Goal: Task Accomplishment & Management: Manage account settings

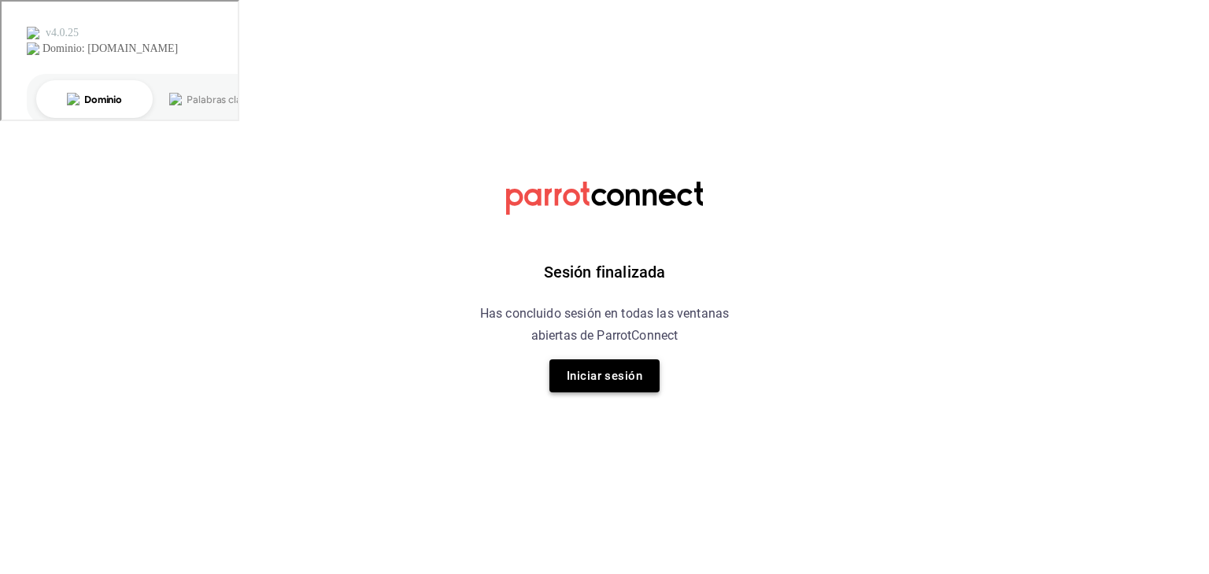
click at [563, 372] on button "Iniciar sesión" at bounding box center [604, 376] width 110 height 33
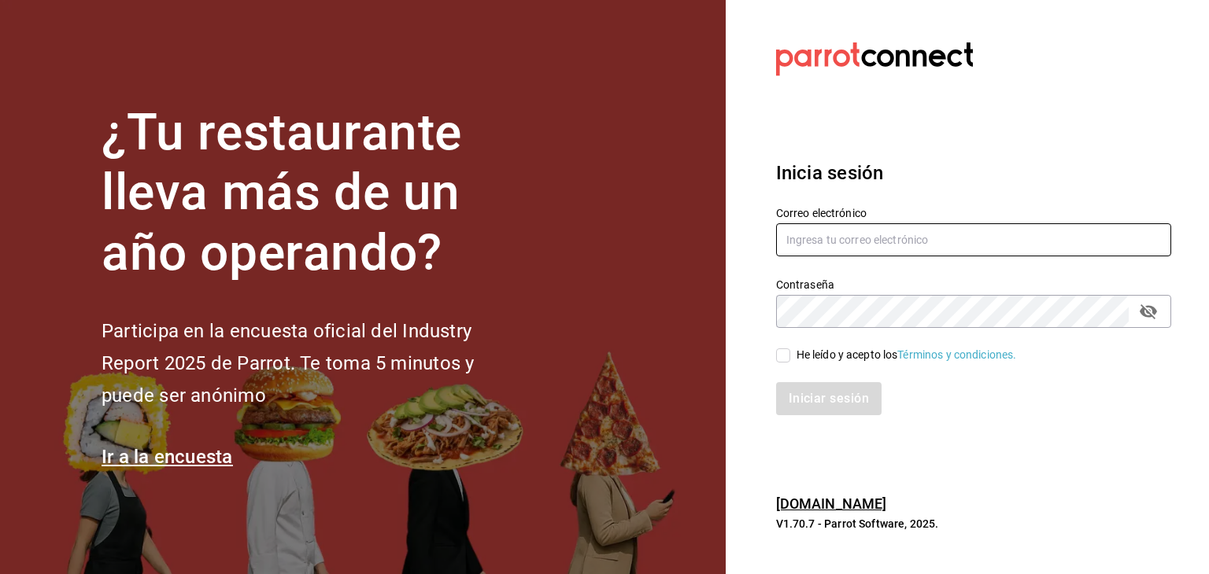
type input "multiuser@pickup.com"
click at [776, 353] on input "He leído y acepto los Términos y condiciones." at bounding box center [783, 356] width 14 height 14
checkbox input "true"
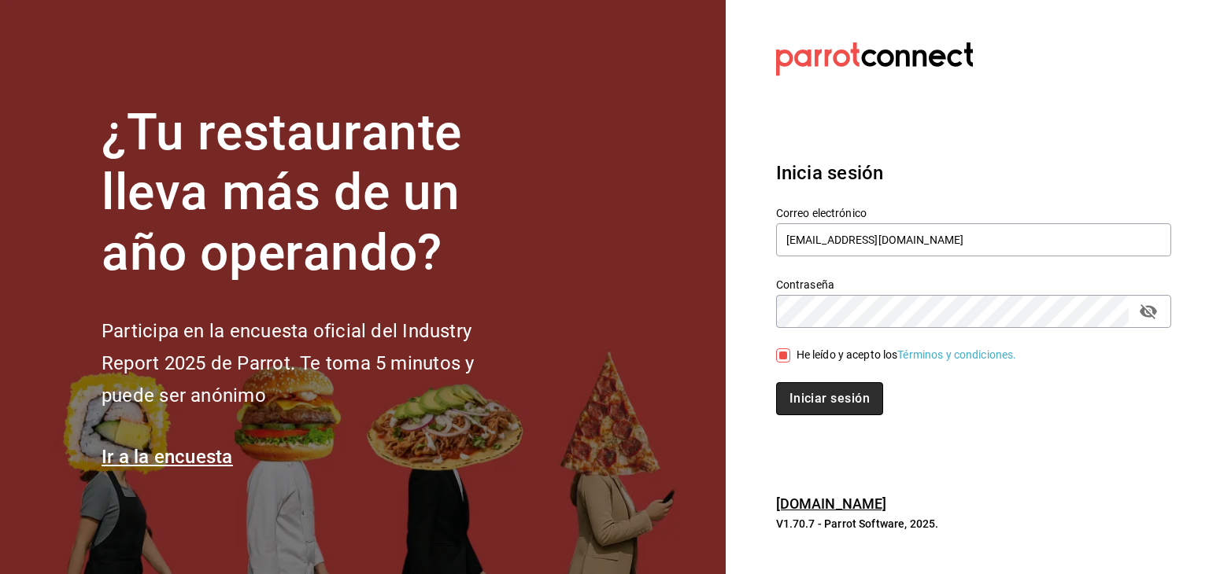
click at [796, 388] on button "Iniciar sesión" at bounding box center [829, 398] width 107 height 33
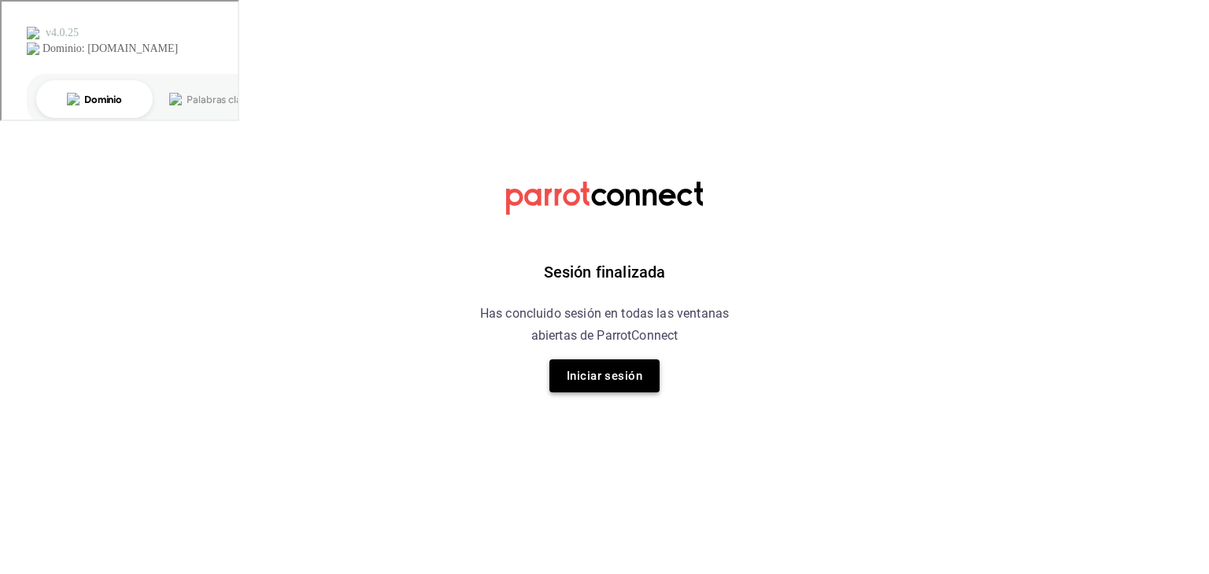
click at [563, 382] on button "Iniciar sesión" at bounding box center [604, 376] width 110 height 33
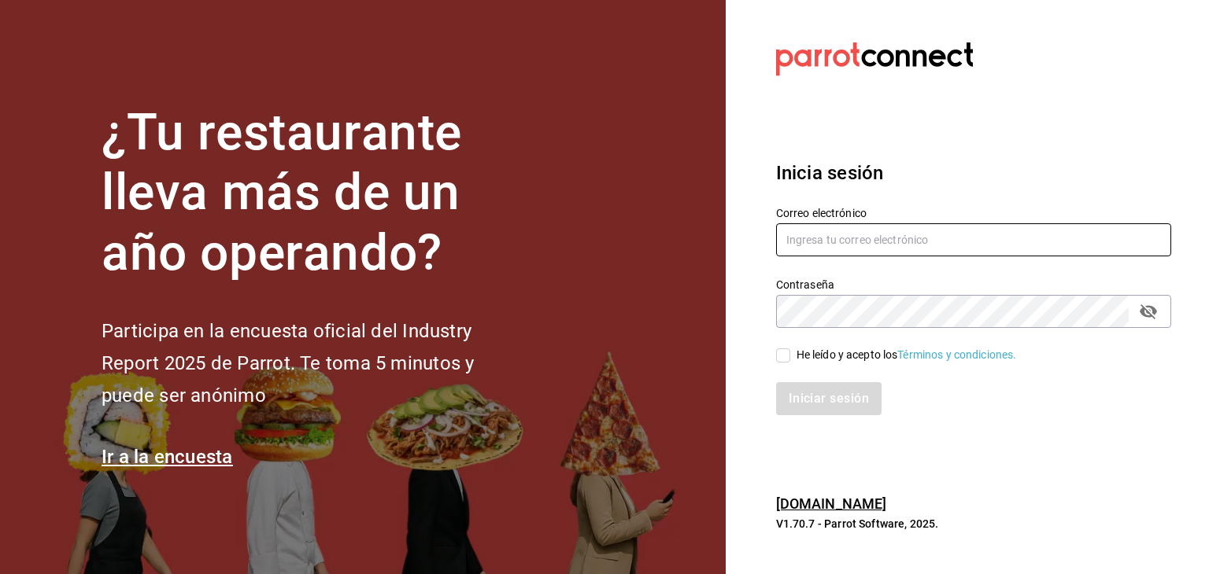
type input "multiuser@pickup.com"
click at [782, 357] on input "He leído y acepto los Términos y condiciones." at bounding box center [783, 356] width 14 height 14
checkbox input "true"
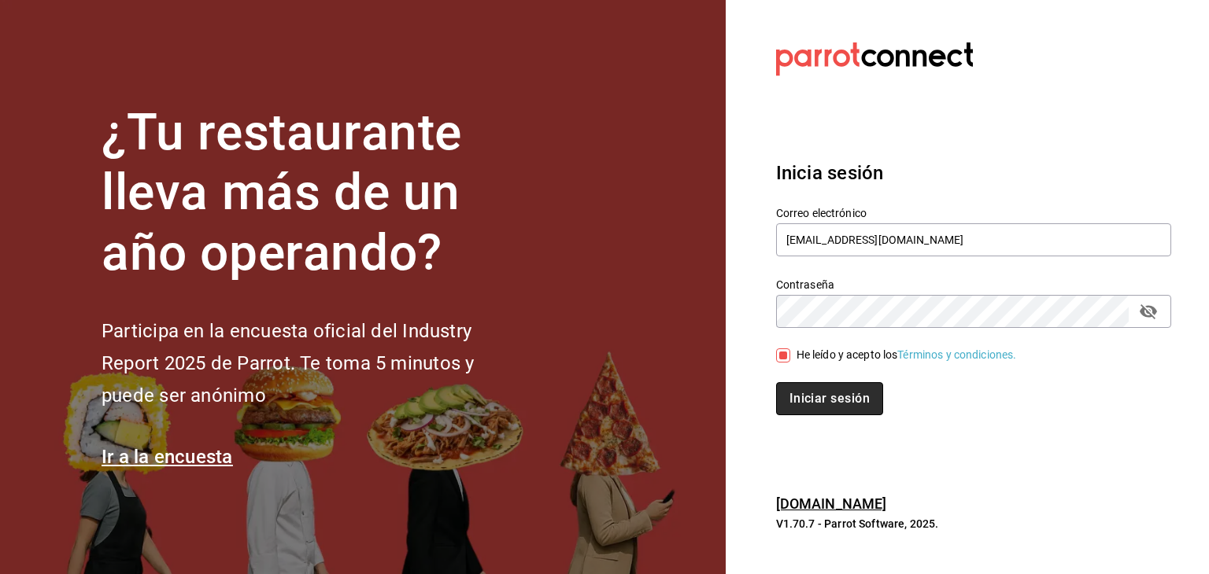
click at [790, 382] on button "Iniciar sesión" at bounding box center [829, 398] width 107 height 33
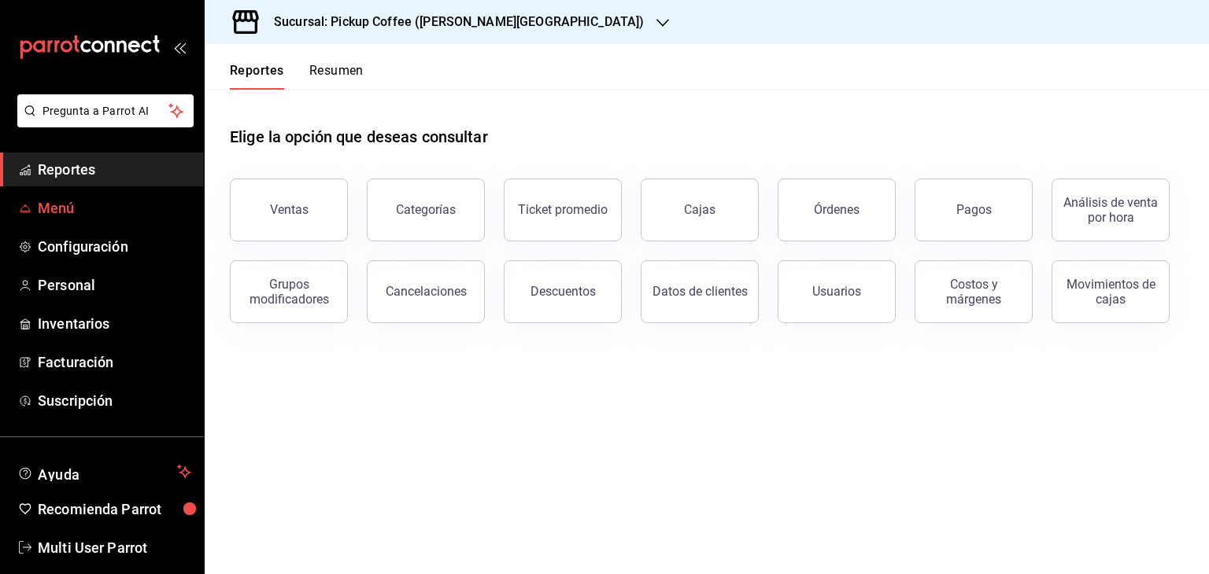
click at [72, 200] on span "Menú" at bounding box center [114, 208] width 153 height 21
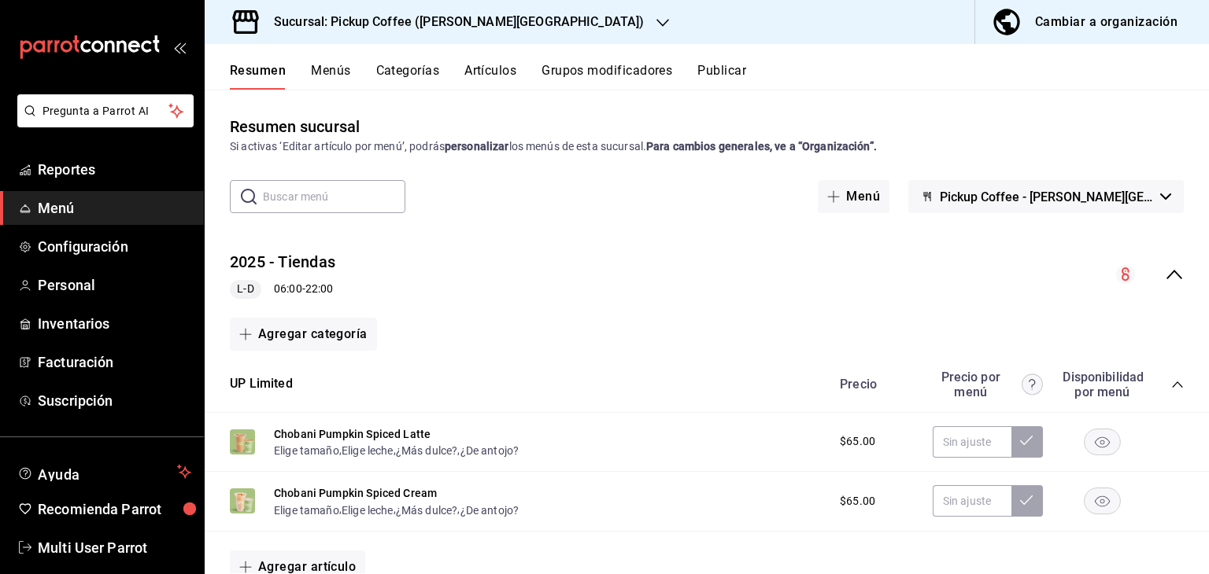
click at [988, 13] on button "Cambiar a organización" at bounding box center [1085, 22] width 221 height 44
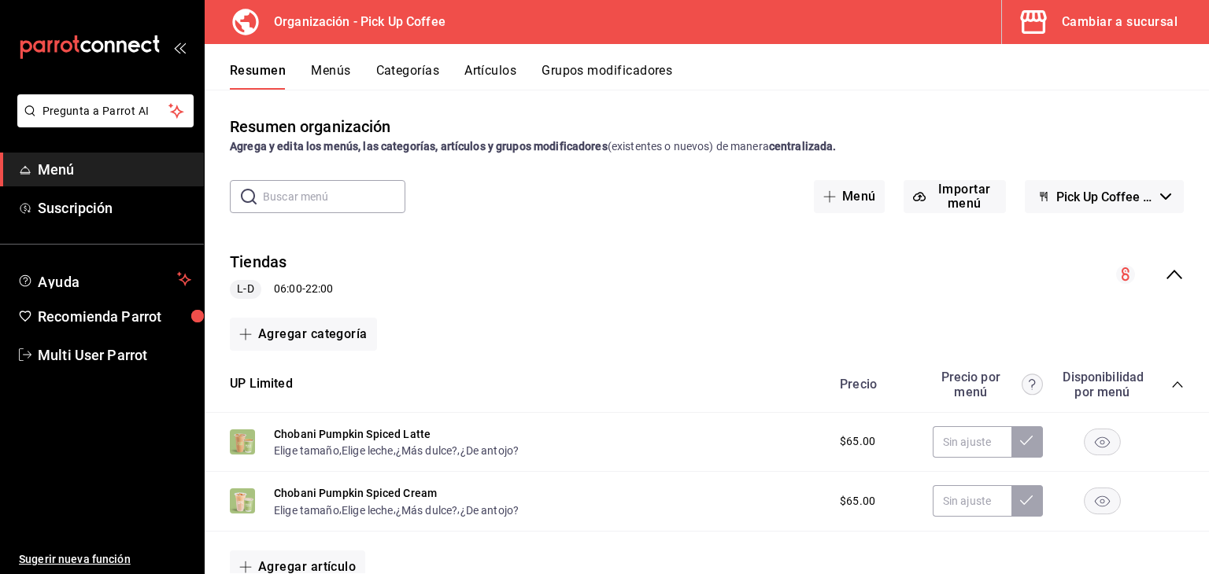
click at [327, 64] on button "Menús" at bounding box center [330, 76] width 39 height 27
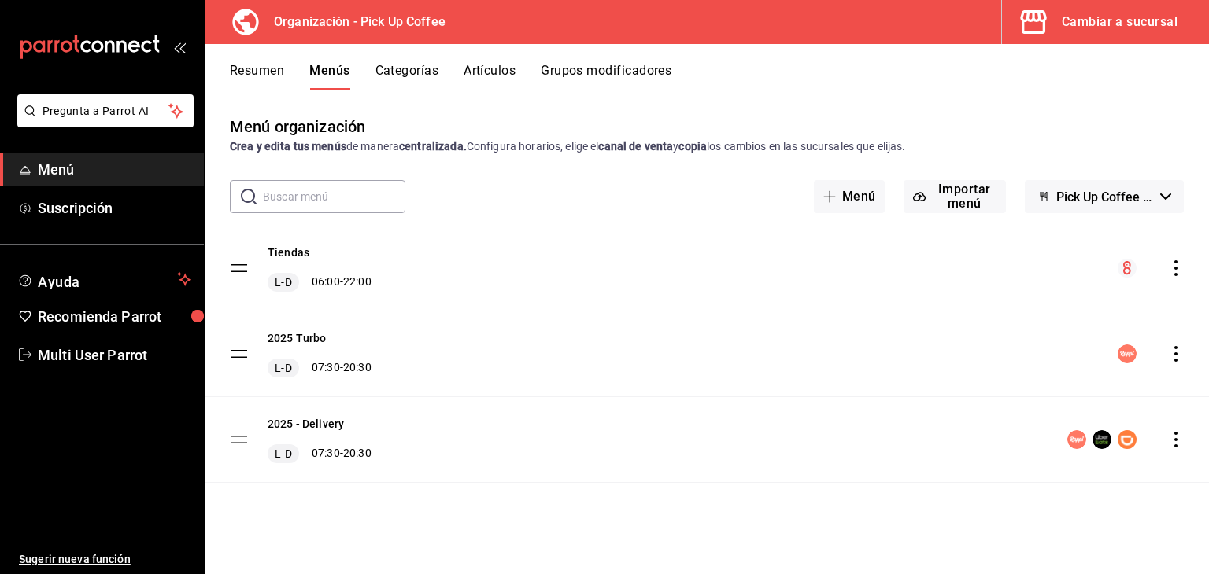
click at [1177, 273] on icon "actions" at bounding box center [1176, 268] width 16 height 16
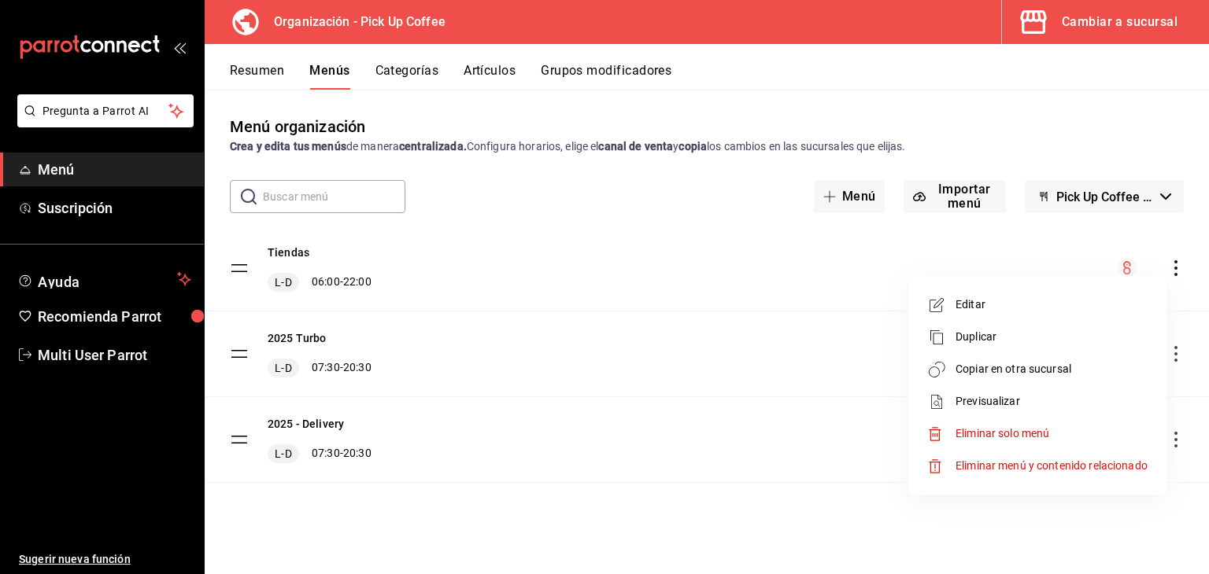
click at [1062, 310] on span "Editar" at bounding box center [1051, 305] width 192 height 17
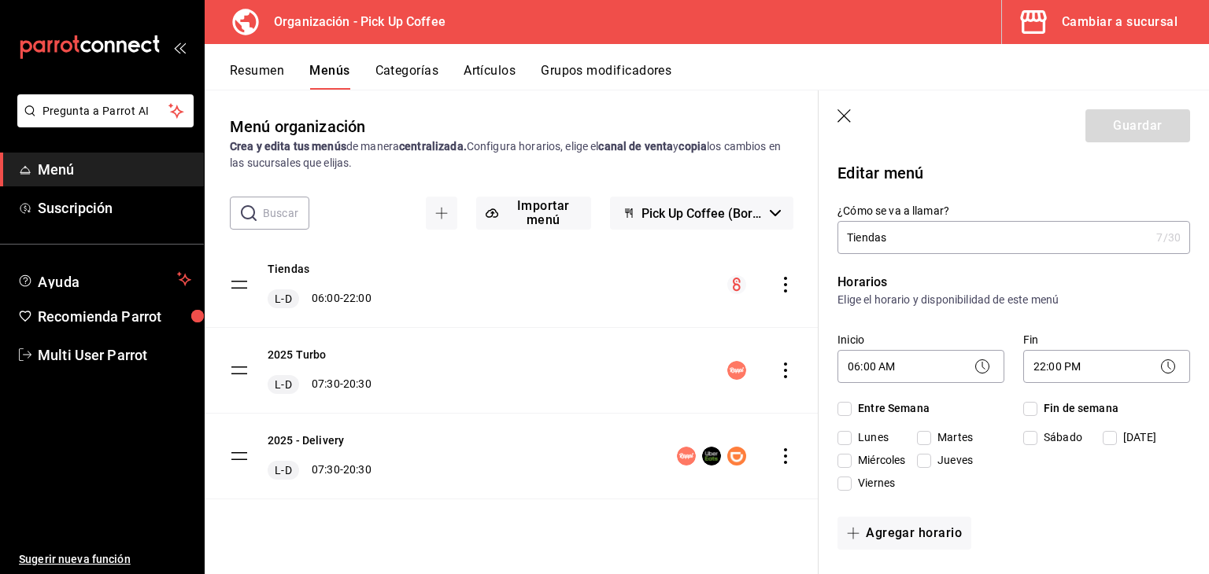
checkbox input "true"
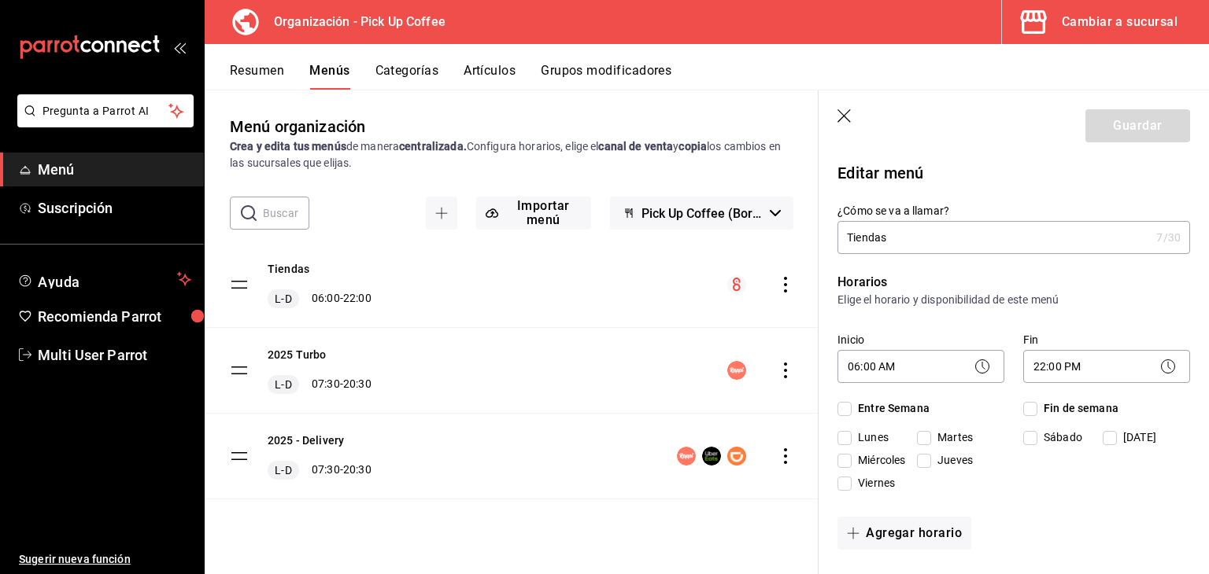
checkbox input "true"
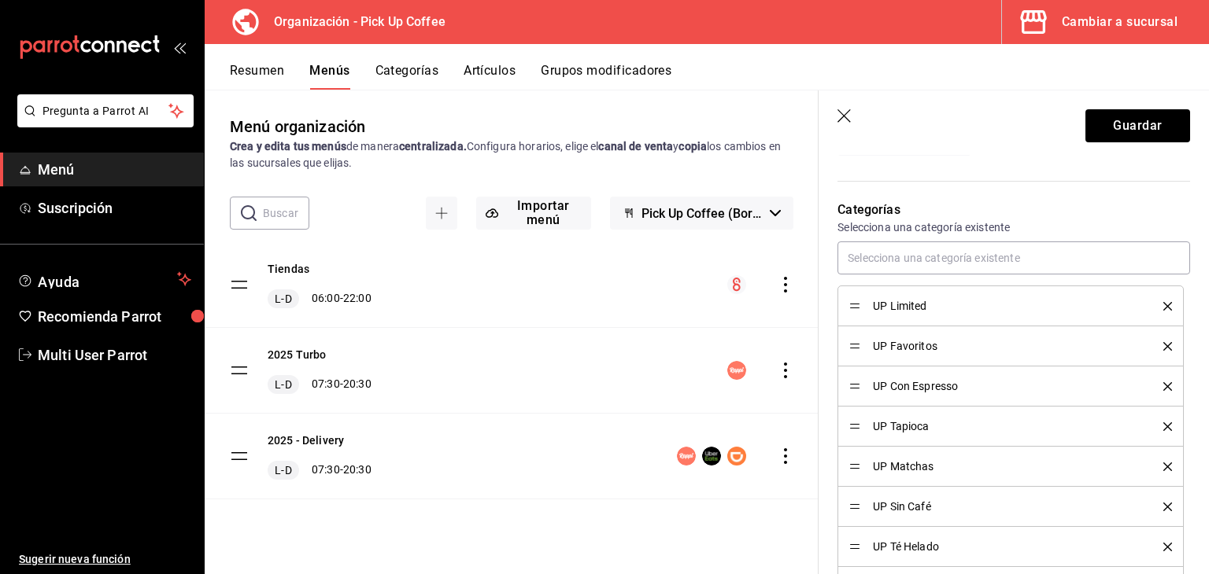
scroll to position [393, 0]
click at [845, 111] on icon "button" at bounding box center [845, 117] width 16 height 16
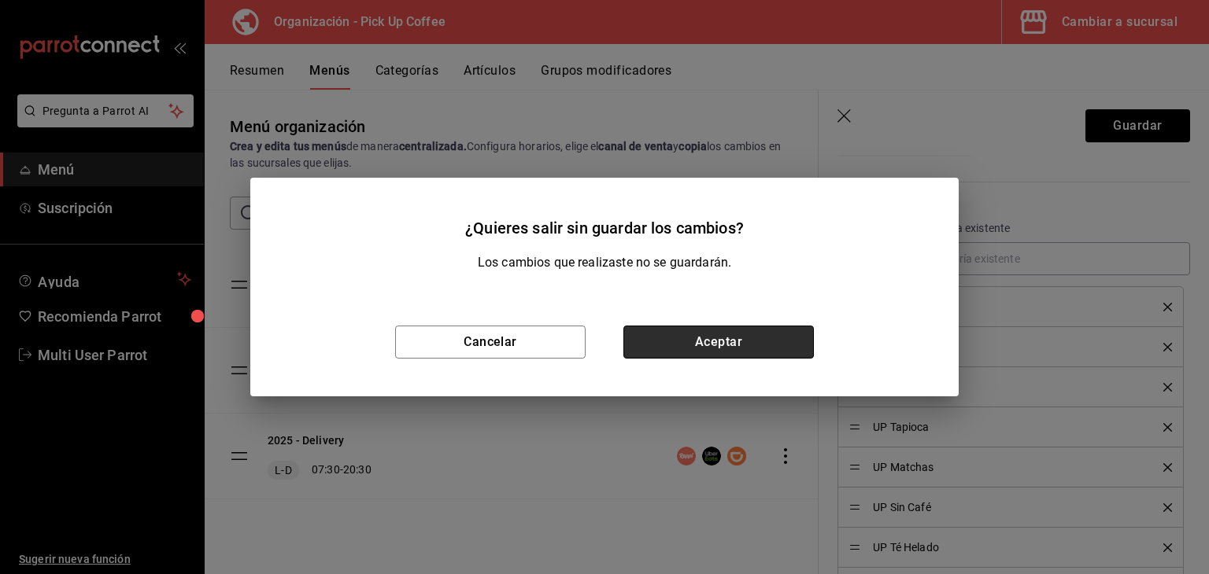
click at [638, 338] on button "Aceptar" at bounding box center [718, 342] width 190 height 33
checkbox input "false"
type input "1758522222941"
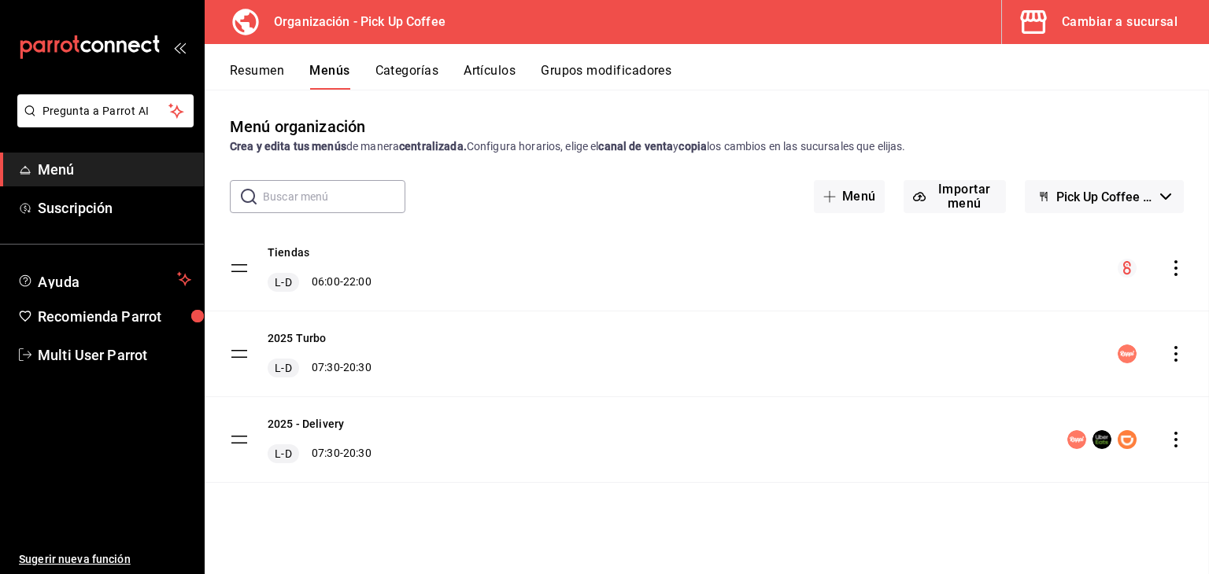
checkbox input "false"
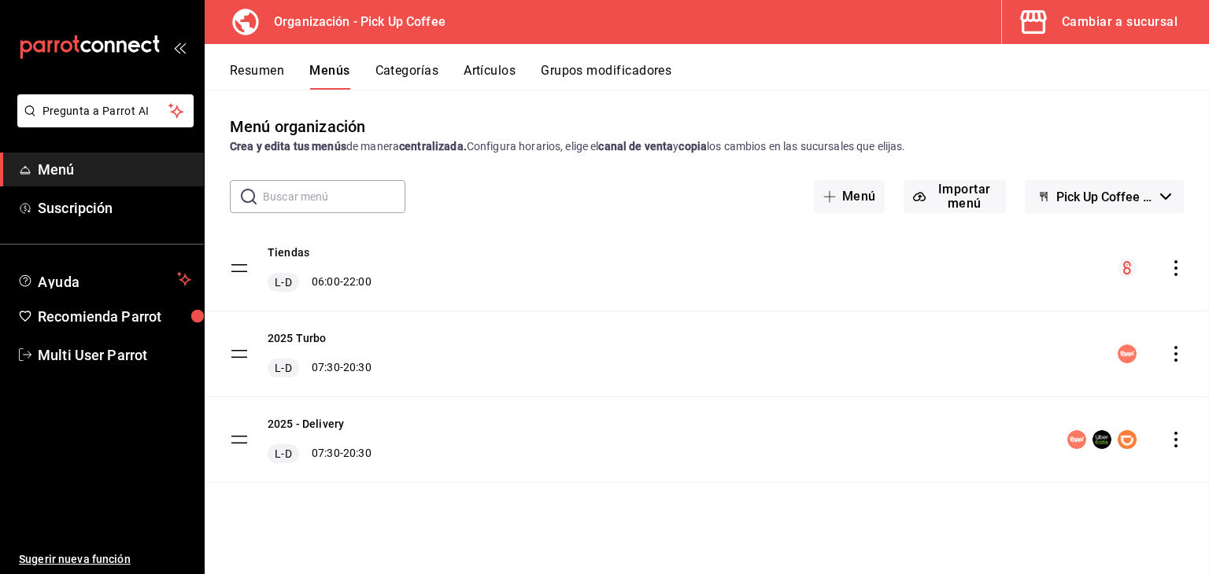
checkbox input "false"
drag, startPoint x: 247, startPoint y: 76, endPoint x: 167, endPoint y: 106, distance: 85.7
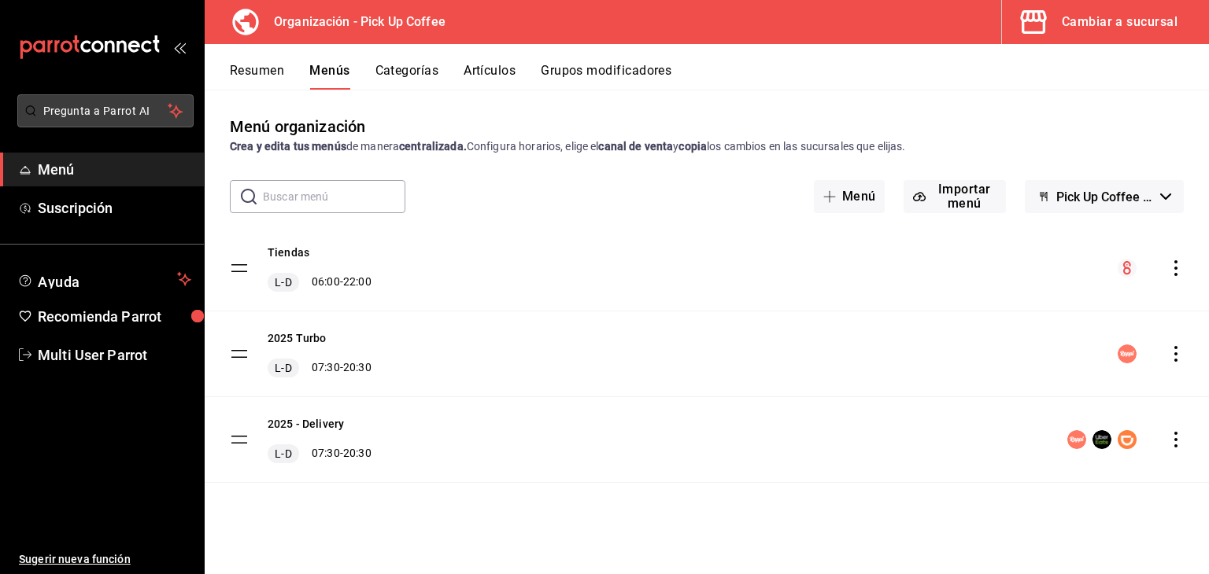
click at [247, 76] on button "Resumen" at bounding box center [257, 76] width 54 height 27
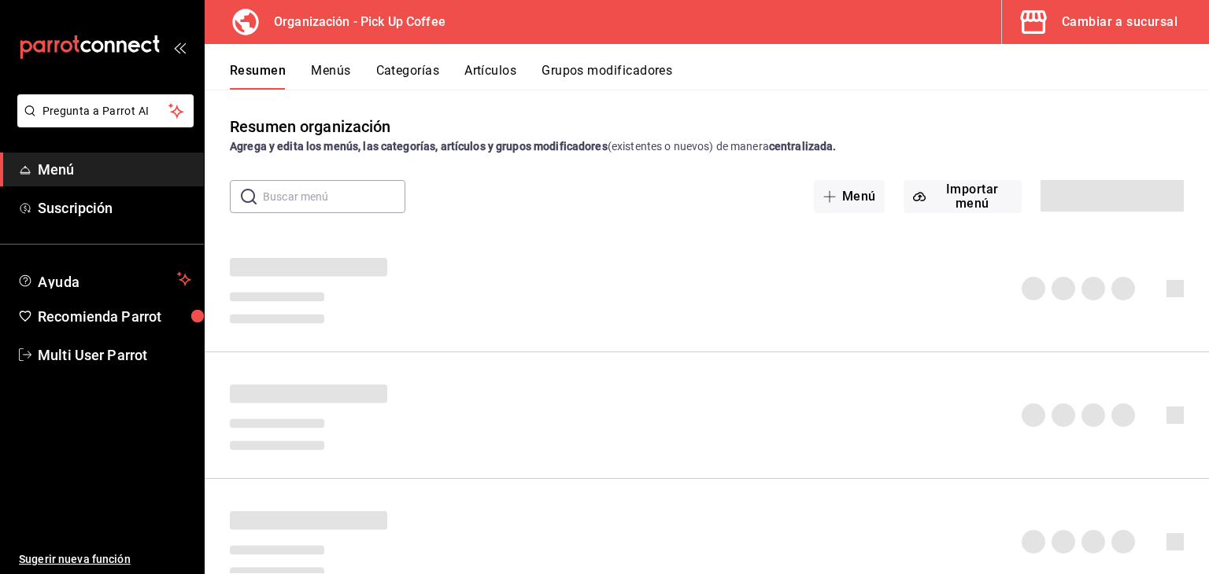
scroll to position [79, 0]
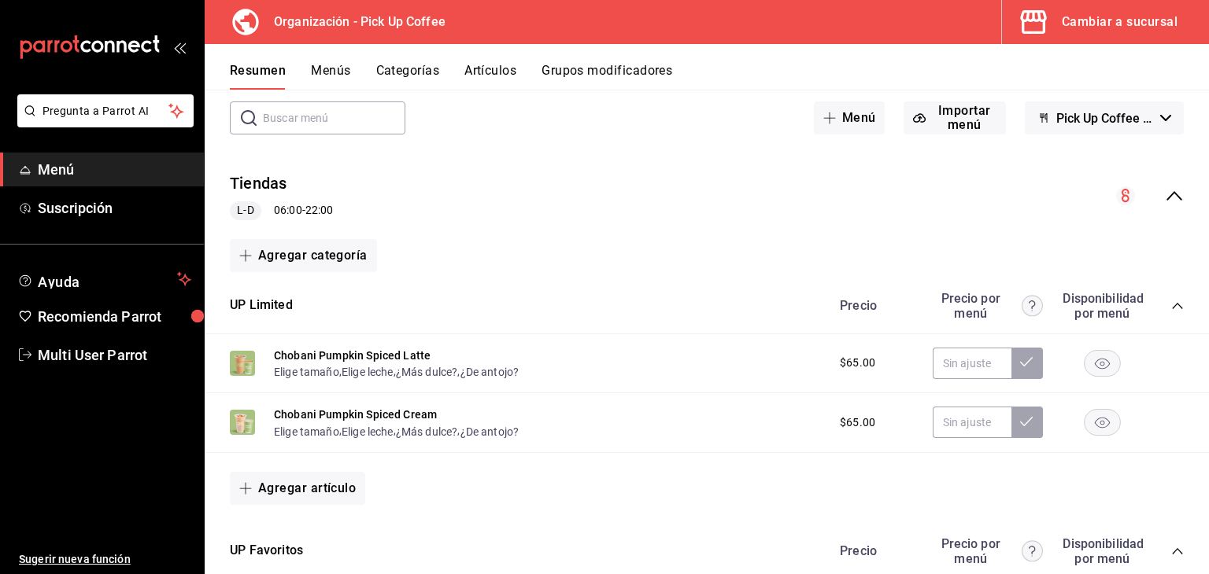
click at [301, 353] on button "Chobani Pumpkin Spiced Latte" at bounding box center [352, 356] width 157 height 16
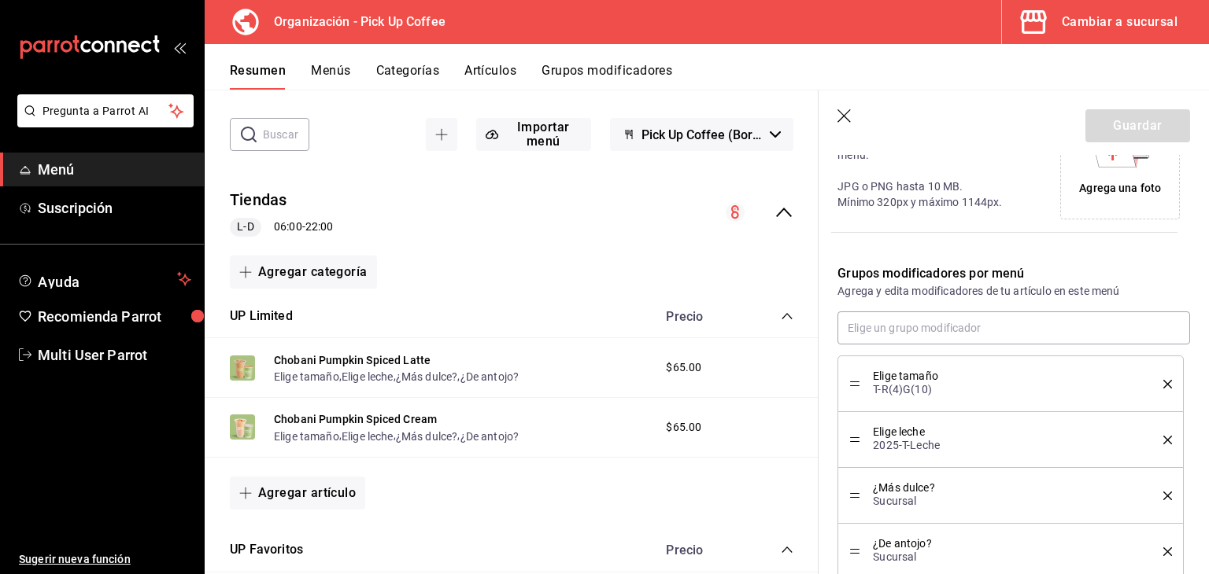
scroll to position [472, 0]
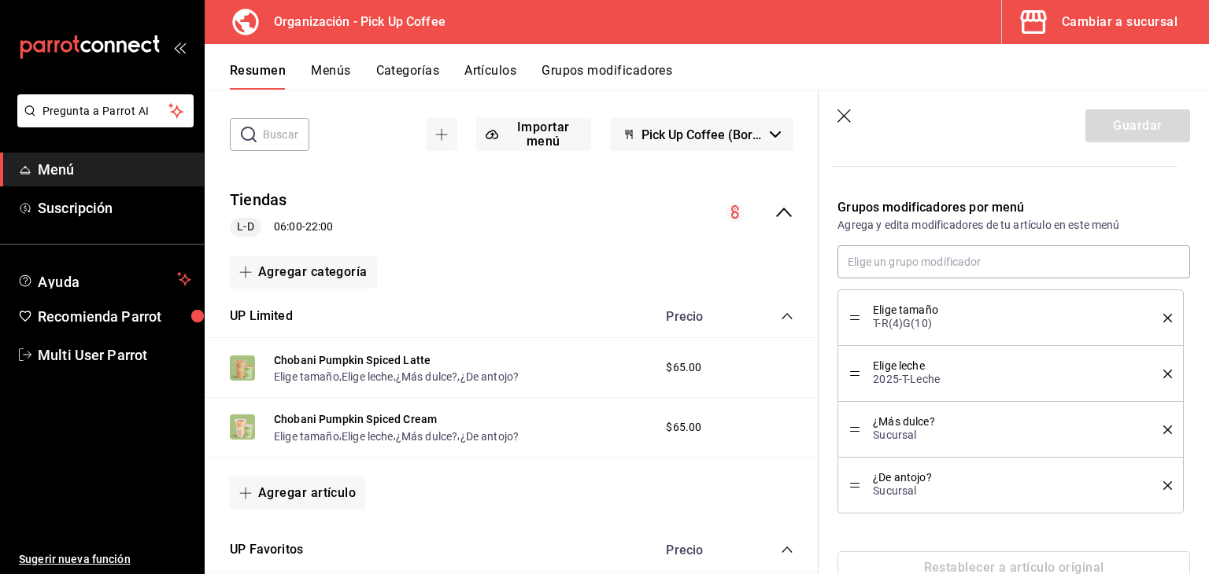
click at [1152, 321] on button "delete" at bounding box center [1162, 318] width 20 height 9
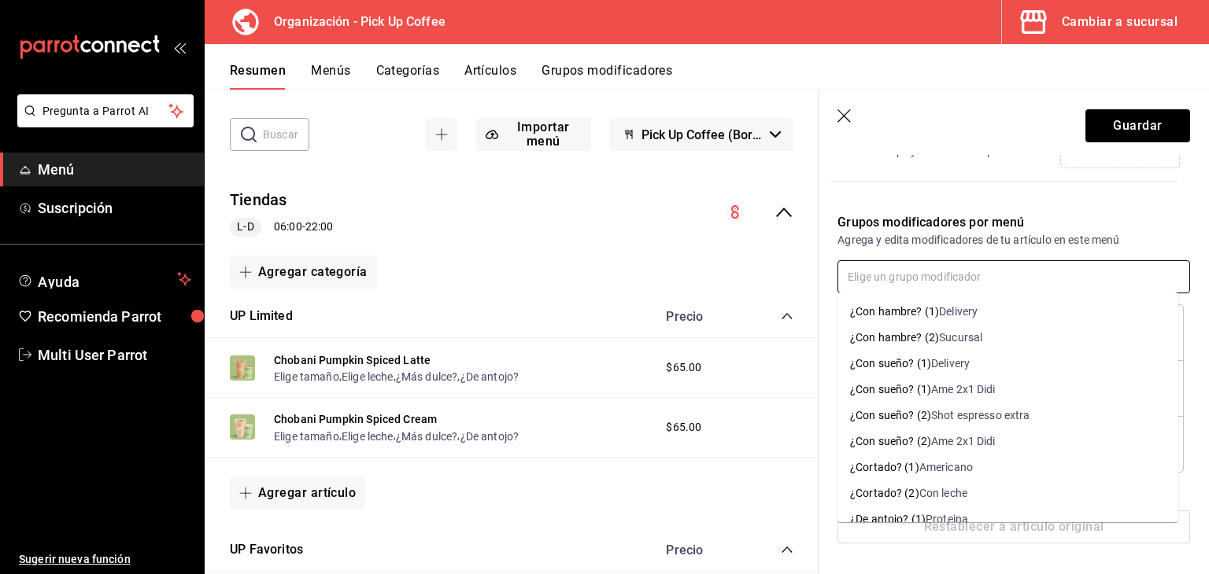
click at [1099, 290] on input "text" at bounding box center [1013, 276] width 353 height 33
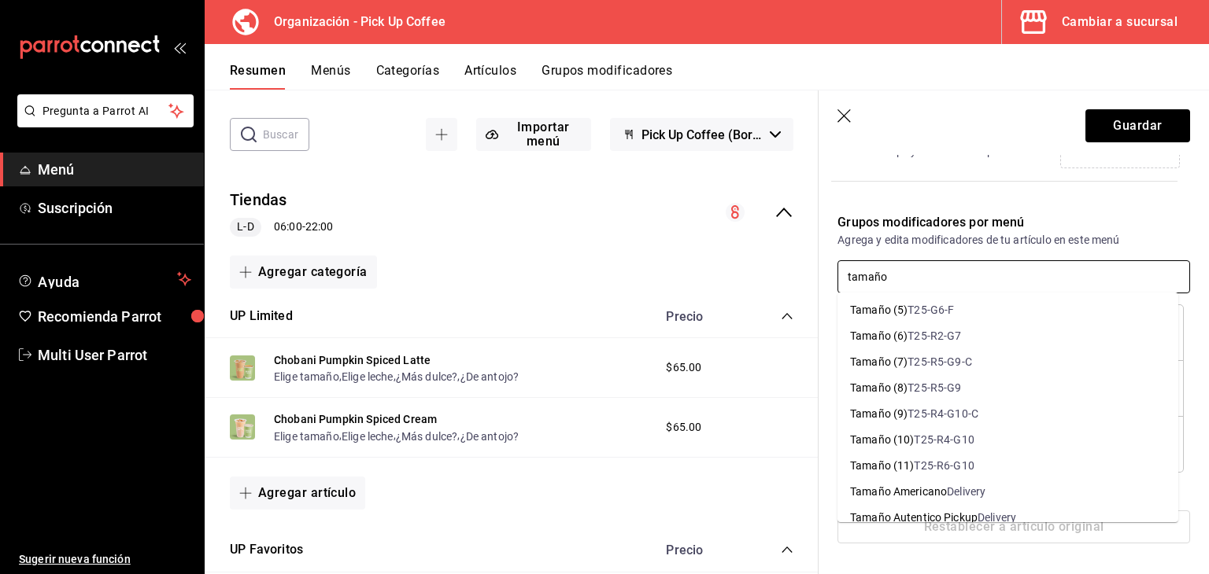
scroll to position [1259, 0]
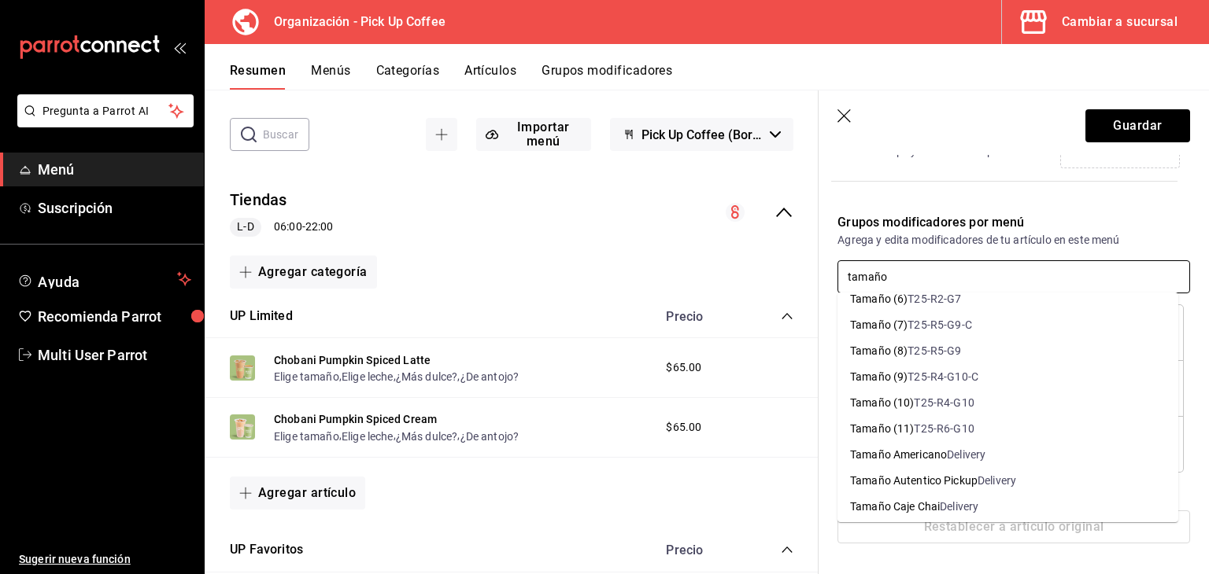
type input "tamaño"
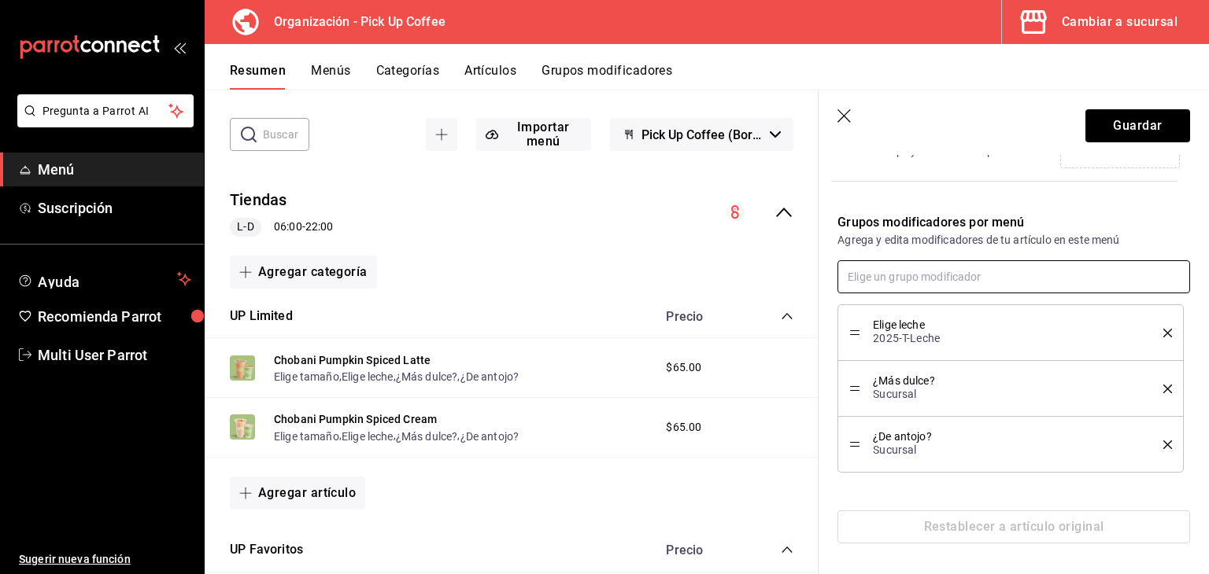
click at [989, 281] on input "text" at bounding box center [1013, 276] width 353 height 33
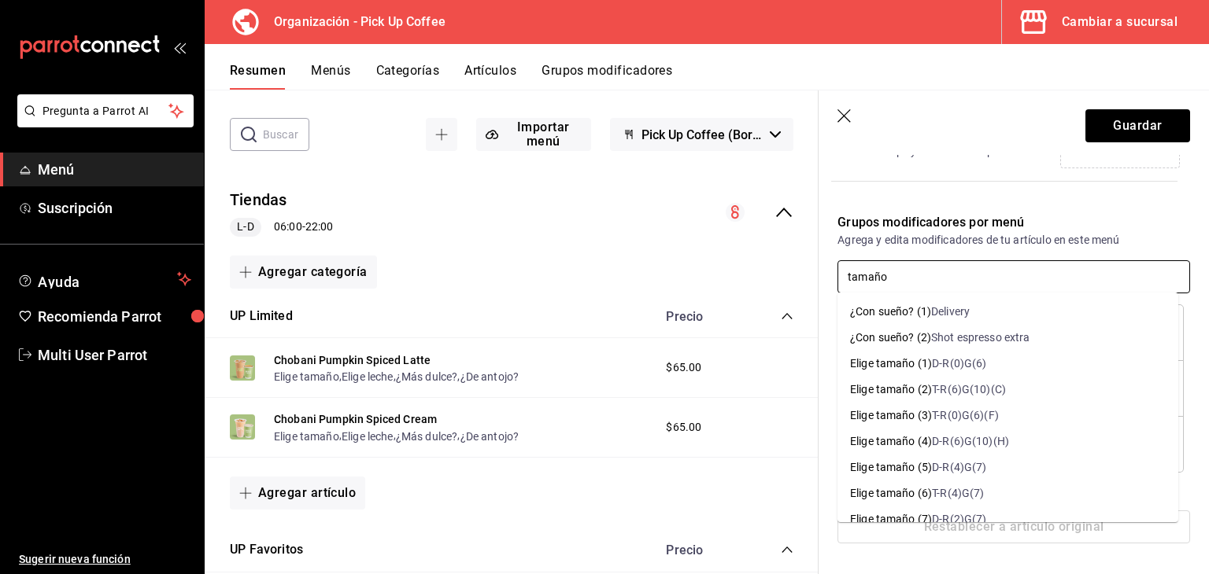
type input "tamaño"
click at [948, 282] on input "text" at bounding box center [1013, 276] width 353 height 33
click at [991, 285] on input "text" at bounding box center [1013, 276] width 353 height 33
type input "tamaño"
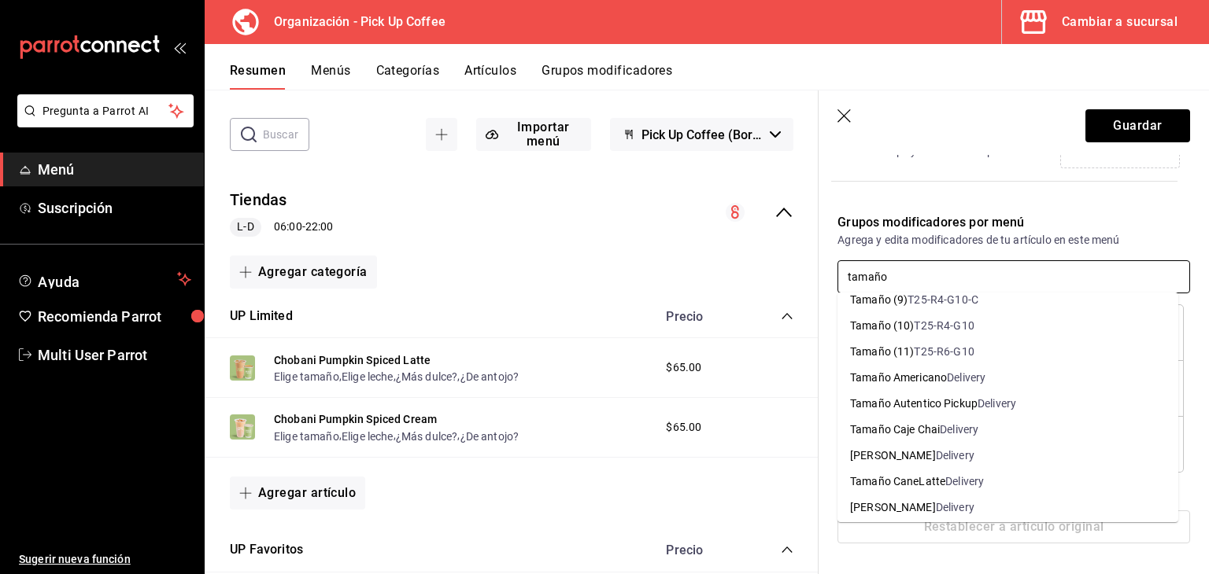
scroll to position [1338, 0]
click at [1011, 322] on li "Tamaño (10) T25-R4-G10" at bounding box center [1007, 325] width 341 height 26
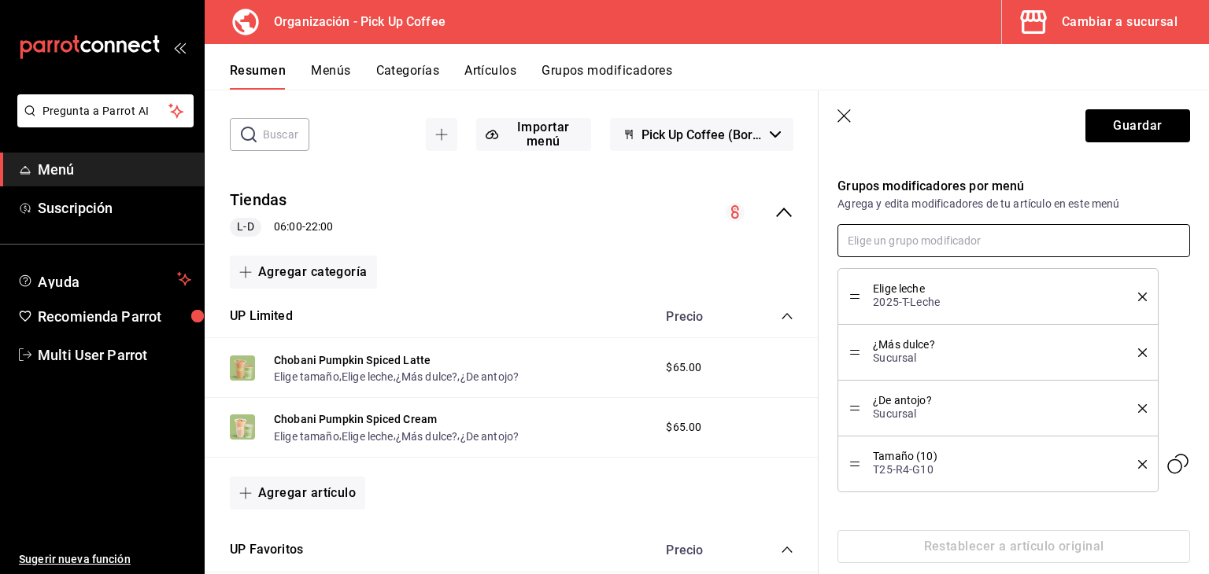
scroll to position [513, 0]
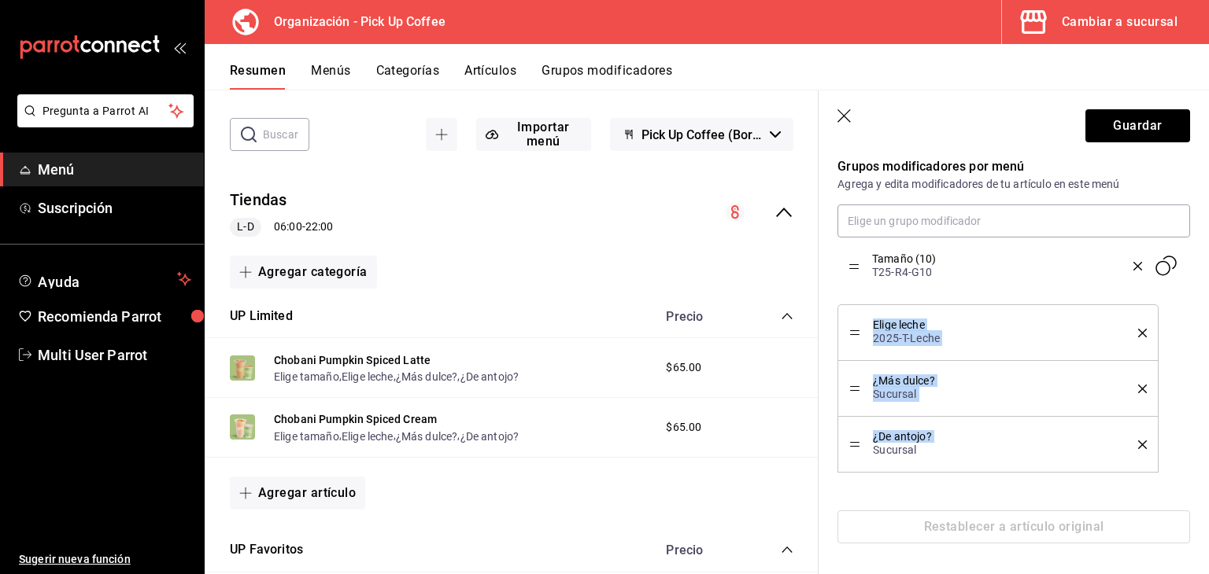
drag, startPoint x: 850, startPoint y: 441, endPoint x: 868, endPoint y: 264, distance: 178.8
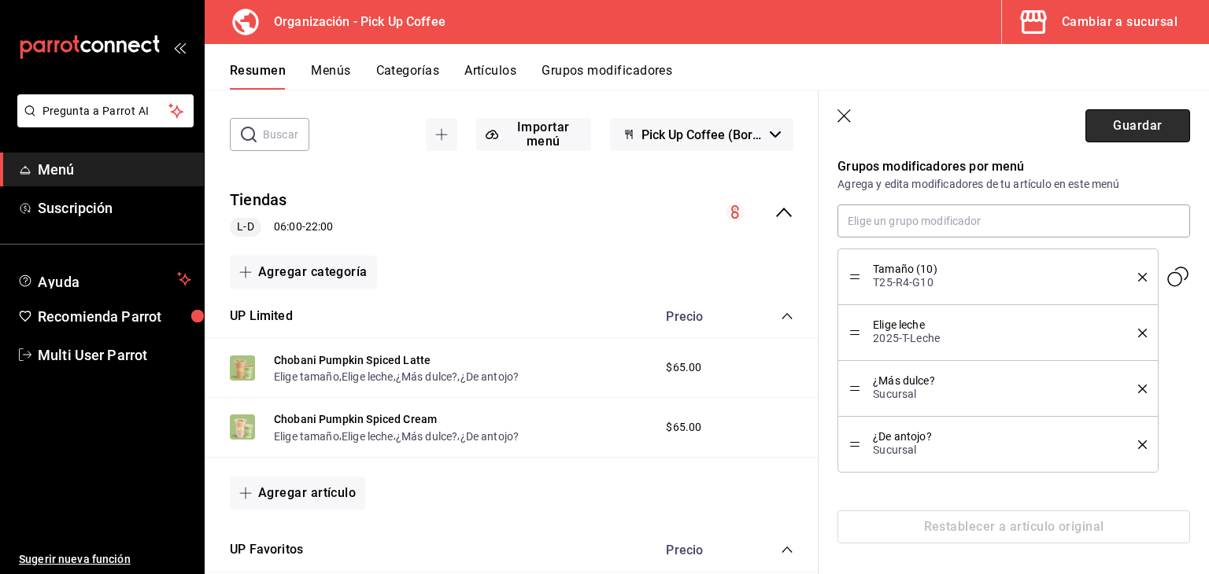
click at [1129, 121] on button "Guardar" at bounding box center [1137, 125] width 105 height 33
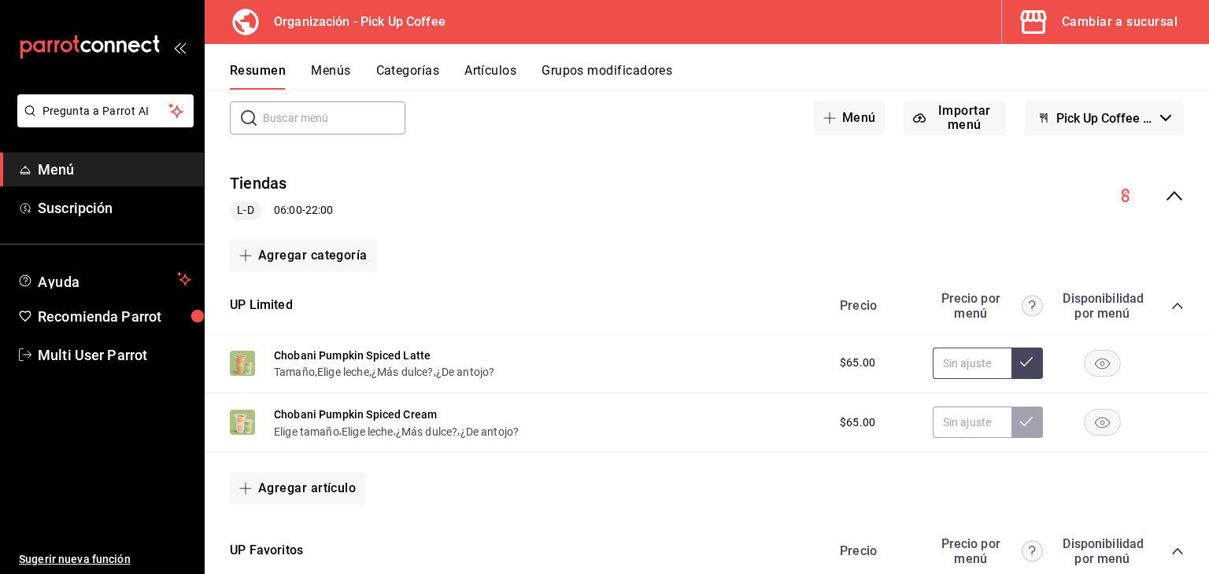
click at [945, 353] on input "text" at bounding box center [972, 363] width 79 height 31
click at [878, 422] on div "$65.00" at bounding box center [874, 423] width 101 height 17
drag, startPoint x: 332, startPoint y: 410, endPoint x: 819, endPoint y: 332, distance: 493.3
click at [334, 407] on button "Chobani Pumpkin Spiced Cream" at bounding box center [355, 415] width 163 height 16
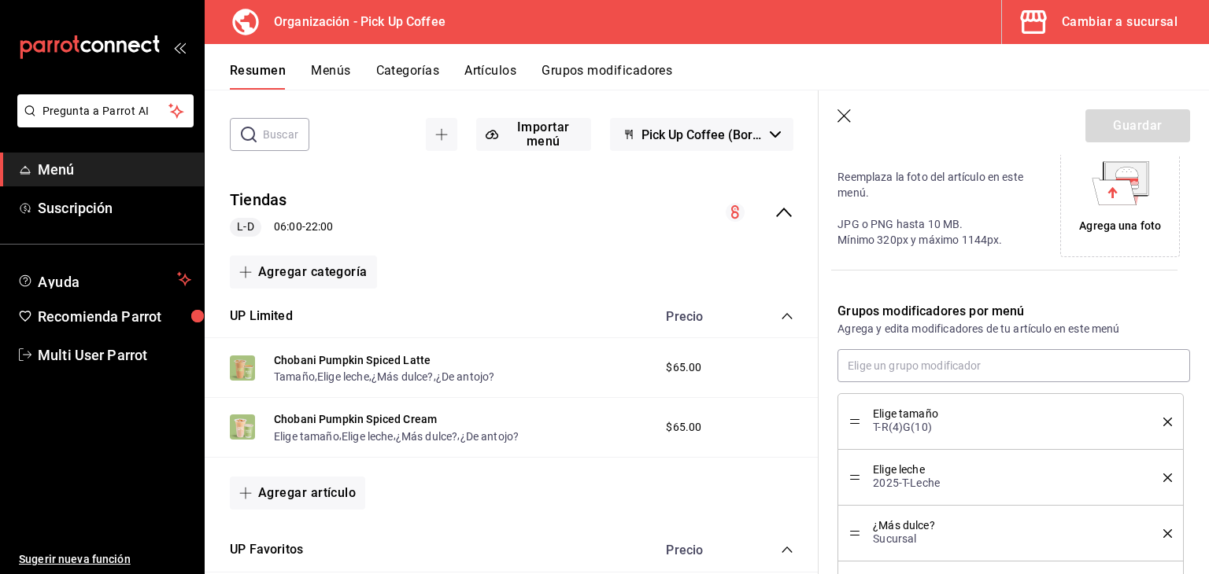
scroll to position [513, 0]
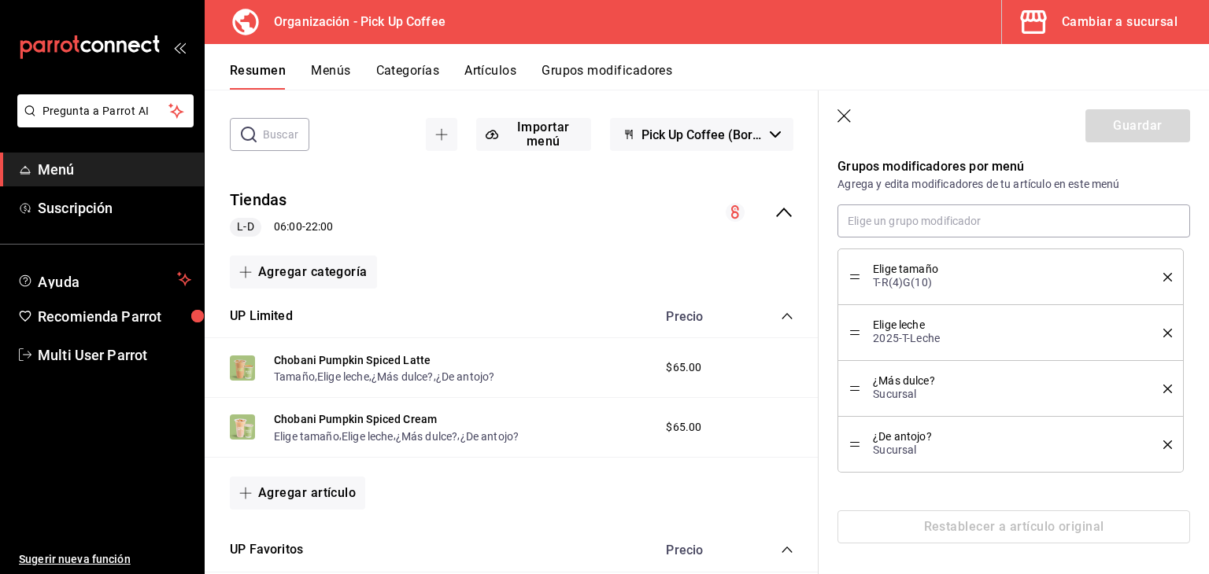
click at [1163, 273] on icon "delete" at bounding box center [1167, 277] width 9 height 9
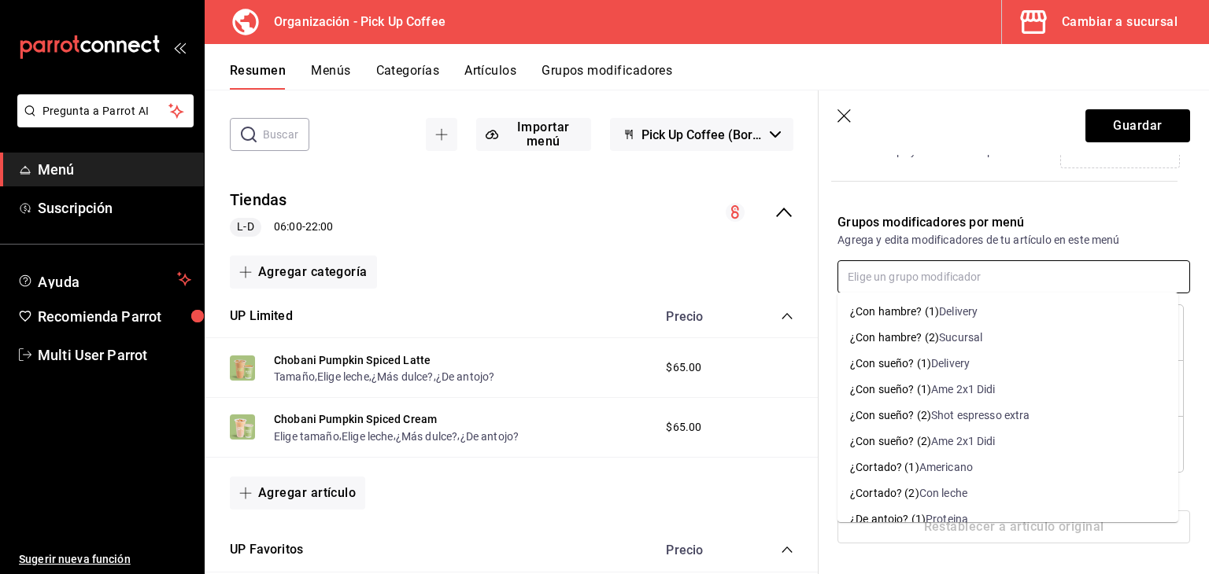
click at [1029, 272] on input "text" at bounding box center [1013, 276] width 353 height 33
type input "tamaño"
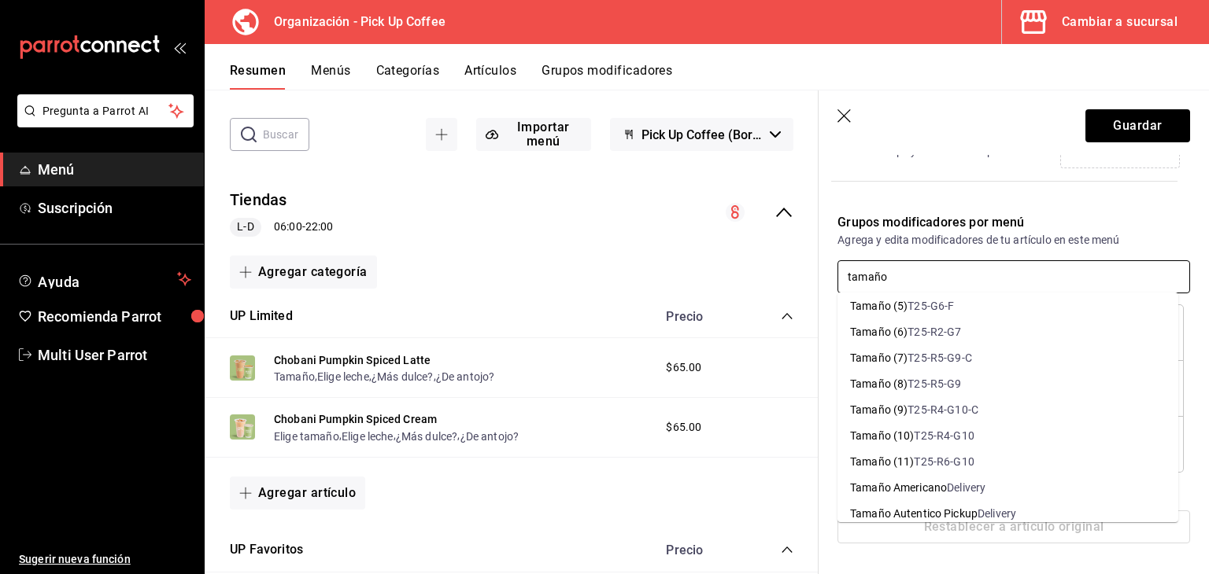
scroll to position [1259, 0]
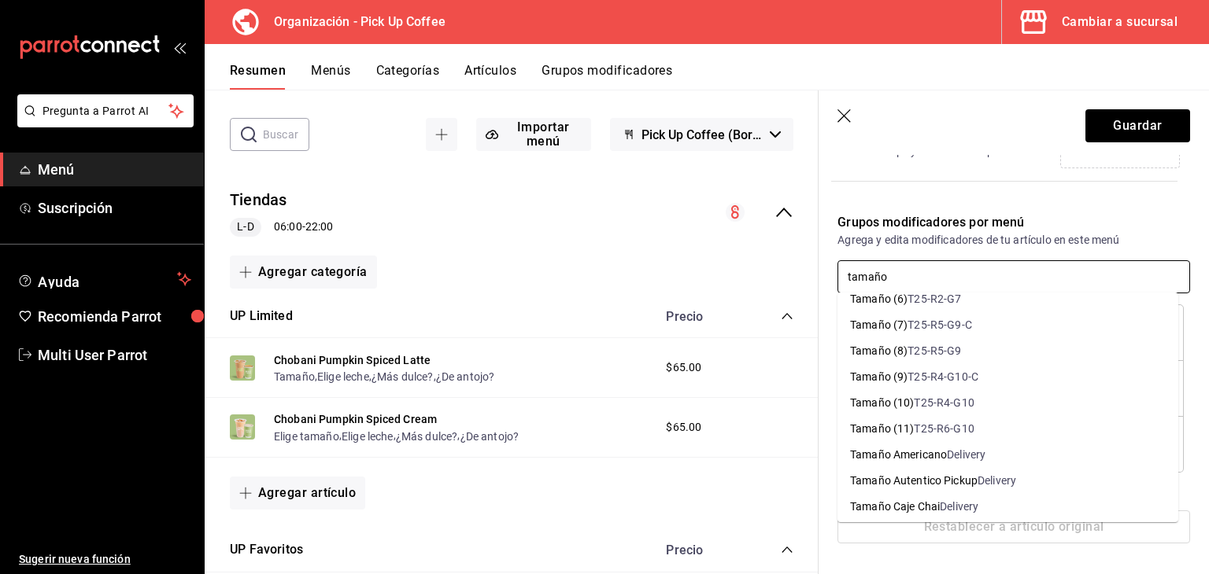
click at [941, 407] on div "T25-R4-G10" at bounding box center [944, 403] width 60 height 17
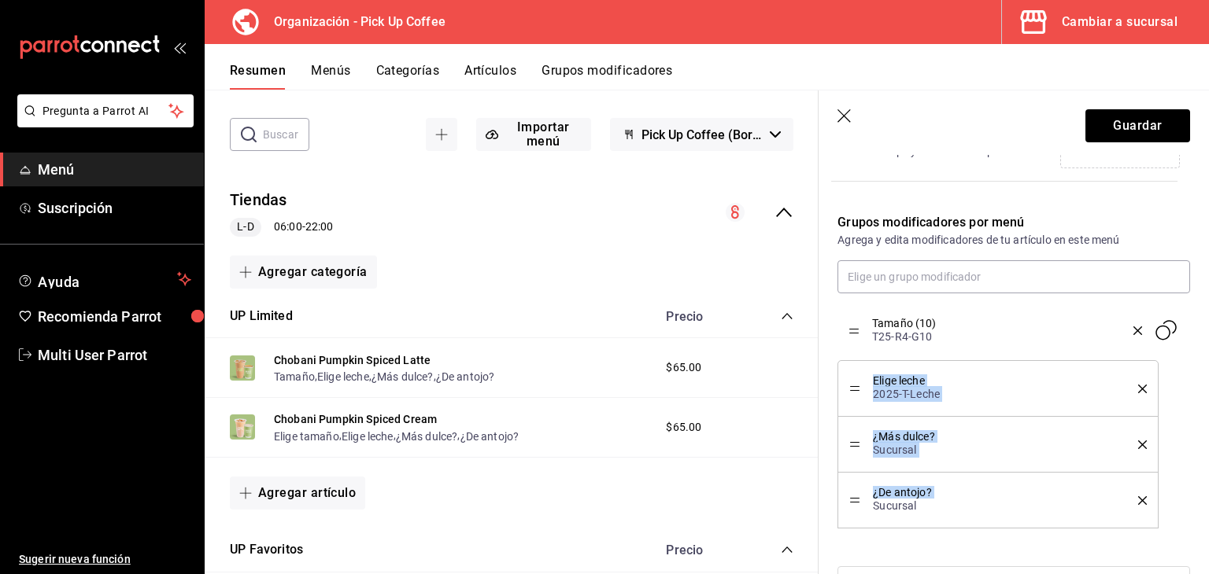
drag, startPoint x: 856, startPoint y: 497, endPoint x: 860, endPoint y: 327, distance: 169.2
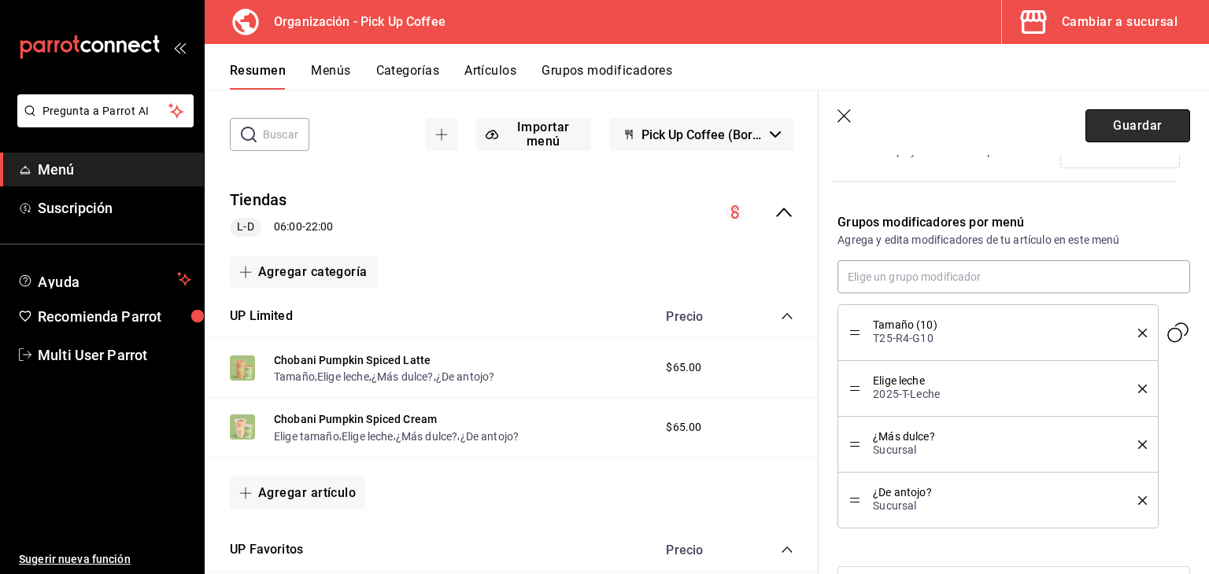
click at [1099, 123] on button "Guardar" at bounding box center [1137, 125] width 105 height 33
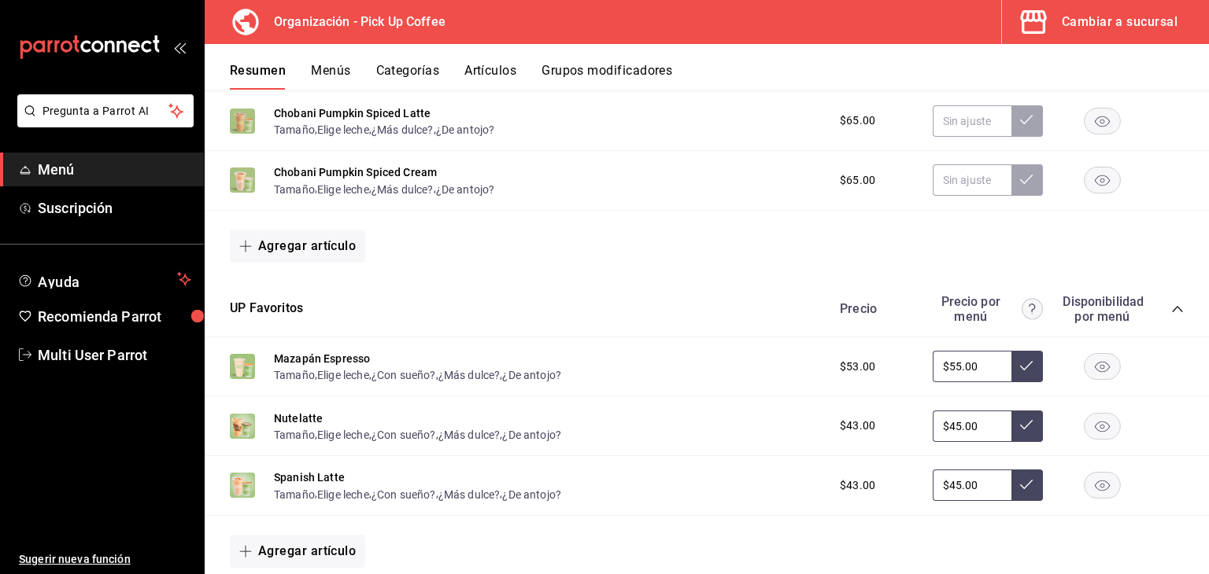
scroll to position [315, 0]
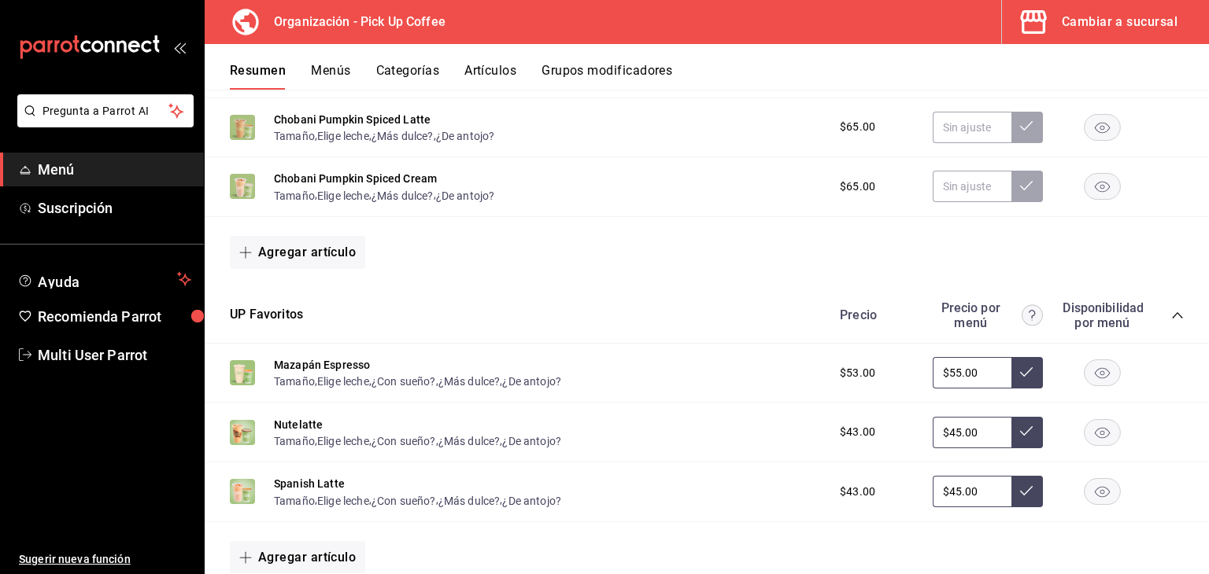
click at [1160, 329] on div "Precio Precio por menú Disponibilidad por menú" at bounding box center [1004, 316] width 360 height 30
click at [1172, 316] on icon "collapse-category-row" at bounding box center [1177, 315] width 10 height 6
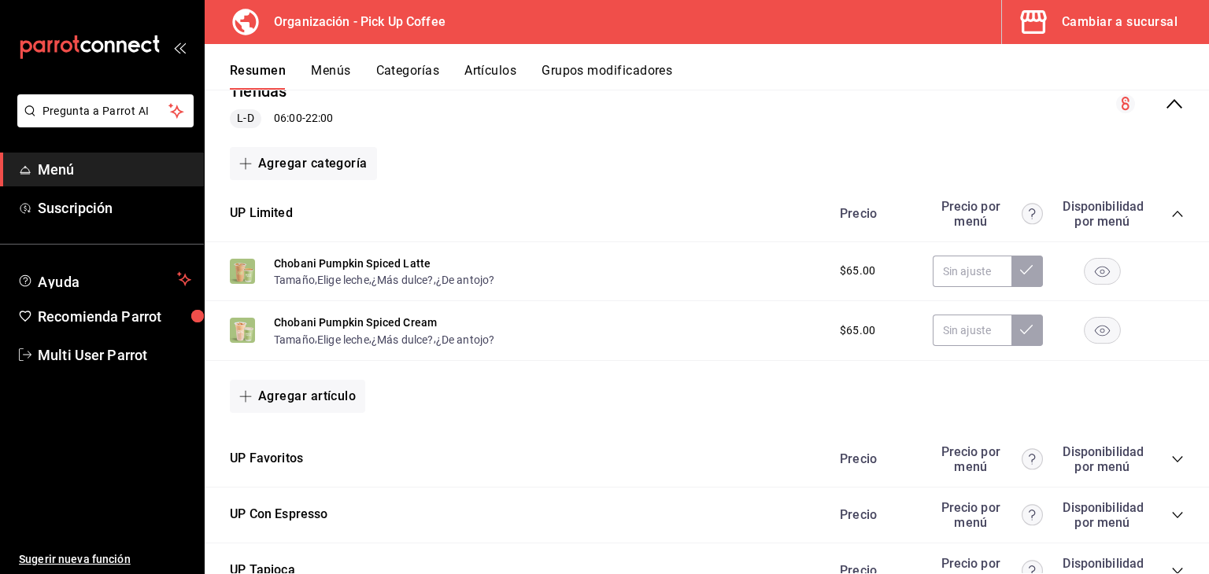
scroll to position [157, 0]
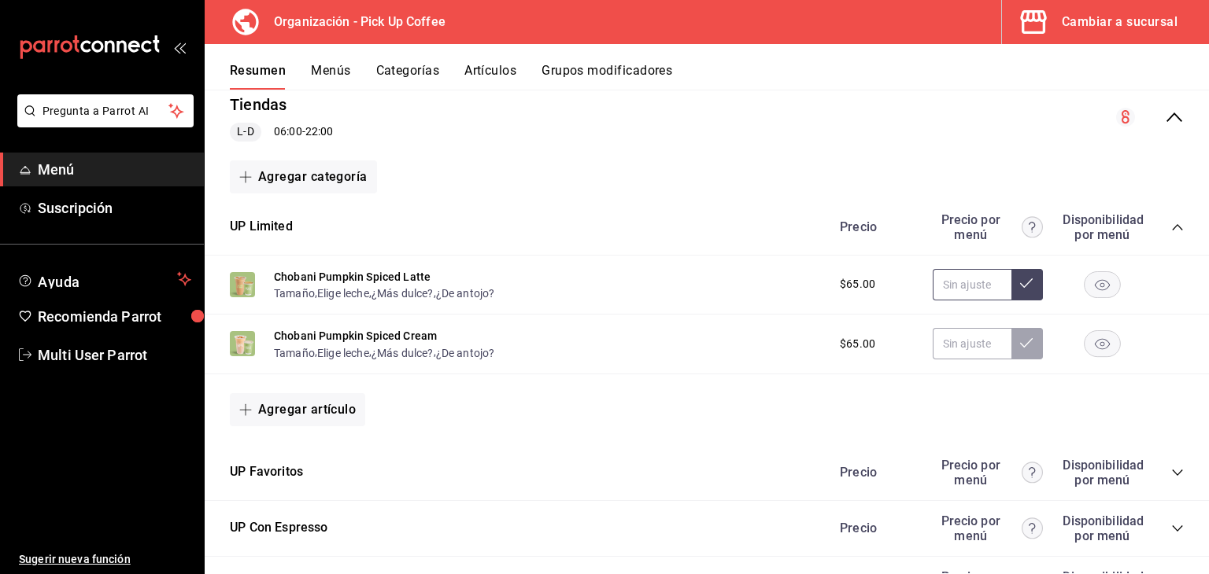
click at [970, 286] on input "text" at bounding box center [972, 284] width 79 height 31
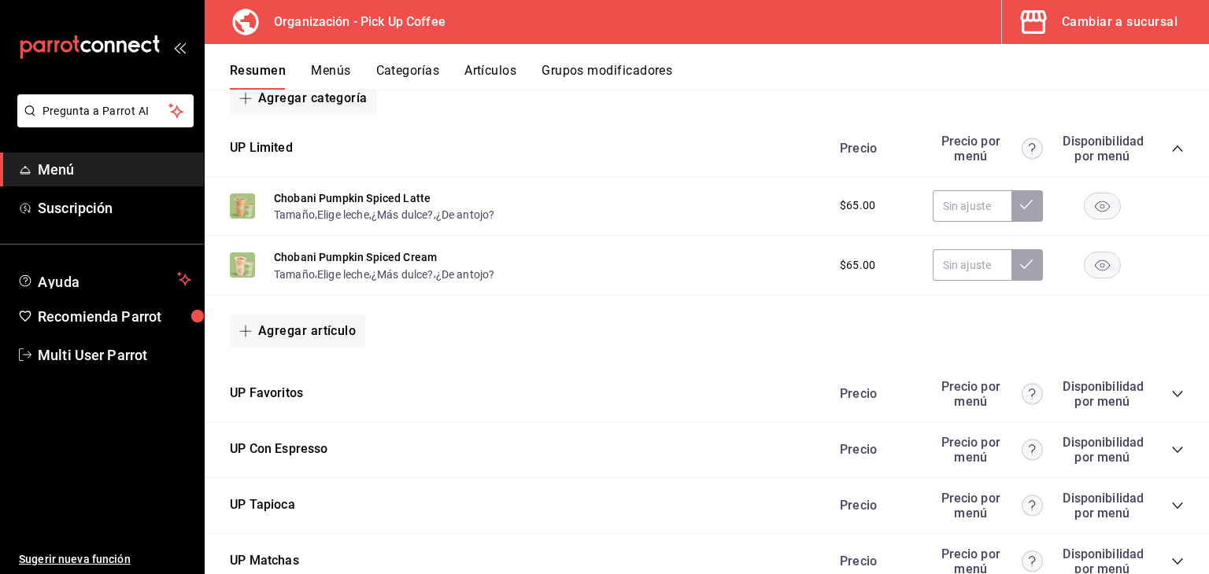
click at [781, 189] on div "Chobani Pumpkin Spiced Latte Tamaño , Elige leche , ¿Más dulce? , ¿De antojo? $…" at bounding box center [707, 207] width 1004 height 60
click at [996, 202] on input "text" at bounding box center [972, 205] width 79 height 31
click at [1020, 201] on icon at bounding box center [1026, 204] width 13 height 13
click at [1011, 260] on button at bounding box center [1026, 264] width 31 height 31
click at [781, 265] on div "Chobani Pumpkin Spiced Cream Tamaño , Elige leche , ¿Más dulce? , ¿De antojo? $…" at bounding box center [707, 266] width 1004 height 60
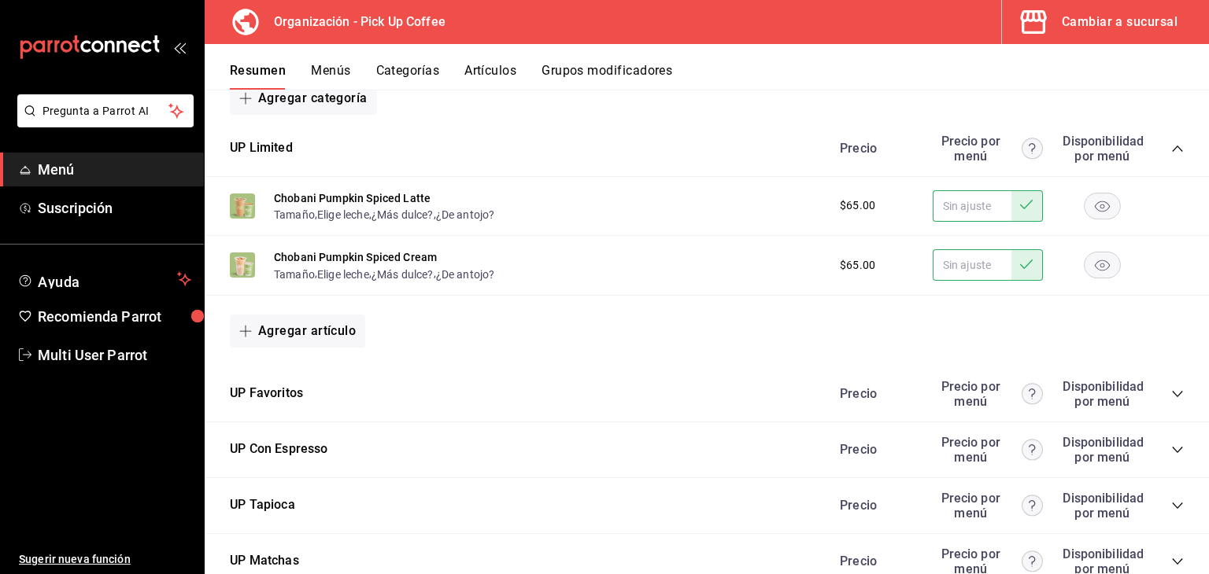
click at [1158, 146] on div "Precio Precio por menú Disponibilidad por menú" at bounding box center [1004, 149] width 360 height 30
click at [1171, 146] on icon "collapse-category-row" at bounding box center [1177, 148] width 13 height 13
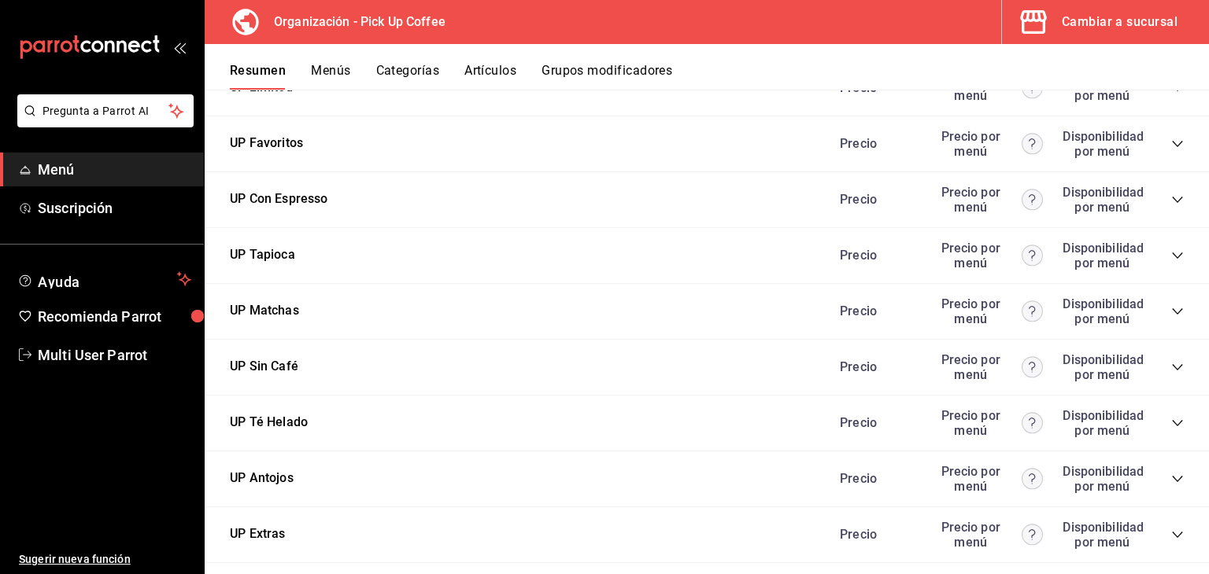
scroll to position [315, 0]
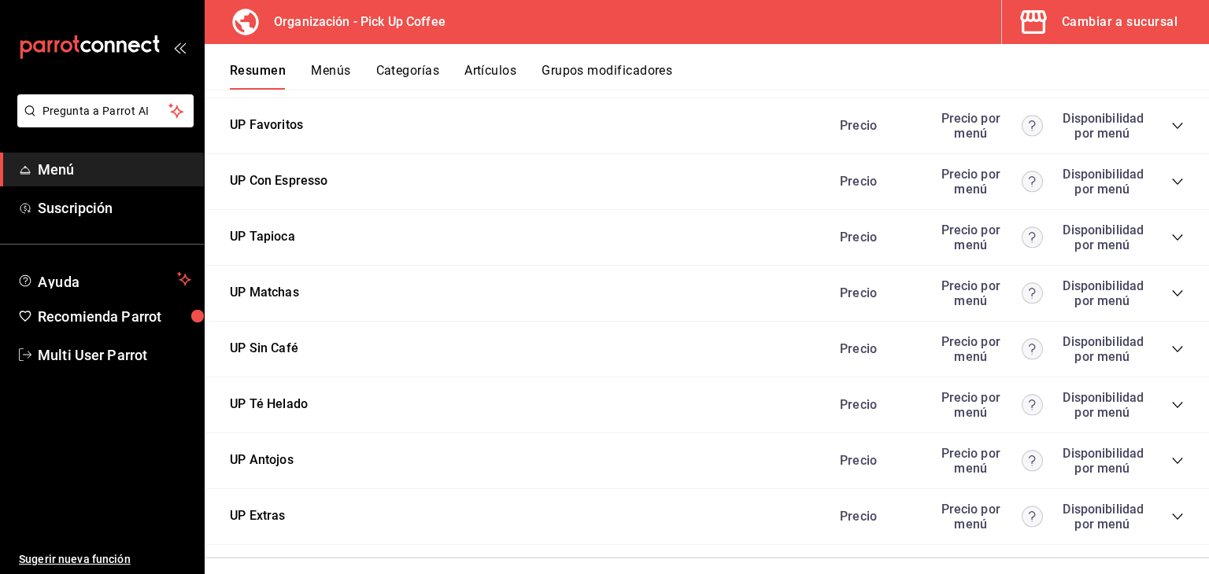
click at [1172, 240] on icon "collapse-category-row" at bounding box center [1177, 238] width 10 height 6
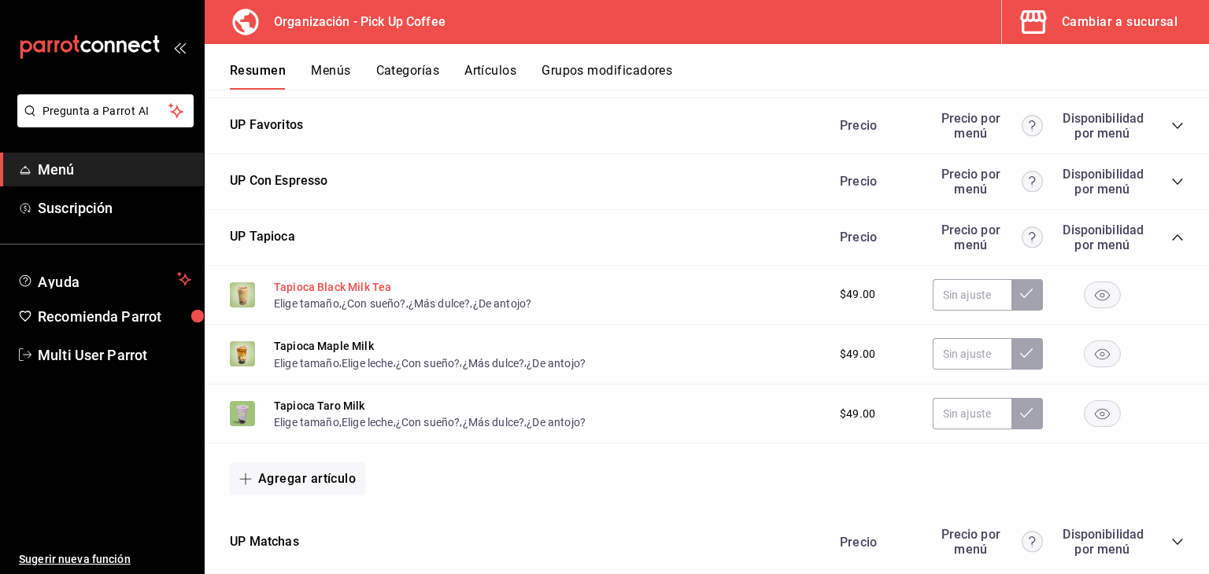
click at [319, 281] on button "Tapioca Black Milk Tea" at bounding box center [332, 287] width 117 height 16
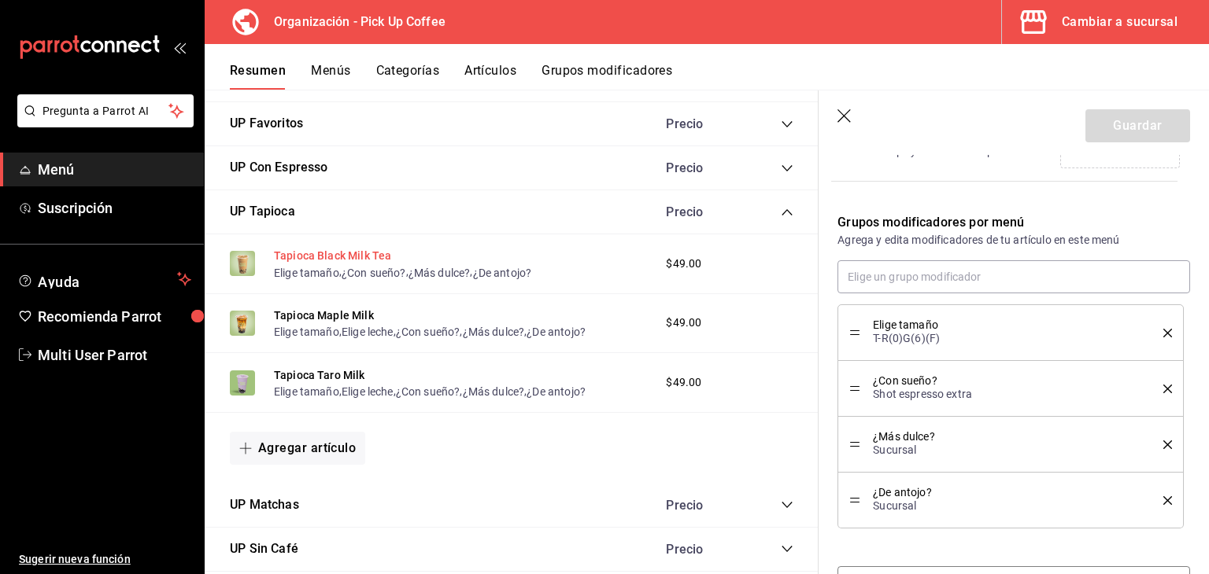
scroll to position [457, 0]
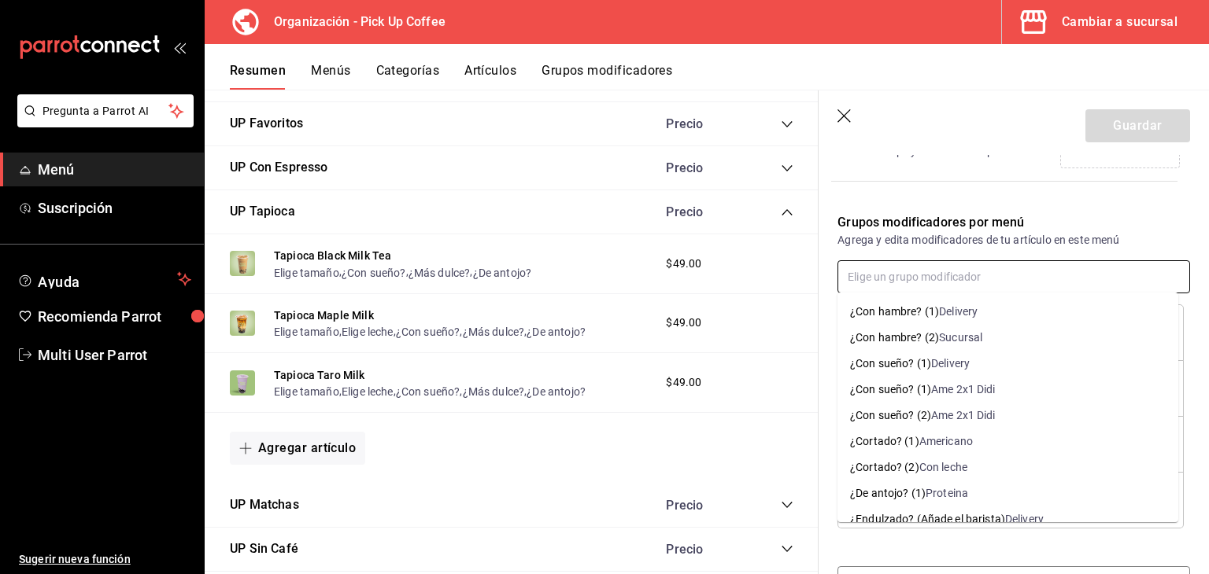
click at [921, 281] on input "text" at bounding box center [1013, 276] width 353 height 33
type input "tamaño"
click at [905, 274] on input "text" at bounding box center [1013, 276] width 353 height 33
type input "tamaño"
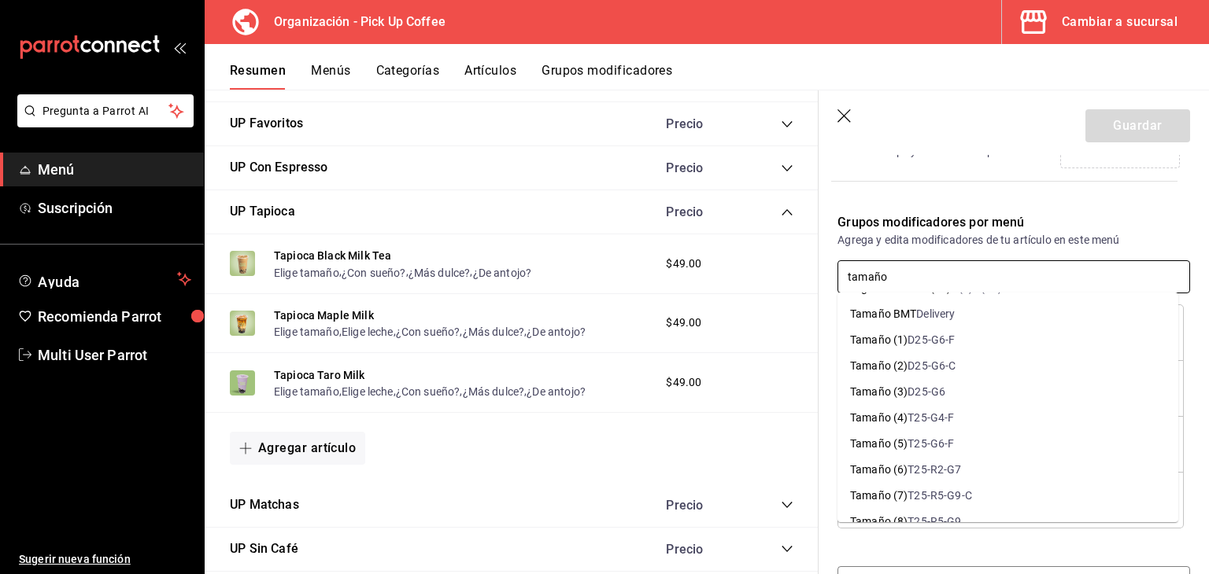
scroll to position [1102, 0]
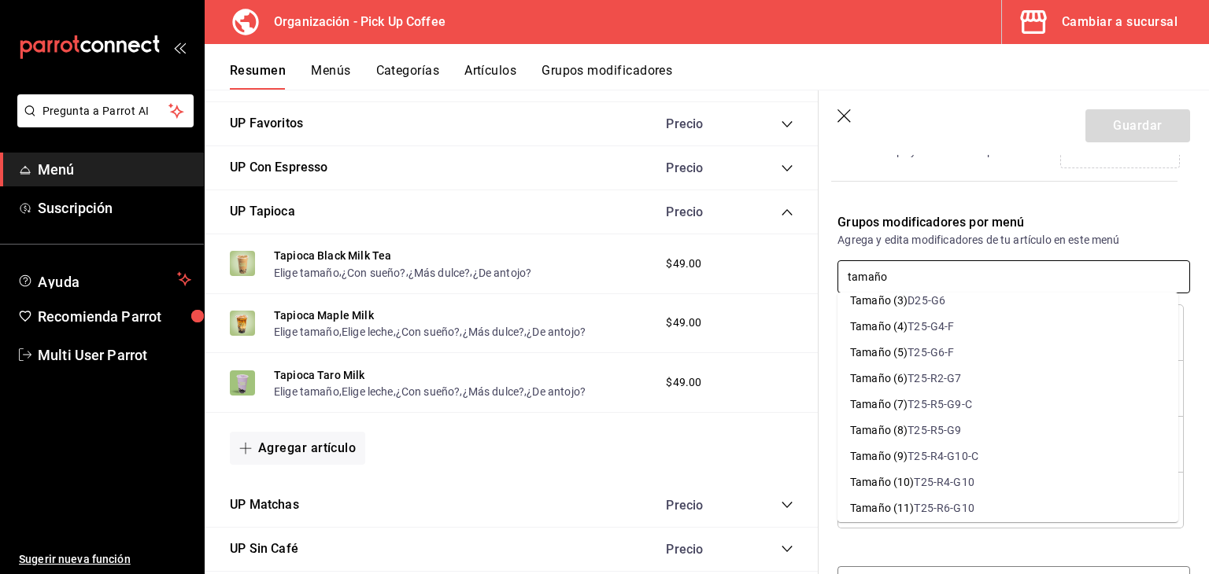
click at [964, 355] on li "Tamaño (5) T25-G6-F" at bounding box center [1007, 353] width 341 height 26
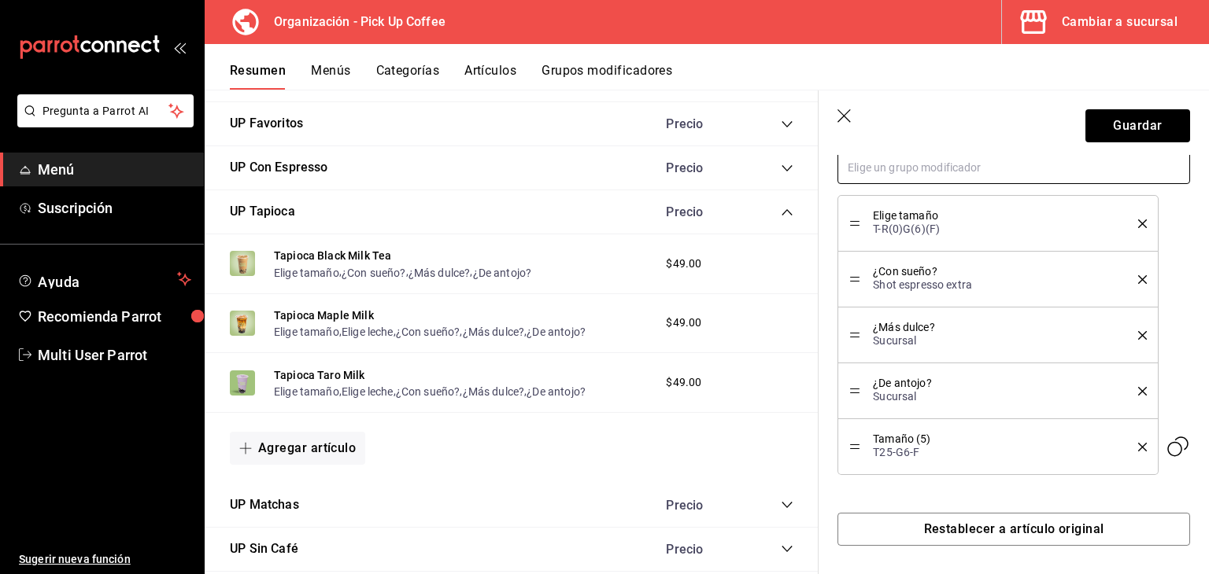
scroll to position [569, 0]
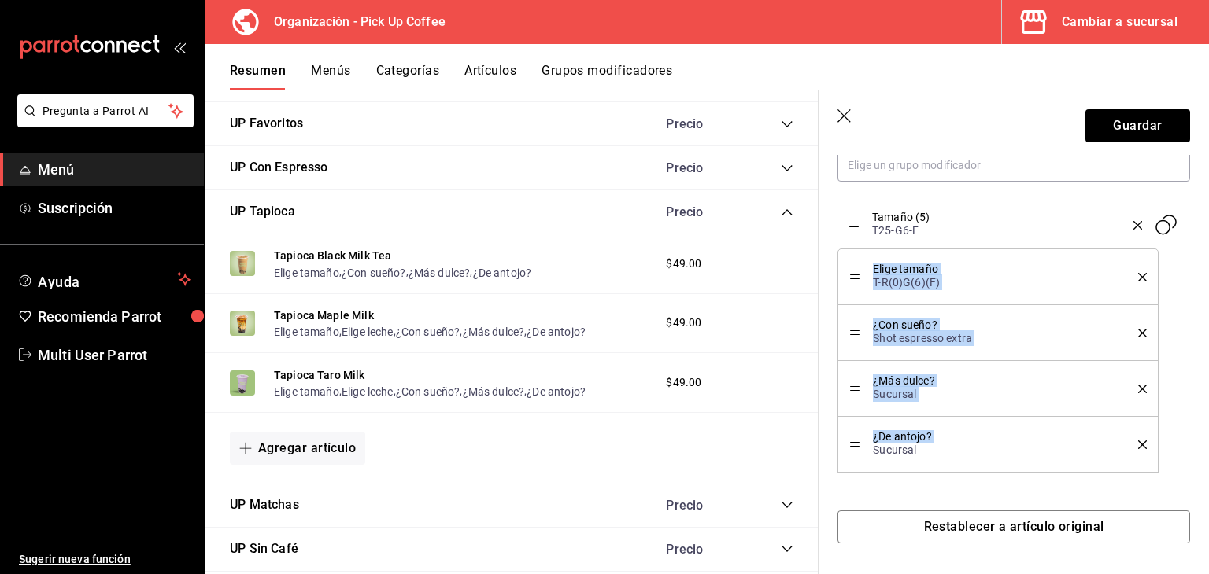
drag, startPoint x: 857, startPoint y: 441, endPoint x: 844, endPoint y: 223, distance: 219.2
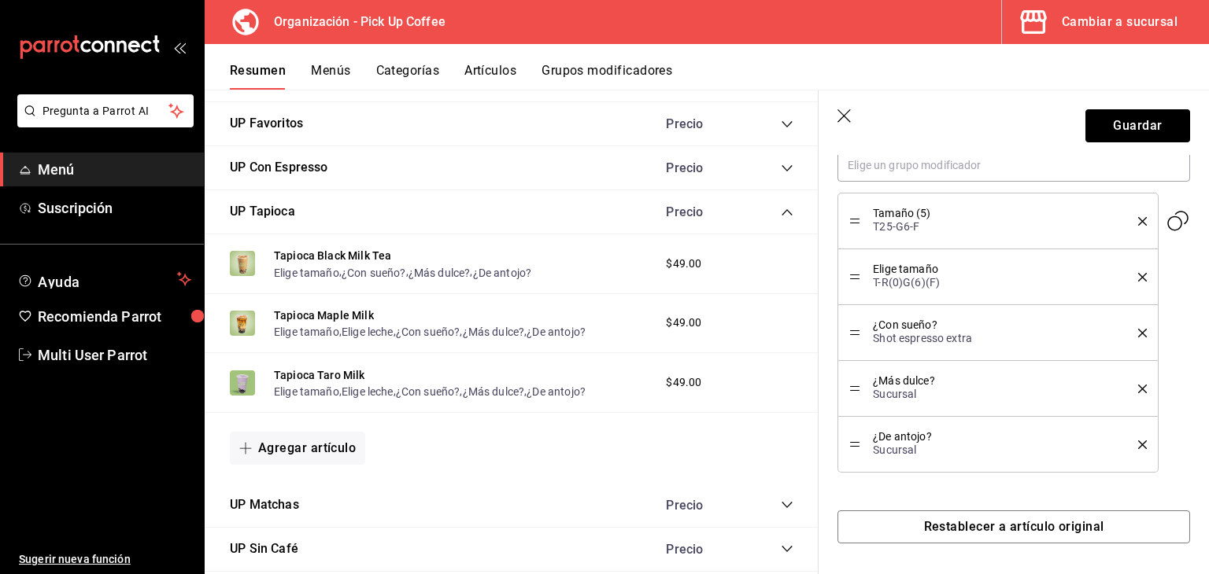
click at [1135, 272] on li "Elige tamaño T-R(0)G(6)(F)" at bounding box center [997, 277] width 320 height 56
click at [1135, 275] on li "Elige tamaño T-R(0)G(6)(F)" at bounding box center [997, 277] width 320 height 56
click at [1127, 276] on button "delete" at bounding box center [1137, 277] width 20 height 9
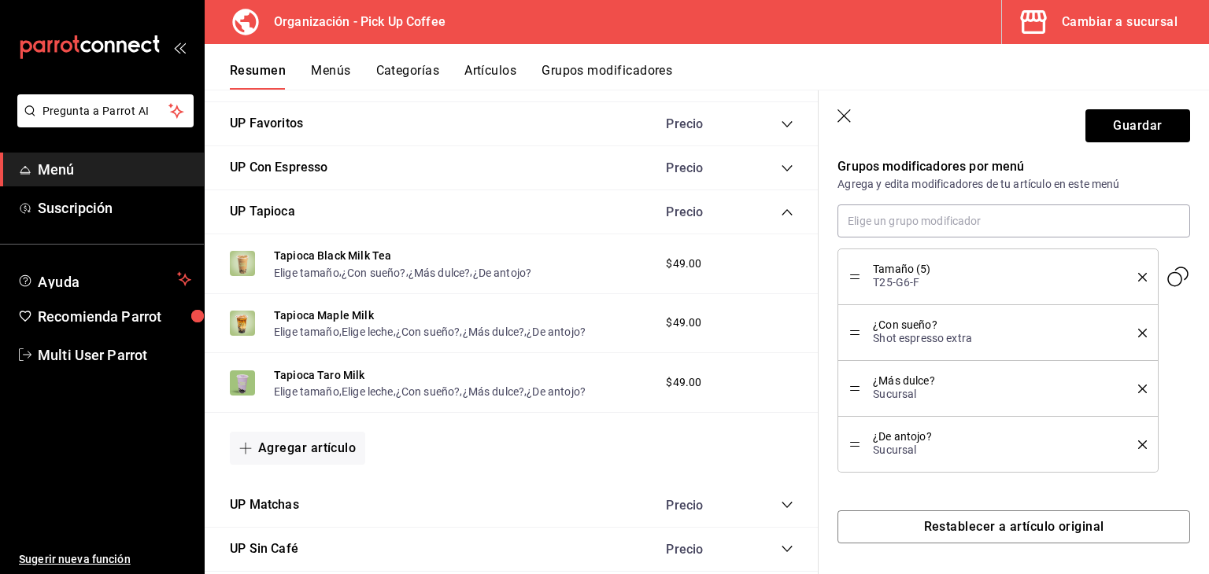
click at [1138, 278] on icon "delete" at bounding box center [1142, 277] width 9 height 9
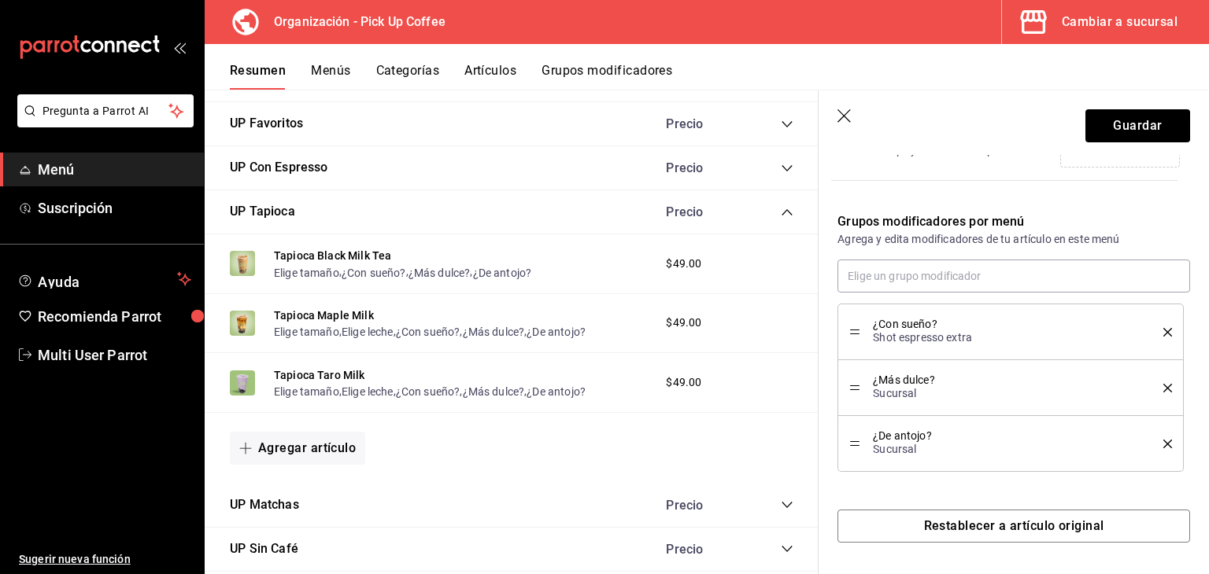
scroll to position [457, 0]
click at [1051, 252] on div "Grupos modificadores por menú Agrega y edita modificadores de tu artículo en es…" at bounding box center [1003, 333] width 371 height 279
drag, startPoint x: 1047, startPoint y: 255, endPoint x: 1051, endPoint y: 267, distance: 12.4
click at [1047, 257] on div "Grupos modificadores por menú Agrega y edita modificadores de tu artículo en es…" at bounding box center [1003, 333] width 371 height 279
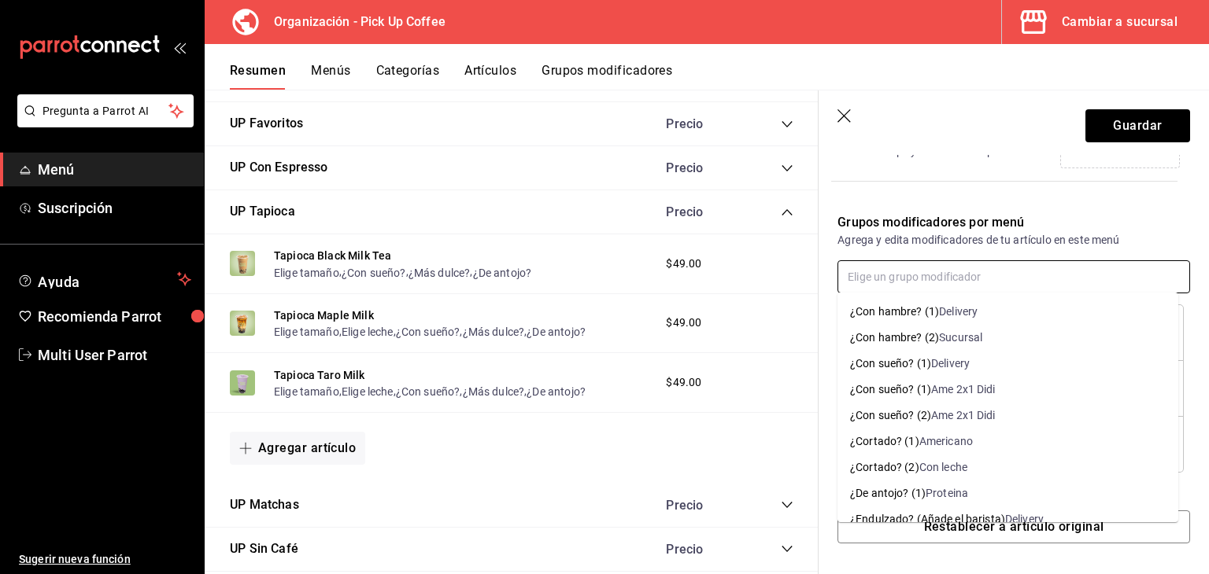
click at [1055, 272] on input "text" at bounding box center [1013, 276] width 353 height 33
type input "tamaño"
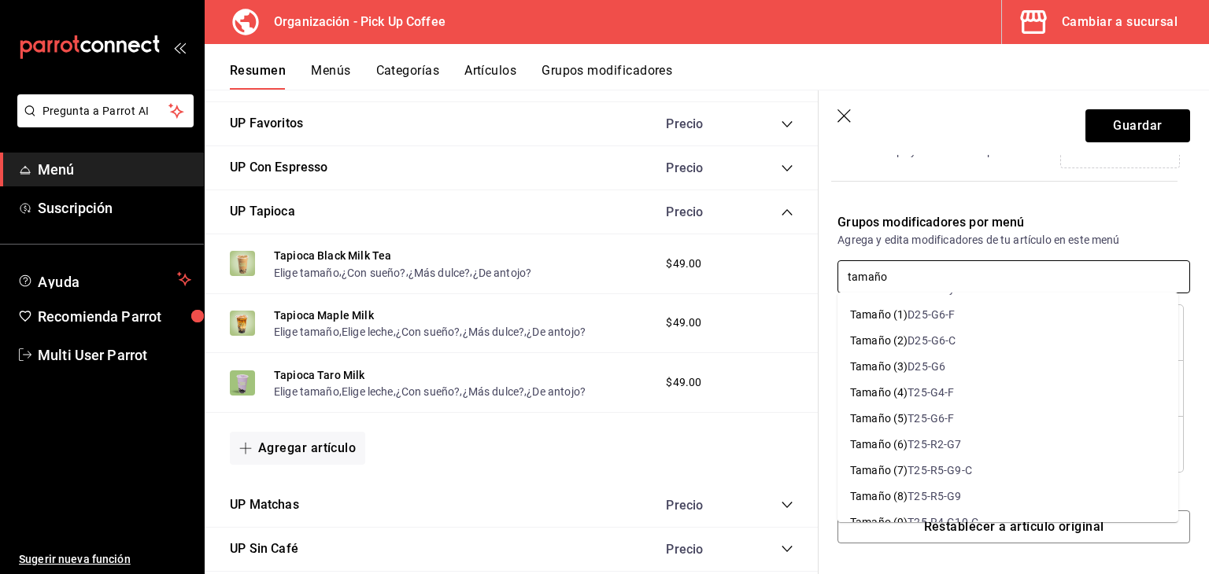
scroll to position [1102, 0]
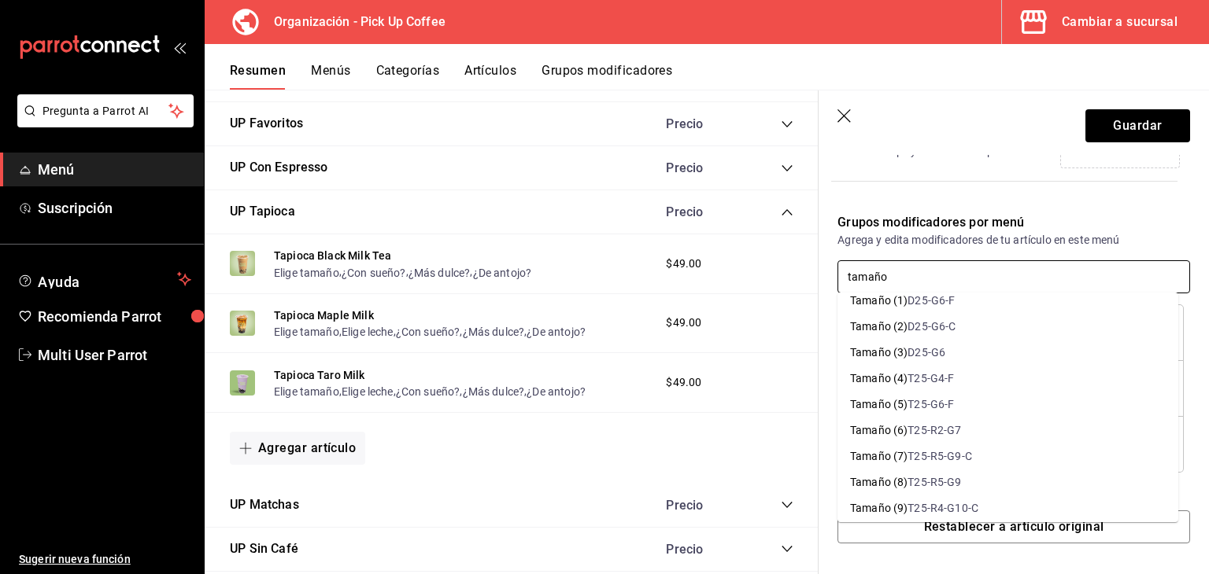
click at [955, 401] on li "Tamaño (5) T25-G6-F" at bounding box center [1007, 405] width 341 height 26
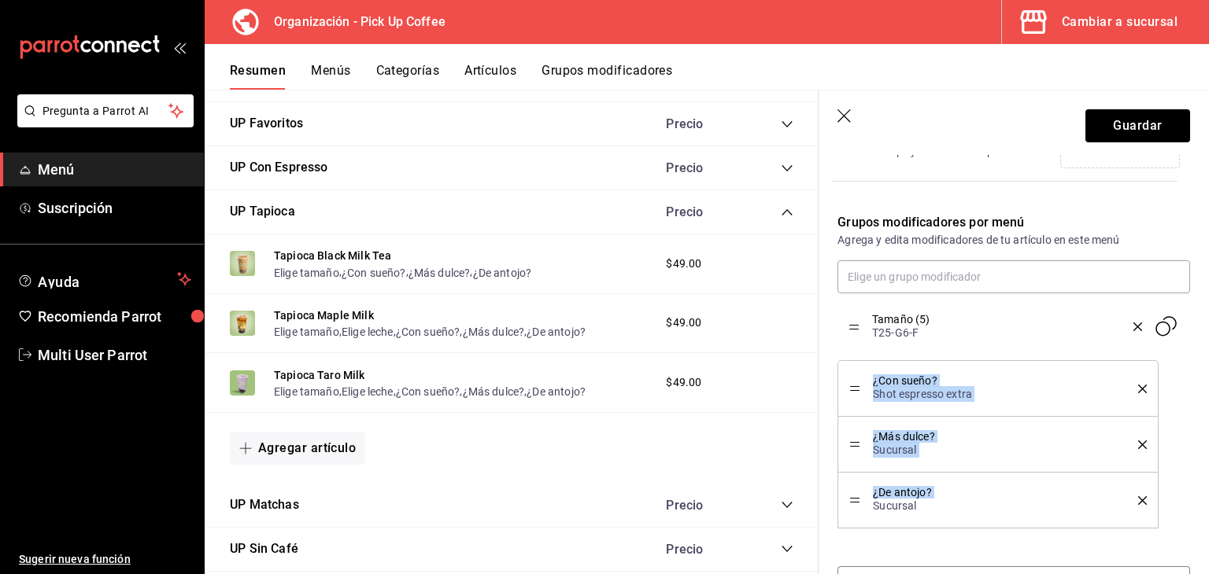
drag, startPoint x: 856, startPoint y: 503, endPoint x: 848, endPoint y: 328, distance: 174.9
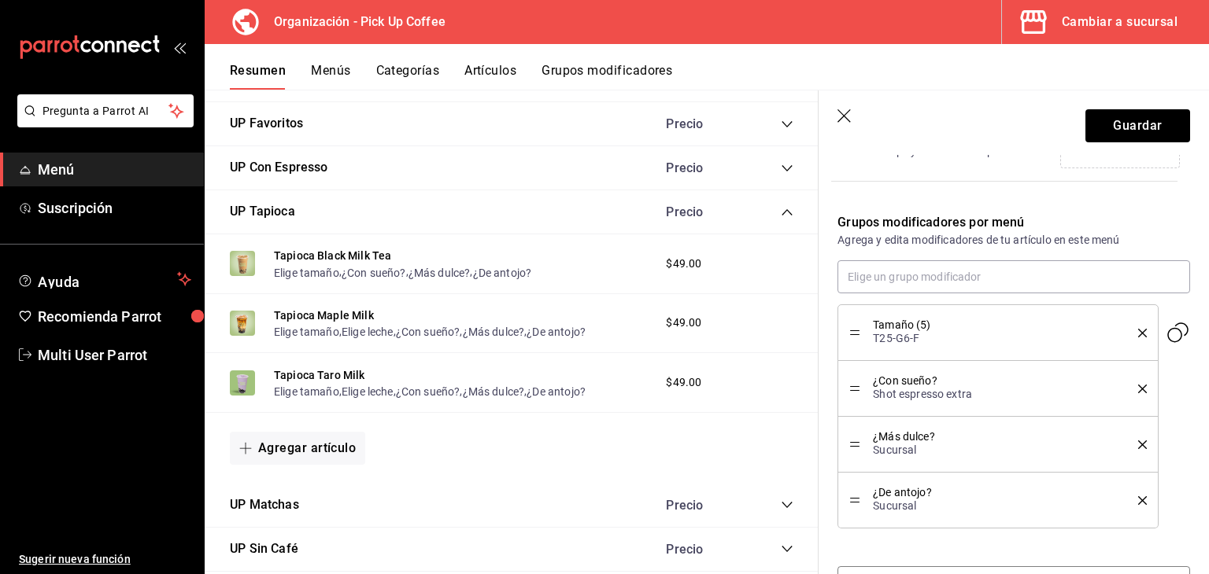
scroll to position [513, 0]
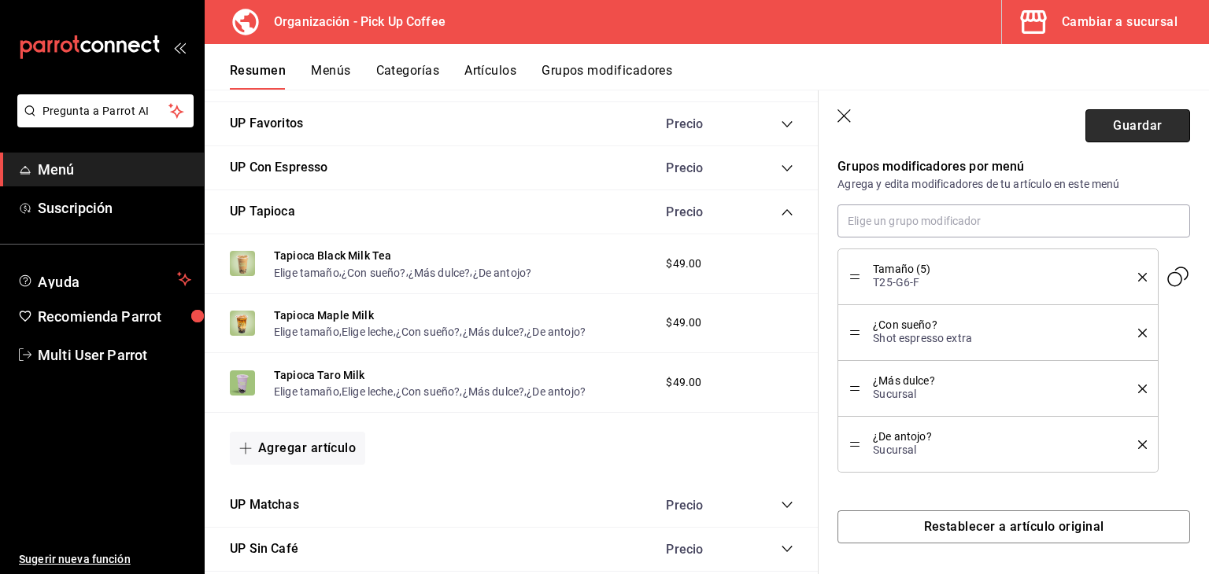
click at [1095, 130] on button "Guardar" at bounding box center [1137, 125] width 105 height 33
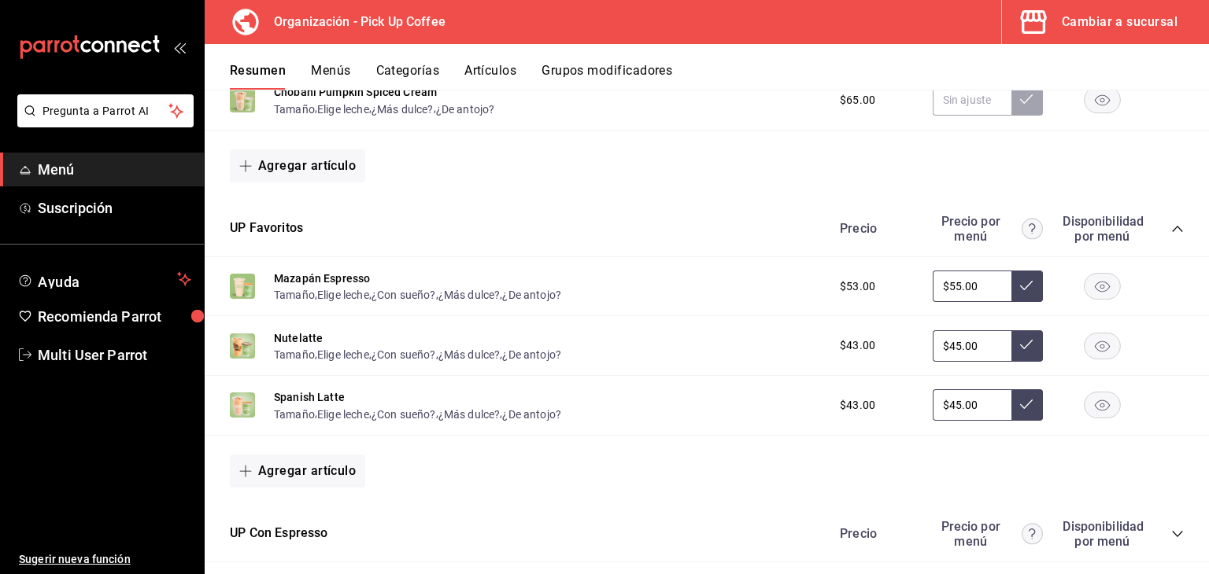
scroll to position [393, 0]
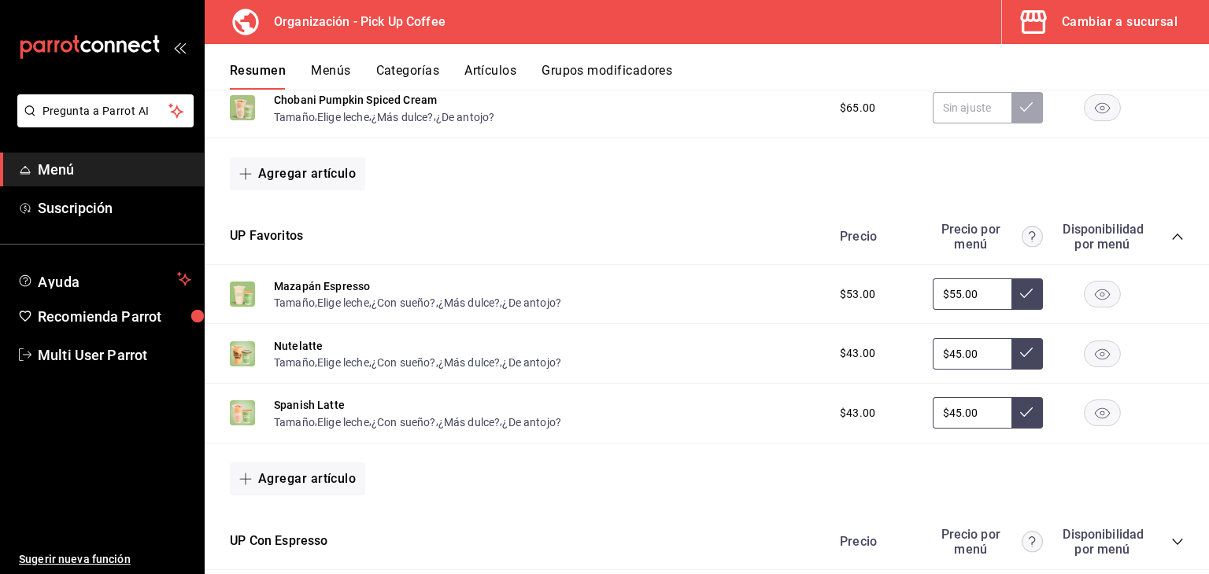
click at [1162, 249] on div "Precio Precio por menú Disponibilidad por menú" at bounding box center [1004, 237] width 360 height 30
click at [1160, 249] on div "Precio Precio por menú Disponibilidad por menú" at bounding box center [1004, 237] width 360 height 30
click at [1171, 231] on icon "collapse-category-row" at bounding box center [1177, 237] width 13 height 13
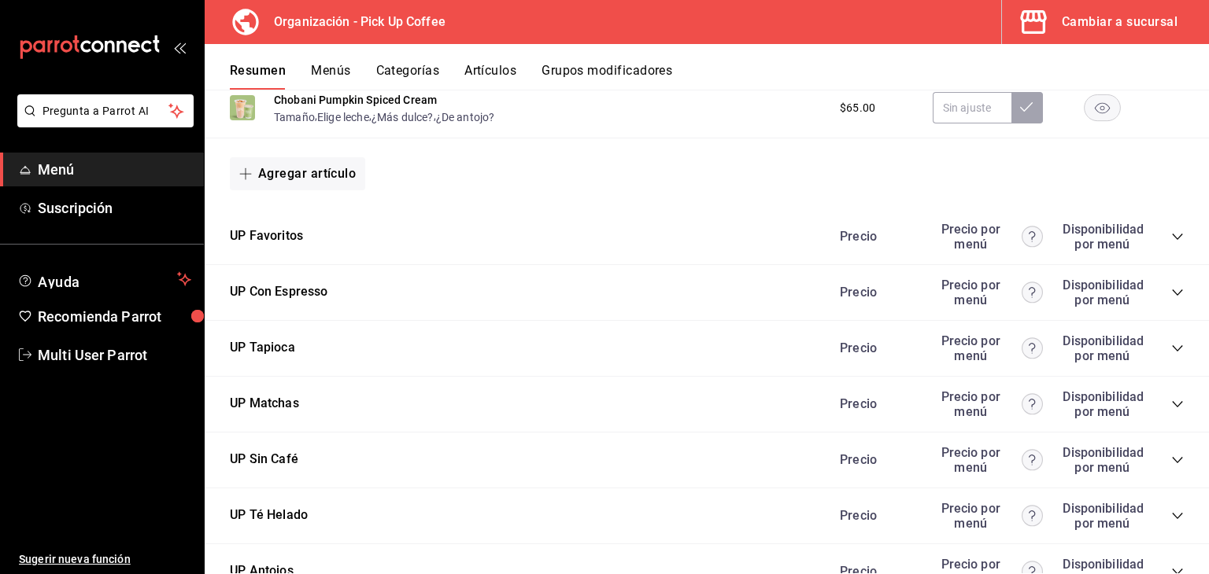
scroll to position [79, 0]
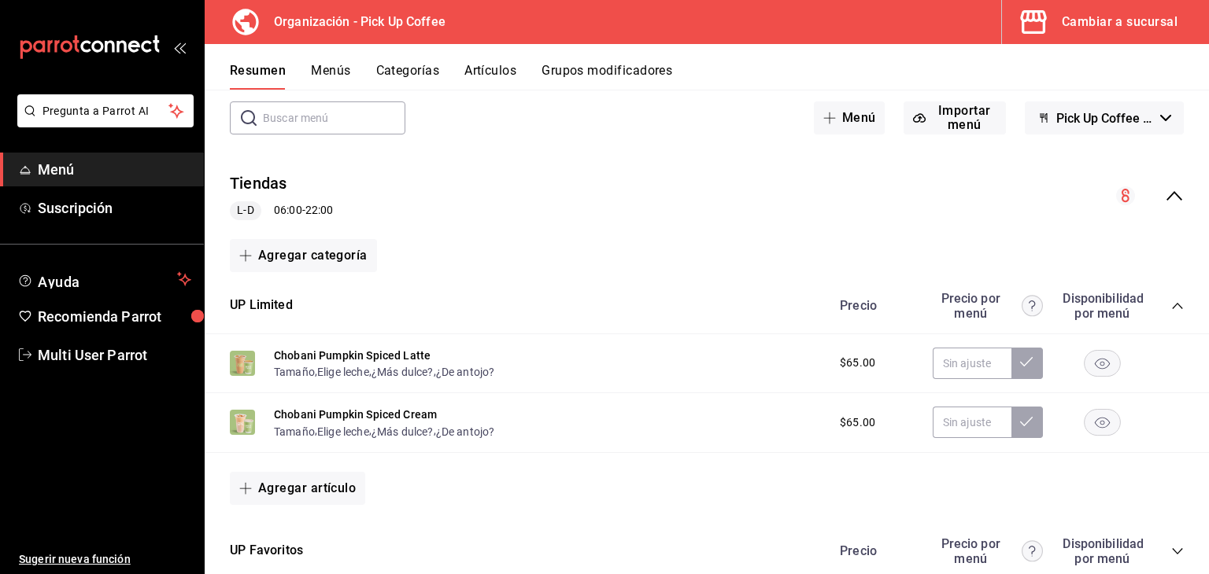
click at [1168, 199] on icon "collapse-menu-row" at bounding box center [1174, 195] width 16 height 9
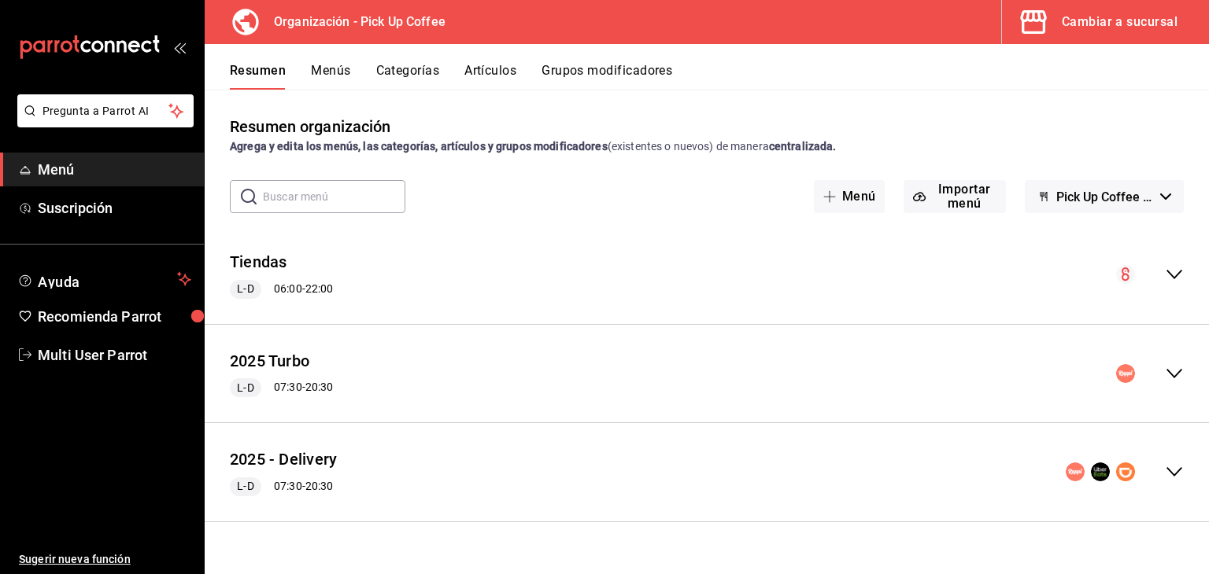
scroll to position [0, 0]
click at [1162, 272] on div "collapse-menu-row" at bounding box center [1150, 274] width 68 height 19
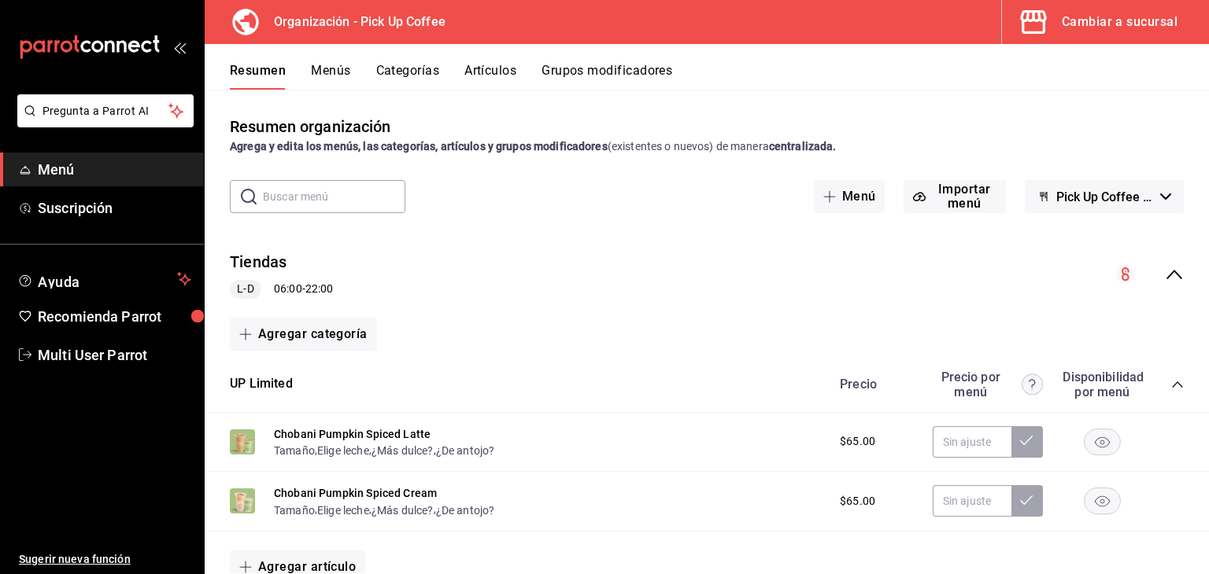
click at [1158, 377] on div "Precio Precio por menú Disponibilidad por menú" at bounding box center [1004, 385] width 360 height 30
click at [1158, 389] on div "Precio Precio por menú Disponibilidad por menú" at bounding box center [1004, 385] width 360 height 30
click at [1171, 385] on div "UP Limited Precio Precio por menú Disponibilidad por menú" at bounding box center [707, 385] width 1004 height 56
click at [1171, 382] on icon "collapse-category-row" at bounding box center [1177, 385] width 13 height 13
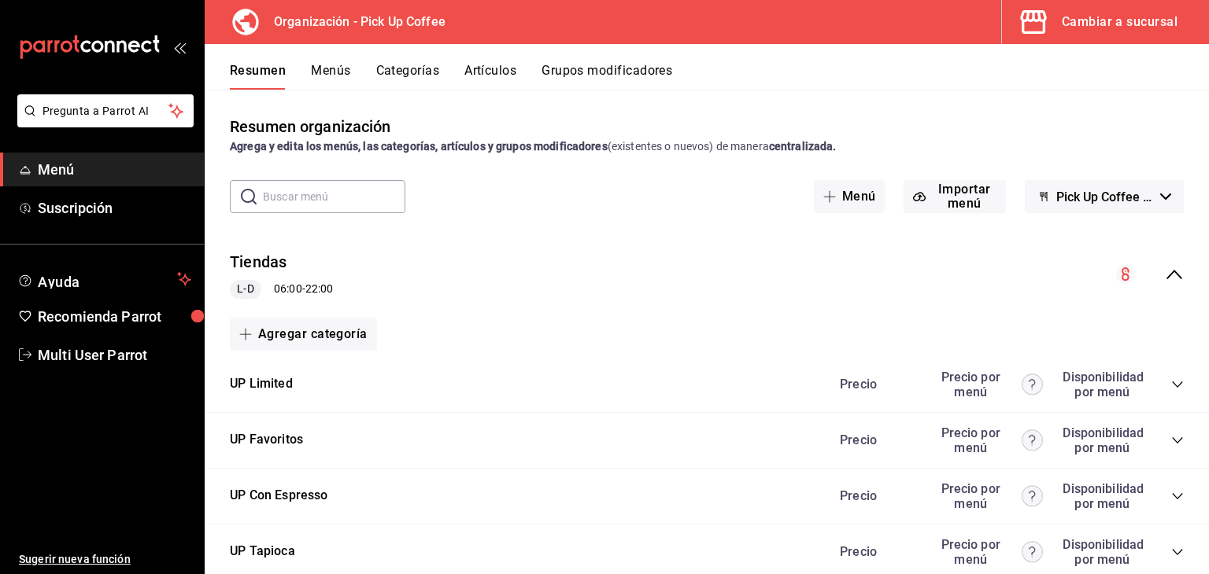
scroll to position [315, 0]
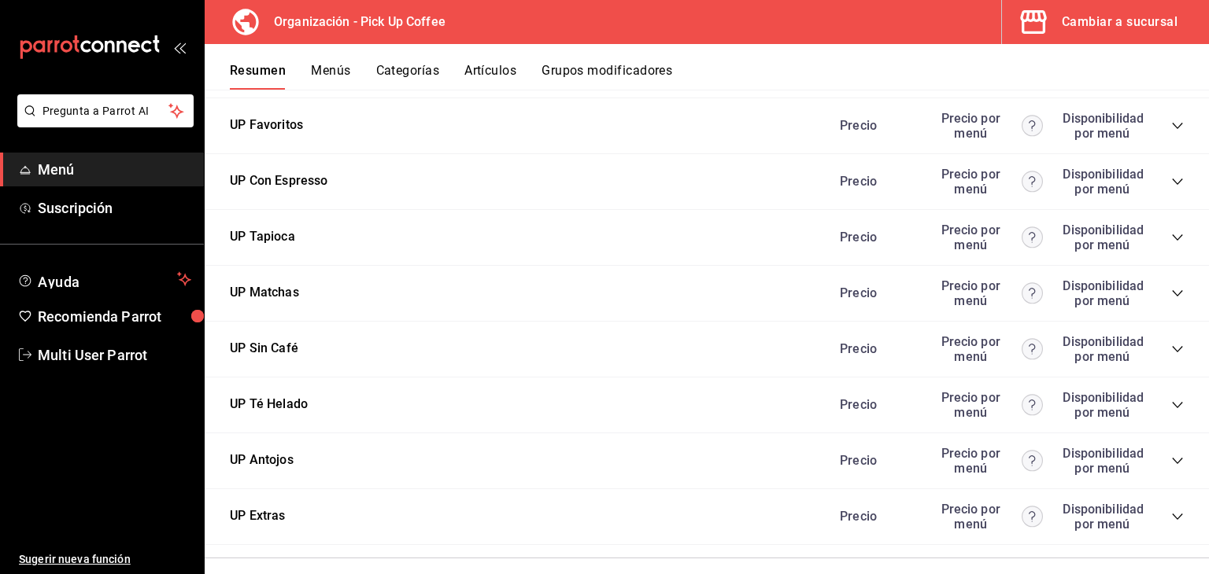
click at [1171, 231] on icon "collapse-category-row" at bounding box center [1177, 237] width 13 height 13
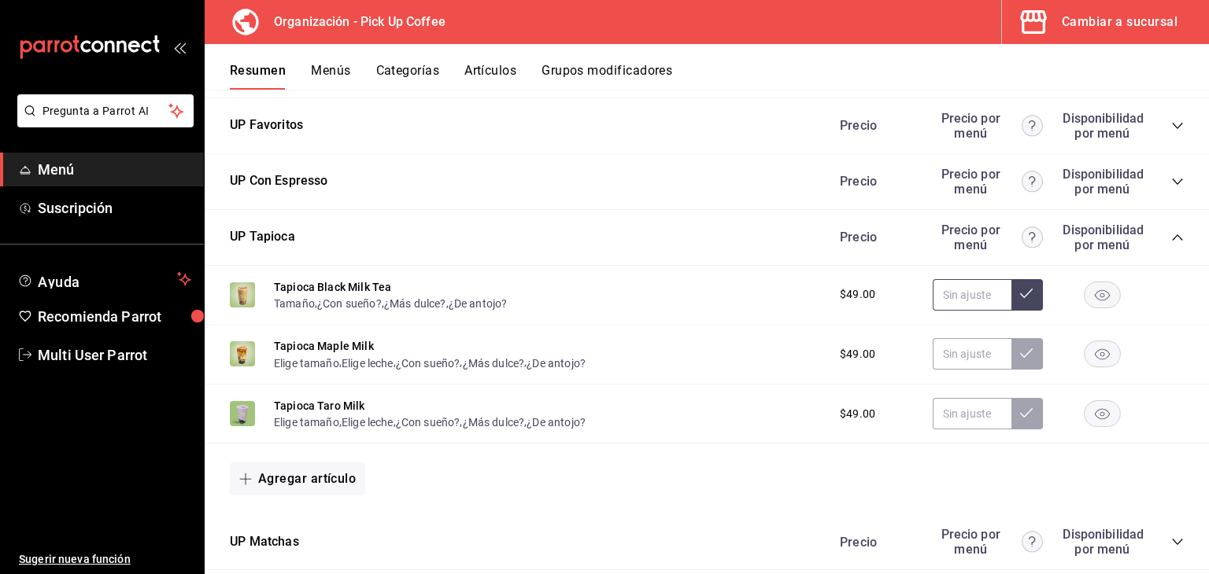
click at [1011, 303] on button at bounding box center [1026, 294] width 31 height 31
click at [316, 341] on button "Tapioca Maple Milk" at bounding box center [324, 346] width 100 height 16
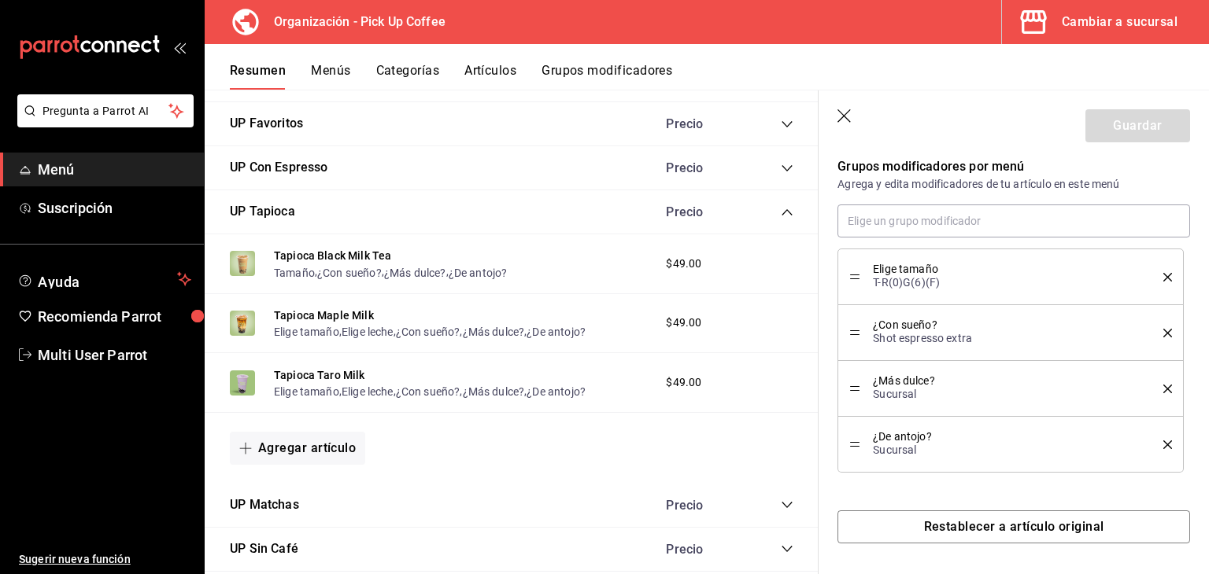
scroll to position [513, 0]
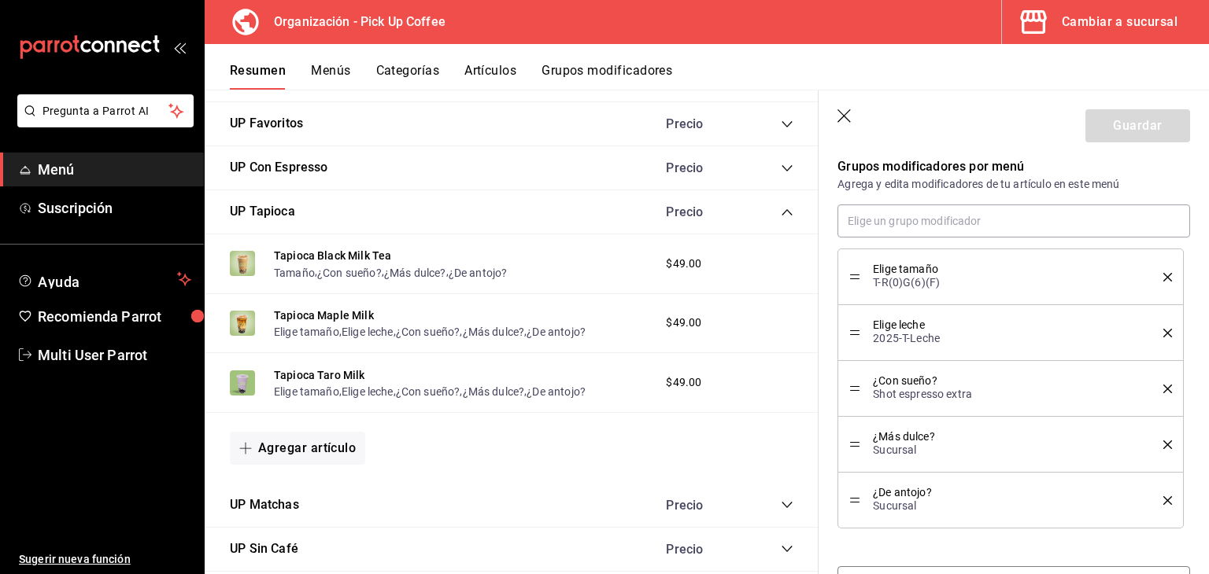
drag, startPoint x: 1157, startPoint y: 278, endPoint x: 1077, endPoint y: 249, distance: 85.4
click at [1102, 265] on div "Elige tamaño T-R(0)G(6)(F)" at bounding box center [1010, 276] width 323 height 33
click at [1034, 232] on input "text" at bounding box center [1013, 221] width 353 height 33
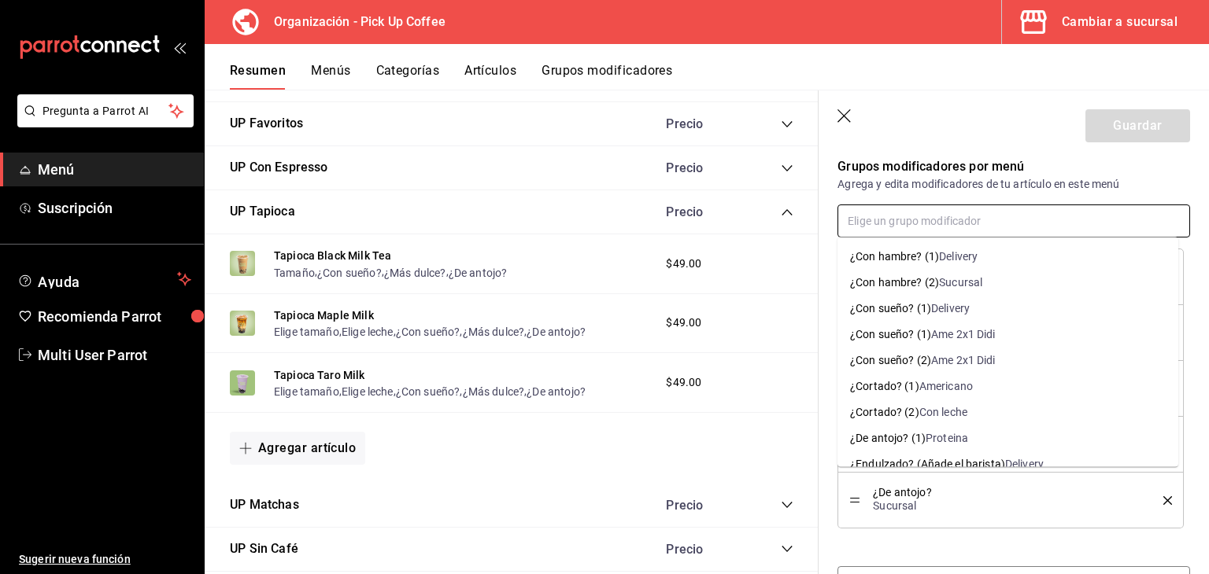
type input "y"
type input "tamaño (5)"
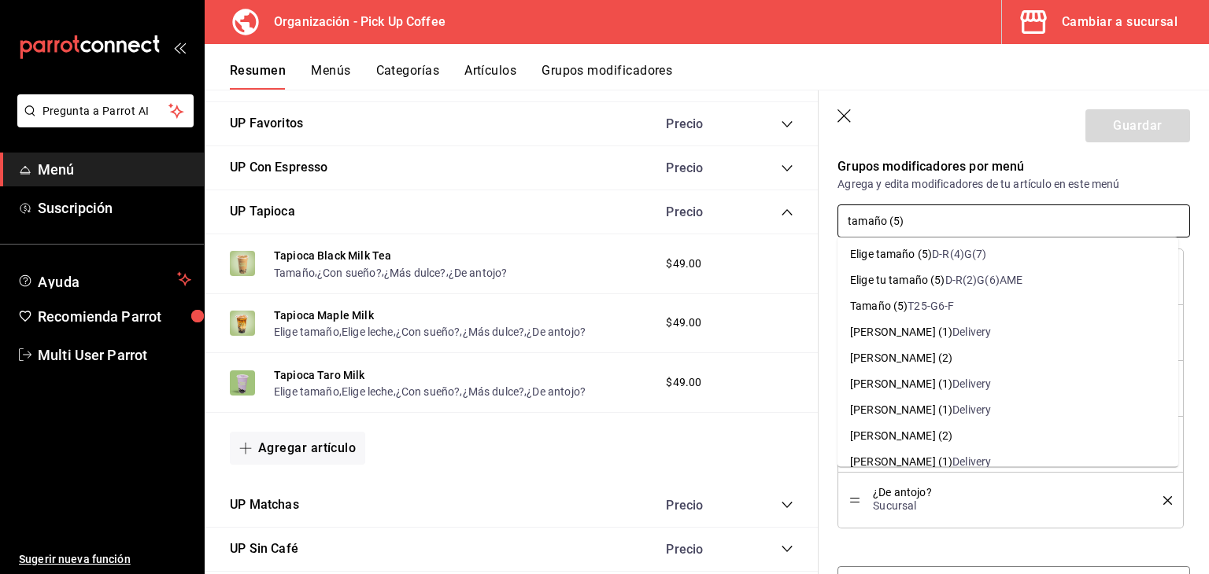
scroll to position [79, 0]
click at [1023, 275] on li "Tamaño (5) T25-G6-F" at bounding box center [1007, 282] width 341 height 26
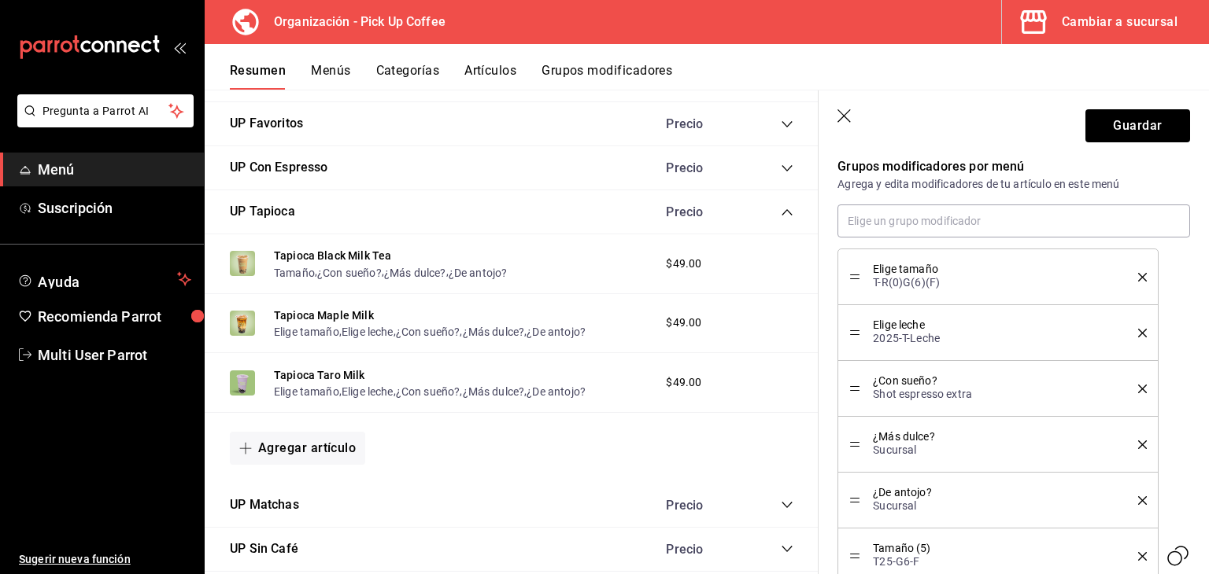
click at [1136, 275] on li "Elige tamaño T-R(0)G(6)(F)" at bounding box center [997, 277] width 320 height 57
click at [1138, 275] on icon "delete" at bounding box center [1142, 277] width 9 height 9
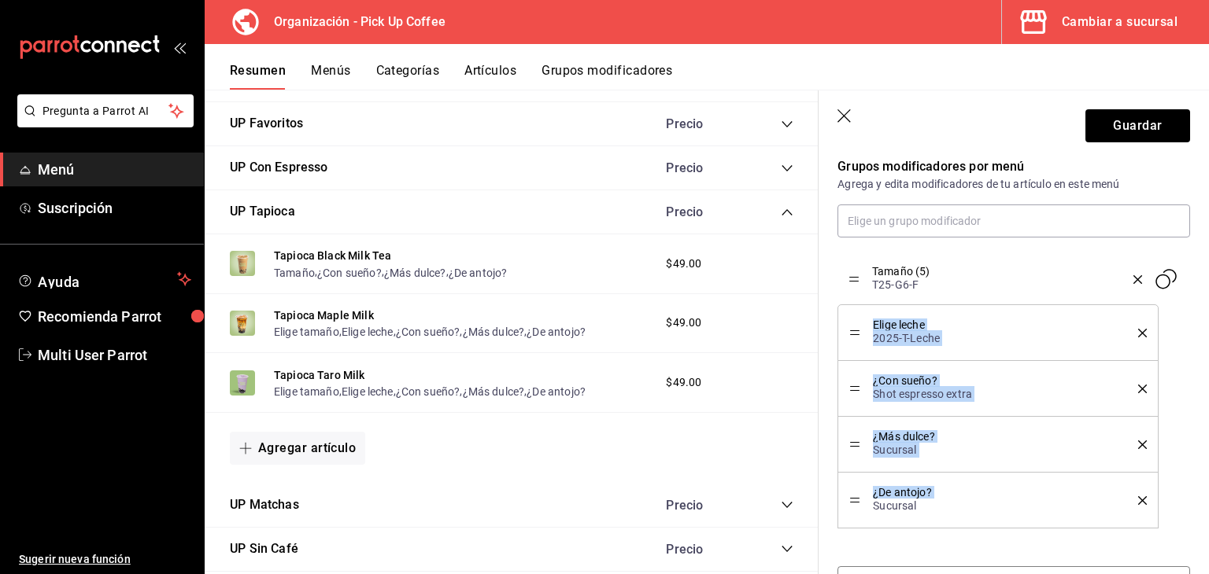
drag, startPoint x: 858, startPoint y: 503, endPoint x: 851, endPoint y: 281, distance: 222.0
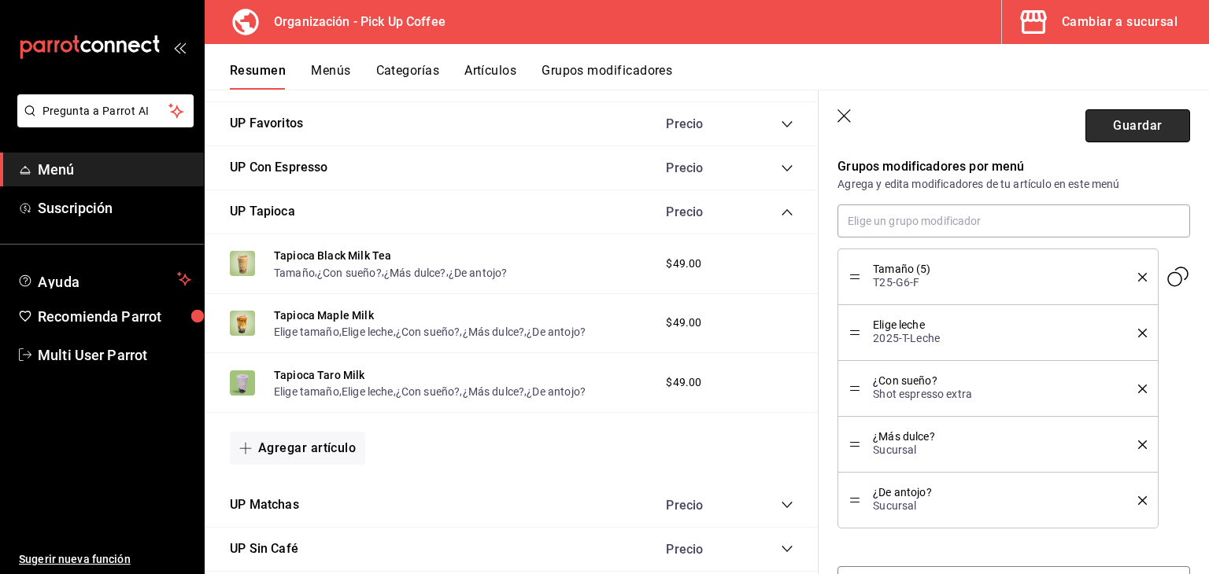
click at [1171, 136] on button "Guardar" at bounding box center [1137, 125] width 105 height 33
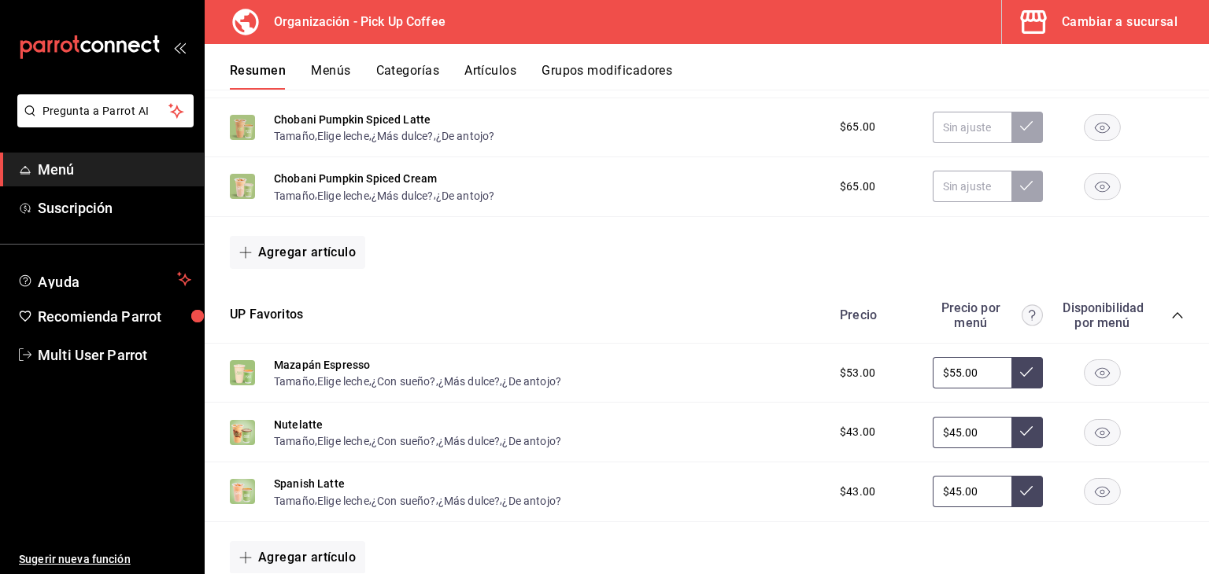
click at [1171, 312] on icon "collapse-category-row" at bounding box center [1177, 315] width 13 height 13
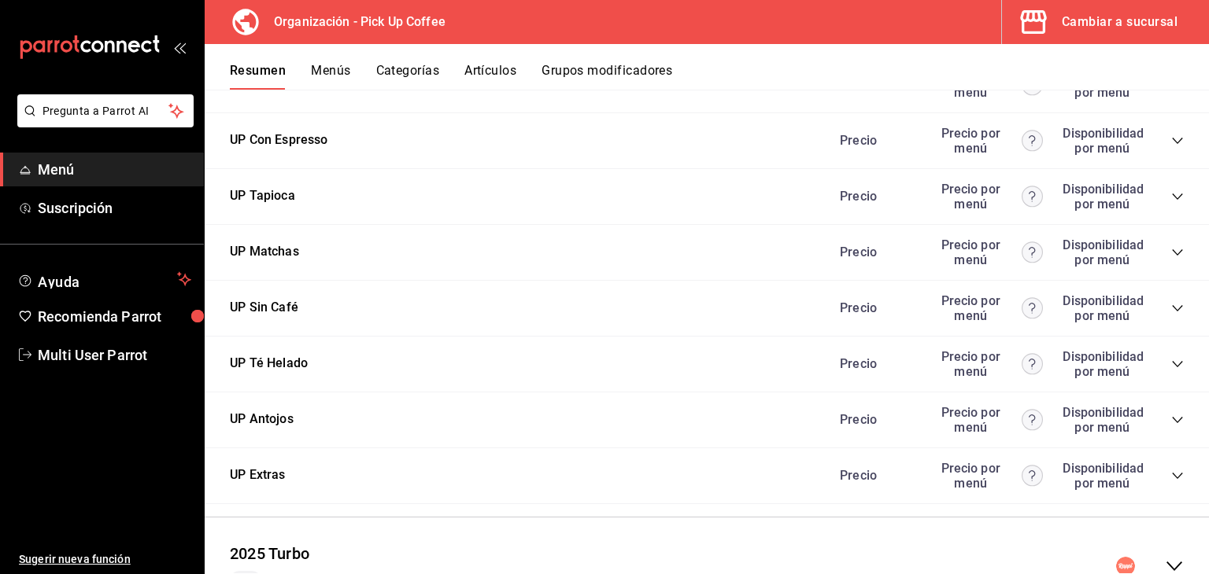
scroll to position [551, 0]
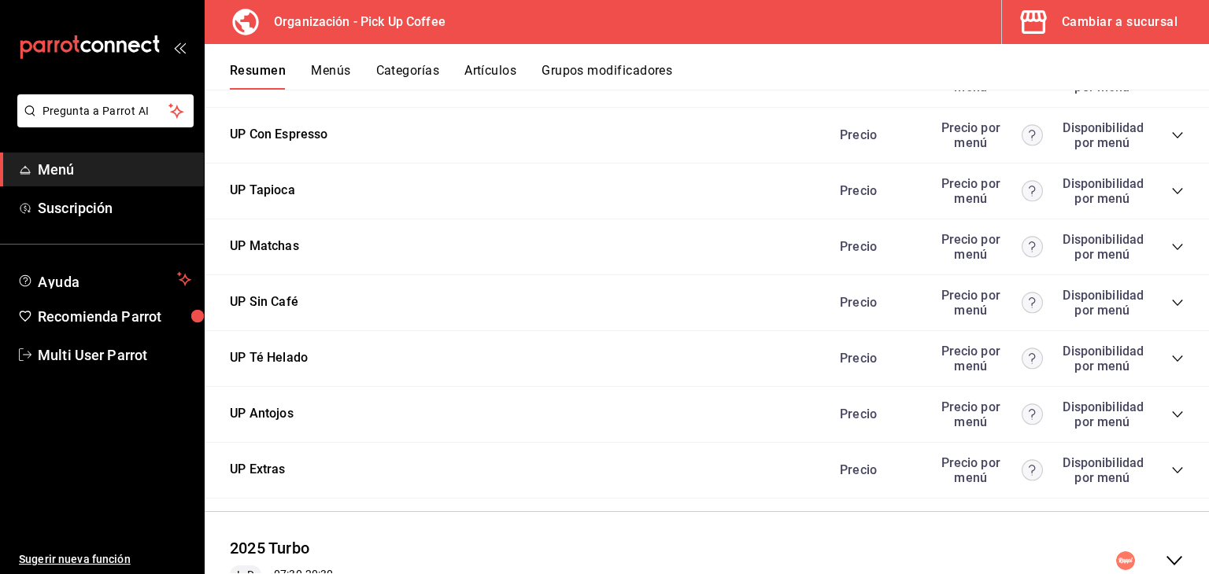
click at [1171, 190] on icon "collapse-category-row" at bounding box center [1177, 191] width 13 height 13
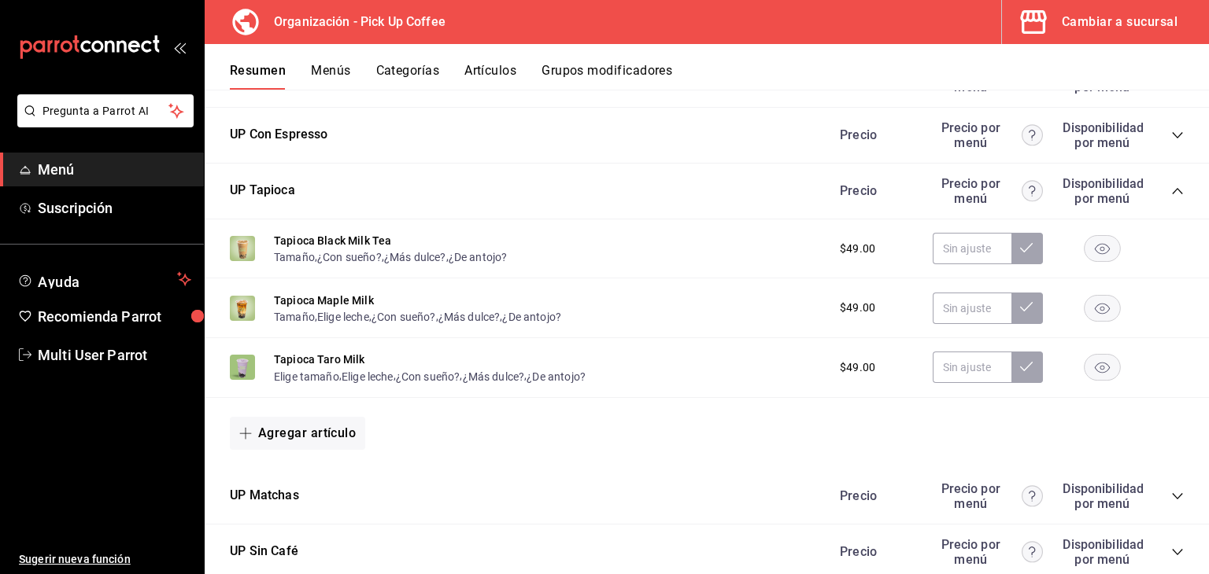
drag, startPoint x: 299, startPoint y: 364, endPoint x: 1084, endPoint y: 172, distance: 807.6
click at [299, 364] on button "Tapioca Taro Milk" at bounding box center [319, 360] width 91 height 16
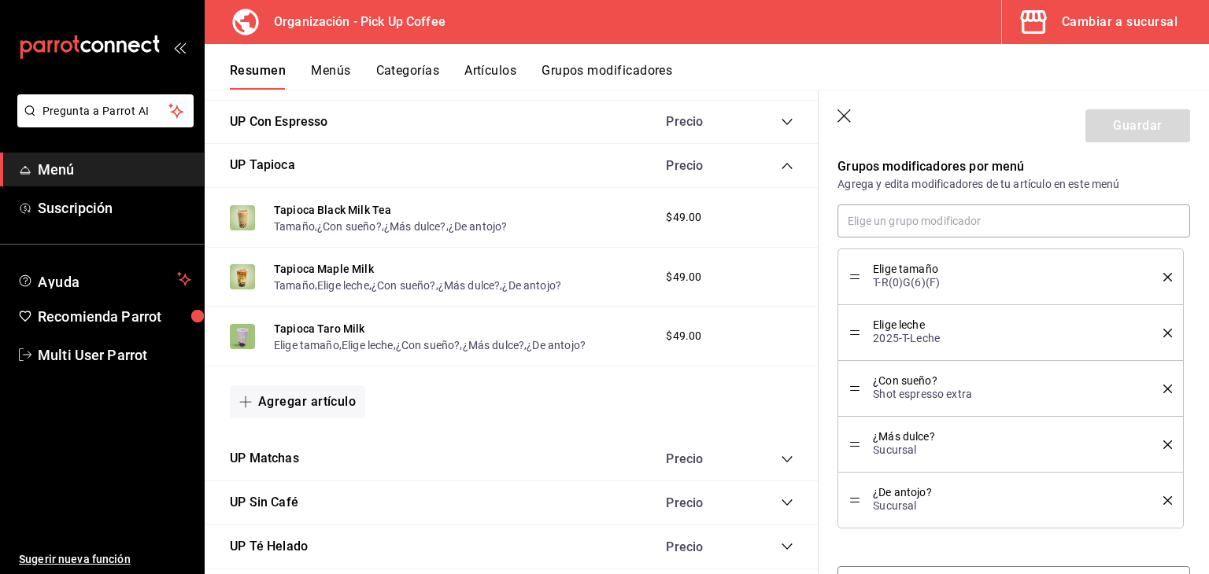
scroll to position [539, 0]
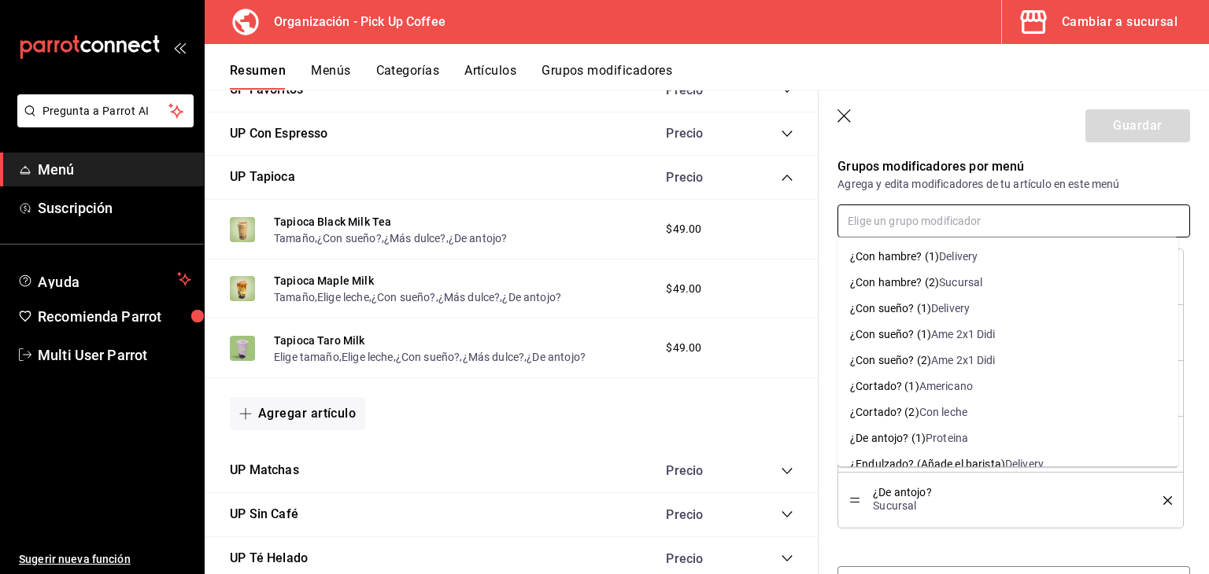
click at [1017, 229] on input "text" at bounding box center [1013, 221] width 353 height 33
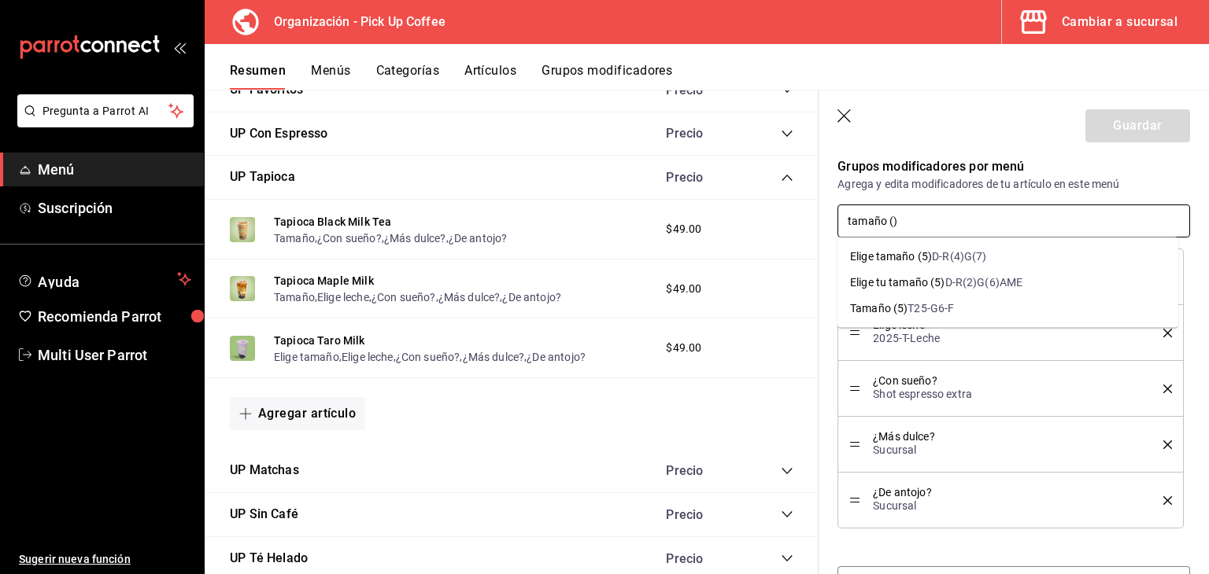
type input "tamaño (5)"
click at [1020, 316] on li "Tamaño (5) T25-G6-F" at bounding box center [1007, 309] width 341 height 26
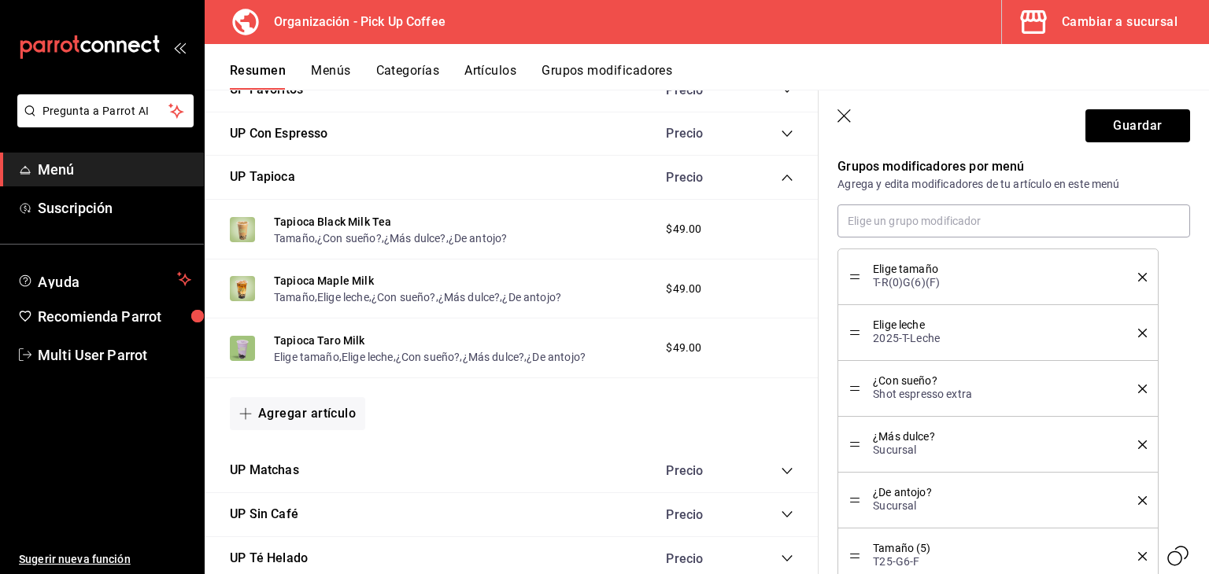
click at [1138, 278] on icon "delete" at bounding box center [1142, 277] width 9 height 9
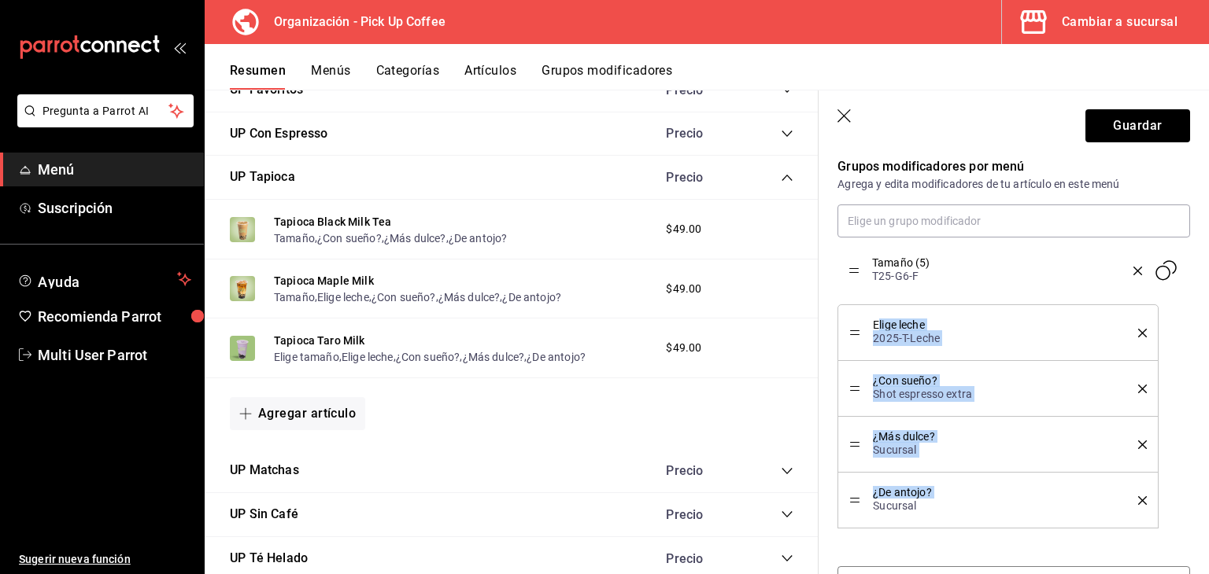
drag, startPoint x: 850, startPoint y: 501, endPoint x: 877, endPoint y: 272, distance: 230.6
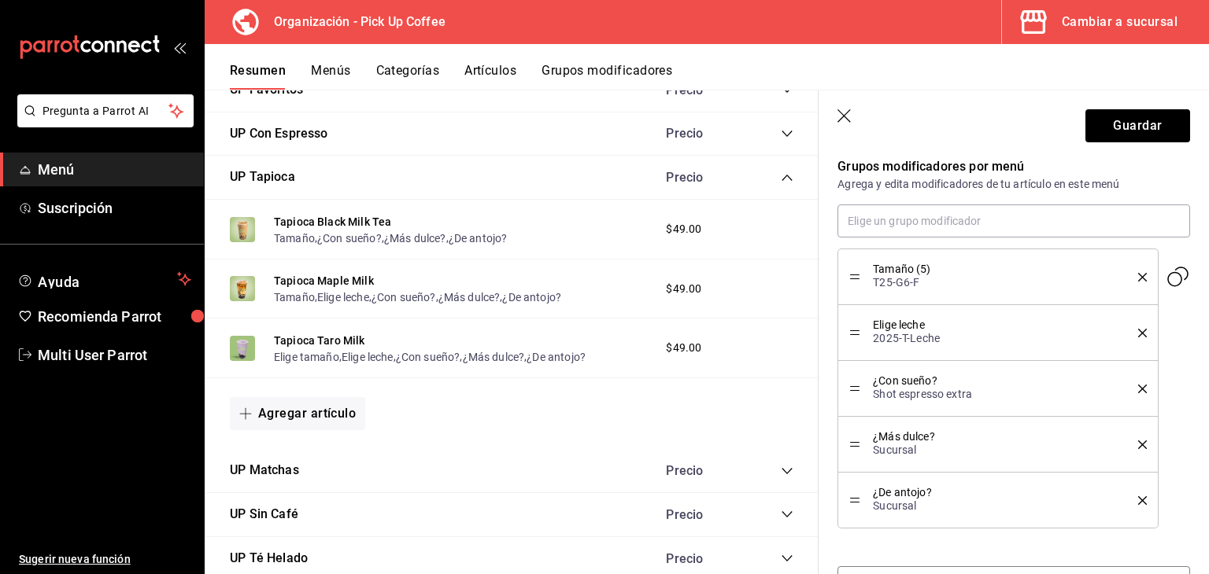
click at [1183, 193] on div "Editar artículo por menú La edición del artículo solo se verá reflejado en este…" at bounding box center [1013, 136] width 390 height 989
click at [1092, 127] on button "Guardar" at bounding box center [1137, 125] width 105 height 33
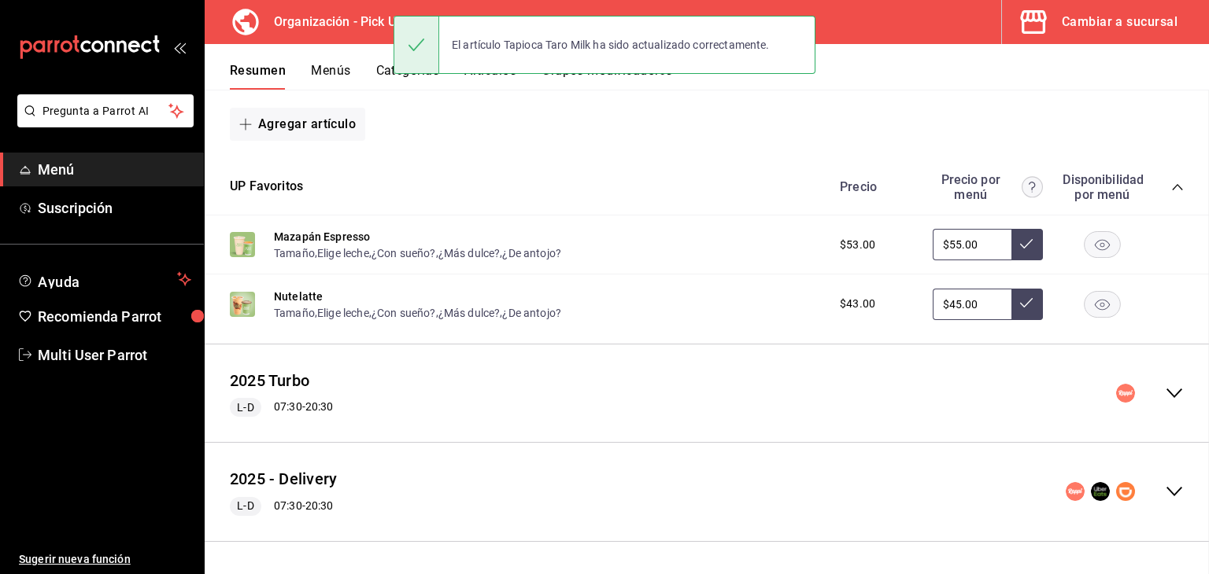
scroll to position [443, 0]
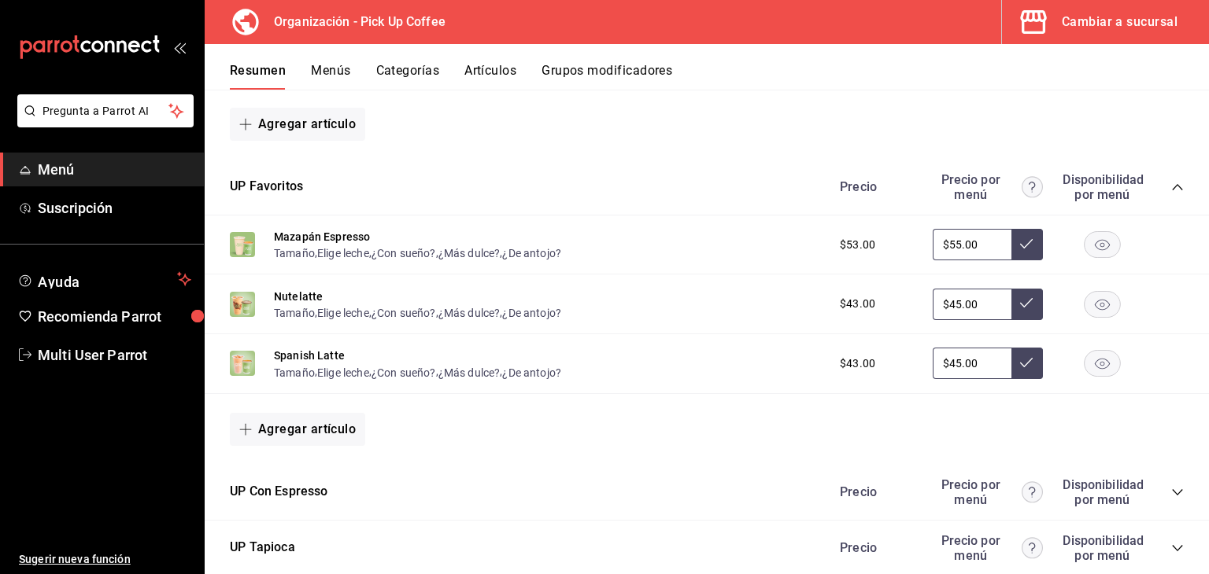
click at [1171, 190] on icon "collapse-category-row" at bounding box center [1177, 187] width 13 height 13
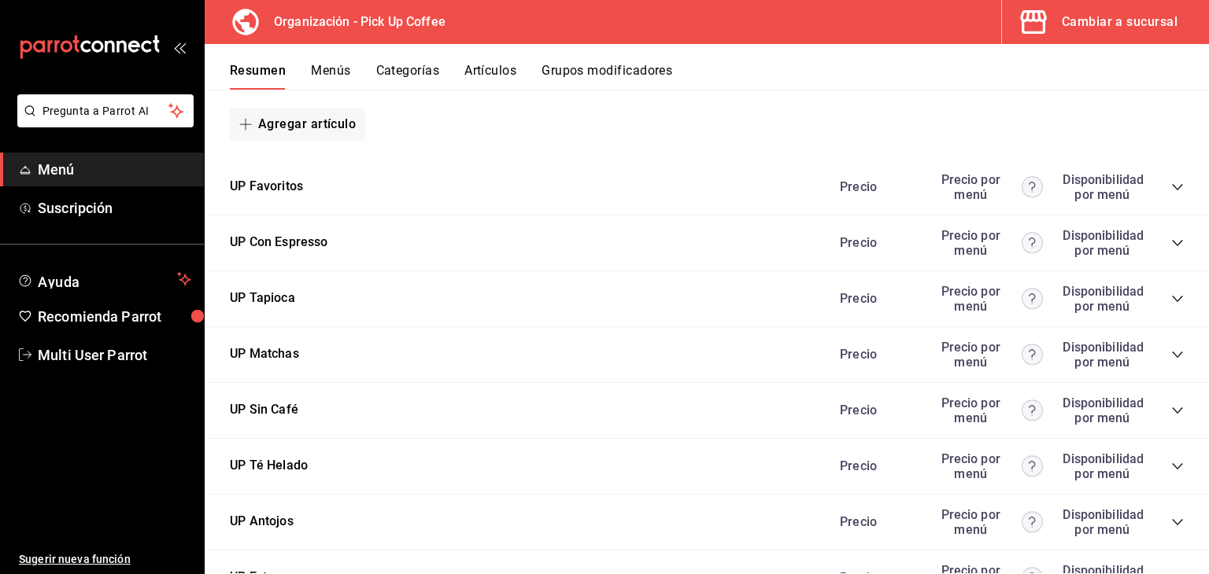
click at [1171, 353] on icon "collapse-category-row" at bounding box center [1177, 355] width 13 height 13
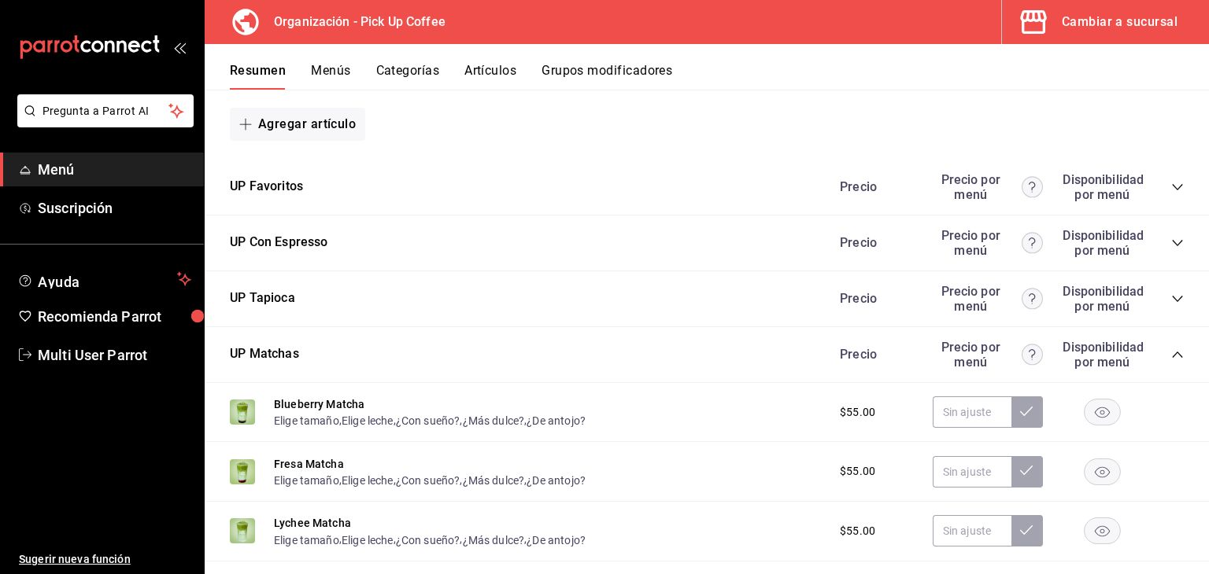
scroll to position [600, 0]
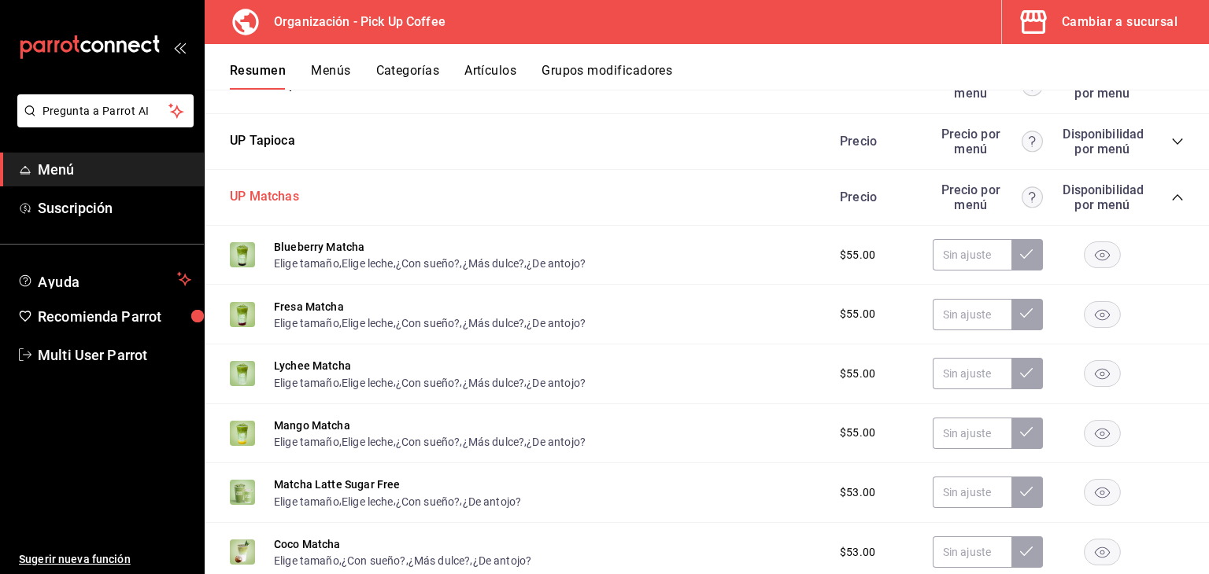
click at [278, 202] on button "UP Matchas" at bounding box center [264, 197] width 69 height 18
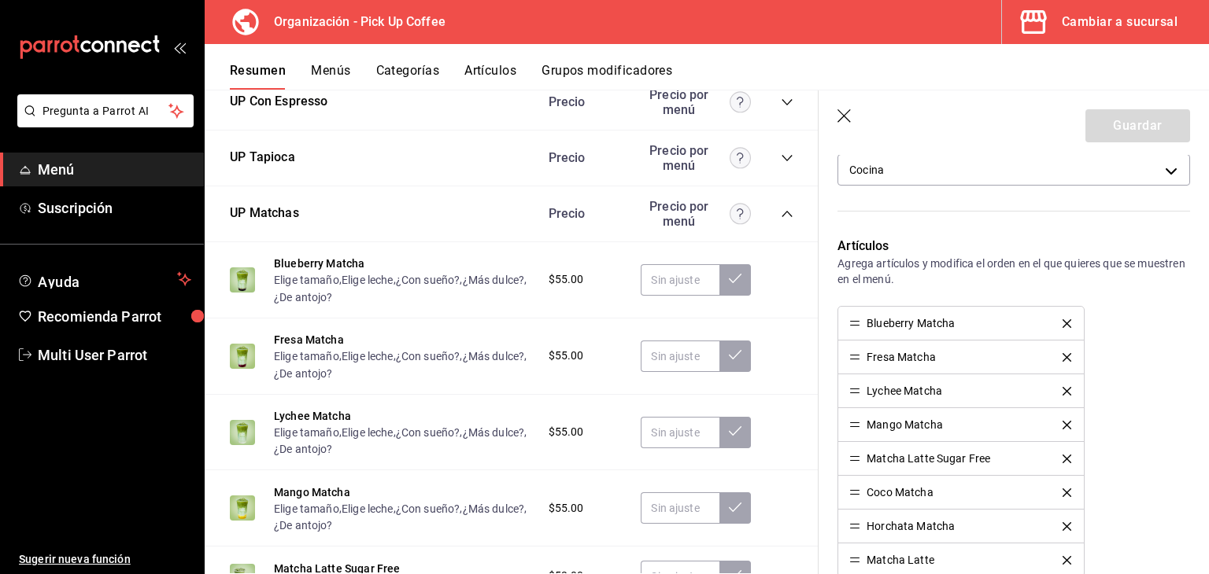
scroll to position [396, 0]
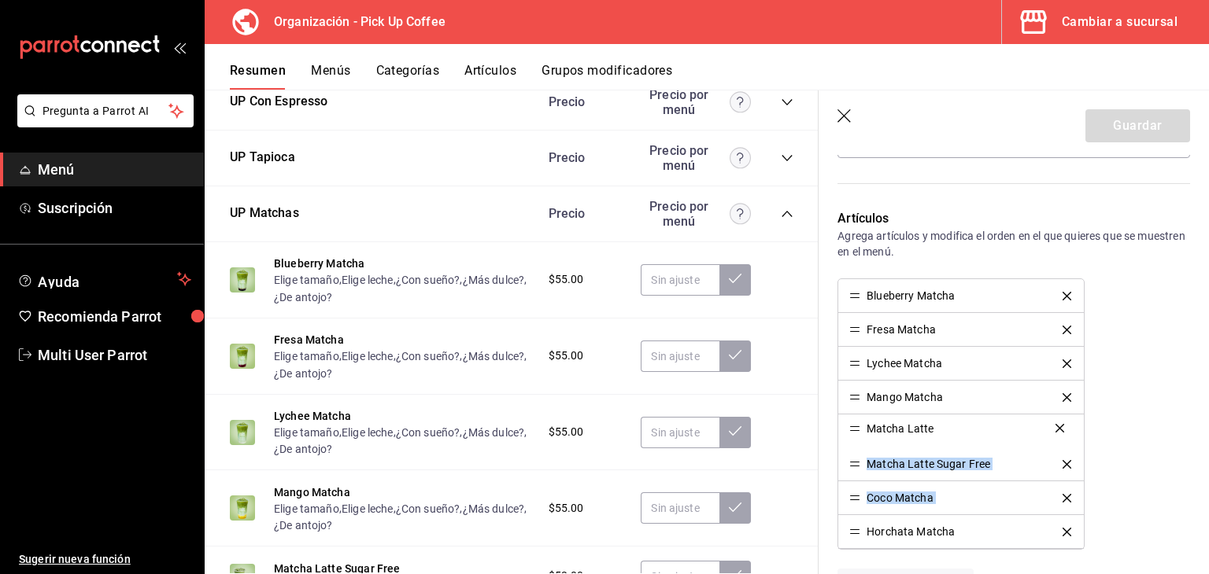
drag, startPoint x: 850, startPoint y: 527, endPoint x: 845, endPoint y: 425, distance: 102.4
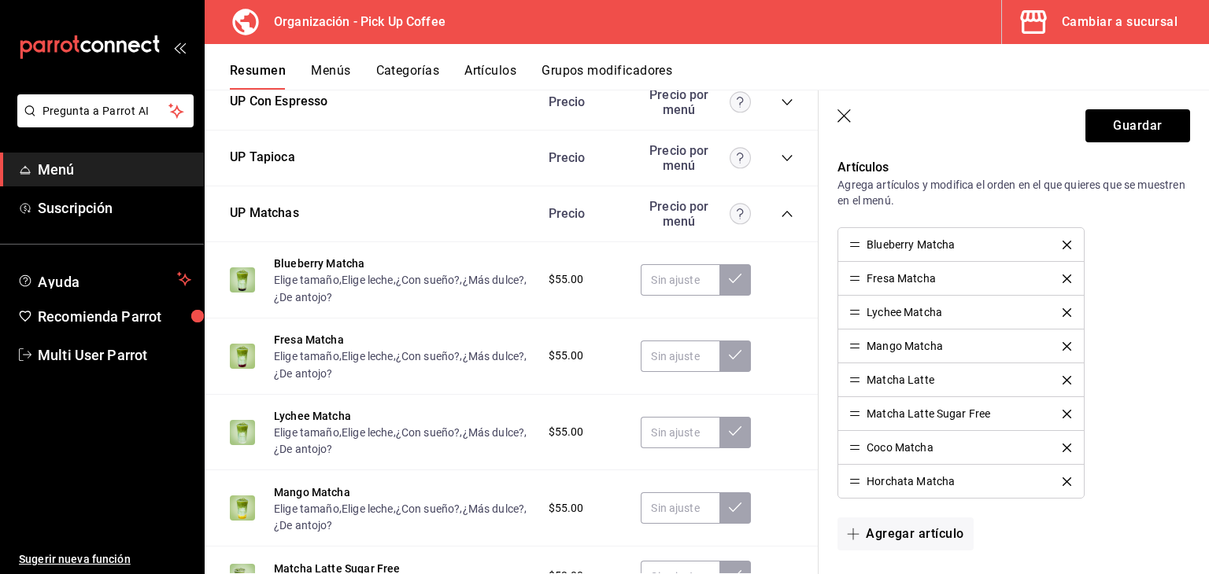
scroll to position [475, 0]
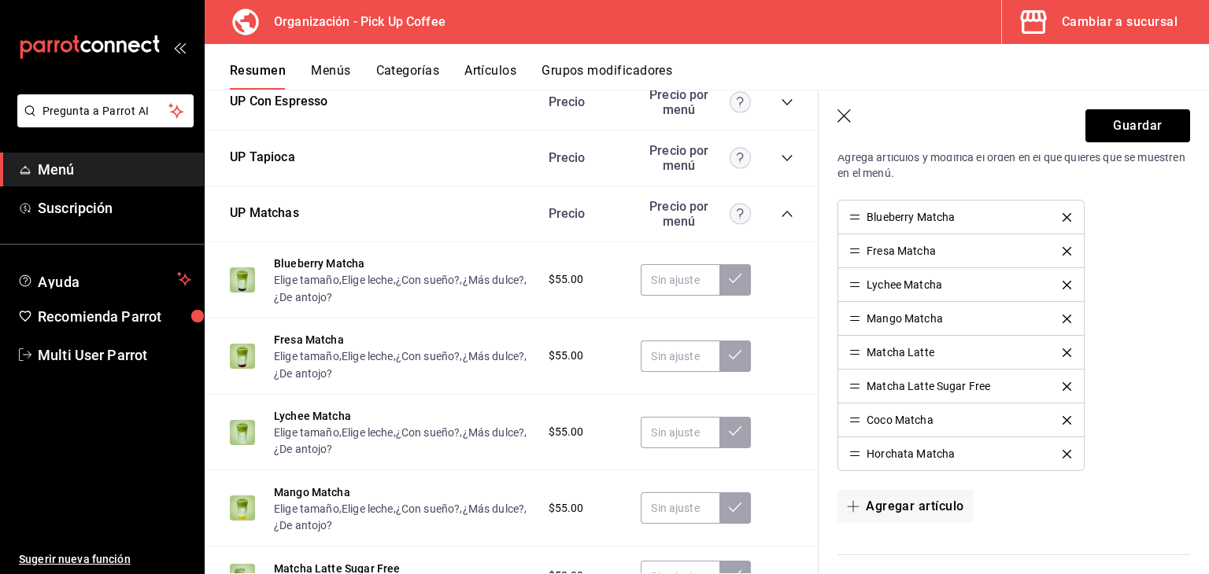
click at [1065, 419] on button "delete" at bounding box center [1066, 420] width 31 height 9
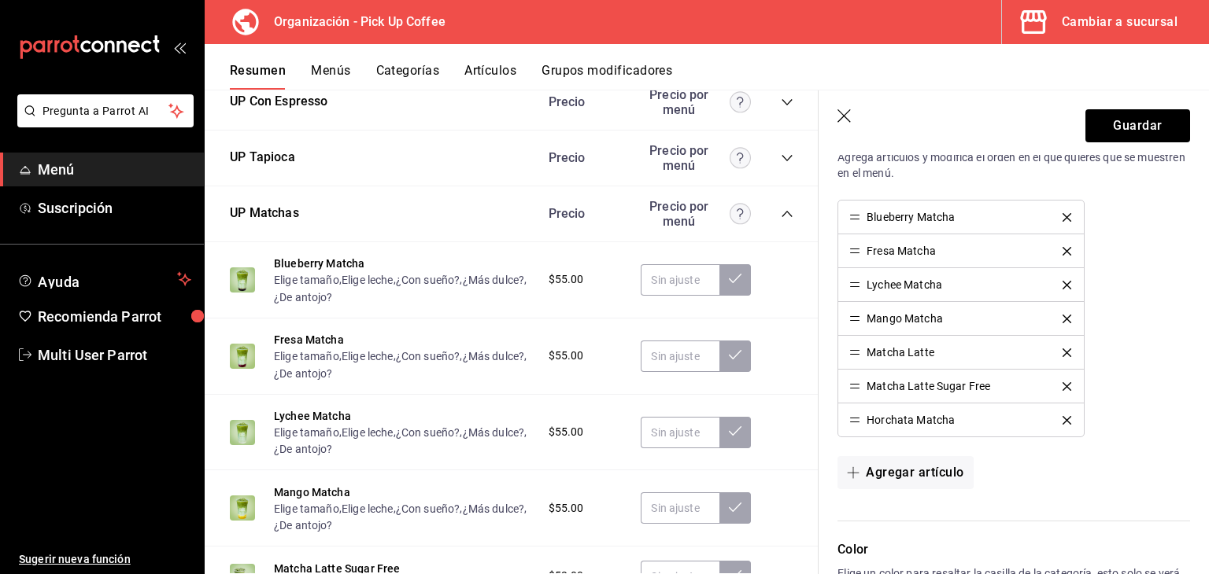
click at [1066, 419] on button "delete" at bounding box center [1066, 420] width 31 height 9
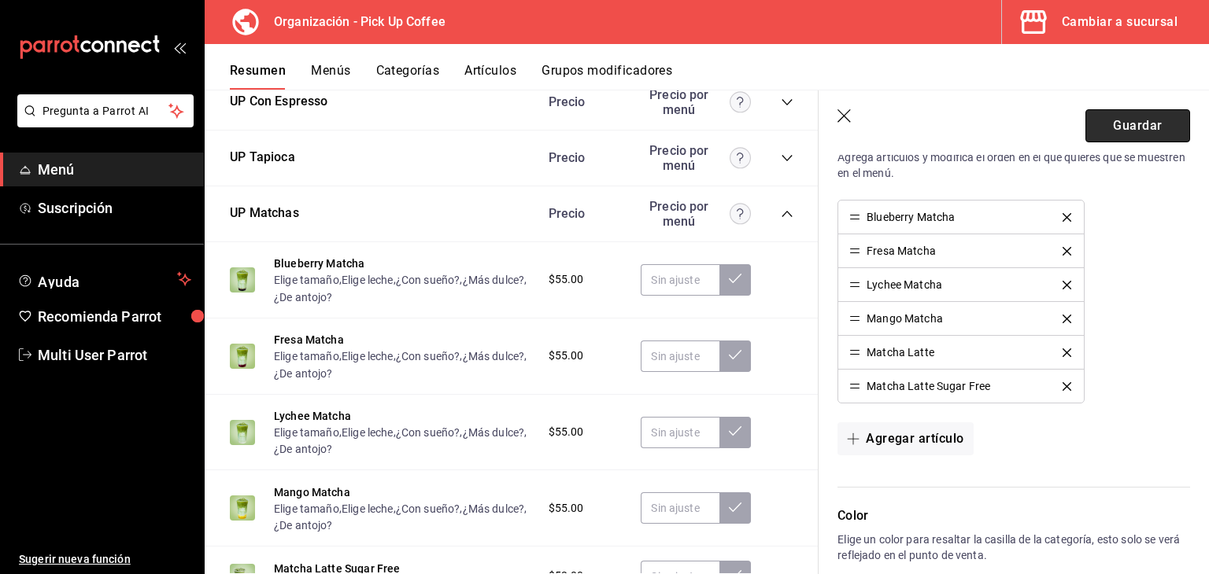
click at [1156, 133] on button "Guardar" at bounding box center [1137, 125] width 105 height 33
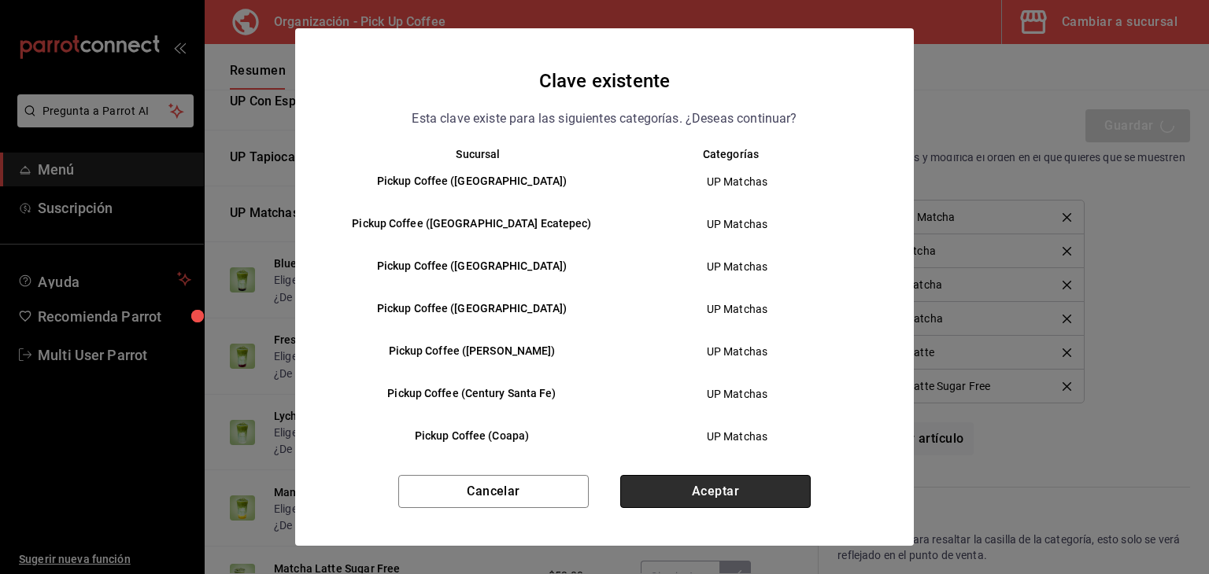
click at [796, 489] on button "Aceptar" at bounding box center [715, 491] width 190 height 33
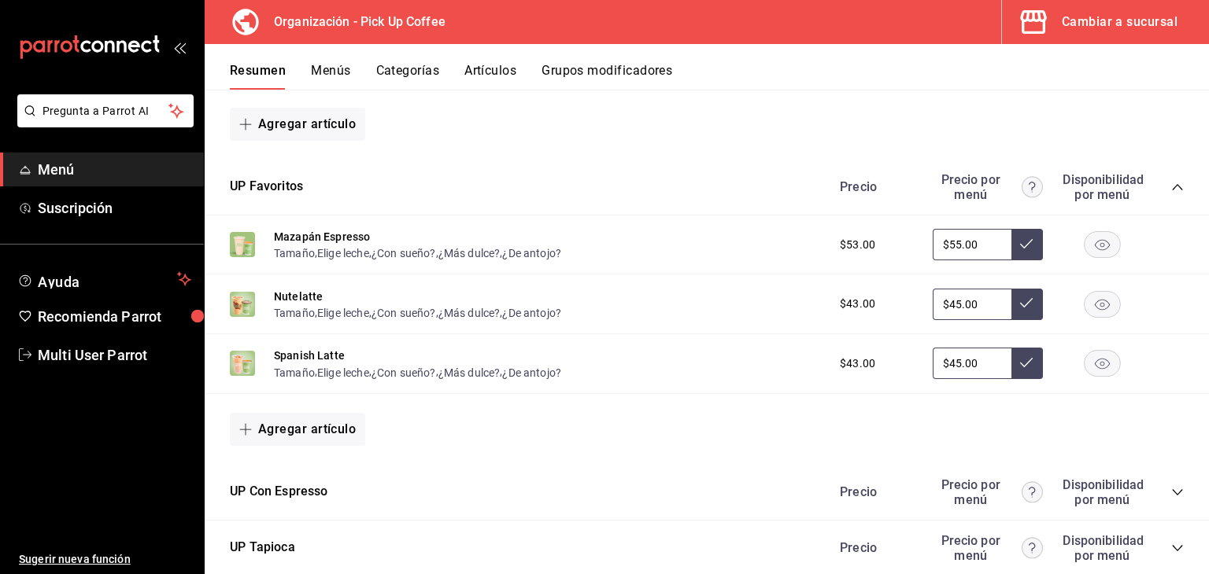
scroll to position [679, 0]
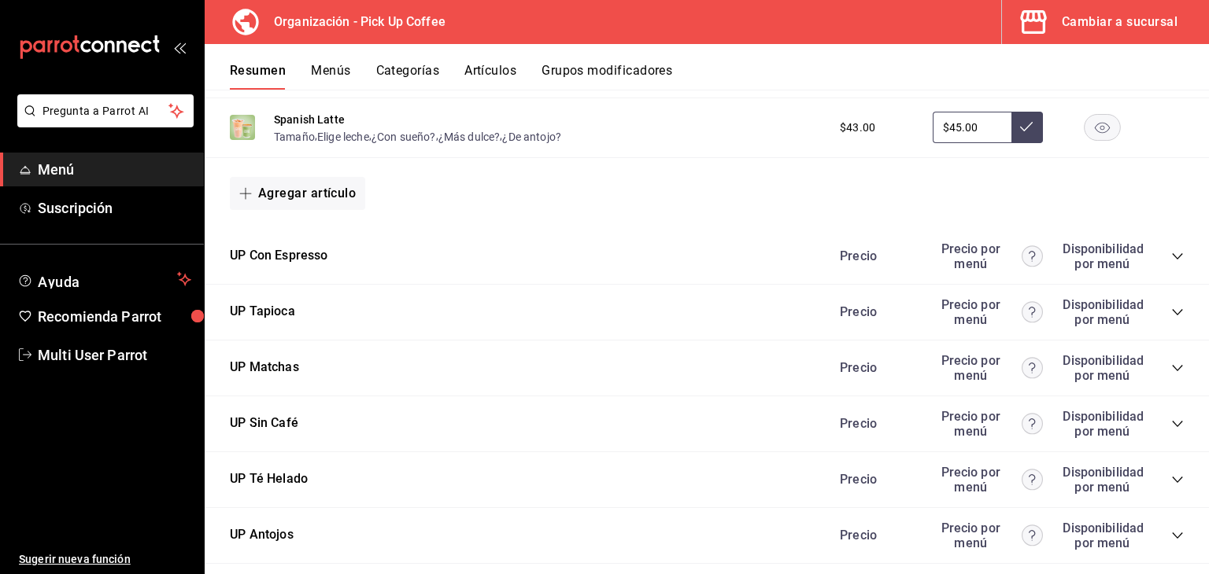
click at [1165, 361] on div "Precio Precio por menú Disponibilidad por menú" at bounding box center [1004, 368] width 360 height 30
click at [1171, 375] on icon "collapse-category-row" at bounding box center [1177, 368] width 13 height 13
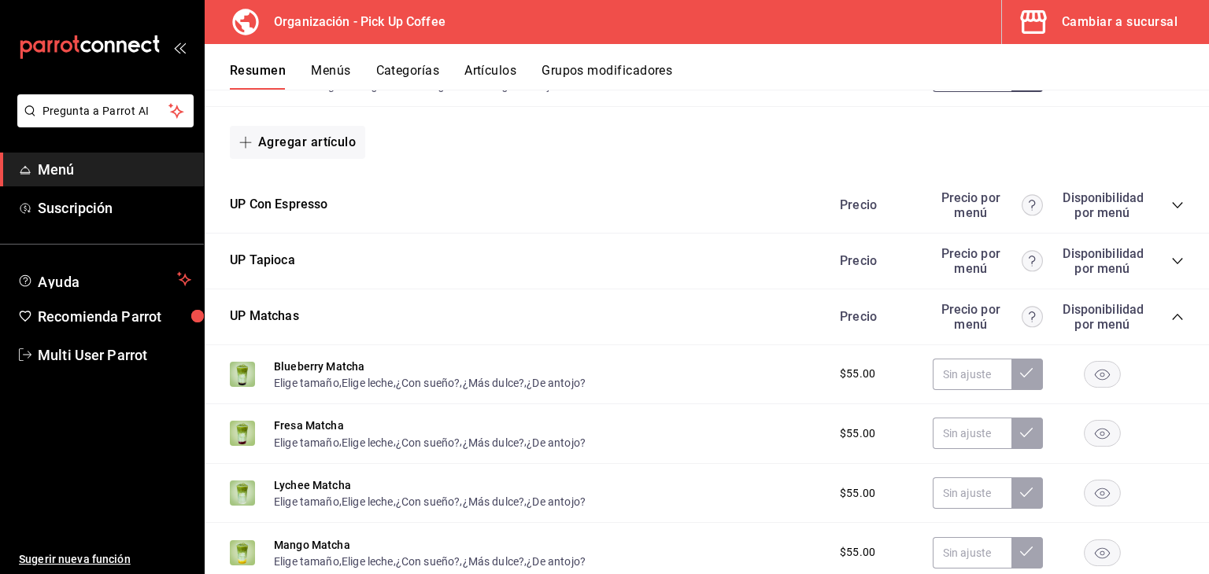
scroll to position [758, 0]
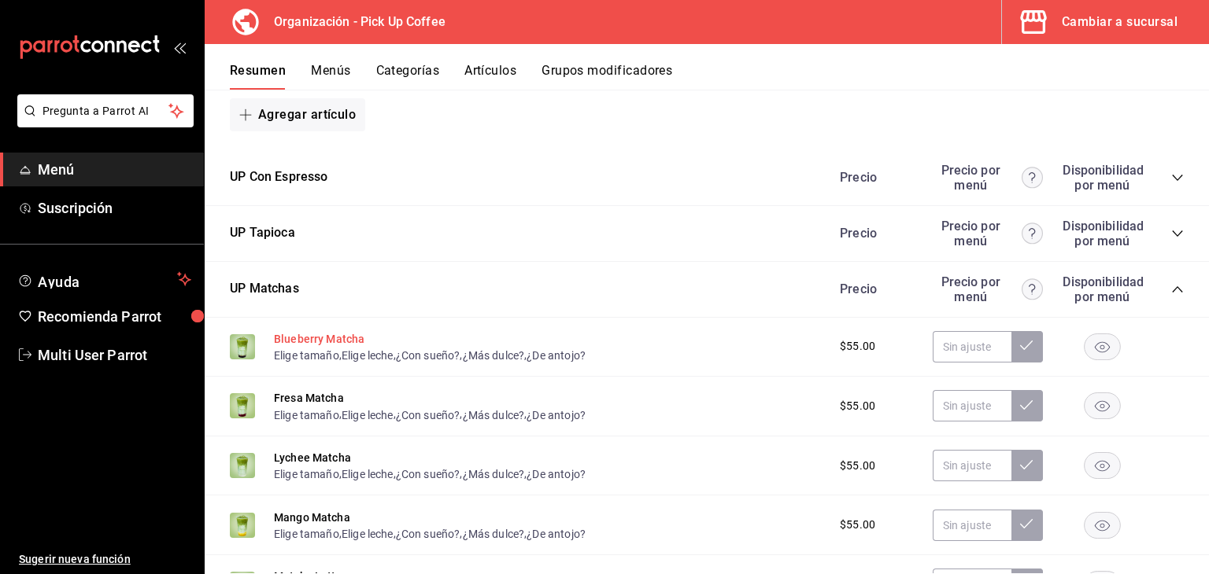
click at [341, 339] on button "Blueberry Matcha" at bounding box center [319, 339] width 91 height 16
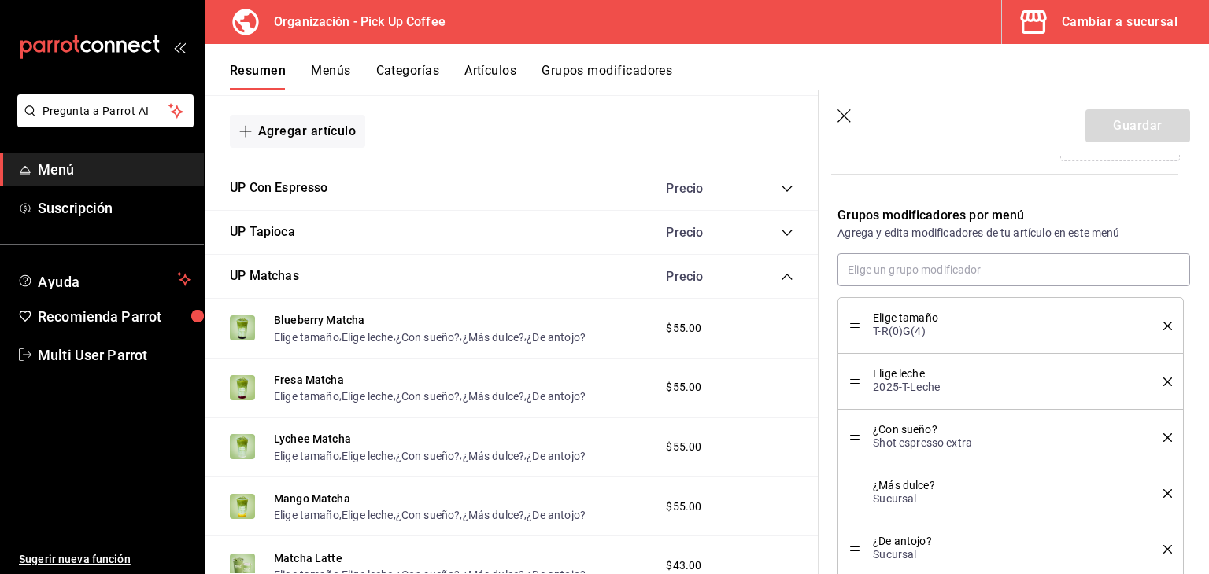
scroll to position [472, 0]
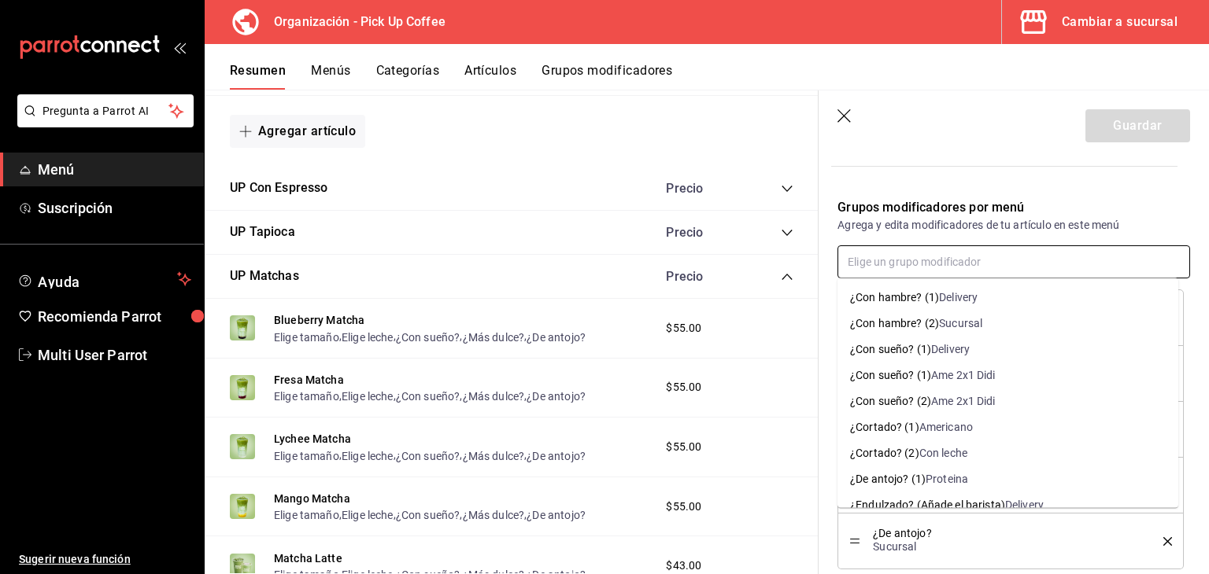
click at [1001, 252] on input "text" at bounding box center [1013, 262] width 353 height 33
type input "tamaño"
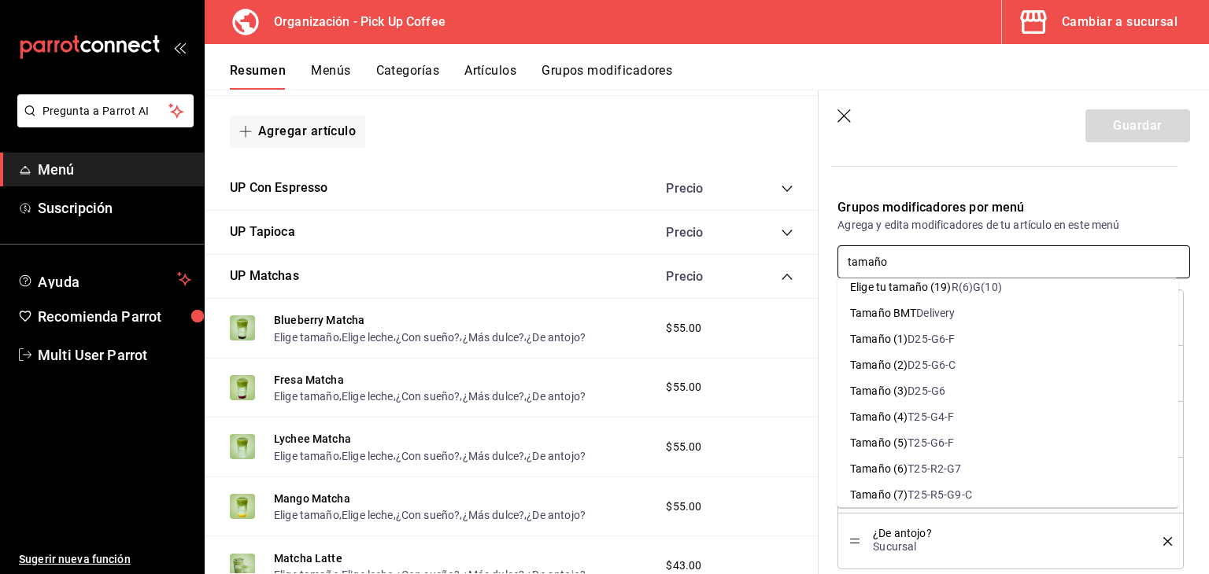
scroll to position [1102, 0]
click at [944, 342] on div "T25-G4-F" at bounding box center [930, 339] width 46 height 17
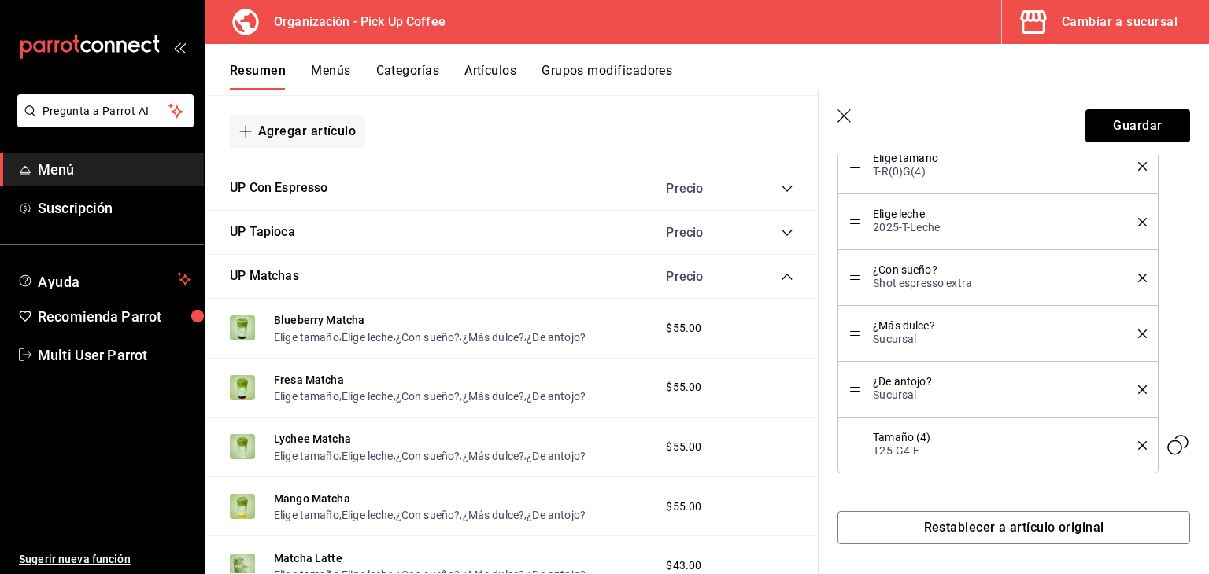
scroll to position [545, 0]
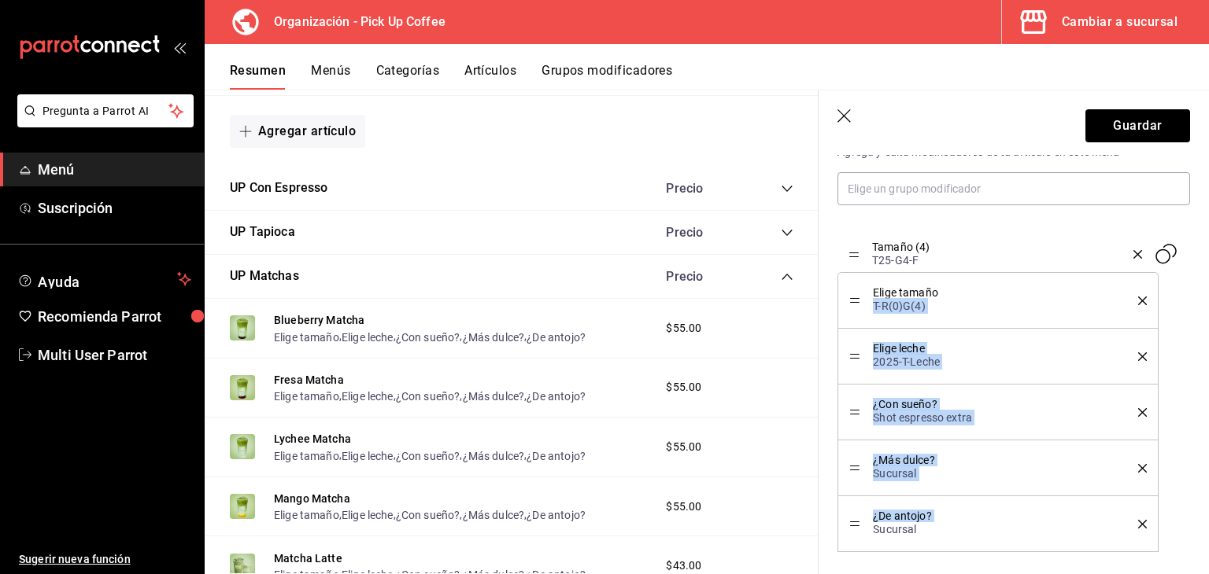
drag, startPoint x: 854, startPoint y: 522, endPoint x: 868, endPoint y: 278, distance: 244.4
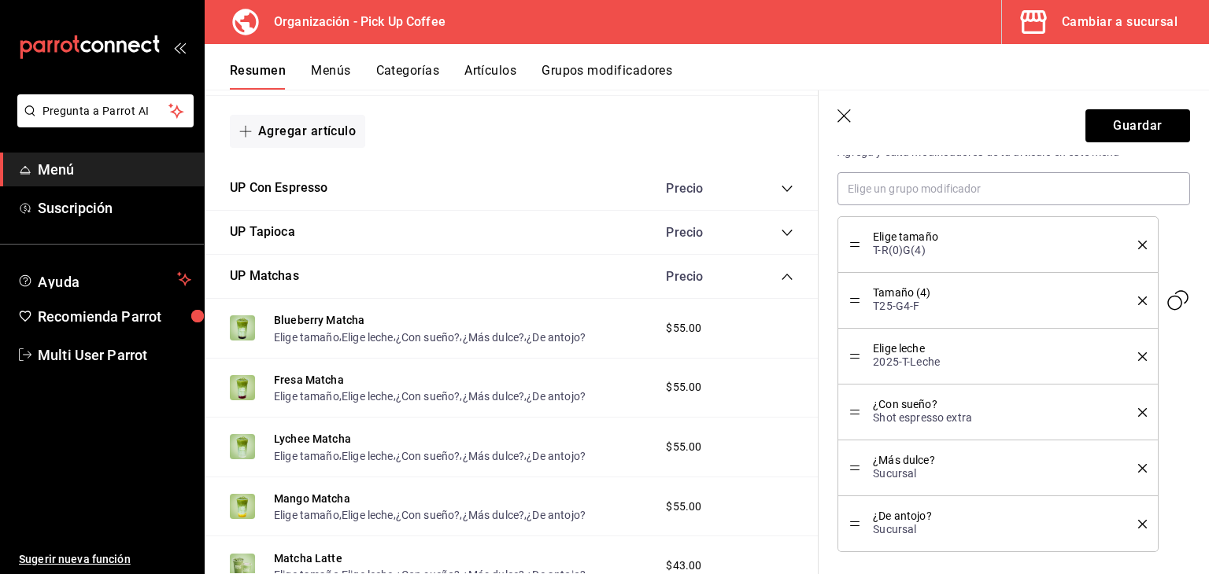
drag, startPoint x: 856, startPoint y: 306, endPoint x: 855, endPoint y: 287, distance: 19.0
click at [855, 287] on div "Tamaño (4) T25-G4-F" at bounding box center [997, 300] width 297 height 33
drag, startPoint x: 855, startPoint y: 305, endPoint x: 855, endPoint y: 262, distance: 42.5
click at [855, 262] on ul "Elige tamaño T-R(0)G(4) Tamaño (4) T25-G4-F Elige leche 2025-T-Leche ¿Con sueño…" at bounding box center [1013, 384] width 353 height 336
click at [851, 290] on div "Tamaño (4) T25-G4-F" at bounding box center [997, 300] width 297 height 33
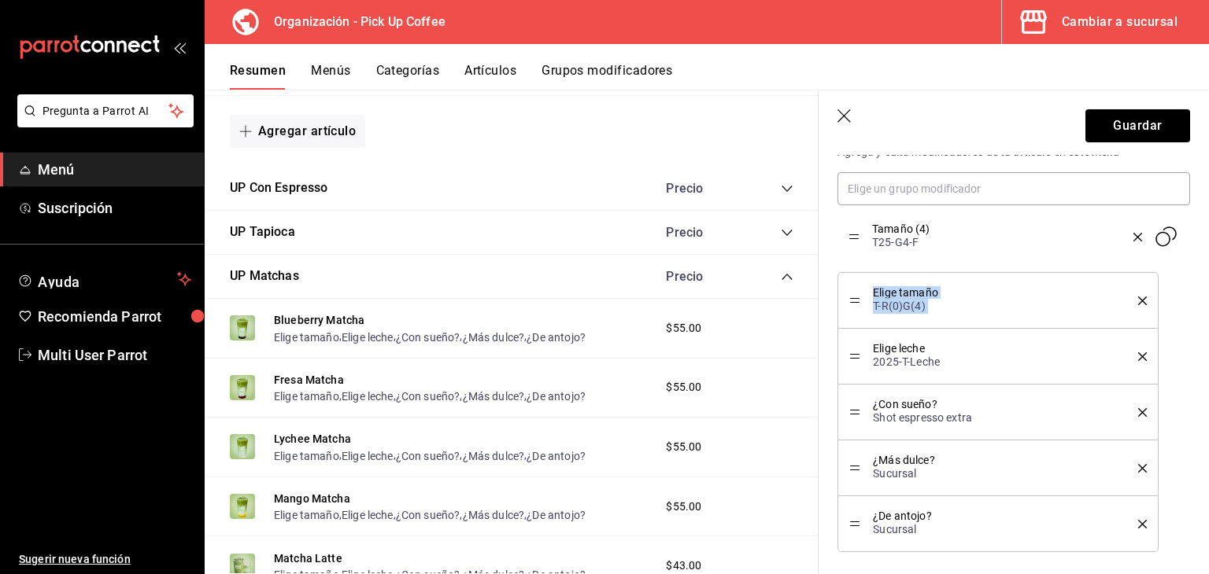
drag, startPoint x: 851, startPoint y: 300, endPoint x: 852, endPoint y: 237, distance: 63.0
click at [1138, 297] on icon "delete" at bounding box center [1142, 301] width 9 height 9
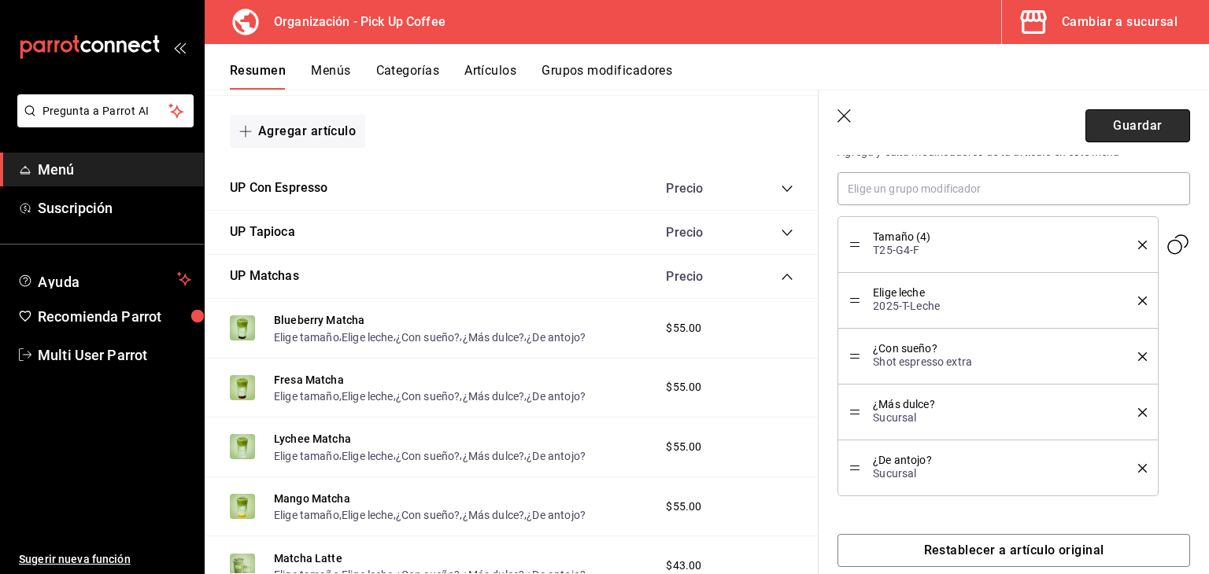
click at [1121, 128] on button "Guardar" at bounding box center [1137, 125] width 105 height 33
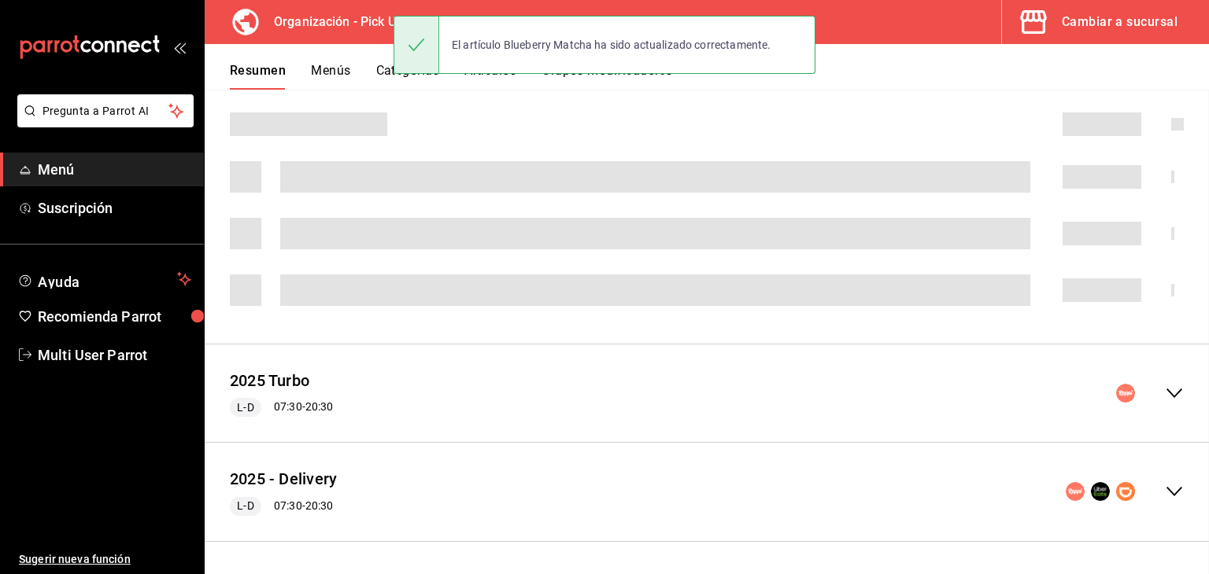
scroll to position [443, 0]
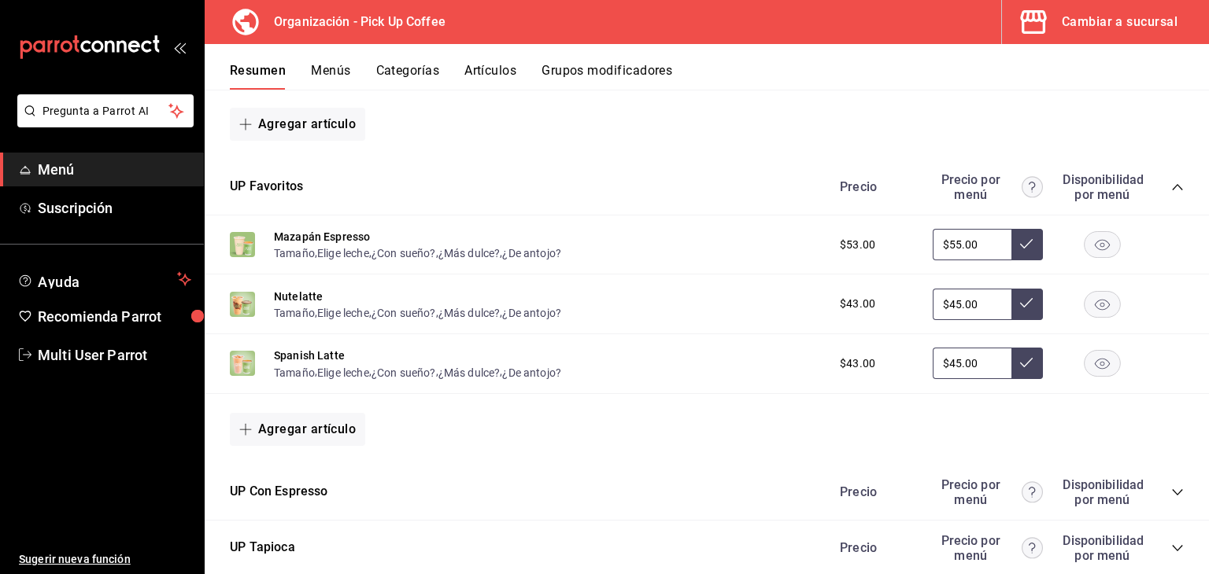
click at [1171, 187] on icon "collapse-category-row" at bounding box center [1177, 187] width 13 height 13
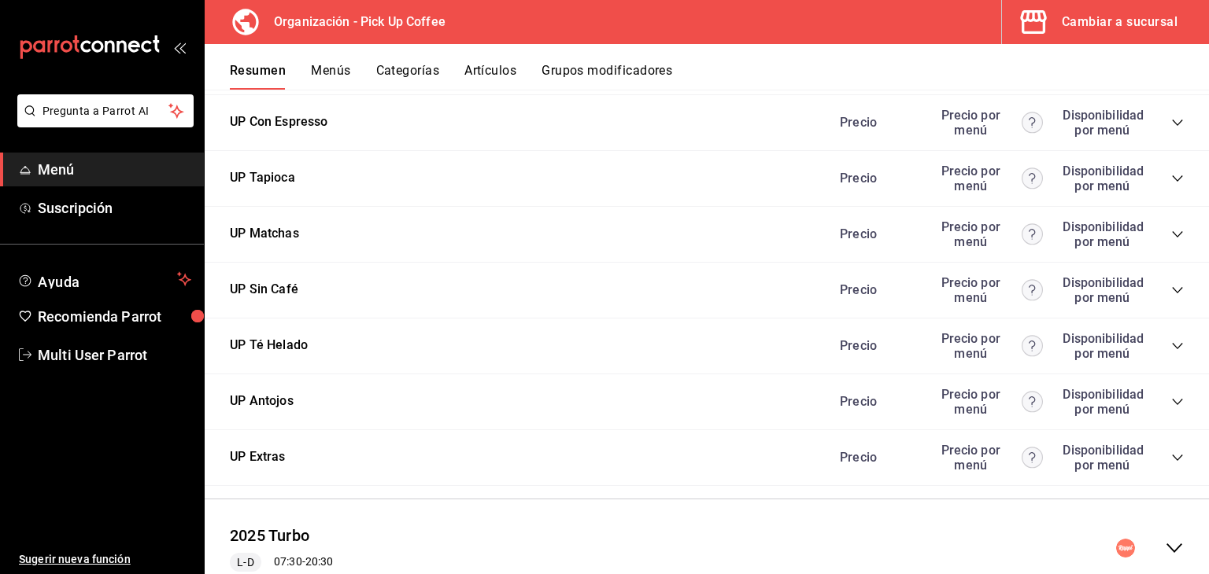
scroll to position [563, 0]
click at [1172, 234] on icon "collapse-category-row" at bounding box center [1177, 235] width 10 height 6
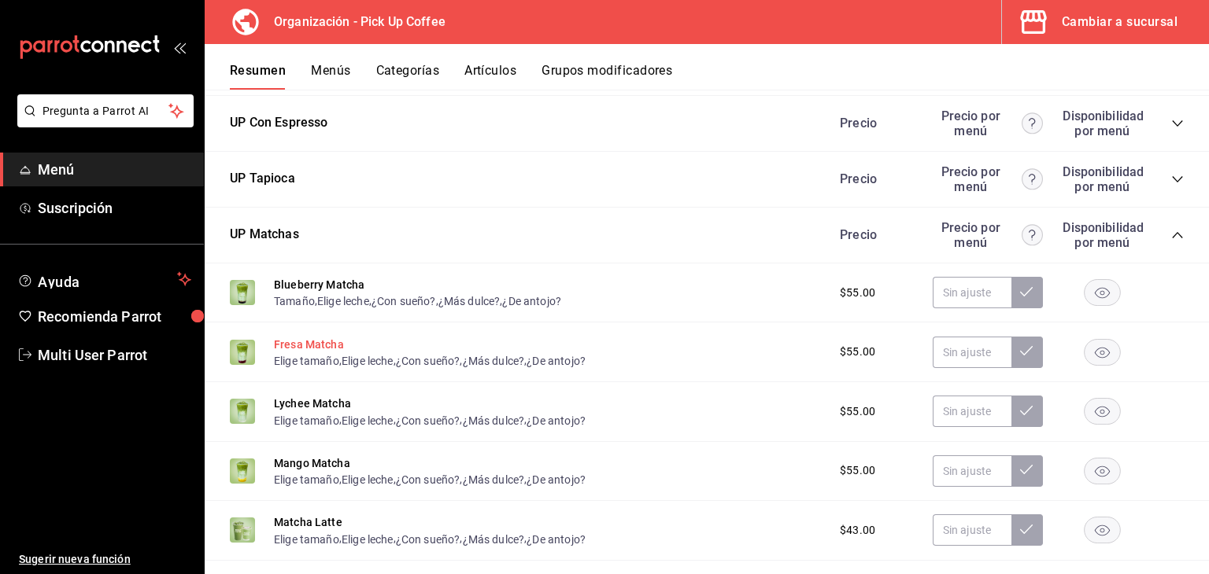
click at [331, 339] on button "Fresa Matcha" at bounding box center [309, 345] width 70 height 16
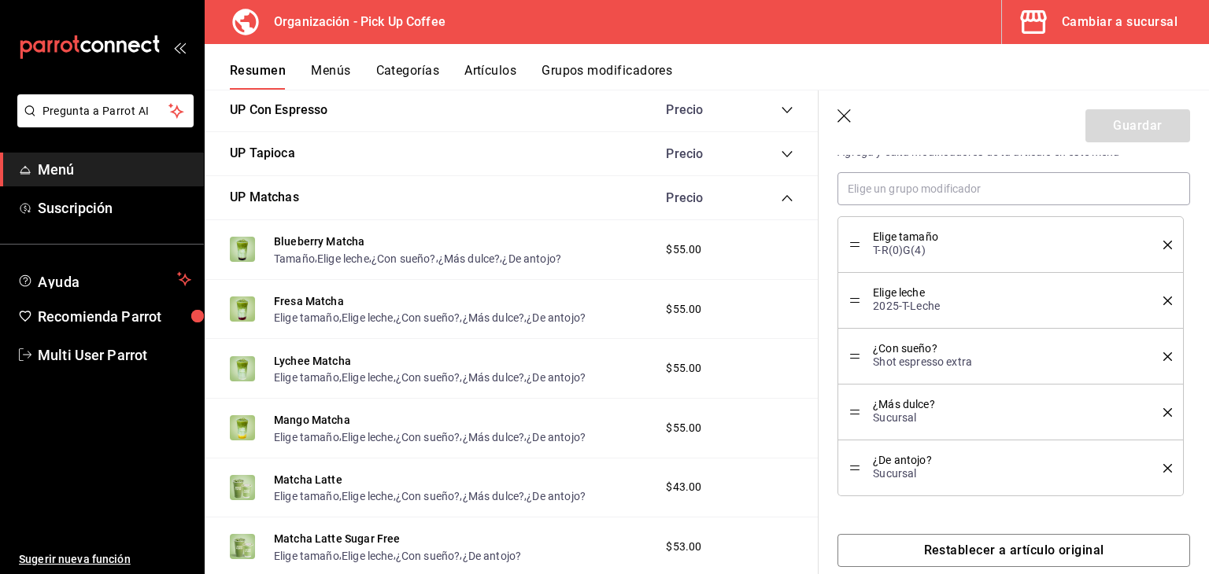
scroll to position [550, 0]
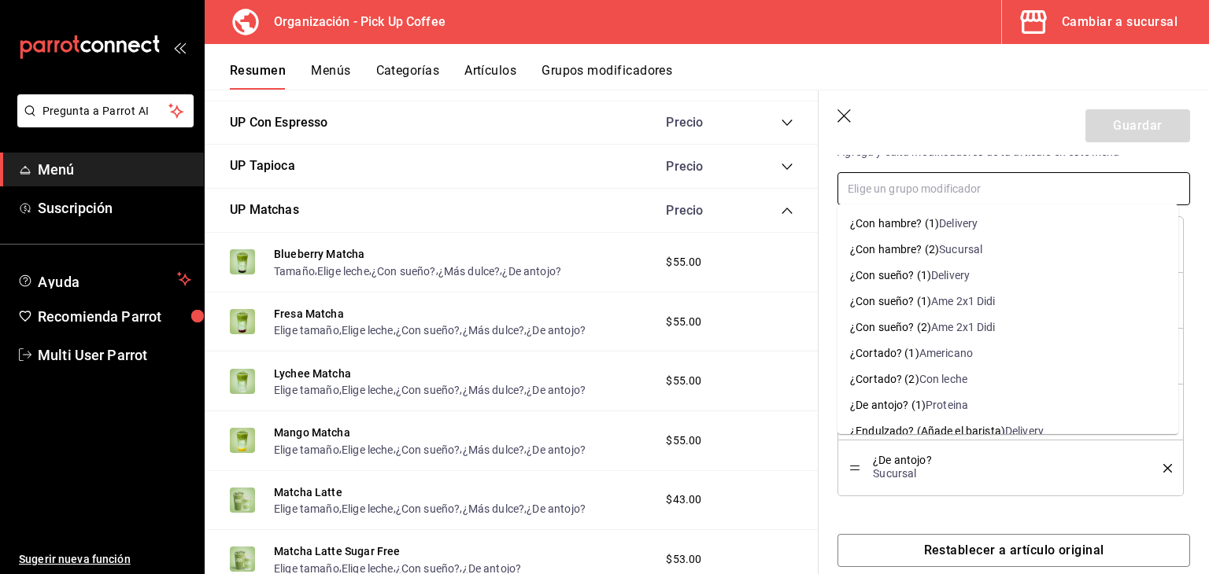
click at [889, 198] on input "text" at bounding box center [1013, 188] width 353 height 33
type input "tamaño"
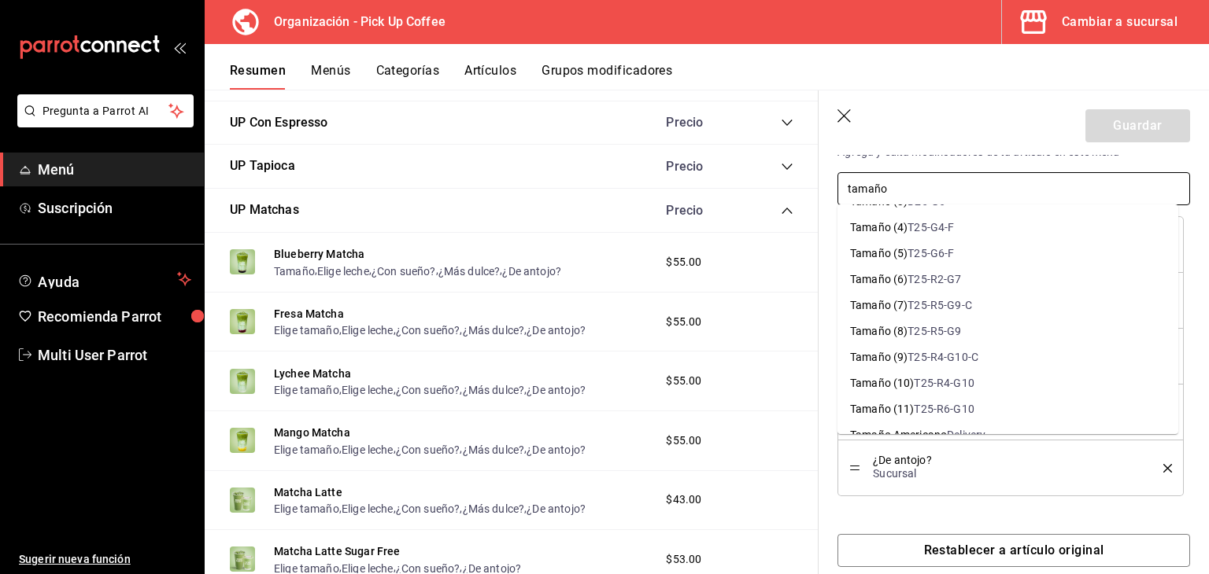
scroll to position [1102, 0]
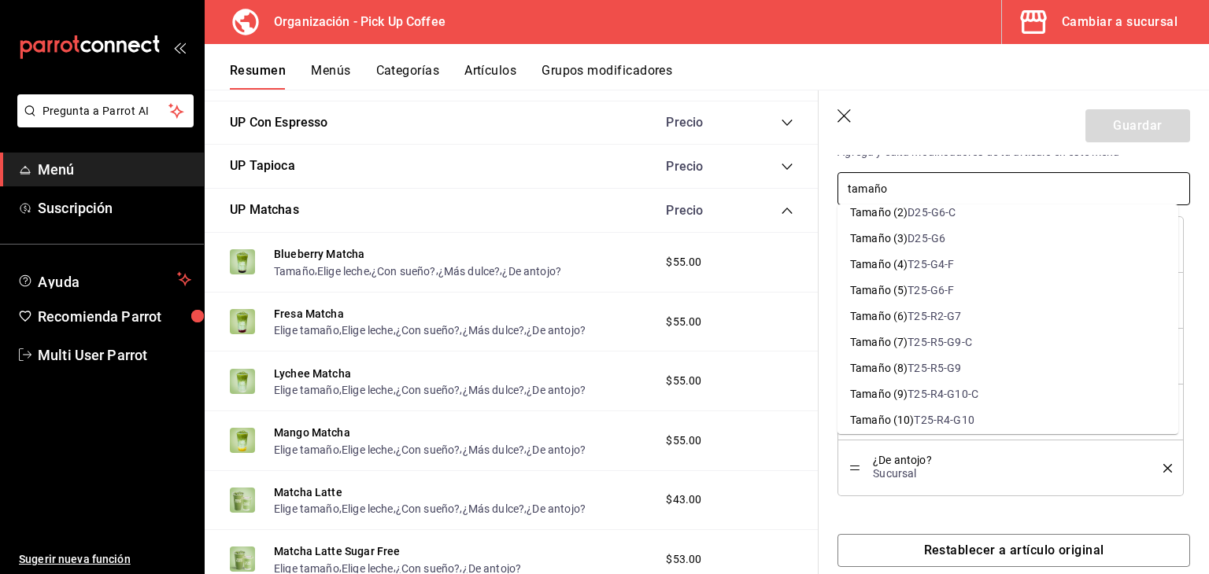
click at [941, 267] on div "T25-G4-F" at bounding box center [930, 265] width 46 height 17
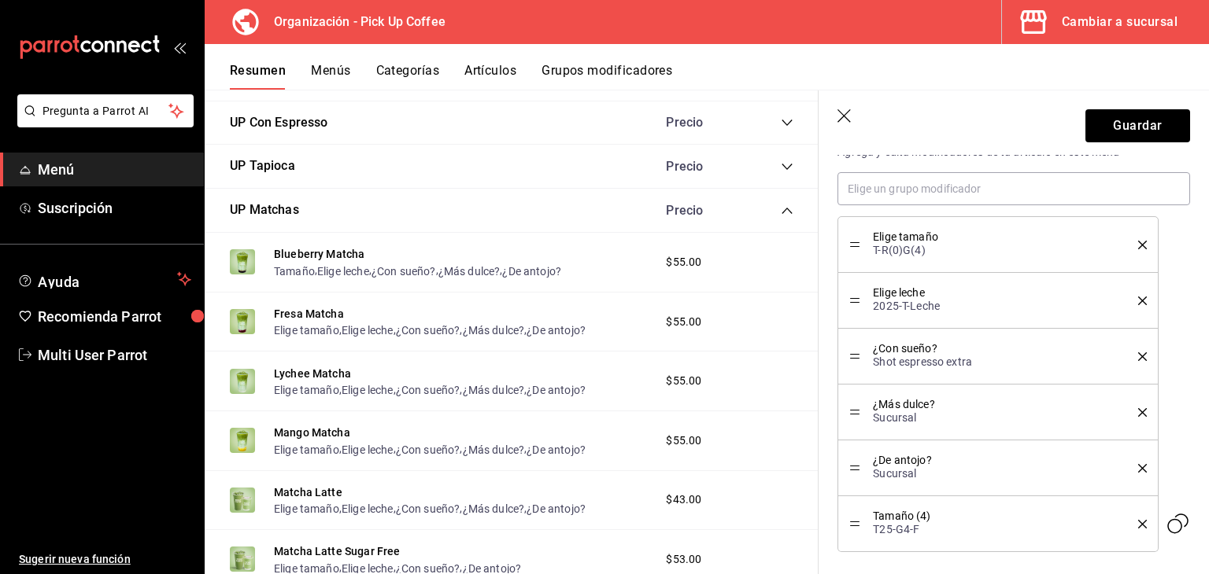
click at [1138, 242] on icon "delete" at bounding box center [1142, 245] width 9 height 9
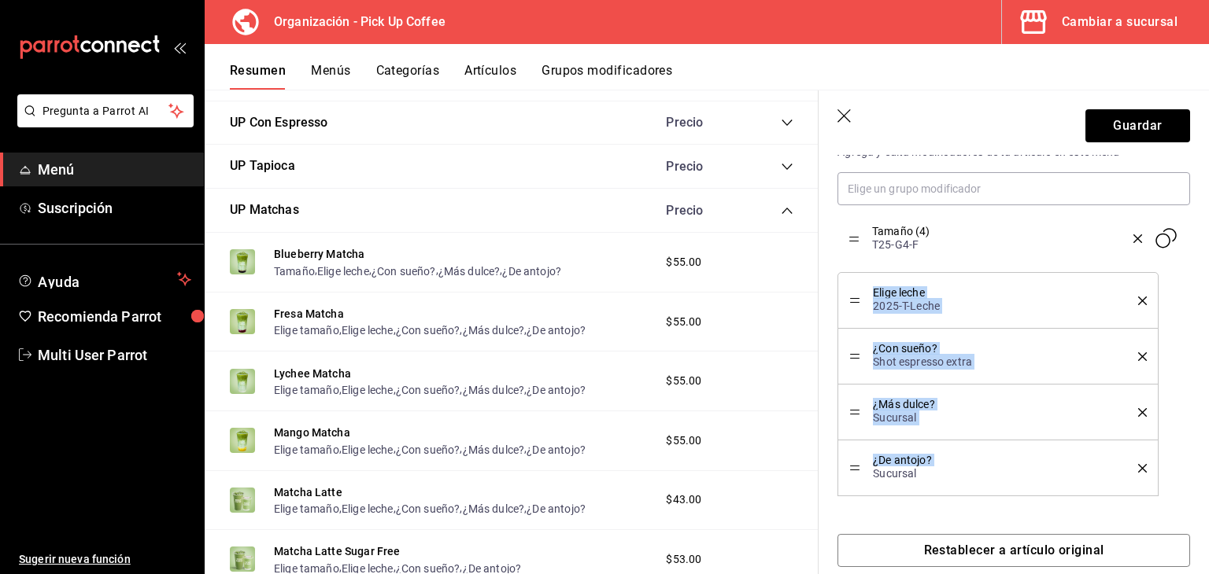
drag, startPoint x: 852, startPoint y: 464, endPoint x: 844, endPoint y: 235, distance: 228.4
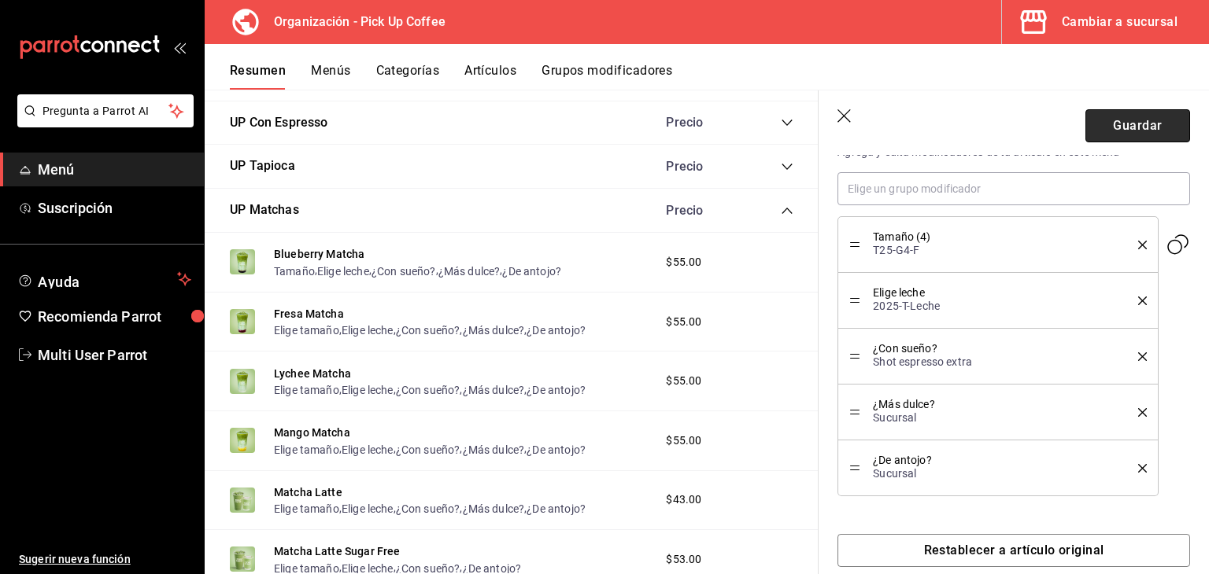
click at [1130, 116] on button "Guardar" at bounding box center [1137, 125] width 105 height 33
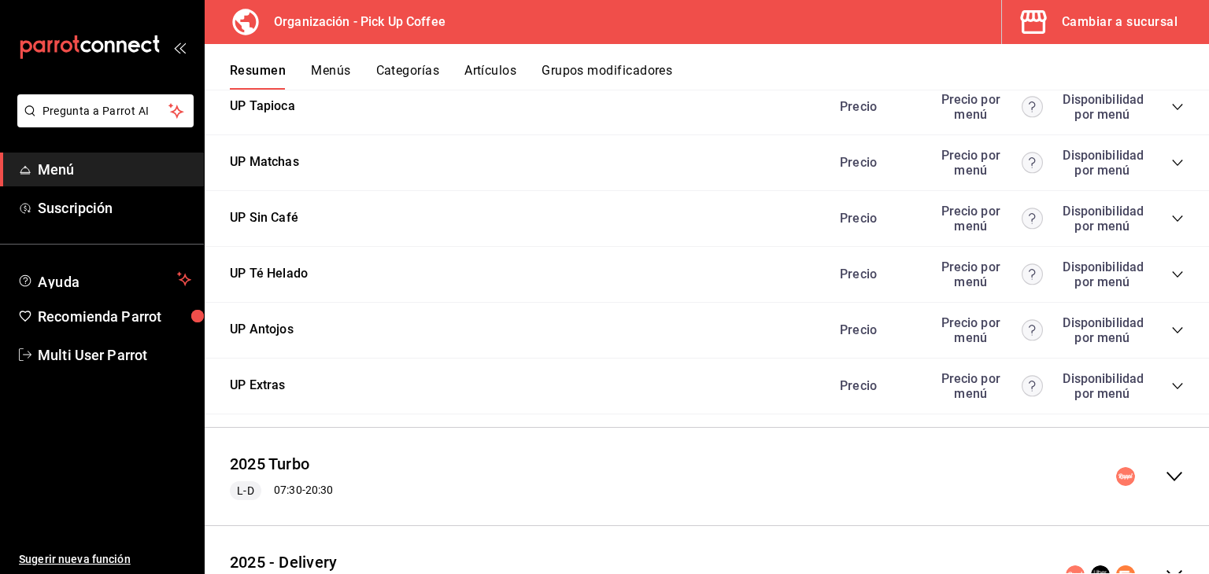
scroll to position [733, 0]
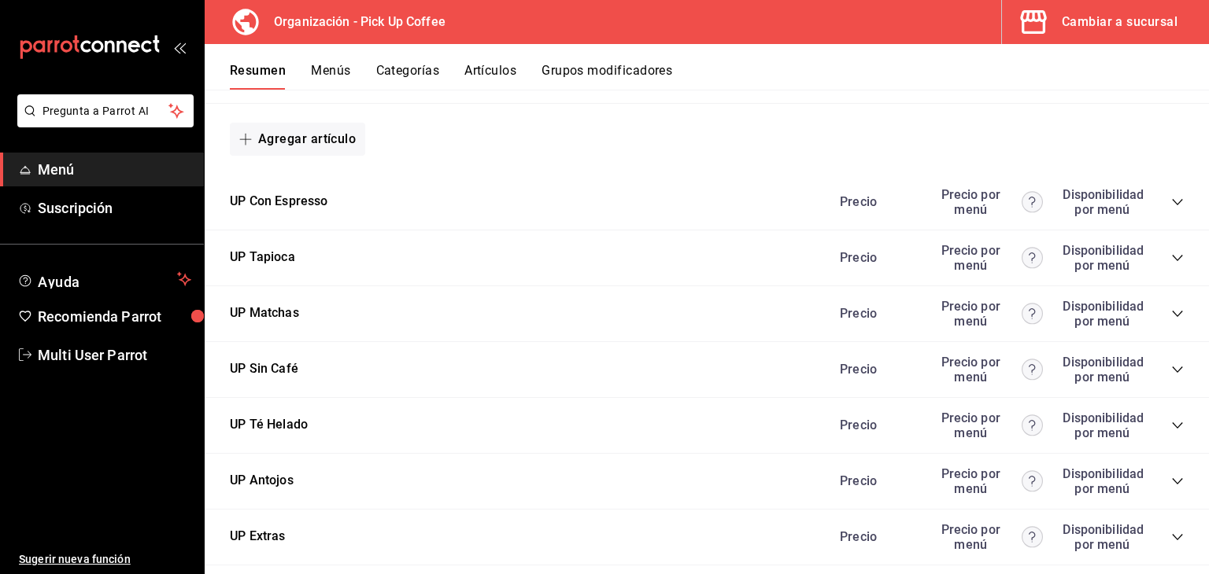
click at [1171, 311] on icon "collapse-category-row" at bounding box center [1177, 314] width 13 height 13
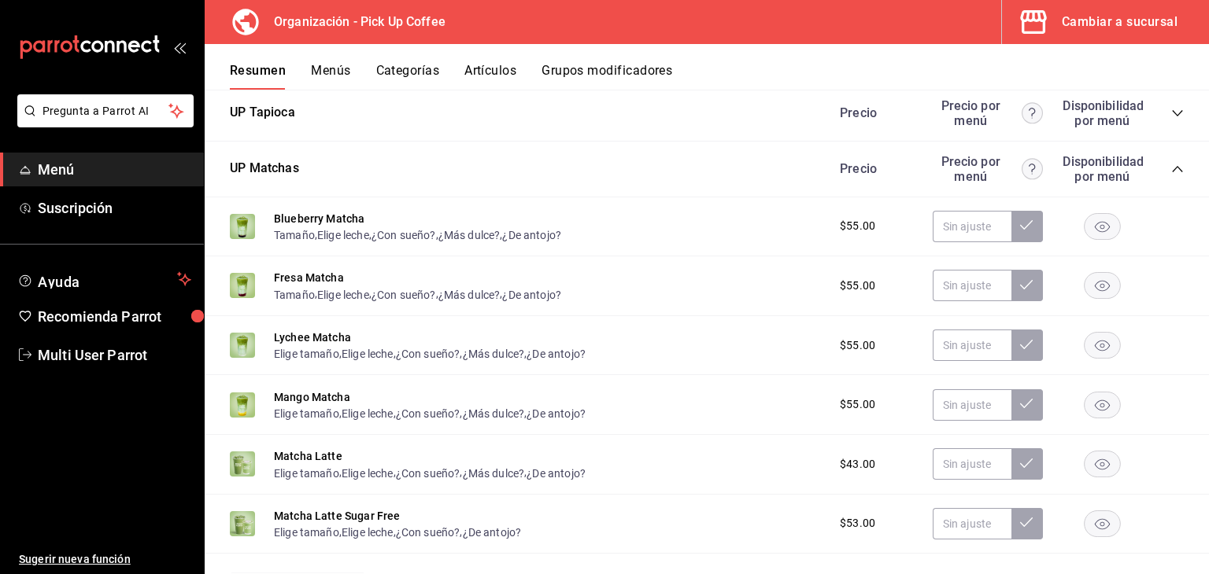
scroll to position [970, 0]
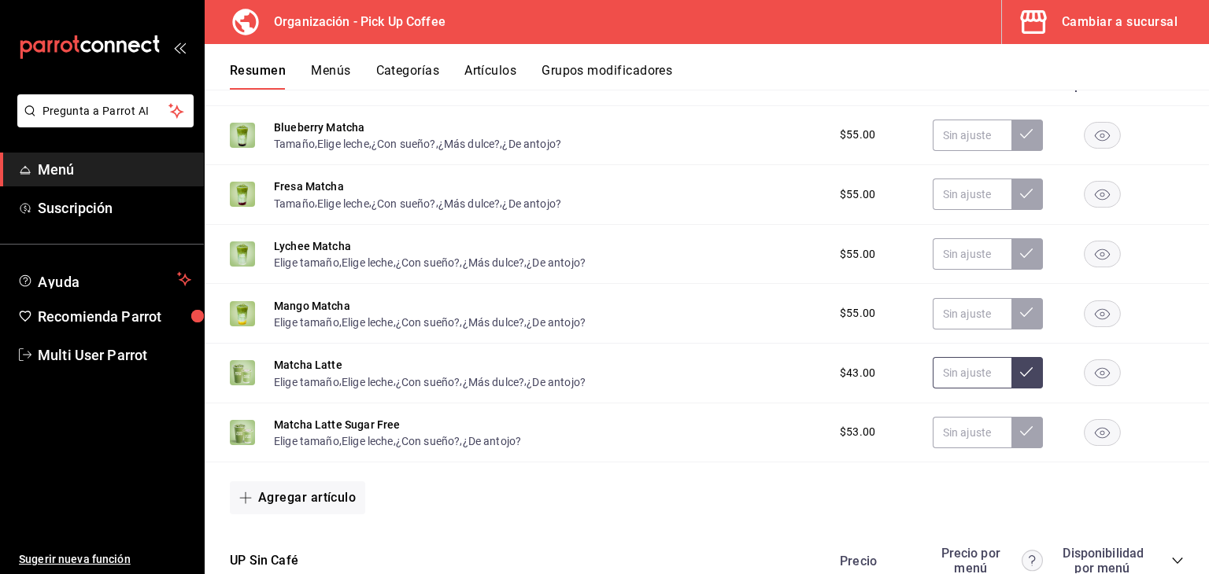
click at [948, 383] on input "text" at bounding box center [972, 372] width 79 height 31
type input "$45.00"
click at [1015, 385] on button at bounding box center [1026, 372] width 31 height 31
click at [954, 441] on input "text" at bounding box center [972, 432] width 79 height 31
type input "$45.00"
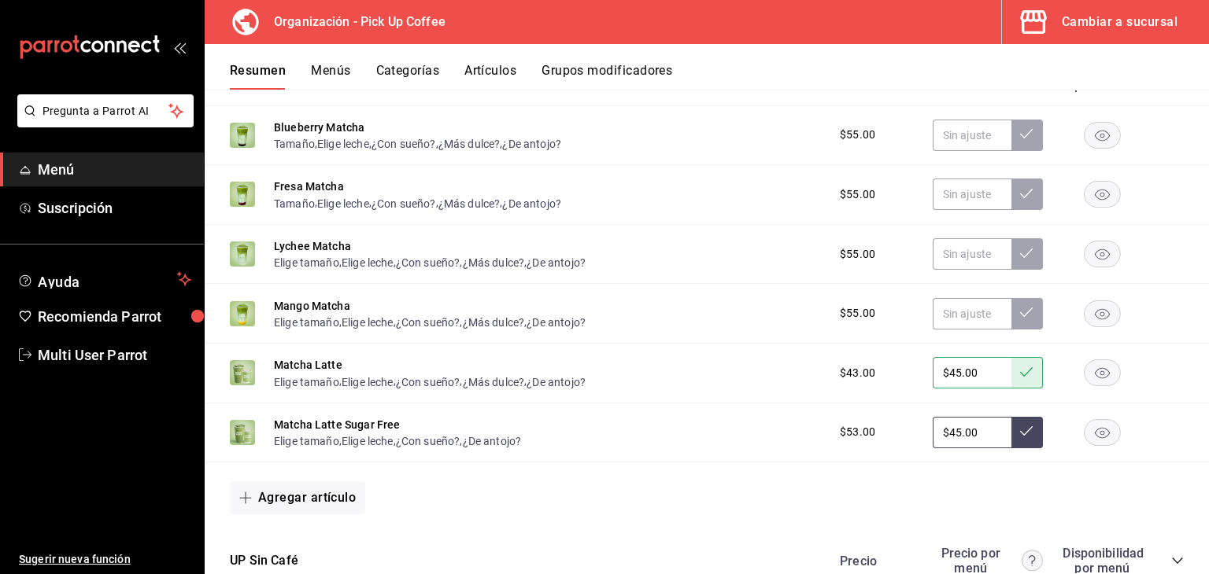
click at [1025, 441] on button at bounding box center [1026, 432] width 31 height 31
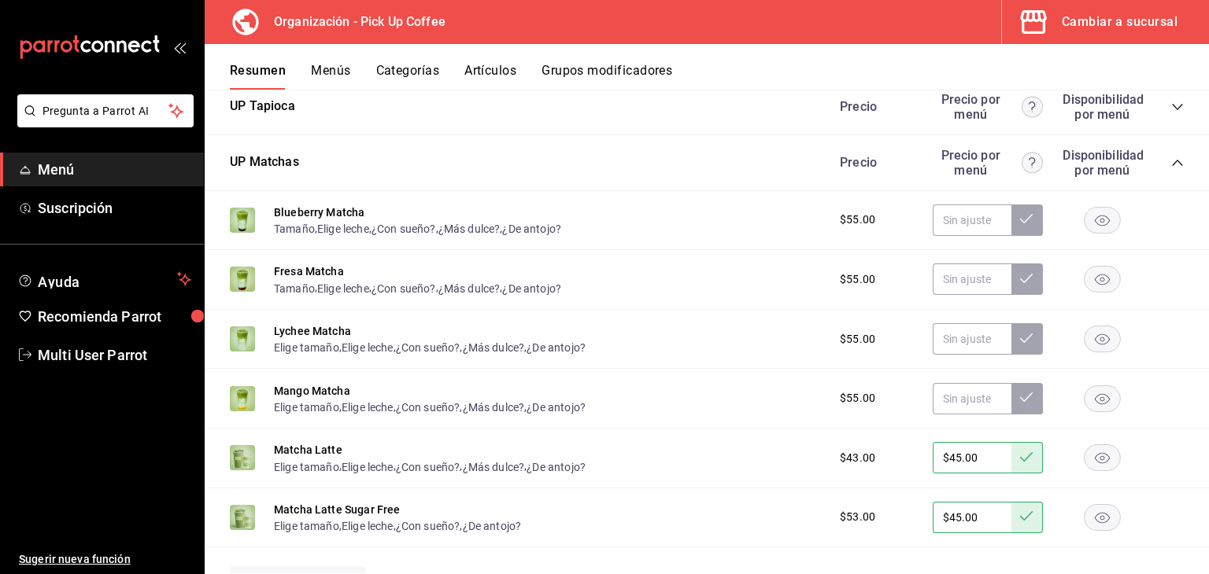
scroll to position [944, 0]
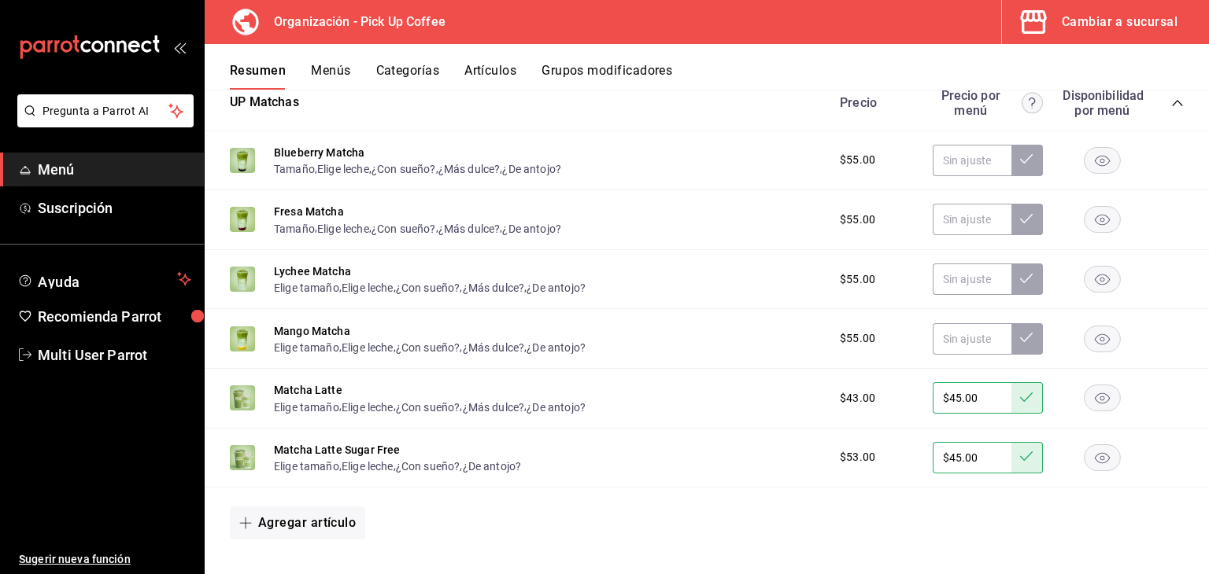
click at [789, 401] on div "Matcha Latte Elige tamaño , Elige leche , ¿Con sueño? , ¿Más dulce? , ¿De antoj…" at bounding box center [707, 399] width 1004 height 60
click at [1020, 401] on icon at bounding box center [1026, 397] width 13 height 13
click at [338, 278] on button "Lychee Matcha" at bounding box center [312, 272] width 77 height 16
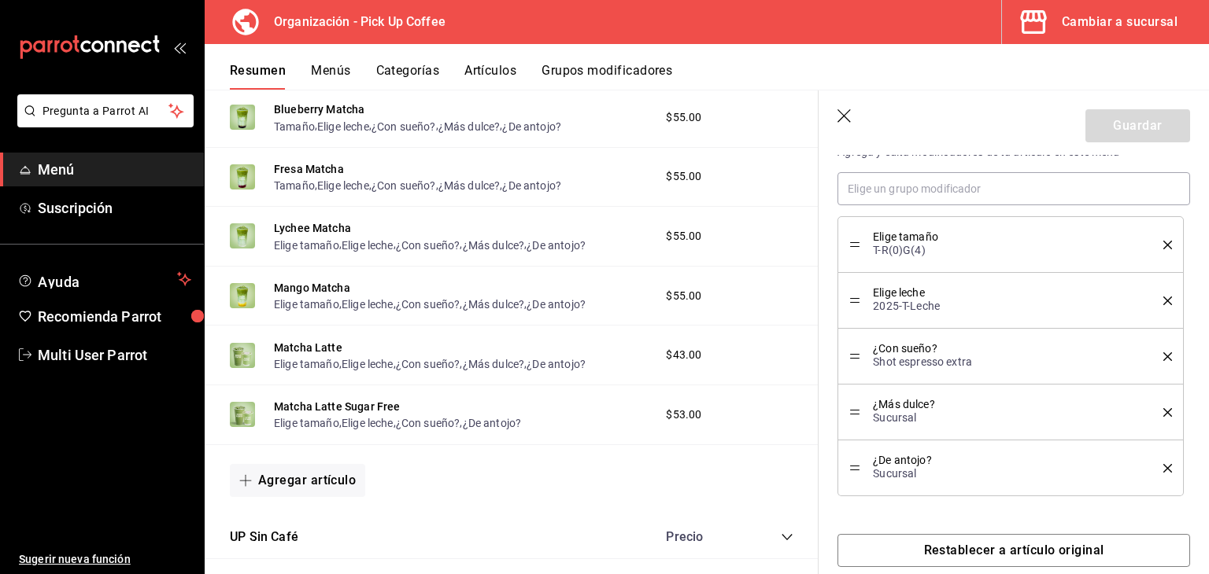
scroll to position [889, 0]
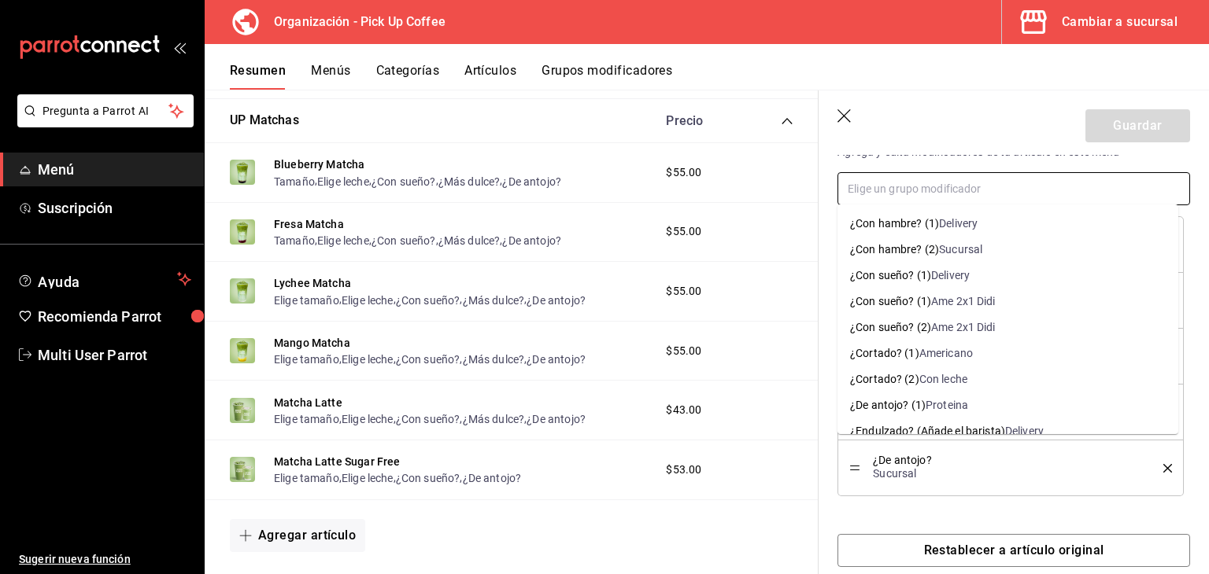
click at [975, 200] on input "text" at bounding box center [1013, 188] width 353 height 33
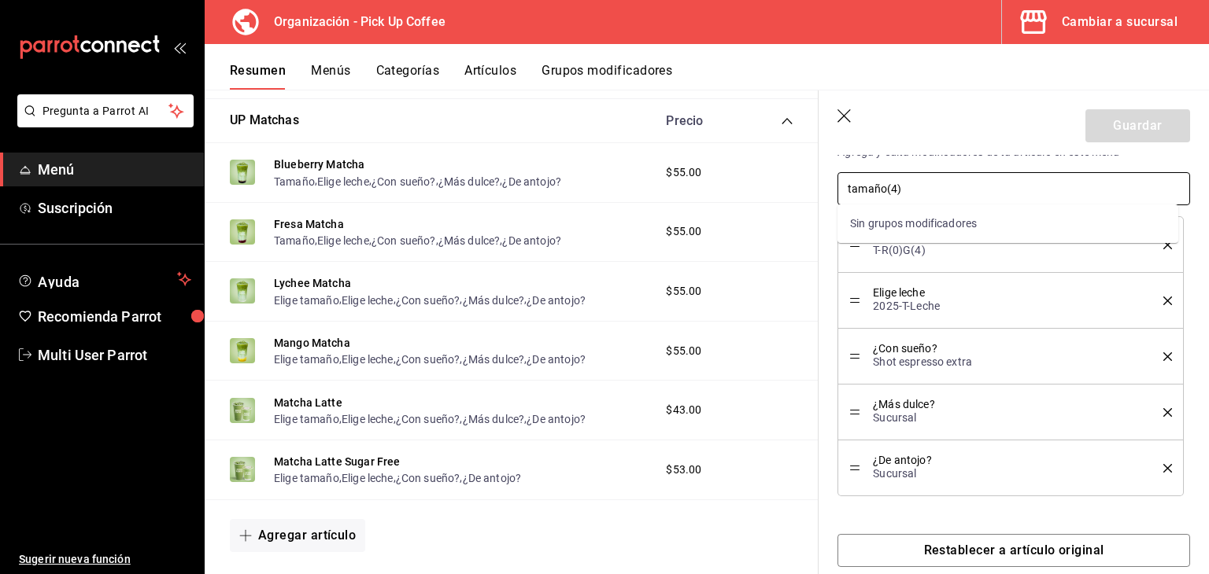
click at [887, 198] on input "tamaño(4)" at bounding box center [1013, 188] width 353 height 33
type input "tamaño (4)"
drag, startPoint x: 933, startPoint y: 186, endPoint x: 784, endPoint y: 175, distance: 149.9
click at [784, 175] on main "Resumen organización Agrega y edita los menús, las categorías, artículos y grup…" at bounding box center [707, 332] width 1004 height 485
click at [917, 268] on div "T25-G4-F" at bounding box center [930, 276] width 46 height 17
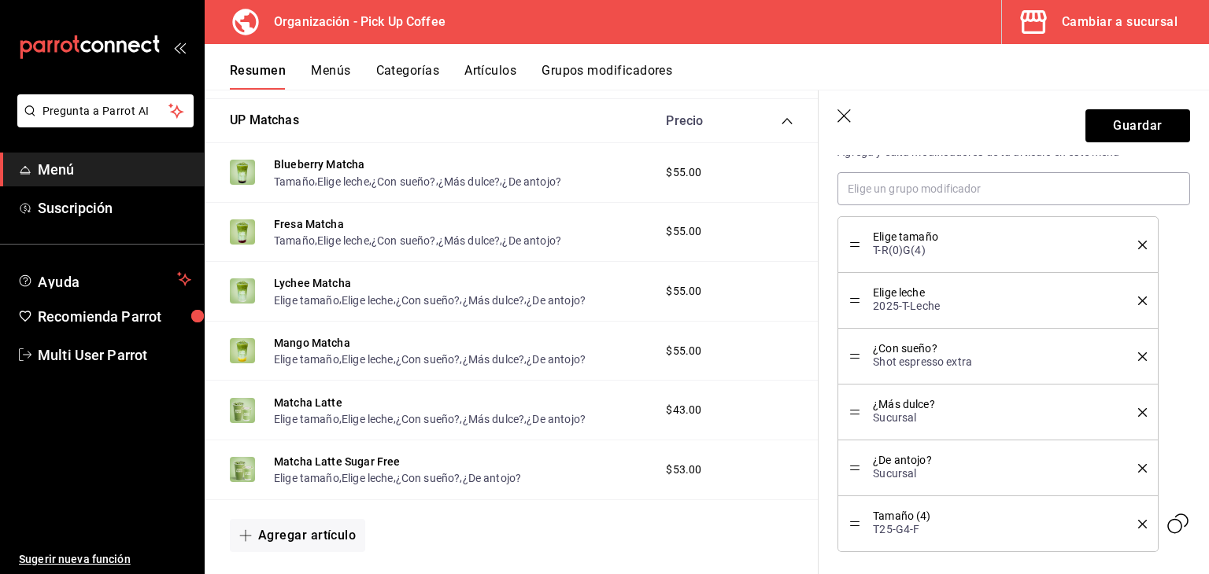
drag, startPoint x: 1136, startPoint y: 246, endPoint x: 1114, endPoint y: 250, distance: 22.4
click at [1136, 246] on li "Elige tamaño T-R(0)G(4)" at bounding box center [997, 244] width 320 height 57
click at [1138, 241] on icon "delete" at bounding box center [1142, 245] width 9 height 9
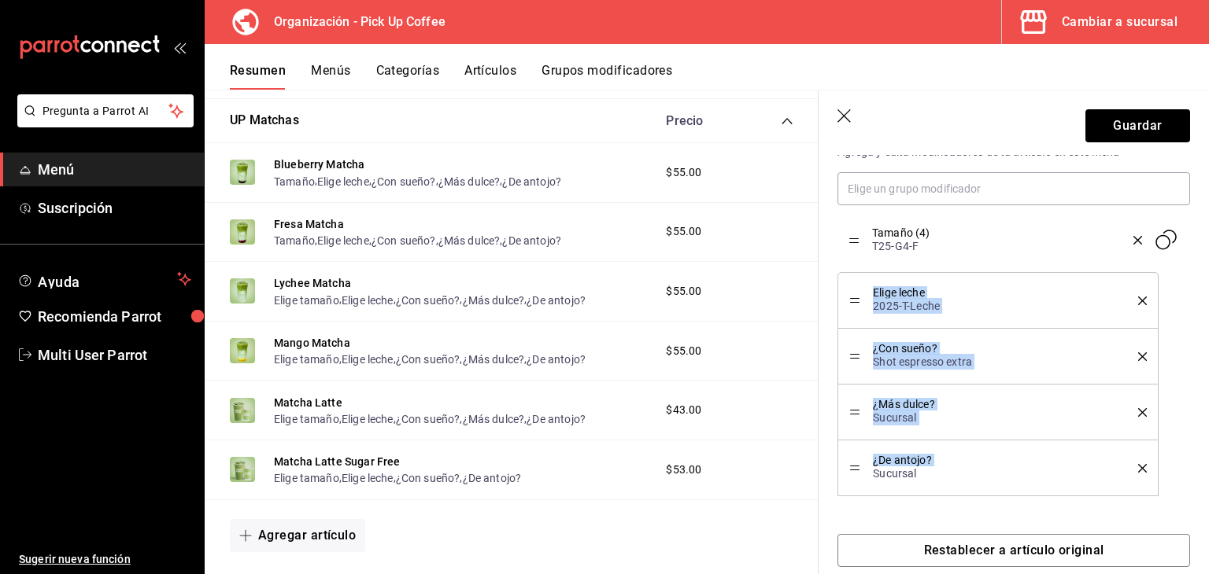
drag, startPoint x: 855, startPoint y: 467, endPoint x: 847, endPoint y: 240, distance: 226.8
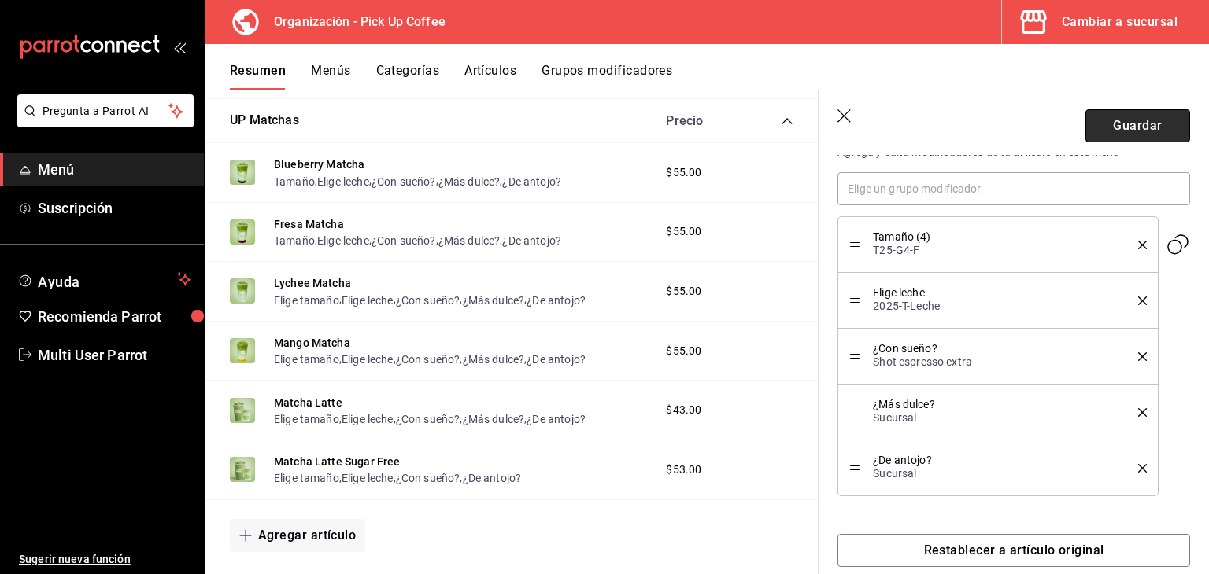
click at [1108, 119] on button "Guardar" at bounding box center [1137, 125] width 105 height 33
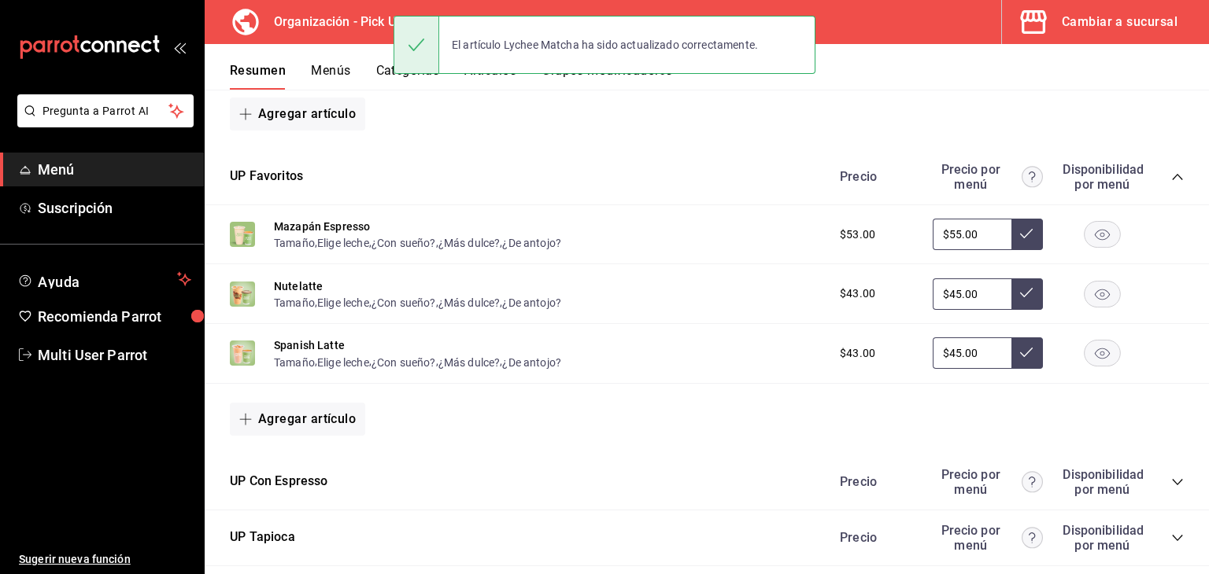
scroll to position [443, 0]
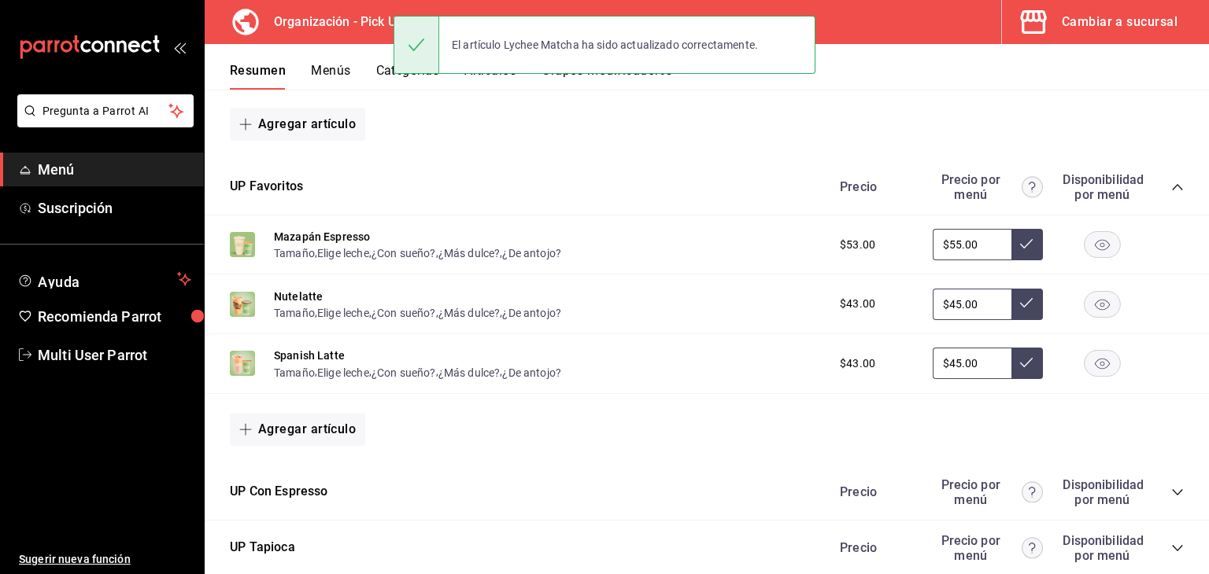
click at [1171, 183] on icon "collapse-category-row" at bounding box center [1177, 187] width 13 height 13
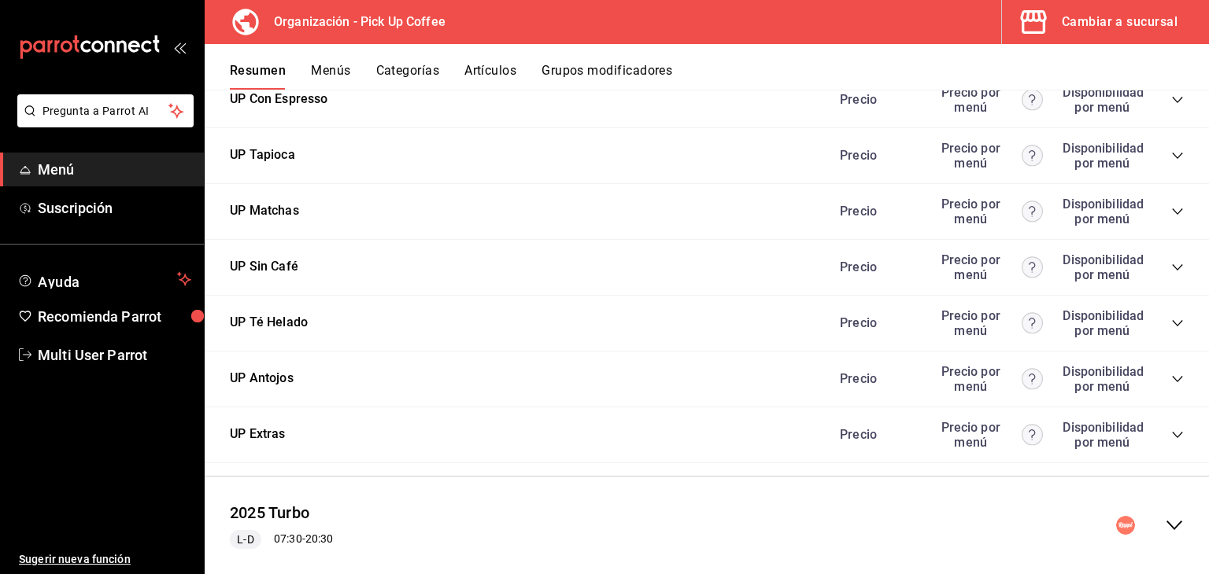
scroll to position [600, 0]
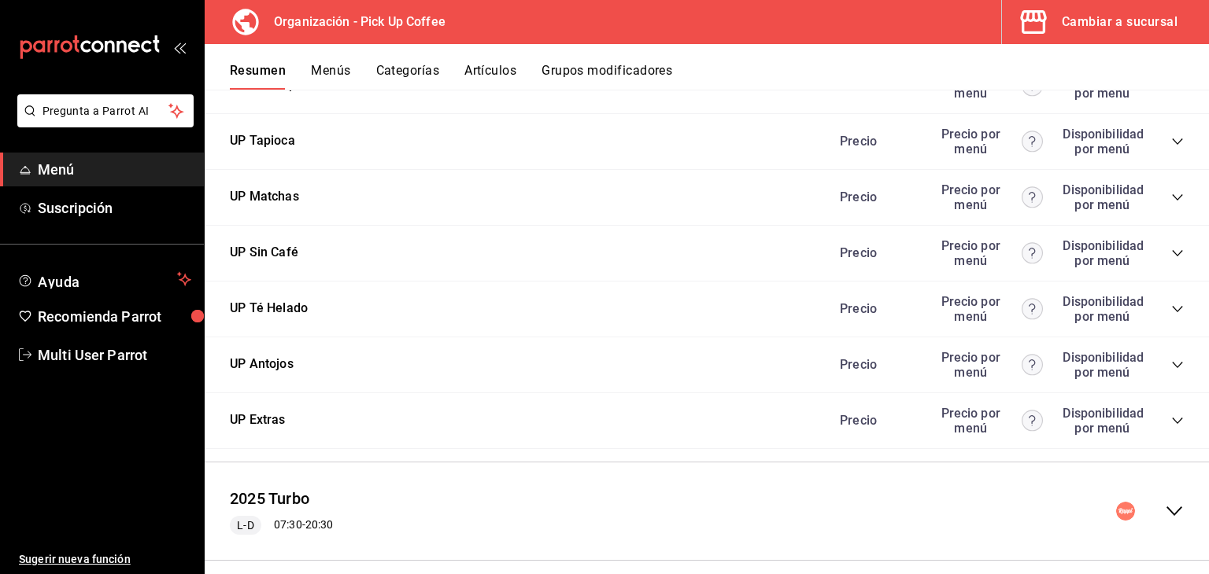
click at [1171, 194] on icon "collapse-category-row" at bounding box center [1177, 197] width 13 height 13
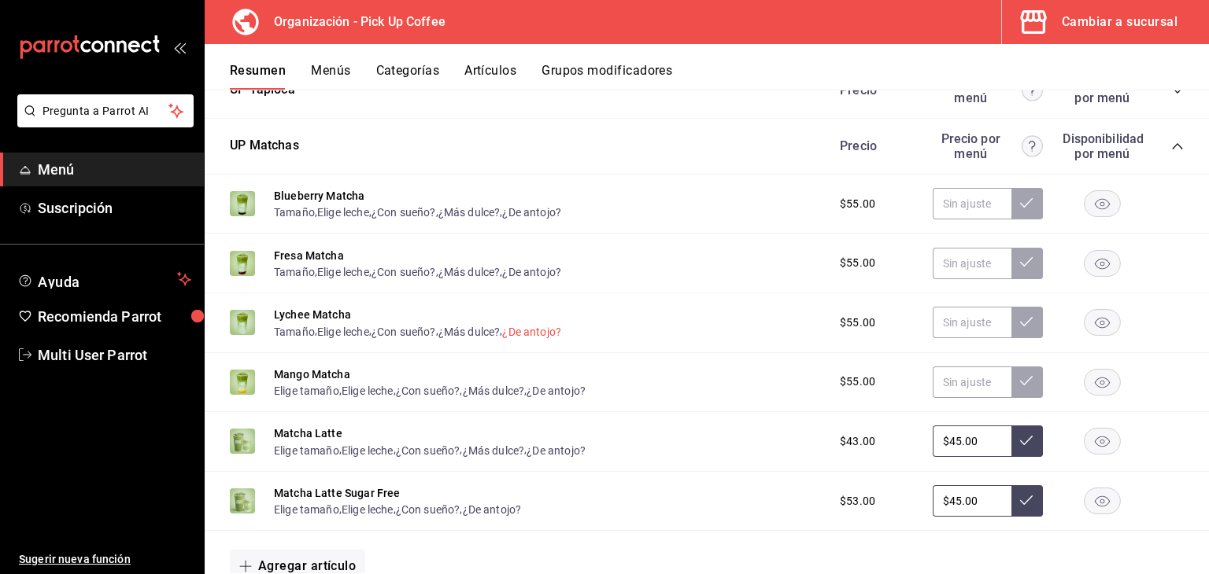
scroll to position [679, 0]
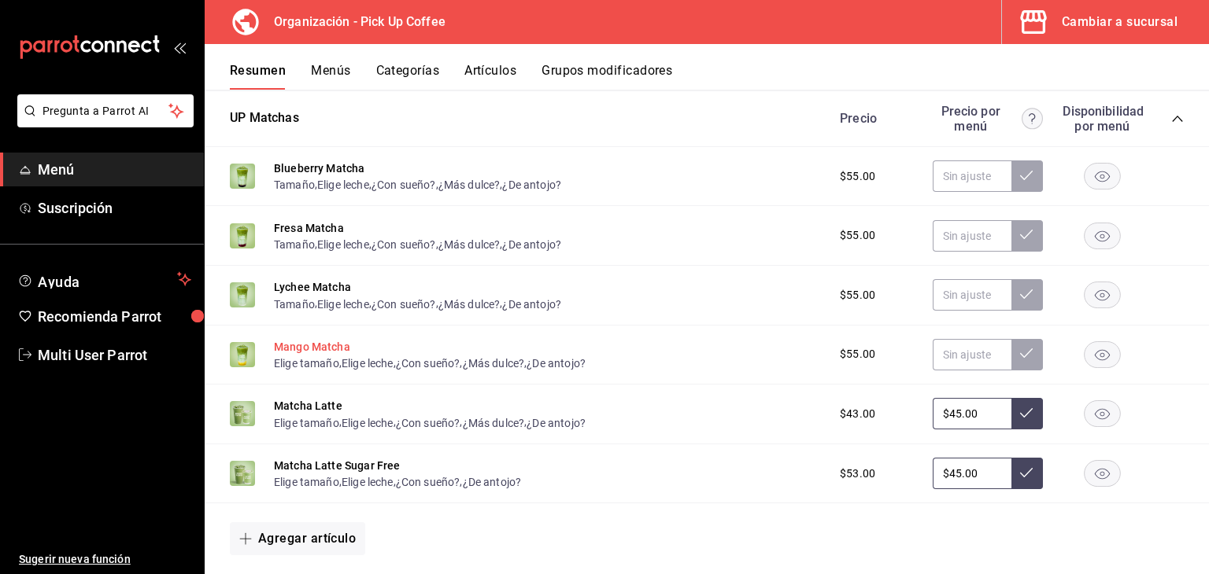
click at [342, 354] on button "Mango Matcha" at bounding box center [312, 347] width 76 height 16
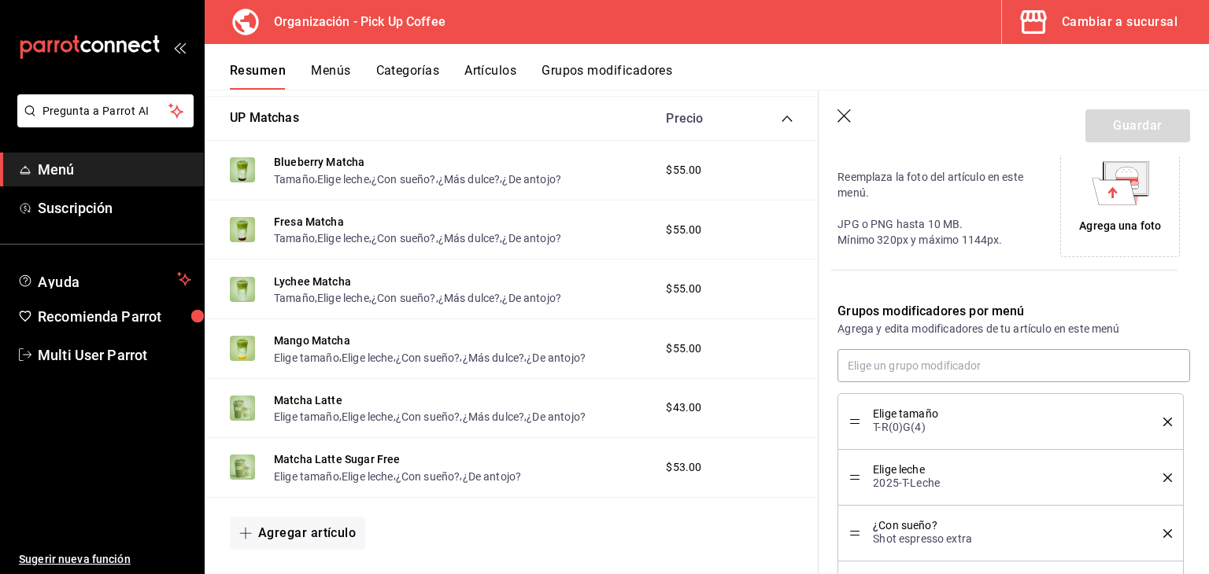
scroll to position [545, 0]
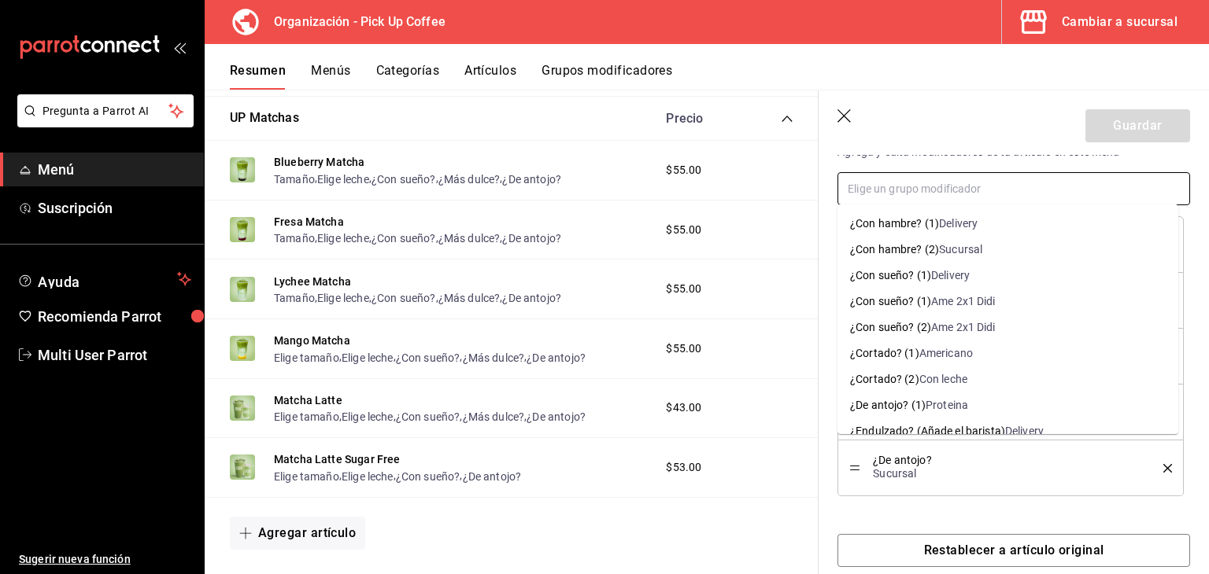
click at [988, 184] on input "text" at bounding box center [1013, 188] width 353 height 33
paste input "tamaño (4)"
type input "tamaño (4)"
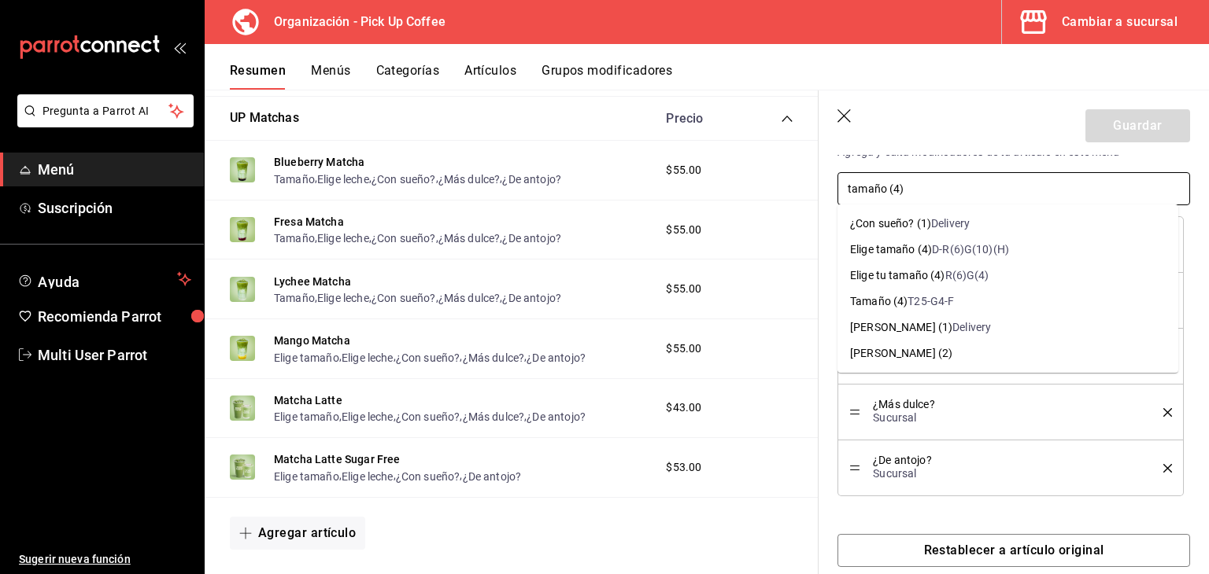
click at [954, 303] on li "Tamaño (4) T25-G4-F" at bounding box center [1007, 302] width 341 height 26
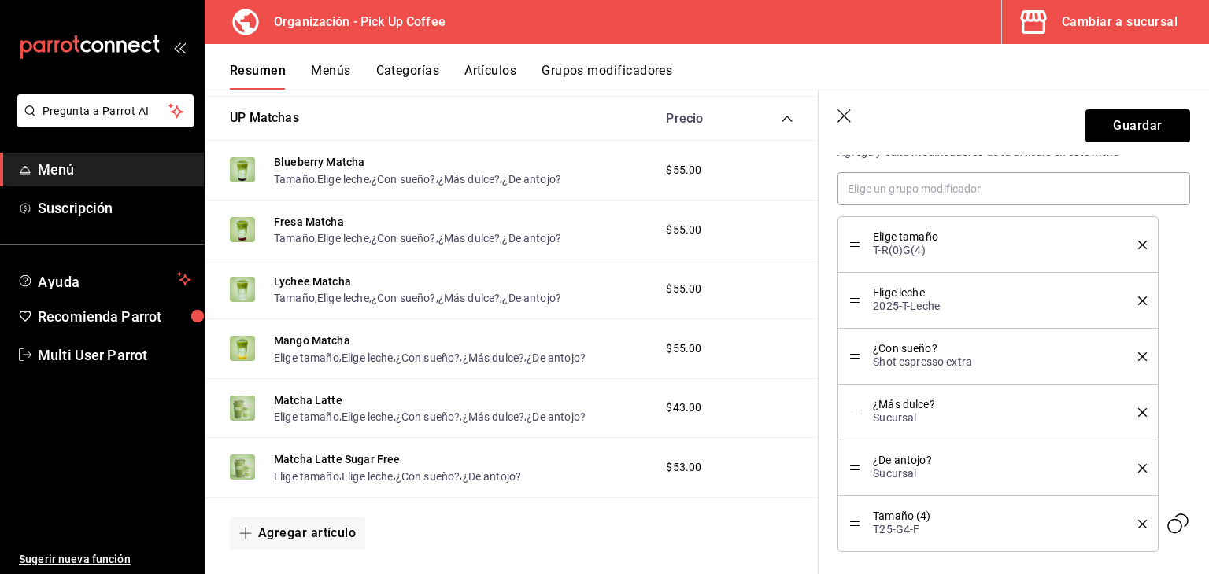
click at [1138, 246] on icon "delete" at bounding box center [1142, 245] width 9 height 9
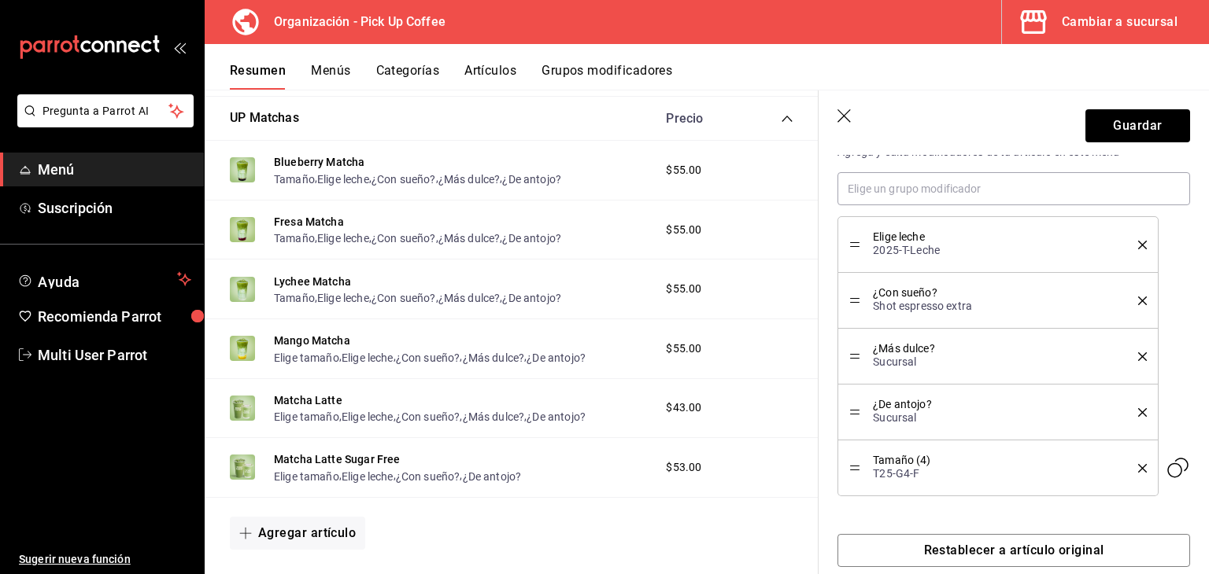
click at [855, 461] on div "Tamaño (4) T25-G4-F" at bounding box center [997, 468] width 297 height 33
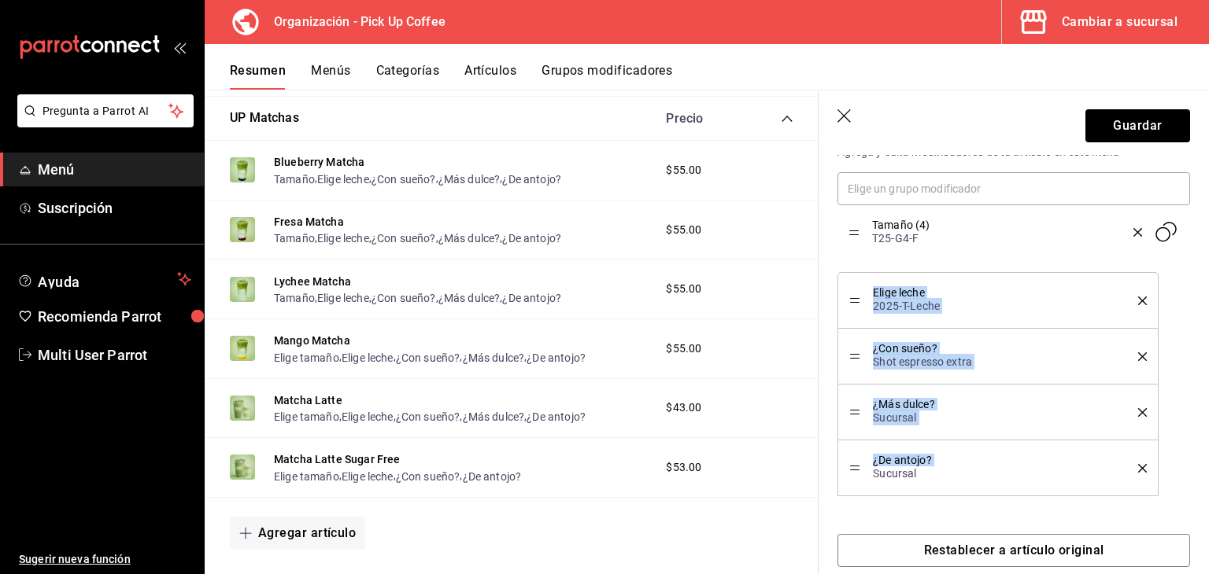
drag, startPoint x: 852, startPoint y: 462, endPoint x: 859, endPoint y: 227, distance: 234.6
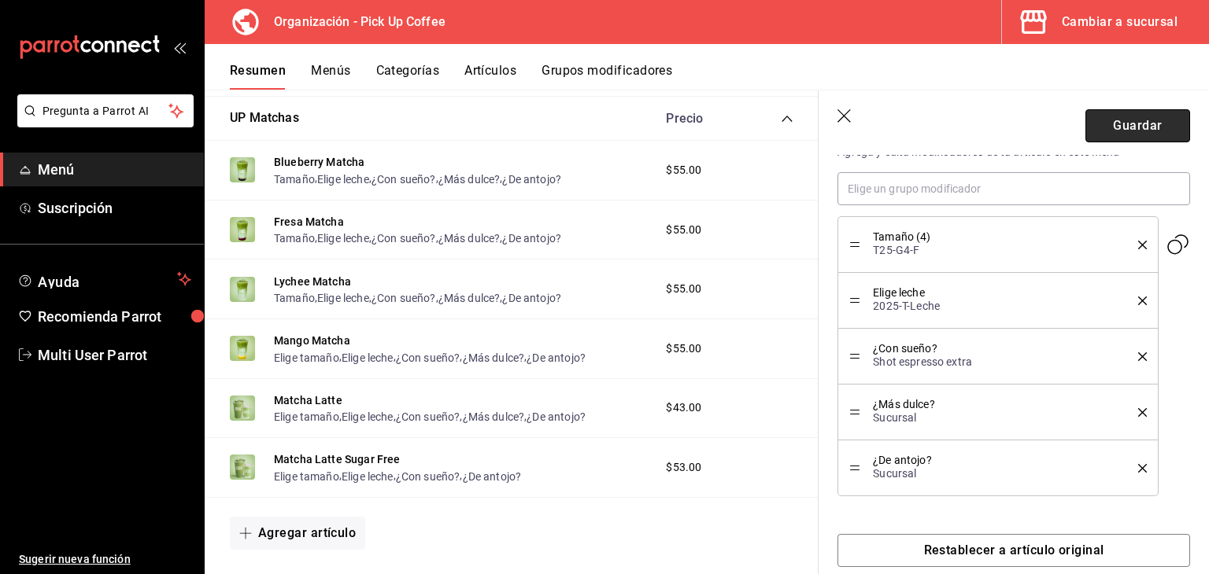
click at [1136, 130] on button "Guardar" at bounding box center [1137, 125] width 105 height 33
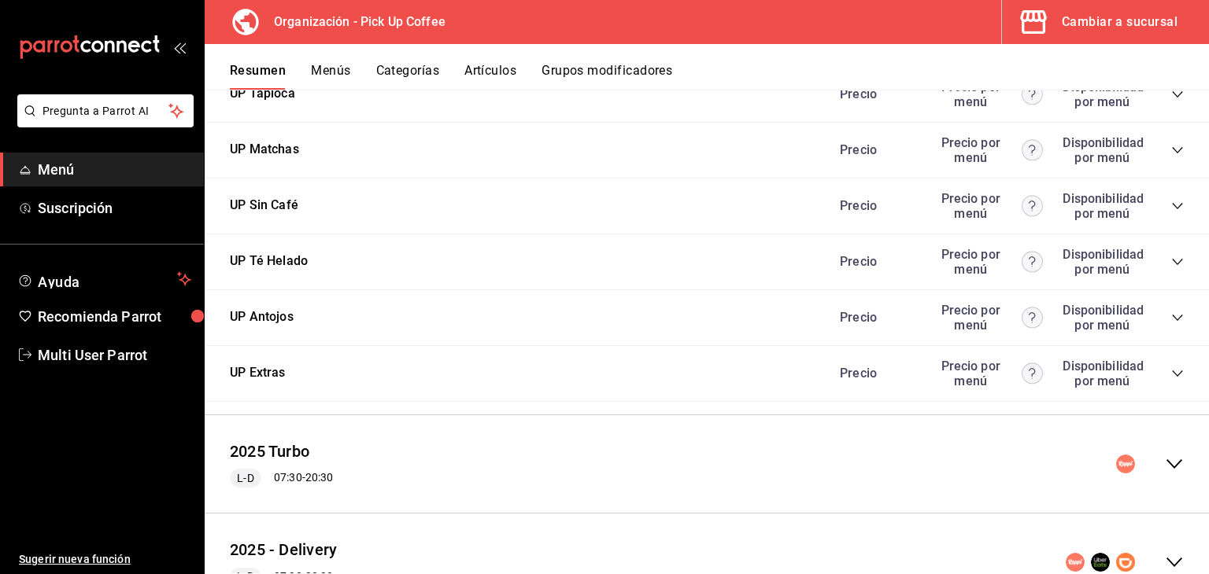
scroll to position [899, 0]
click at [1164, 142] on div "Precio Precio por menú Disponibilidad por menú" at bounding box center [1004, 149] width 360 height 30
click at [1171, 150] on icon "collapse-category-row" at bounding box center [1177, 148] width 13 height 13
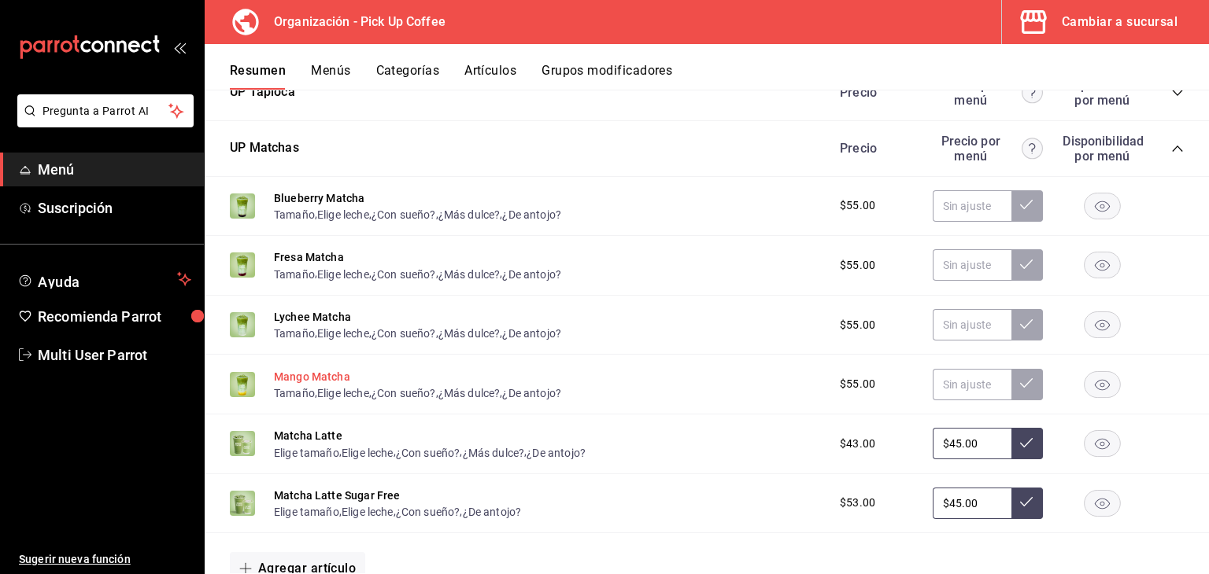
click at [331, 381] on button "Mango Matcha" at bounding box center [312, 377] width 76 height 16
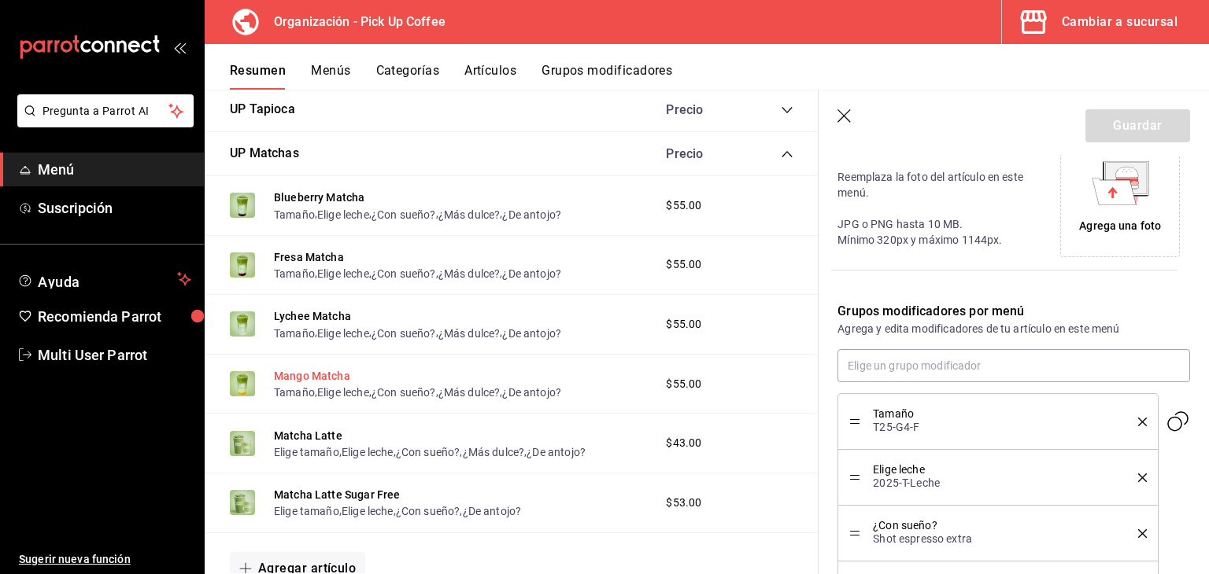
scroll to position [545, 0]
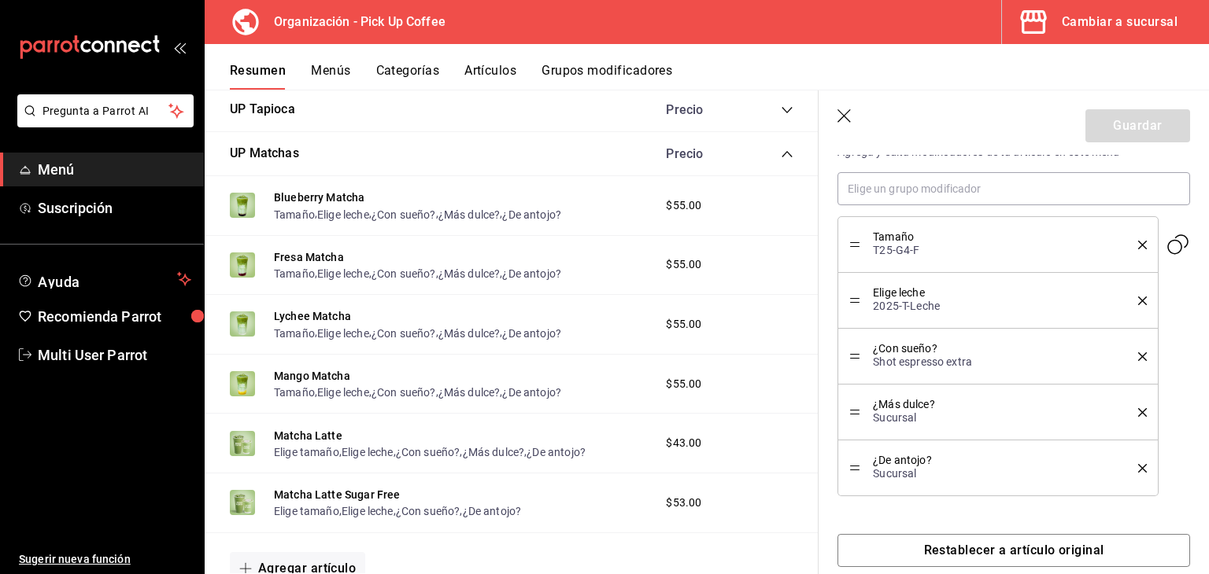
click at [845, 121] on icon "button" at bounding box center [845, 117] width 16 height 16
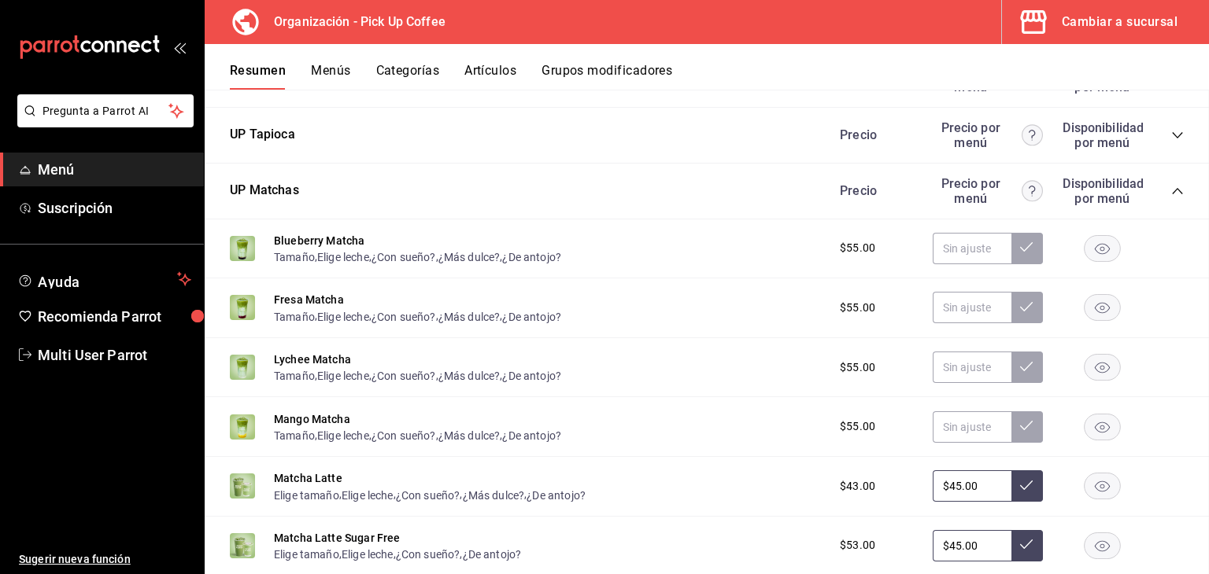
scroll to position [1064, 0]
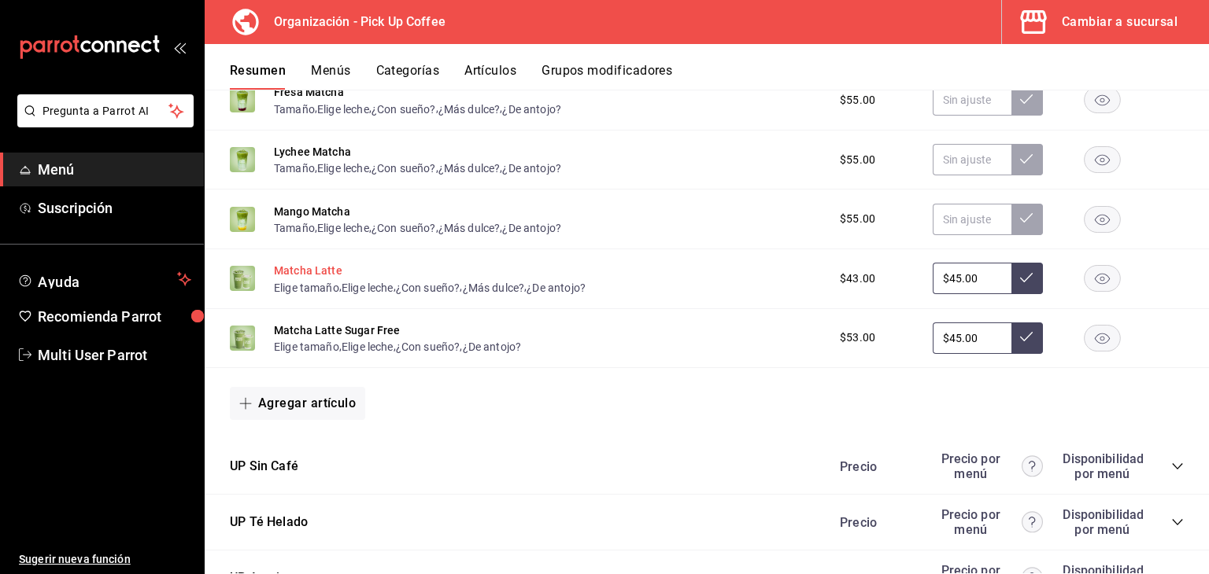
click at [313, 275] on button "Matcha Latte" at bounding box center [308, 271] width 68 height 16
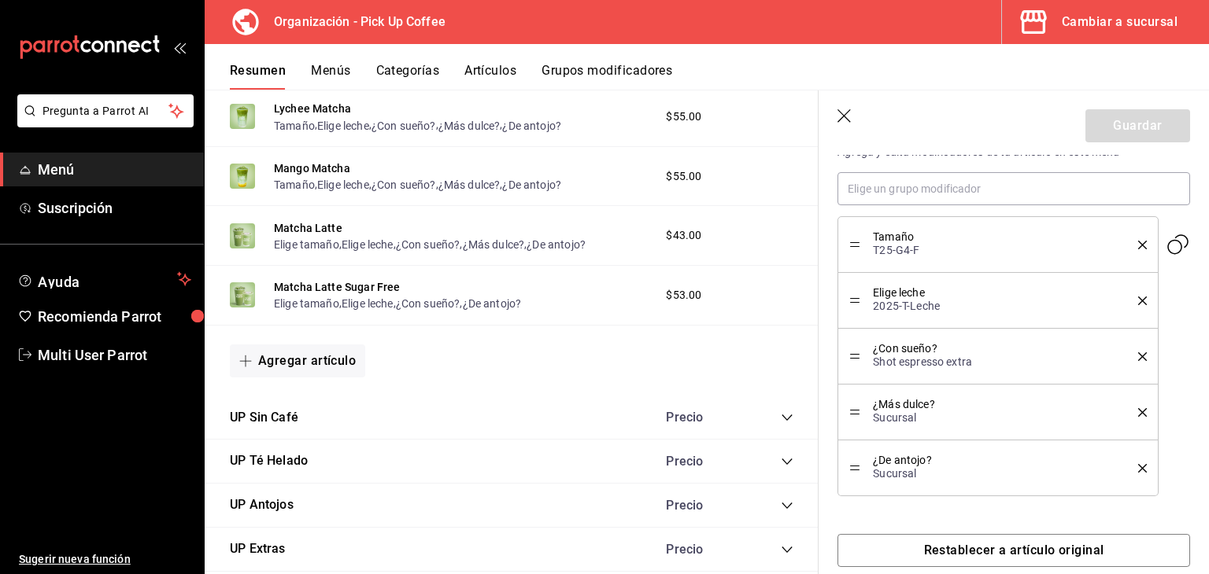
type input "$45.00"
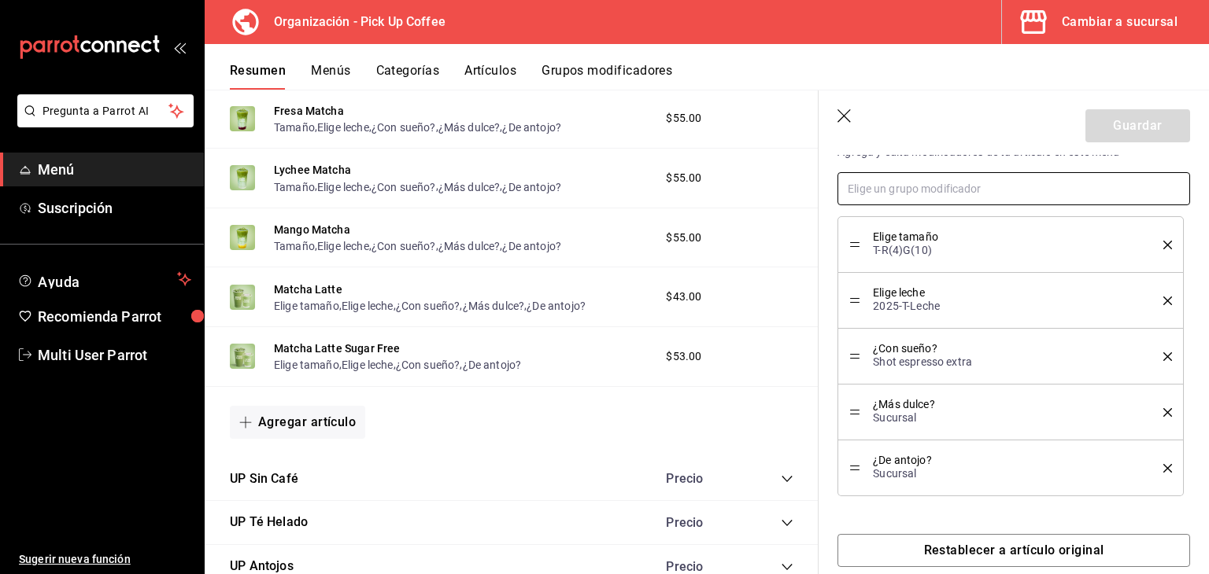
click at [962, 191] on input "text" at bounding box center [1013, 188] width 353 height 33
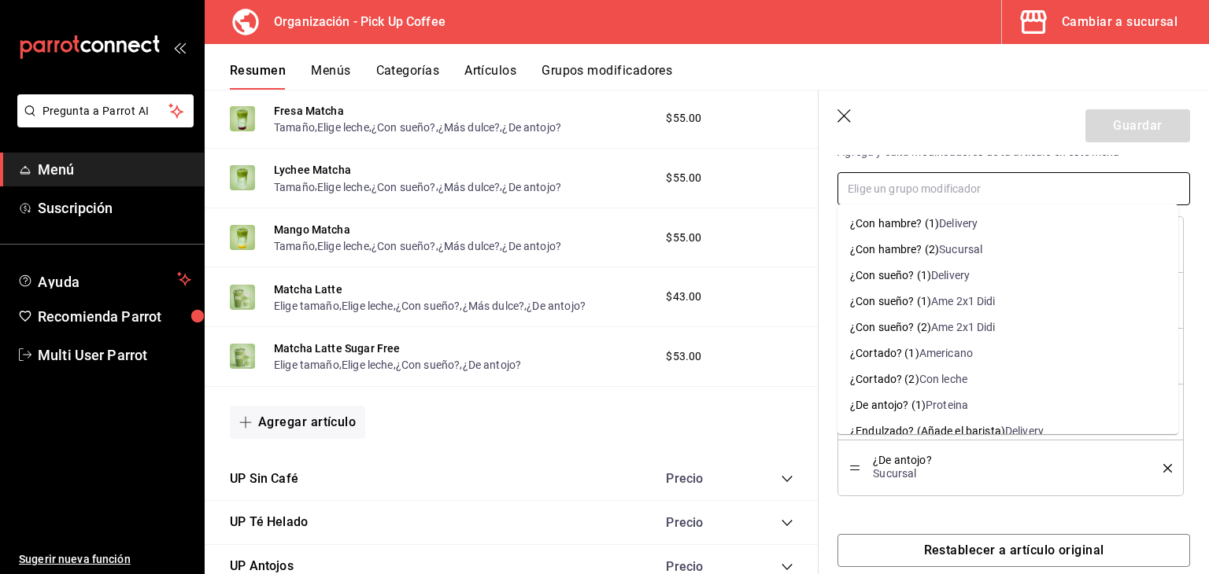
paste input "tamaño (4)"
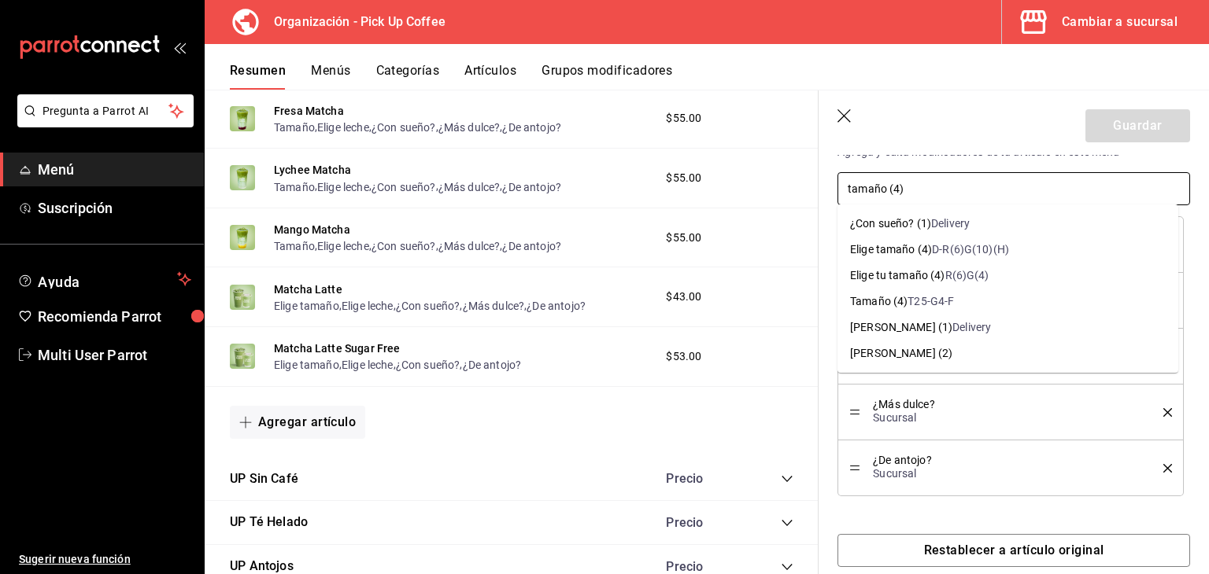
click at [929, 181] on input "tamaño (4)" at bounding box center [1013, 188] width 353 height 33
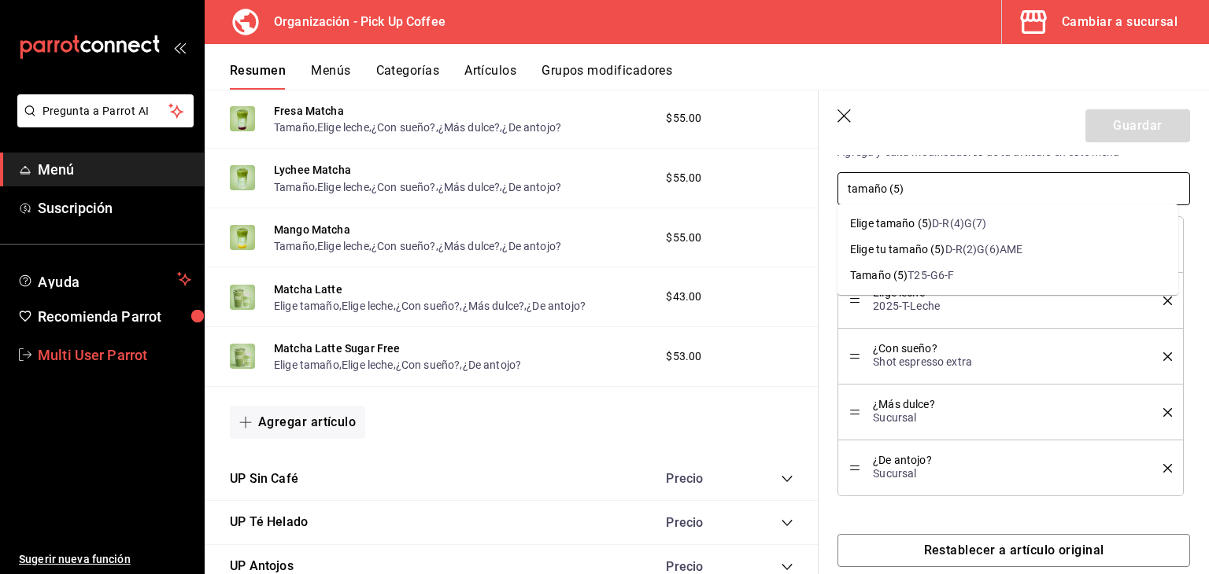
type input "tamaño (5)"
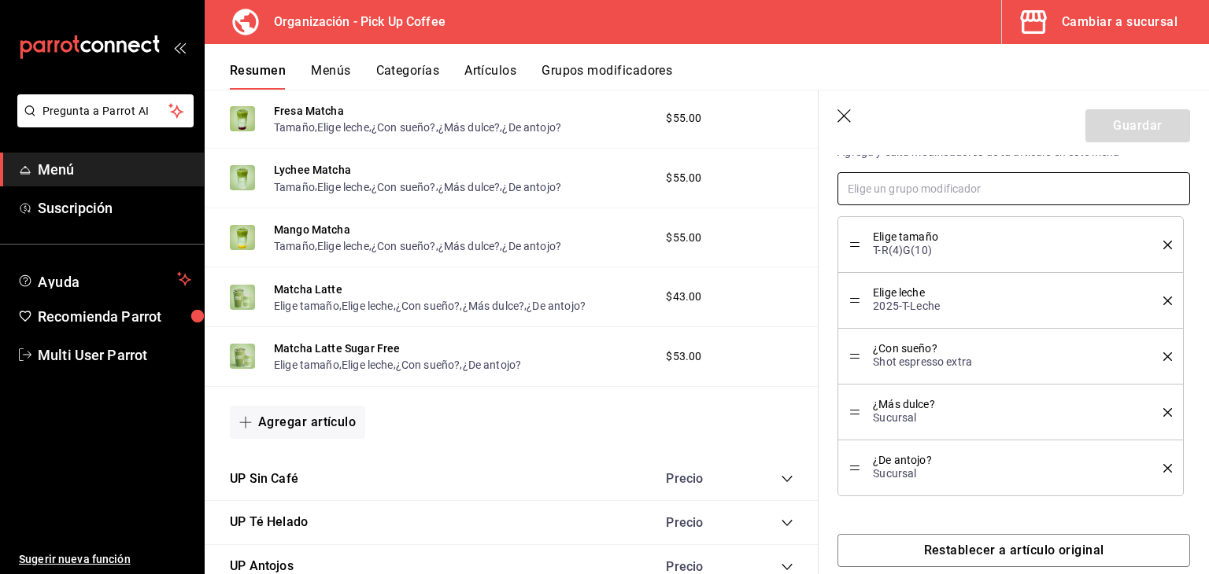
click at [986, 174] on input "text" at bounding box center [1013, 188] width 353 height 33
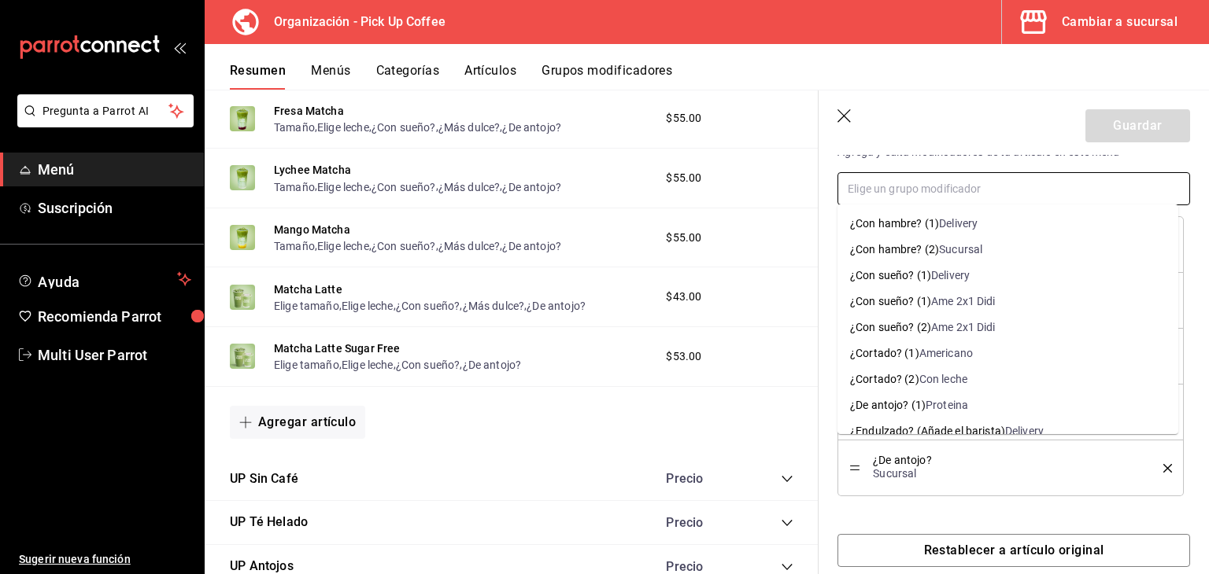
paste input "tamaño (4)"
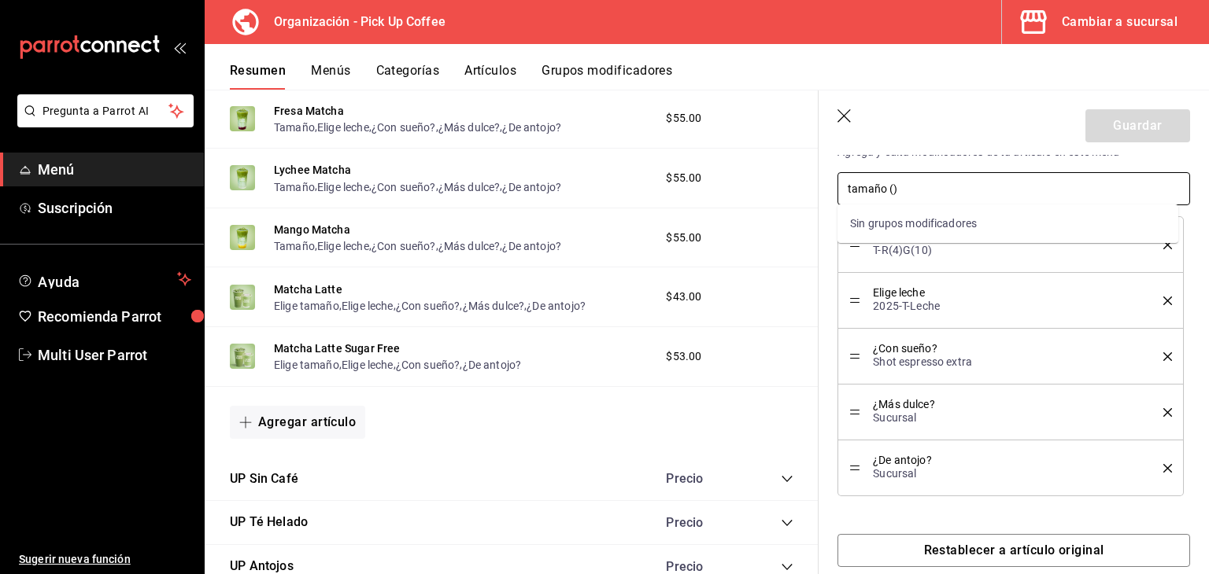
click at [923, 187] on input "tamaño ()" at bounding box center [1013, 188] width 353 height 33
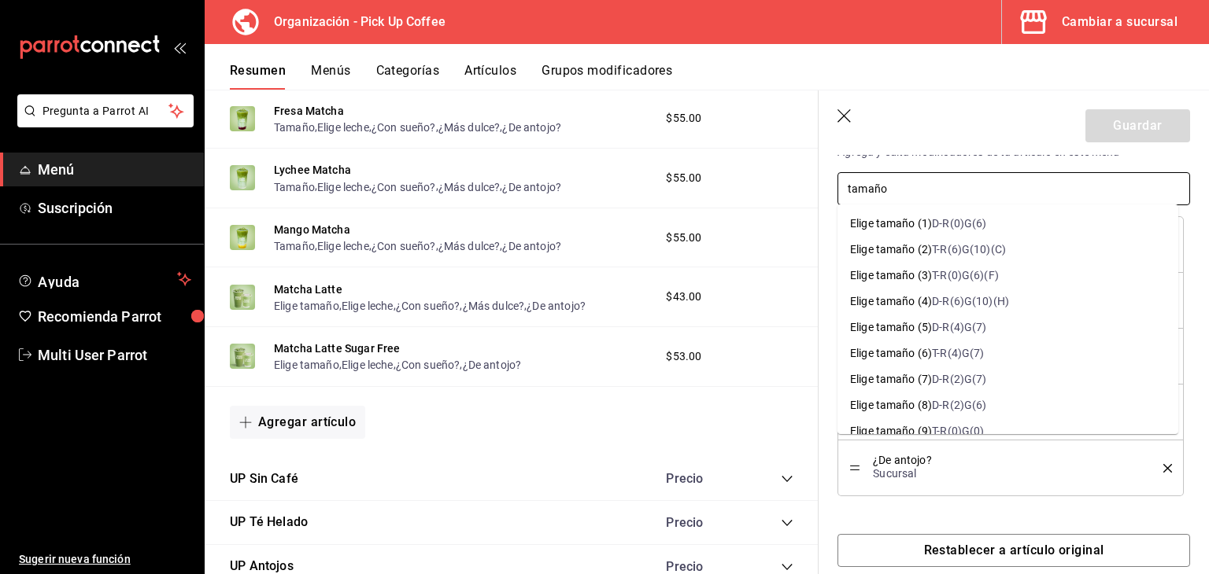
type input "tamaño"
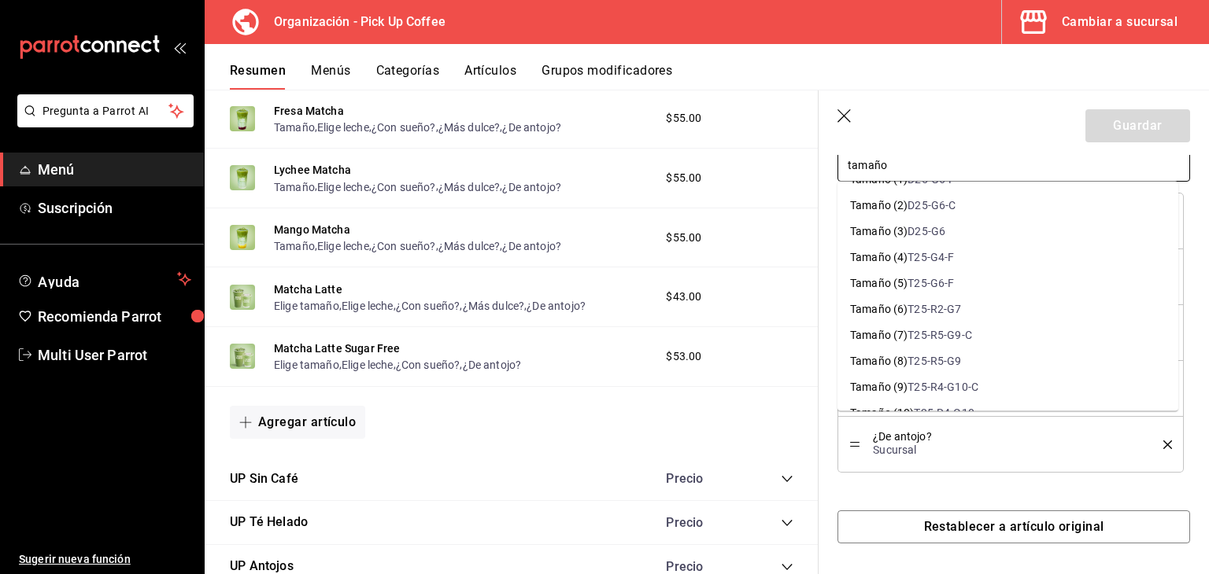
scroll to position [1148, 0]
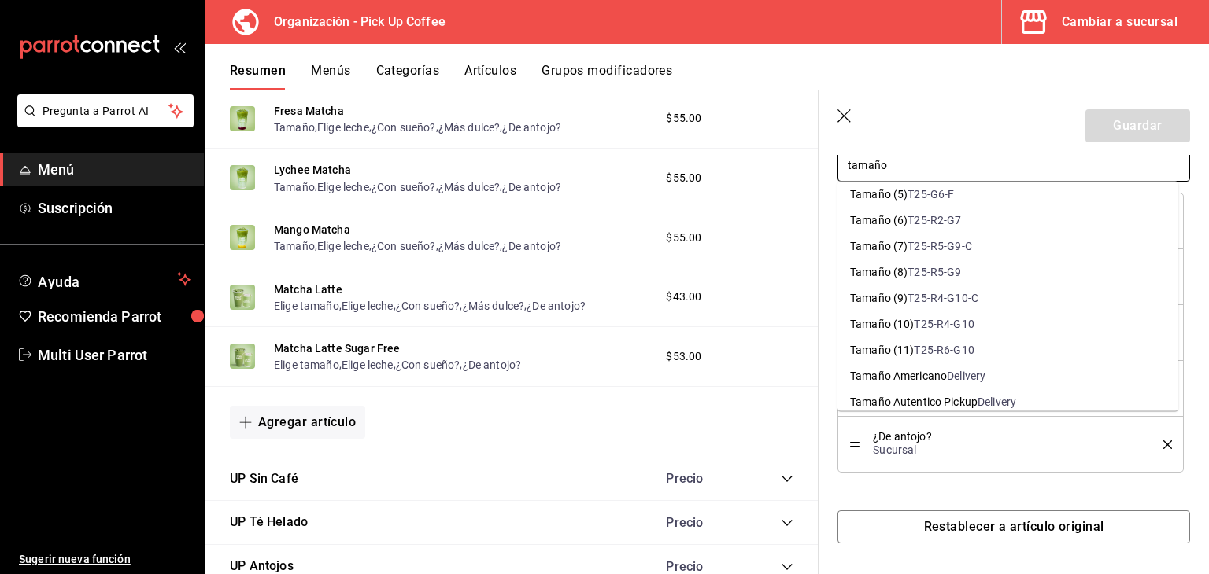
click at [977, 325] on li "Tamaño (10) T25-R4-G10" at bounding box center [1007, 325] width 341 height 26
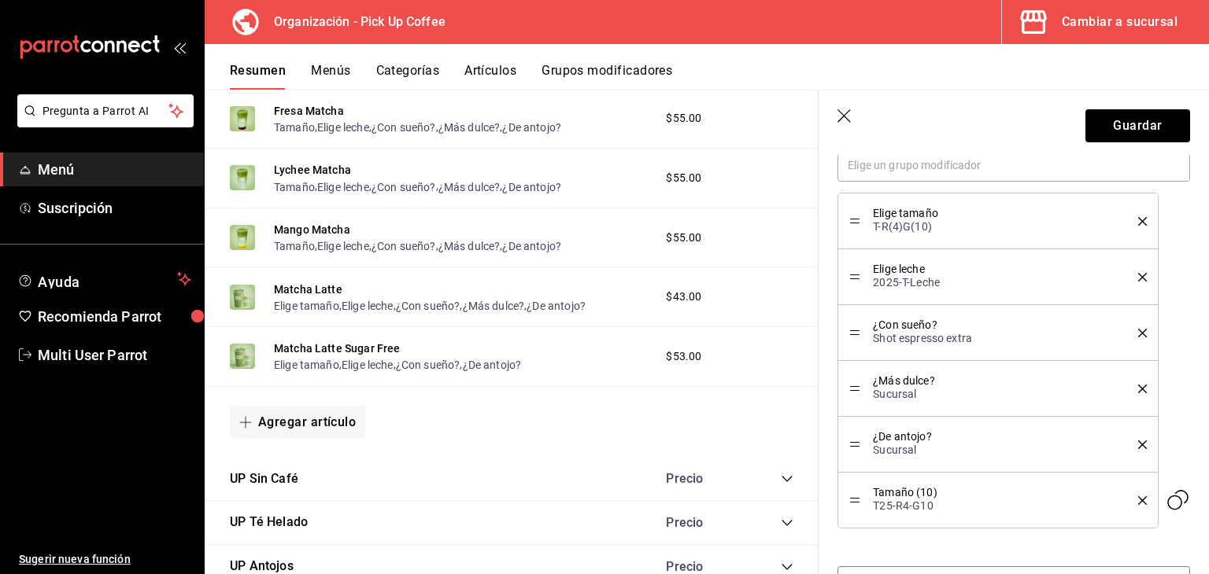
click at [1133, 227] on li "Elige tamaño T-R(4)G(10)" at bounding box center [997, 221] width 320 height 57
click at [1127, 225] on div "Elige tamaño T-R(4)G(10)" at bounding box center [997, 221] width 297 height 33
click at [1138, 217] on icon "delete" at bounding box center [1142, 221] width 9 height 9
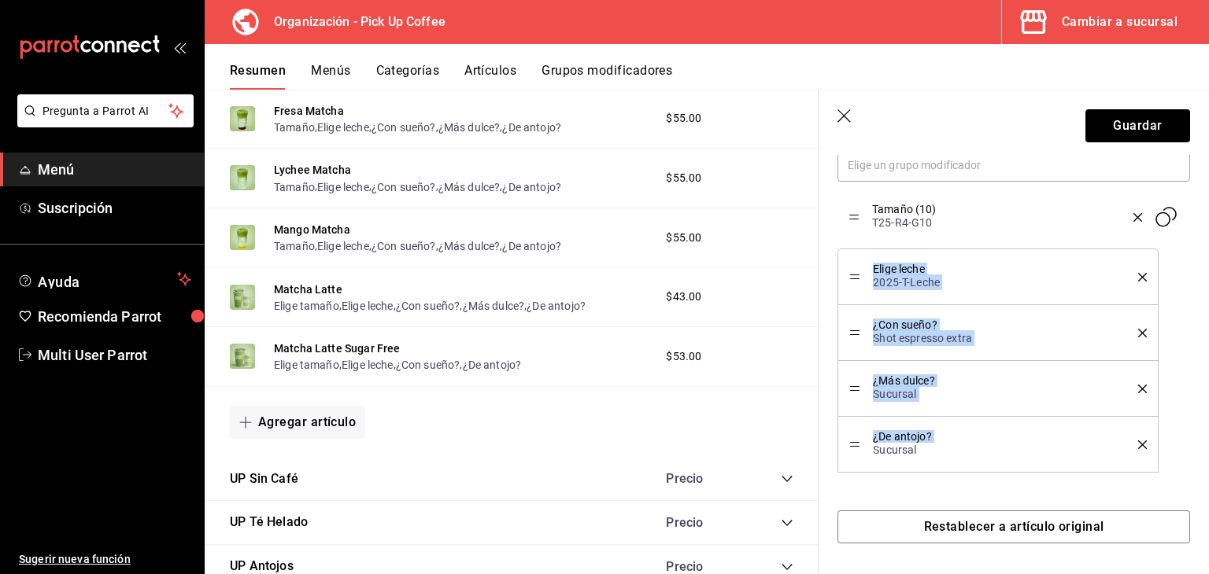
drag, startPoint x: 852, startPoint y: 441, endPoint x: 852, endPoint y: 215, distance: 226.6
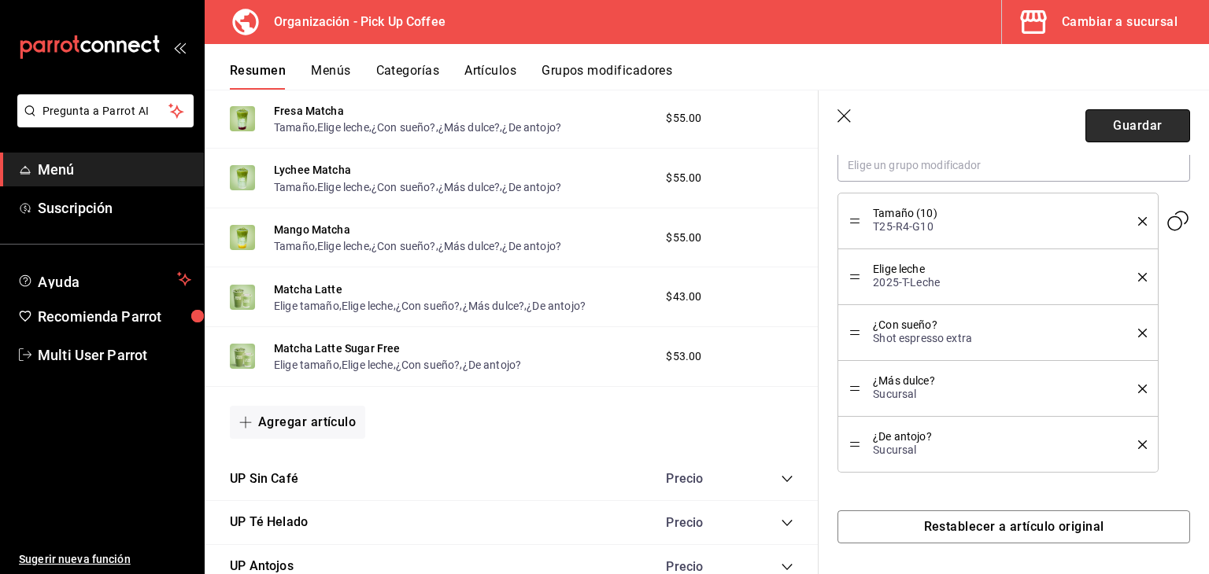
click at [1106, 131] on button "Guardar" at bounding box center [1137, 125] width 105 height 33
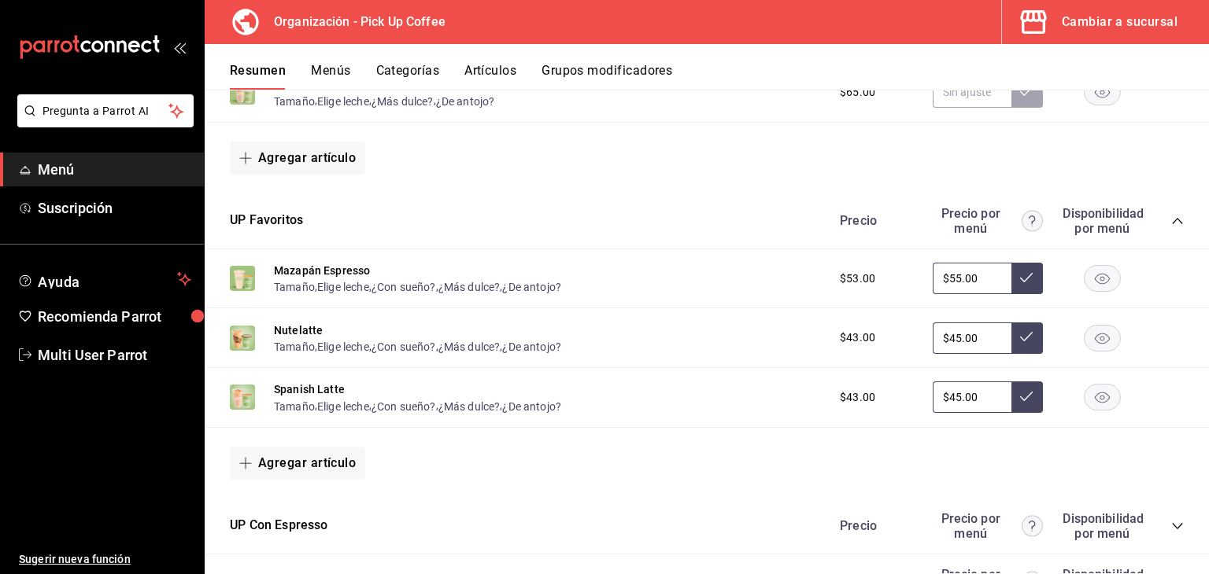
scroll to position [364, 0]
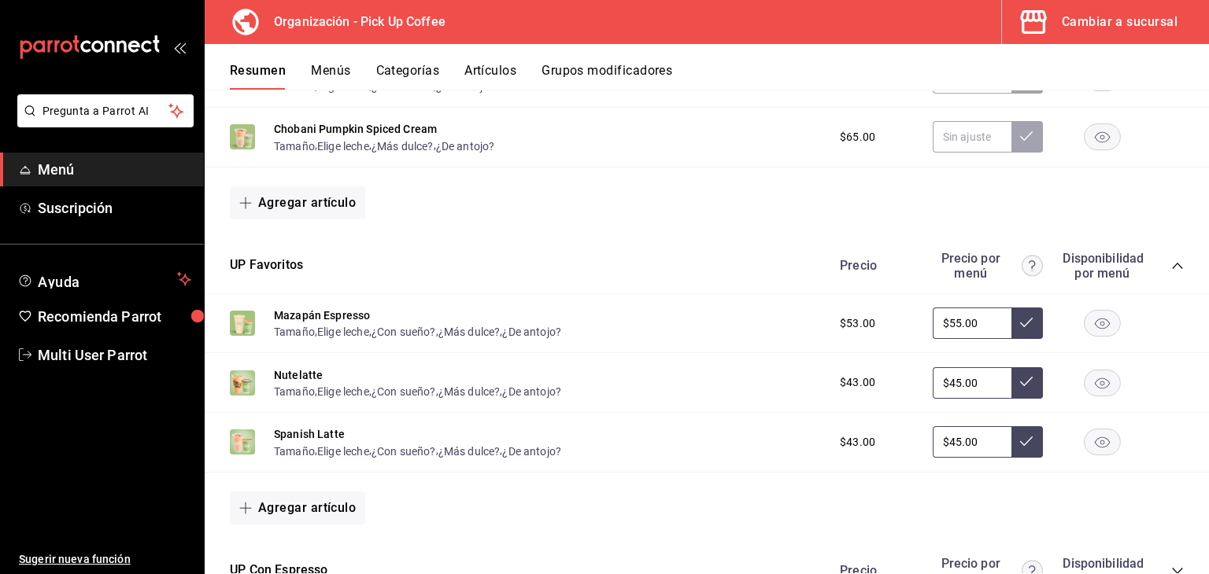
click at [1171, 264] on icon "collapse-category-row" at bounding box center [1177, 266] width 13 height 13
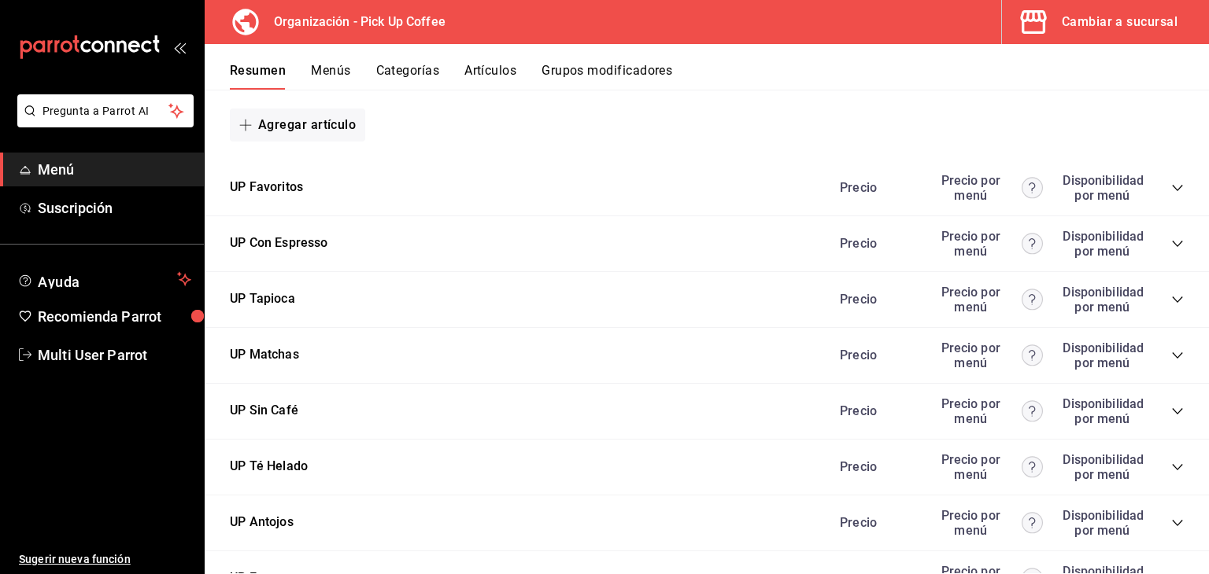
scroll to position [443, 0]
click at [1171, 352] on icon "collapse-category-row" at bounding box center [1177, 355] width 13 height 13
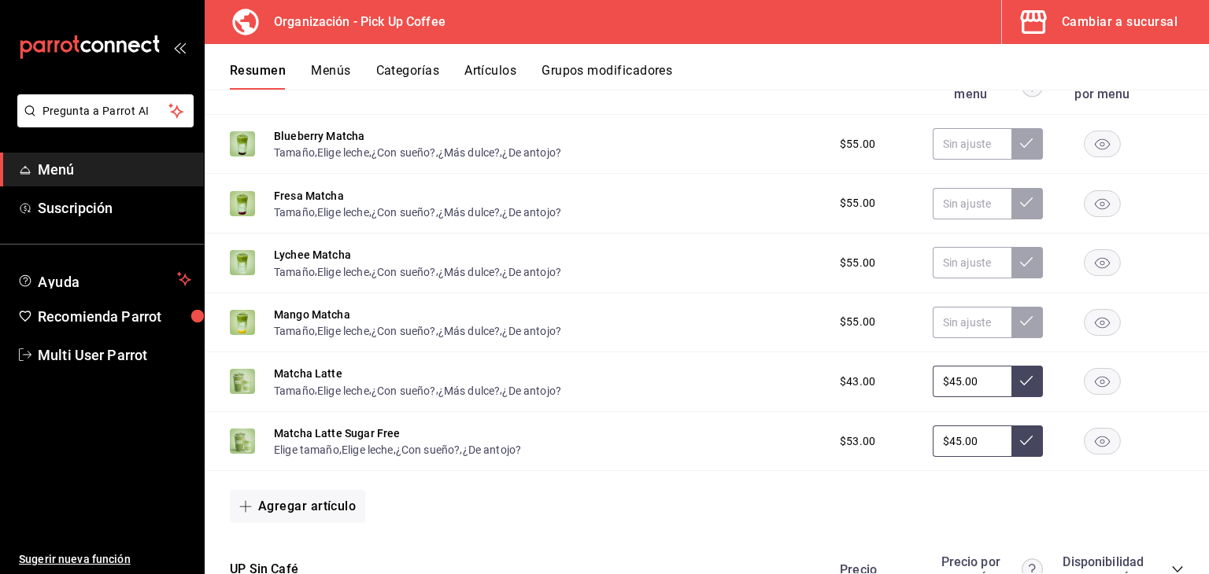
scroll to position [837, 0]
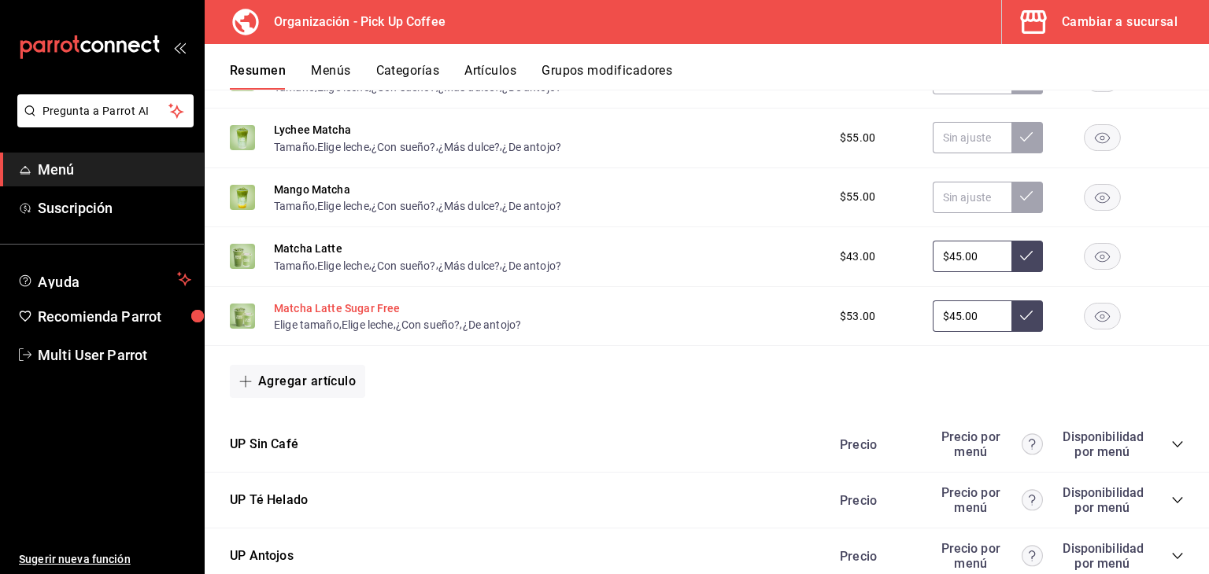
click at [342, 312] on button "Matcha Latte Sugar Free" at bounding box center [337, 309] width 126 height 16
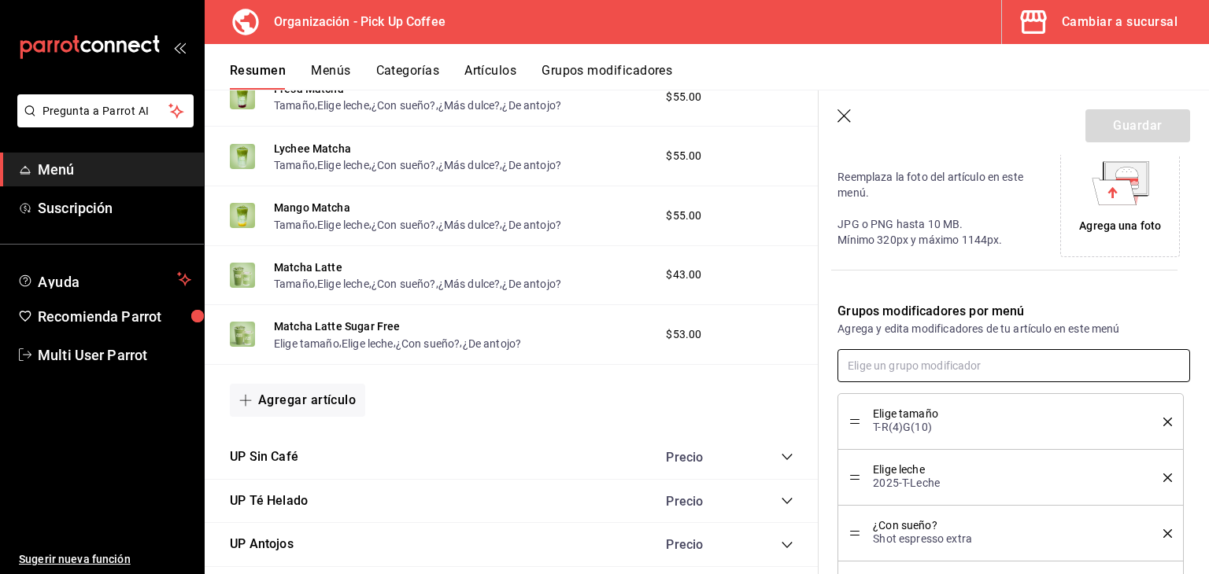
scroll to position [513, 0]
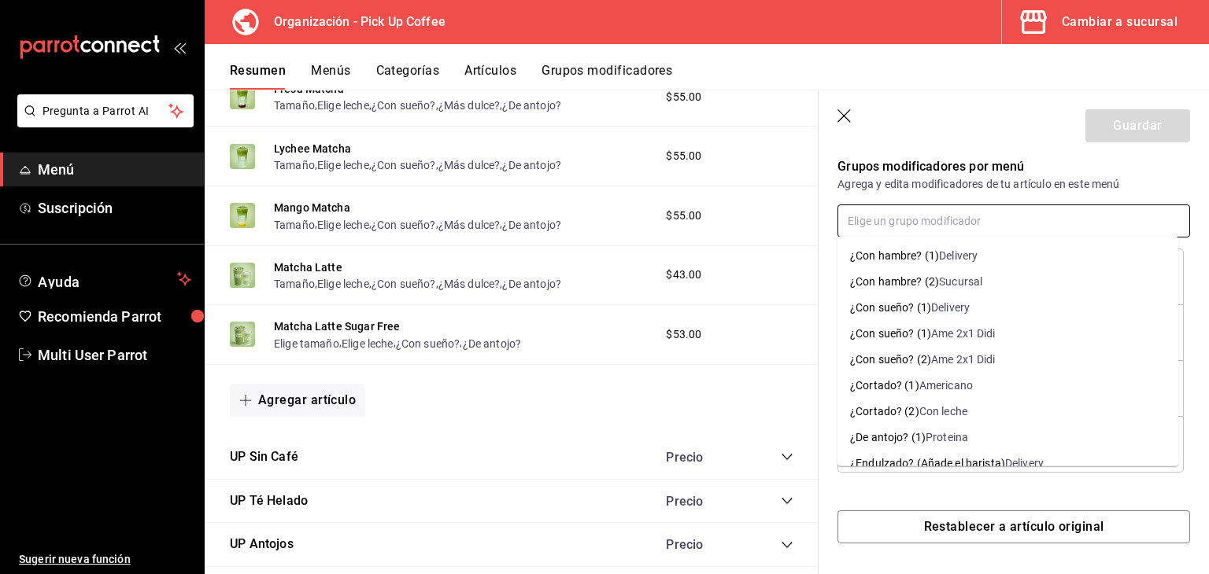
click at [922, 212] on input "text" at bounding box center [1013, 221] width 353 height 33
paste input "tamaño (4)"
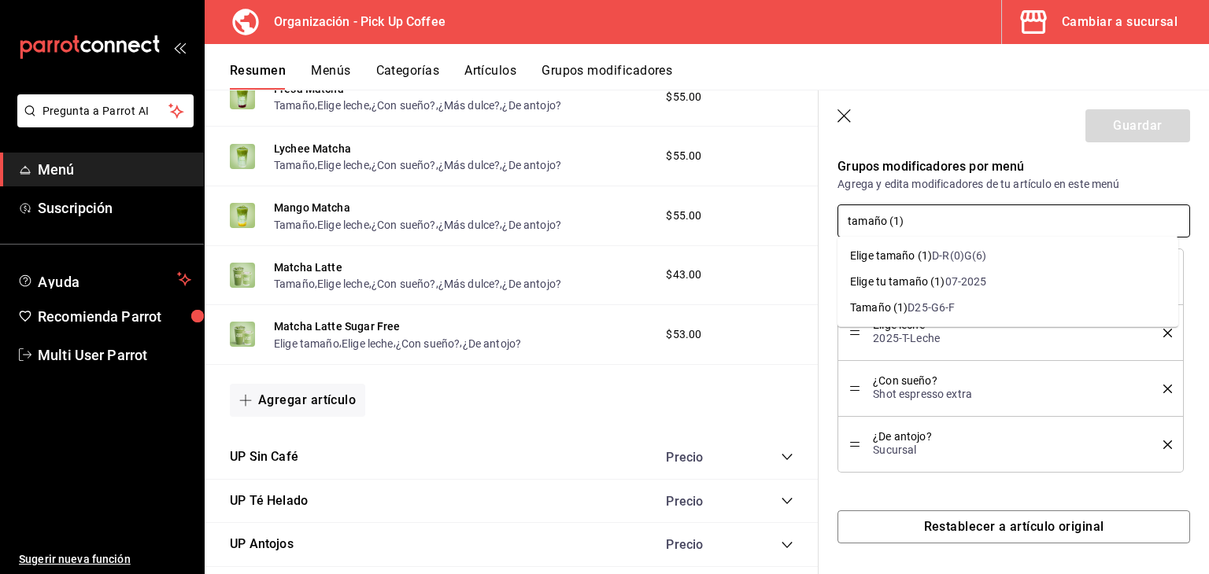
type input "tamaño (10)"
click at [984, 313] on li "Tamaño (10) T25-R4-G10" at bounding box center [1007, 308] width 341 height 26
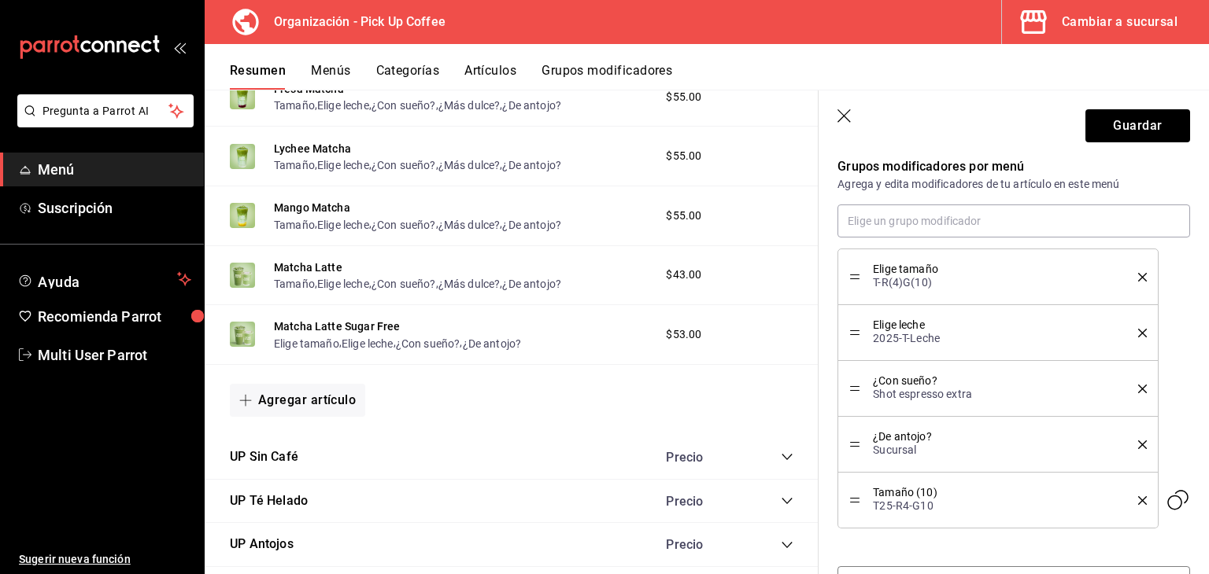
click at [1138, 273] on icon "delete" at bounding box center [1142, 277] width 9 height 9
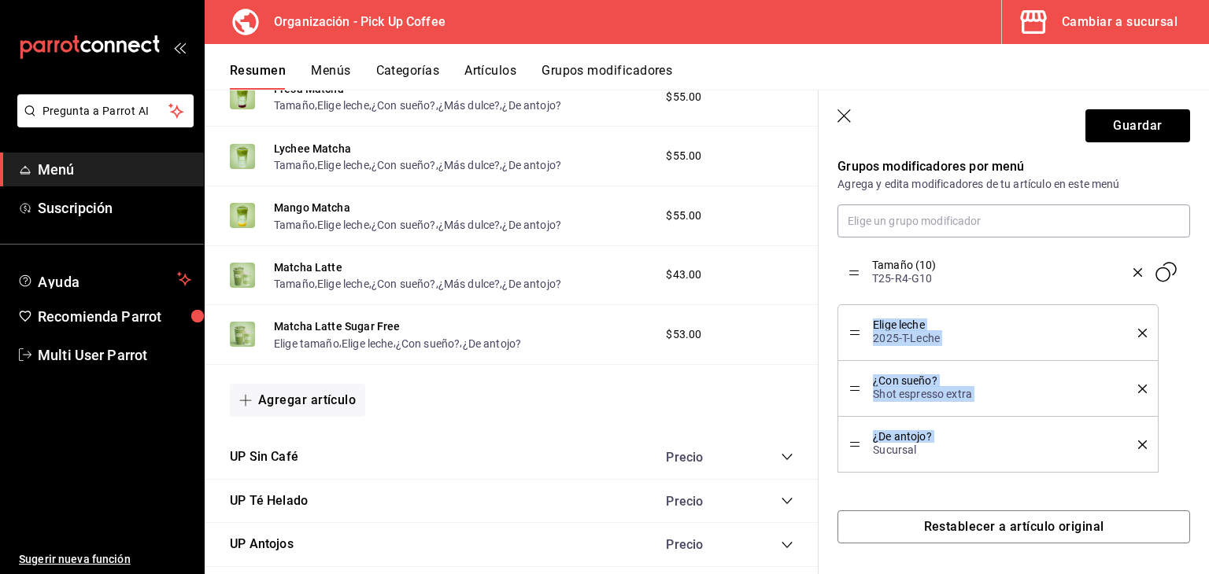
drag, startPoint x: 854, startPoint y: 442, endPoint x: 837, endPoint y: 272, distance: 171.6
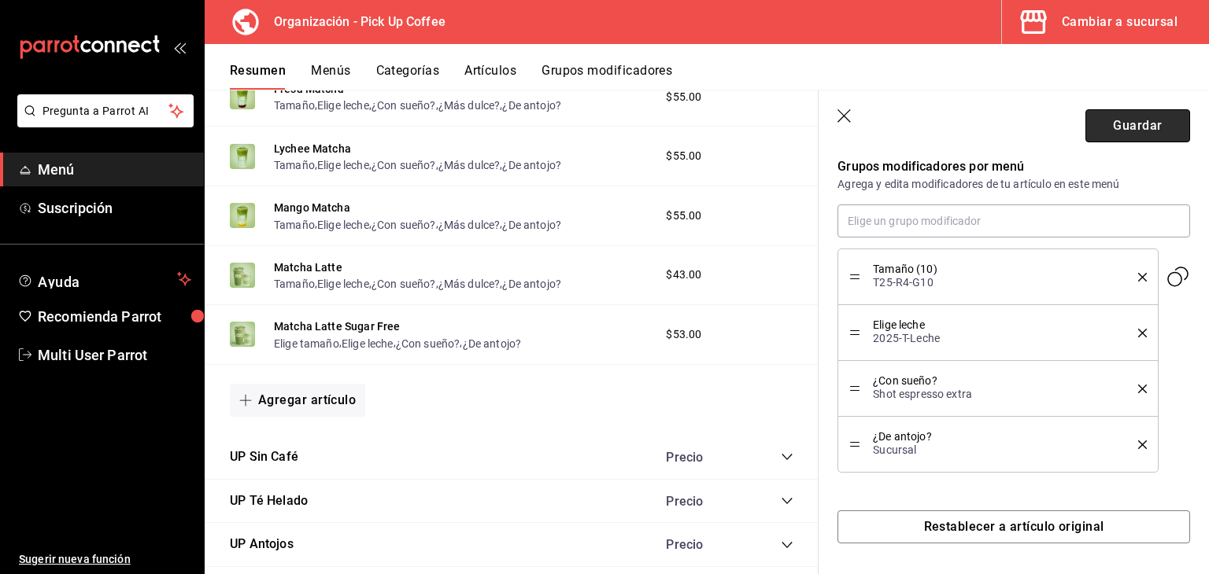
click at [1092, 113] on button "Guardar" at bounding box center [1137, 125] width 105 height 33
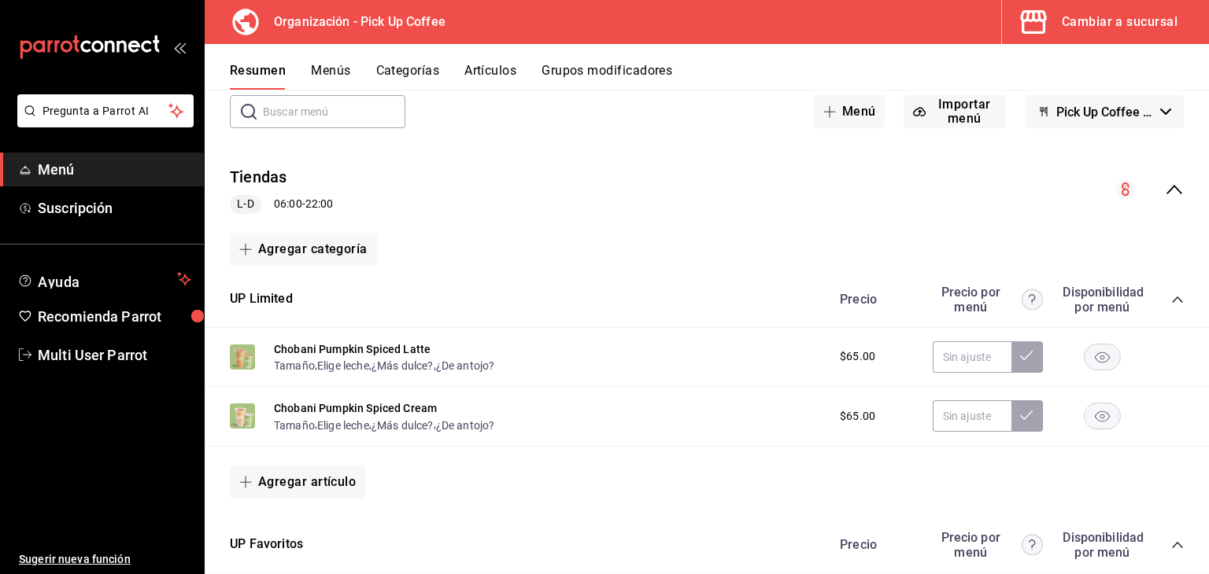
scroll to position [6, 0]
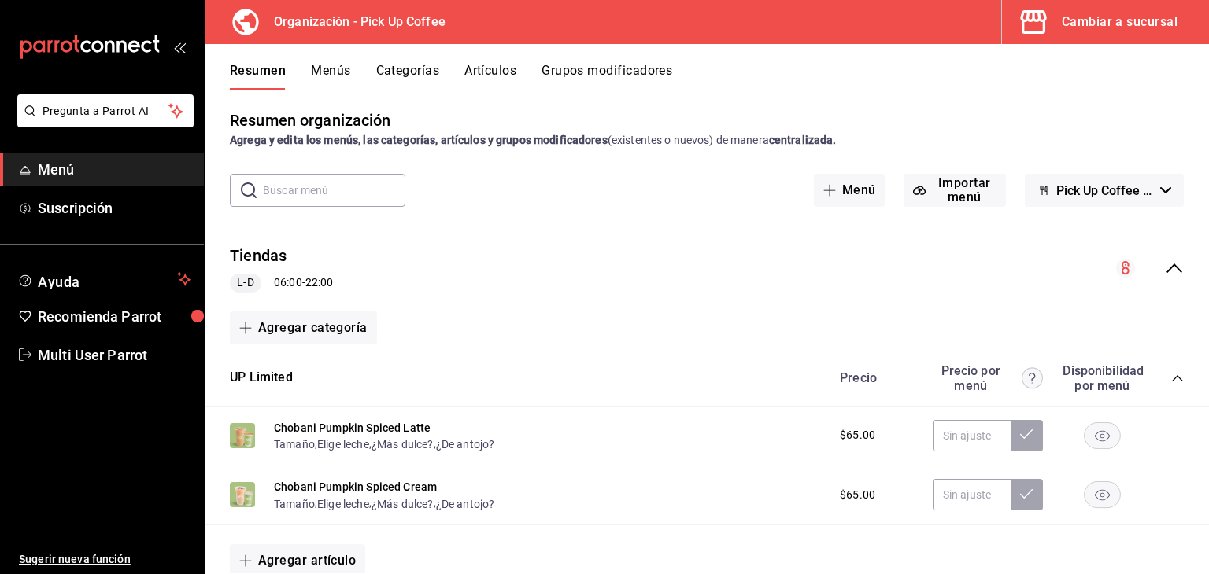
click at [1171, 376] on icon "collapse-category-row" at bounding box center [1177, 378] width 13 height 13
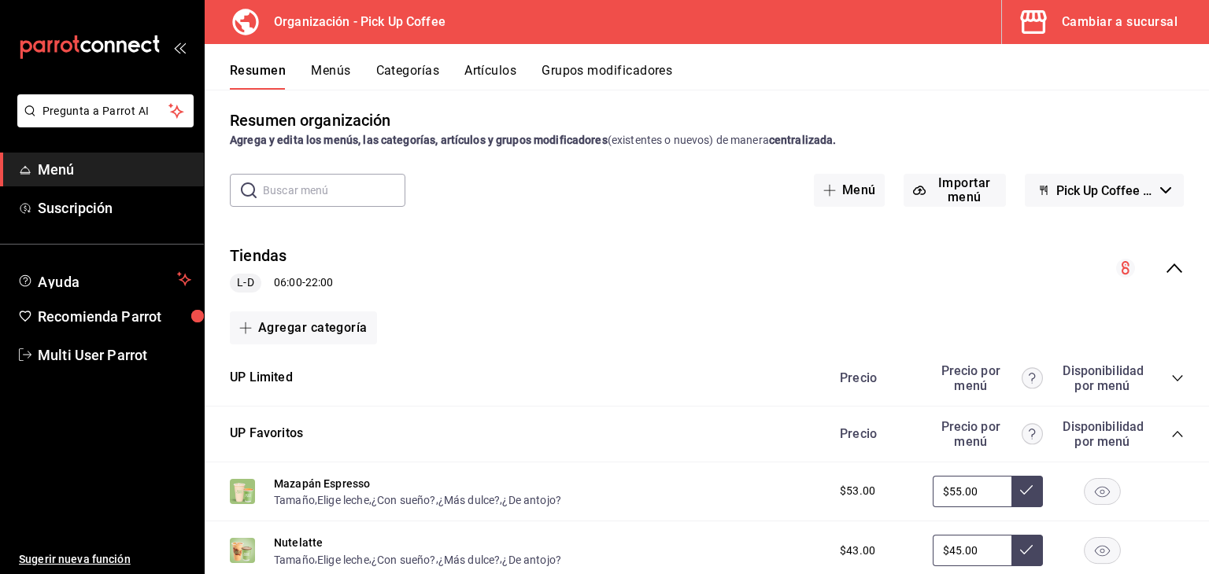
click at [1160, 441] on div "Precio Precio por menú Disponibilidad por menú" at bounding box center [1004, 434] width 360 height 30
drag, startPoint x: 1178, startPoint y: 430, endPoint x: 1158, endPoint y: 437, distance: 21.4
click at [1176, 430] on div "UP Favoritos Precio Precio por menú Disponibilidad por menú" at bounding box center [707, 435] width 1004 height 56
click at [1158, 437] on div "Precio Precio por menú Disponibilidad por menú" at bounding box center [1004, 434] width 360 height 30
click at [1171, 436] on icon "collapse-category-row" at bounding box center [1177, 434] width 13 height 13
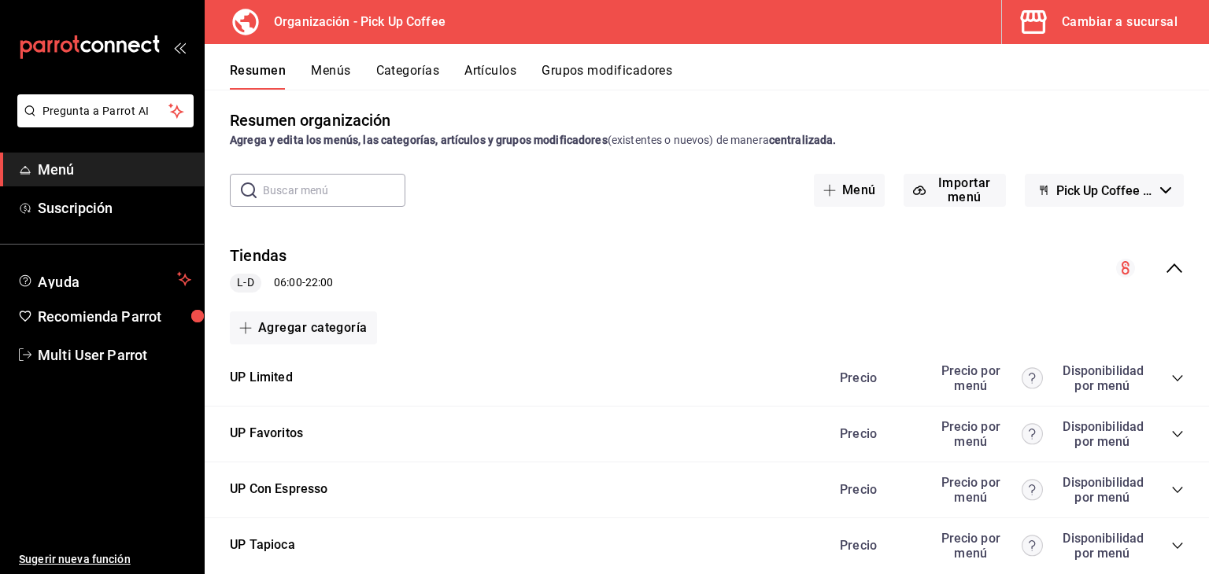
click at [1166, 265] on icon "collapse-menu-row" at bounding box center [1174, 268] width 16 height 9
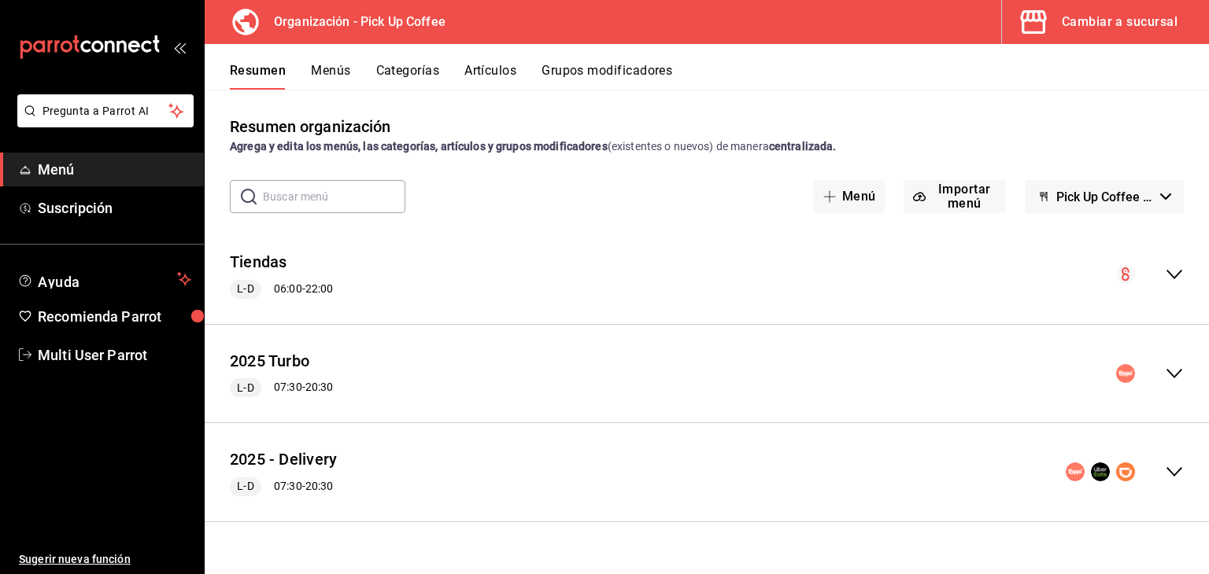
scroll to position [0, 0]
click at [1169, 290] on div "Tiendas L-D 06:00 - 22:00" at bounding box center [707, 274] width 1004 height 73
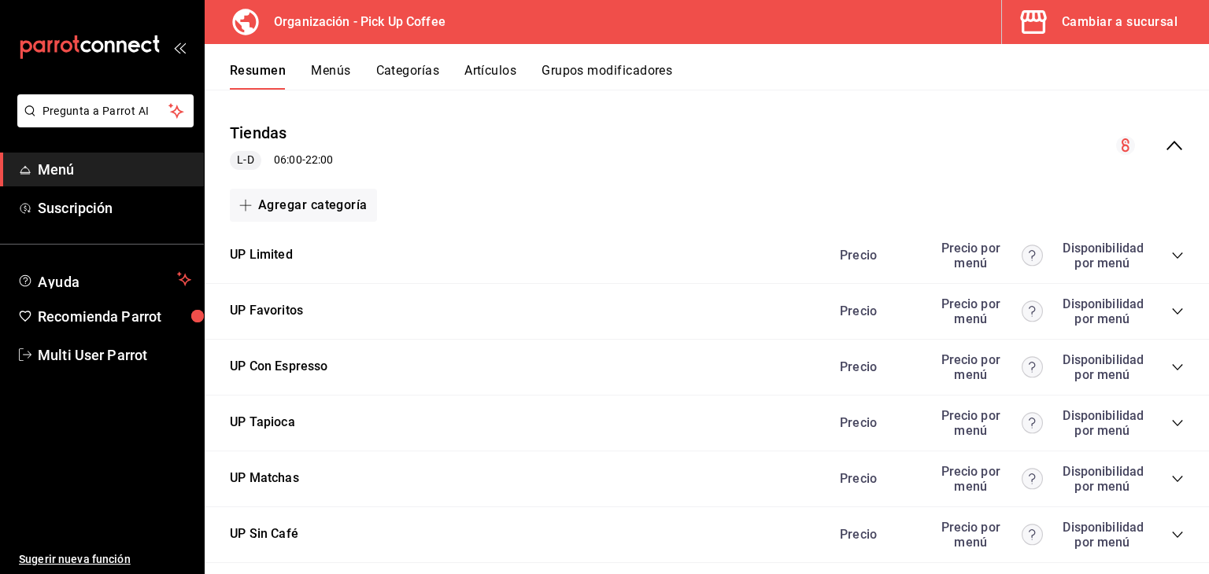
scroll to position [131, 0]
click at [1171, 427] on icon "collapse-category-row" at bounding box center [1177, 422] width 13 height 13
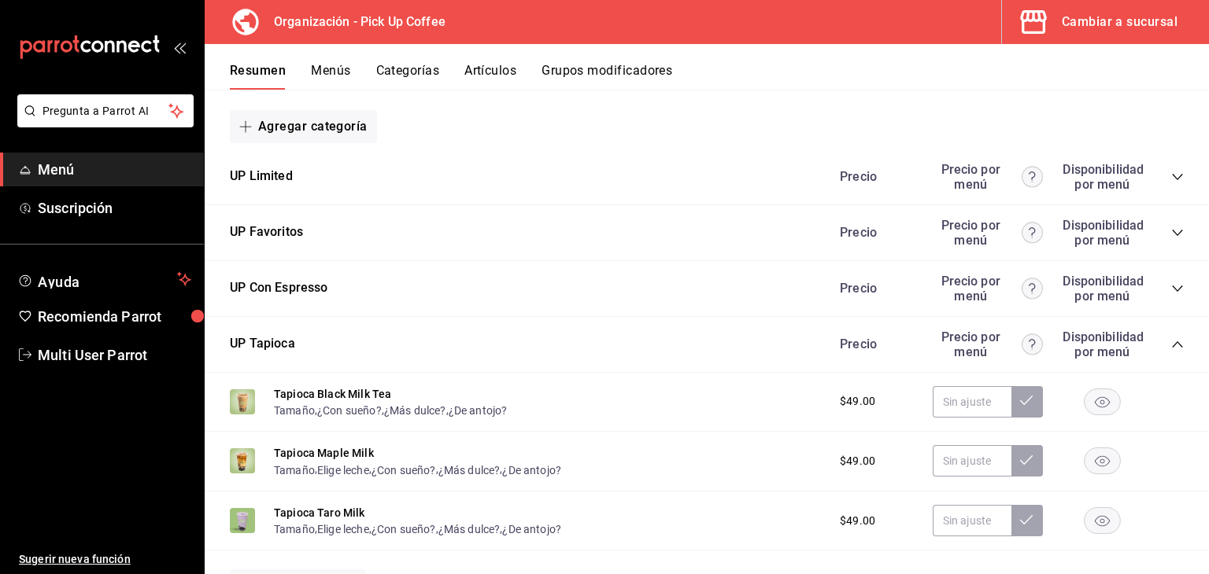
scroll to position [209, 0]
click at [280, 410] on button "Tamaño" at bounding box center [294, 409] width 41 height 16
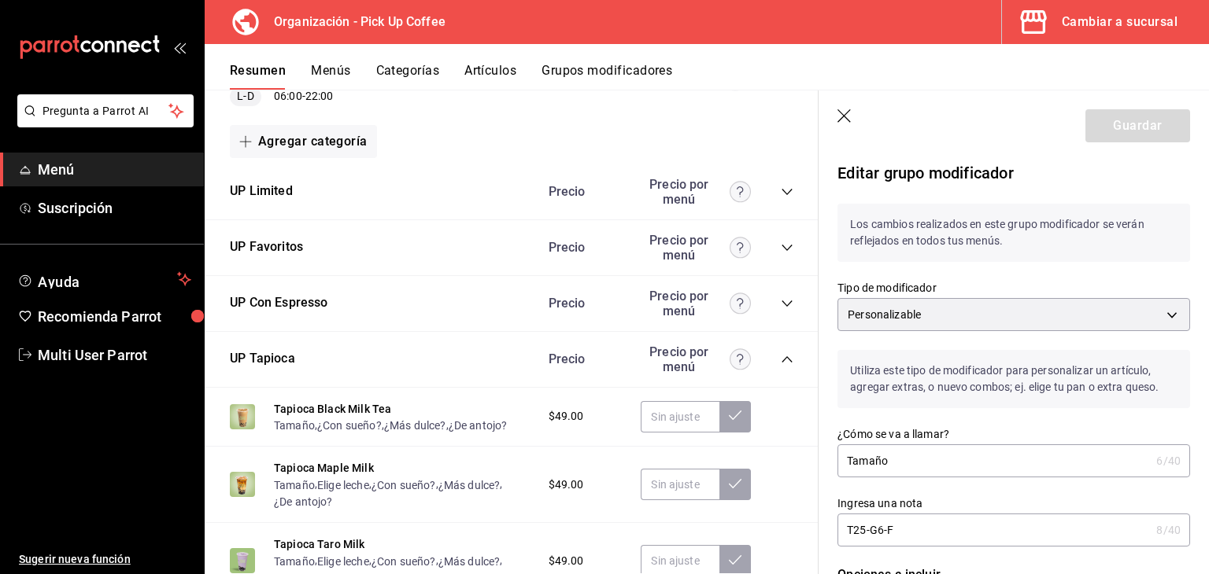
click at [847, 117] on icon "button" at bounding box center [845, 117] width 16 height 16
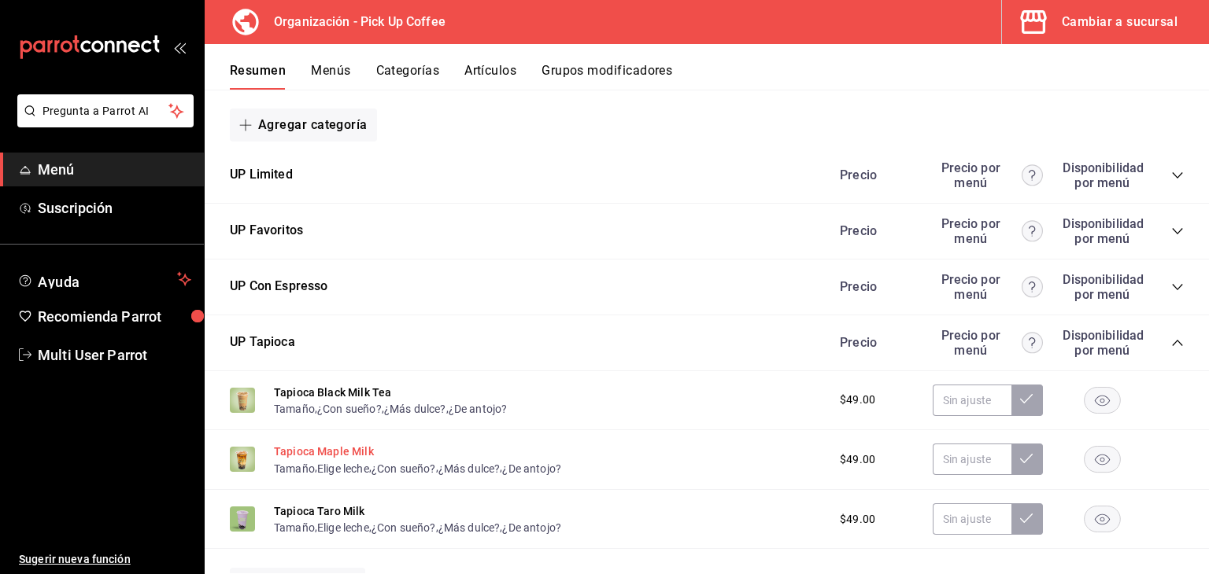
click at [347, 448] on button "Tapioca Maple Milk" at bounding box center [324, 452] width 100 height 16
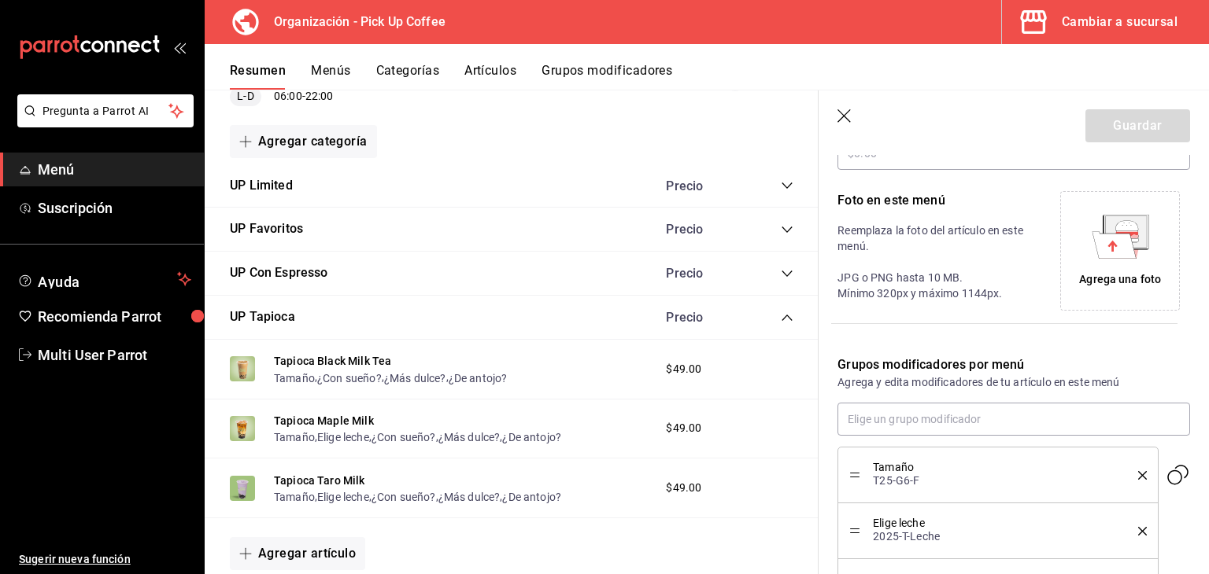
scroll to position [430, 0]
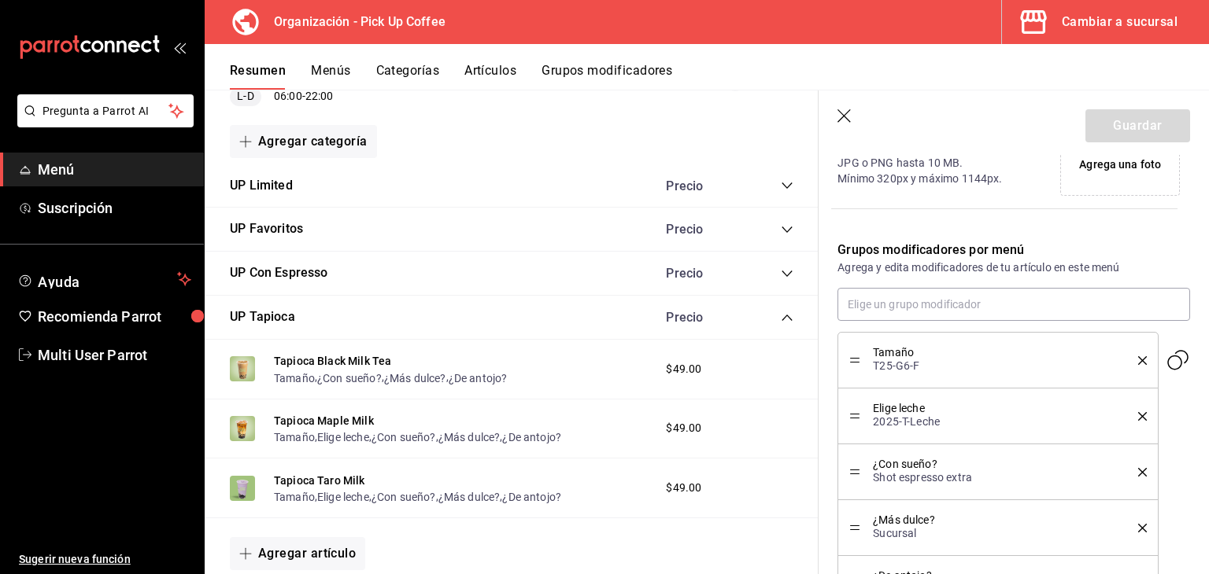
click at [847, 113] on icon "button" at bounding box center [843, 115] width 13 height 13
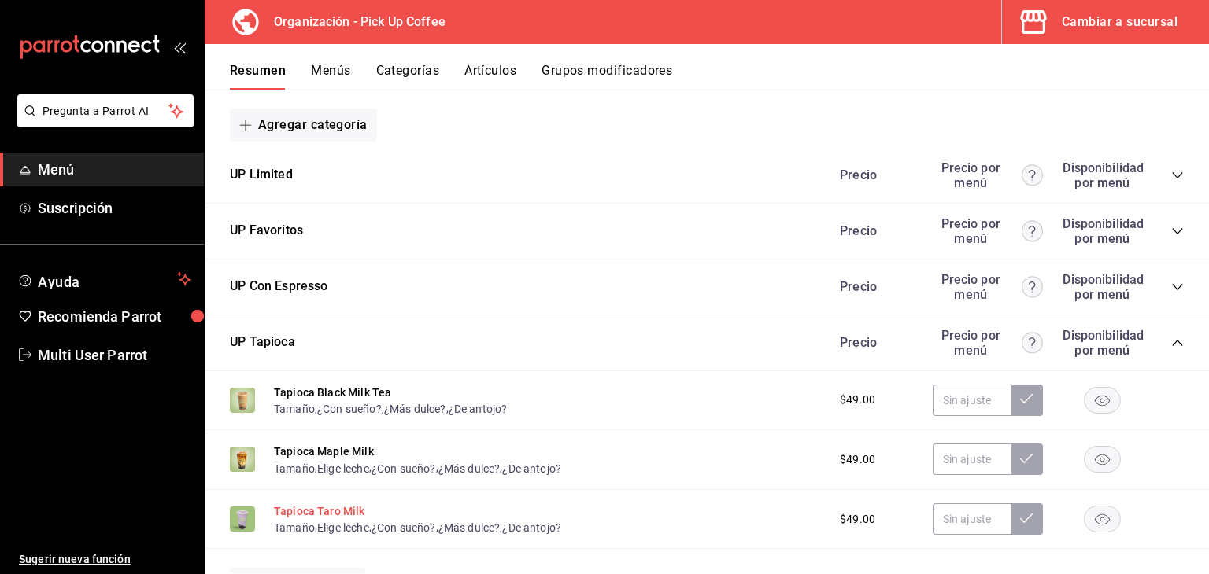
click at [342, 504] on button "Tapioca Taro Milk" at bounding box center [319, 512] width 91 height 16
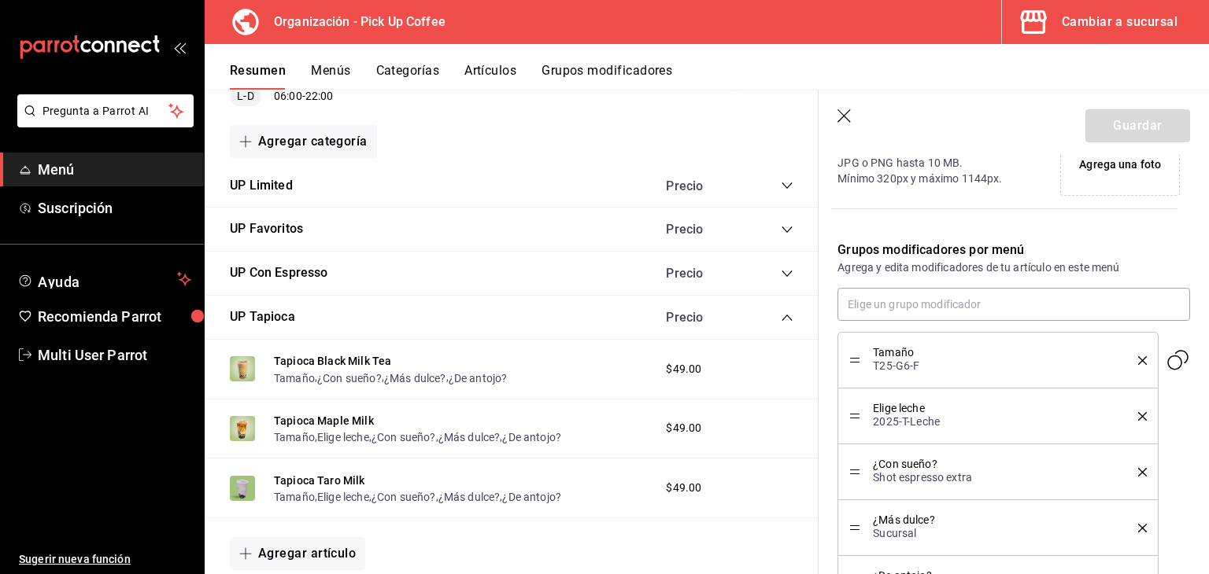
scroll to position [430, 0]
click at [842, 110] on icon "button" at bounding box center [845, 117] width 16 height 16
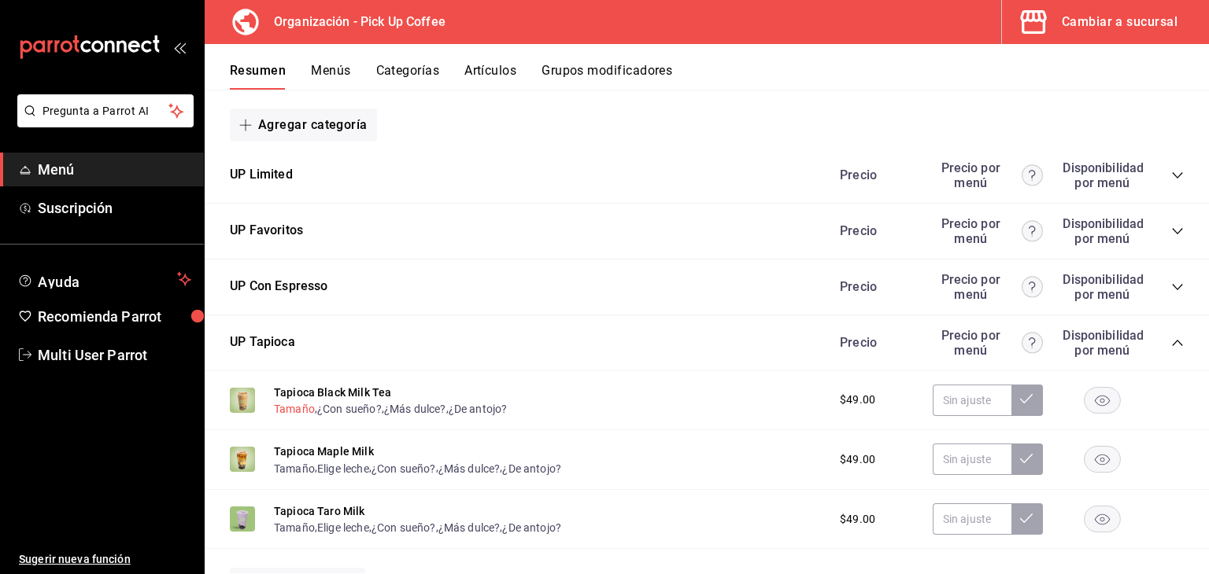
click at [294, 412] on button "Tamaño" at bounding box center [294, 409] width 41 height 16
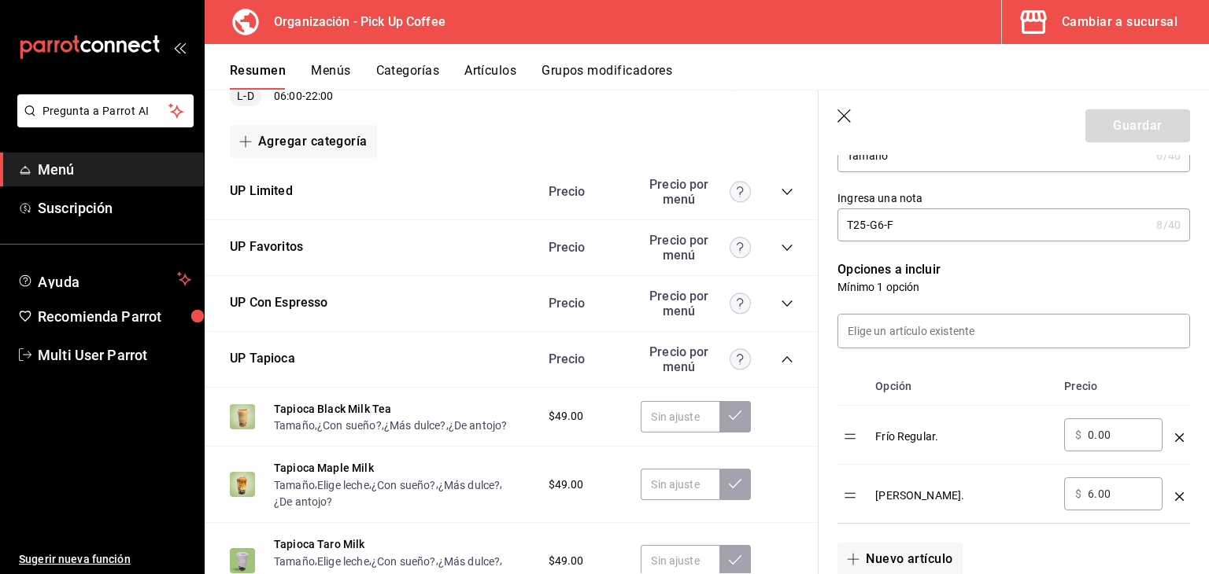
scroll to position [315, 0]
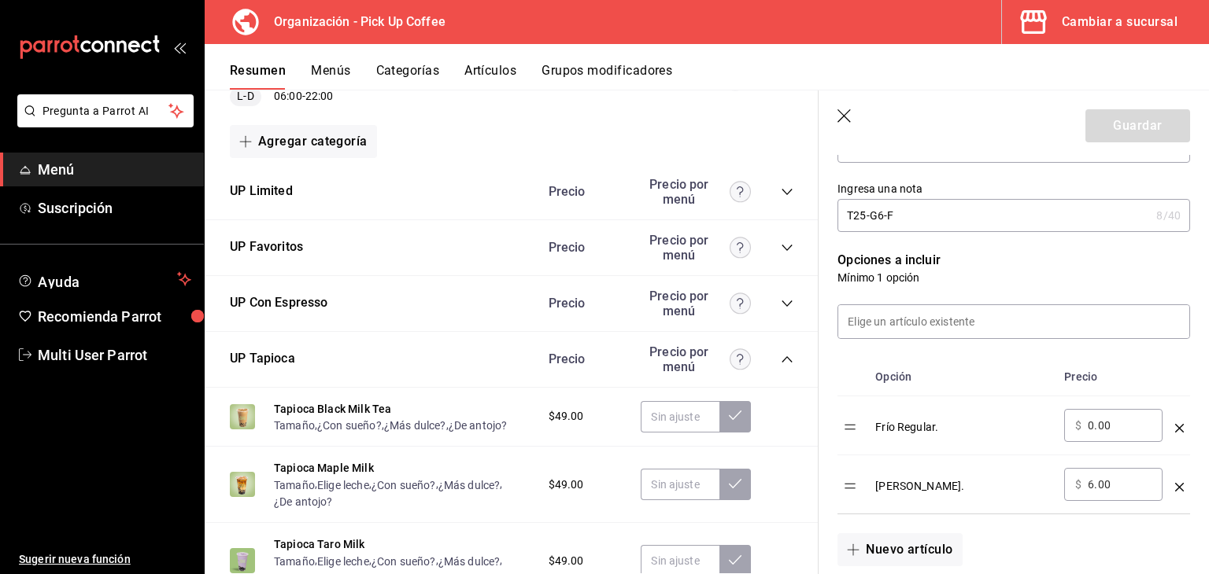
click at [848, 114] on icon "button" at bounding box center [845, 117] width 16 height 16
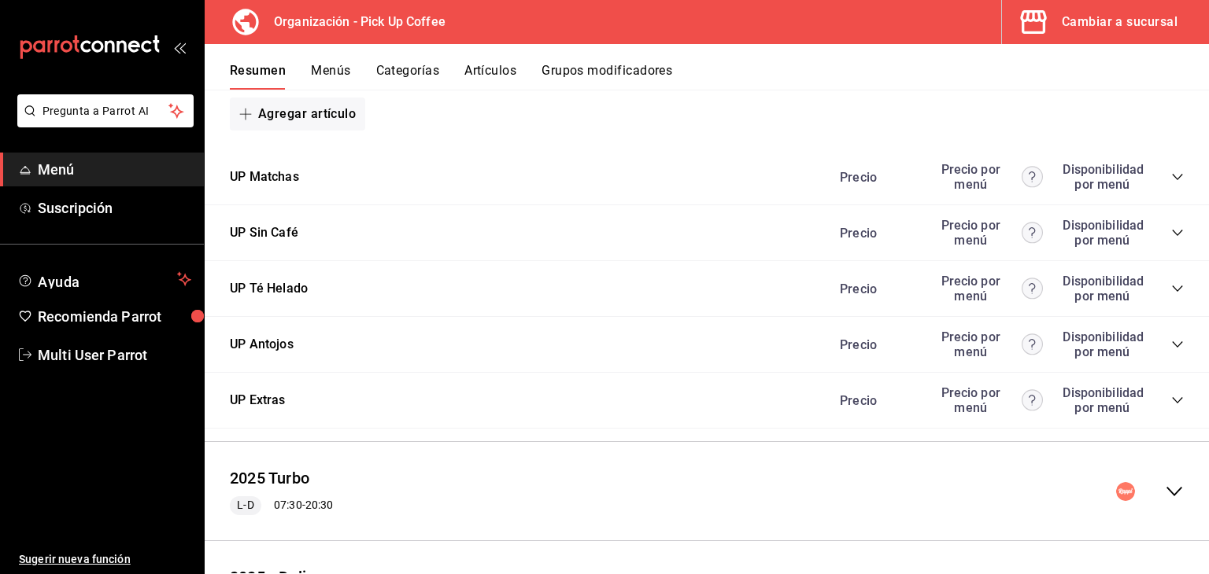
scroll to position [779, 0]
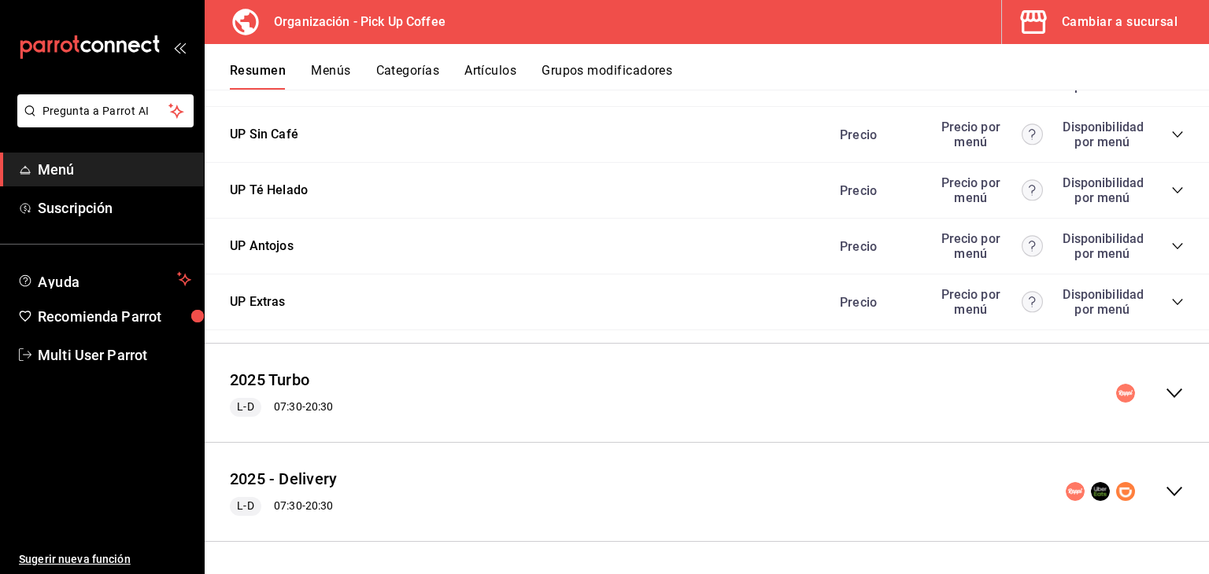
click at [1173, 195] on div "UP Té Helado Precio Precio por menú Disponibilidad por menú" at bounding box center [707, 191] width 1004 height 56
click at [1171, 196] on icon "collapse-category-row" at bounding box center [1177, 190] width 13 height 13
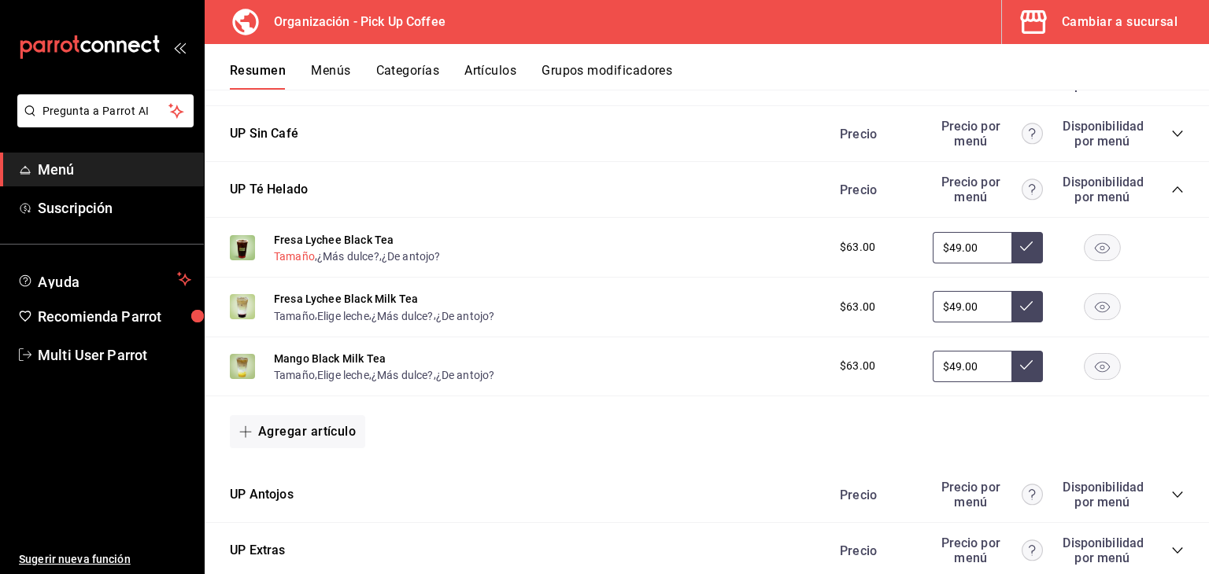
click at [281, 257] on button "Tamaño" at bounding box center [294, 257] width 41 height 16
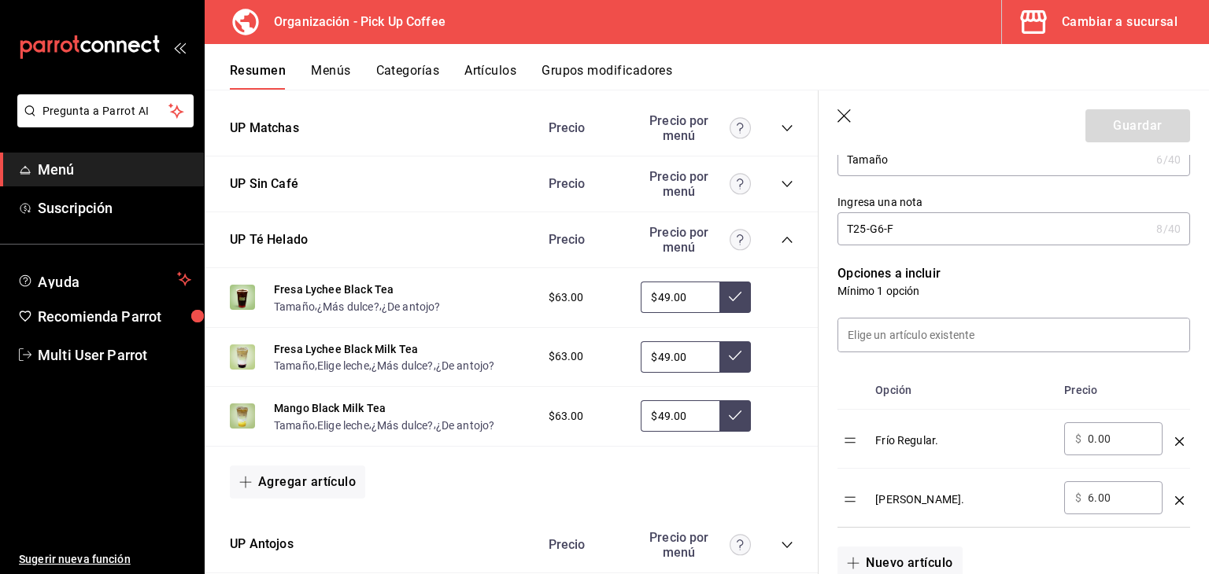
scroll to position [315, 0]
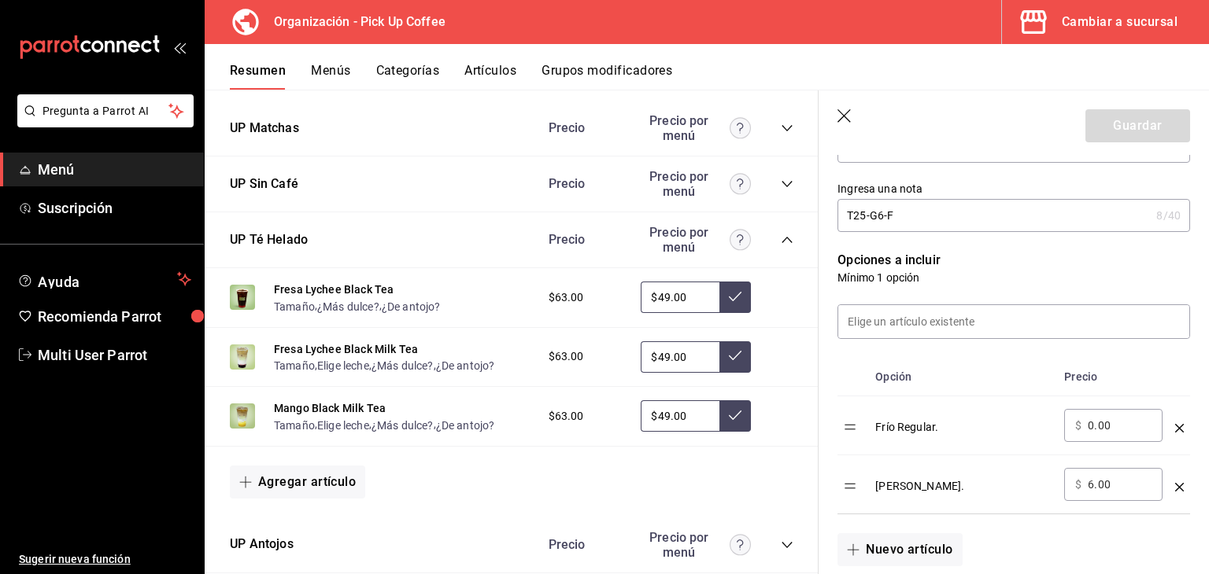
click at [835, 109] on header "Guardar" at bounding box center [1013, 123] width 390 height 65
click at [840, 114] on icon "button" at bounding box center [845, 117] width 16 height 16
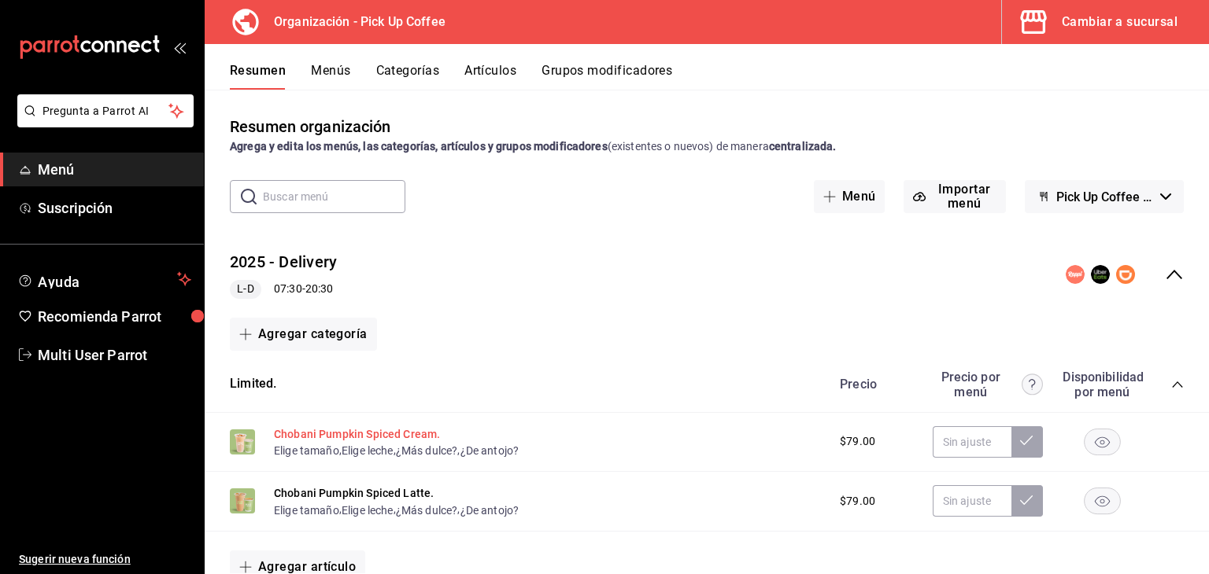
click at [362, 427] on button "Chobani Pumpkin Spiced Cream." at bounding box center [357, 435] width 166 height 16
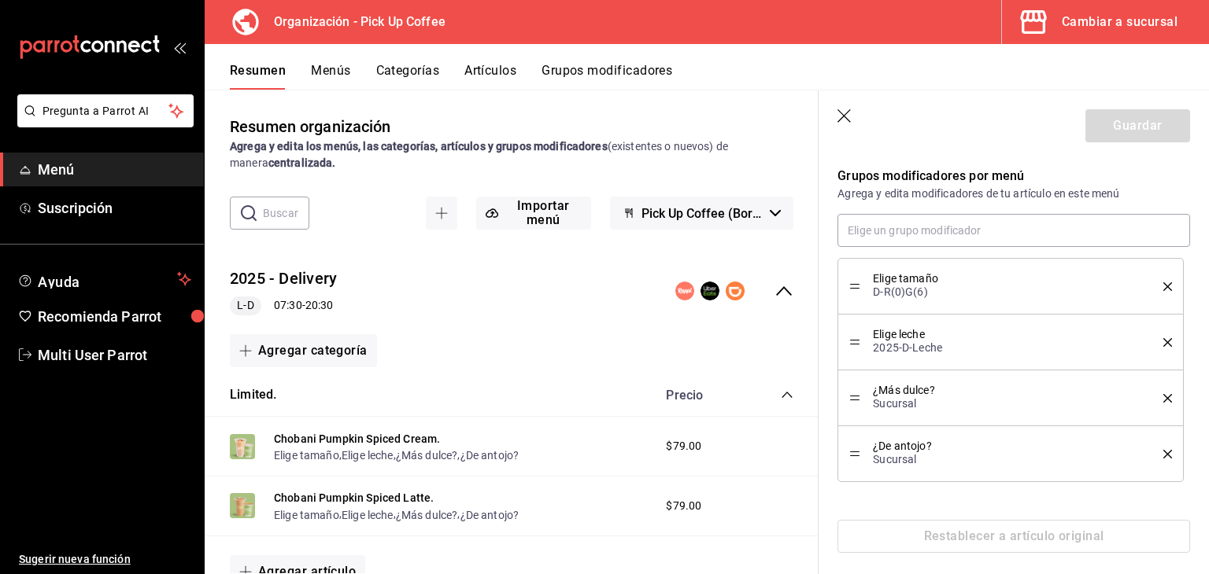
scroll to position [513, 0]
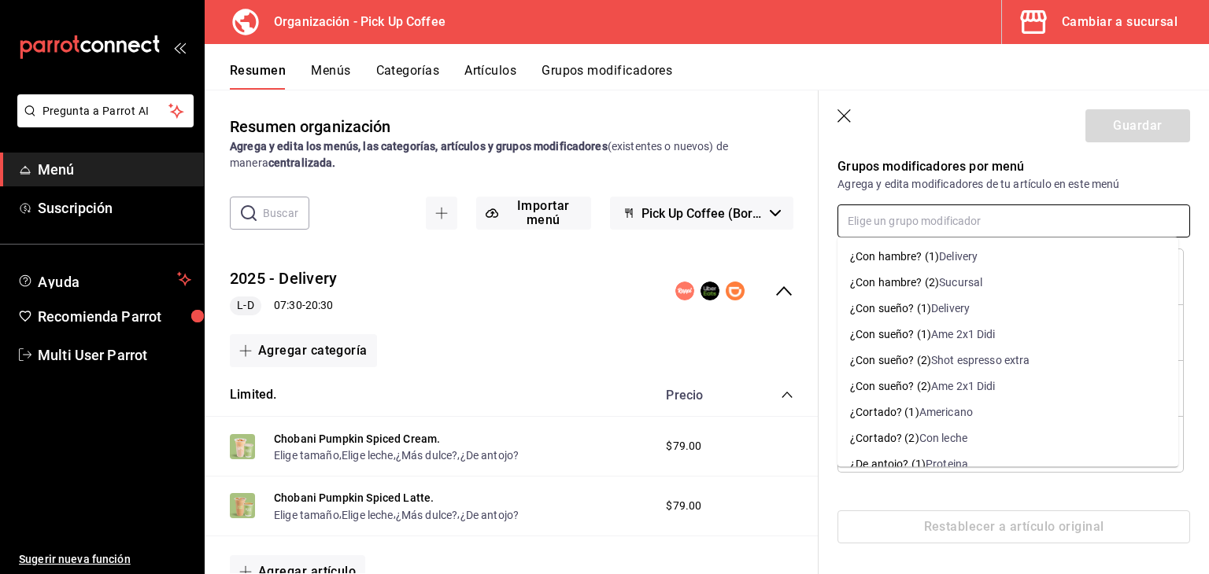
click at [998, 227] on input "text" at bounding box center [1013, 221] width 353 height 33
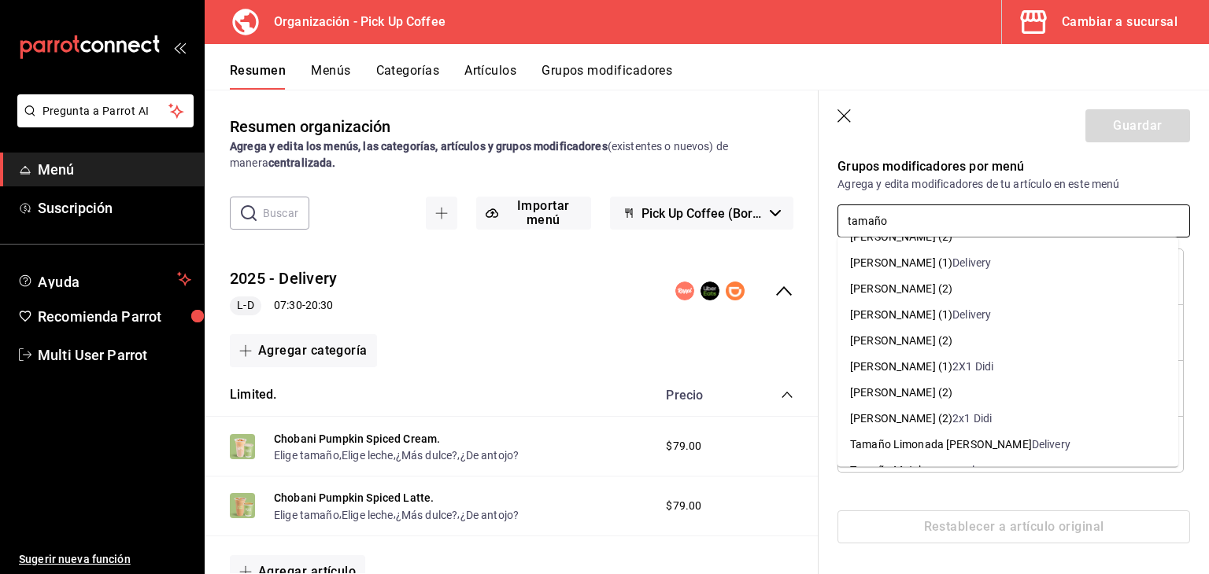
scroll to position [2282, 0]
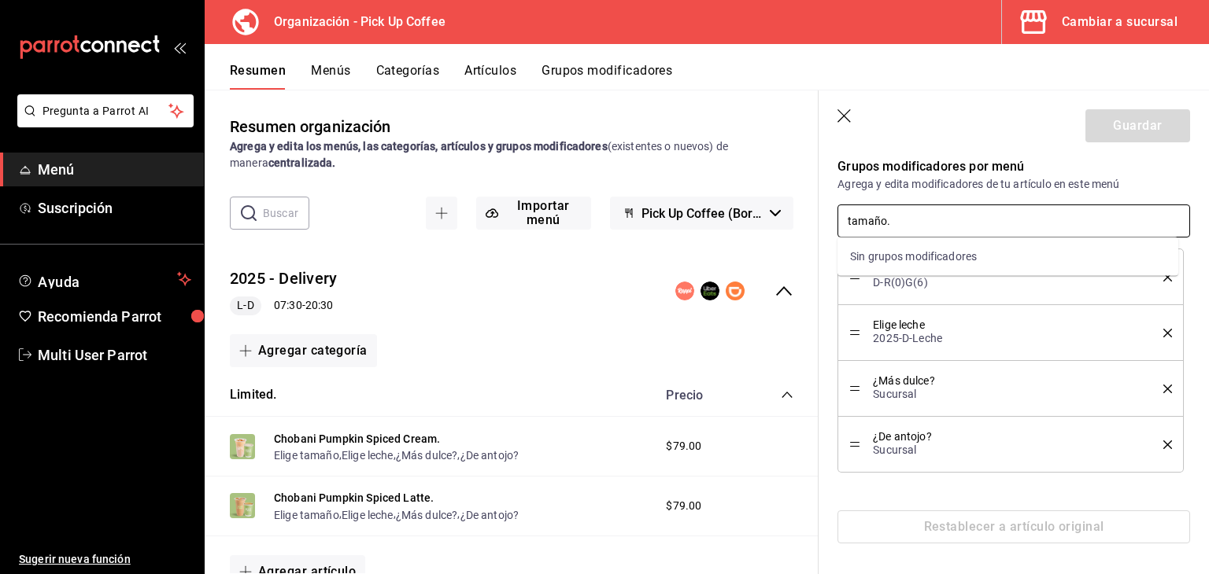
type input "tamaño"
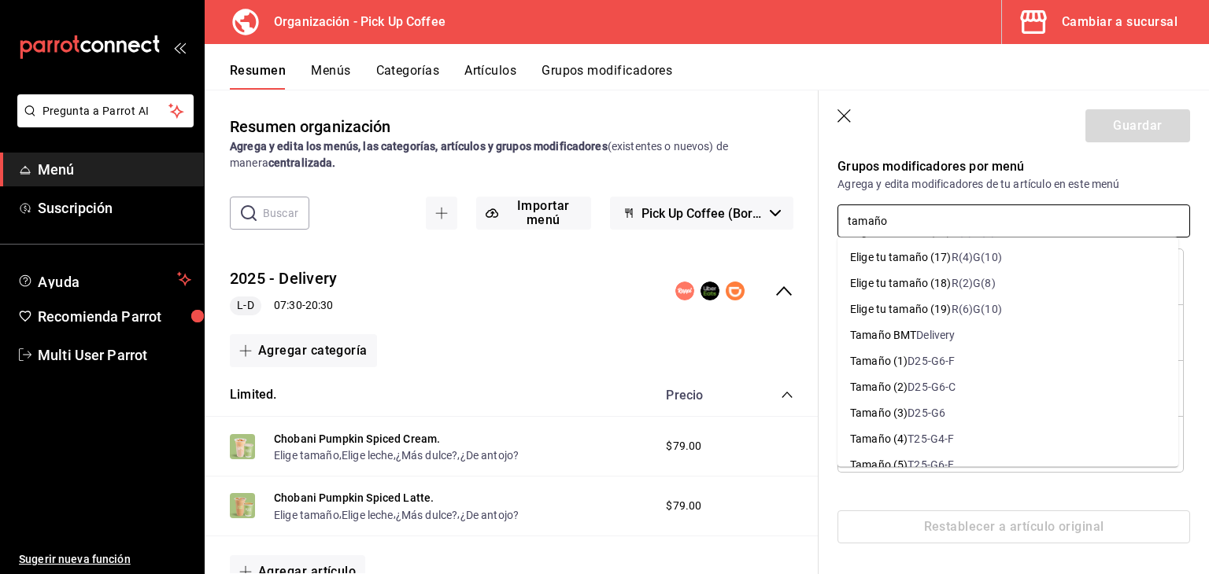
scroll to position [1023, 0]
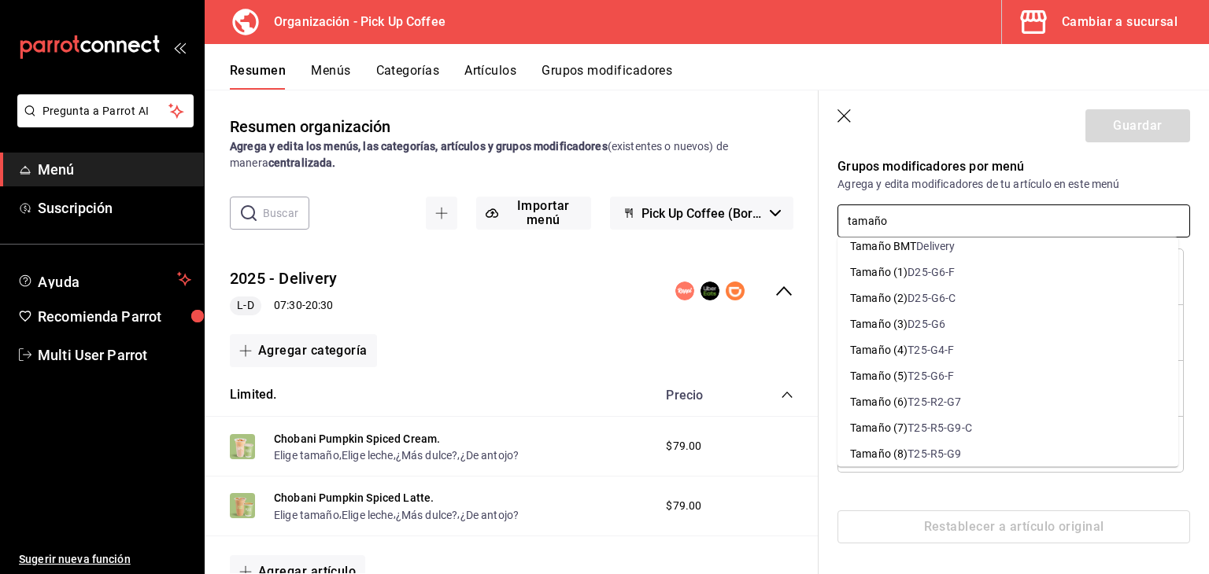
click at [911, 324] on div "D25-G6" at bounding box center [926, 324] width 38 height 17
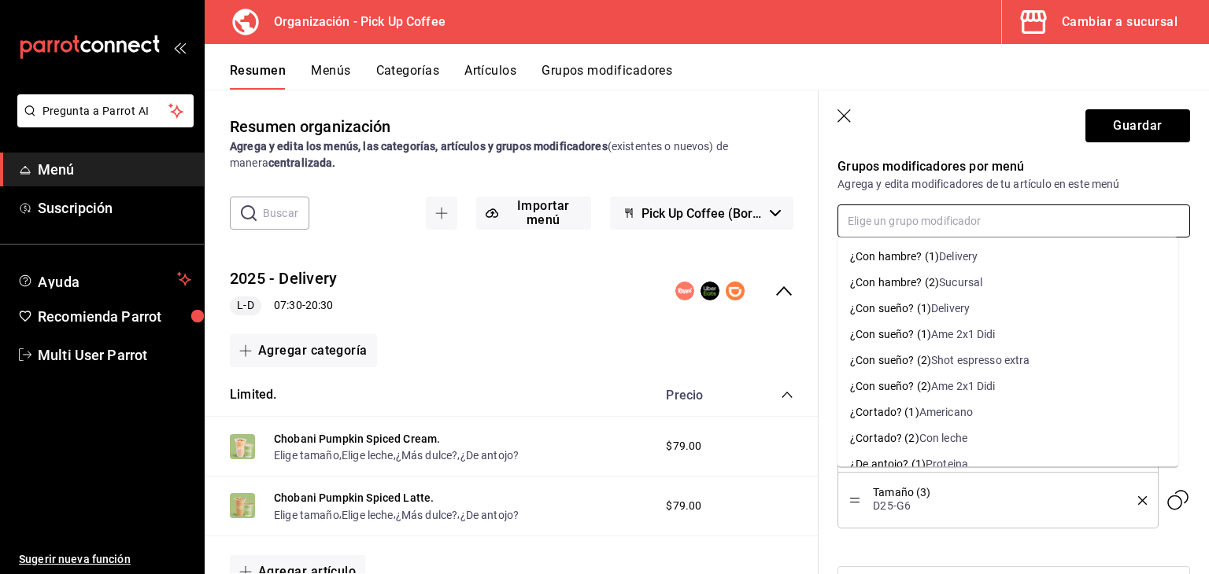
click at [929, 227] on input "text" at bounding box center [1013, 221] width 353 height 33
type input "tamaño (3)"
click at [929, 227] on input "text" at bounding box center [1013, 221] width 353 height 33
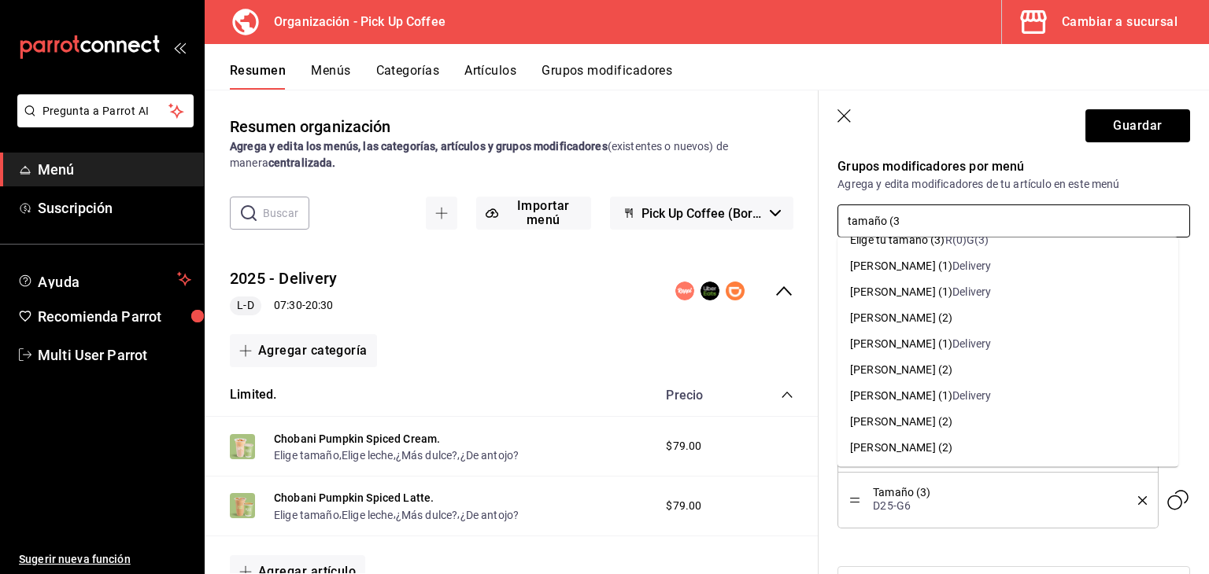
scroll to position [0, 0]
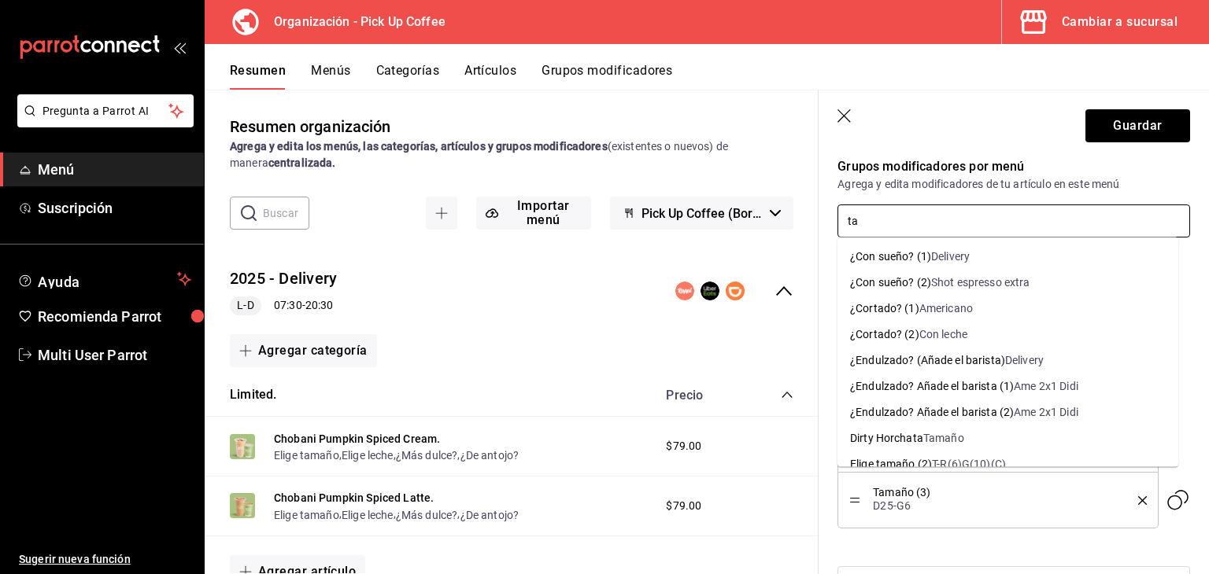
type input "t"
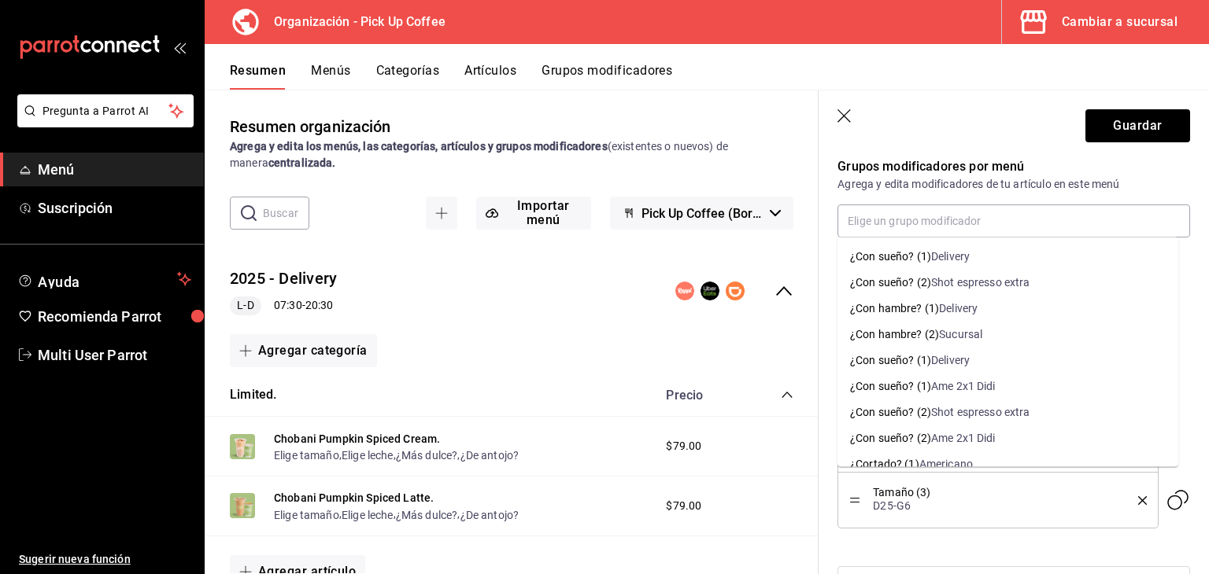
click at [897, 138] on header "Guardar" at bounding box center [1013, 123] width 390 height 65
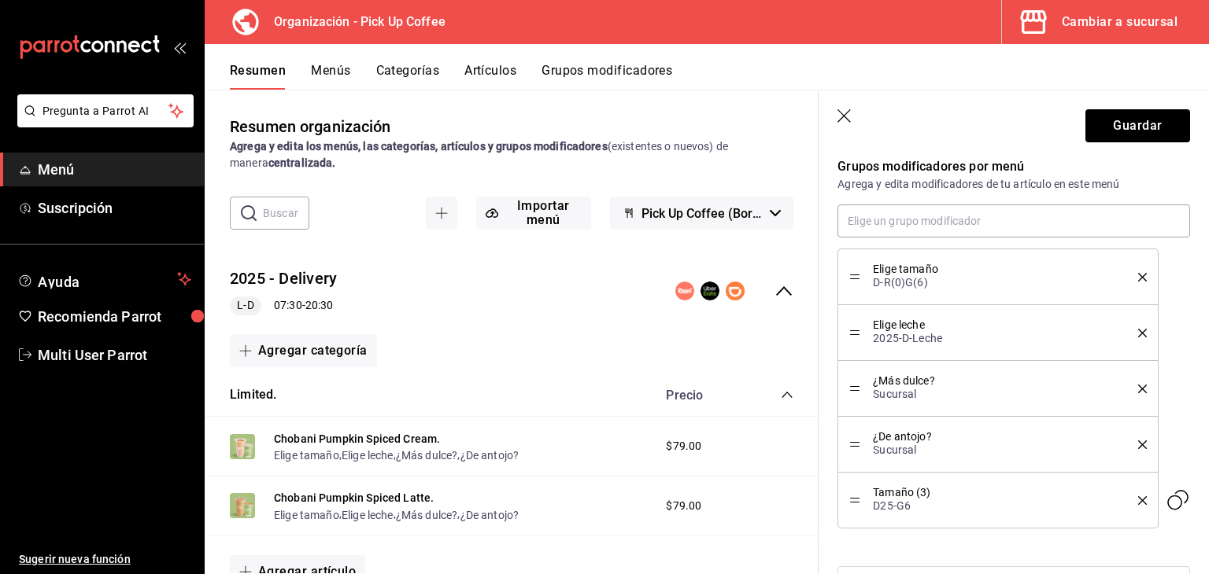
click at [1138, 273] on icon "delete" at bounding box center [1142, 277] width 9 height 9
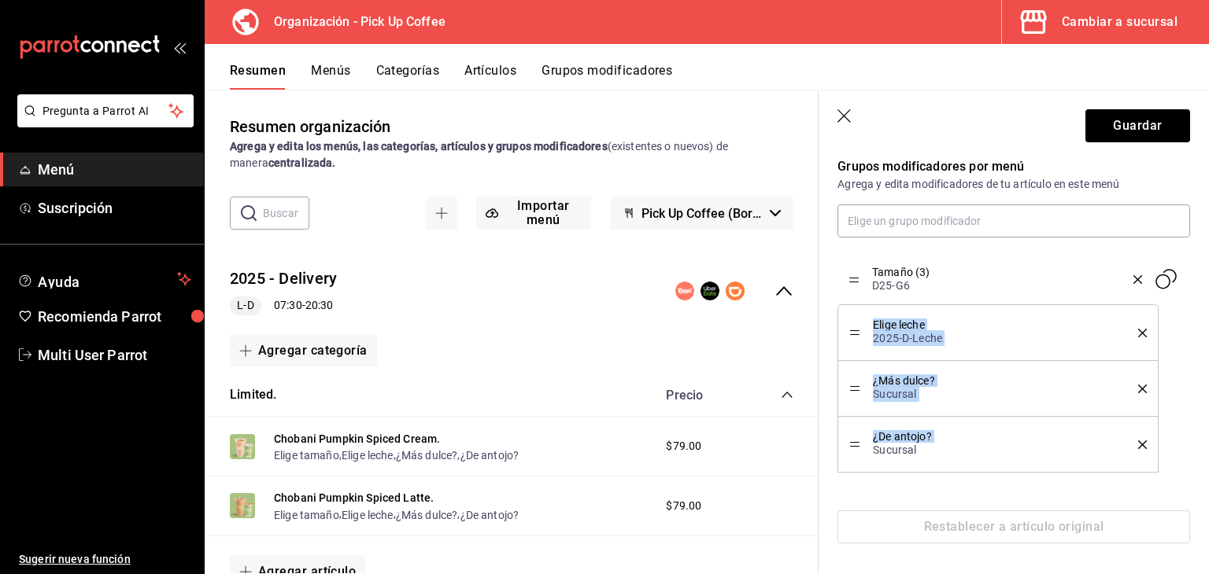
drag, startPoint x: 854, startPoint y: 448, endPoint x: 862, endPoint y: 283, distance: 164.7
click at [924, 322] on span "Elige leche" at bounding box center [993, 325] width 241 height 11
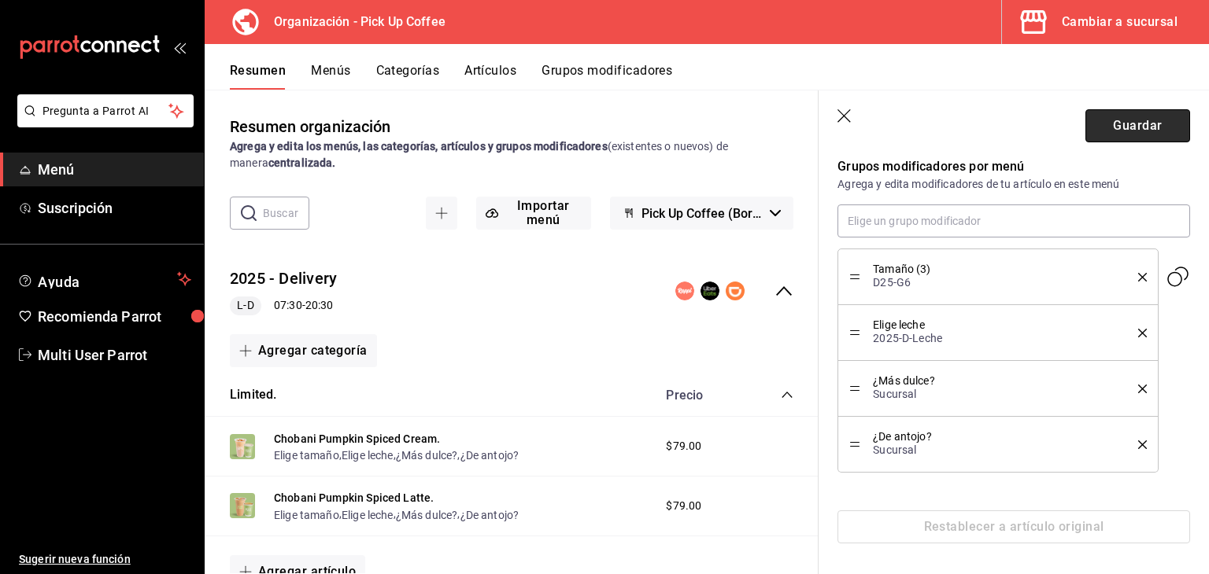
click at [1099, 135] on button "Guardar" at bounding box center [1137, 125] width 105 height 33
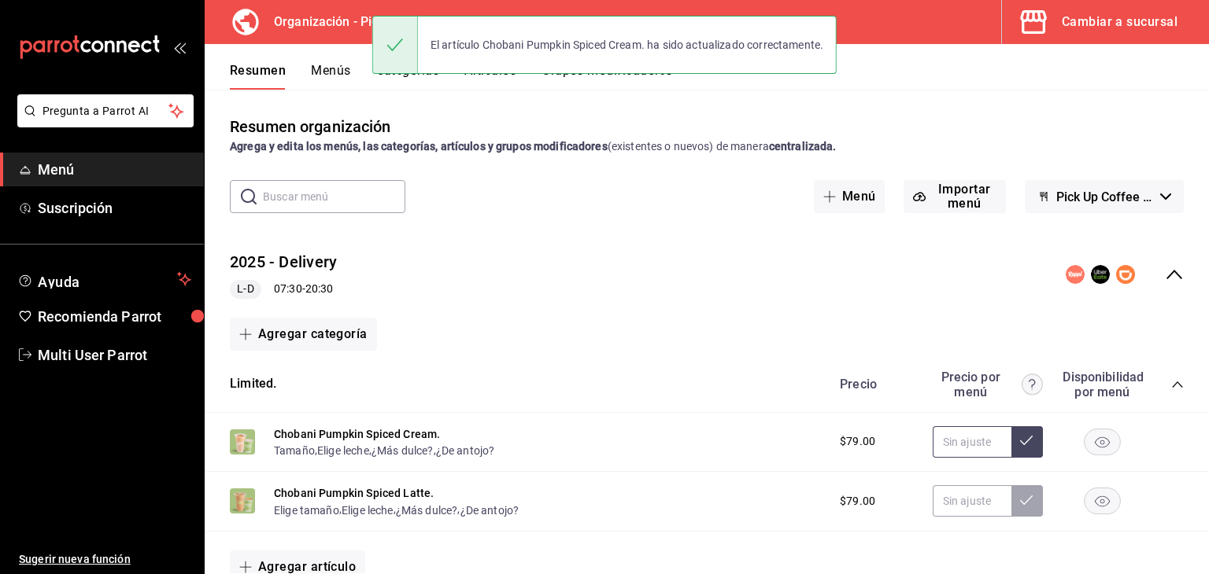
click at [996, 448] on input "text" at bounding box center [972, 442] width 79 height 31
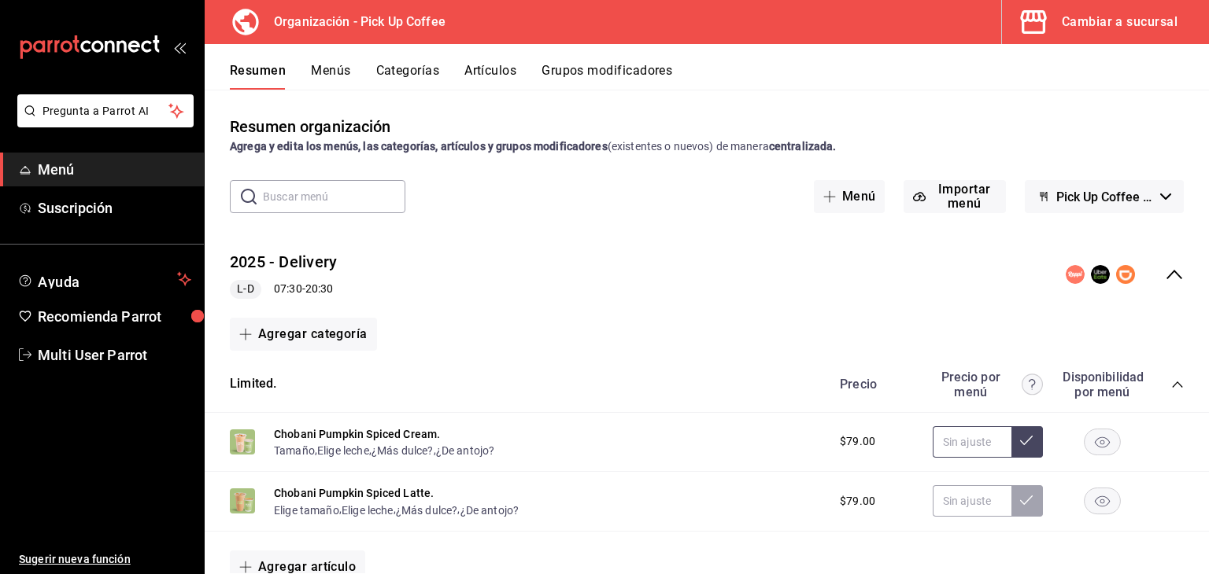
click at [1011, 446] on button at bounding box center [1026, 442] width 31 height 31
click at [1020, 504] on icon at bounding box center [1026, 500] width 13 height 13
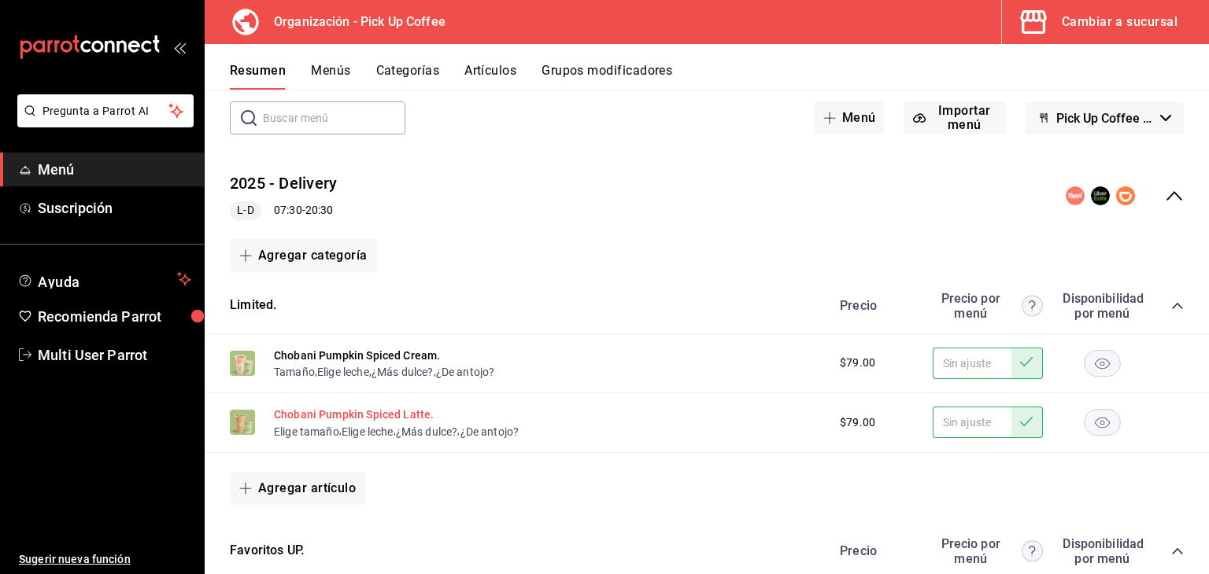
click at [384, 420] on button "Chobani Pumpkin Spiced Latte." at bounding box center [354, 415] width 160 height 16
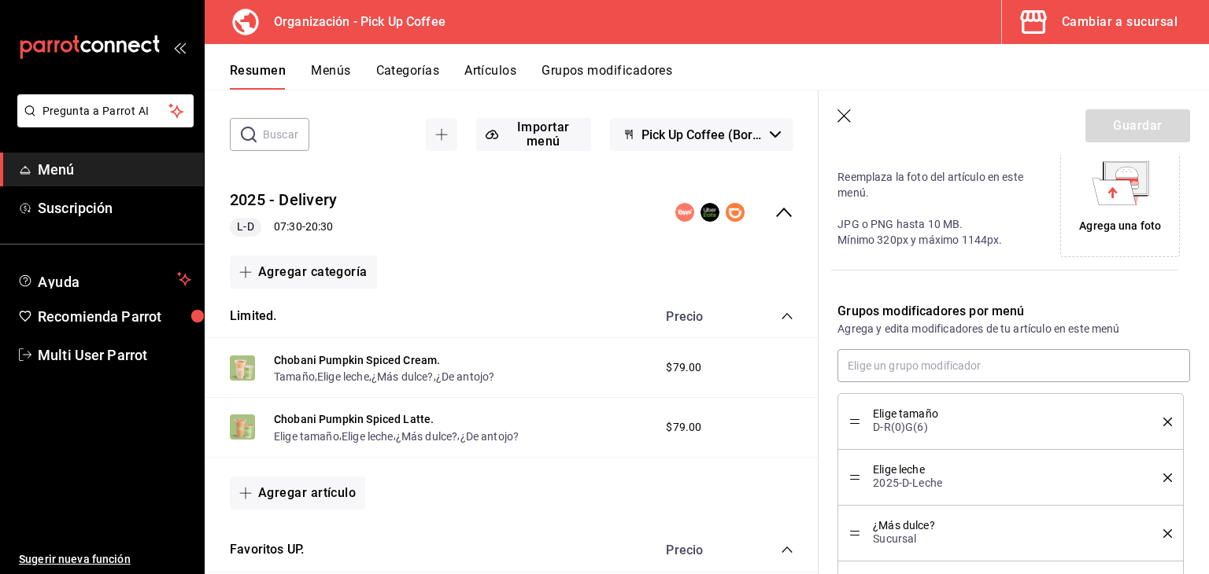
scroll to position [513, 0]
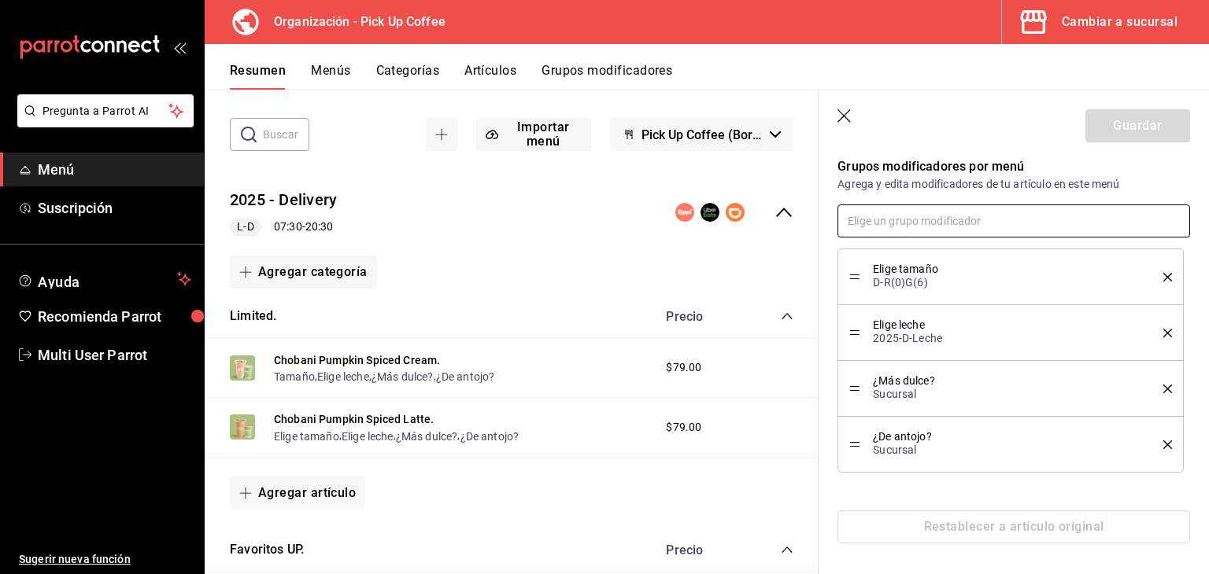
click at [1058, 212] on input "text" at bounding box center [1013, 221] width 353 height 33
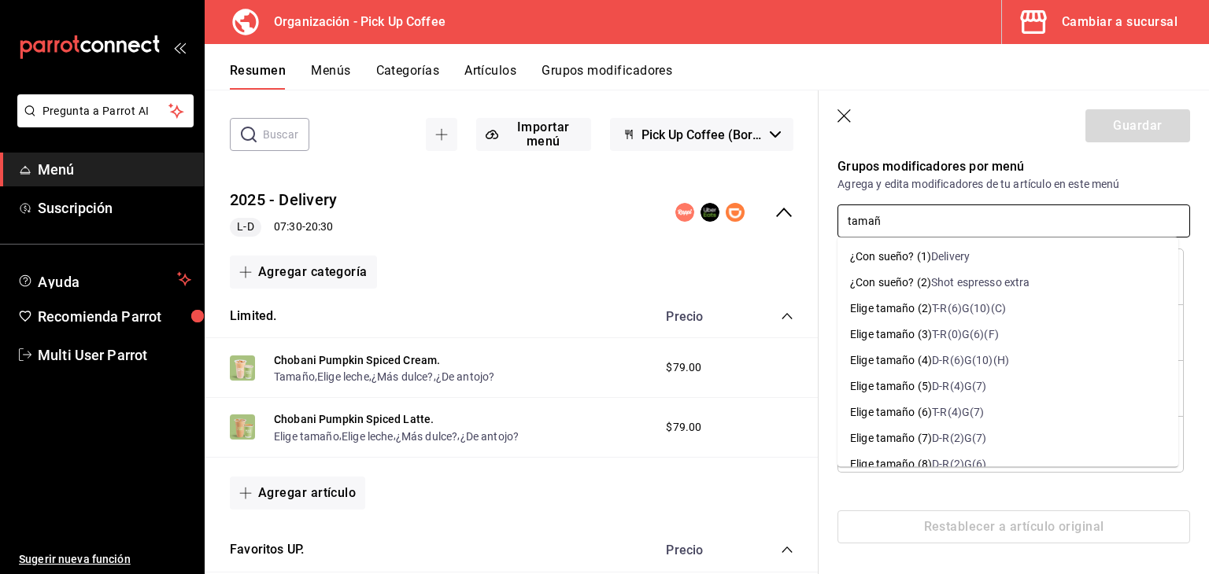
type input "tamaño"
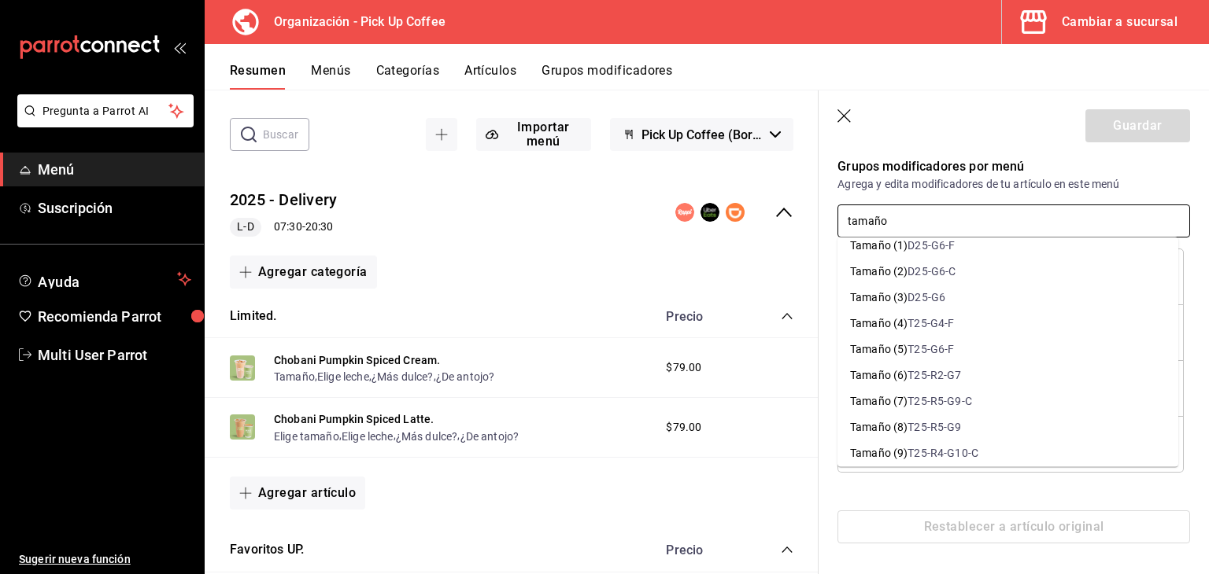
scroll to position [1023, 0]
click at [971, 378] on li "Tamaño (3) D25-G6" at bounding box center [1007, 377] width 341 height 26
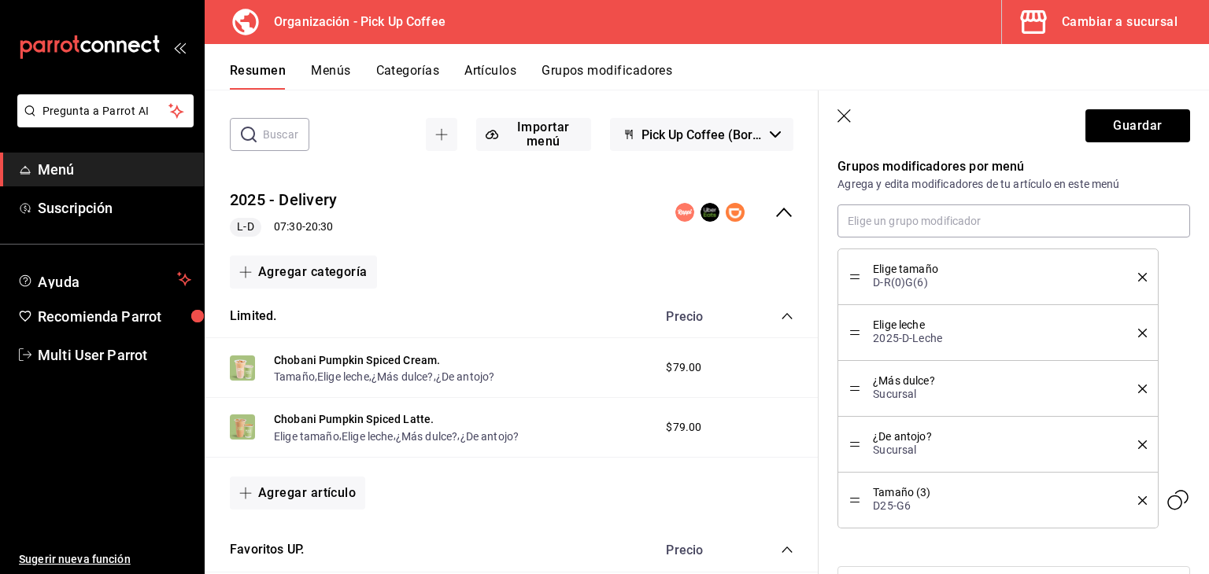
click at [1127, 275] on button "delete" at bounding box center [1137, 277] width 20 height 9
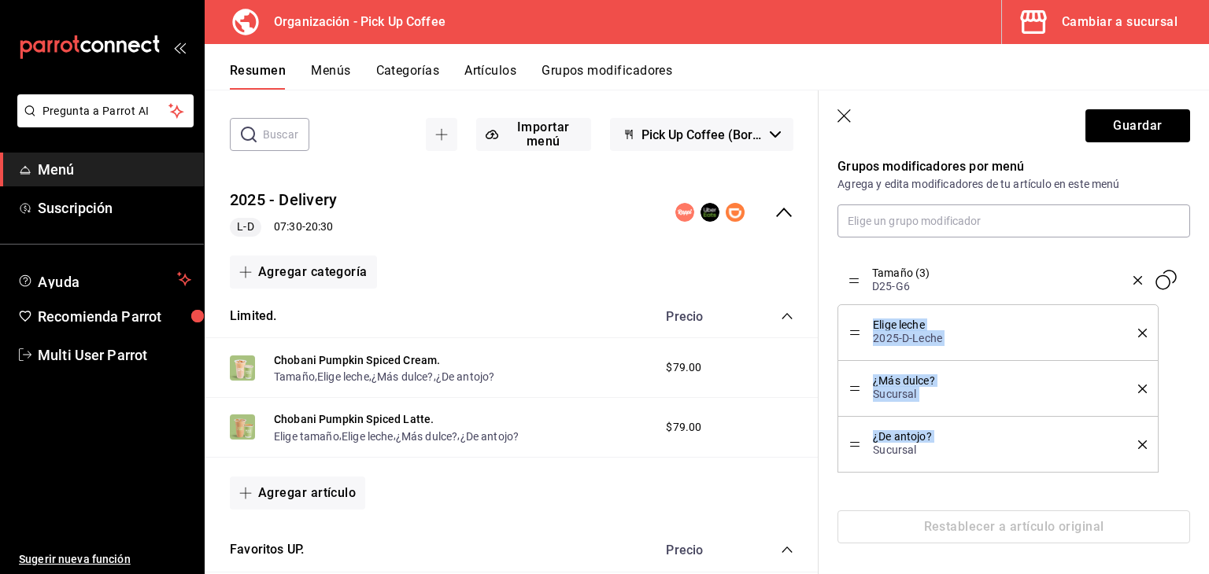
drag, startPoint x: 852, startPoint y: 441, endPoint x: 855, endPoint y: 268, distance: 172.4
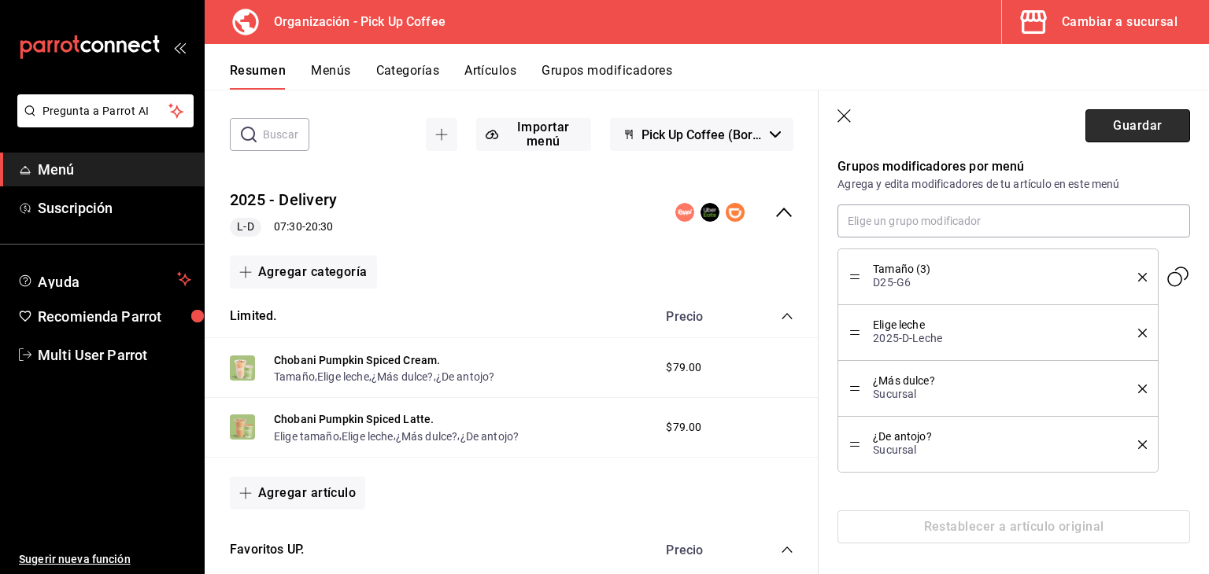
click at [1111, 124] on button "Guardar" at bounding box center [1137, 125] width 105 height 33
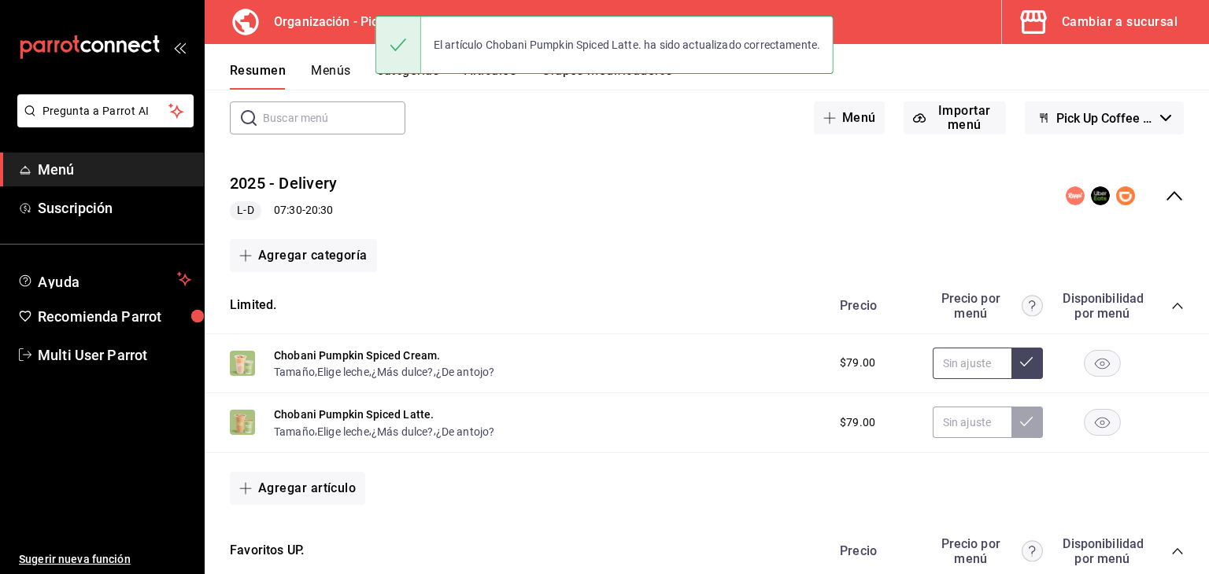
click at [1020, 367] on icon at bounding box center [1026, 362] width 13 height 13
click at [1025, 426] on button at bounding box center [1026, 422] width 31 height 31
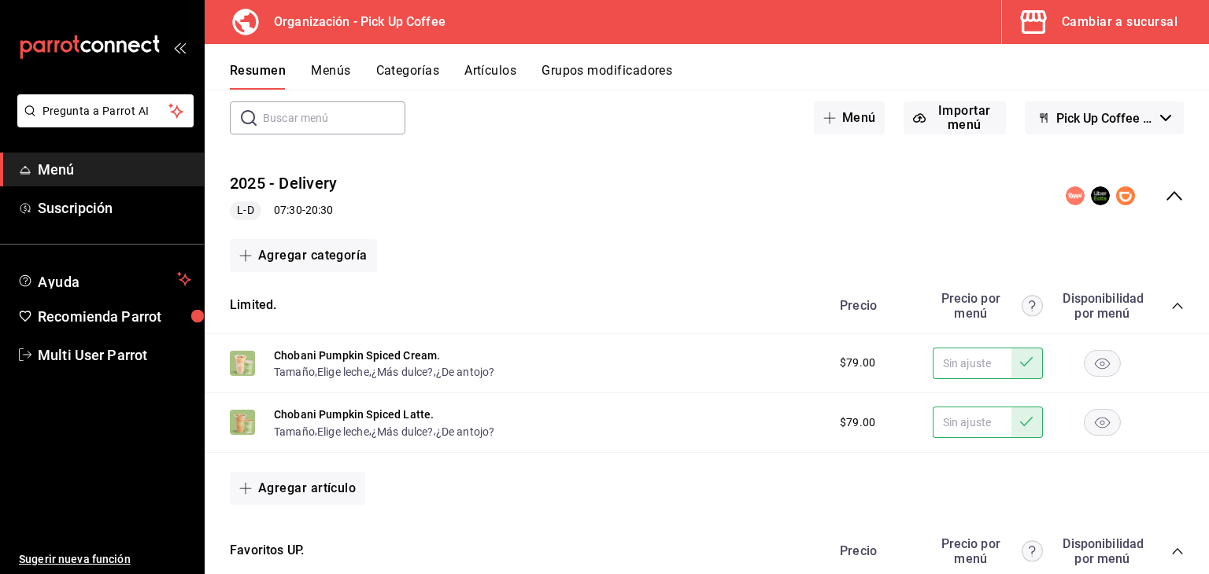
scroll to position [157, 0]
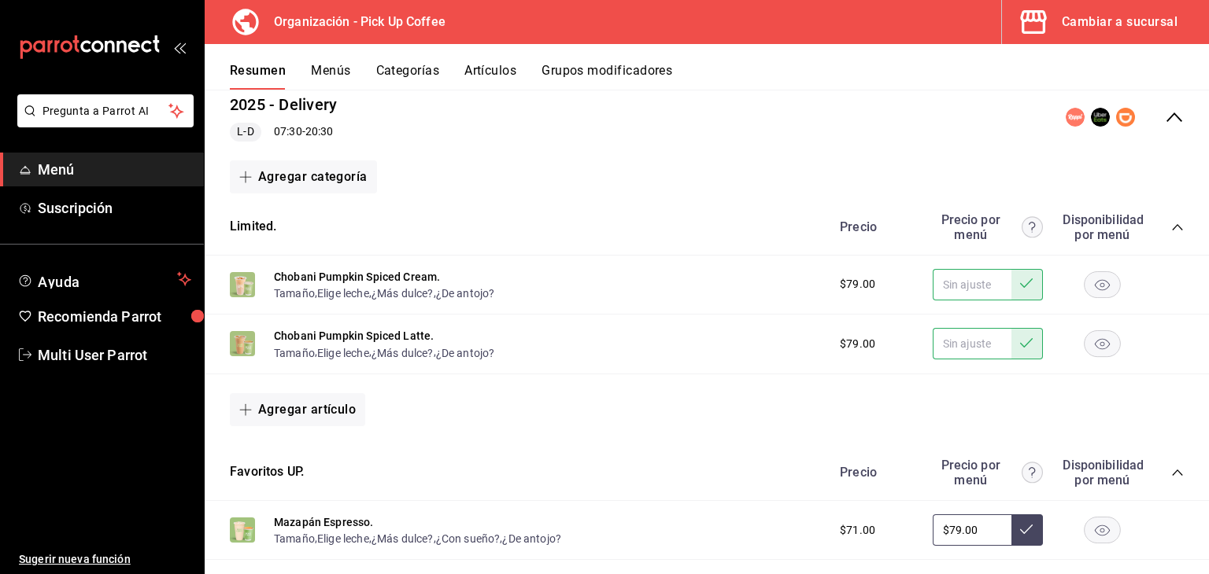
click at [1171, 223] on icon "collapse-category-row" at bounding box center [1177, 227] width 13 height 13
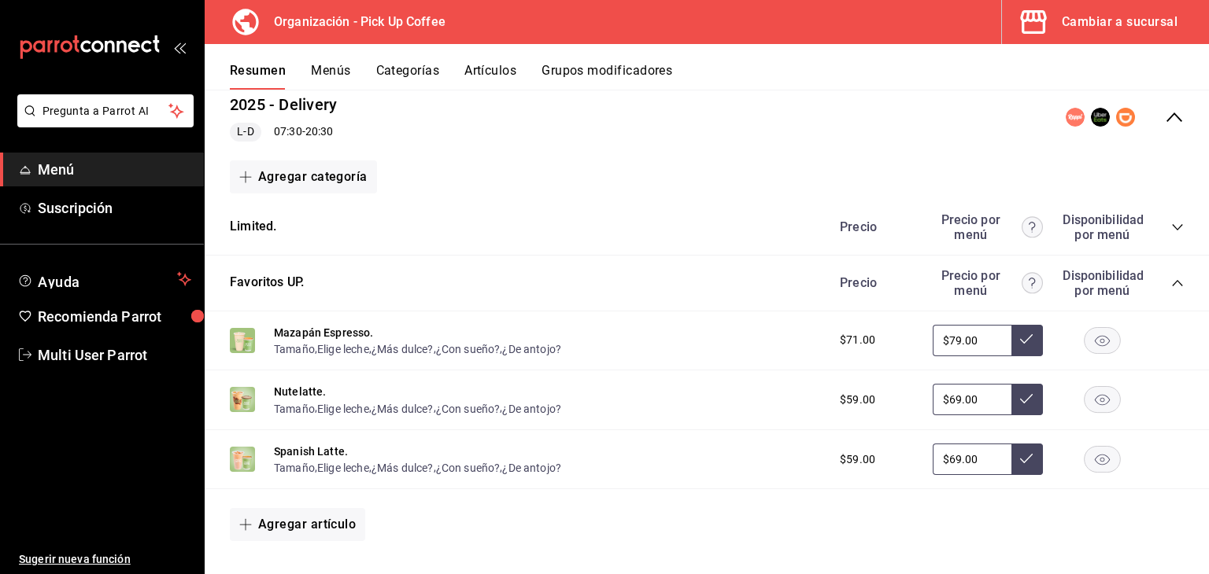
click at [1171, 280] on icon "collapse-category-row" at bounding box center [1177, 283] width 13 height 13
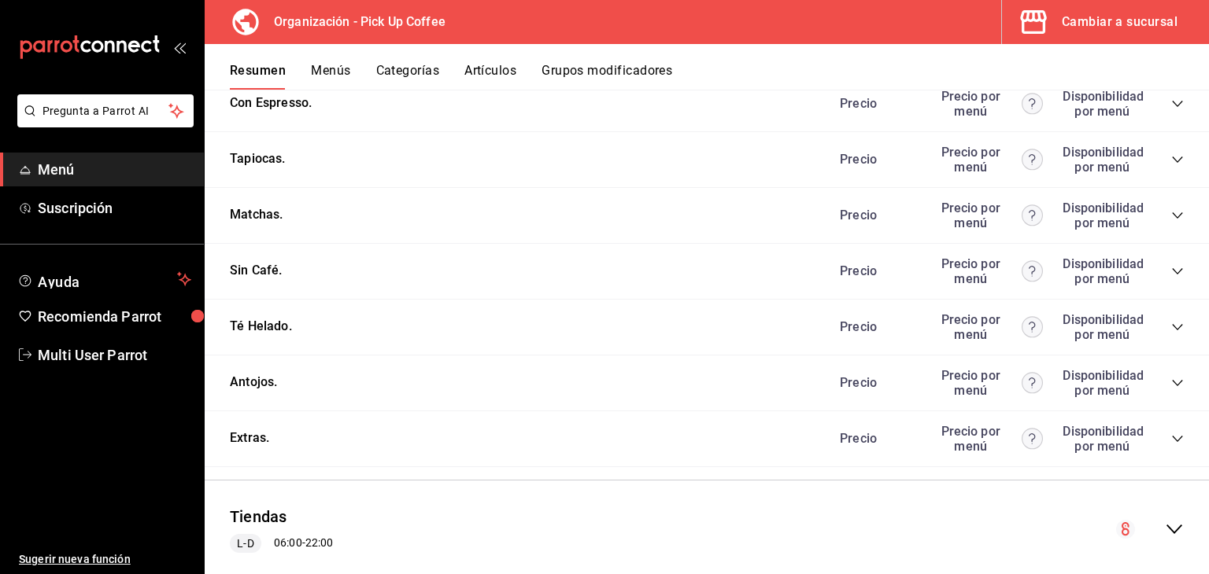
scroll to position [393, 0]
click at [1171, 156] on icon "collapse-category-row" at bounding box center [1177, 159] width 13 height 13
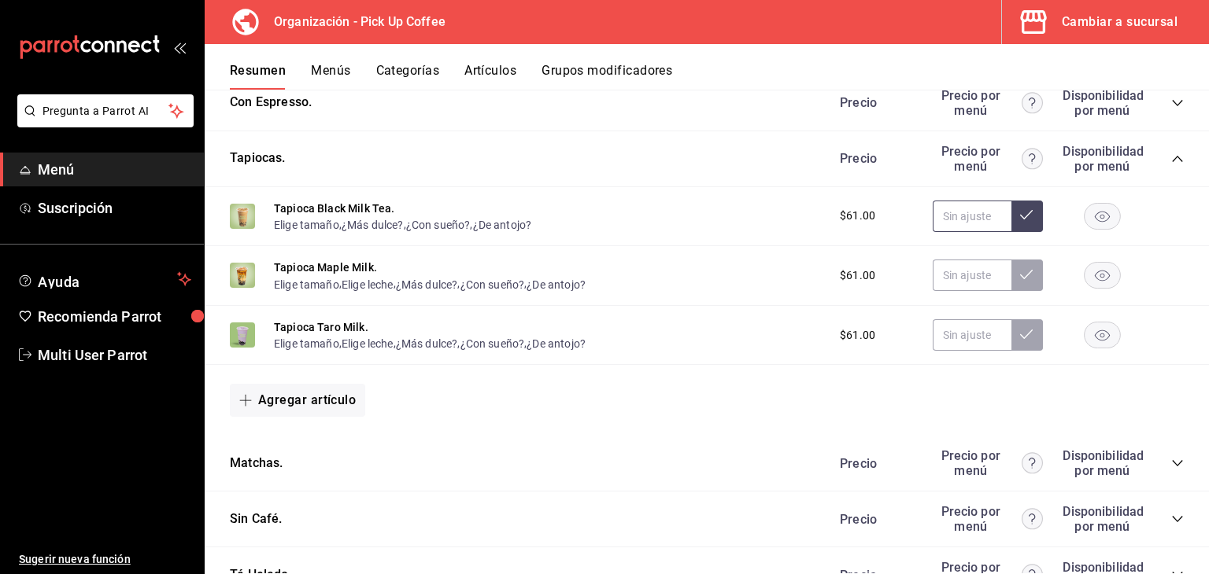
click at [951, 212] on input "text" at bounding box center [972, 216] width 79 height 31
type input "$69.00"
click at [967, 270] on input "text" at bounding box center [972, 275] width 79 height 31
click at [969, 198] on div "Tapioca Black Milk Tea. Elige tamaño , ¿Más dulce? , ¿Con sueño? , ¿De antojo? …" at bounding box center [707, 217] width 1004 height 60
click at [966, 212] on input "text" at bounding box center [972, 216] width 79 height 31
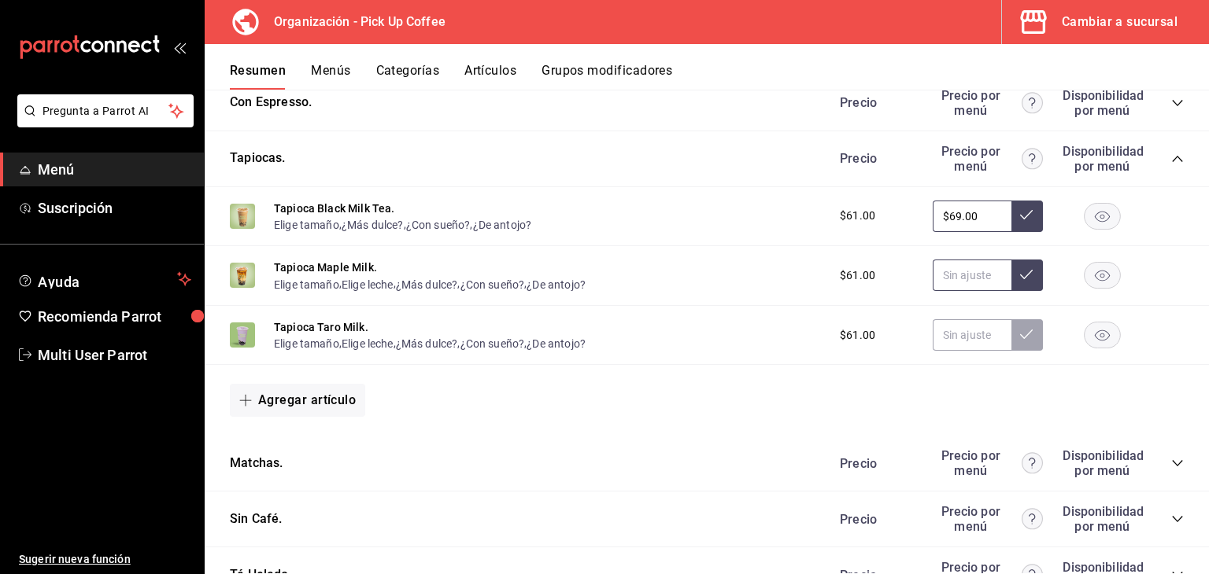
type input "$69.00"
click at [946, 277] on input "text" at bounding box center [972, 275] width 79 height 31
type input "$69.00"
click at [933, 342] on input "text" at bounding box center [972, 335] width 79 height 31
click at [965, 219] on input "text" at bounding box center [972, 216] width 79 height 31
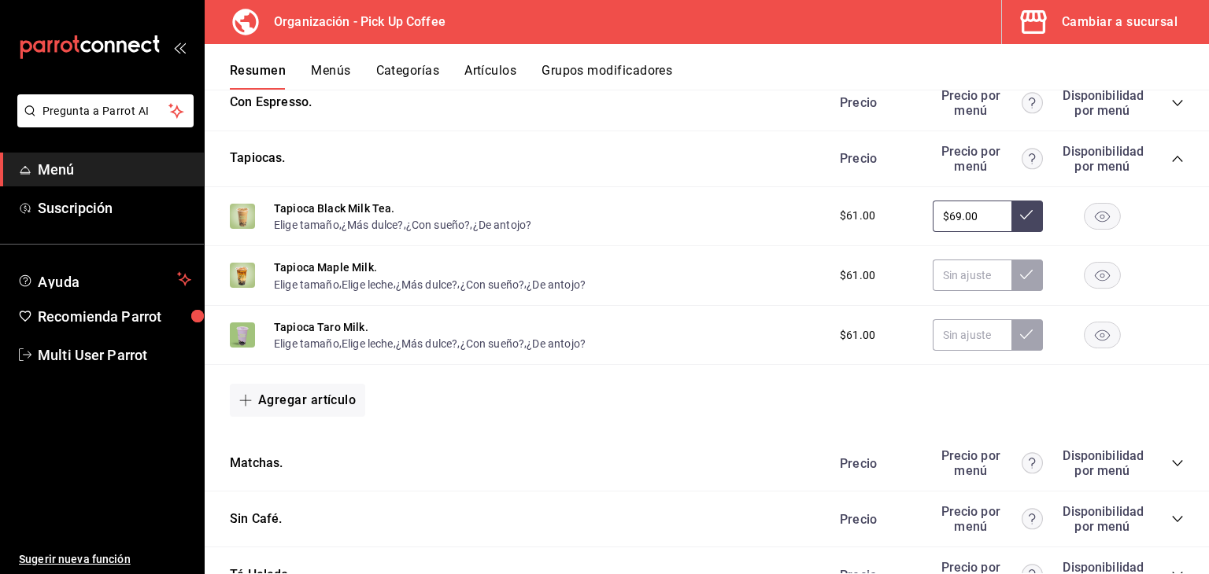
type input "$69.00"
click at [1020, 221] on icon at bounding box center [1026, 215] width 13 height 13
click at [948, 287] on input "text" at bounding box center [972, 275] width 79 height 31
type input "$69.00"
click at [1020, 278] on icon at bounding box center [1026, 274] width 13 height 13
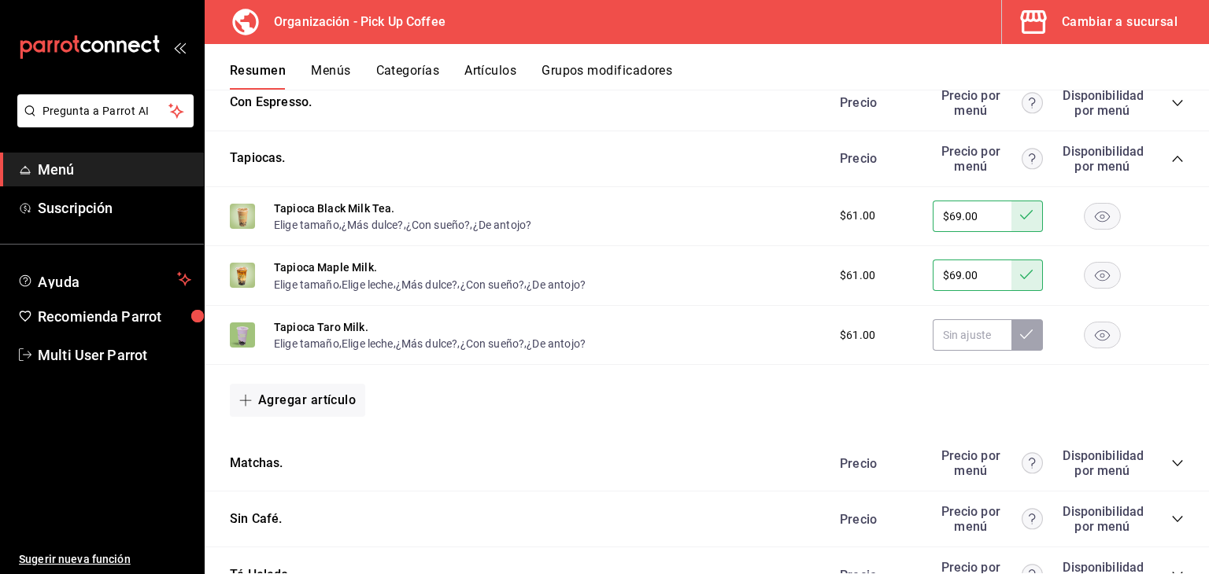
click at [935, 358] on div "Tapioca Taro Milk. Elige tamaño , Elige leche , ¿Más dulce? , ¿Con sueño? , ¿De…" at bounding box center [707, 336] width 1004 height 60
click at [948, 339] on input "text" at bounding box center [972, 335] width 79 height 31
type input "$69.00"
click at [1026, 319] on div "Tapioca Taro Milk. Elige tamaño , Elige leche , ¿Más dulce? , ¿Con sueño? , ¿De…" at bounding box center [707, 336] width 1004 height 60
click at [1021, 332] on button at bounding box center [1026, 335] width 31 height 31
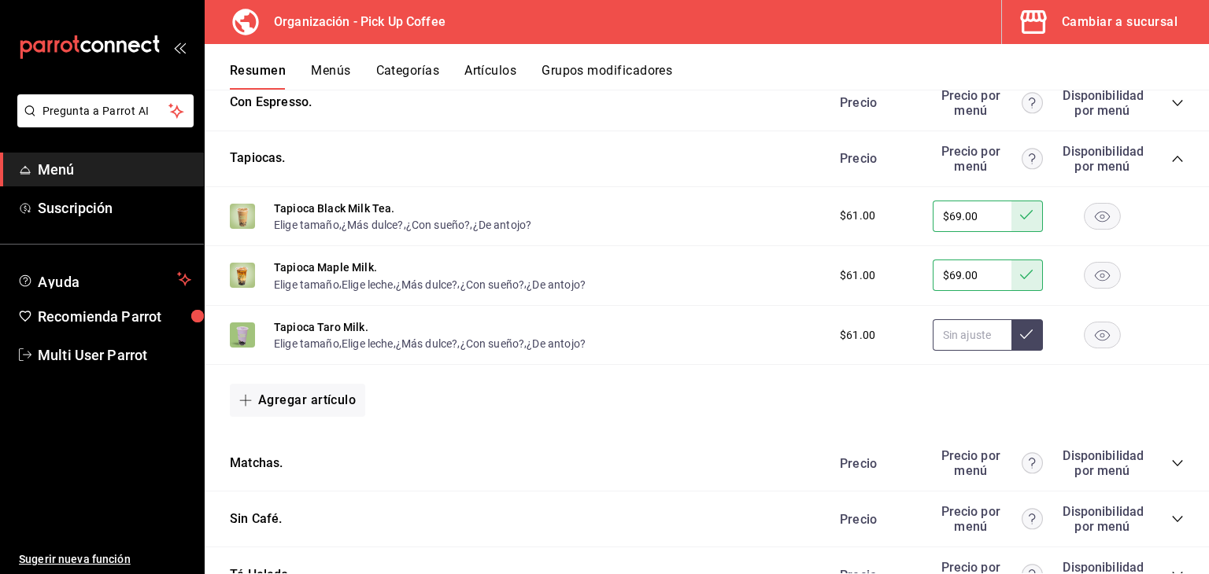
click at [974, 340] on input "text" at bounding box center [972, 335] width 79 height 31
type input "$69.00"
click at [1011, 345] on button at bounding box center [1026, 335] width 31 height 31
click at [331, 201] on button "Tapioca Black Milk Tea." at bounding box center [334, 209] width 120 height 16
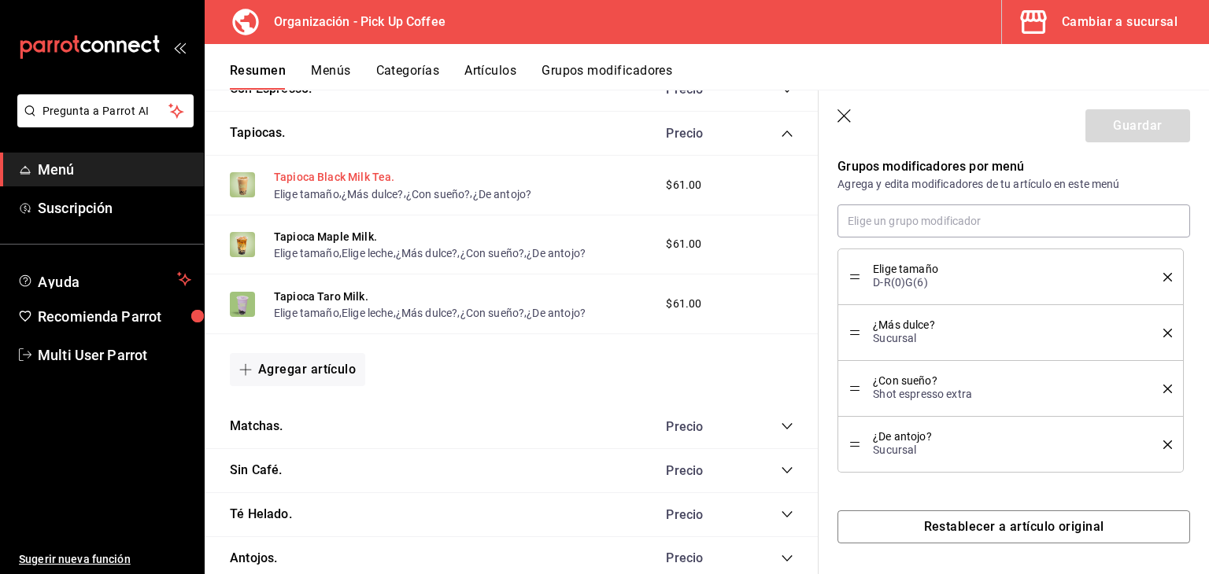
scroll to position [363, 0]
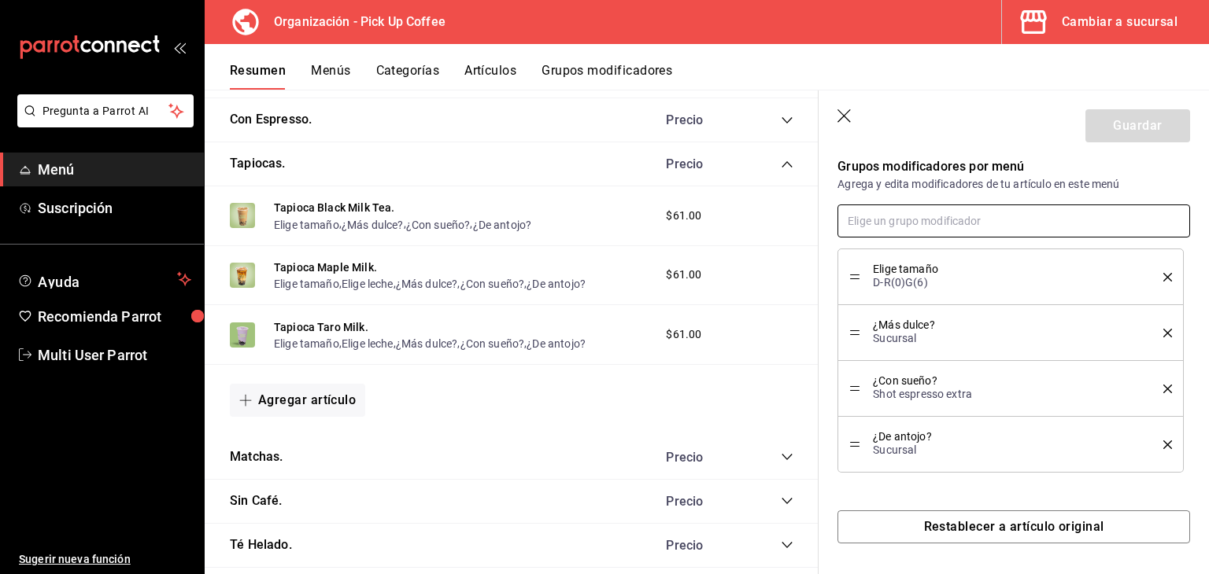
click at [897, 227] on input "text" at bounding box center [1013, 221] width 353 height 33
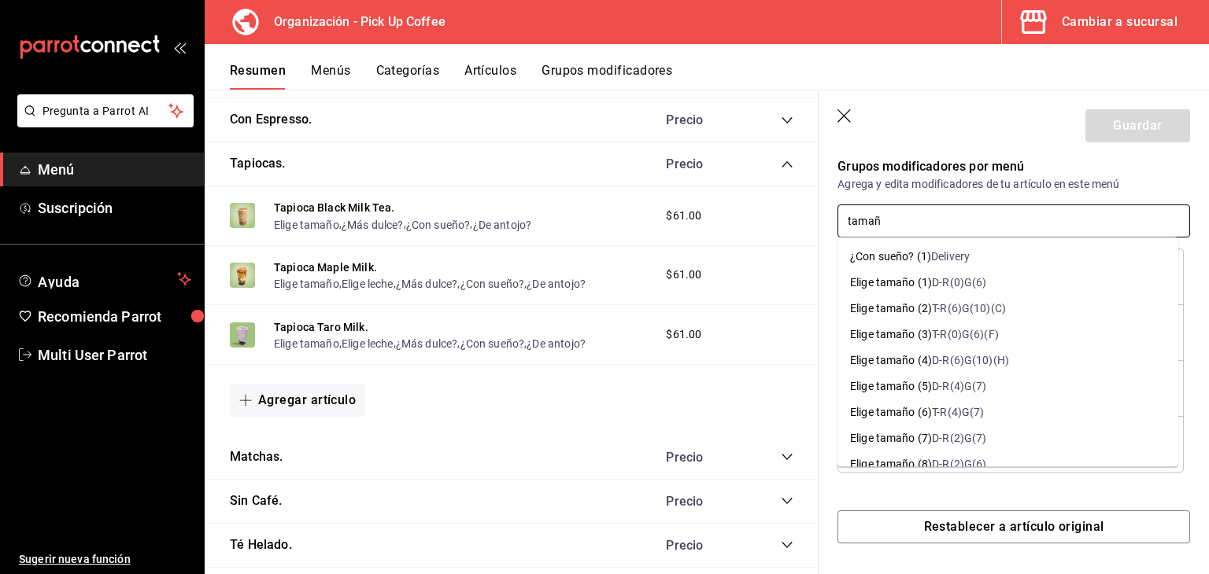
type input "tamaño"
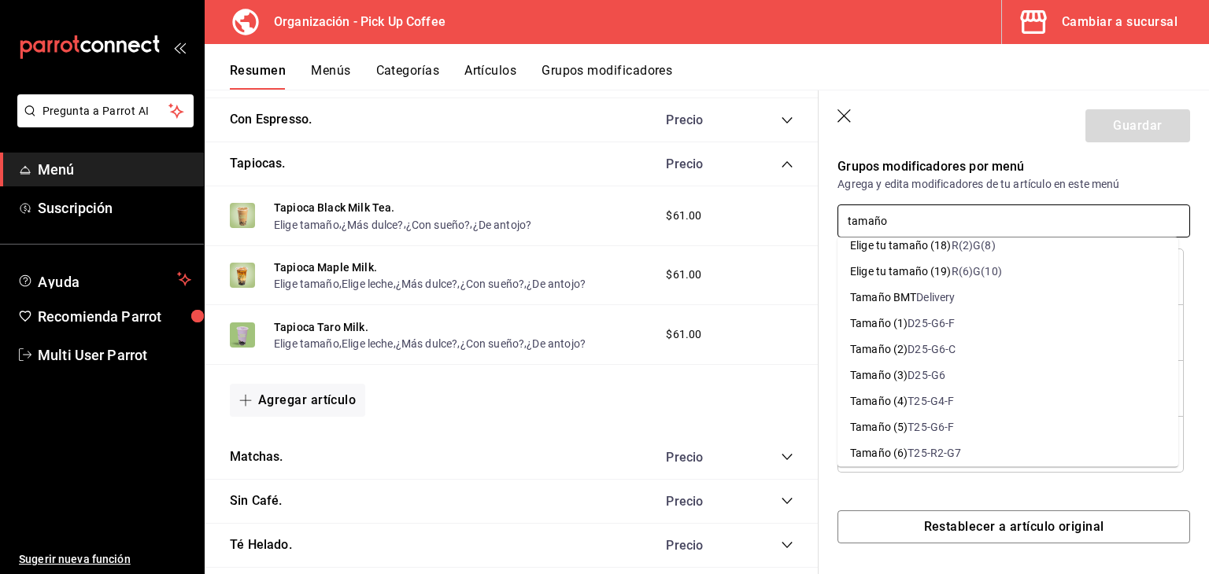
scroll to position [1023, 0]
click at [930, 299] on div "D25-G6-F" at bounding box center [930, 298] width 47 height 17
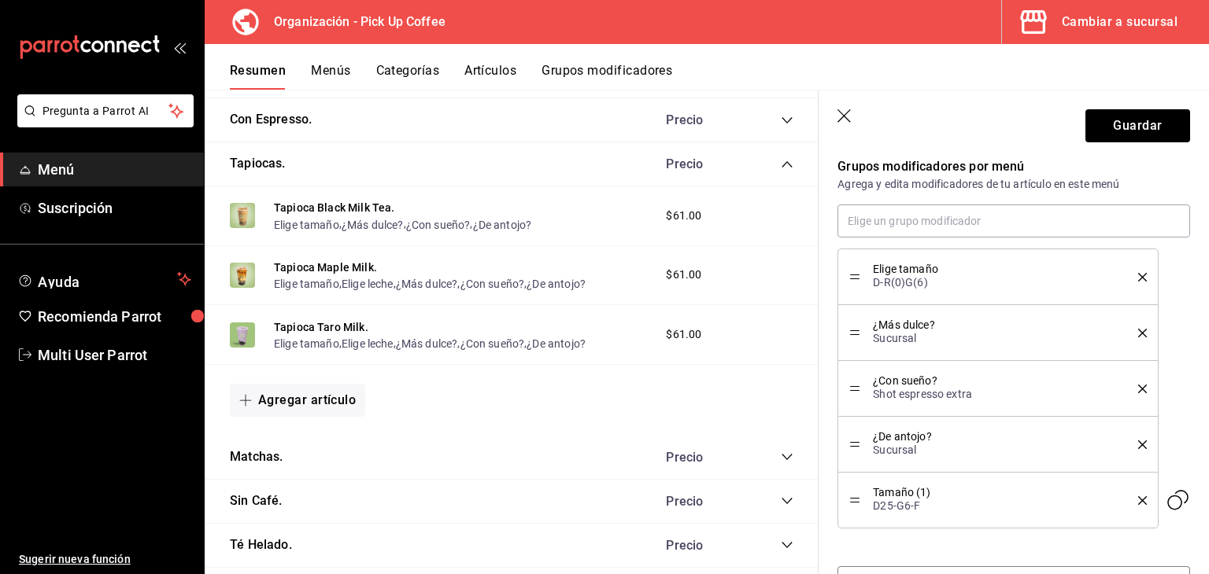
click at [1127, 278] on button "delete" at bounding box center [1137, 277] width 20 height 9
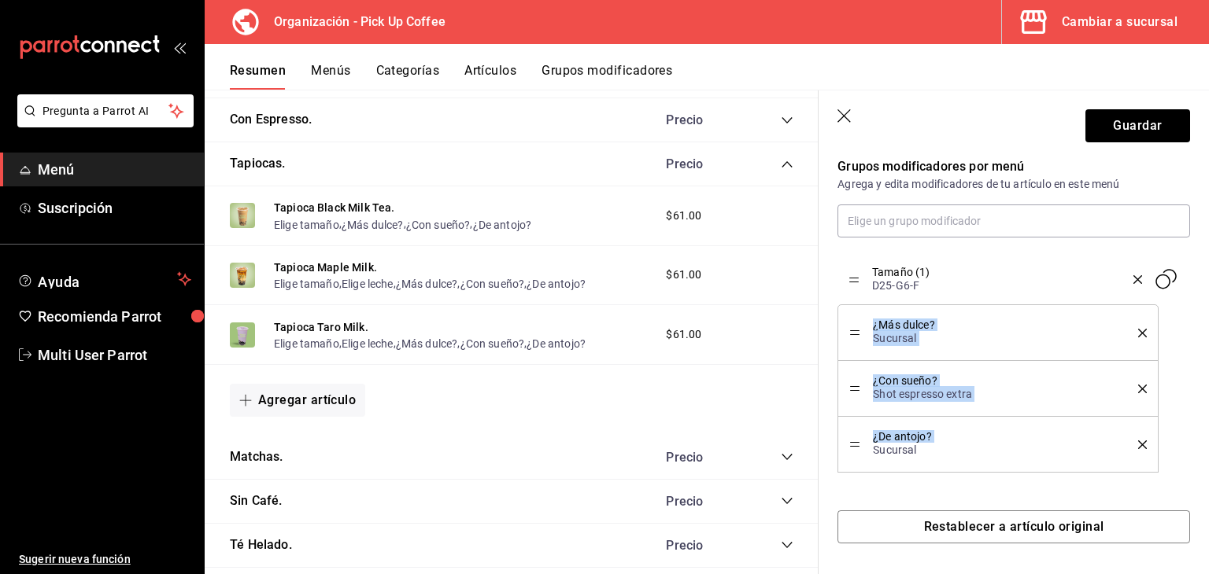
drag, startPoint x: 850, startPoint y: 445, endPoint x: 863, endPoint y: 281, distance: 165.0
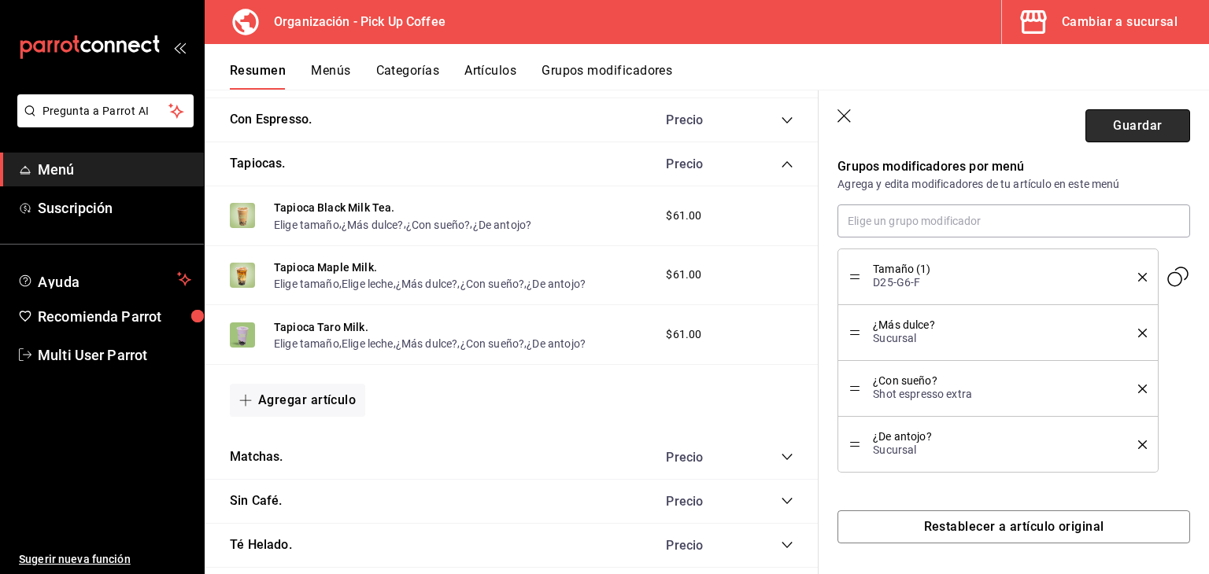
click at [1103, 133] on button "Guardar" at bounding box center [1137, 125] width 105 height 33
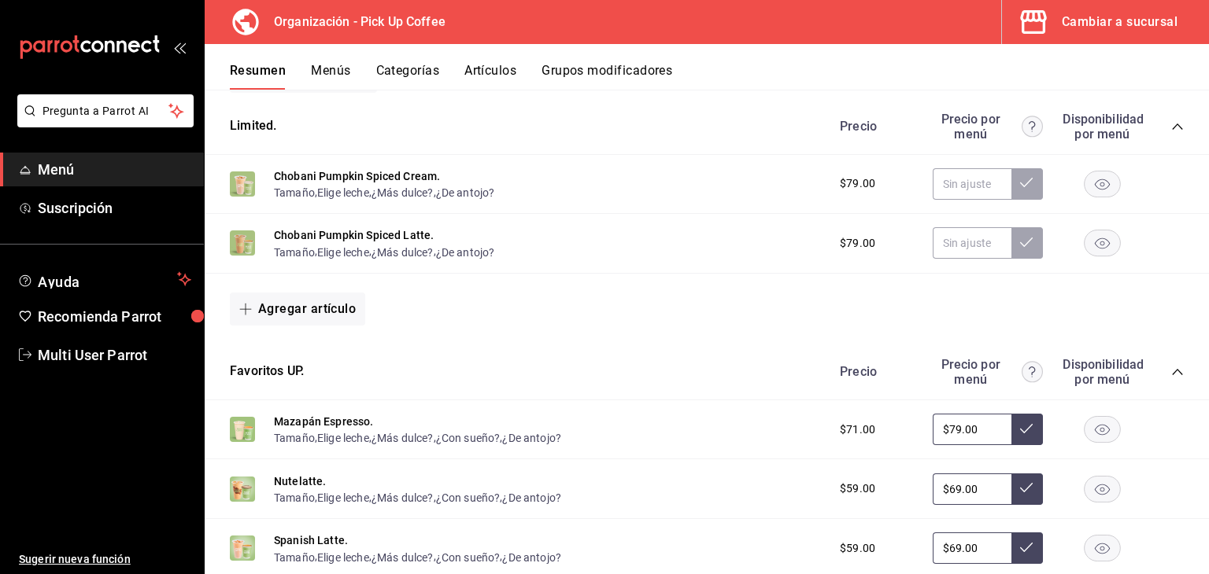
scroll to position [61, 0]
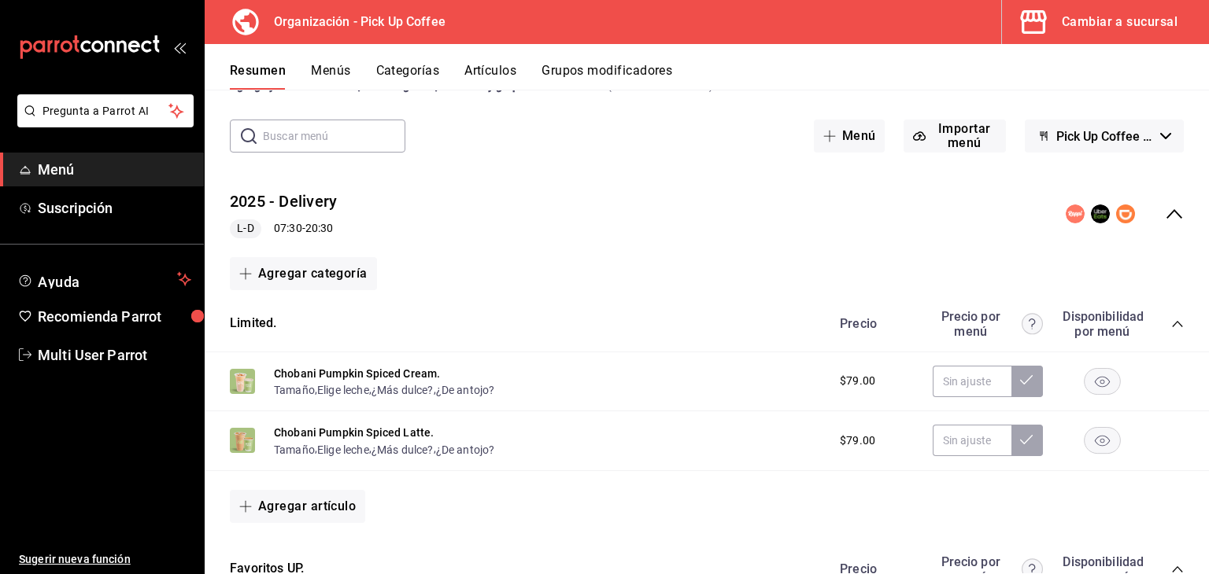
click at [1171, 319] on icon "collapse-category-row" at bounding box center [1177, 324] width 13 height 13
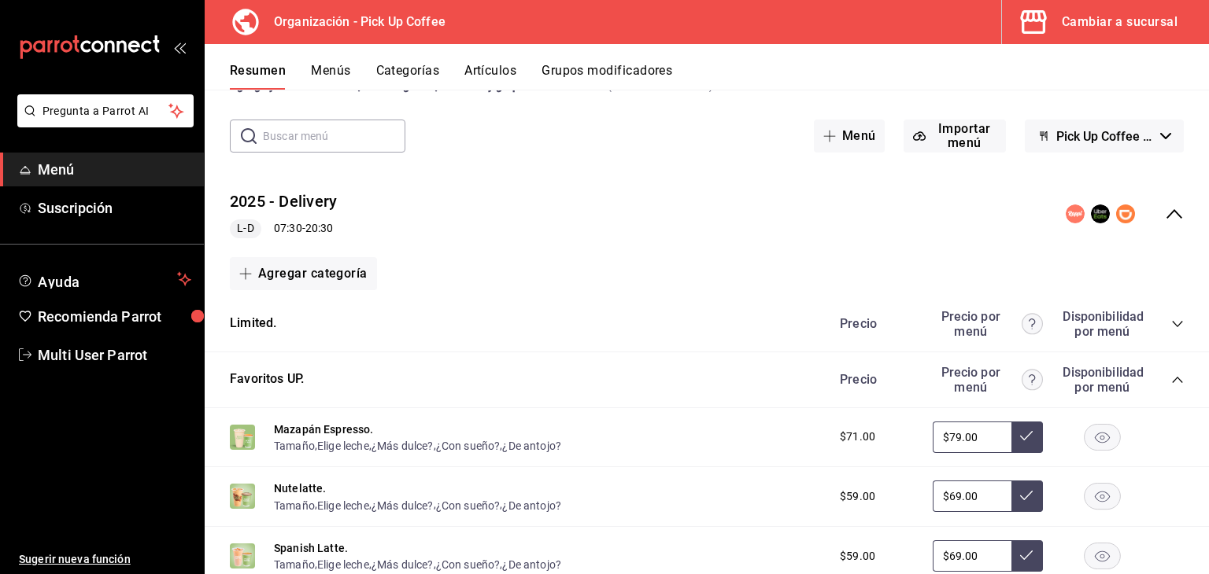
click at [1166, 387] on div "Precio Precio por menú Disponibilidad por menú" at bounding box center [1004, 380] width 360 height 30
click at [1161, 365] on div "Precio Precio por menú Disponibilidad por menú" at bounding box center [1004, 380] width 360 height 30
click at [1161, 386] on div "Precio Precio por menú Disponibilidad por menú" at bounding box center [1004, 380] width 360 height 30
click at [1171, 385] on icon "collapse-category-row" at bounding box center [1177, 380] width 13 height 13
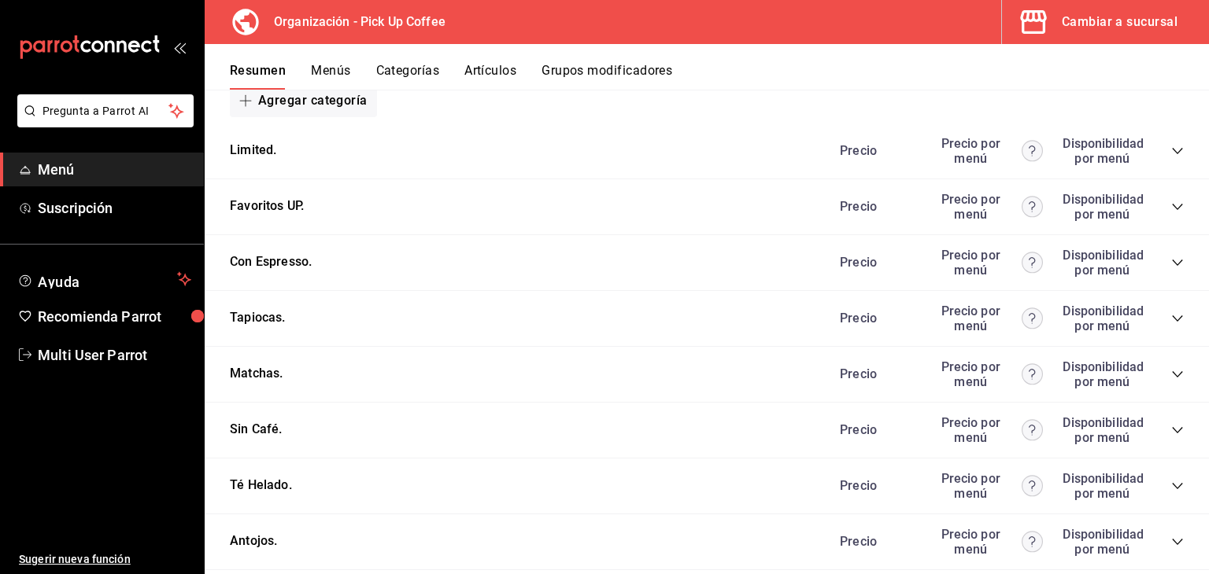
scroll to position [139, 0]
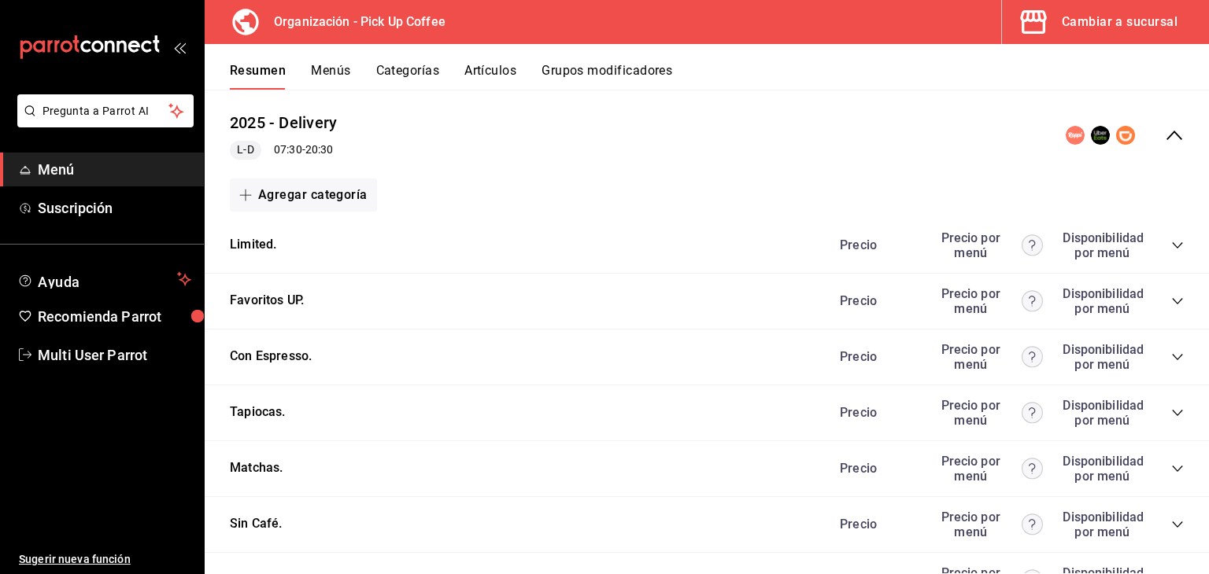
click at [1172, 413] on icon "collapse-category-row" at bounding box center [1177, 413] width 10 height 6
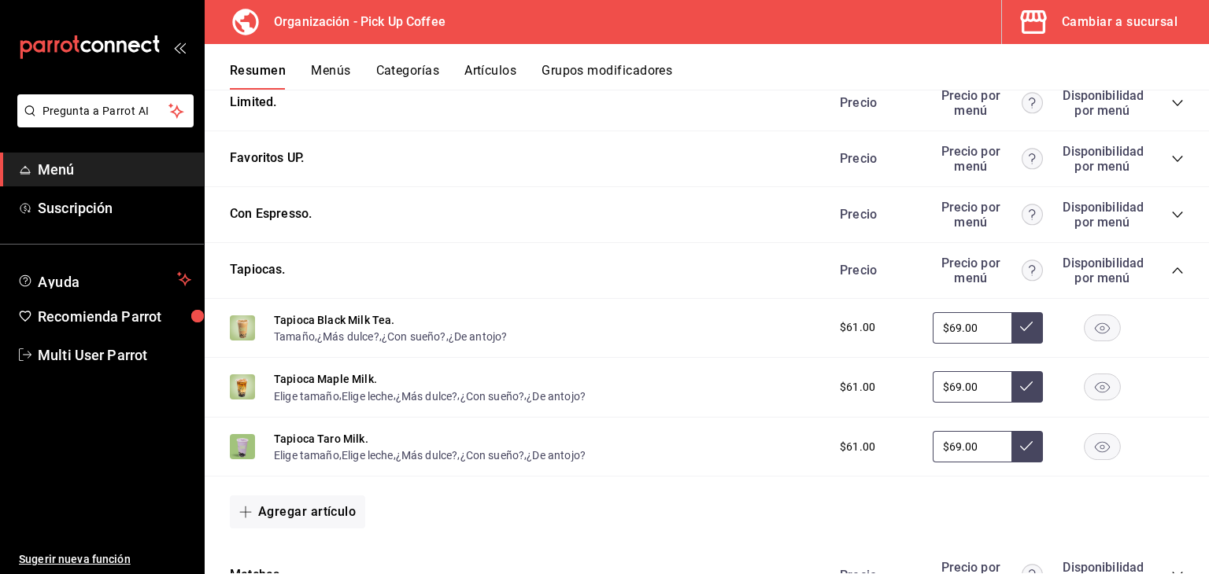
scroll to position [297, 0]
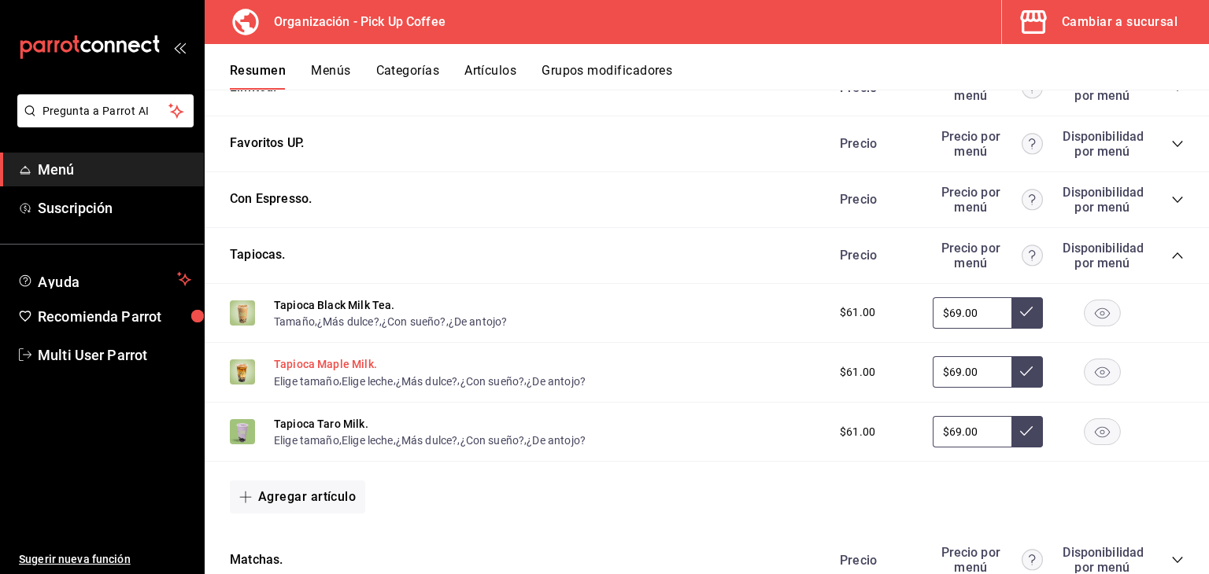
click at [371, 363] on button "Tapioca Maple Milk." at bounding box center [325, 364] width 103 height 16
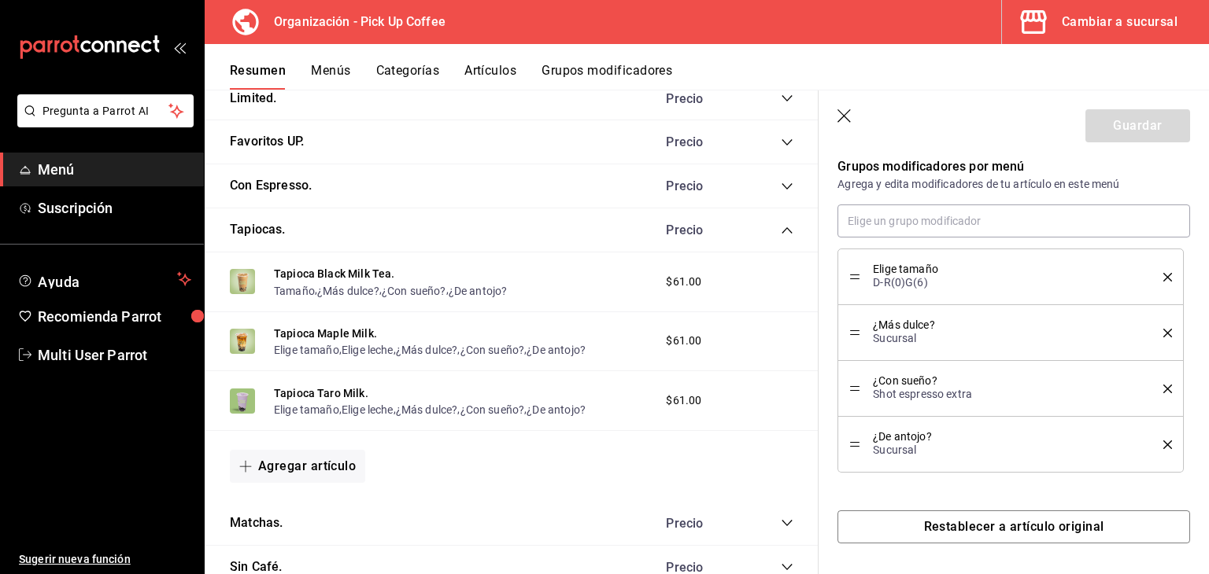
scroll to position [291, 0]
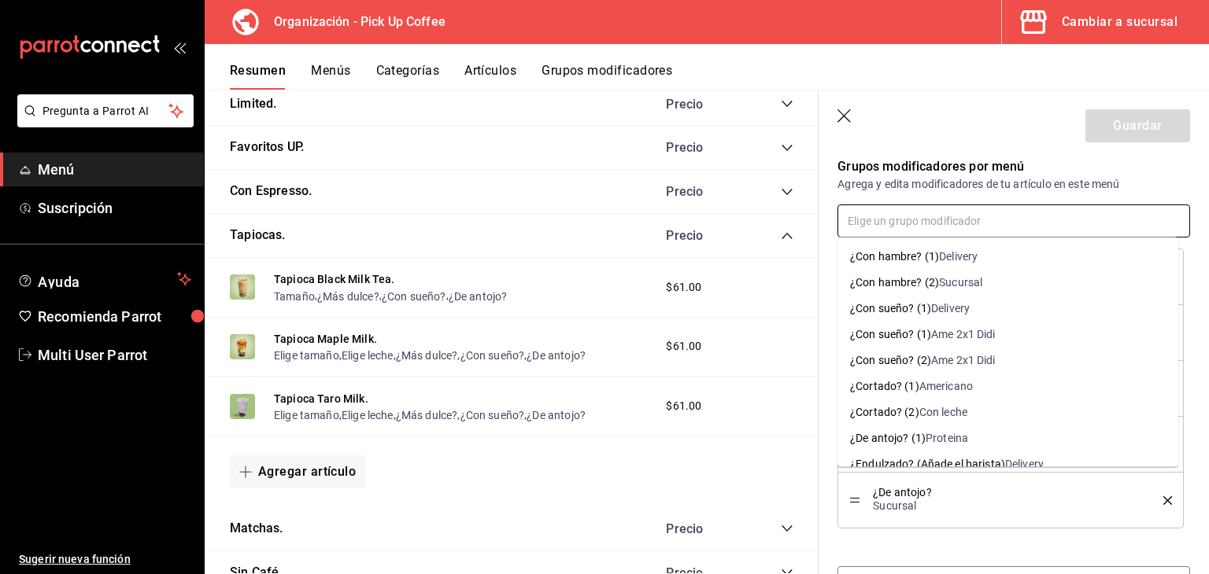
click at [948, 226] on input "text" at bounding box center [1013, 221] width 353 height 33
type input "tamaño"
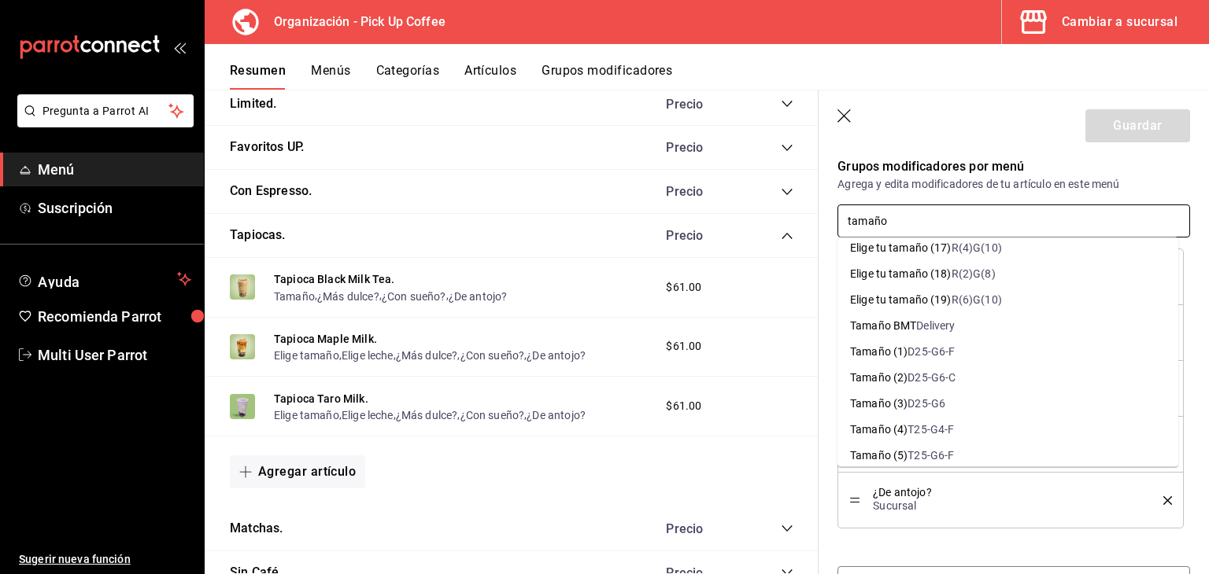
scroll to position [944, 0]
click at [971, 346] on li "Tamaño (1) D25-G6-F" at bounding box center [1007, 351] width 341 height 26
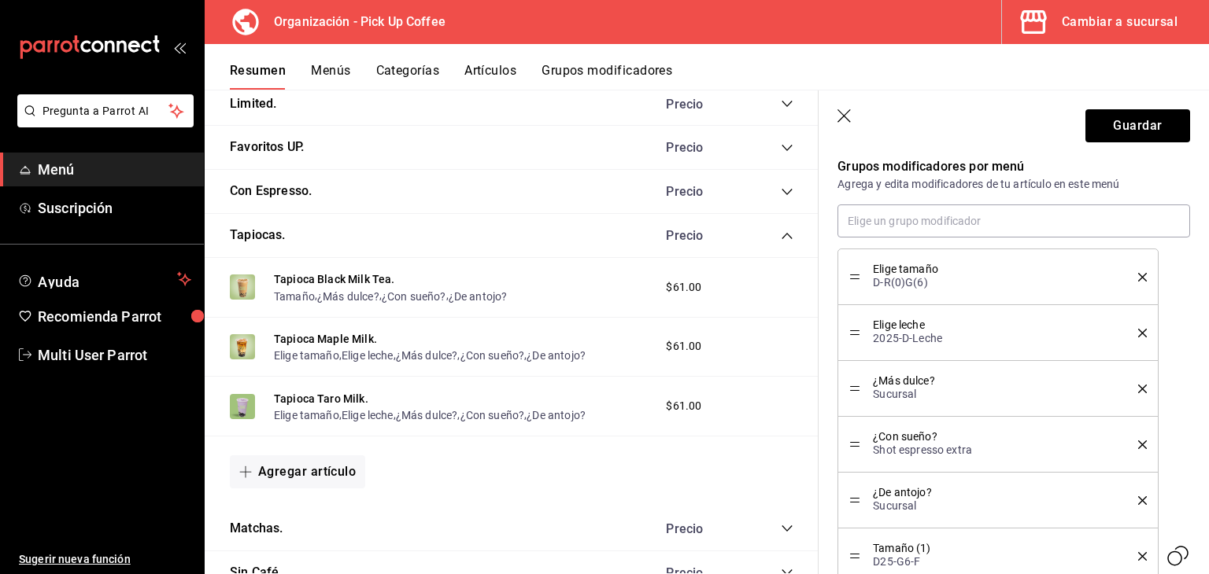
click at [1138, 275] on icon "delete" at bounding box center [1142, 277] width 9 height 9
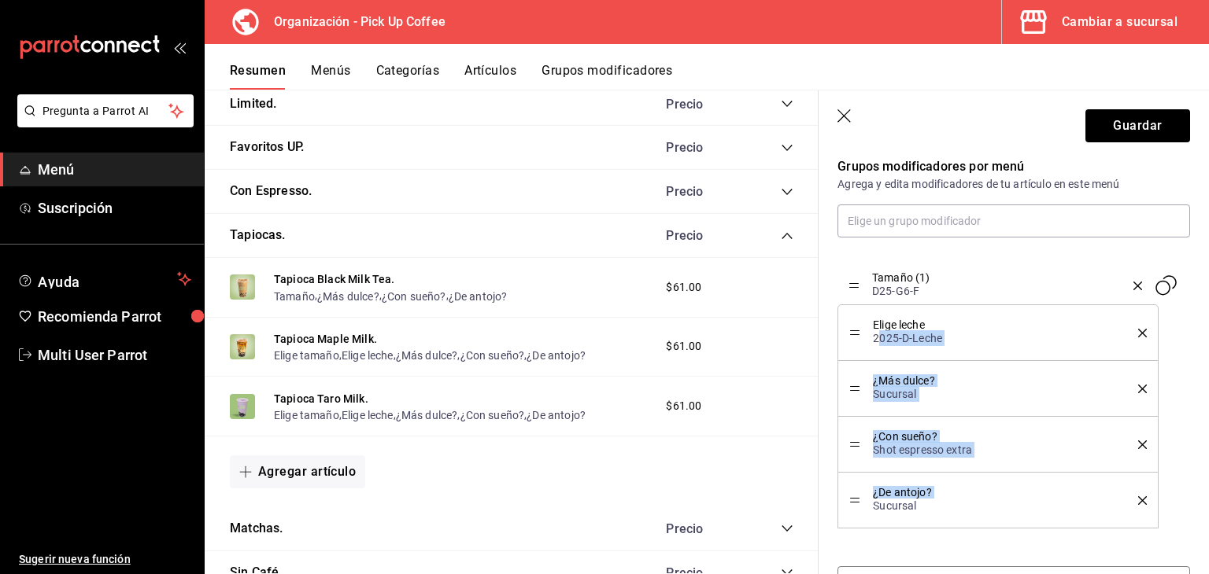
drag, startPoint x: 859, startPoint y: 501, endPoint x: 880, endPoint y: 287, distance: 215.1
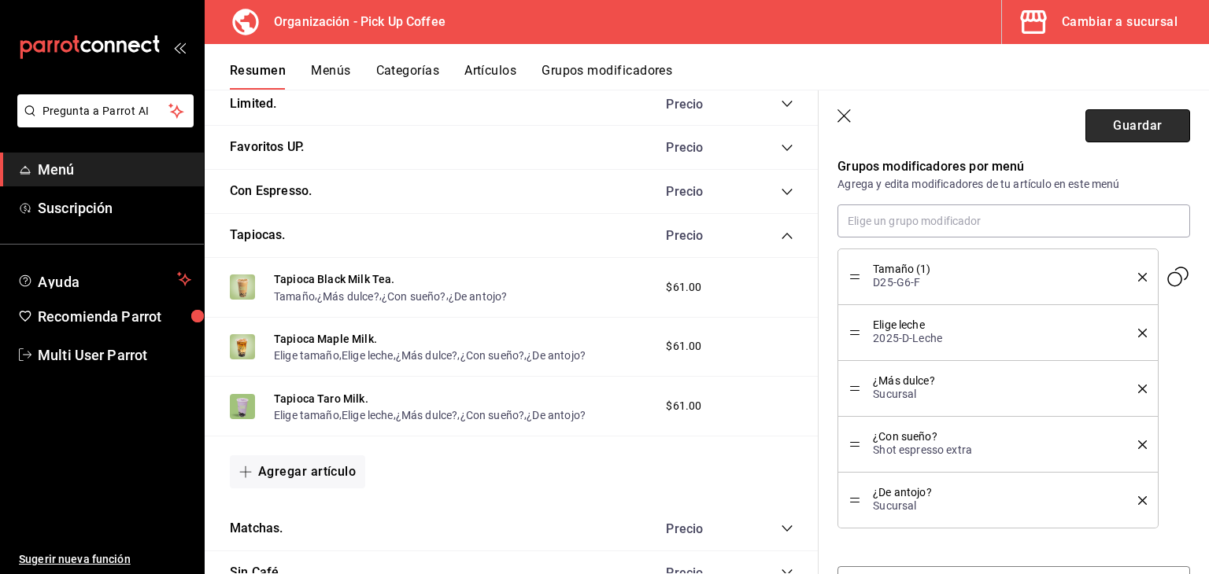
click at [1114, 123] on button "Guardar" at bounding box center [1137, 125] width 105 height 33
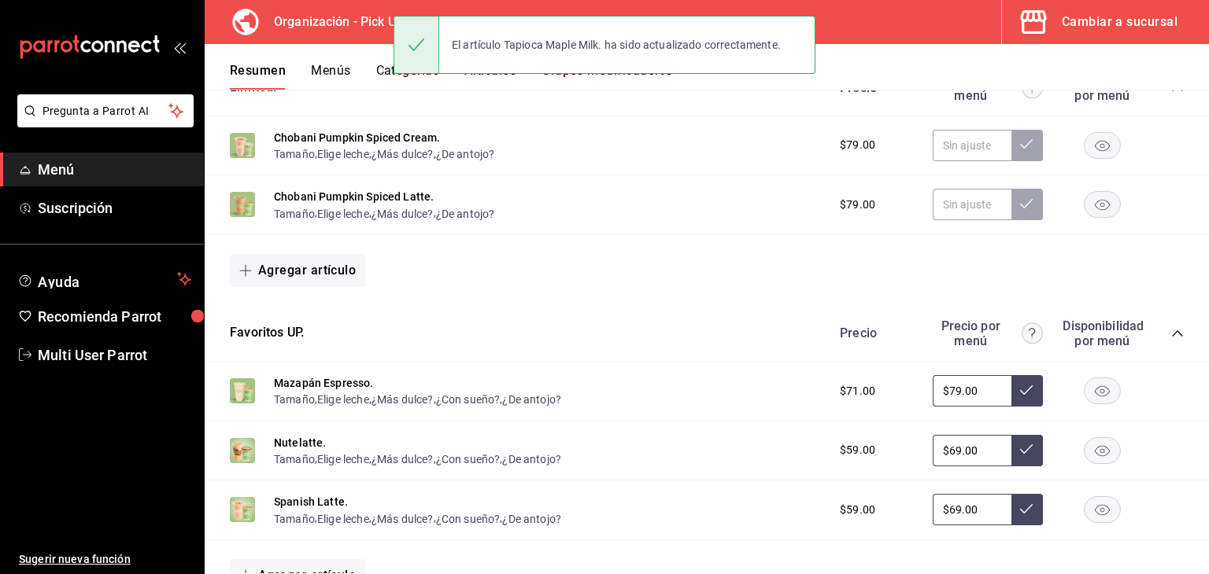
scroll to position [611, 0]
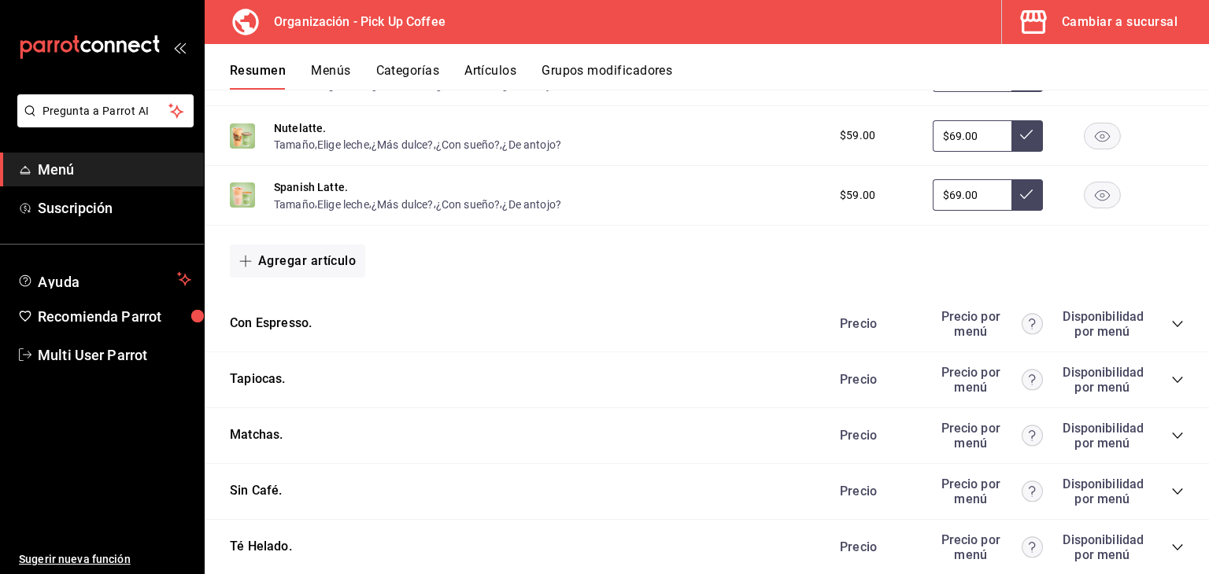
drag, startPoint x: 1162, startPoint y: 379, endPoint x: 707, endPoint y: 328, distance: 457.6
click at [1171, 379] on icon "collapse-category-row" at bounding box center [1177, 380] width 13 height 13
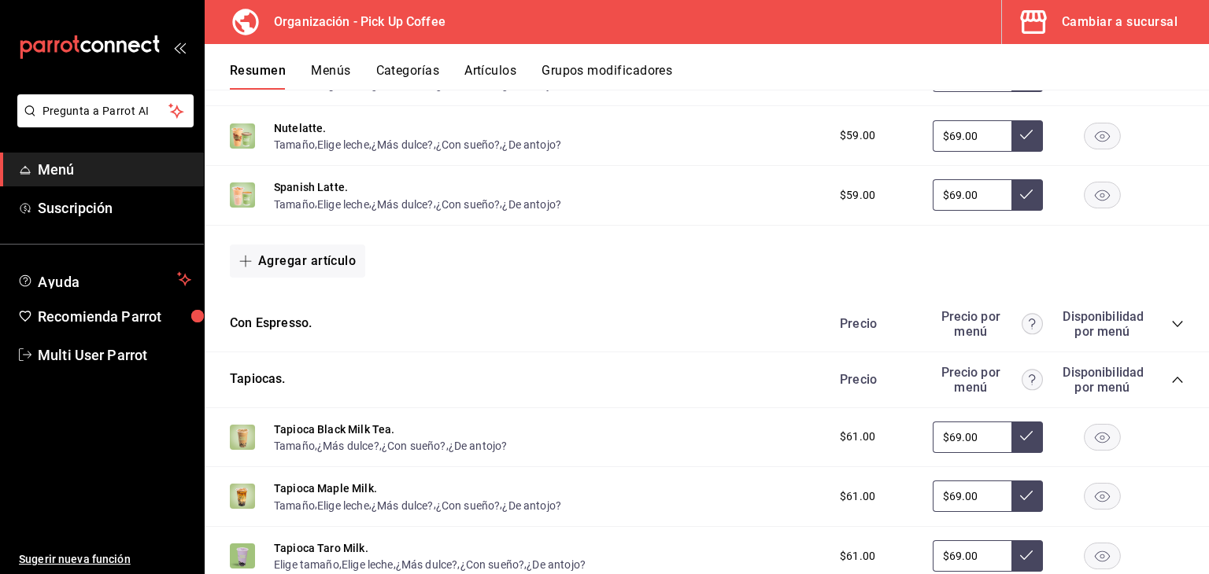
scroll to position [769, 0]
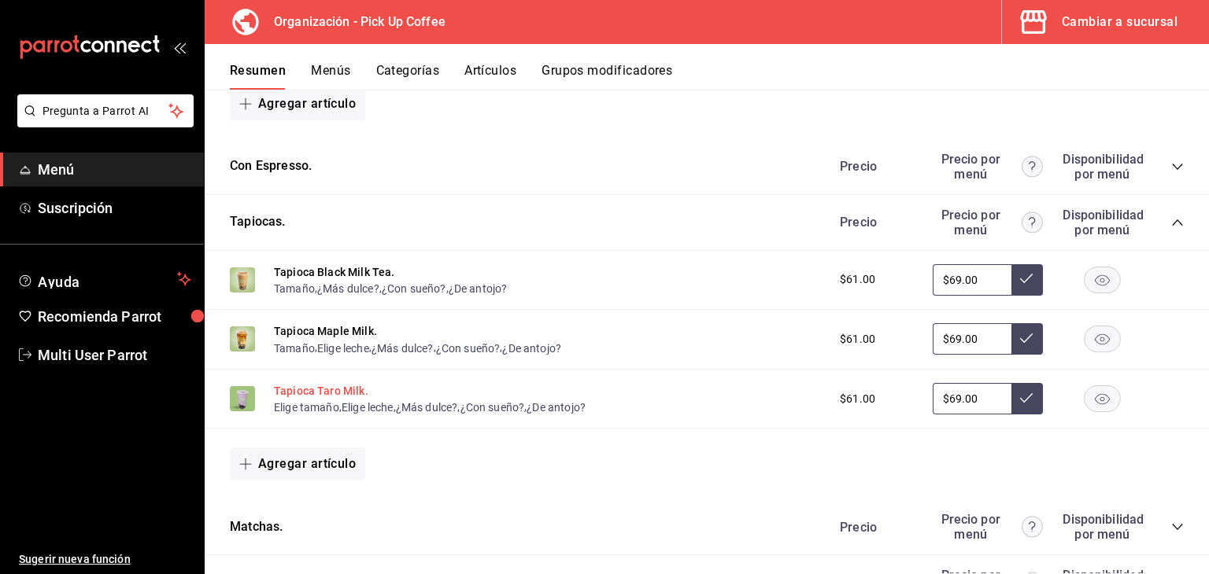
click at [308, 394] on button "Tapioca Taro Milk." at bounding box center [321, 391] width 94 height 16
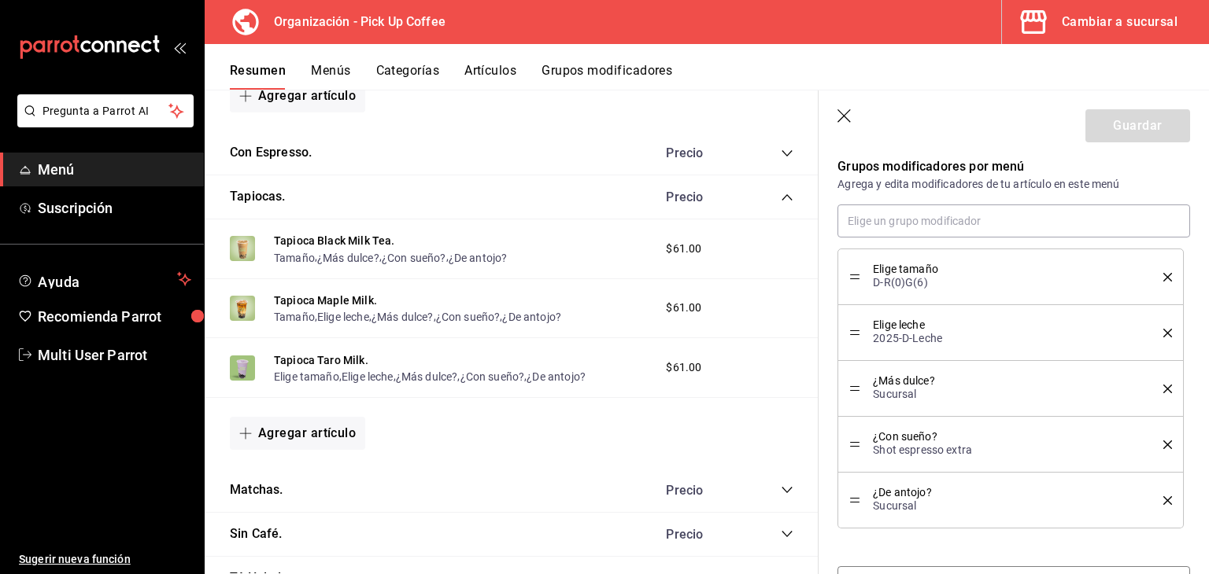
scroll to position [744, 0]
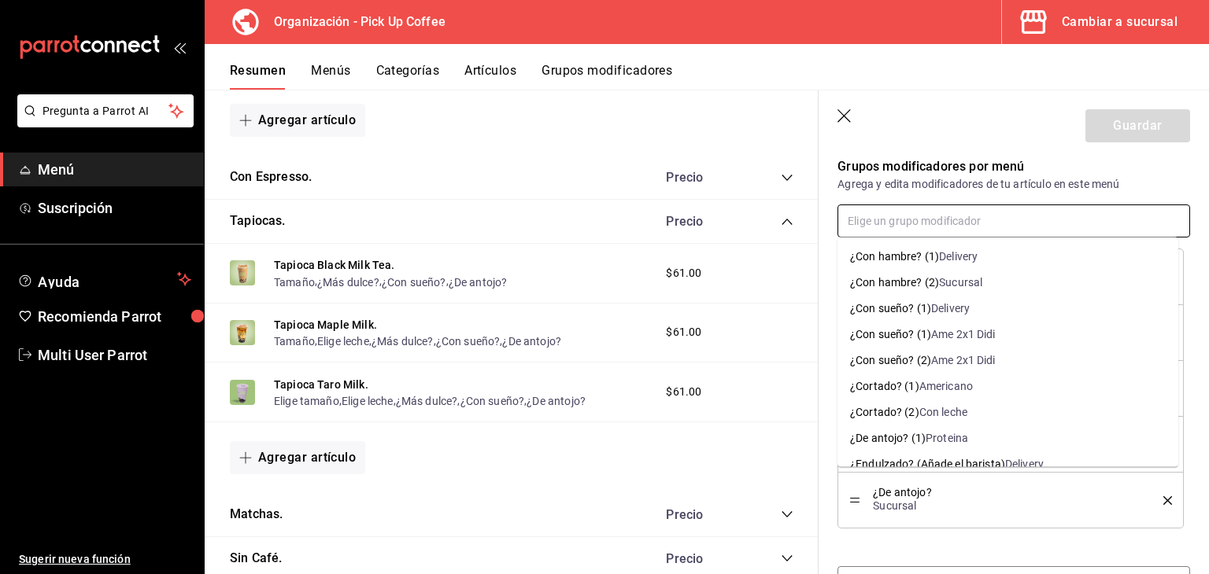
click at [992, 216] on input "text" at bounding box center [1013, 221] width 353 height 33
type input "tamaño"
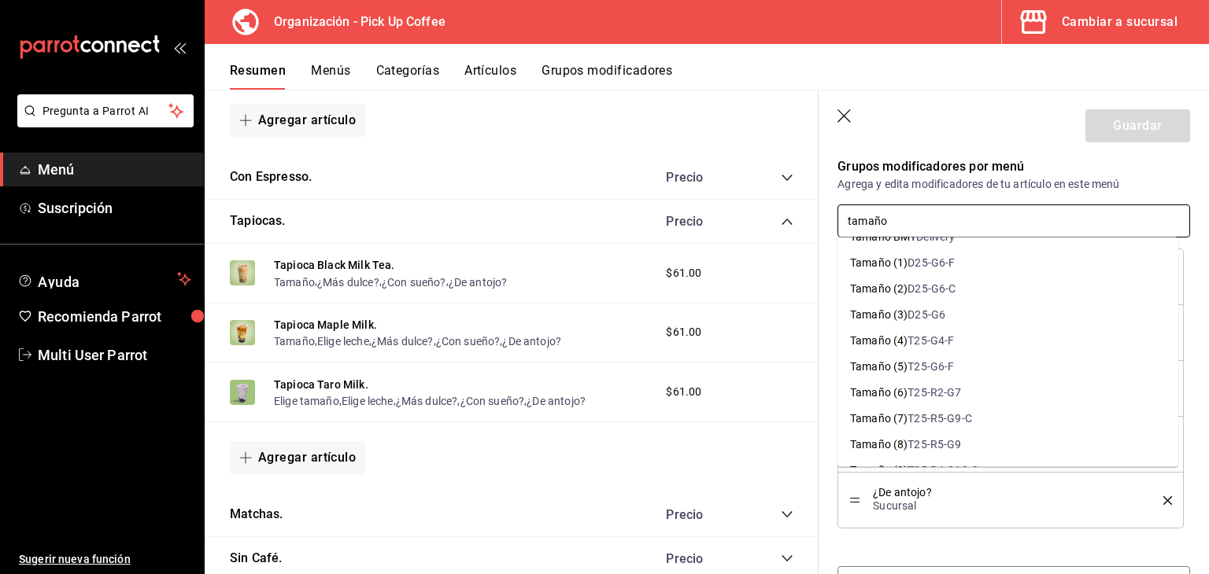
scroll to position [1023, 0]
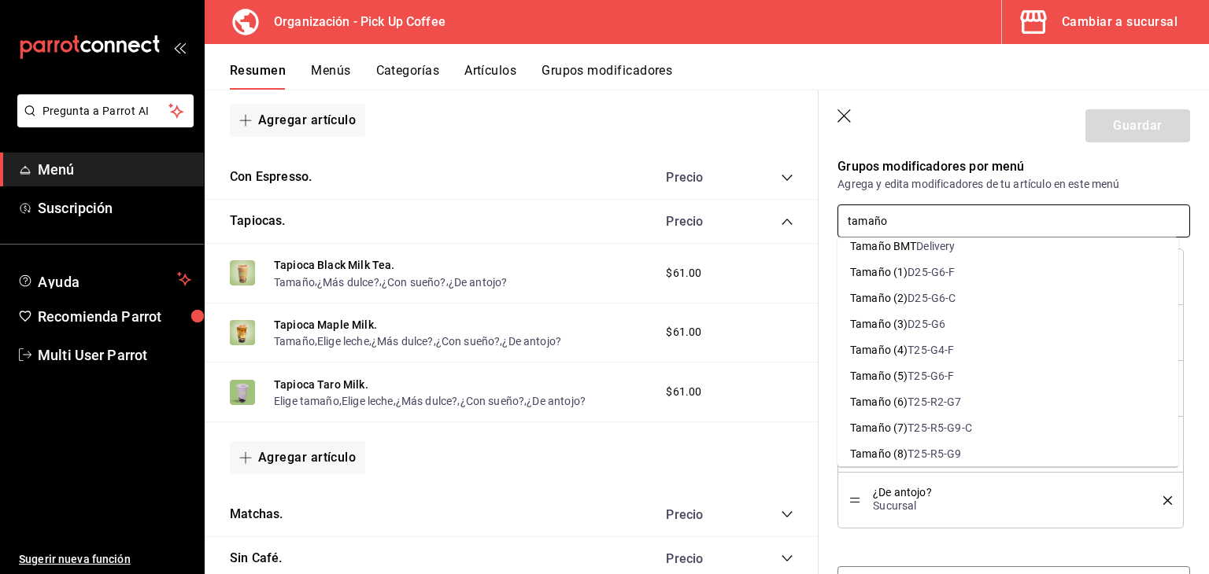
click at [966, 278] on li "Tamaño (1) D25-G6-F" at bounding box center [1007, 273] width 341 height 26
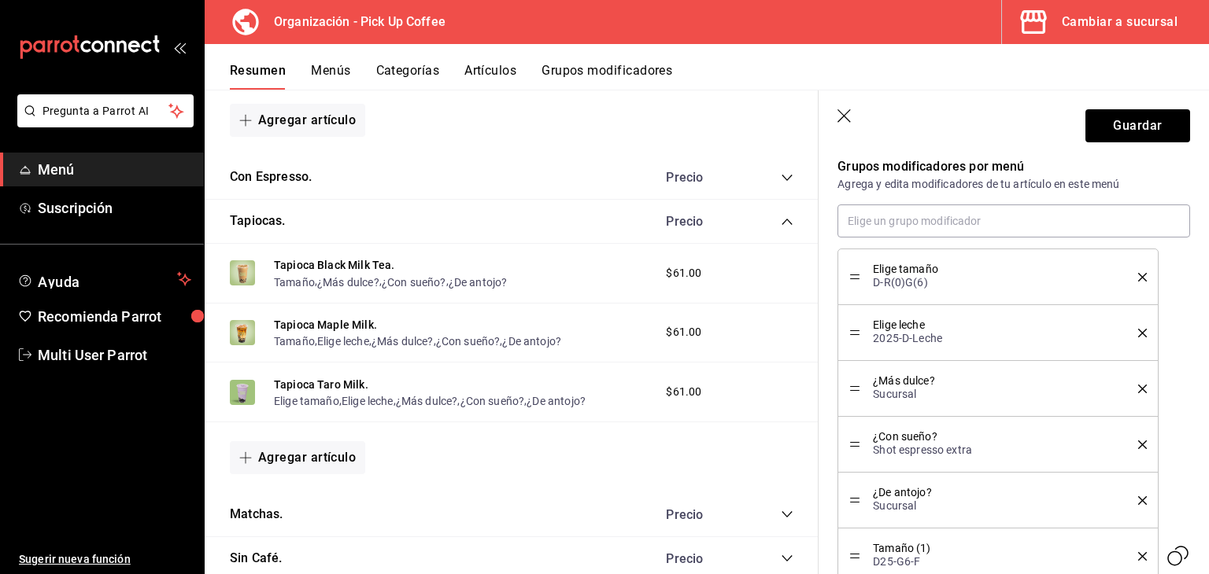
click at [1138, 278] on icon "delete" at bounding box center [1142, 277] width 9 height 9
click at [847, 508] on li "Tamaño (1) D25-G6-F" at bounding box center [997, 501] width 320 height 56
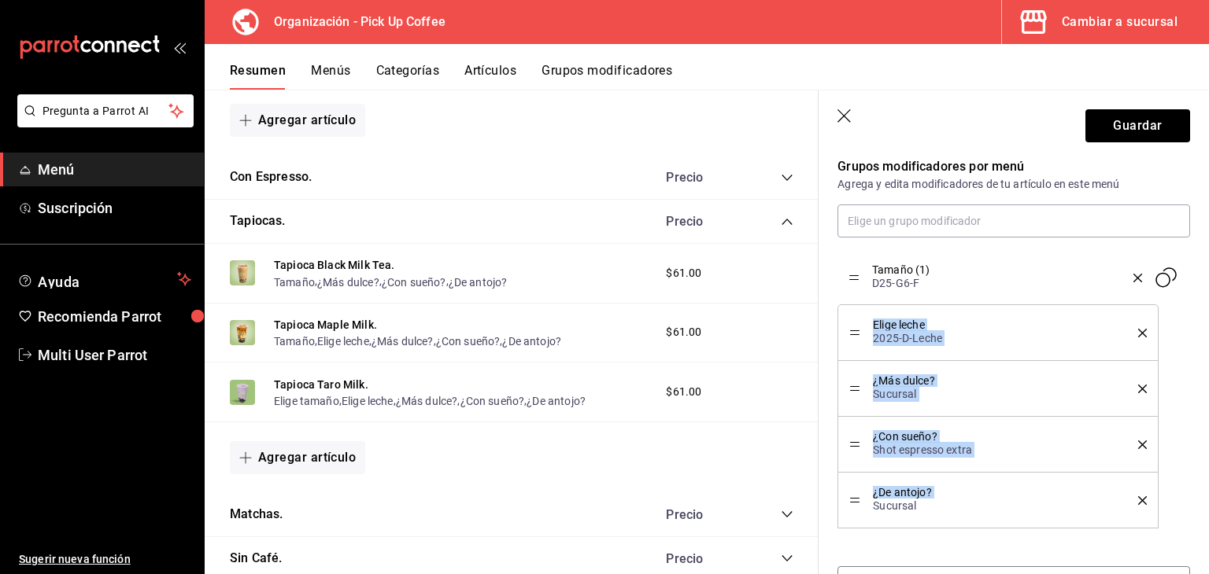
drag, startPoint x: 852, startPoint y: 504, endPoint x: 839, endPoint y: 282, distance: 222.3
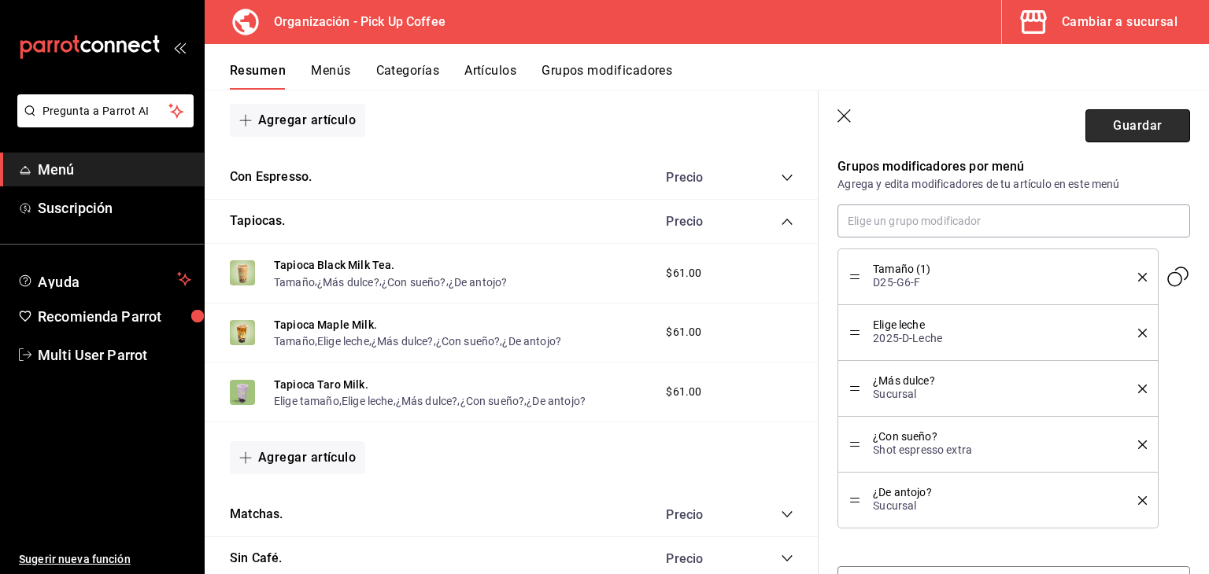
click at [1092, 114] on button "Guardar" at bounding box center [1137, 125] width 105 height 33
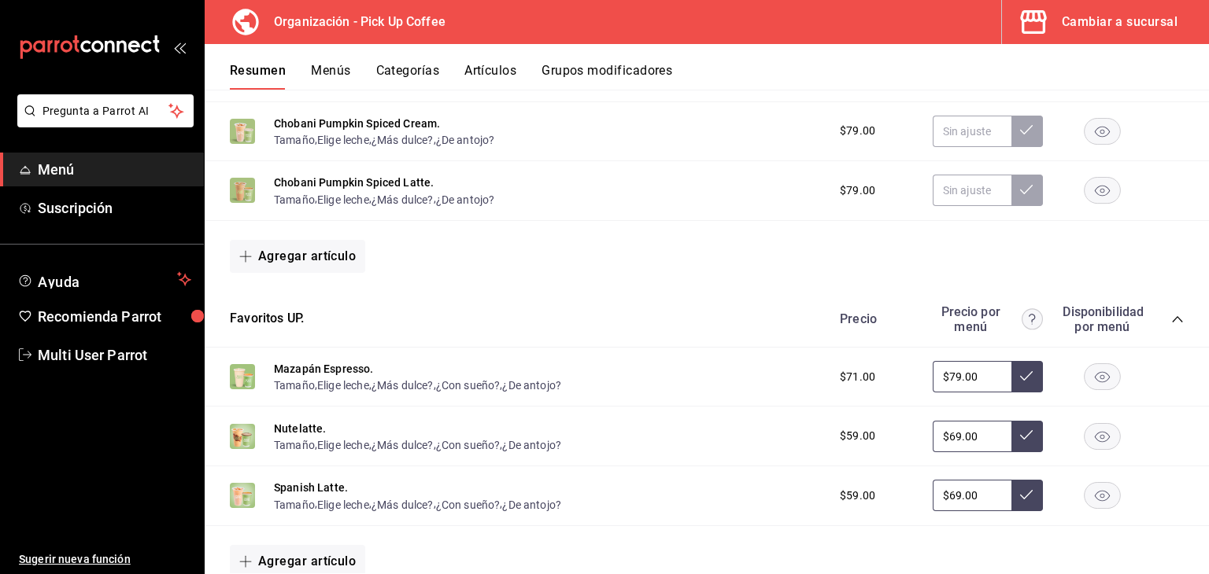
scroll to position [261, 0]
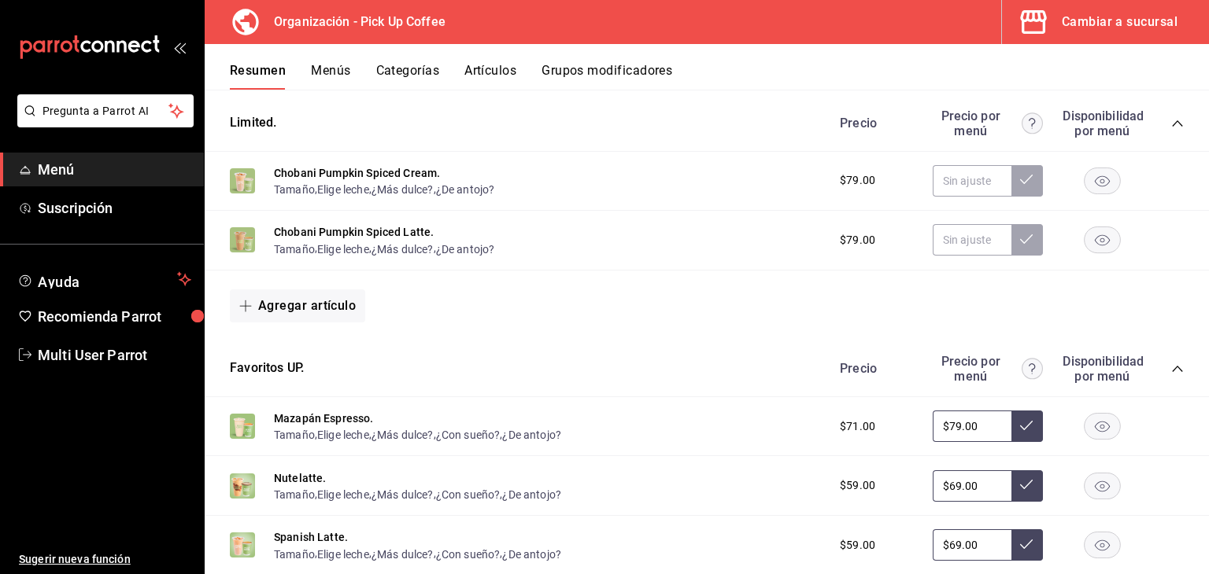
click at [1171, 366] on icon "collapse-category-row" at bounding box center [1177, 369] width 13 height 13
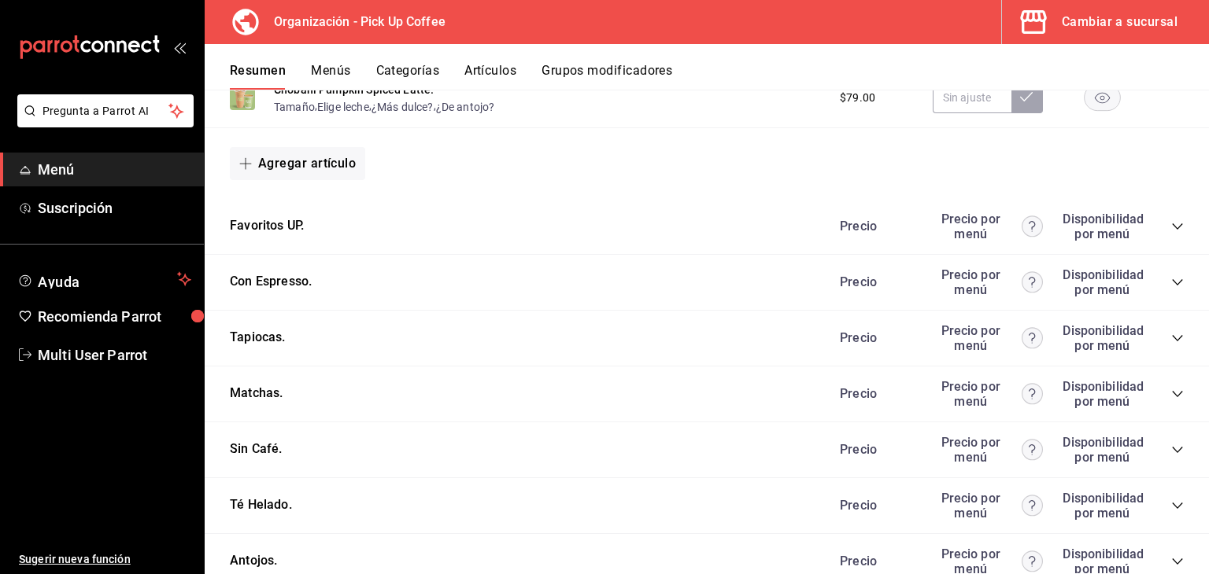
scroll to position [419, 0]
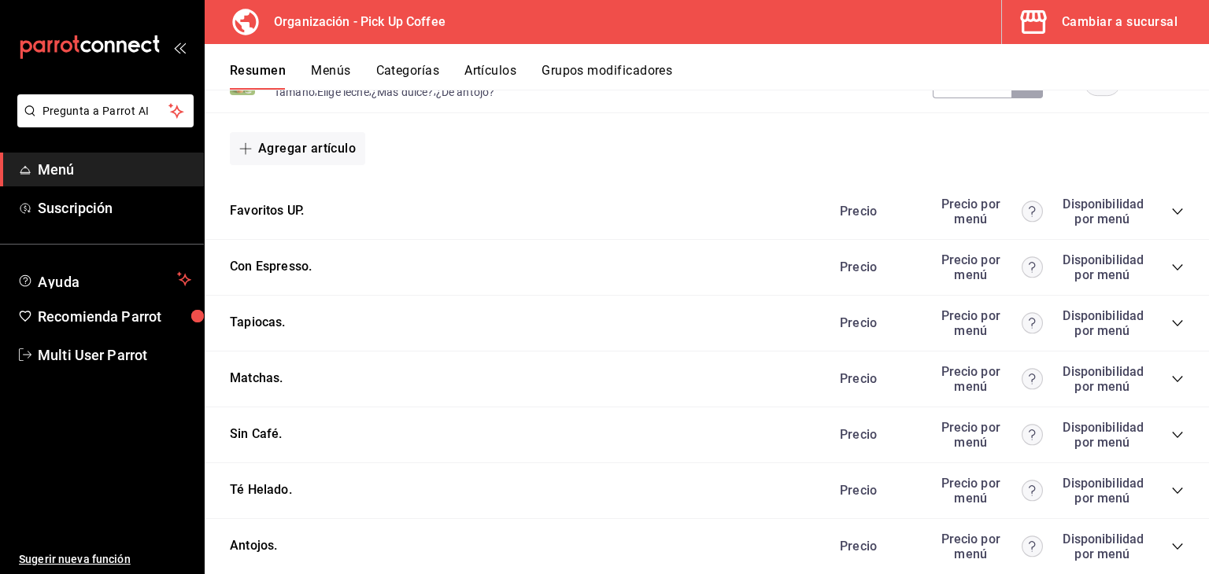
click at [1171, 382] on icon "collapse-category-row" at bounding box center [1177, 379] width 13 height 13
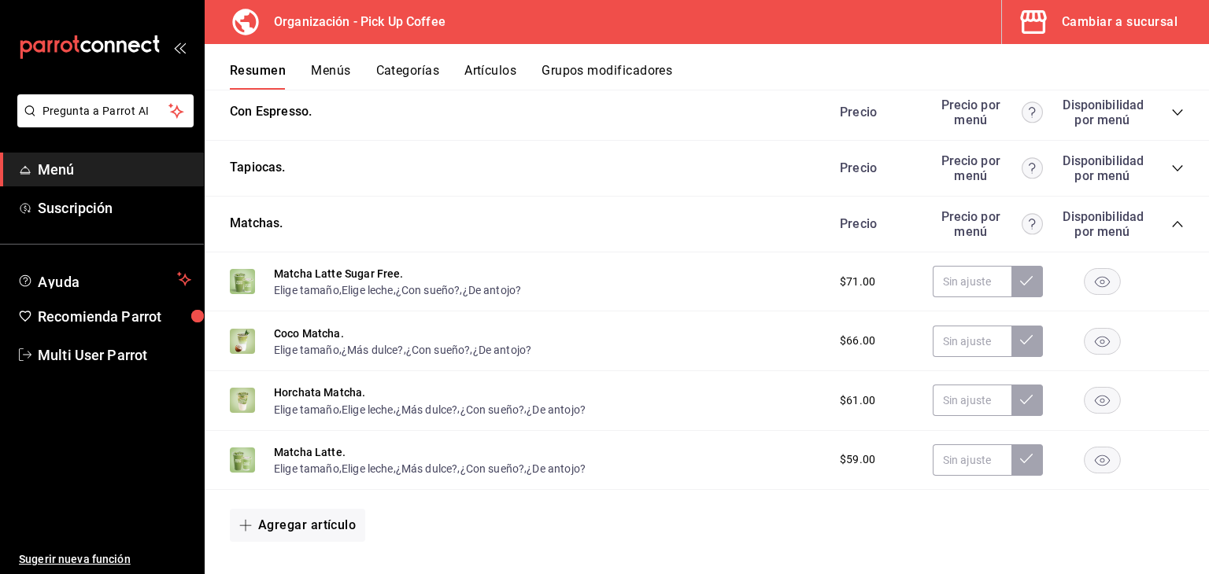
scroll to position [576, 0]
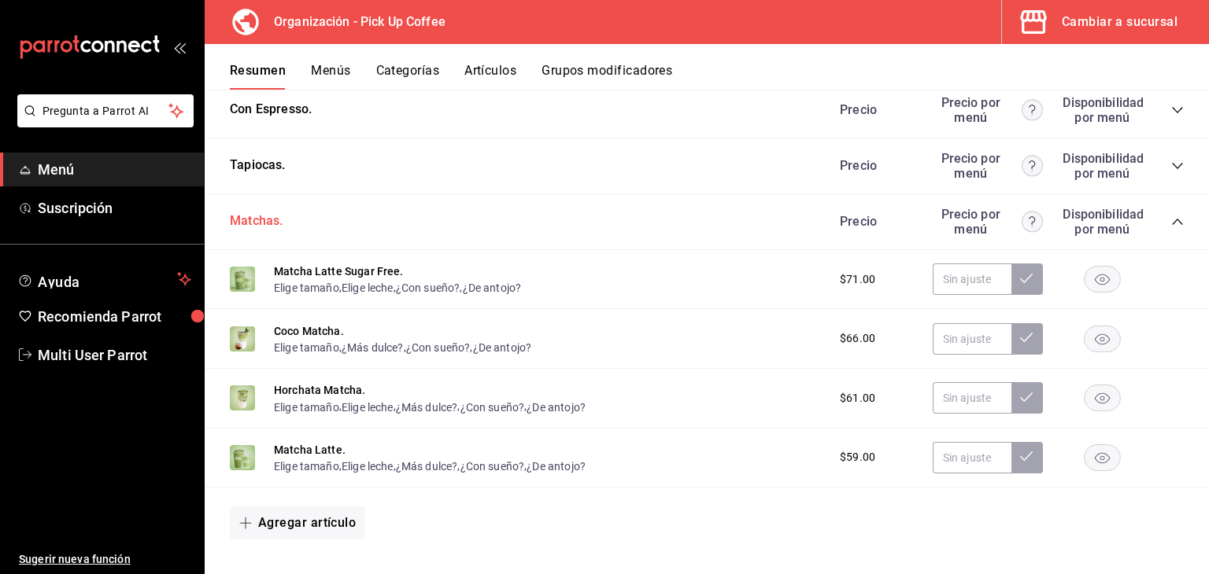
click at [242, 226] on button "Matchas." at bounding box center [256, 221] width 53 height 18
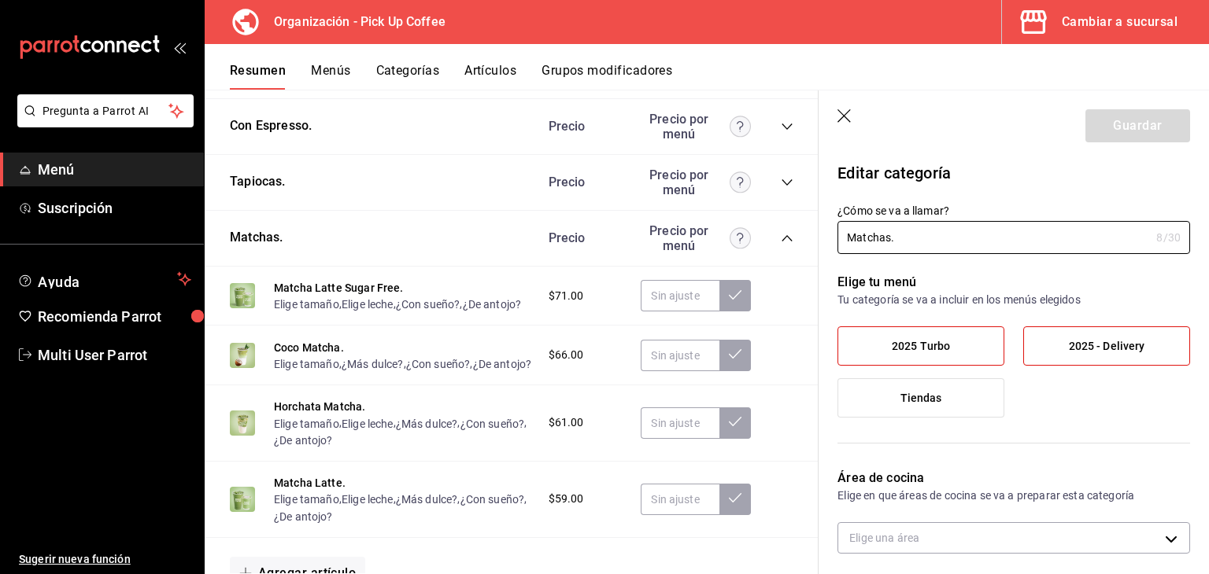
type input "9450133a-d932-44ff-a833-2990ac893b49"
drag, startPoint x: 922, startPoint y: 241, endPoint x: 822, endPoint y: 239, distance: 100.7
click at [822, 239] on div "¿Cómo se va a llamar? Matchas. 8 /30 ¿Cómo se va a llamar?" at bounding box center [1003, 219] width 371 height 69
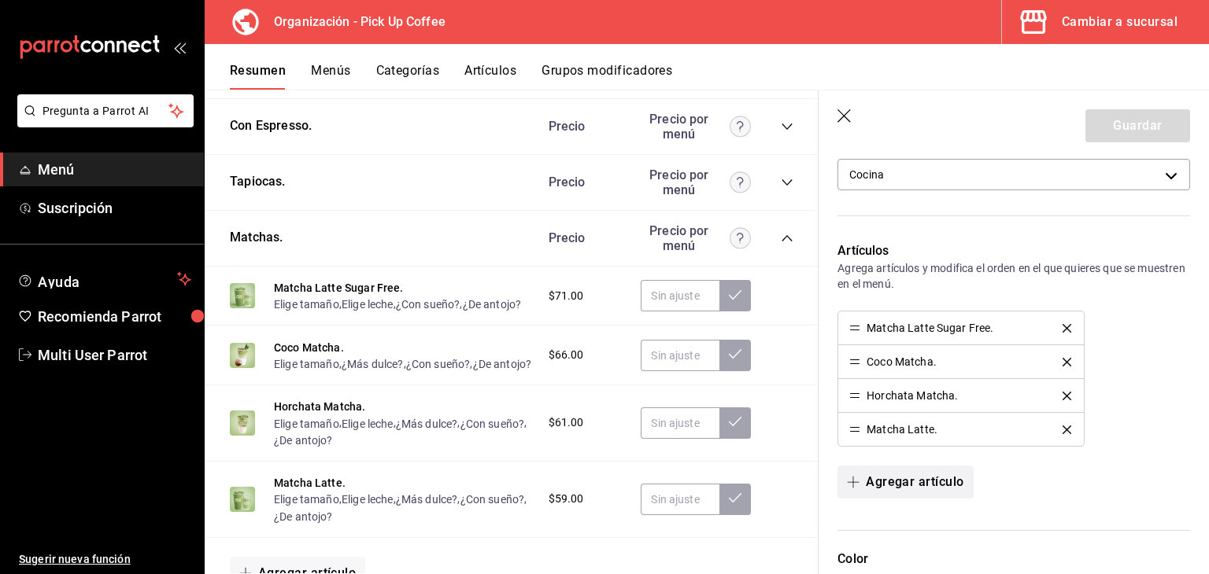
scroll to position [472, 0]
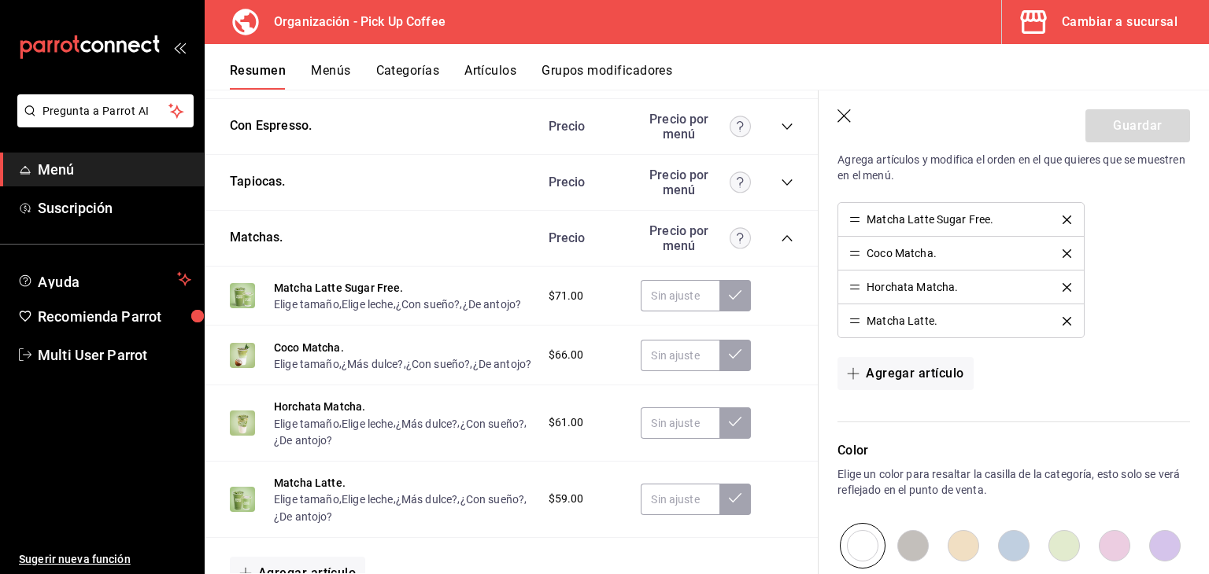
click at [1062, 283] on icon "delete" at bounding box center [1066, 287] width 9 height 9
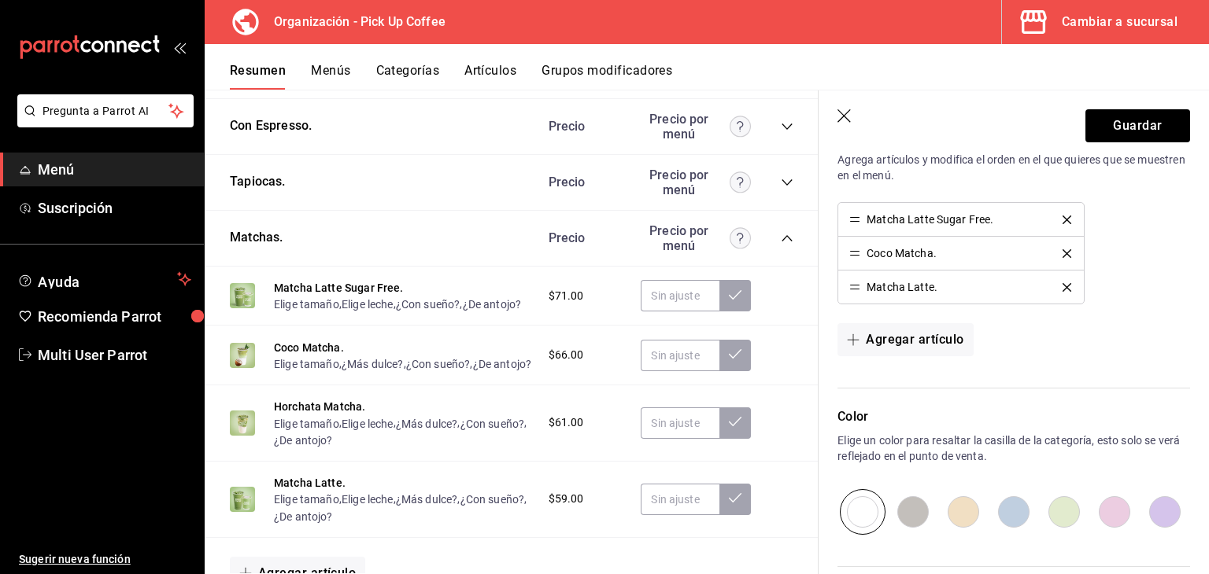
click at [1055, 245] on li "Coco Matcha." at bounding box center [960, 254] width 245 height 34
click at [1062, 249] on icon "delete" at bounding box center [1066, 253] width 9 height 9
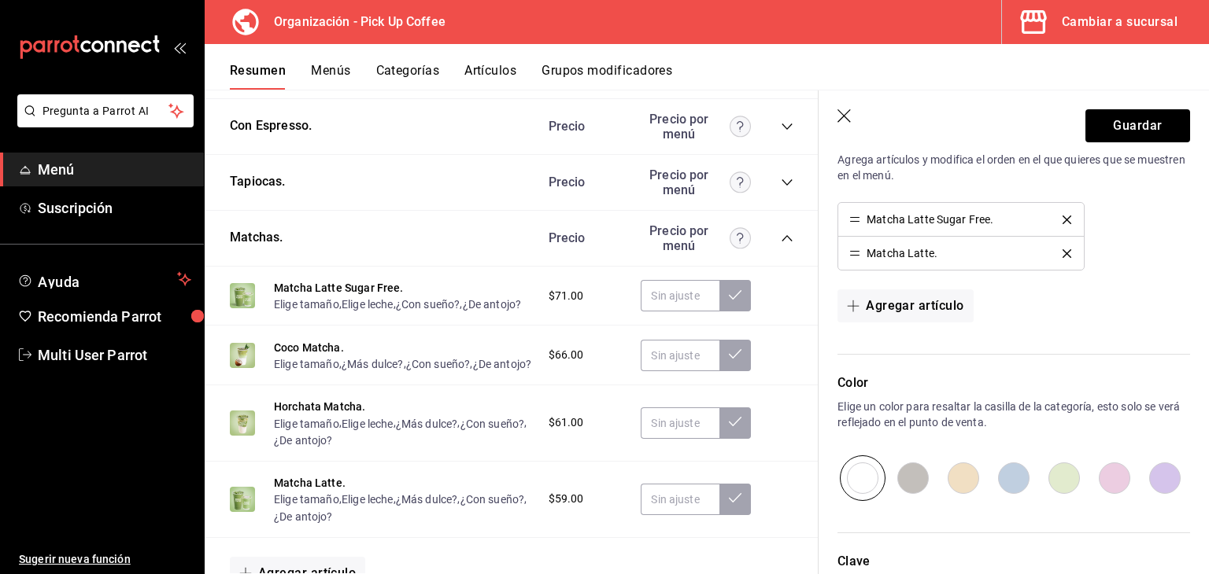
click at [848, 224] on li "Matcha Latte Sugar Free." at bounding box center [960, 220] width 245 height 34
drag, startPoint x: 855, startPoint y: 219, endPoint x: 865, endPoint y: 259, distance: 41.2
click at [866, 297] on button "Agregar artículo" at bounding box center [904, 306] width 135 height 33
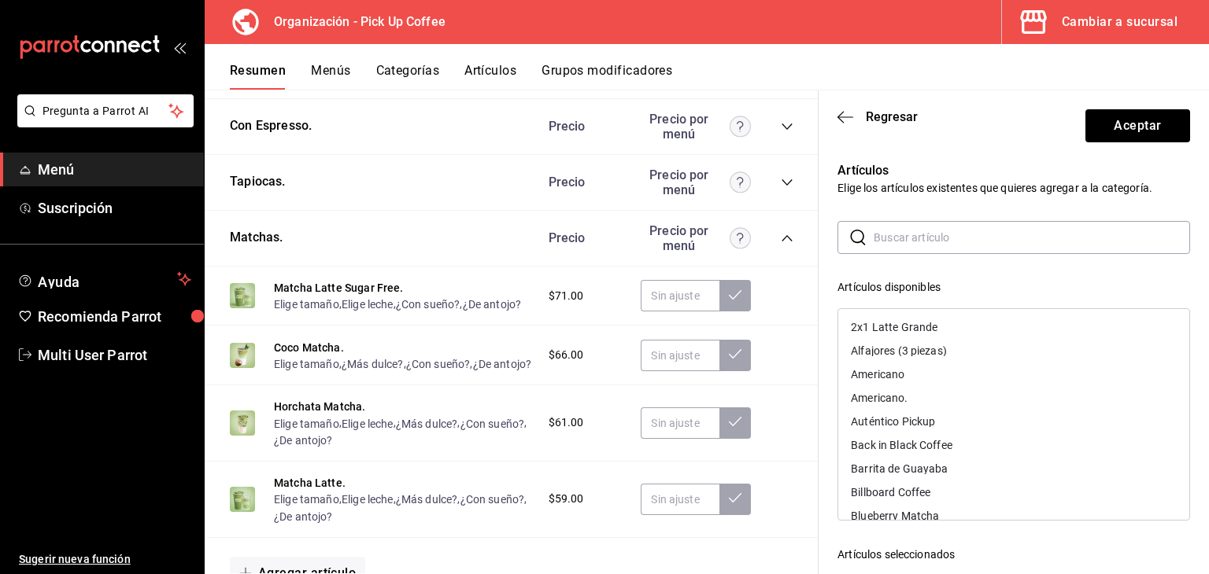
click at [907, 244] on input "text" at bounding box center [1032, 237] width 316 height 31
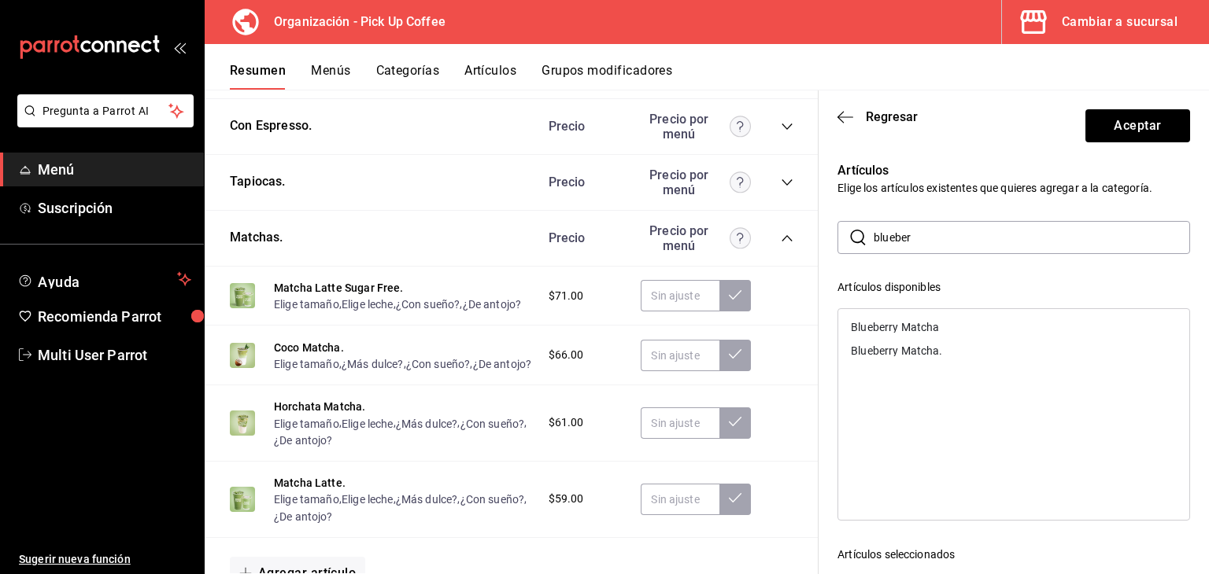
click at [927, 359] on div "Blueberry Matcha." at bounding box center [1013, 351] width 351 height 24
click at [932, 330] on div "Blueberry Matcha" at bounding box center [895, 327] width 88 height 11
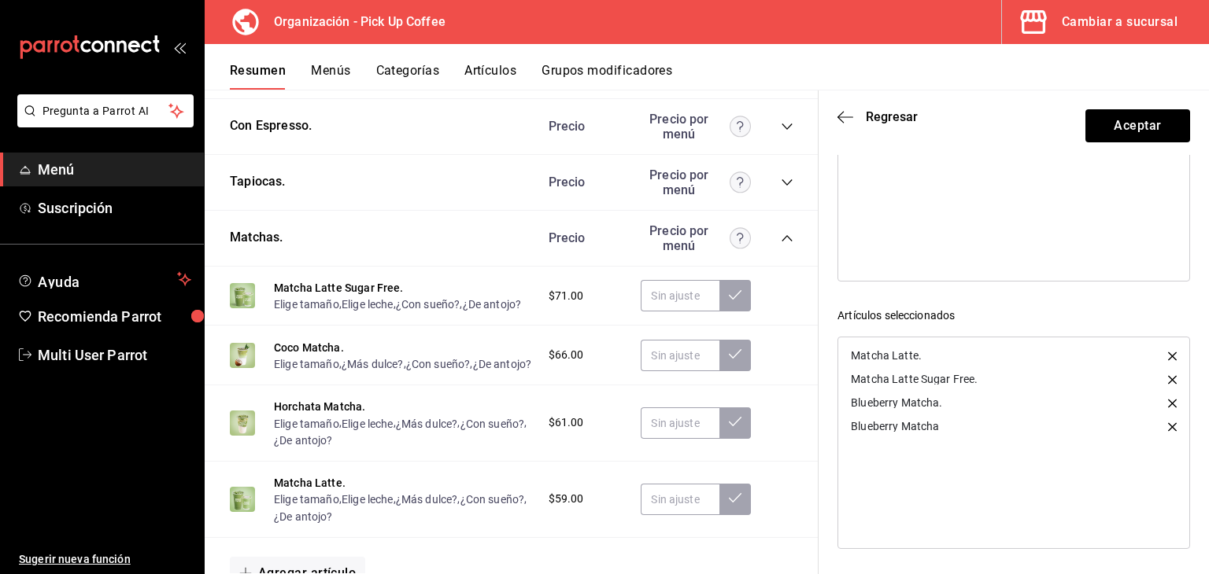
scroll to position [240, 0]
click at [1168, 427] on icon "button" at bounding box center [1172, 426] width 9 height 9
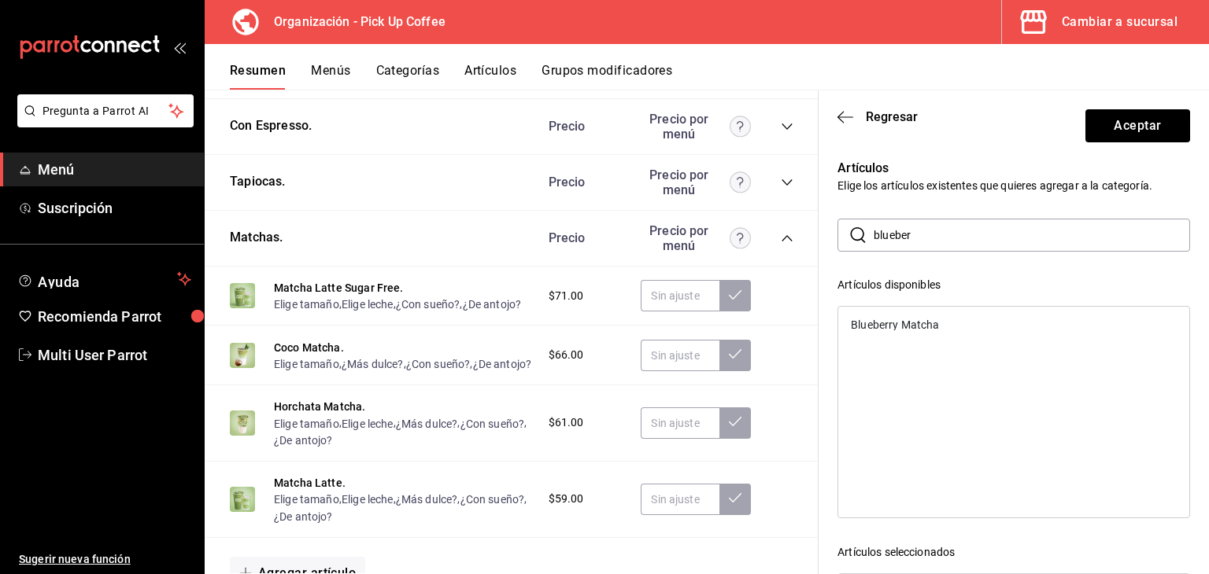
scroll to position [0, 0]
drag, startPoint x: 926, startPoint y: 237, endPoint x: 741, endPoint y: 231, distance: 185.0
click at [741, 231] on main "Resumen organización Agrega y edita los menús, las categorías, artículos y grup…" at bounding box center [707, 332] width 1004 height 485
paste input "Fresa Matcha"
click at [930, 358] on div "Fresa Matcha." at bounding box center [1013, 351] width 351 height 24
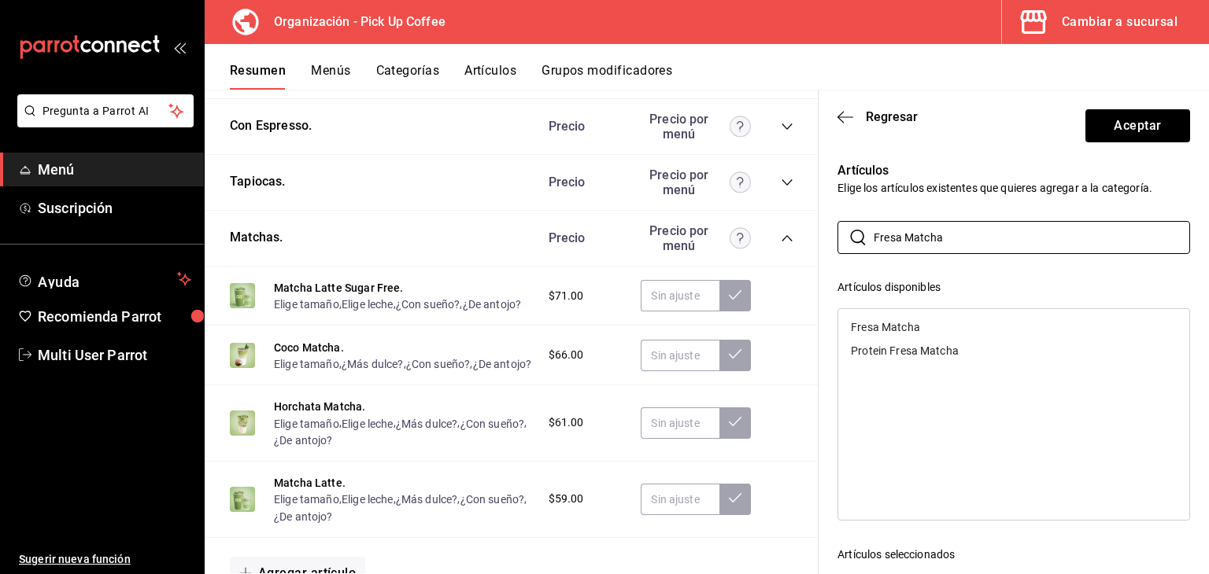
drag, startPoint x: 973, startPoint y: 243, endPoint x: 625, endPoint y: 235, distance: 347.9
click at [625, 235] on main "Resumen organización Agrega y edita los menús, las categorías, artículos y grup…" at bounding box center [707, 332] width 1004 height 485
paste input "Lychee"
click at [924, 346] on div "Lychee Matcha." at bounding box center [890, 350] width 79 height 11
drag, startPoint x: 896, startPoint y: 259, endPoint x: 750, endPoint y: 274, distance: 147.1
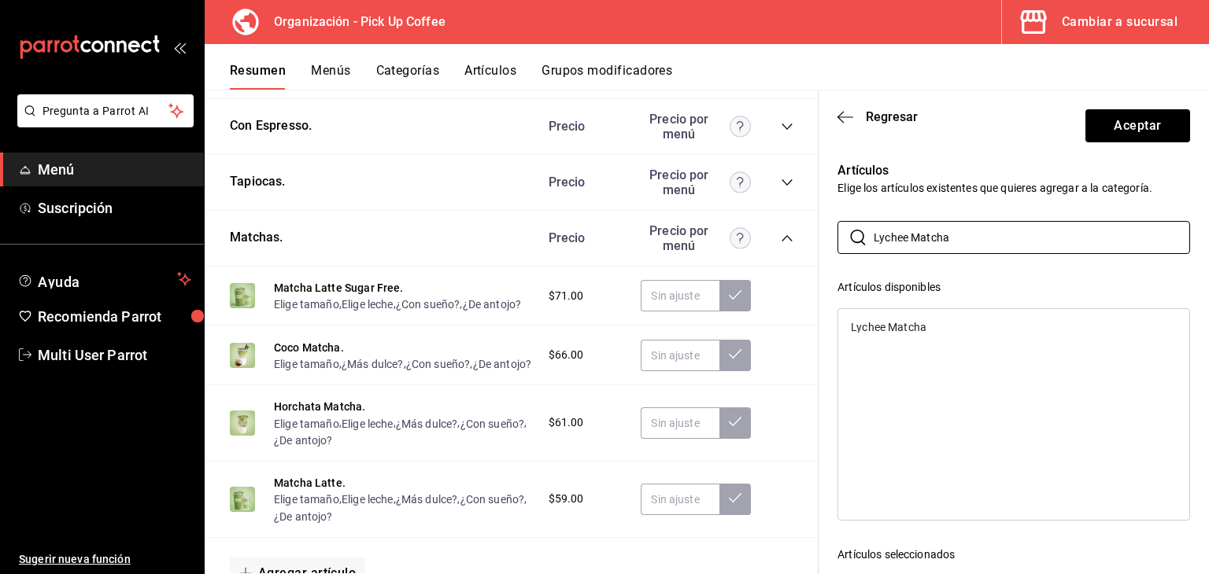
click at [750, 274] on main "Resumen organización Agrega y edita los menús, las categorías, artículos y grup…" at bounding box center [707, 332] width 1004 height 485
paste input "Mango"
click at [907, 353] on div "Mango Matcha." at bounding box center [890, 350] width 79 height 11
drag, startPoint x: 1021, startPoint y: 234, endPoint x: 551, endPoint y: 249, distance: 470.1
click at [551, 249] on main "Resumen organización Agrega y edita los menús, las categorías, artículos y grup…" at bounding box center [707, 332] width 1004 height 485
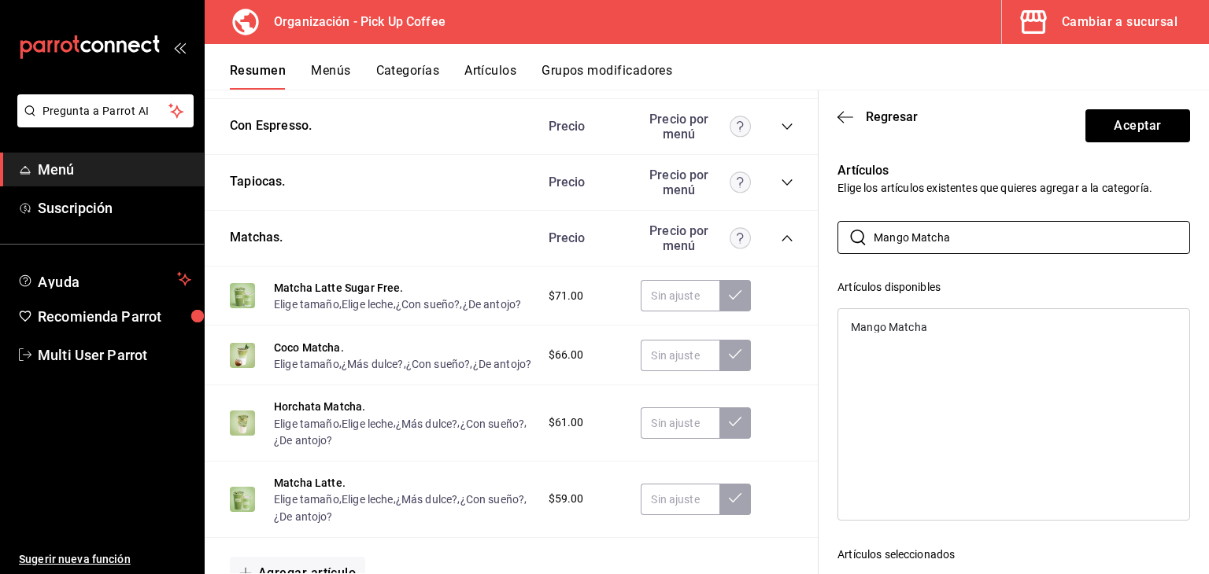
paste input "tcha Latte"
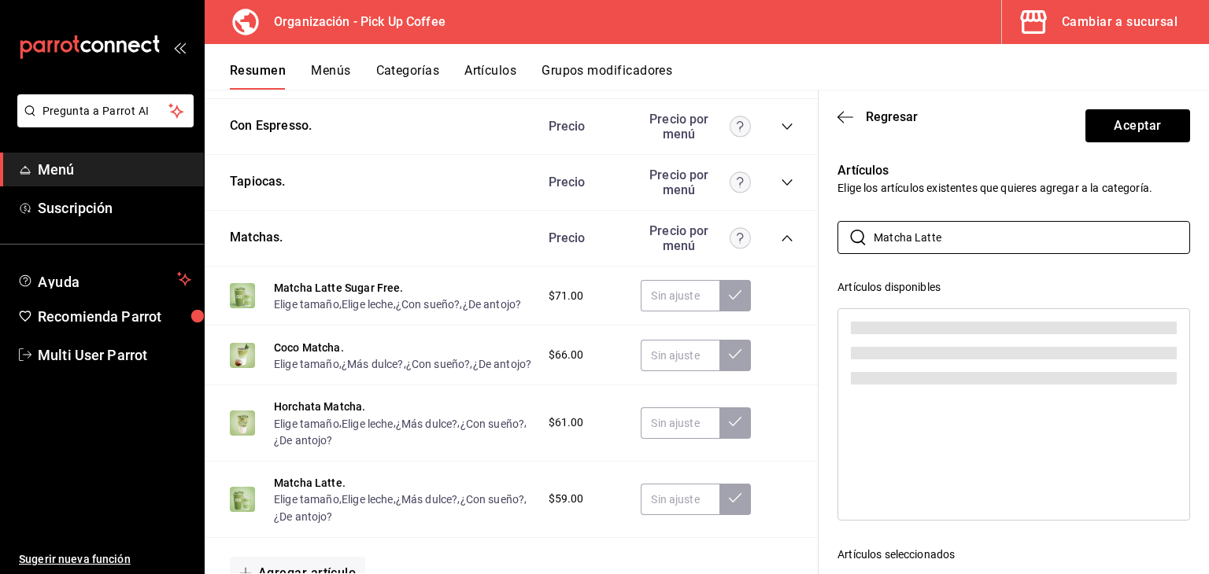
type input "Matcha Latte"
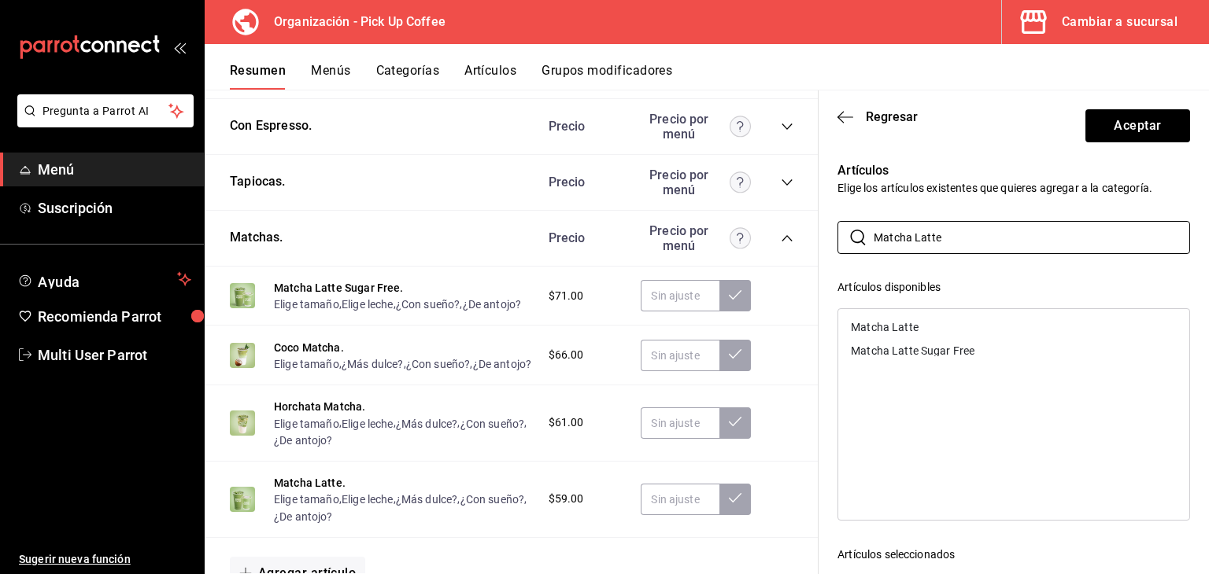
drag, startPoint x: 976, startPoint y: 248, endPoint x: 728, endPoint y: 282, distance: 250.2
click at [728, 282] on main "Resumen organización Agrega y edita los menús, las categorías, artículos y grup…" at bounding box center [707, 332] width 1004 height 485
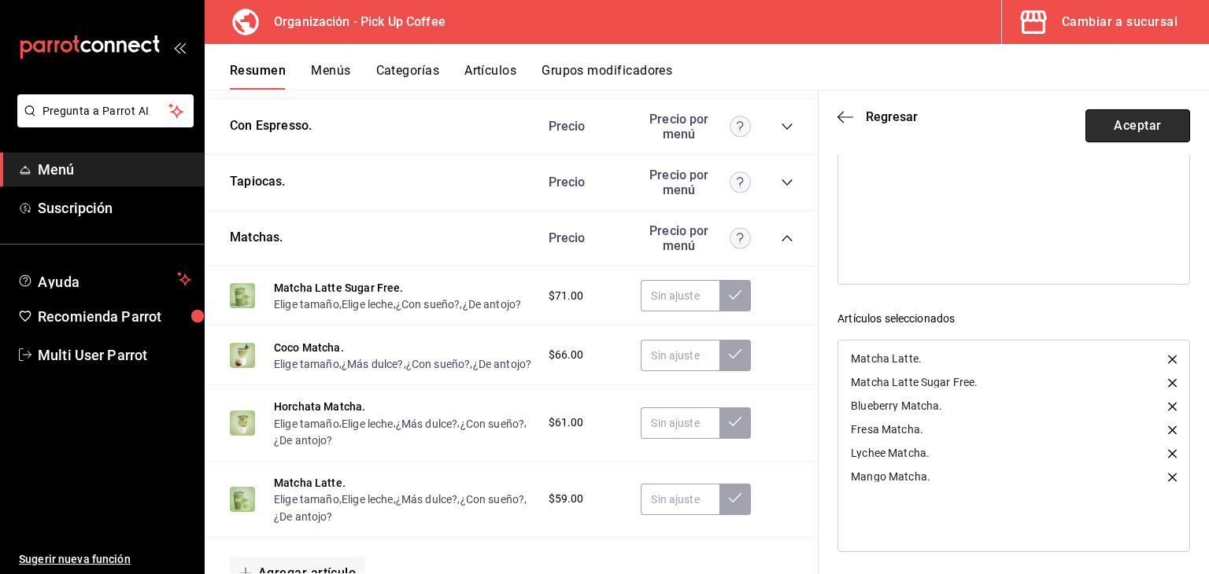
click at [1108, 132] on button "Aceptar" at bounding box center [1137, 125] width 105 height 33
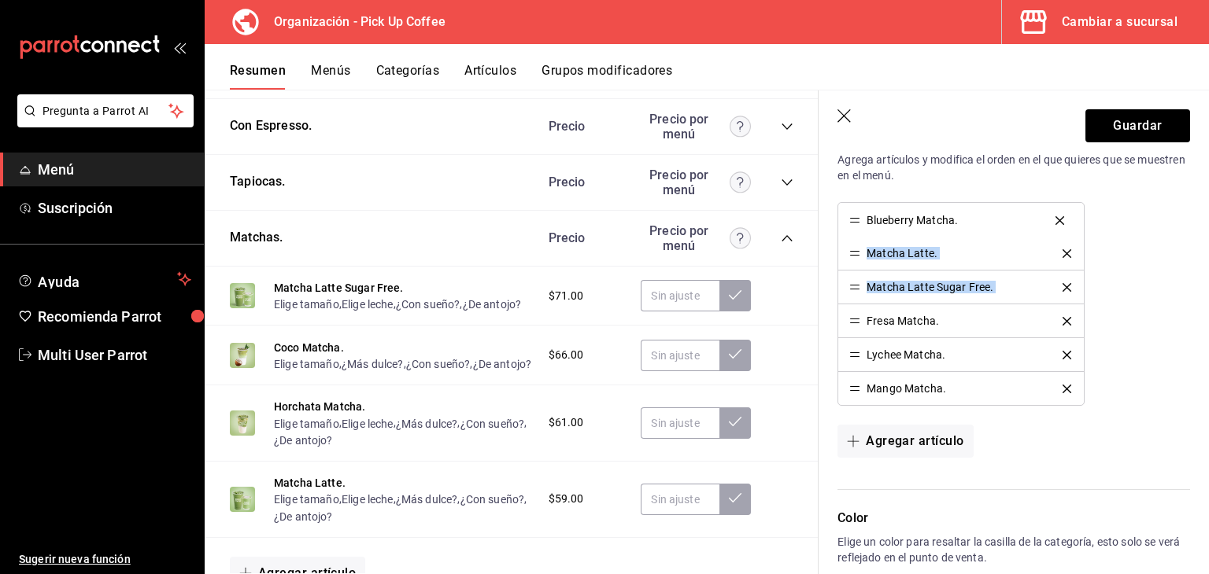
drag, startPoint x: 854, startPoint y: 285, endPoint x: 833, endPoint y: 219, distance: 69.2
drag, startPoint x: 856, startPoint y: 325, endPoint x: 847, endPoint y: 253, distance: 72.2
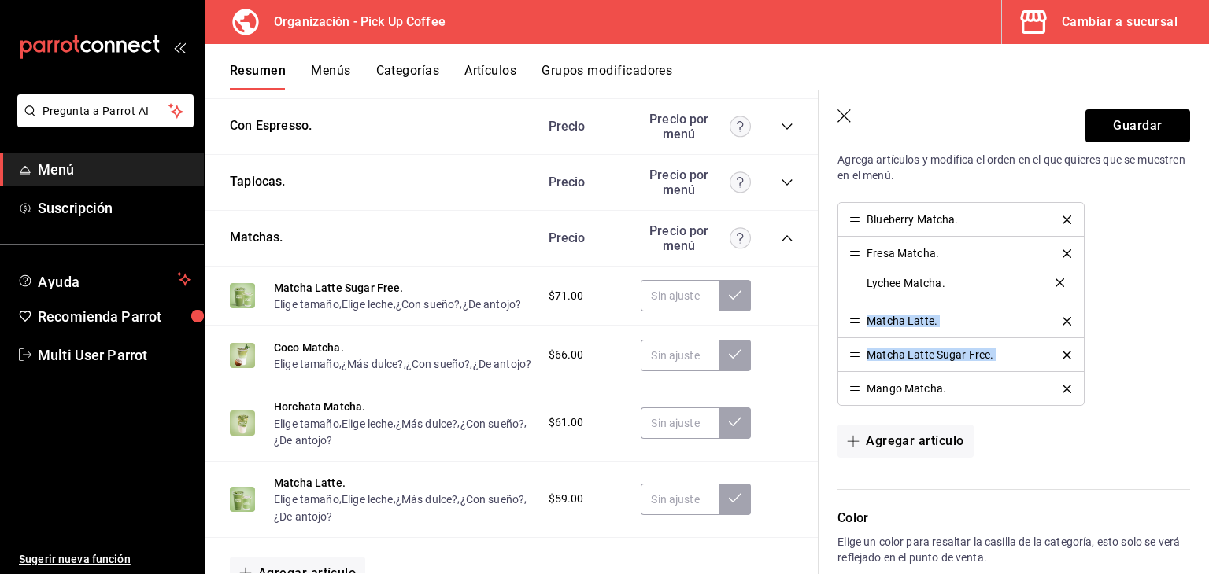
drag, startPoint x: 850, startPoint y: 355, endPoint x: 858, endPoint y: 284, distance: 71.3
drag, startPoint x: 854, startPoint y: 373, endPoint x: 847, endPoint y: 318, distance: 55.5
click at [1165, 263] on div "Blueberry Matcha. Fresa Matcha. Lychee Matcha. Mango Matcha. Matcha Latte. Matc…" at bounding box center [1013, 304] width 353 height 204
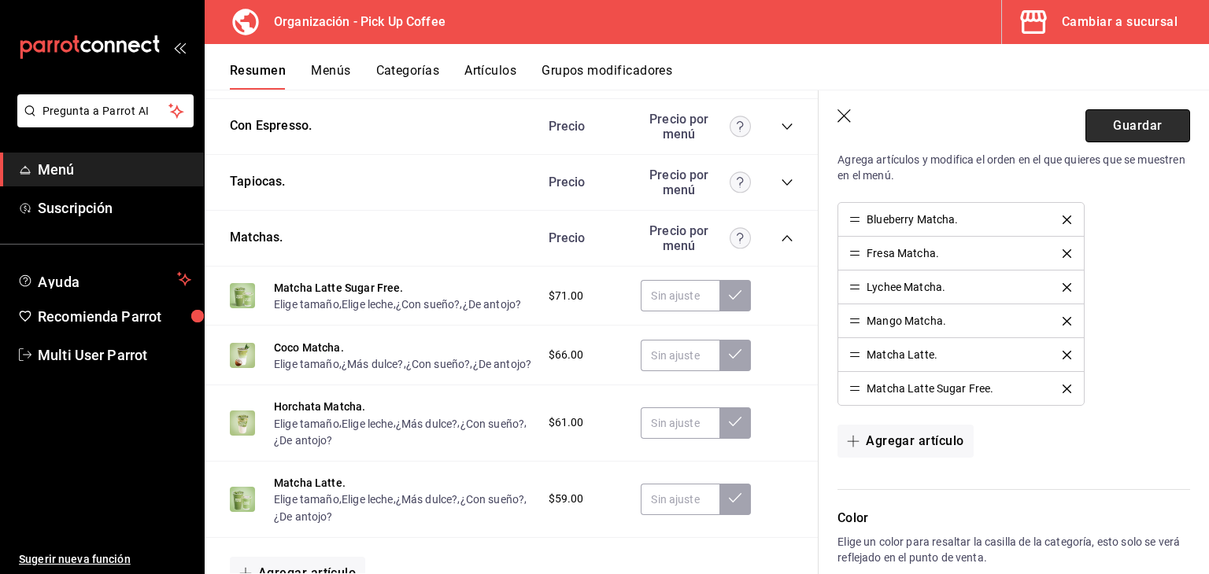
click at [1117, 133] on button "Guardar" at bounding box center [1137, 125] width 105 height 33
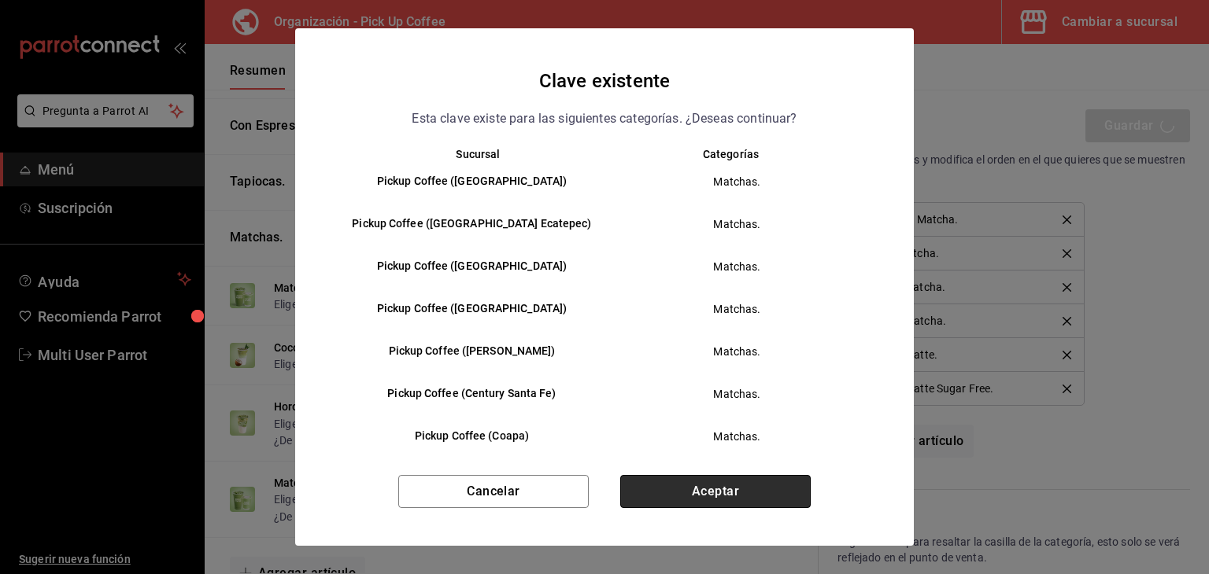
click at [683, 495] on button "Aceptar" at bounding box center [715, 491] width 190 height 33
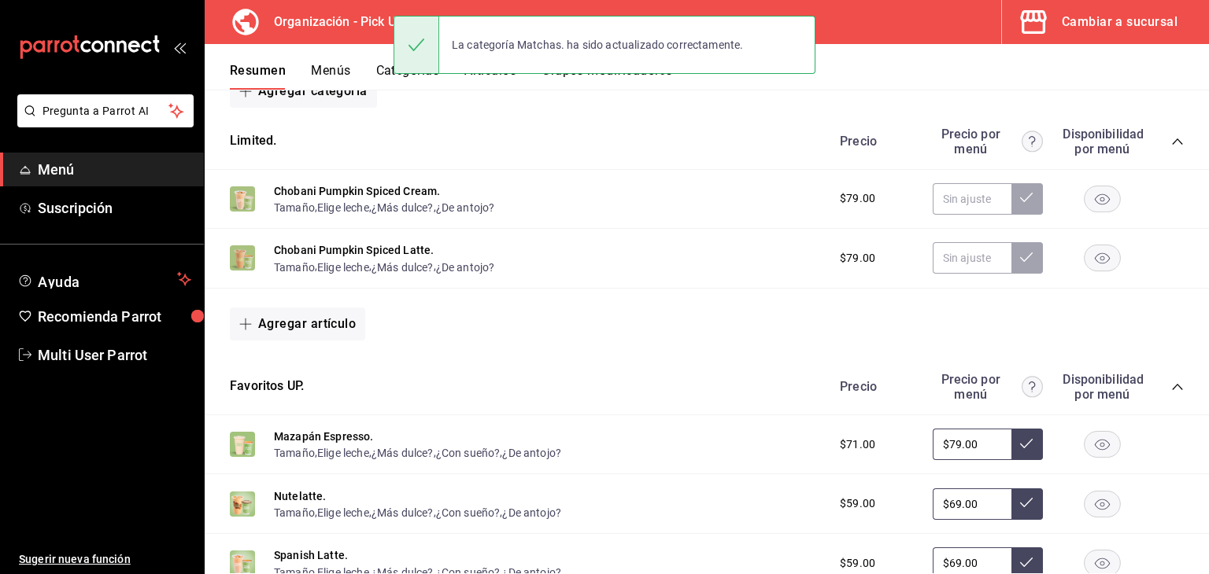
scroll to position [207, 0]
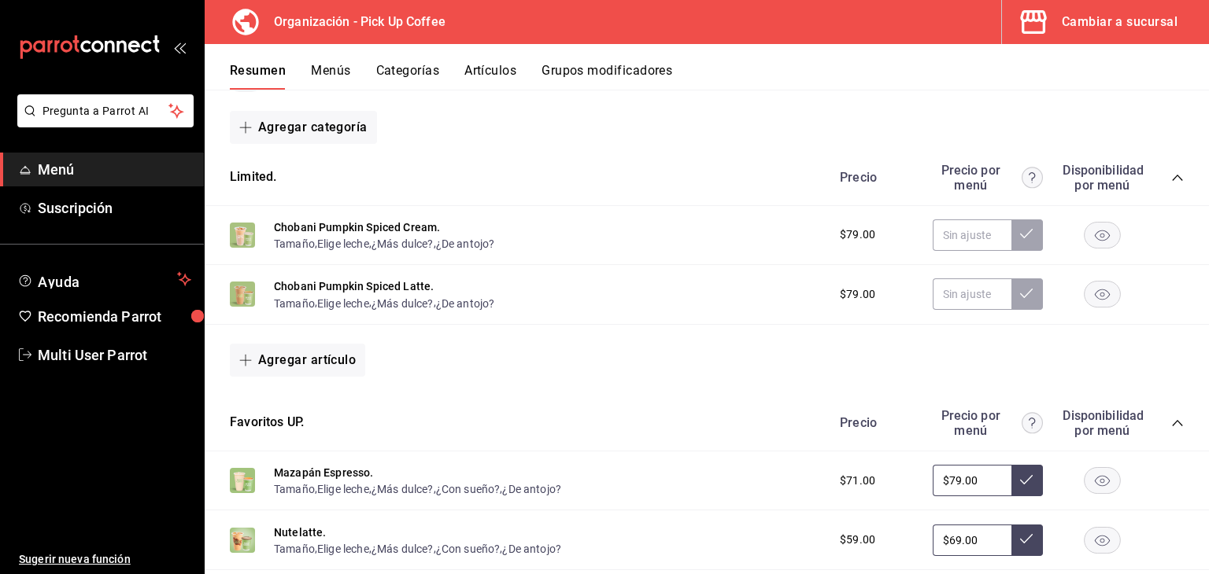
click at [1163, 416] on div "Precio Precio por menú Disponibilidad por menú" at bounding box center [1004, 423] width 360 height 30
click at [1172, 423] on icon "collapse-category-row" at bounding box center [1177, 423] width 10 height 6
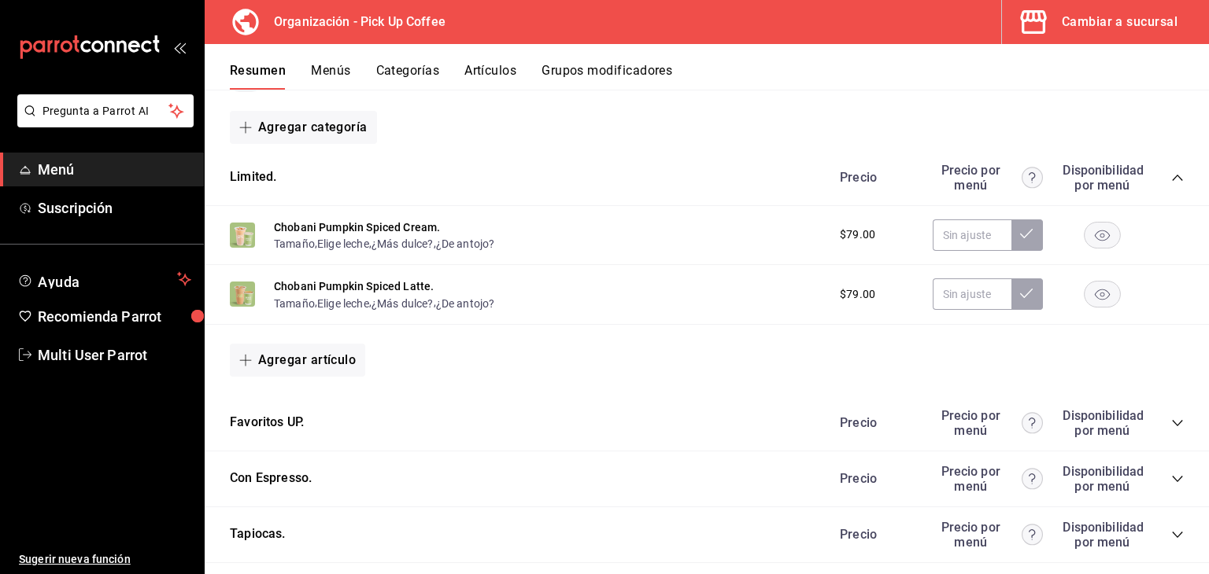
click at [1164, 170] on div "Precio Precio por menú Disponibilidad por menú" at bounding box center [1004, 178] width 360 height 30
click at [1171, 179] on icon "collapse-category-row" at bounding box center [1177, 178] width 13 height 13
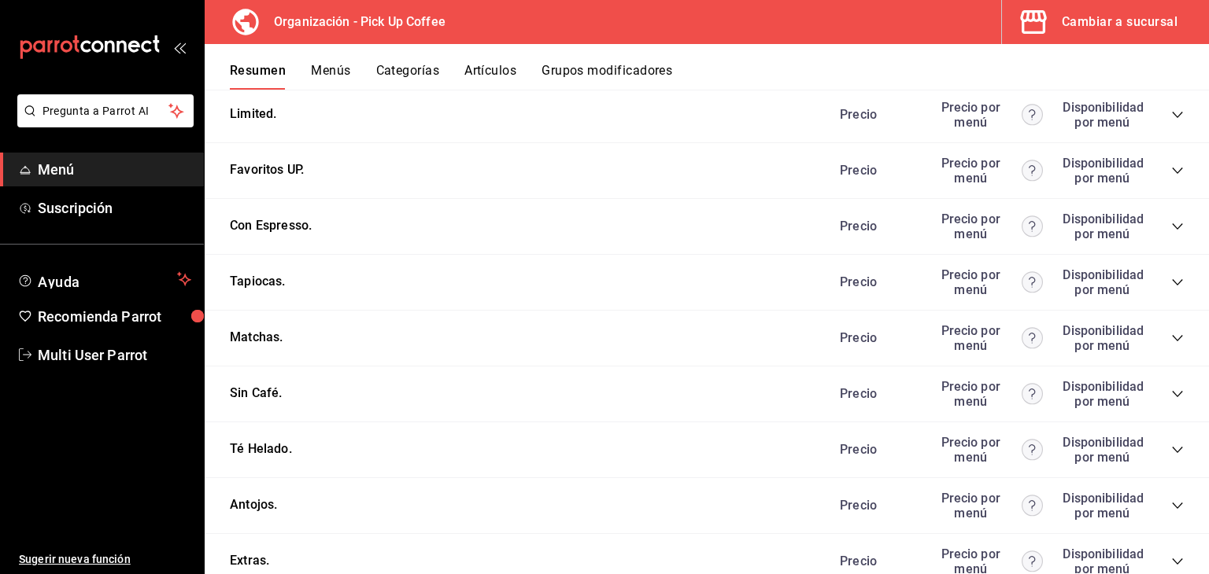
scroll to position [364, 0]
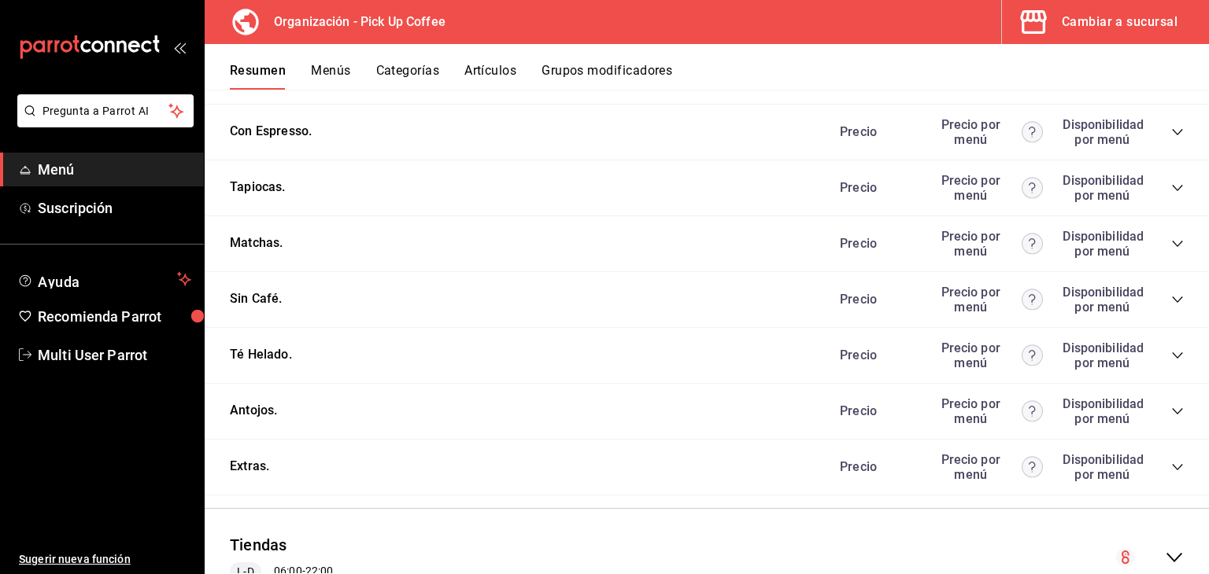
click at [1158, 248] on div "Precio Precio por menú Disponibilidad por menú" at bounding box center [1004, 244] width 360 height 30
click at [1171, 246] on icon "collapse-category-row" at bounding box center [1177, 244] width 13 height 13
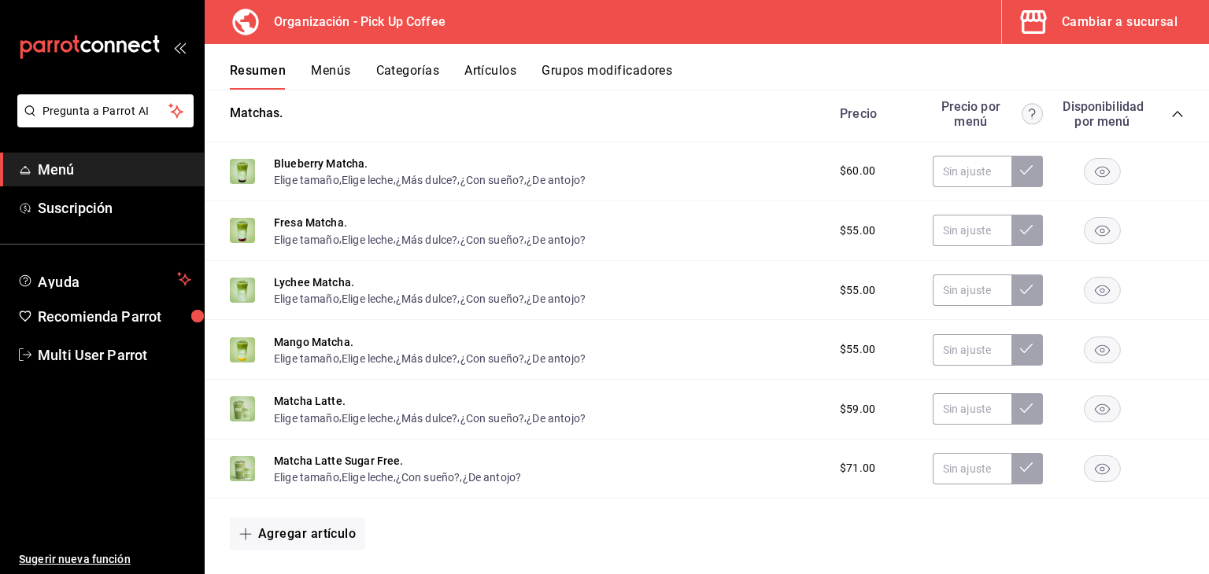
scroll to position [522, 0]
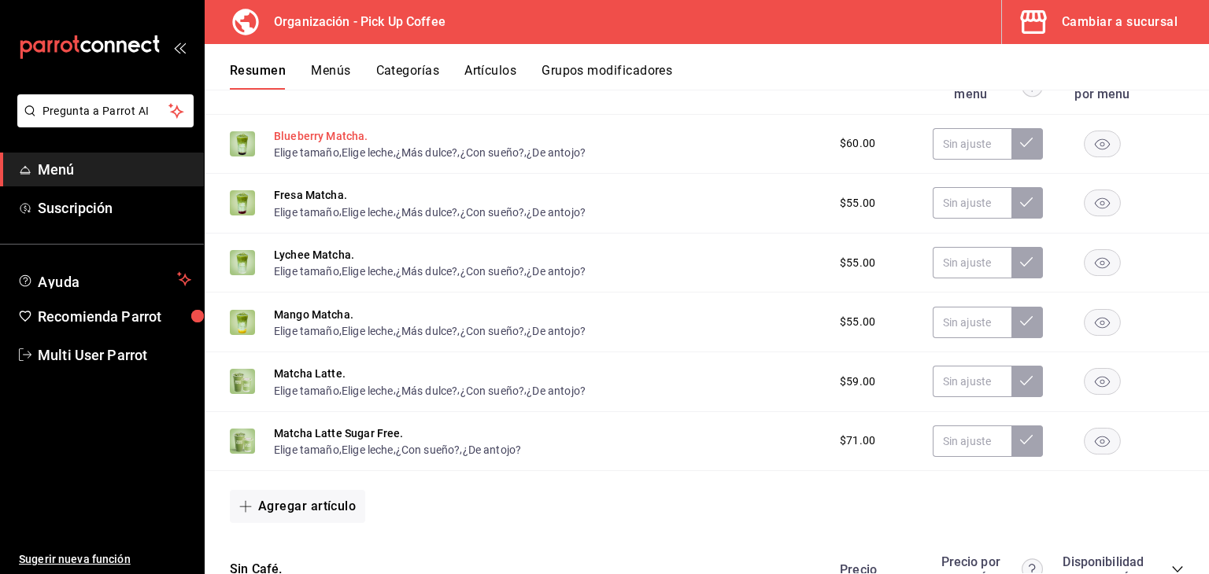
click at [340, 137] on button "Blueberry Matcha." at bounding box center [321, 136] width 94 height 16
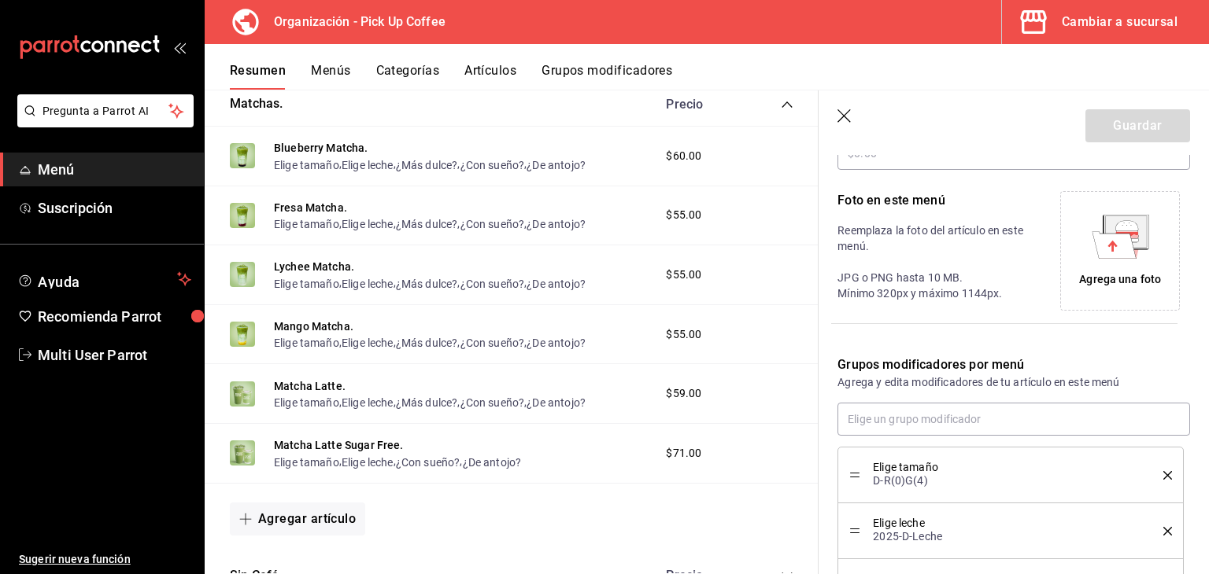
scroll to position [472, 0]
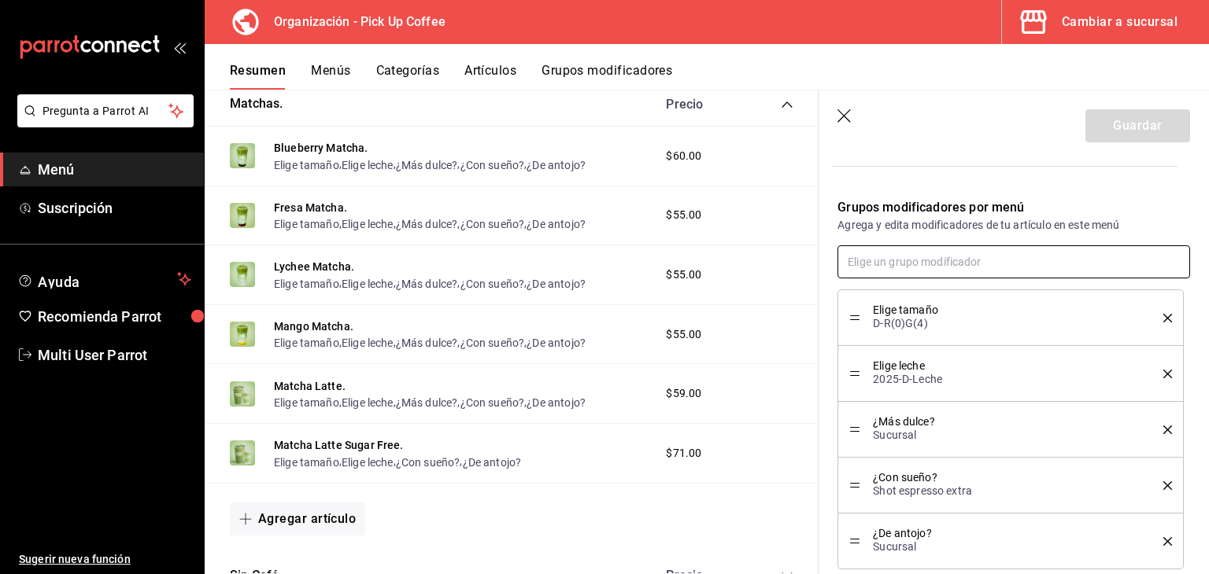
click at [931, 265] on input "text" at bounding box center [1013, 262] width 353 height 33
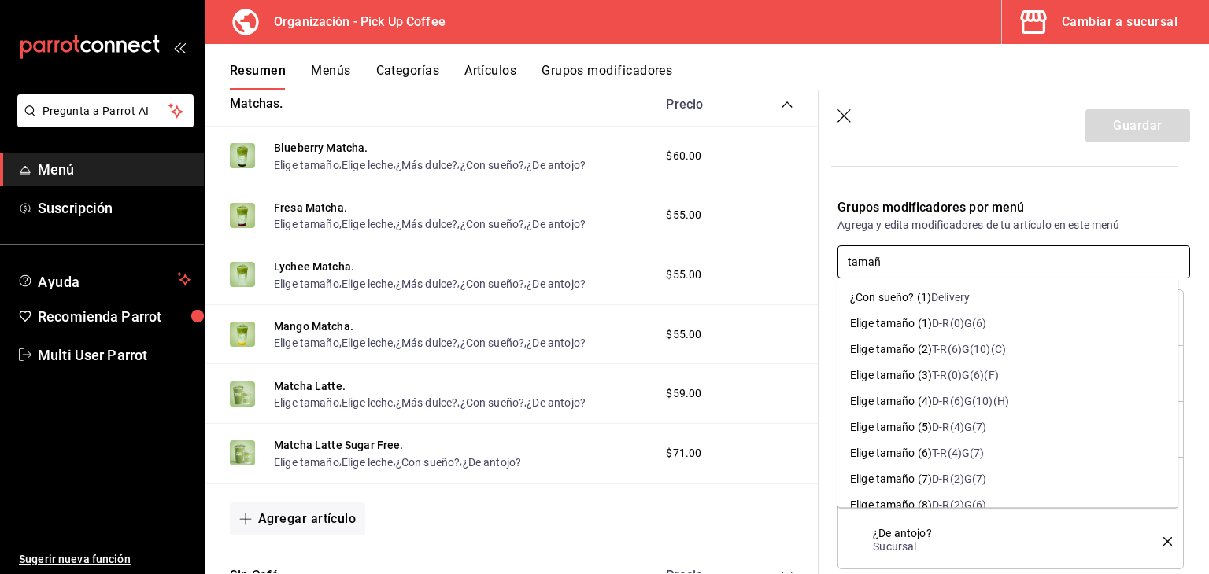
type input "tamaño"
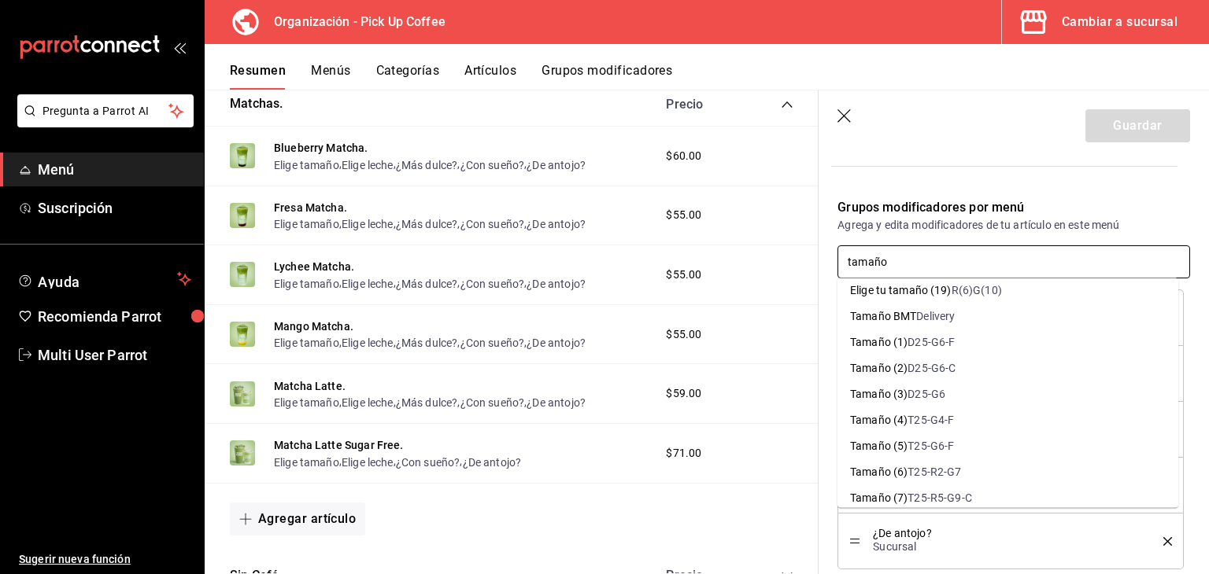
scroll to position [1023, 0]
click at [959, 350] on li "Tamaño (1) D25-G6-F" at bounding box center [1007, 340] width 341 height 26
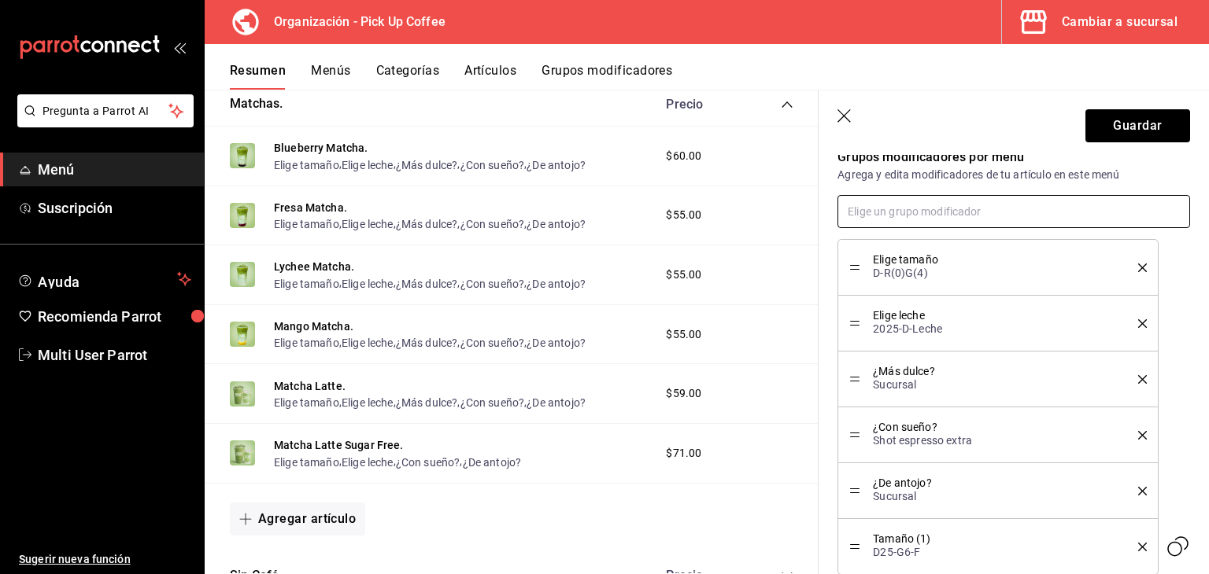
scroll to position [551, 0]
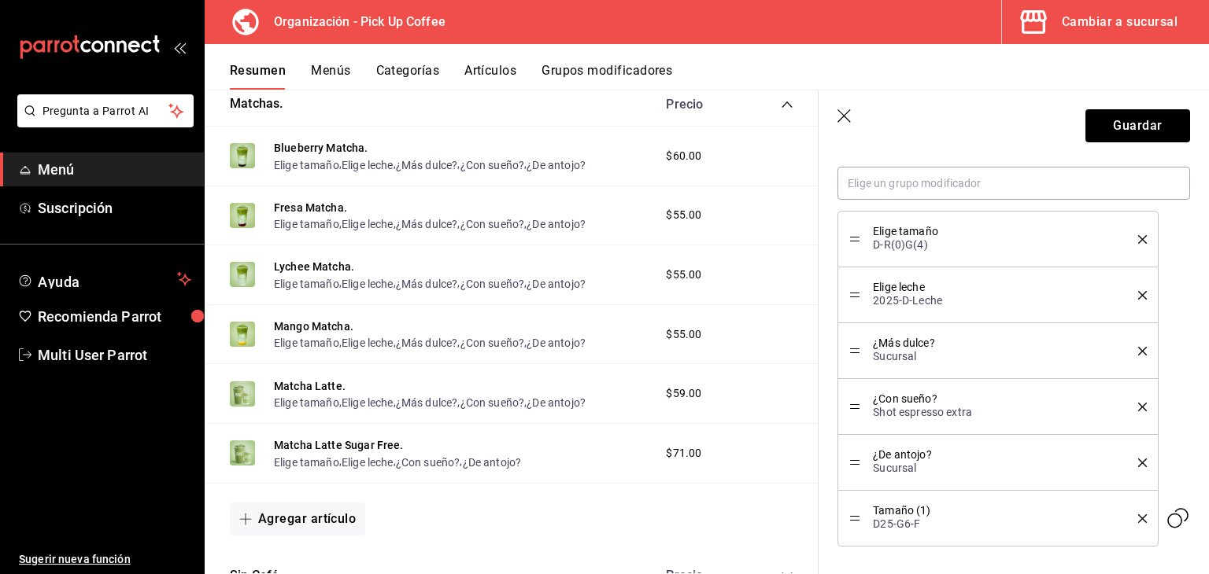
click at [1135, 238] on li "Elige tamaño D-R(0)G(4)" at bounding box center [997, 239] width 320 height 57
click at [1138, 239] on icon "delete" at bounding box center [1142, 239] width 9 height 9
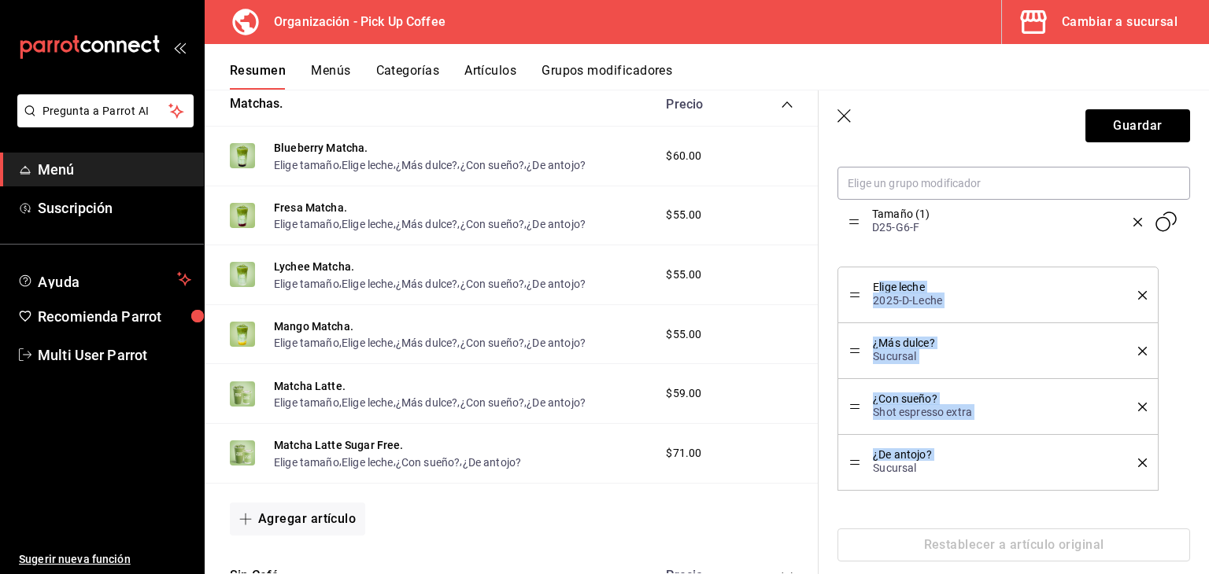
drag, startPoint x: 859, startPoint y: 456, endPoint x: 878, endPoint y: 223, distance: 233.8
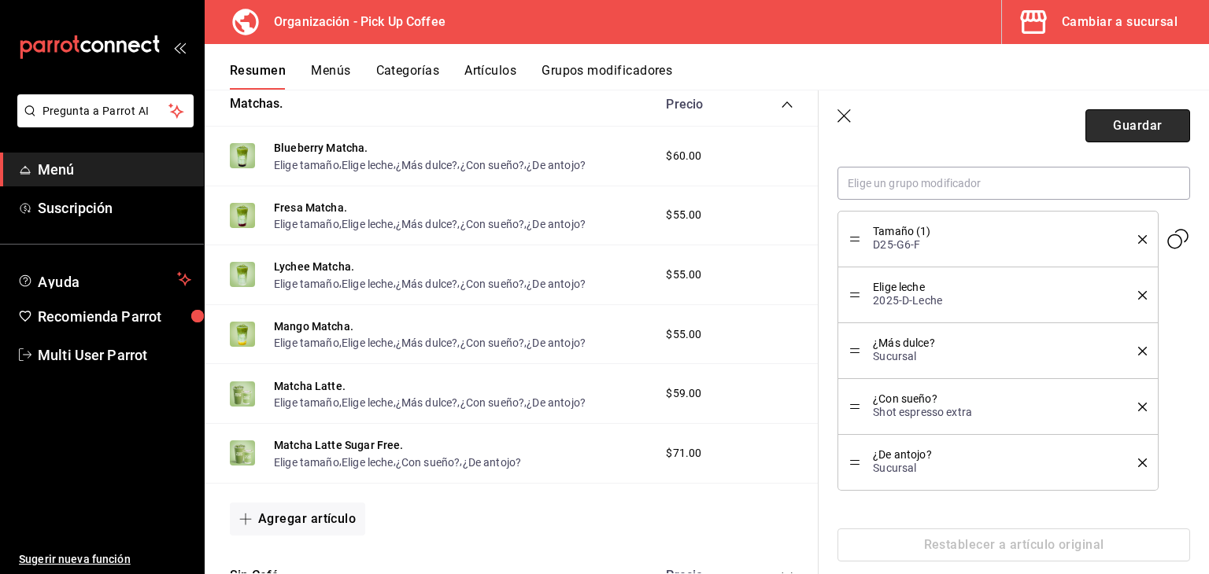
click at [1115, 136] on button "Guardar" at bounding box center [1137, 125] width 105 height 33
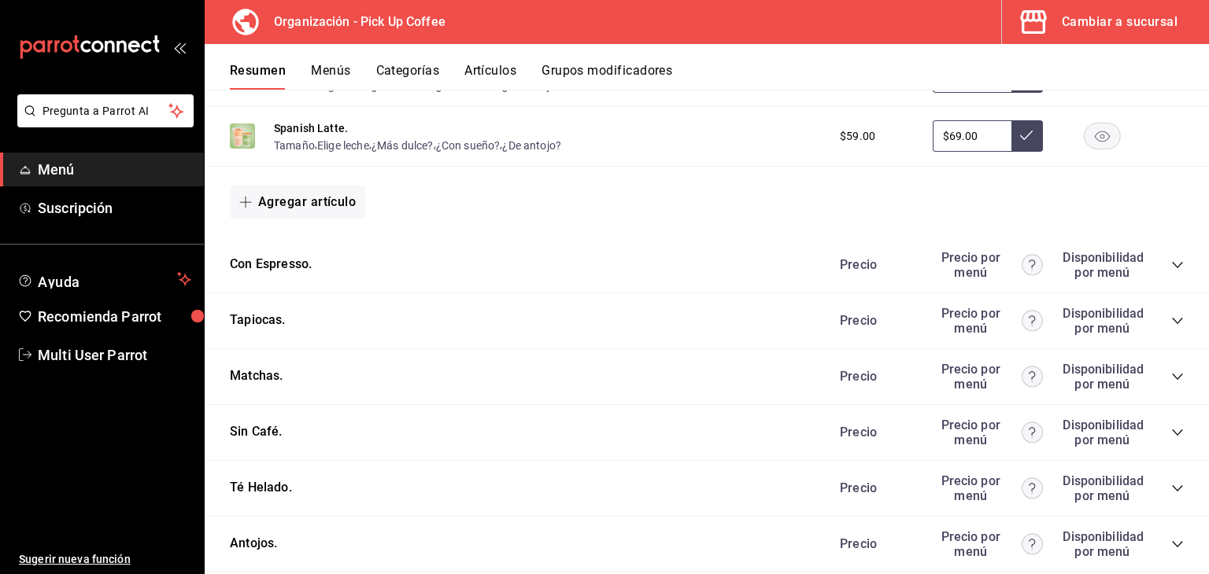
scroll to position [837, 0]
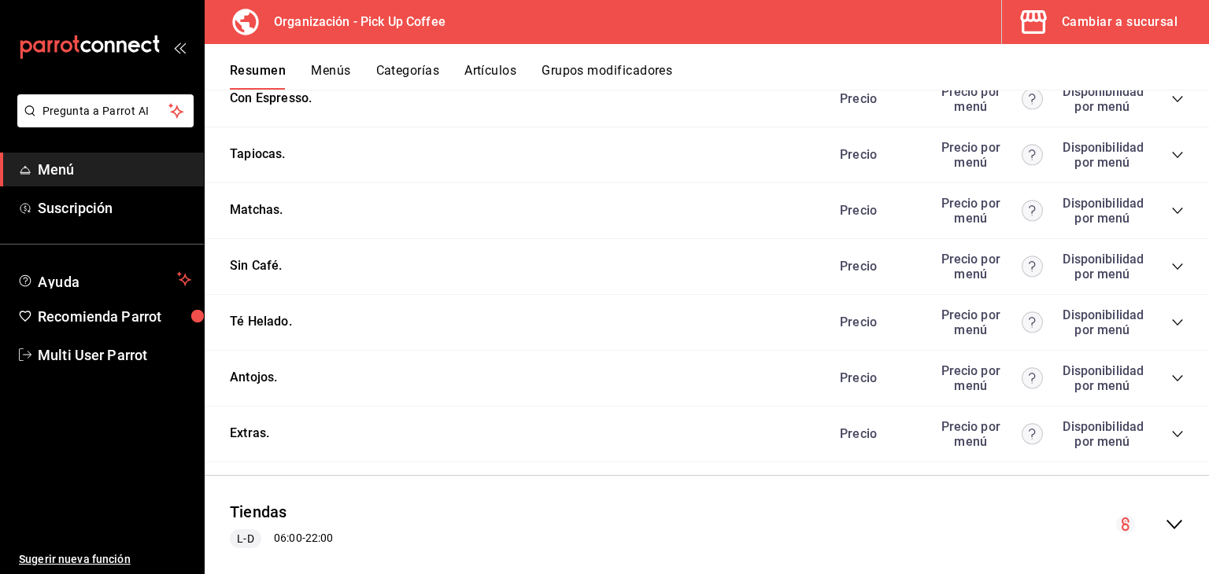
click at [1171, 212] on icon "collapse-category-row" at bounding box center [1177, 211] width 13 height 13
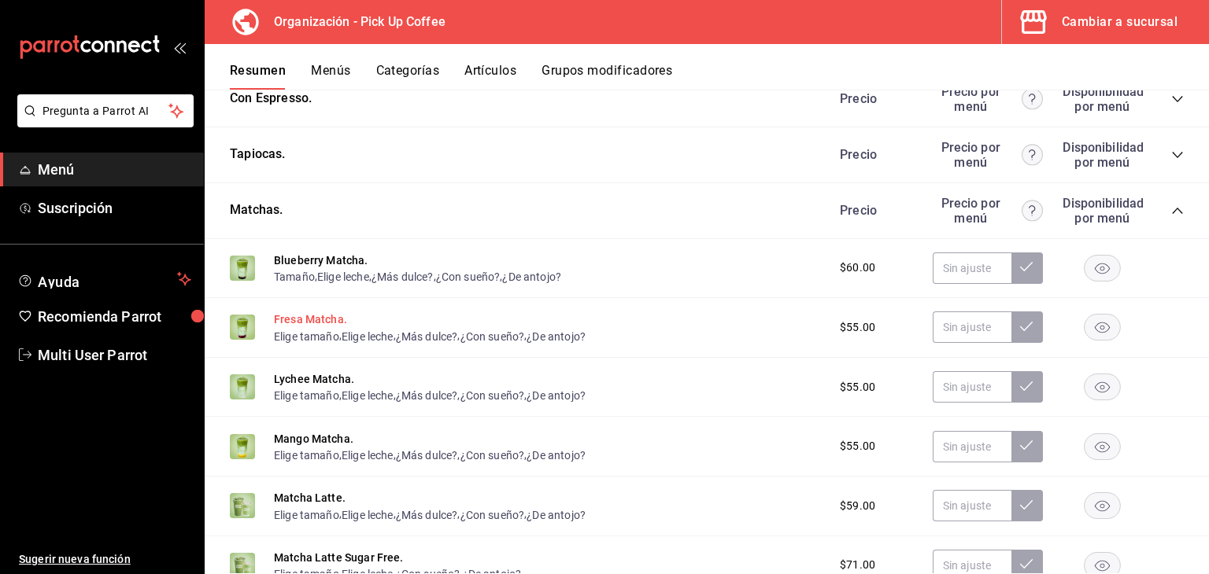
click at [326, 314] on button "Fresa Matcha." at bounding box center [310, 320] width 73 height 16
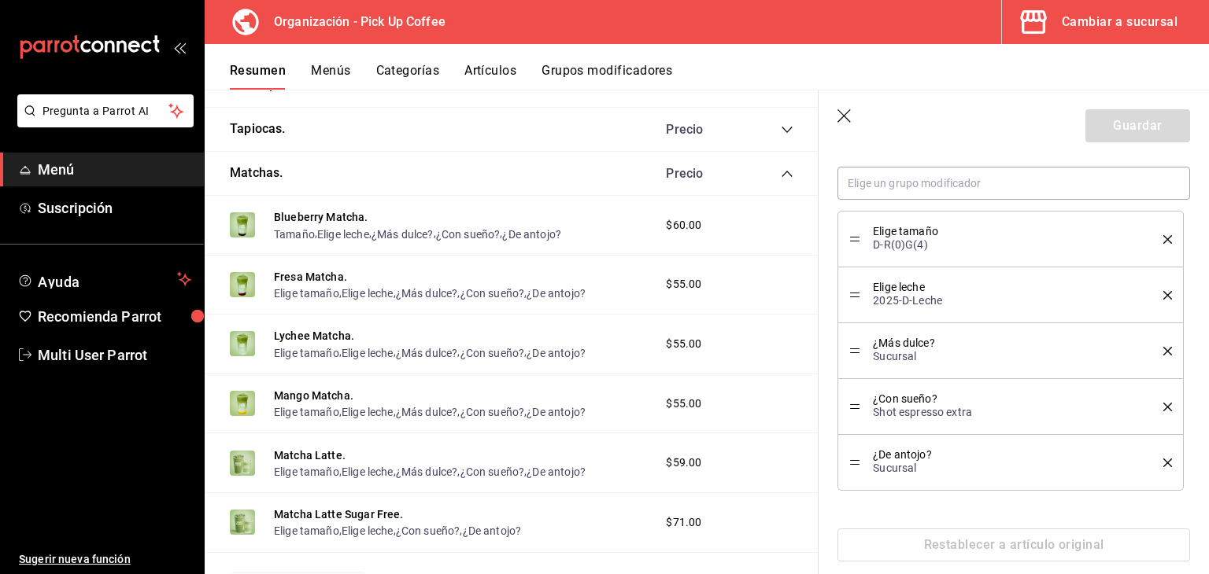
scroll to position [806, 0]
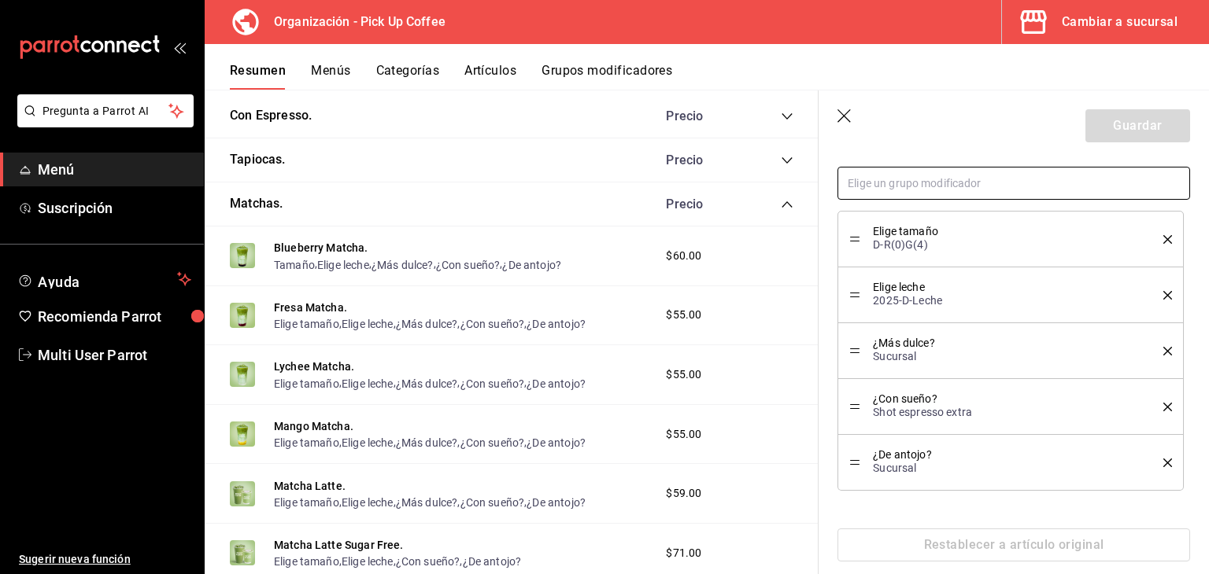
click at [948, 198] on input "text" at bounding box center [1013, 183] width 353 height 33
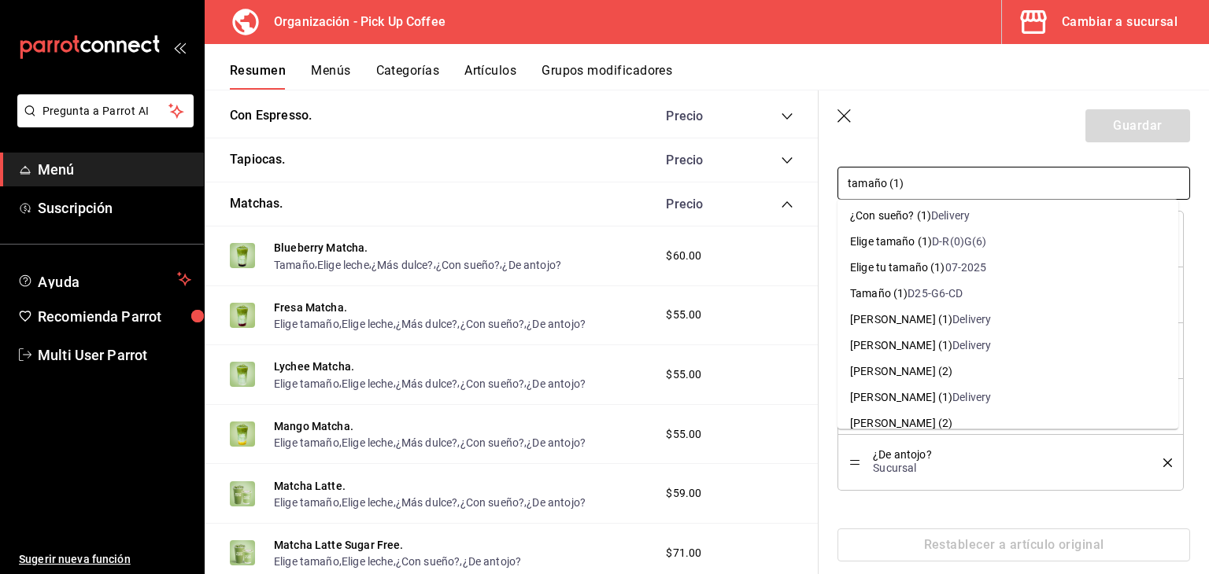
scroll to position [0, 0]
click at [957, 181] on input "tamaño (1)" at bounding box center [1013, 183] width 353 height 33
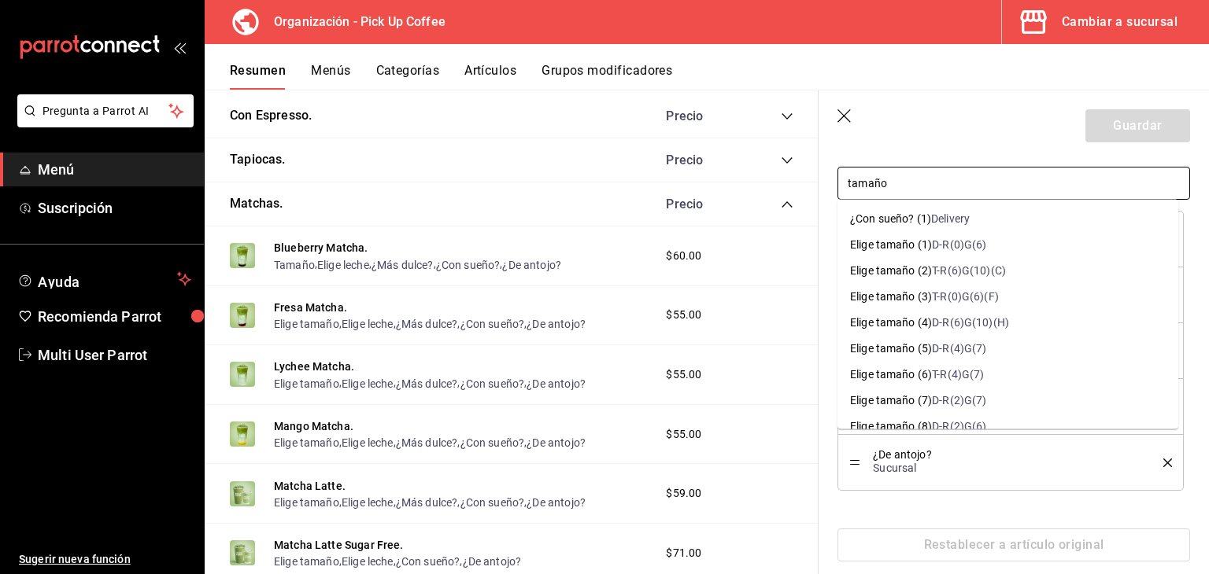
type input "tamaño"
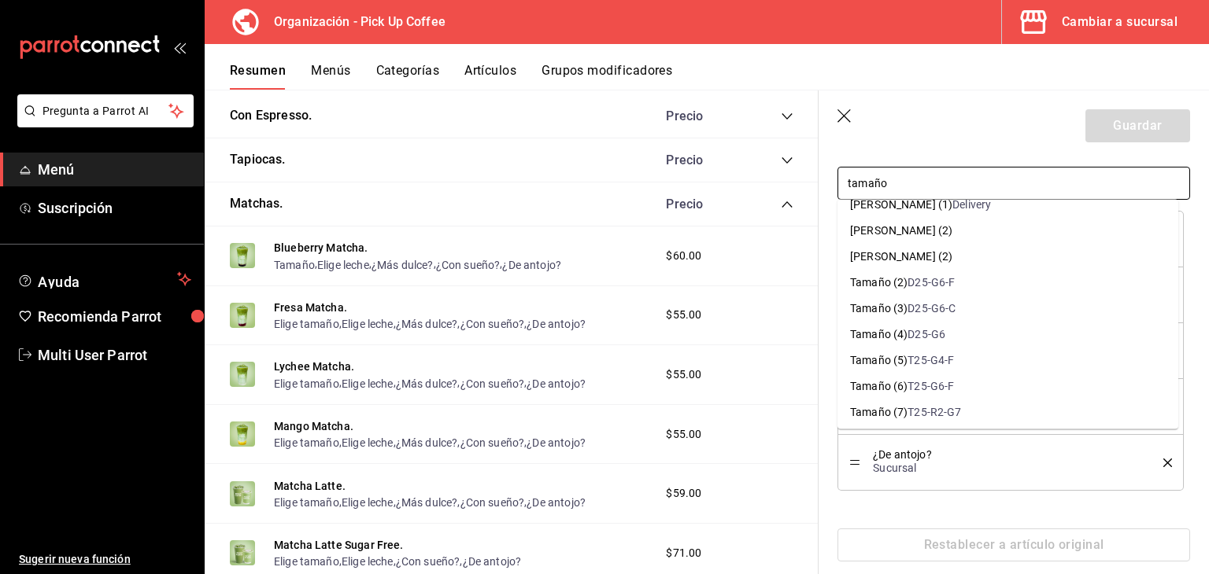
scroll to position [1259, 0]
click at [954, 259] on li "Tamaño (2) D25-G6-F" at bounding box center [1007, 259] width 341 height 26
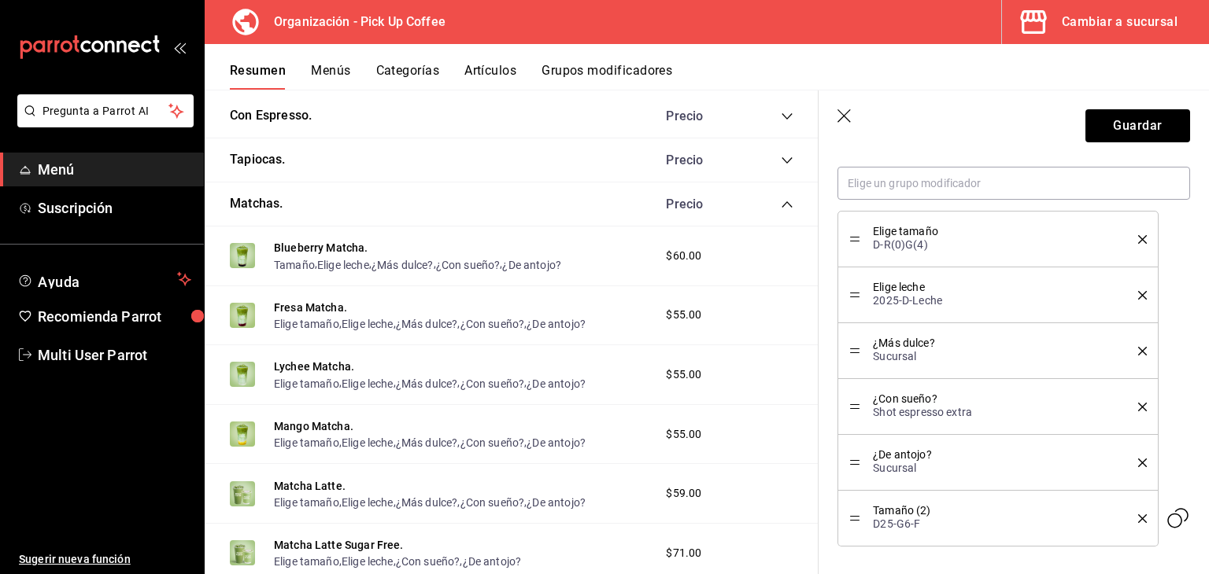
click at [1138, 235] on icon "delete" at bounding box center [1142, 239] width 9 height 9
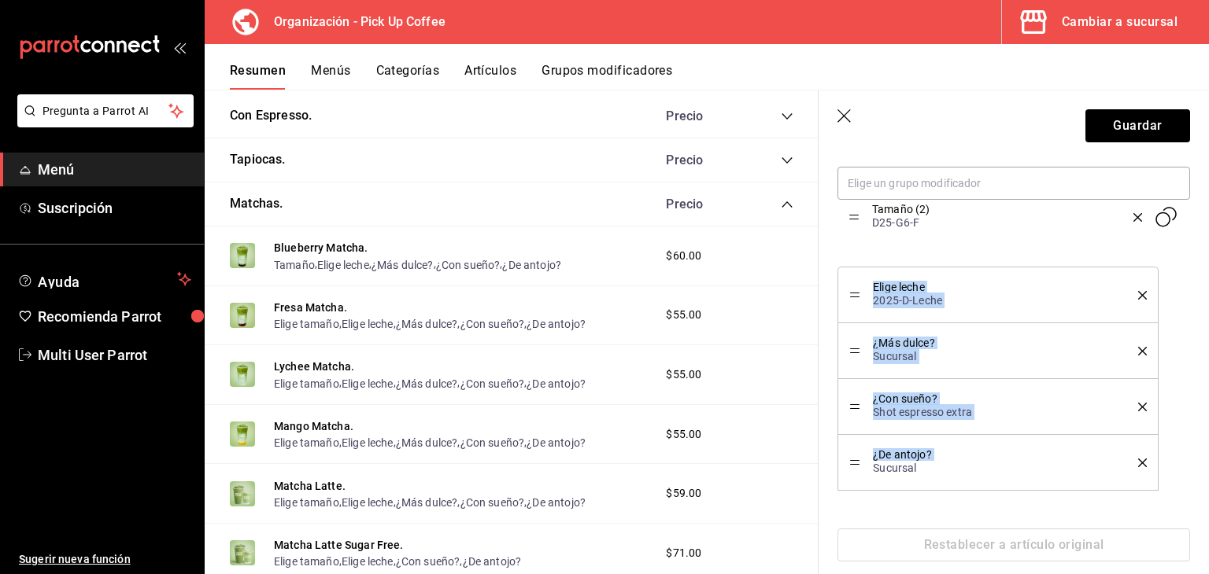
drag, startPoint x: 859, startPoint y: 459, endPoint x: 868, endPoint y: 231, distance: 228.4
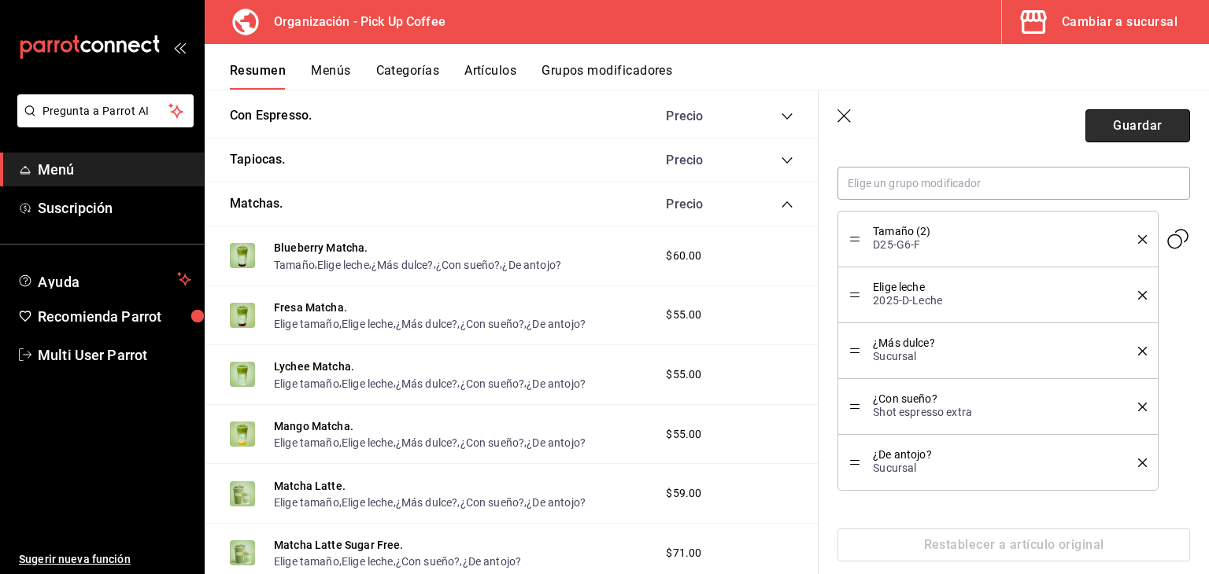
click at [1147, 124] on button "Guardar" at bounding box center [1137, 125] width 105 height 33
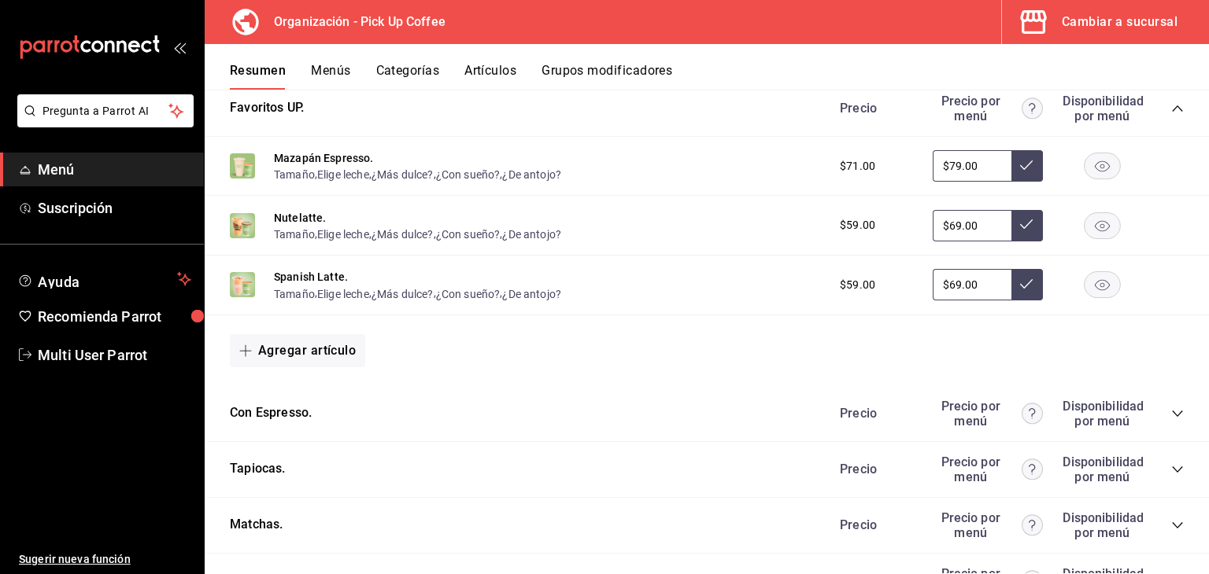
scroll to position [915, 0]
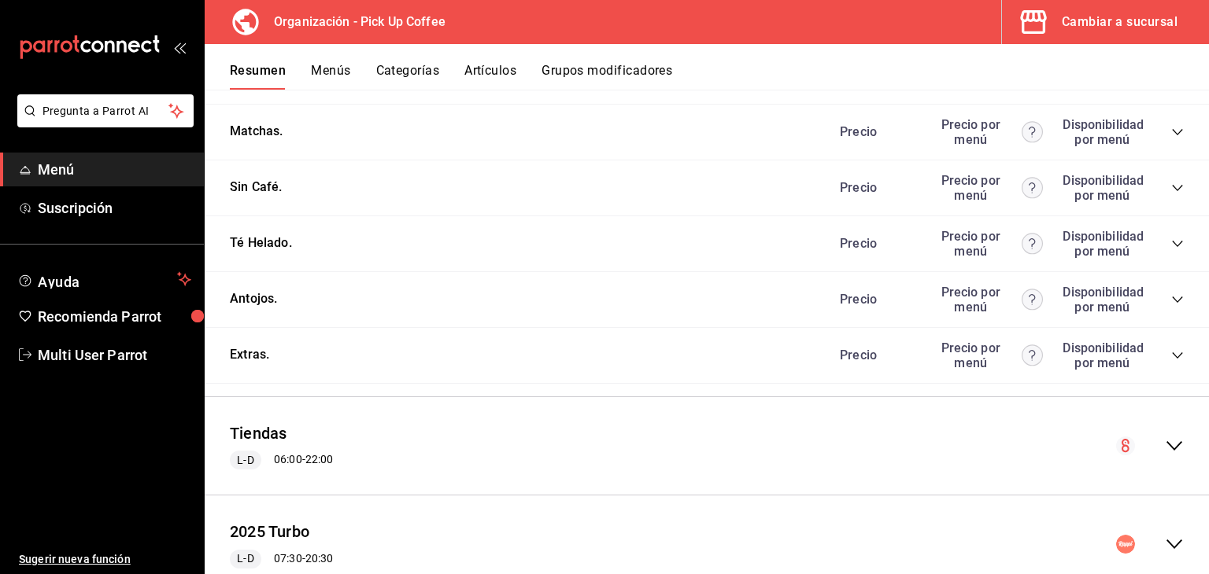
click at [1173, 131] on div "Matchas. Precio Precio por menú Disponibilidad por menú" at bounding box center [707, 133] width 1004 height 56
click at [1171, 132] on icon "collapse-category-row" at bounding box center [1177, 132] width 13 height 13
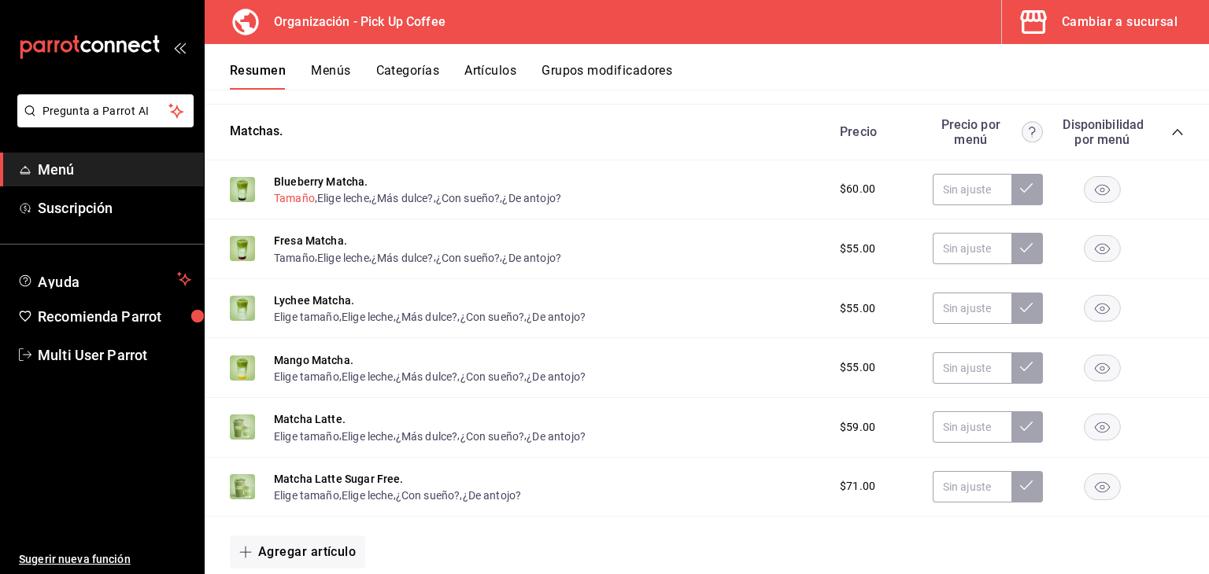
click at [301, 205] on button "Tamaño" at bounding box center [294, 198] width 41 height 16
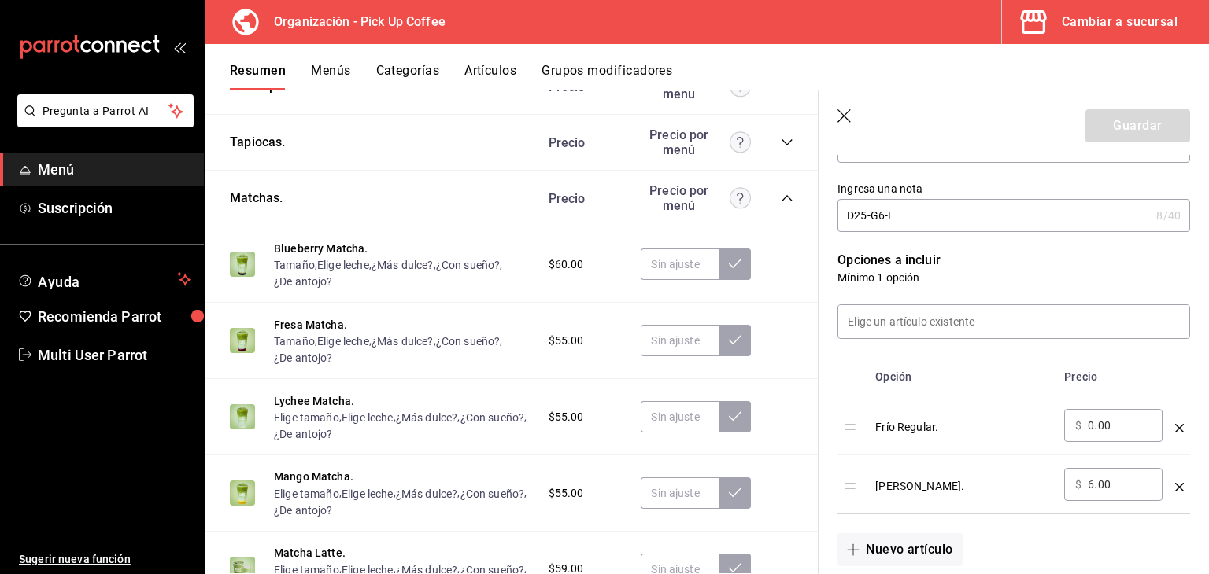
scroll to position [236, 0]
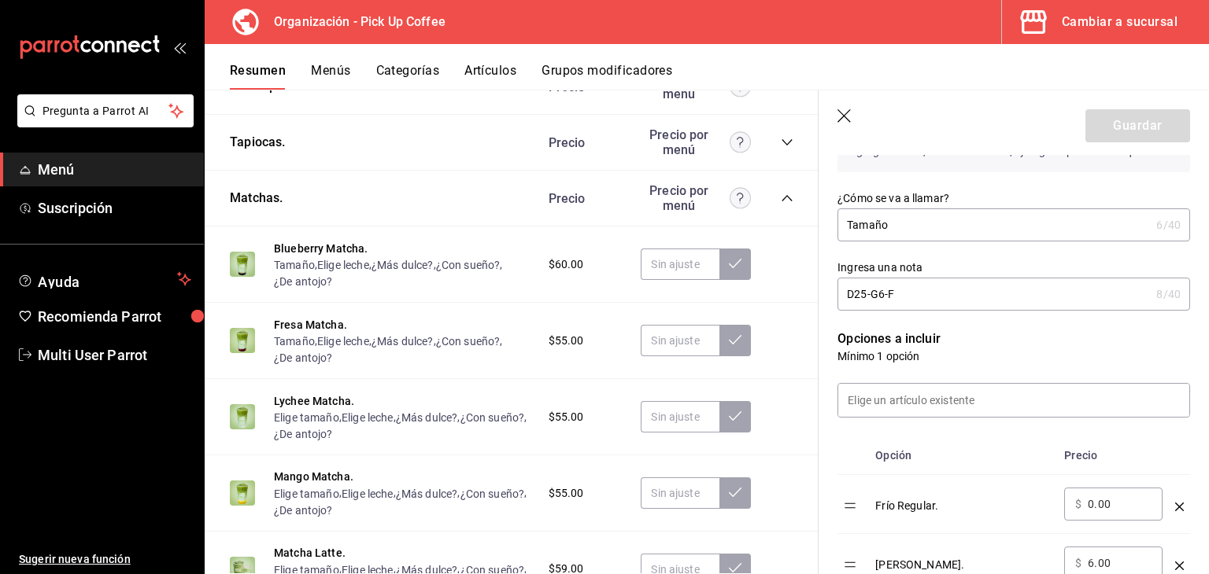
click at [826, 113] on header "Guardar" at bounding box center [1013, 123] width 390 height 65
click at [834, 114] on header "Guardar" at bounding box center [1013, 123] width 390 height 65
click at [838, 115] on icon "button" at bounding box center [845, 117] width 16 height 16
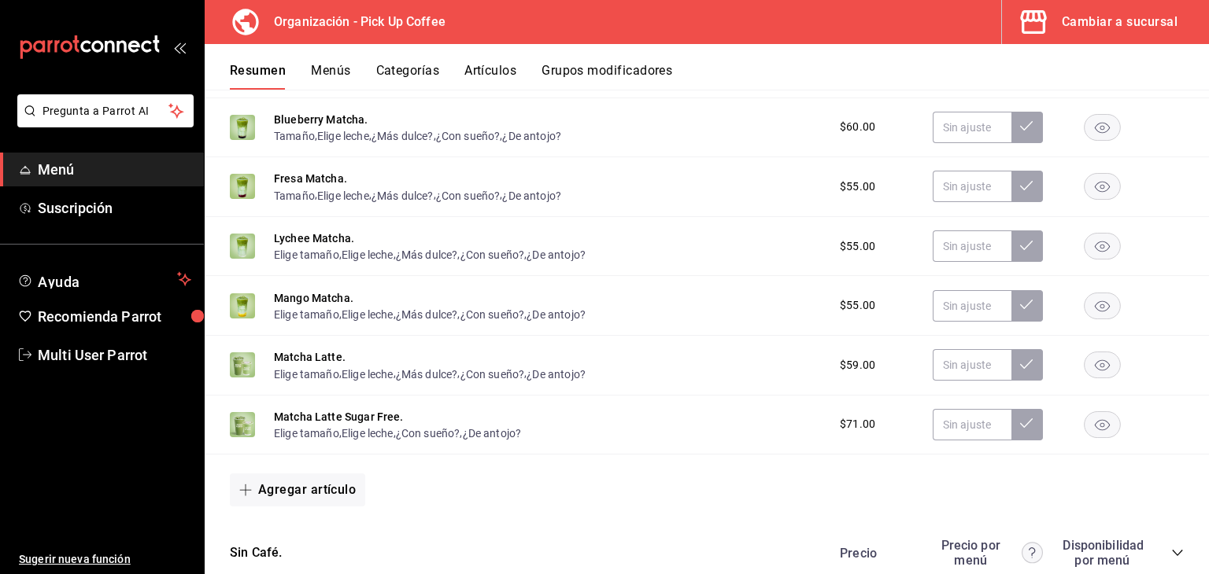
scroll to position [951, 0]
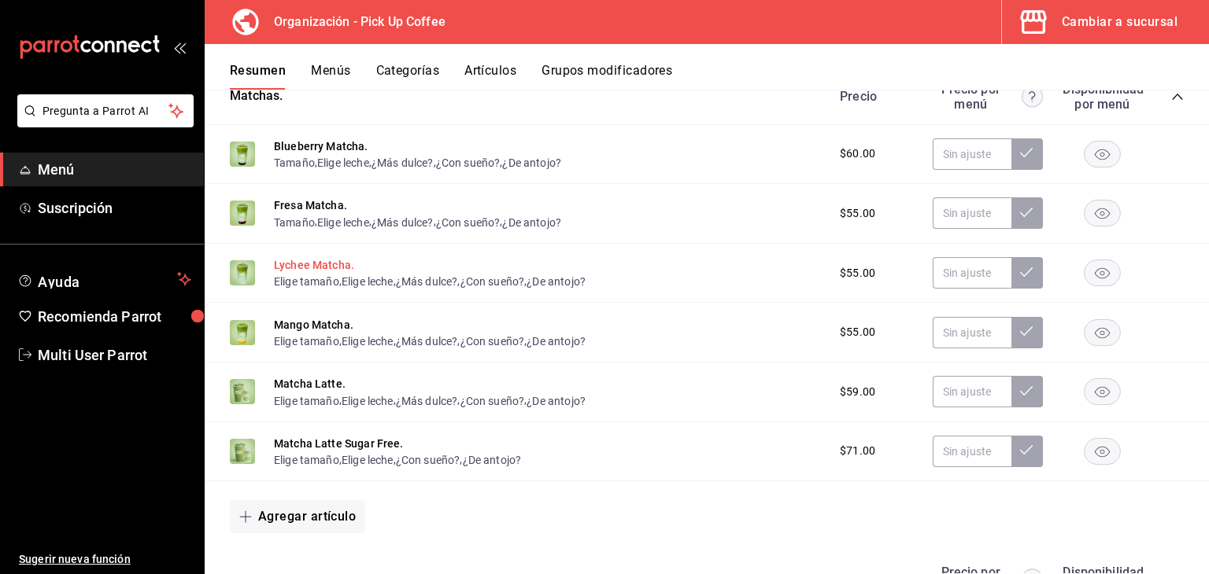
click at [319, 269] on button "Lychee Matcha." at bounding box center [314, 265] width 80 height 16
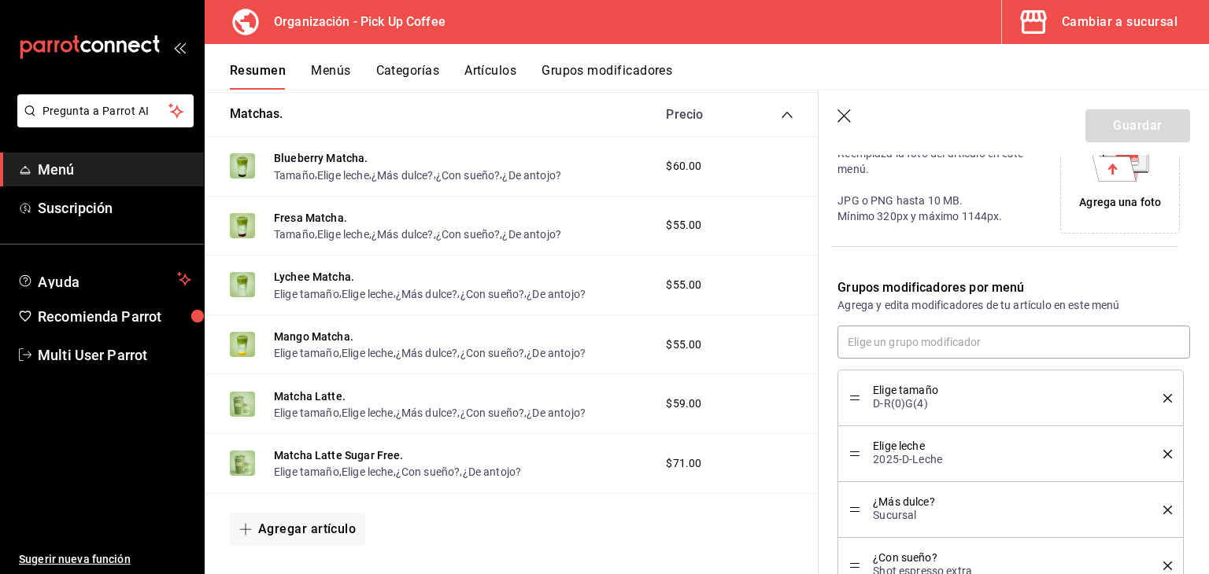
scroll to position [393, 0]
click at [911, 337] on input "text" at bounding box center [1013, 340] width 353 height 33
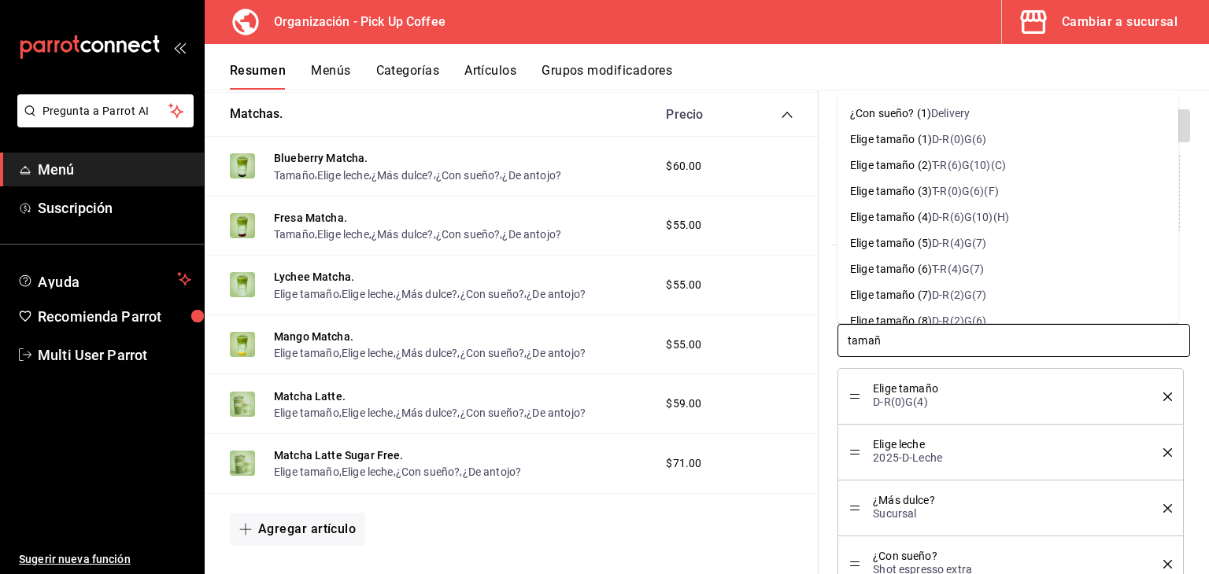
type input "tamaño"
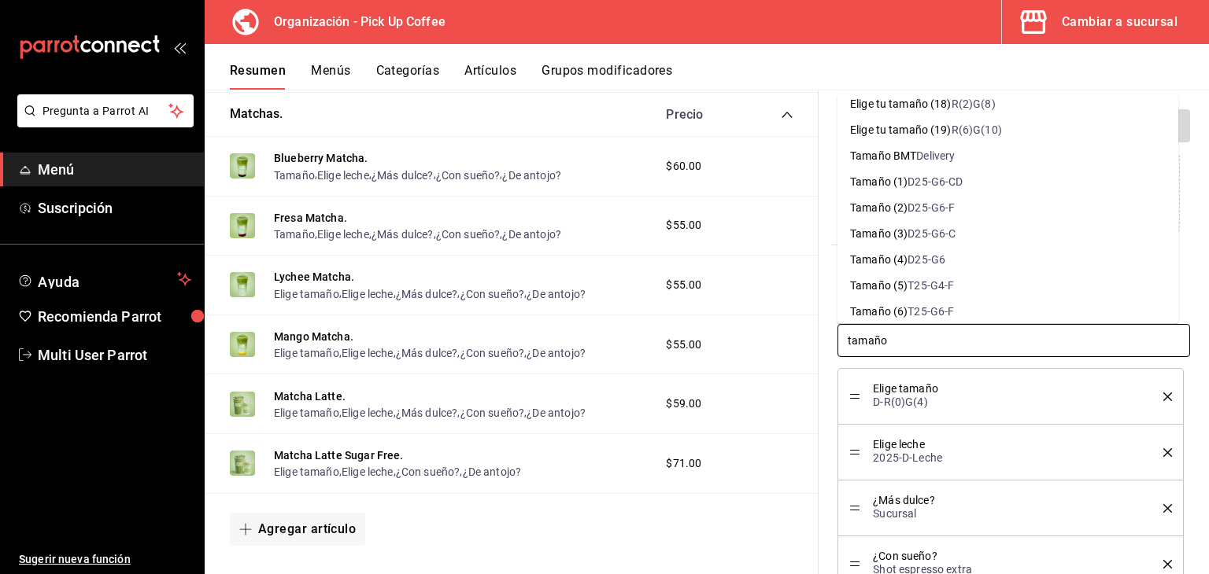
scroll to position [1023, 0]
click at [932, 179] on div "D25-G6-F" at bounding box center [930, 181] width 47 height 17
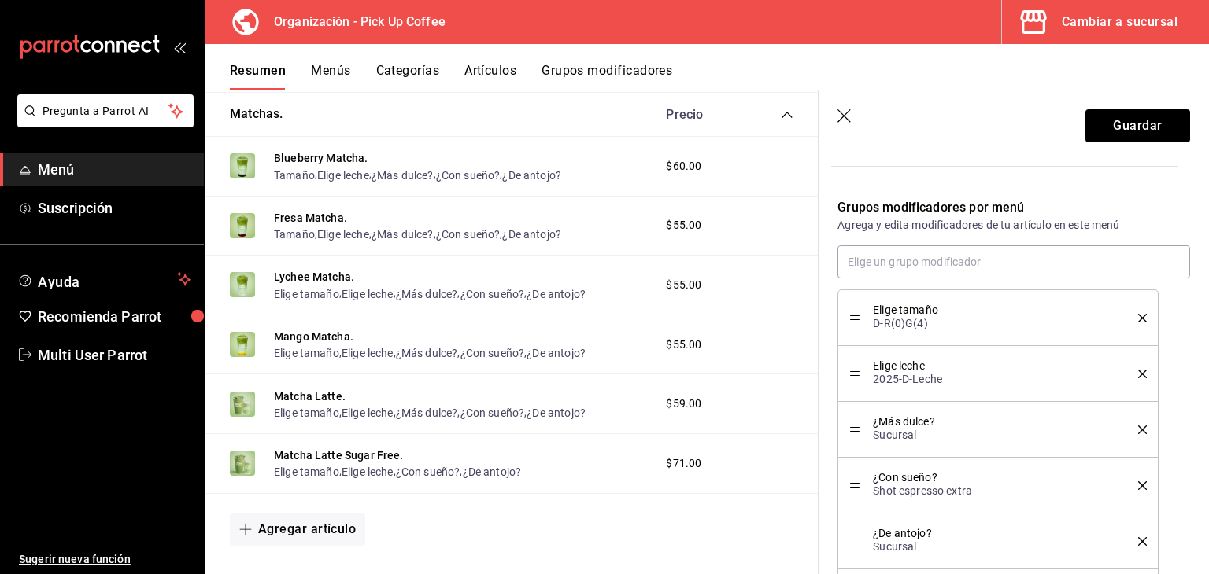
click at [1138, 321] on icon "delete" at bounding box center [1142, 318] width 9 height 9
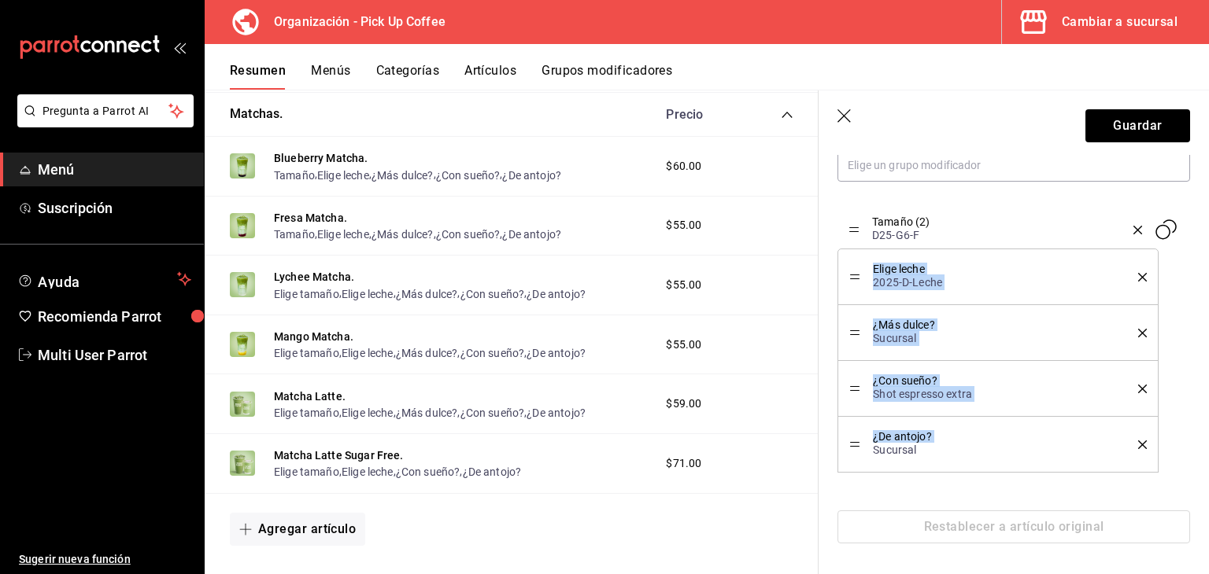
drag, startPoint x: 859, startPoint y: 441, endPoint x: 865, endPoint y: 227, distance: 214.1
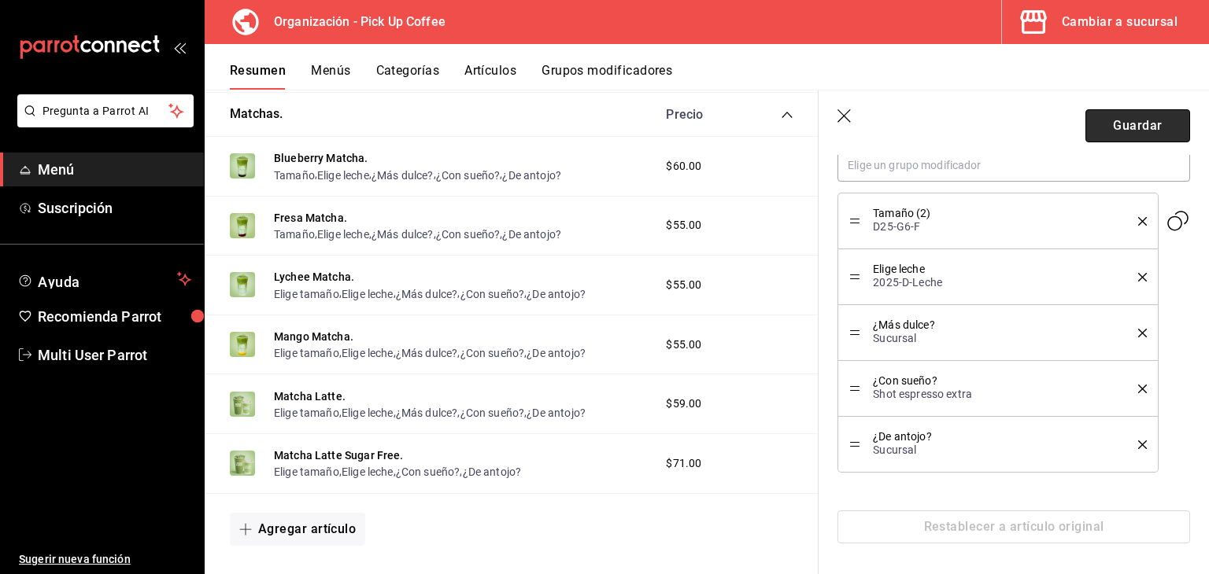
click at [1132, 129] on button "Guardar" at bounding box center [1137, 125] width 105 height 33
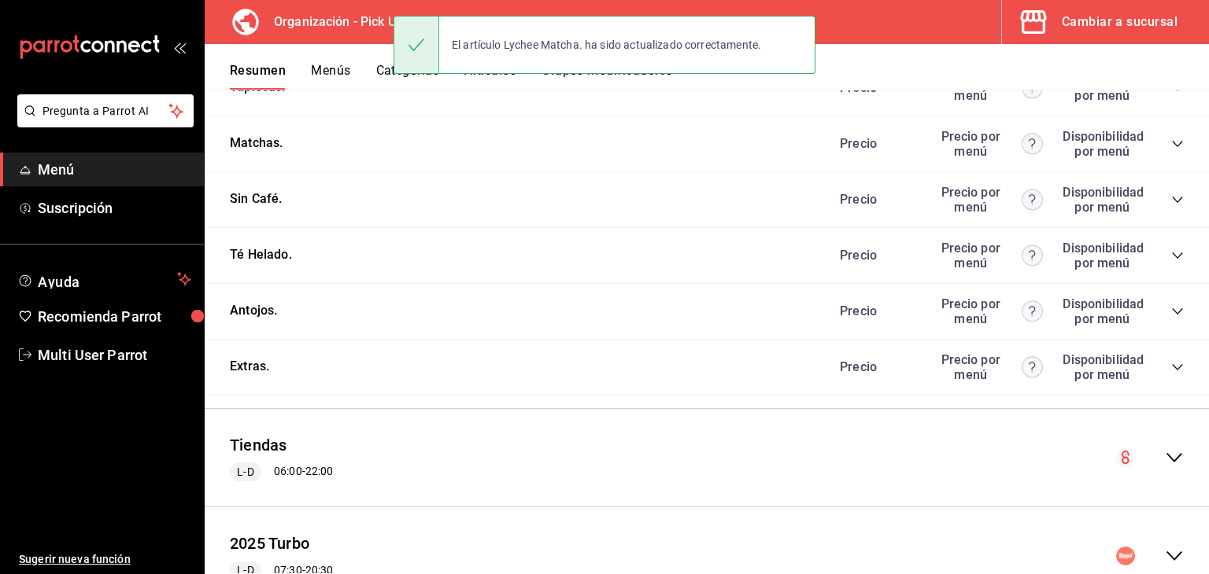
scroll to position [812, 0]
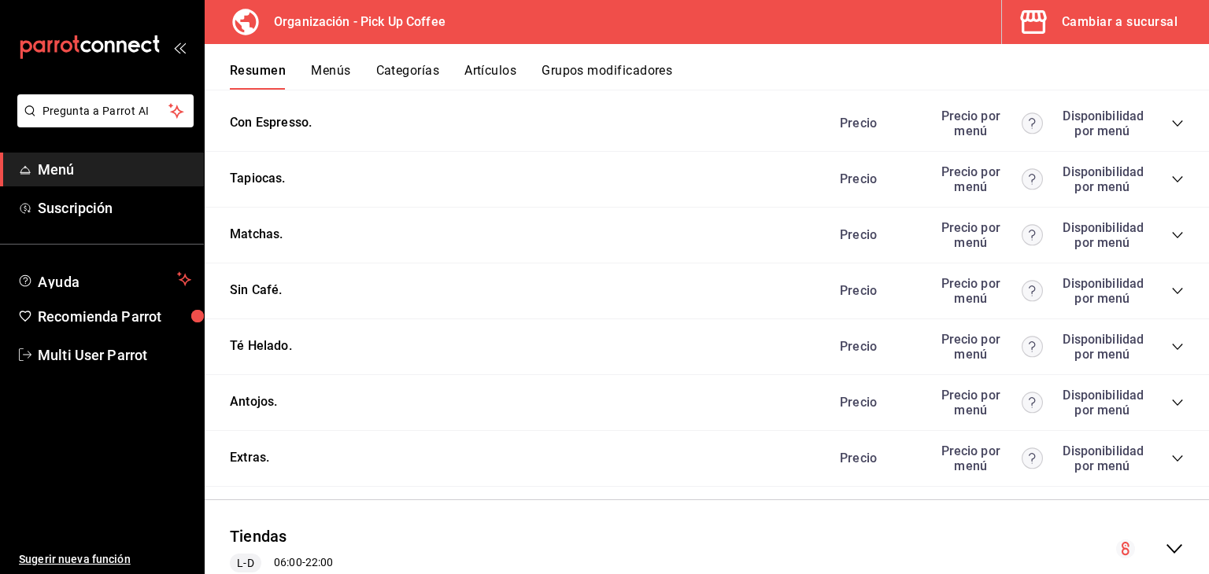
click at [1151, 238] on div "Precio Precio por menú Disponibilidad por menú" at bounding box center [1004, 235] width 360 height 30
click at [1171, 237] on icon "collapse-category-row" at bounding box center [1177, 235] width 13 height 13
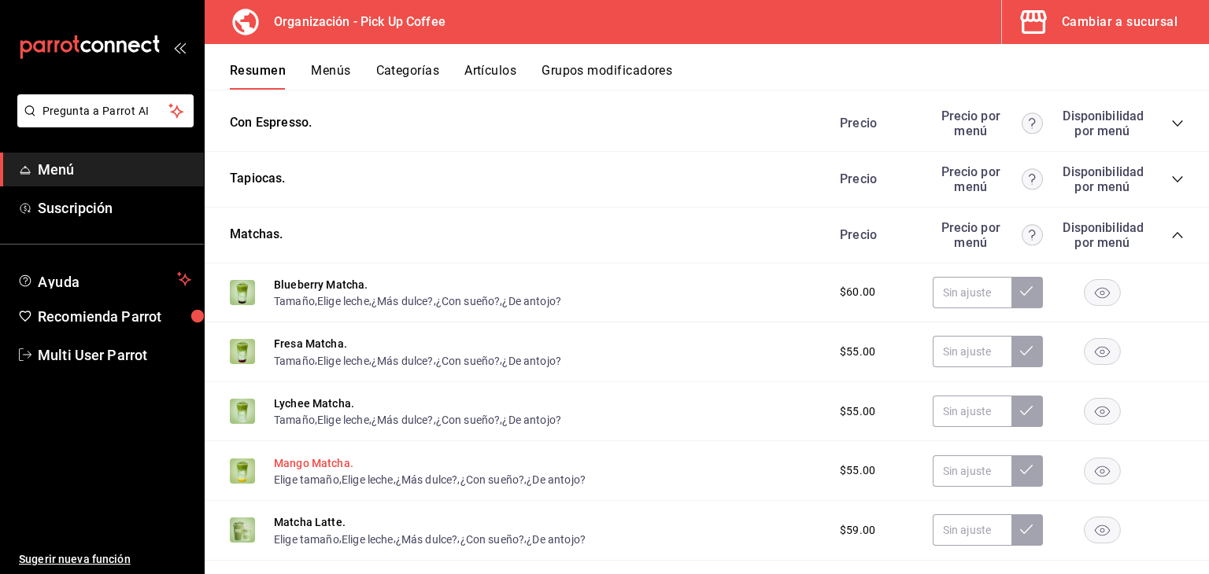
click at [316, 463] on button "Mango Matcha." at bounding box center [313, 464] width 79 height 16
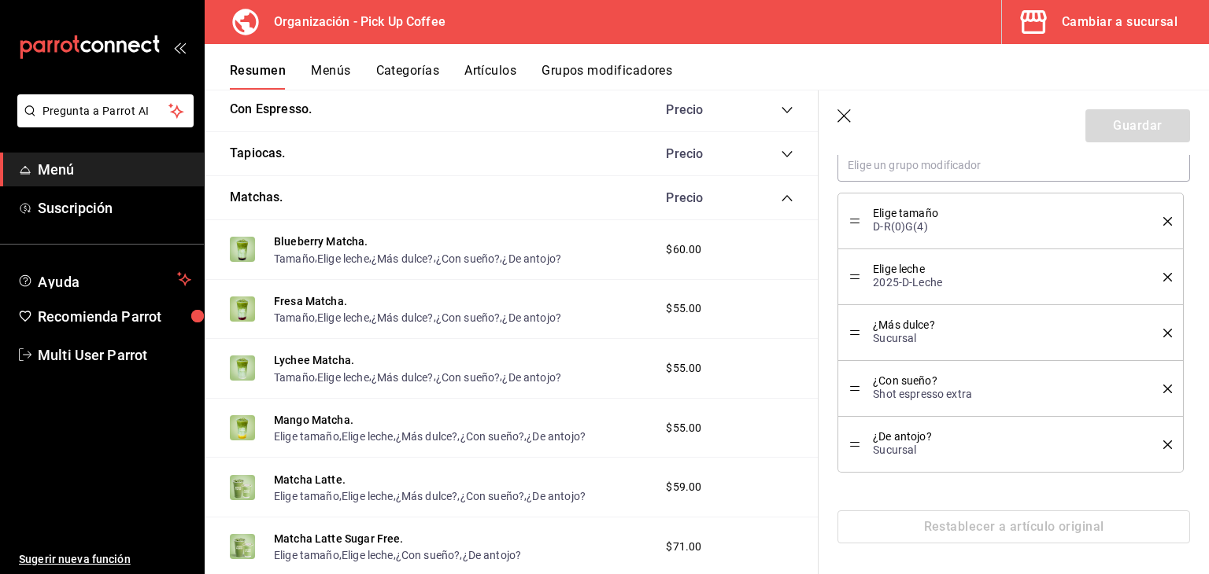
scroll to position [787, 0]
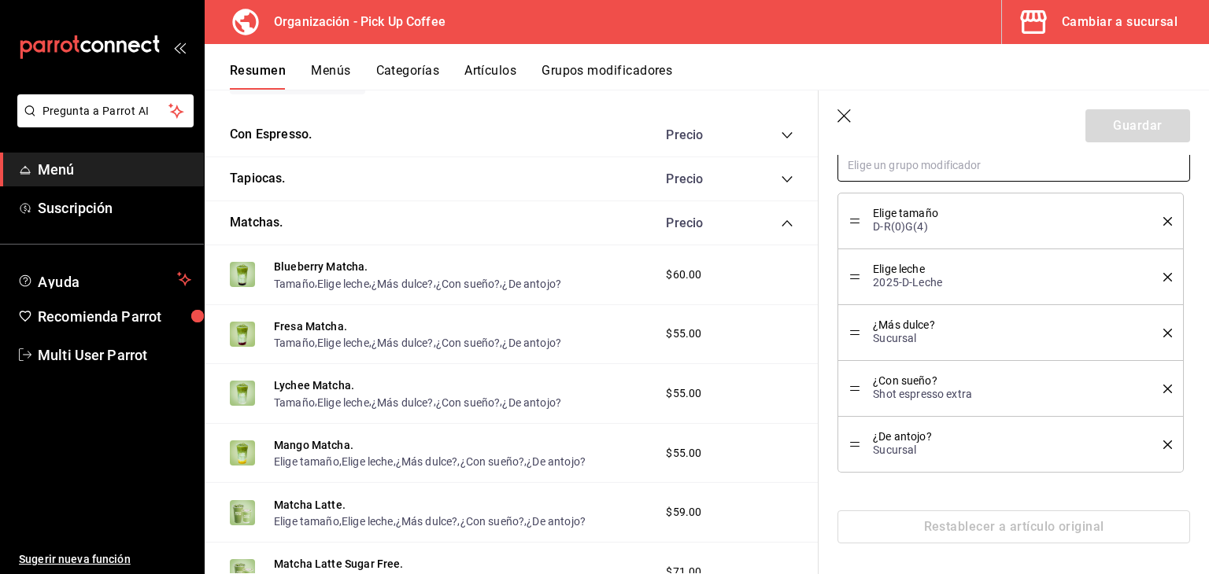
click at [1009, 172] on input "text" at bounding box center [1013, 165] width 353 height 33
type input "tamaño (2)"
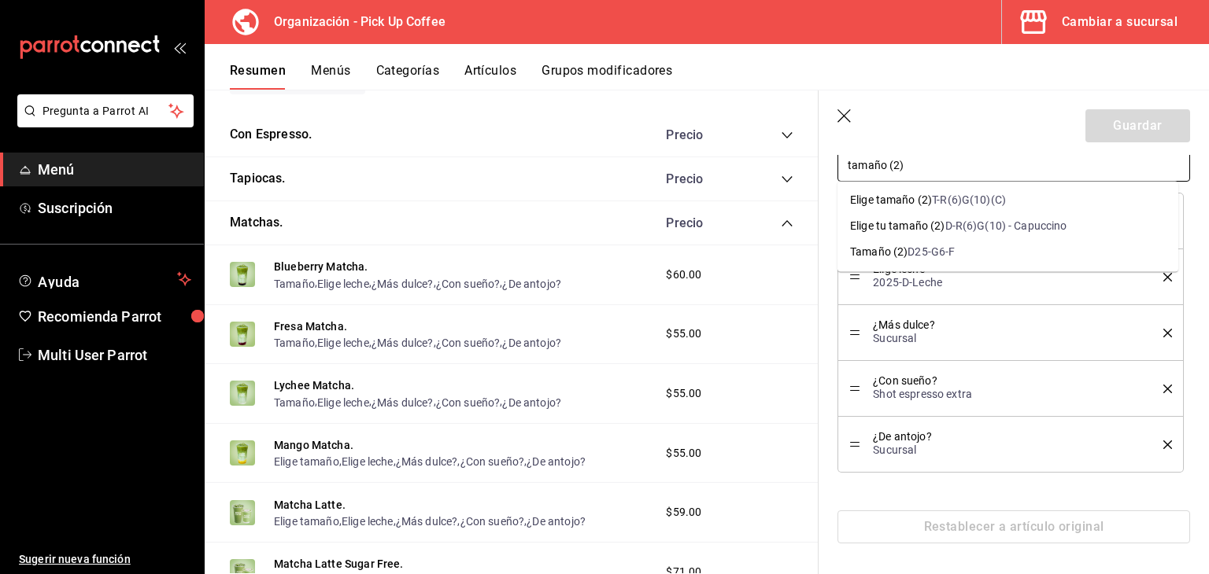
click at [1058, 240] on li "Tamaño (2) D25-G6-F" at bounding box center [1007, 252] width 341 height 26
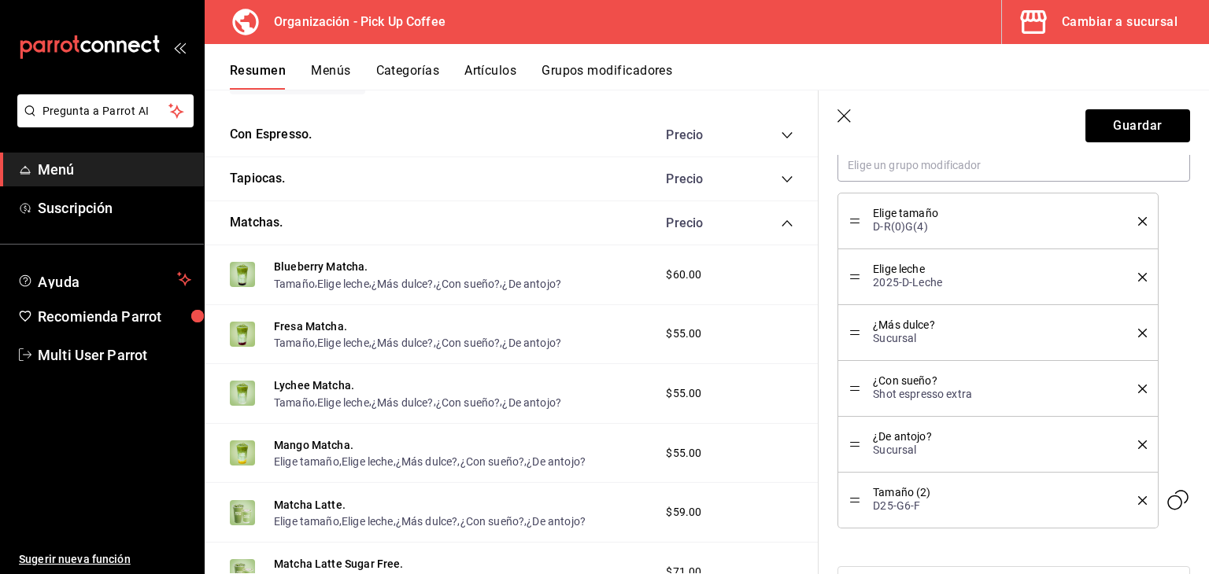
click at [1135, 227] on li "Elige tamaño D-R(0)G(4)" at bounding box center [997, 221] width 320 height 57
click at [1135, 222] on li "Elige tamaño D-R(0)G(4)" at bounding box center [997, 221] width 320 height 57
click at [1138, 218] on icon "delete" at bounding box center [1142, 221] width 9 height 9
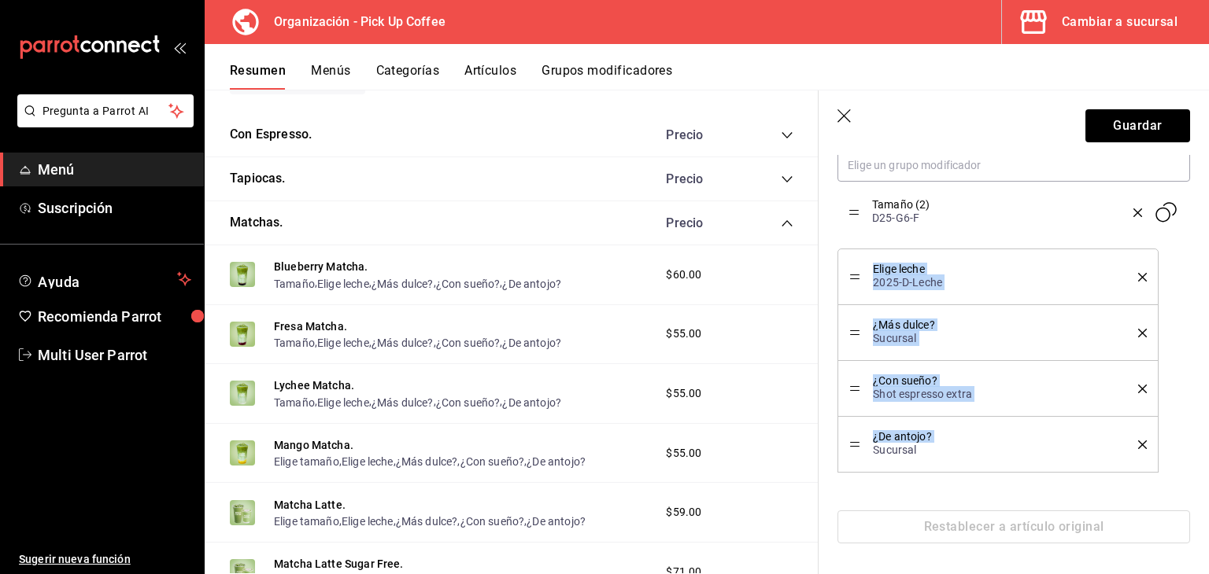
drag, startPoint x: 855, startPoint y: 445, endPoint x: 865, endPoint y: 213, distance: 231.6
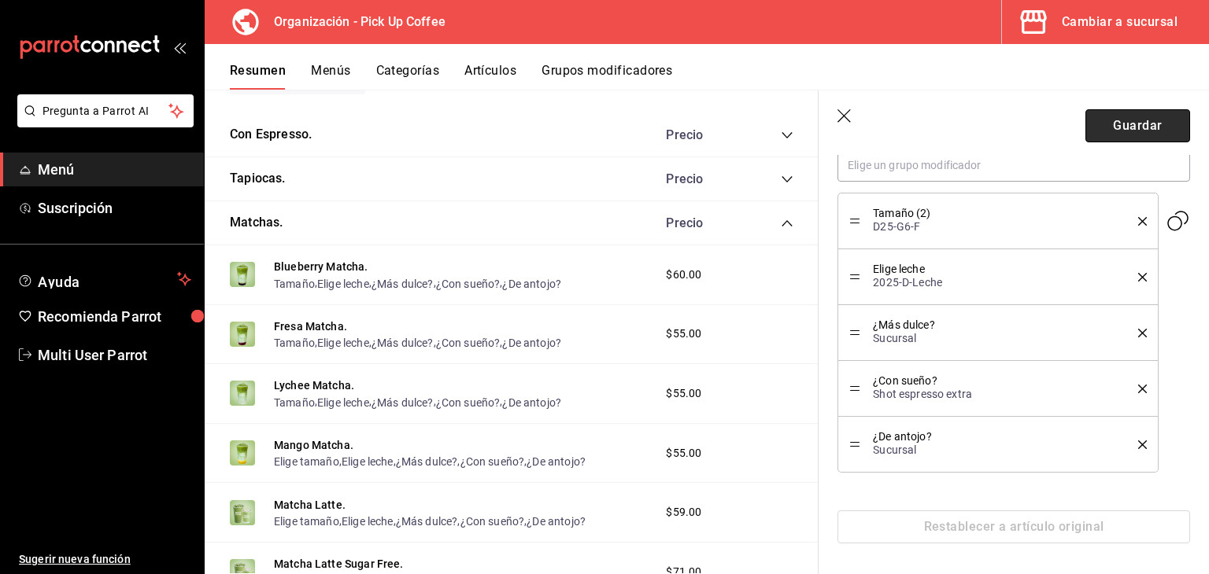
click at [1126, 130] on button "Guardar" at bounding box center [1137, 125] width 105 height 33
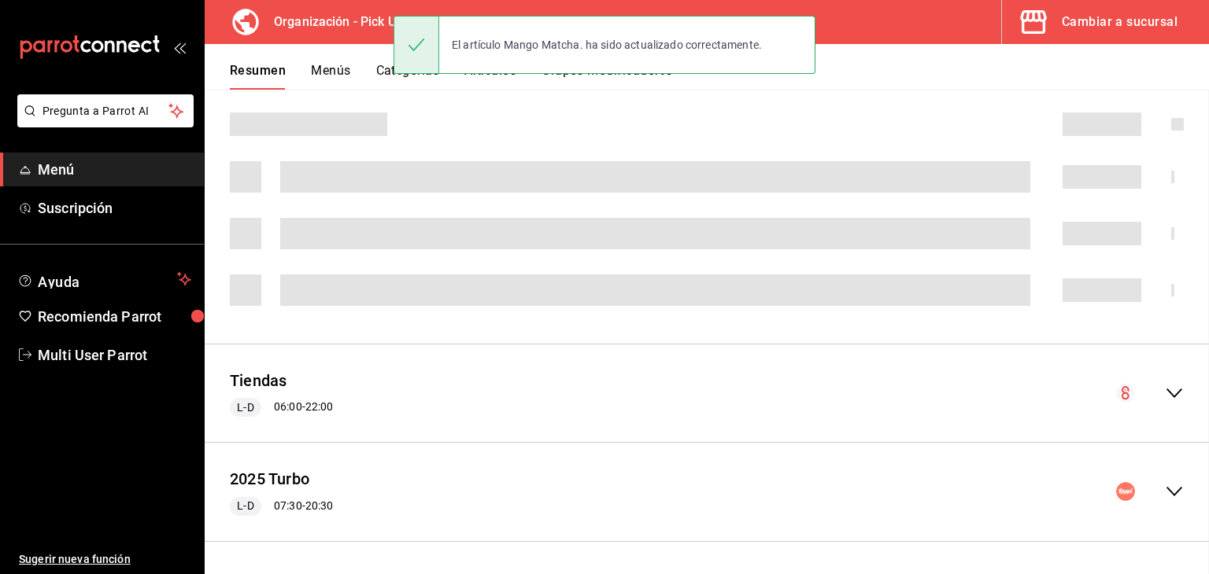
scroll to position [443, 0]
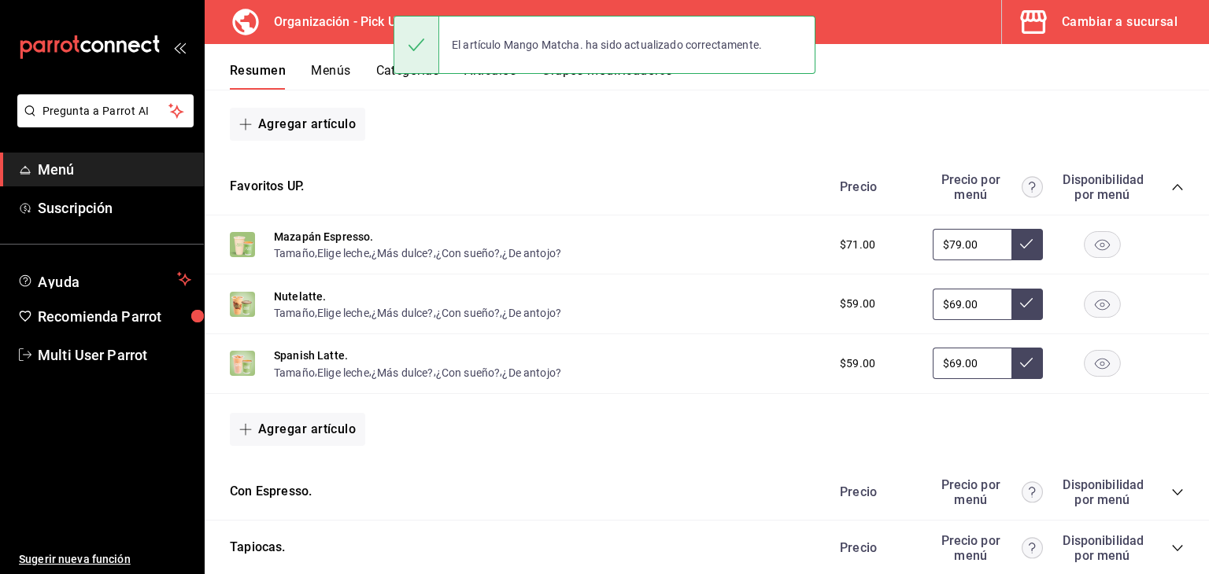
click at [1171, 192] on icon "collapse-category-row" at bounding box center [1177, 187] width 13 height 13
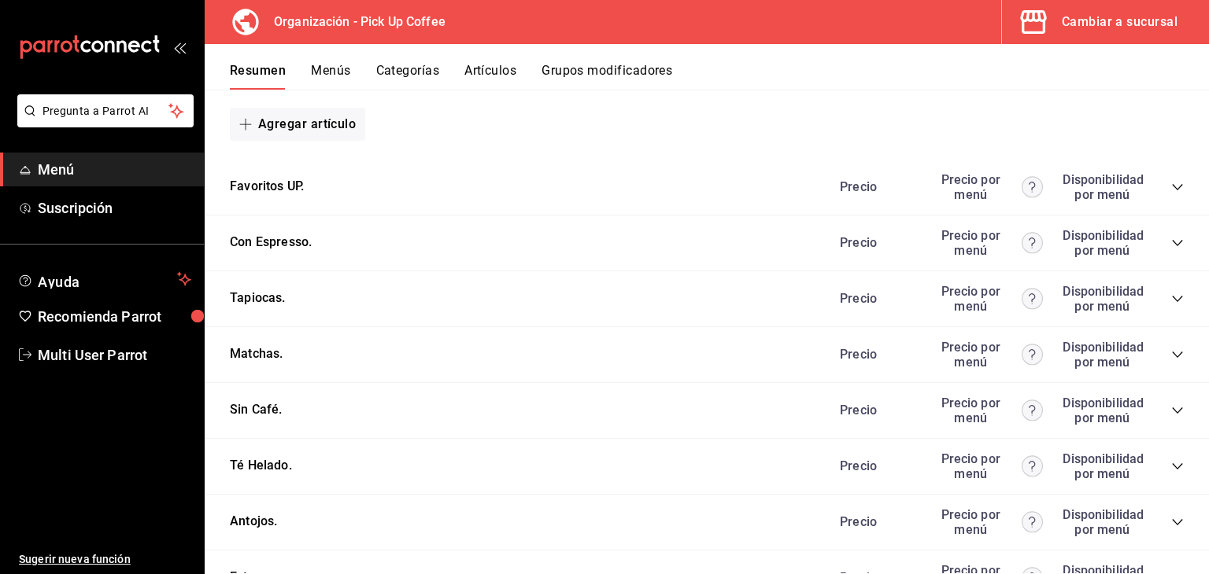
click at [1171, 360] on icon "collapse-category-row" at bounding box center [1177, 355] width 13 height 13
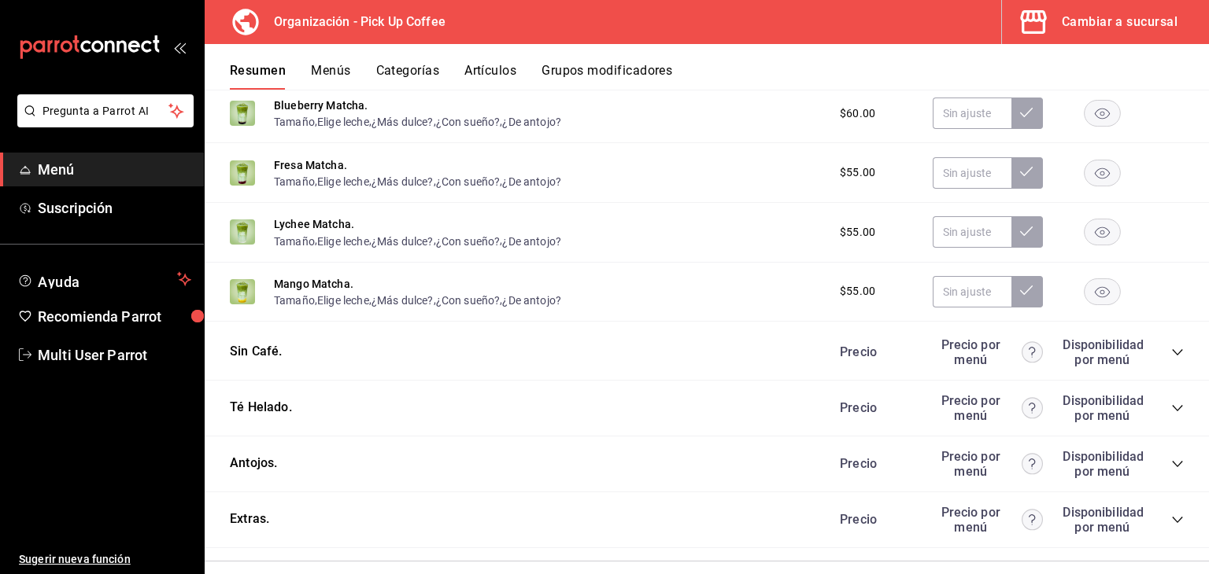
scroll to position [758, 0]
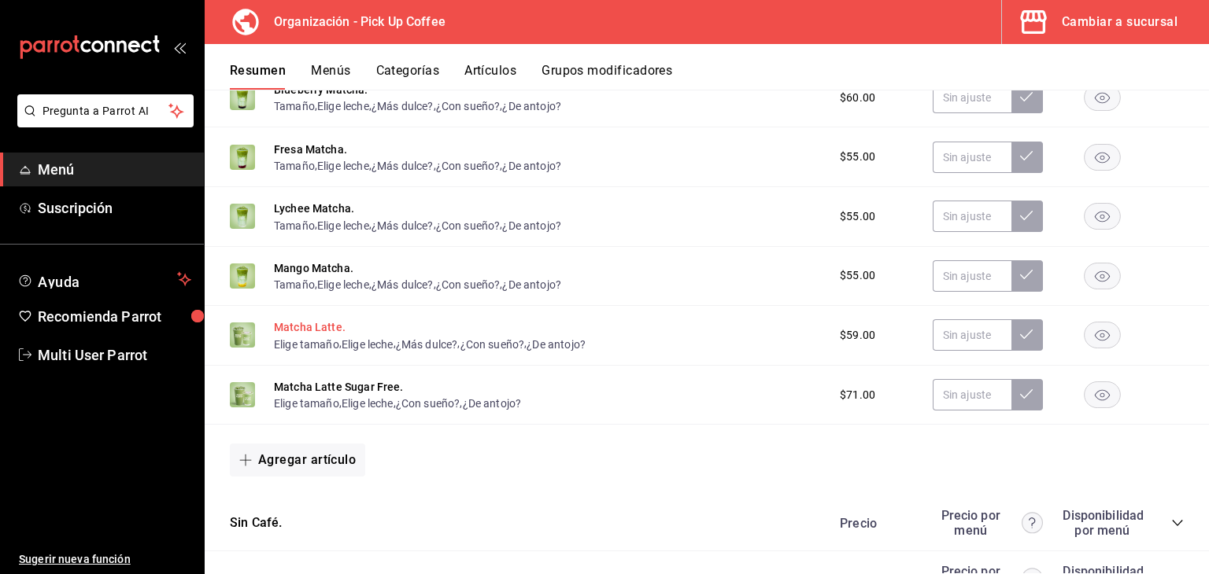
click at [310, 327] on button "Matcha Latte." at bounding box center [310, 328] width 72 height 16
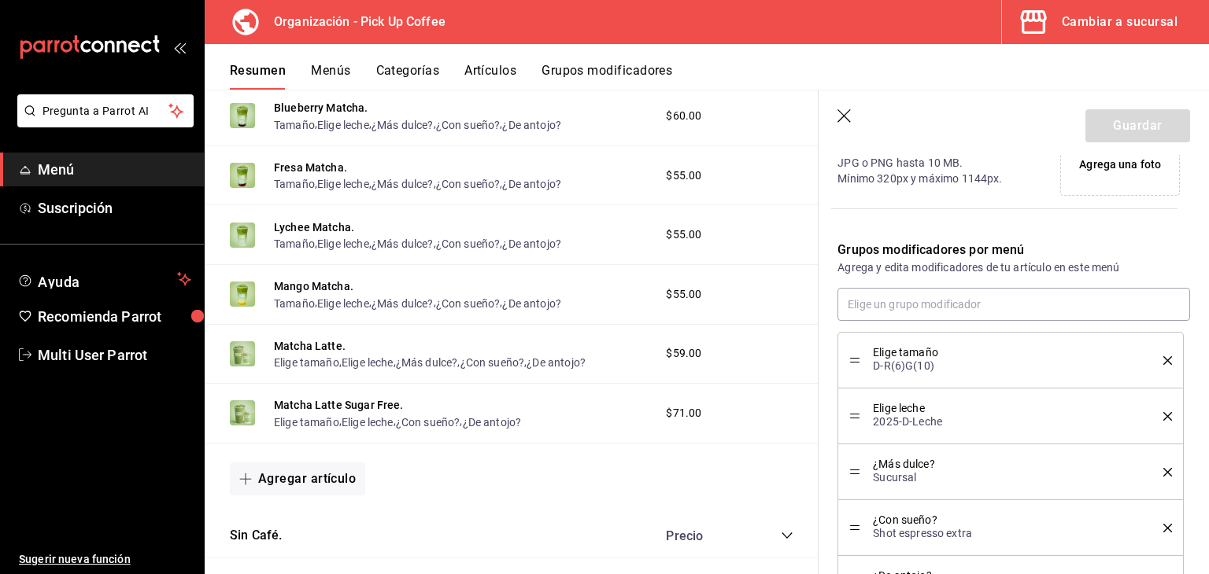
scroll to position [412, 0]
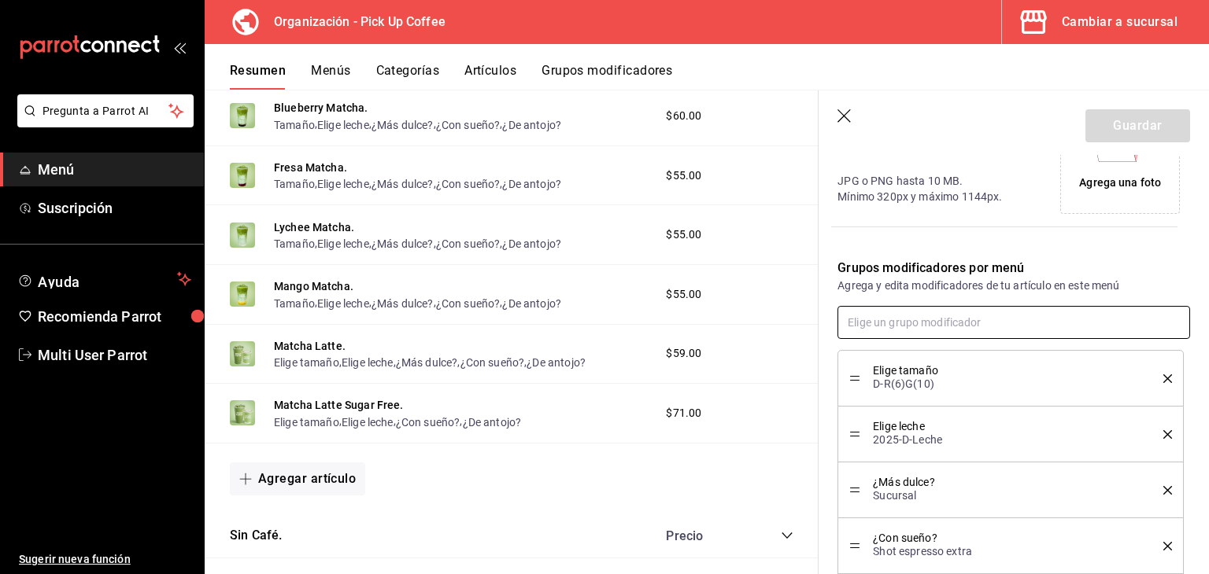
click at [900, 306] on input "text" at bounding box center [1013, 322] width 353 height 33
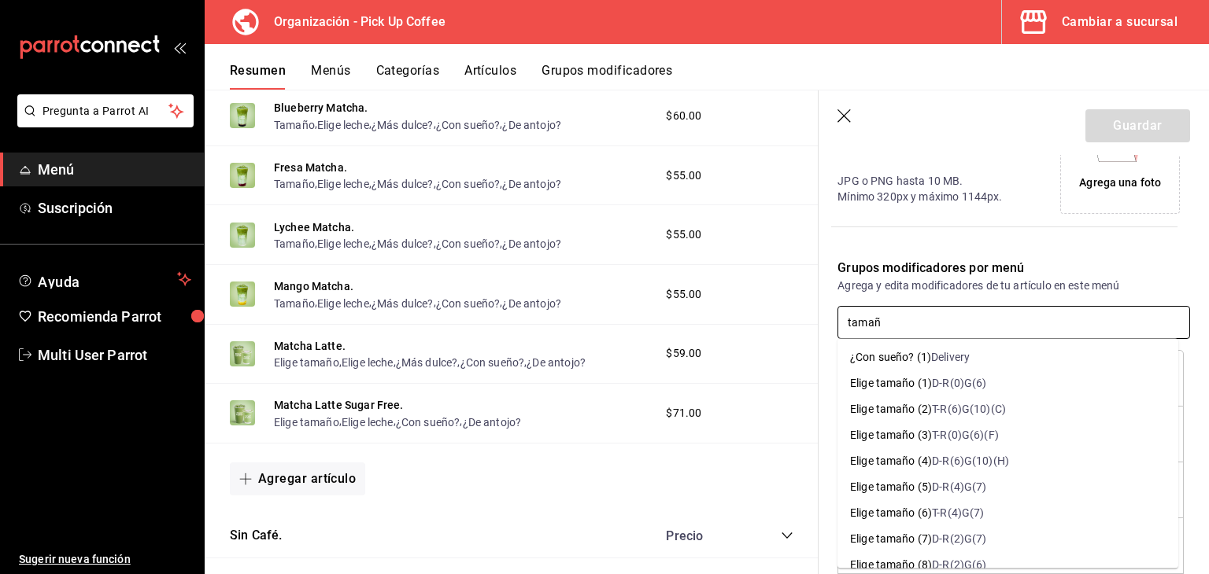
type input "tamaño"
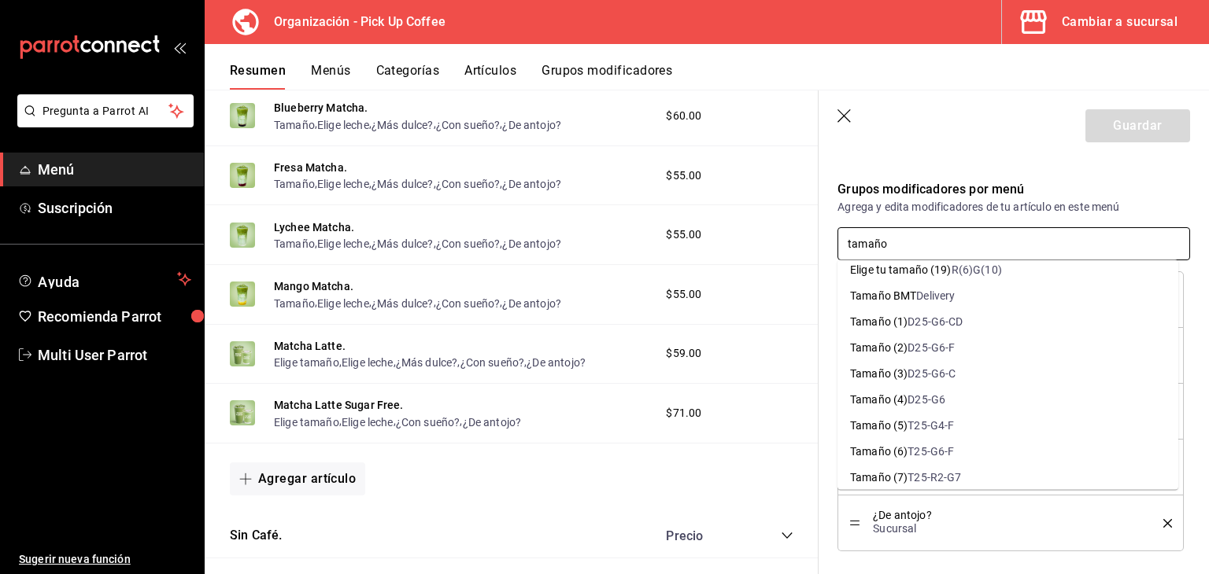
scroll to position [1023, 0]
click at [935, 397] on div "D25-G6" at bounding box center [926, 398] width 38 height 17
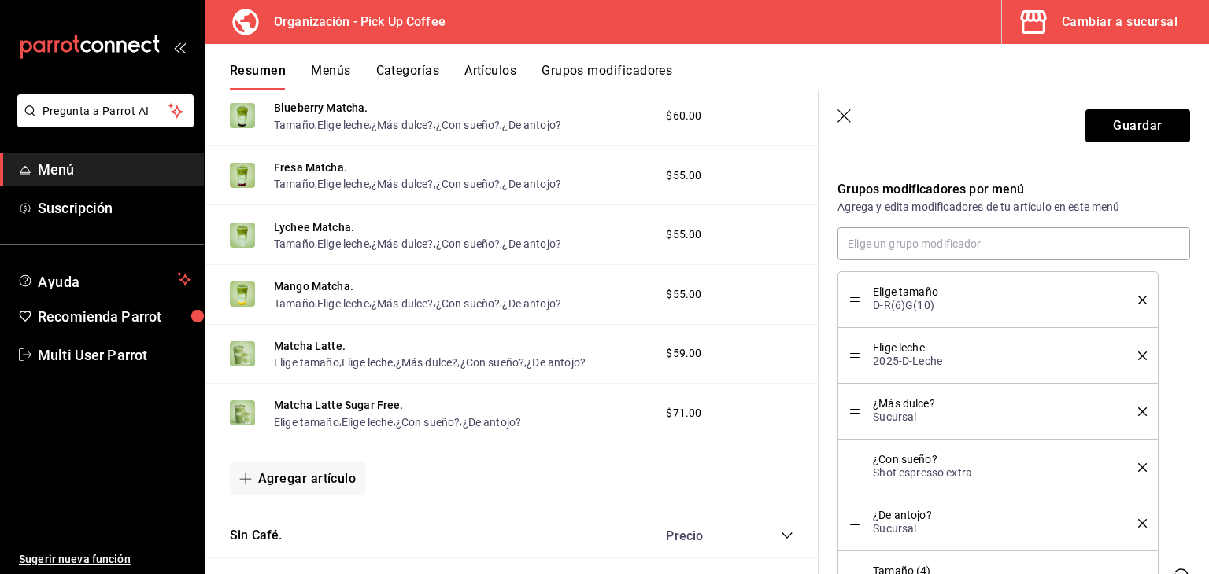
click at [1138, 298] on icon "delete" at bounding box center [1142, 300] width 9 height 9
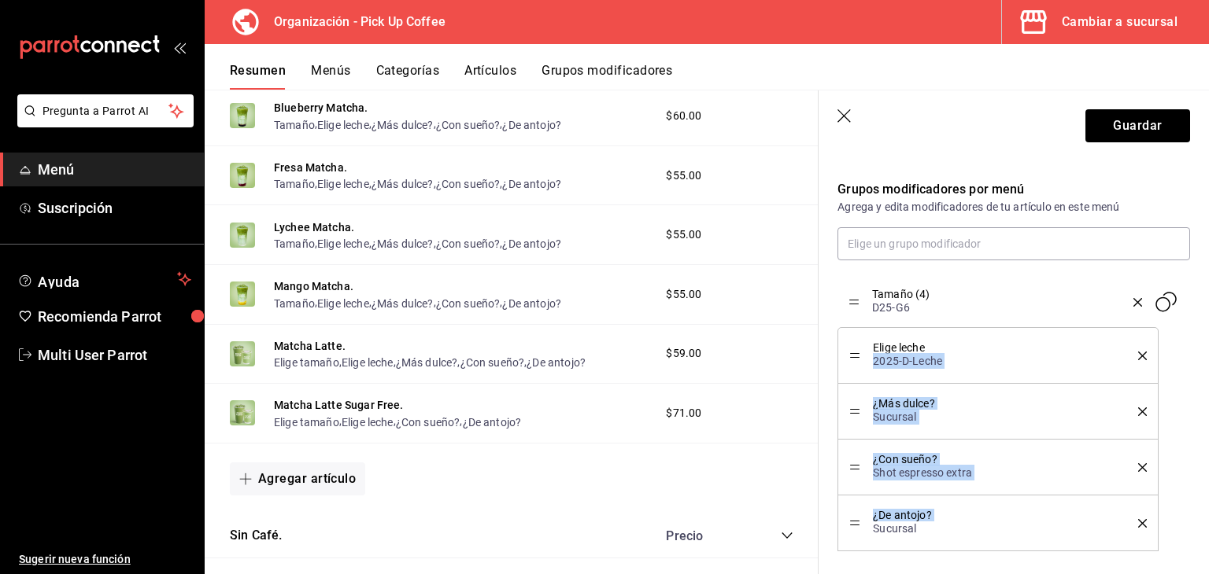
drag, startPoint x: 855, startPoint y: 519, endPoint x: 871, endPoint y: 298, distance: 220.9
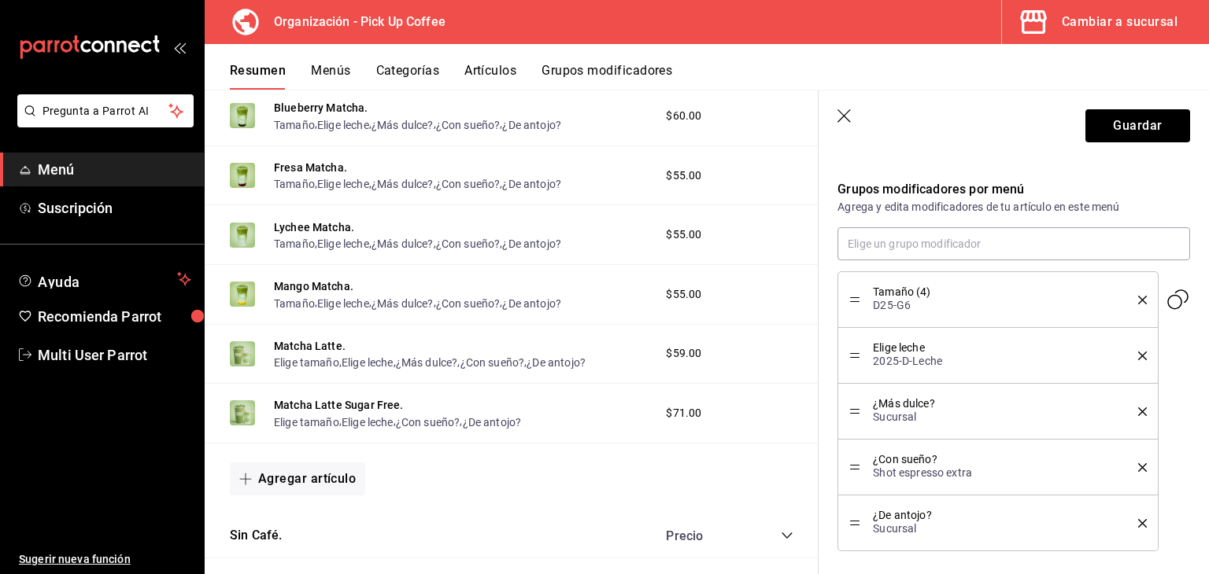
click at [1108, 142] on header "Guardar" at bounding box center [1013, 123] width 390 height 65
click at [1114, 128] on button "Guardar" at bounding box center [1137, 125] width 105 height 33
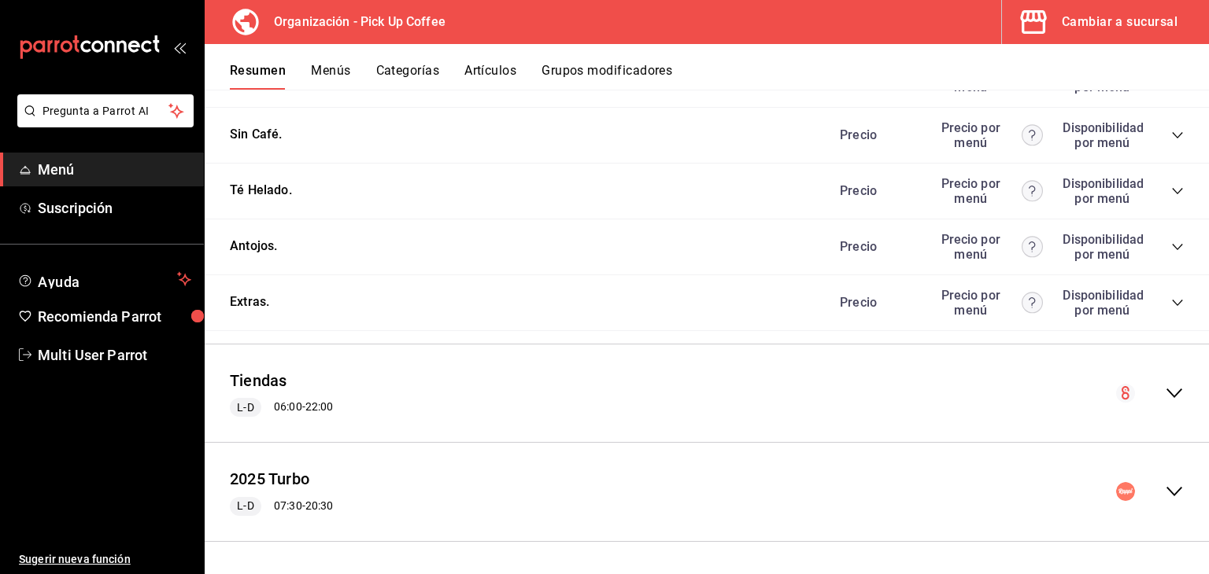
scroll to position [812, 0]
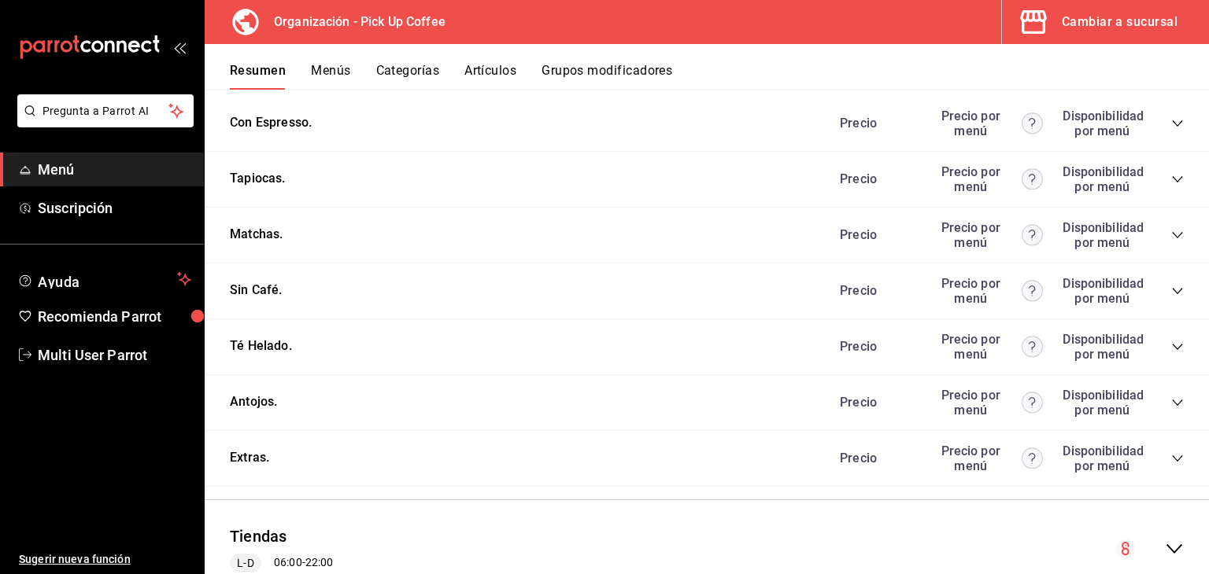
click at [1171, 237] on icon "collapse-category-row" at bounding box center [1177, 235] width 13 height 13
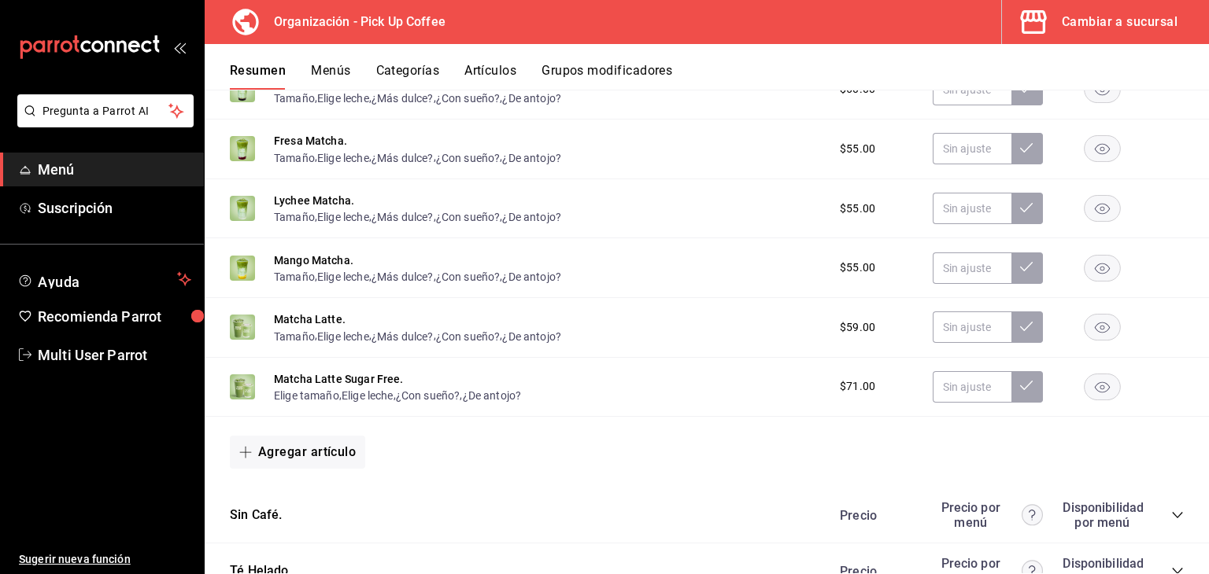
scroll to position [1048, 0]
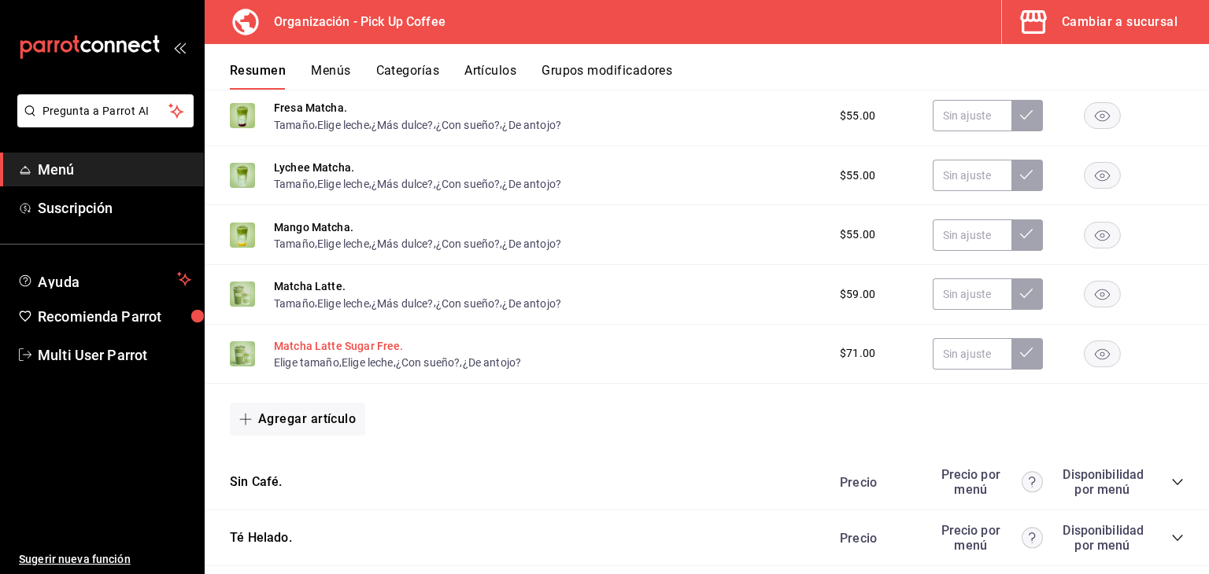
click at [303, 346] on button "Matcha Latte Sugar Free." at bounding box center [339, 346] width 130 height 16
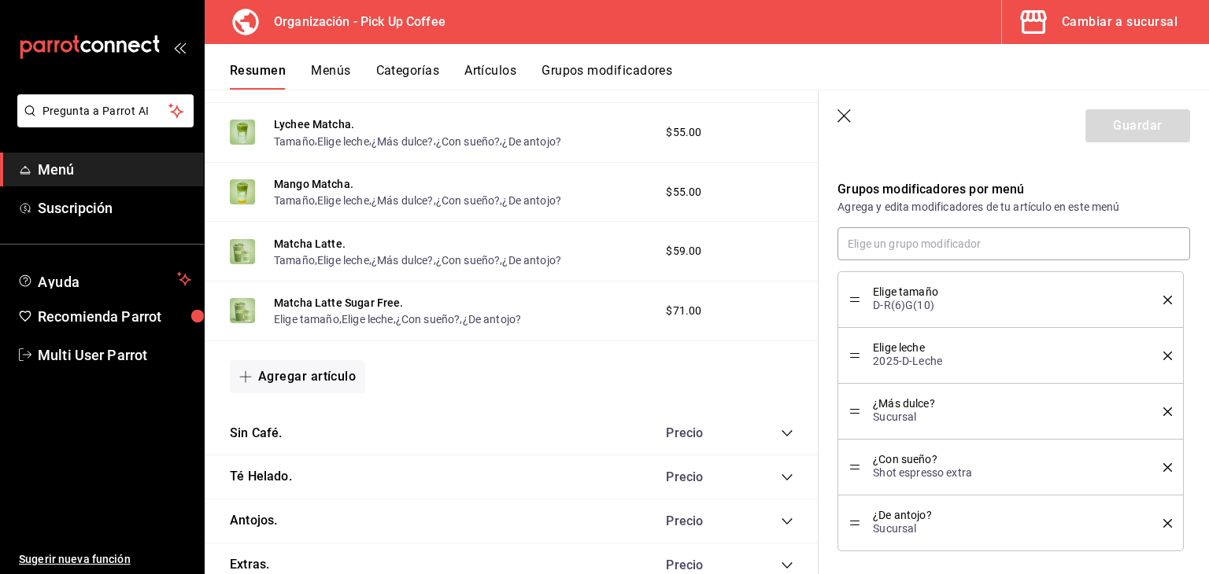
scroll to position [987, 0]
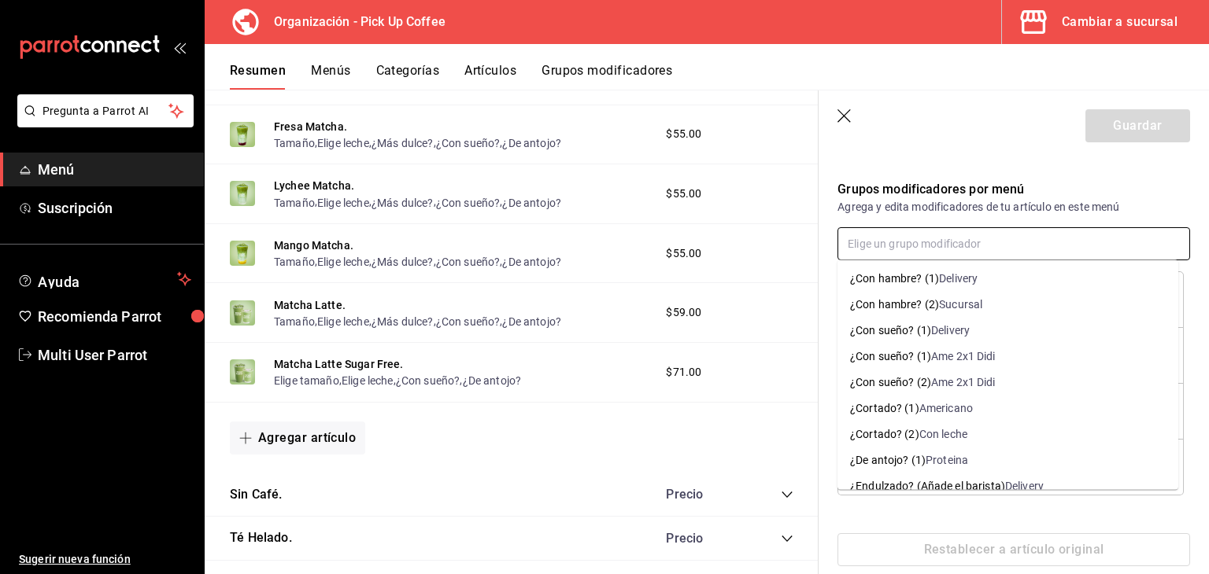
click at [970, 234] on input "text" at bounding box center [1013, 243] width 353 height 33
type input "tamaño"
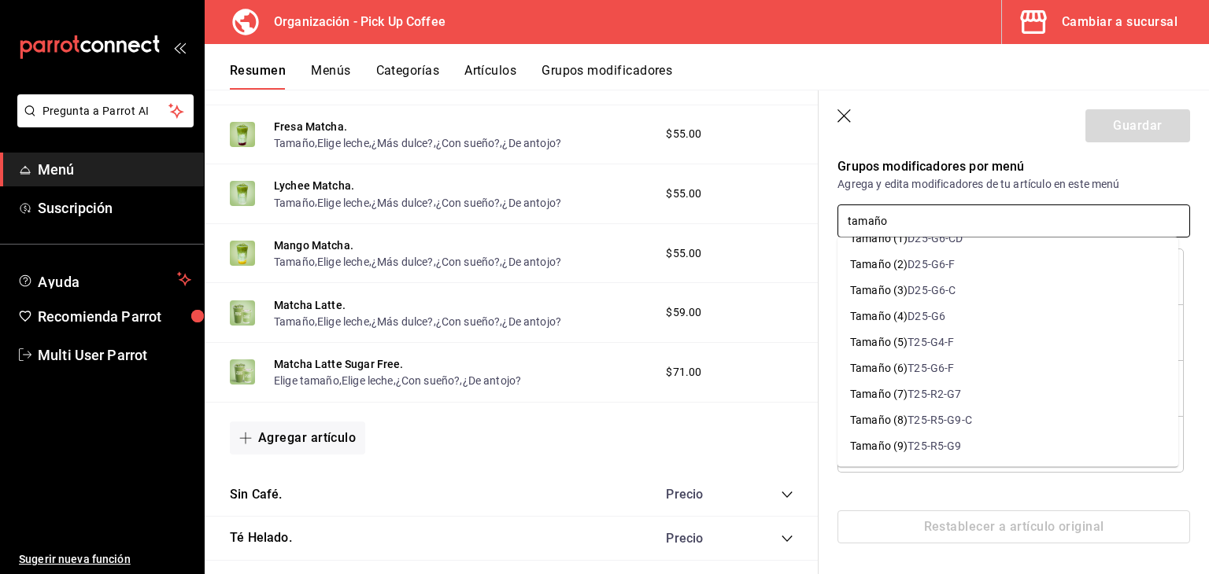
scroll to position [1023, 0]
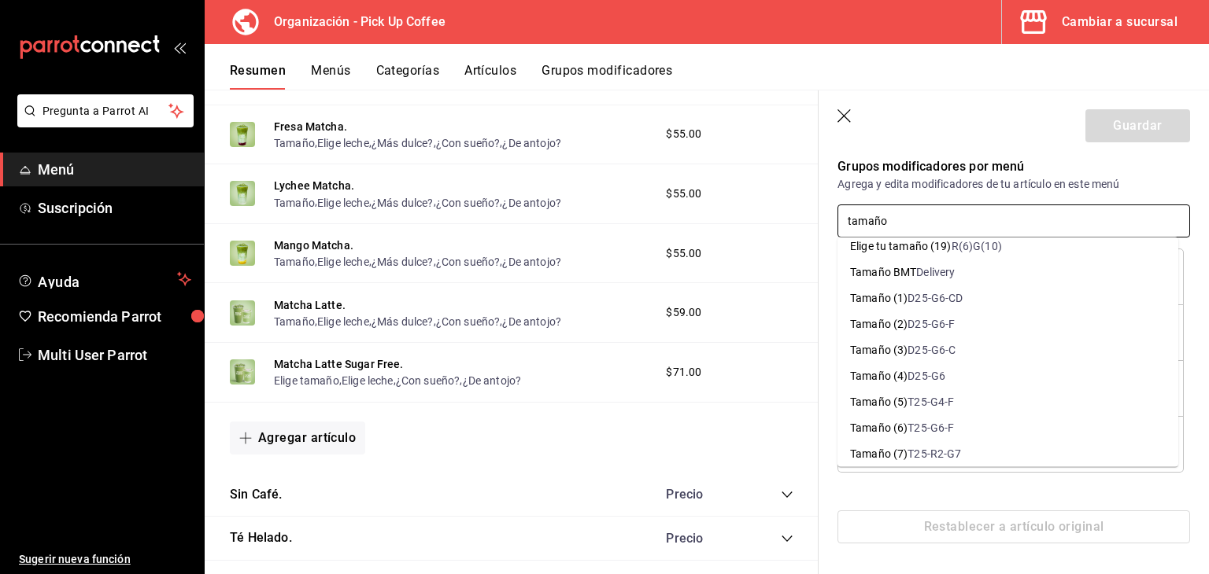
click at [926, 377] on div "D25-G6" at bounding box center [926, 376] width 38 height 17
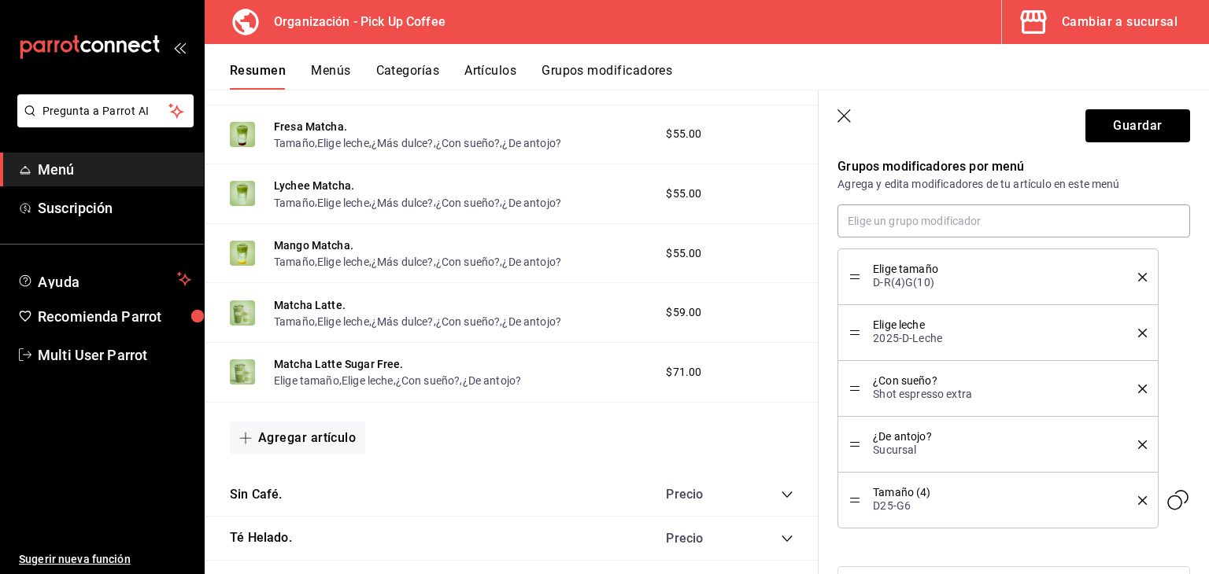
click at [1136, 279] on li "Elige tamaño D-R(4)G(10)" at bounding box center [997, 277] width 320 height 57
click at [1138, 276] on icon "delete" at bounding box center [1142, 277] width 9 height 9
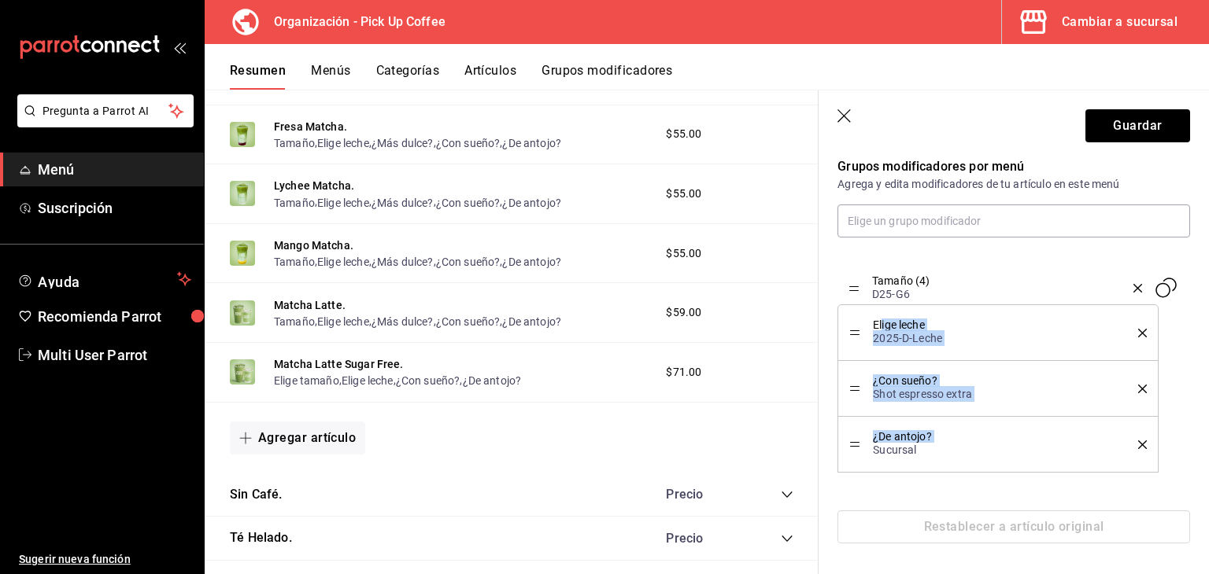
drag, startPoint x: 857, startPoint y: 443, endPoint x: 880, endPoint y: 269, distance: 175.4
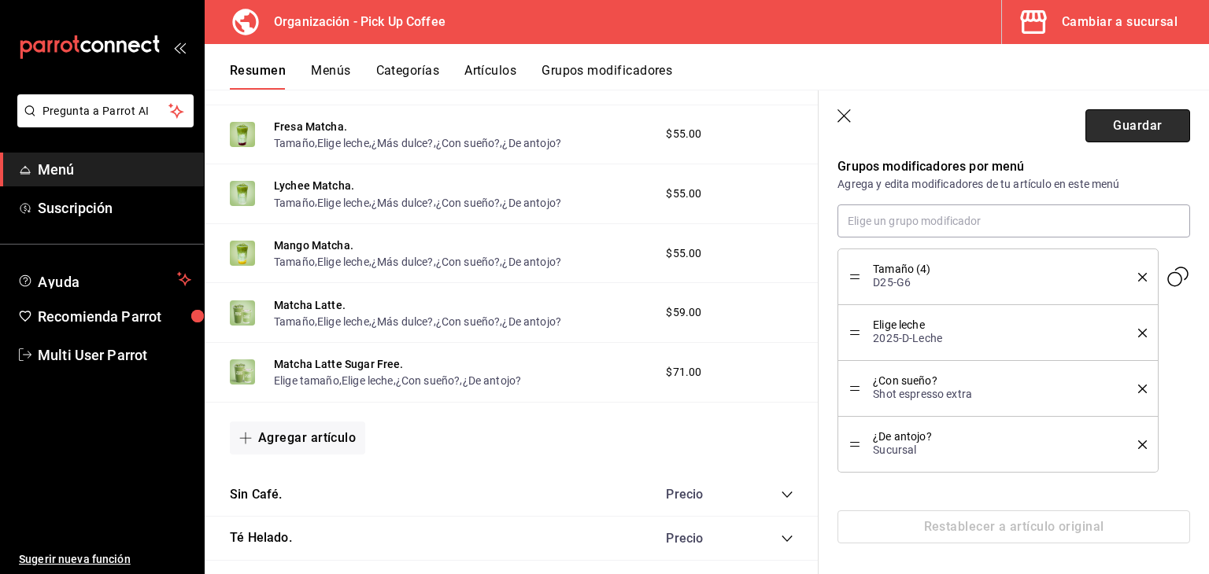
click at [1094, 131] on button "Guardar" at bounding box center [1137, 125] width 105 height 33
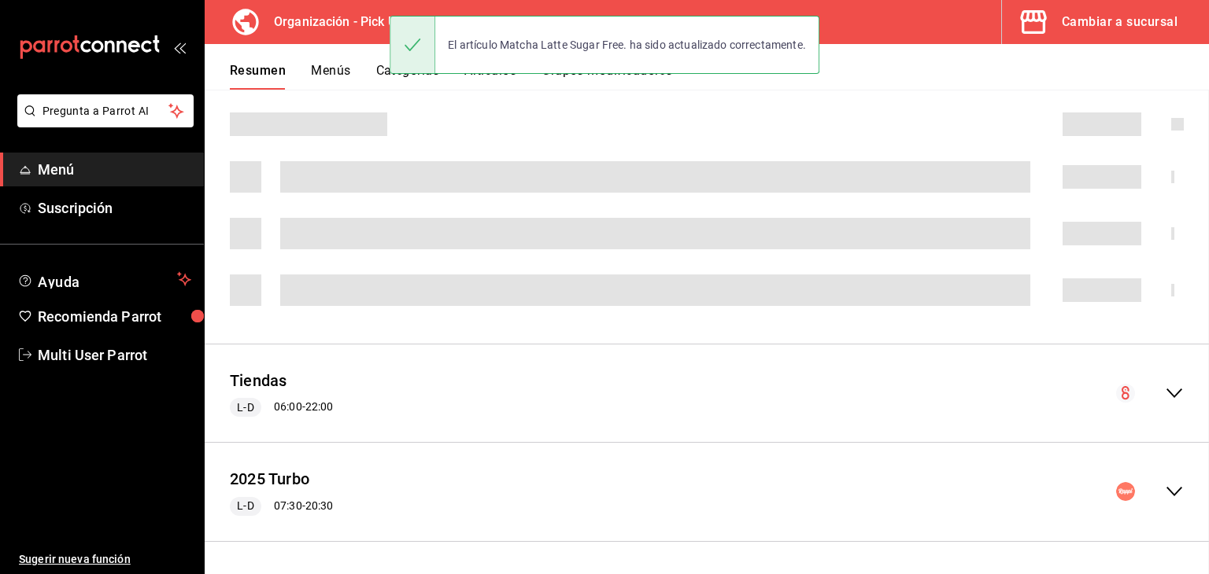
scroll to position [443, 0]
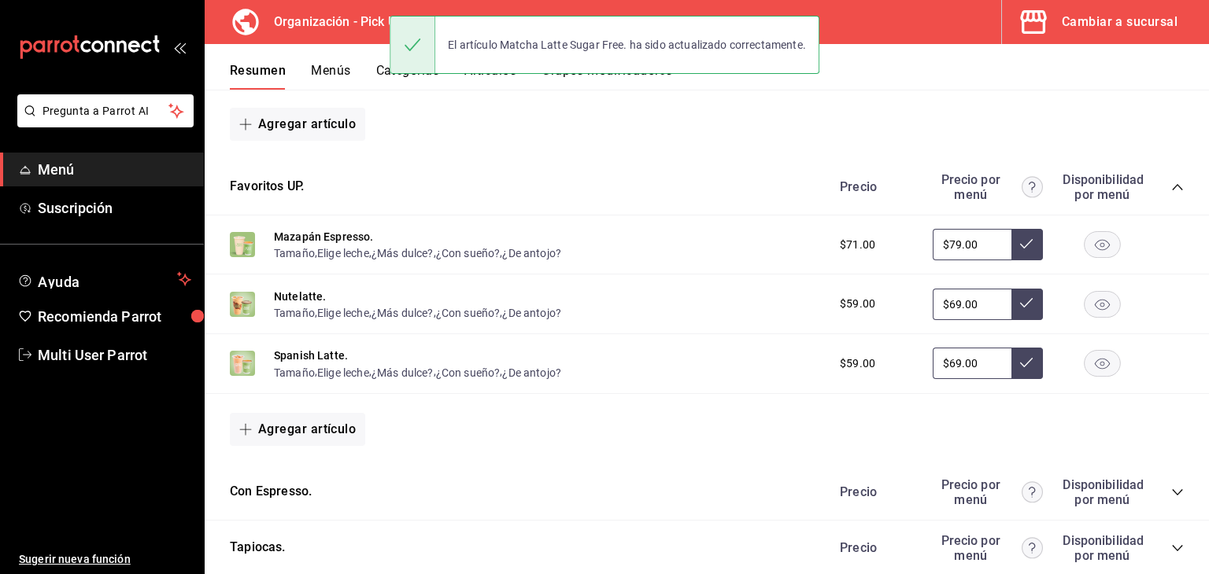
click at [1171, 192] on icon "collapse-category-row" at bounding box center [1177, 187] width 13 height 13
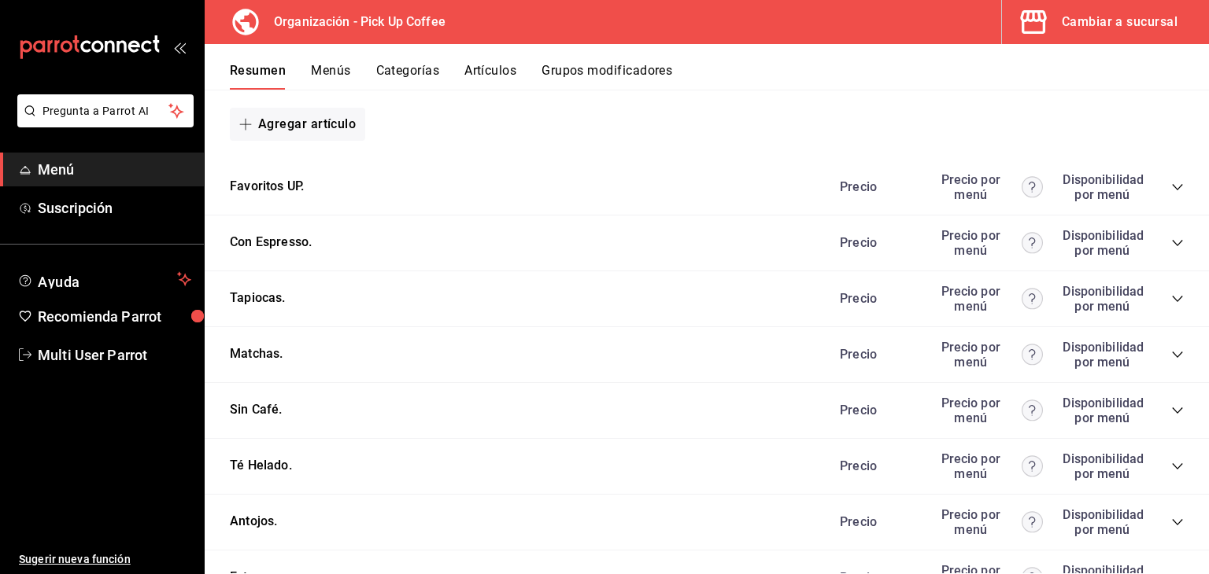
click at [1171, 350] on icon "collapse-category-row" at bounding box center [1177, 355] width 13 height 13
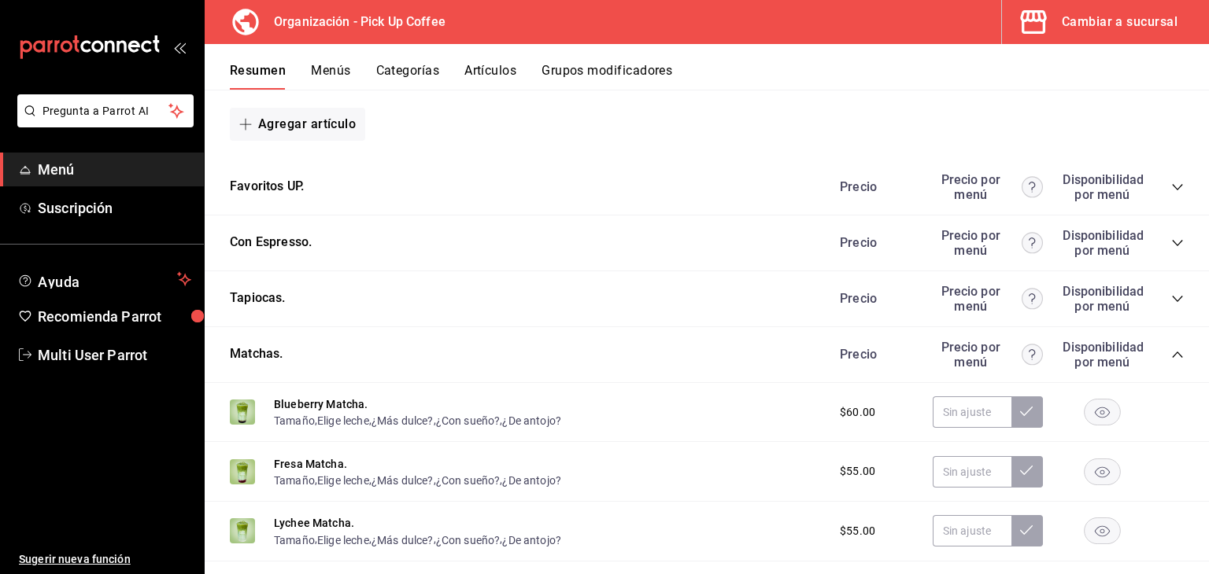
click at [1171, 352] on icon "collapse-category-row" at bounding box center [1177, 355] width 13 height 13
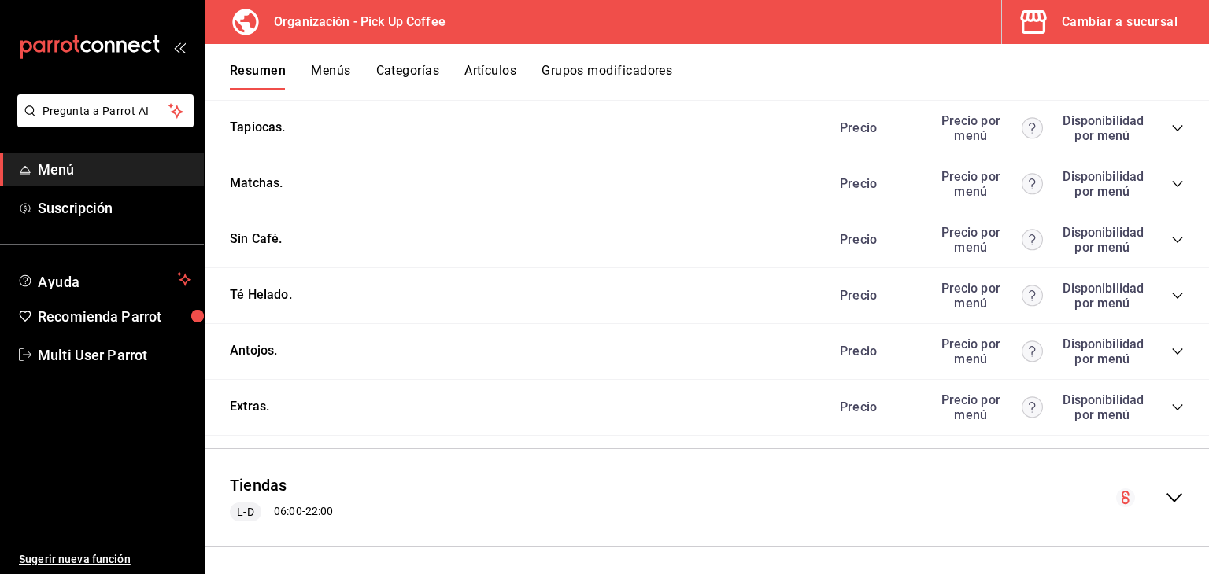
scroll to position [522, 0]
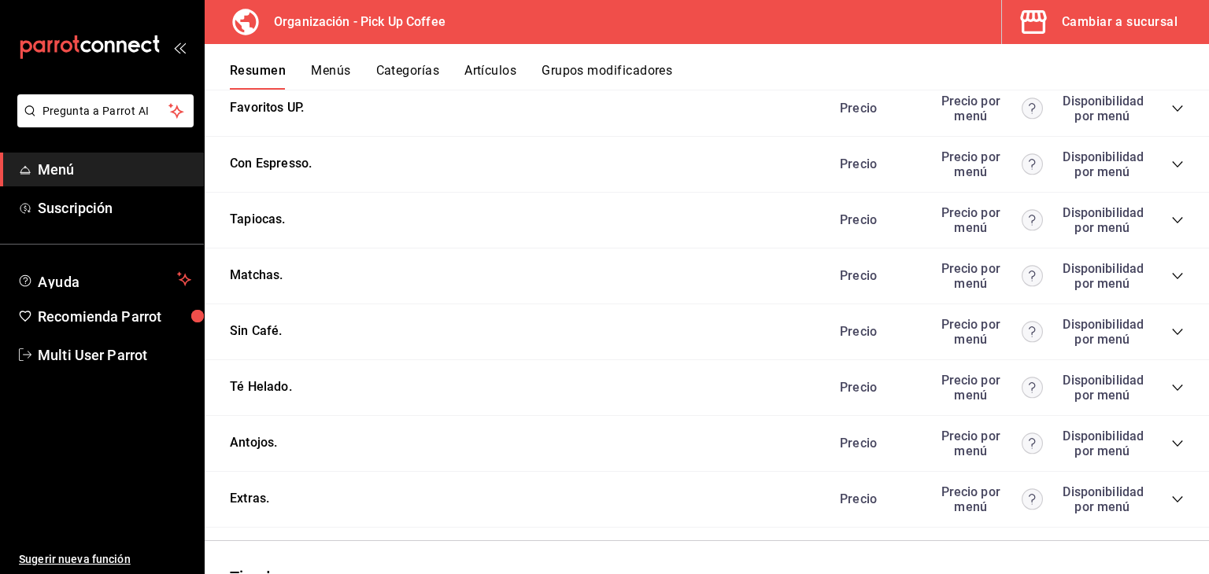
click at [1158, 279] on div "Precio Precio por menú Disponibilidad por menú" at bounding box center [1004, 276] width 360 height 30
click at [1169, 269] on div "Precio Precio por menú Disponibilidad por menú" at bounding box center [1004, 276] width 360 height 30
click at [1171, 273] on icon "collapse-category-row" at bounding box center [1177, 276] width 13 height 13
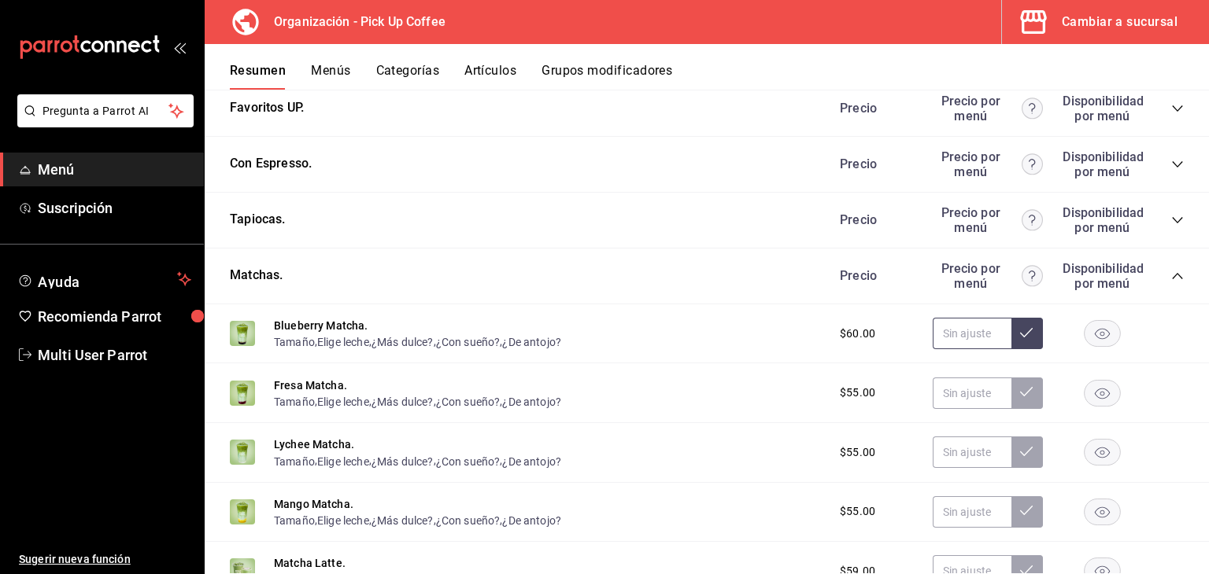
click at [961, 341] on input "text" at bounding box center [972, 333] width 79 height 31
drag, startPoint x: 962, startPoint y: 334, endPoint x: 914, endPoint y: 328, distance: 48.3
click at [914, 328] on div "$60.00 $69.00" at bounding box center [1004, 333] width 360 height 31
type input "$69.00"
drag, startPoint x: 1021, startPoint y: 344, endPoint x: 944, endPoint y: 391, distance: 91.1
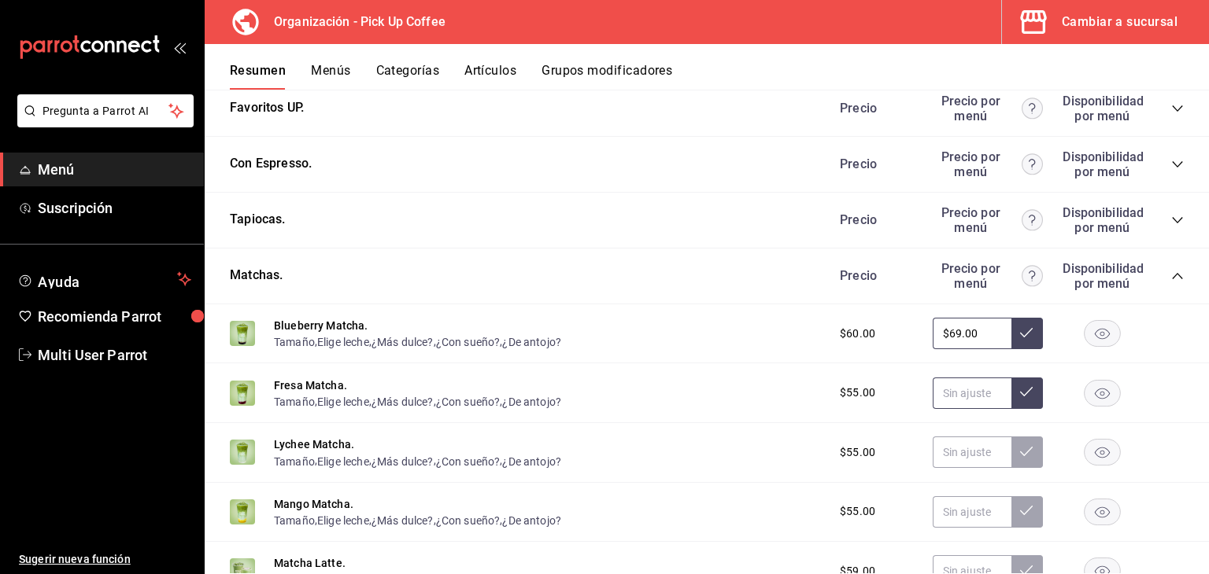
click at [1016, 344] on button at bounding box center [1026, 333] width 31 height 31
click at [944, 391] on input "text" at bounding box center [972, 393] width 79 height 31
paste input "$69.00"
type input "$69.00"
click at [1023, 405] on button at bounding box center [1026, 393] width 31 height 31
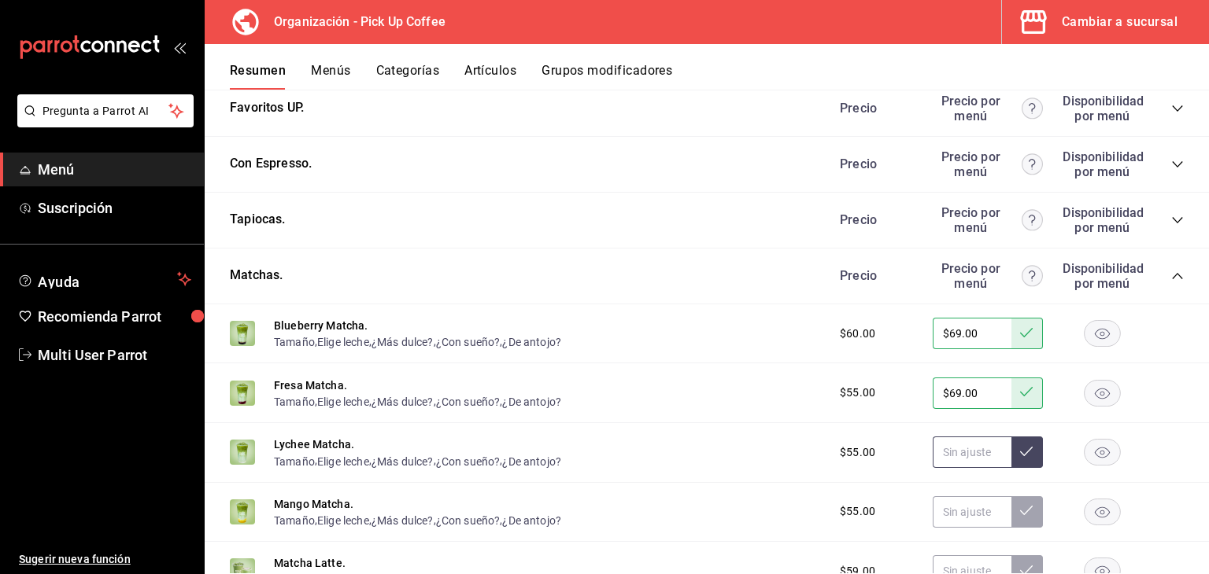
click at [949, 455] on input "text" at bounding box center [972, 452] width 79 height 31
paste input "$69.00"
type input "$69.00"
click at [1011, 467] on button at bounding box center [1026, 452] width 31 height 31
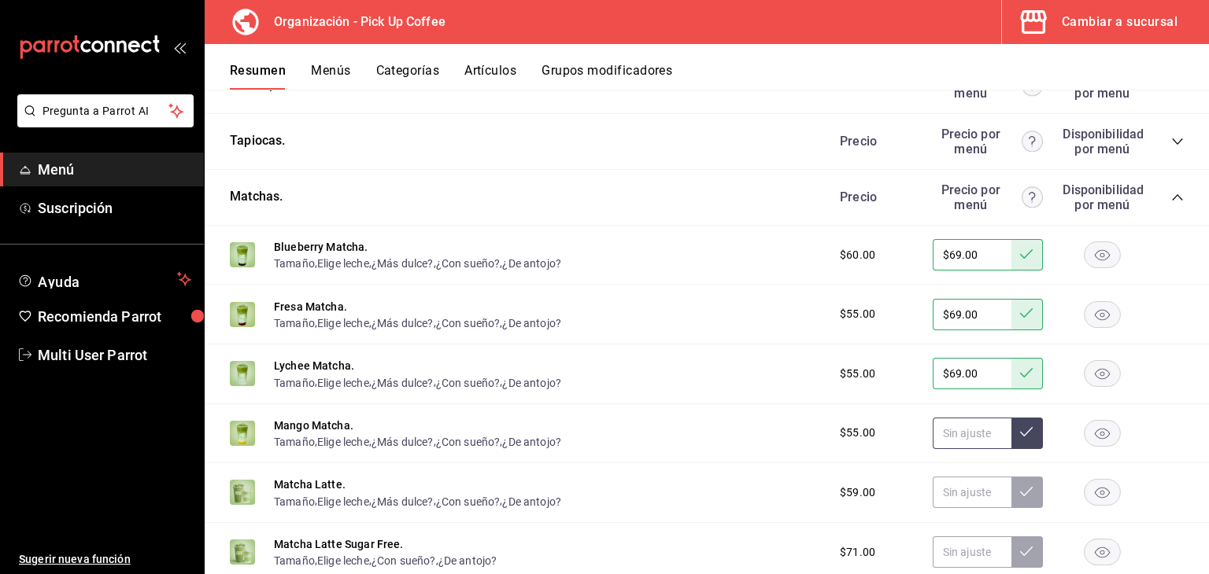
click at [949, 443] on input "text" at bounding box center [972, 433] width 79 height 31
paste input "$69.00"
type input "$69.00"
click at [1011, 439] on button at bounding box center [1026, 433] width 31 height 31
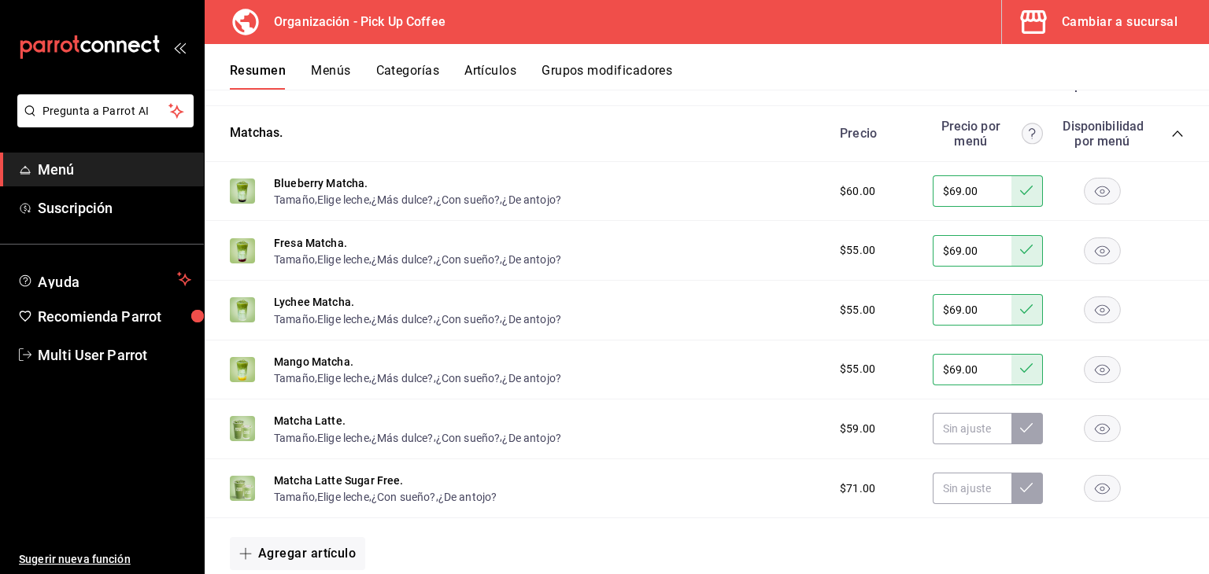
scroll to position [758, 0]
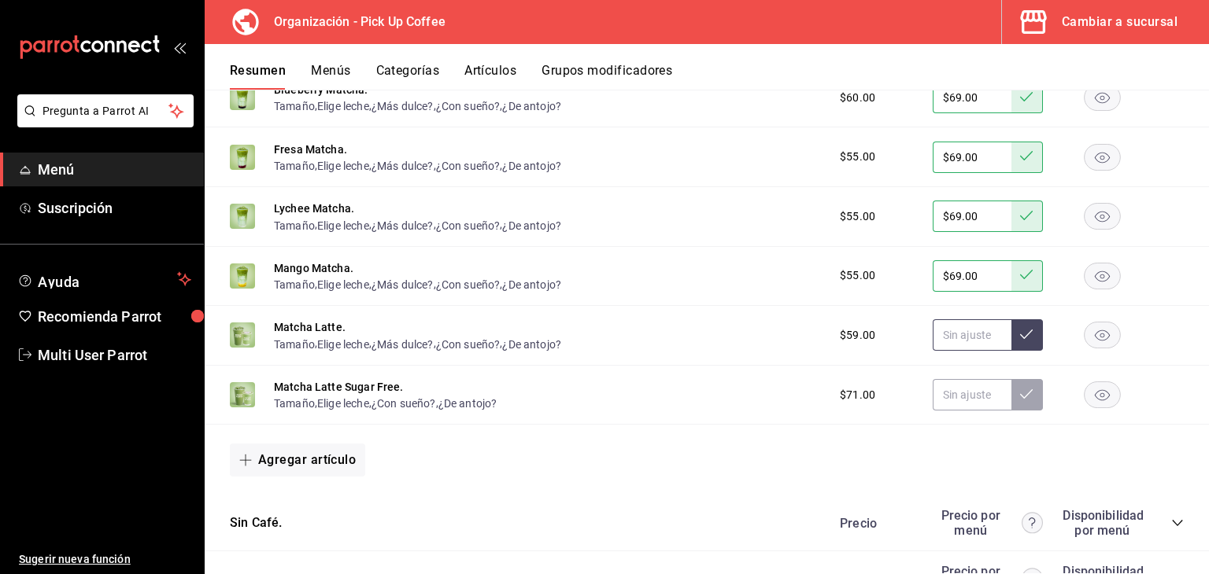
click at [945, 338] on input "text" at bounding box center [972, 335] width 79 height 31
paste input "$69.00"
type input "$69.00"
click at [1011, 339] on button at bounding box center [1026, 335] width 31 height 31
click at [970, 388] on input "text" at bounding box center [972, 394] width 79 height 31
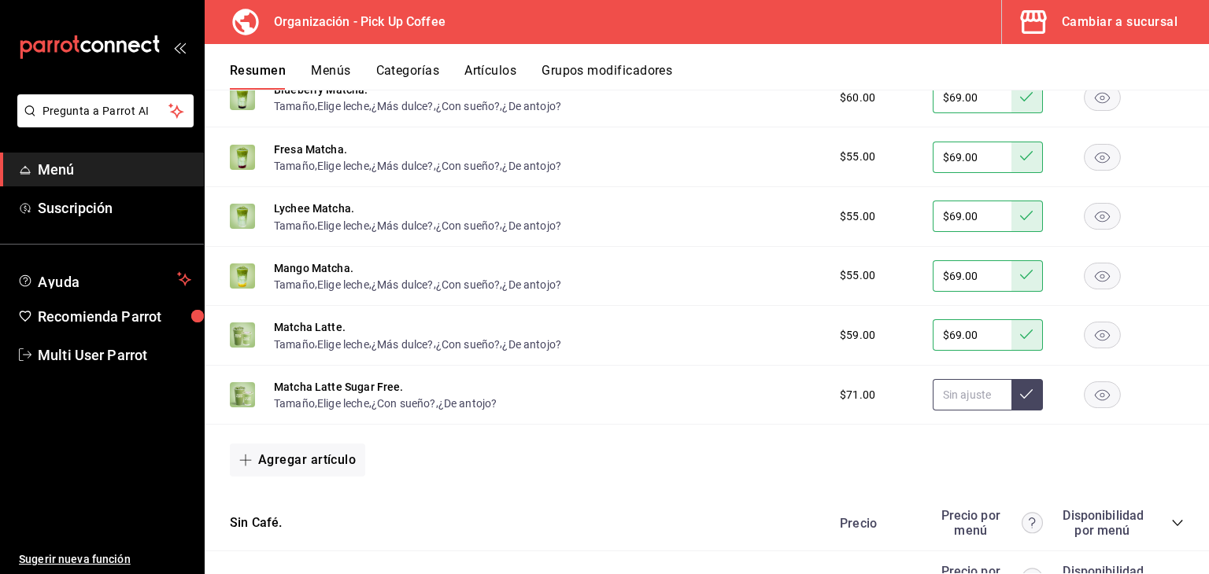
paste input "$69.00"
type input "$69.00"
click at [1020, 391] on icon at bounding box center [1026, 394] width 13 height 9
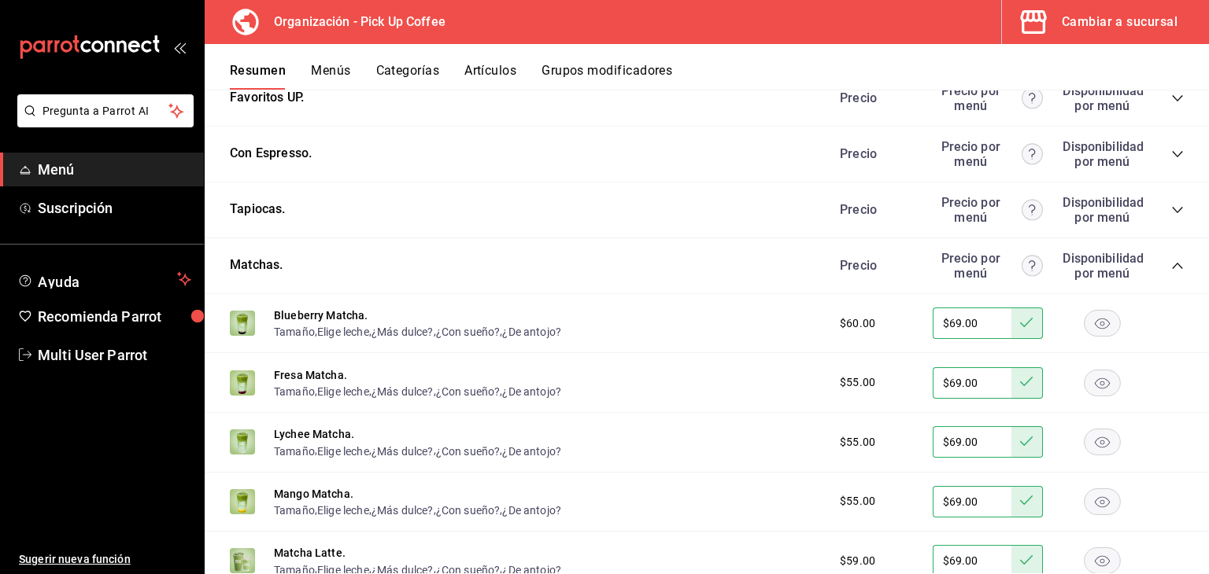
scroll to position [522, 0]
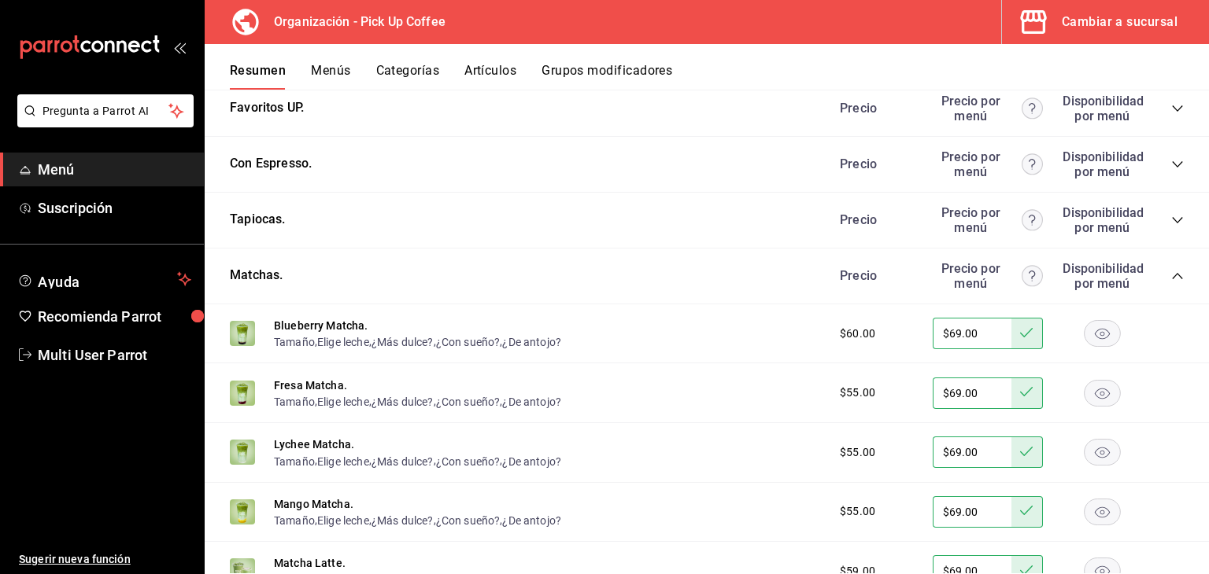
click at [1171, 275] on icon "collapse-category-row" at bounding box center [1177, 276] width 13 height 13
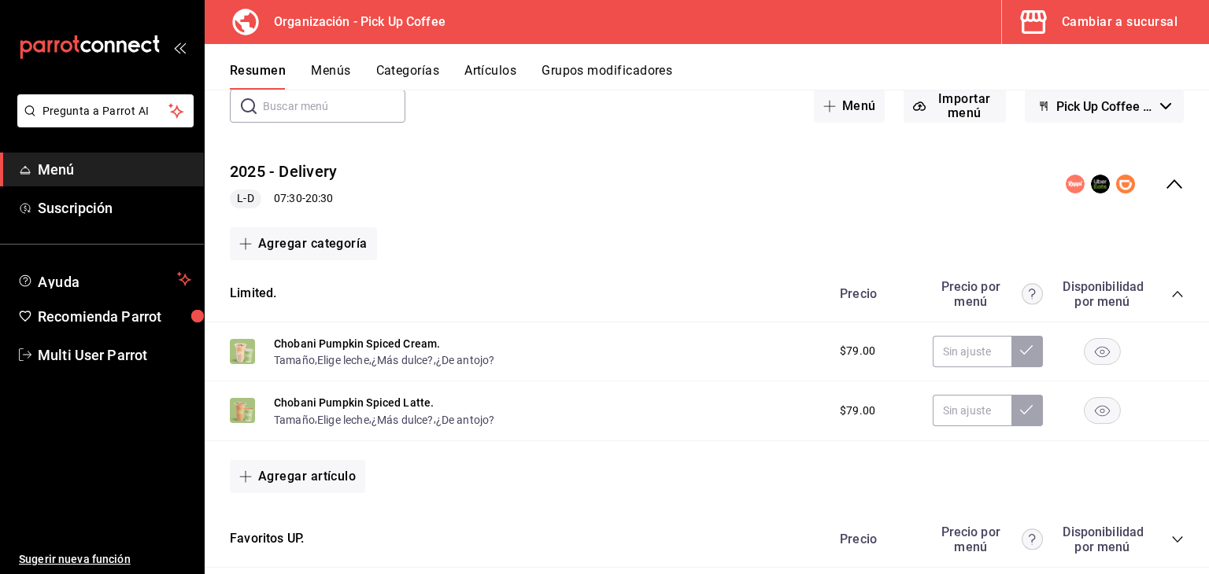
scroll to position [0, 0]
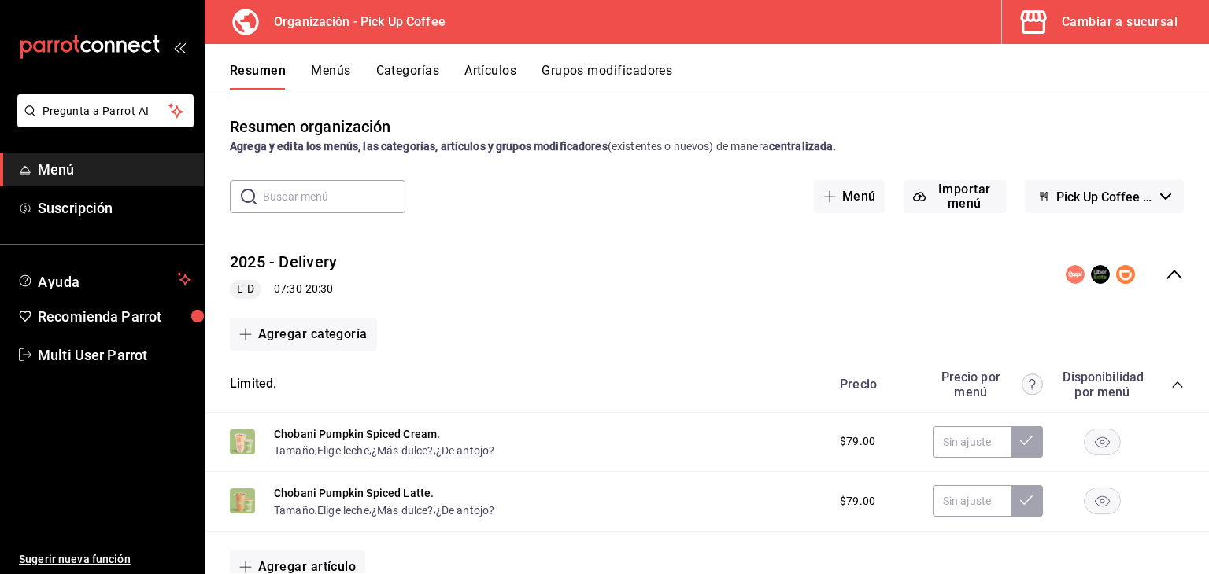
drag, startPoint x: 1150, startPoint y: 23, endPoint x: 969, endPoint y: 83, distance: 190.6
click at [1150, 23] on div "Cambiar a sucursal" at bounding box center [1120, 22] width 116 height 22
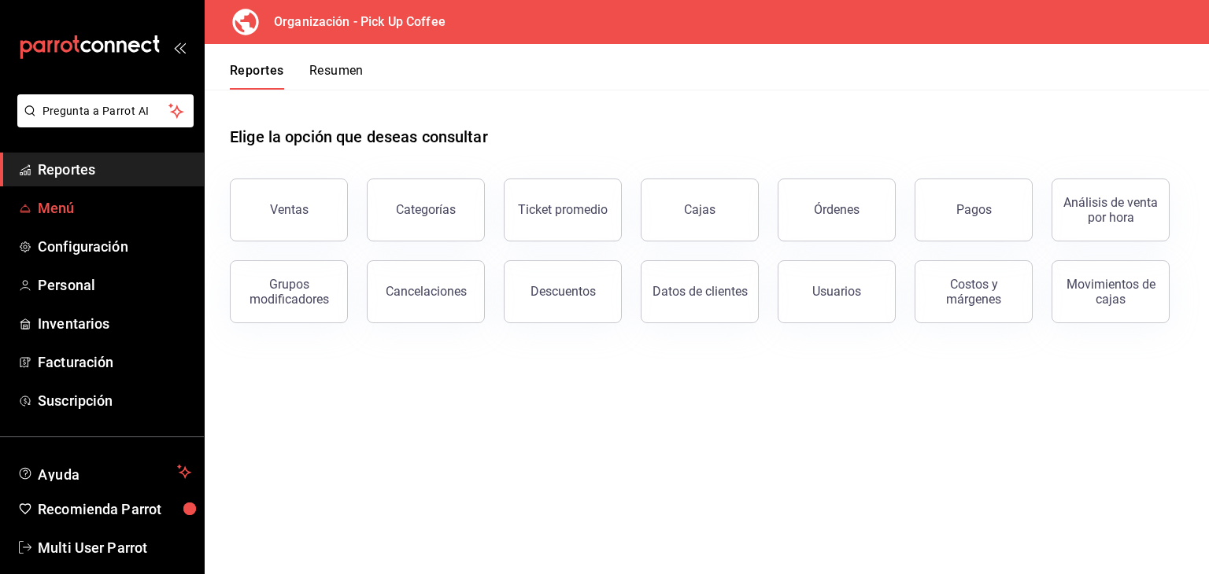
click at [43, 205] on span "Menú" at bounding box center [114, 208] width 153 height 21
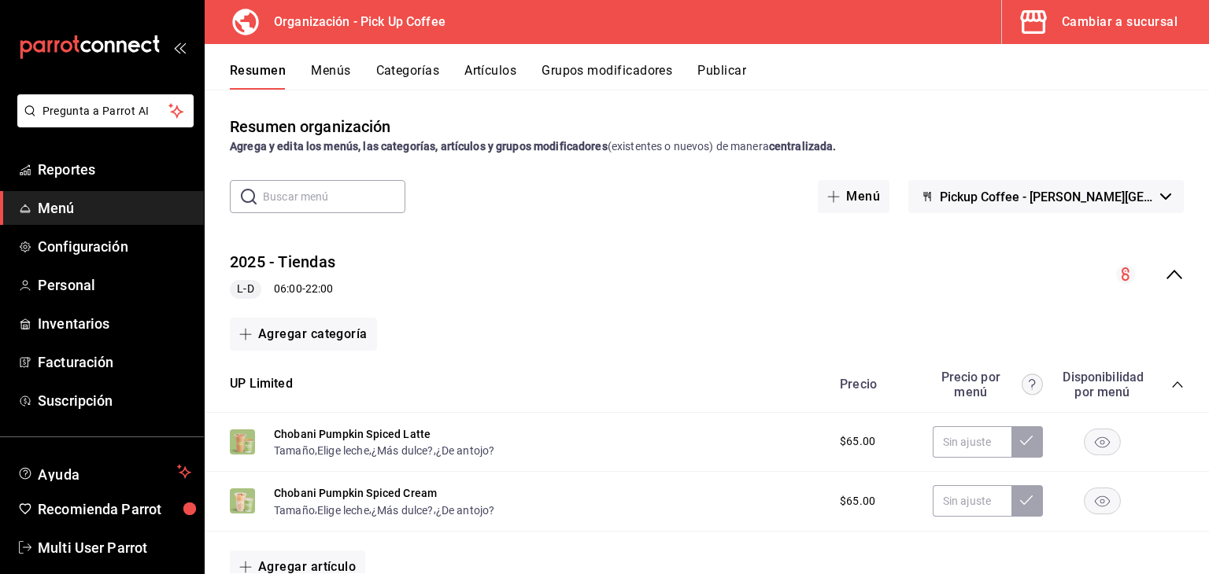
click at [1070, 21] on div "Cambiar a sucursal" at bounding box center [1120, 22] width 116 height 22
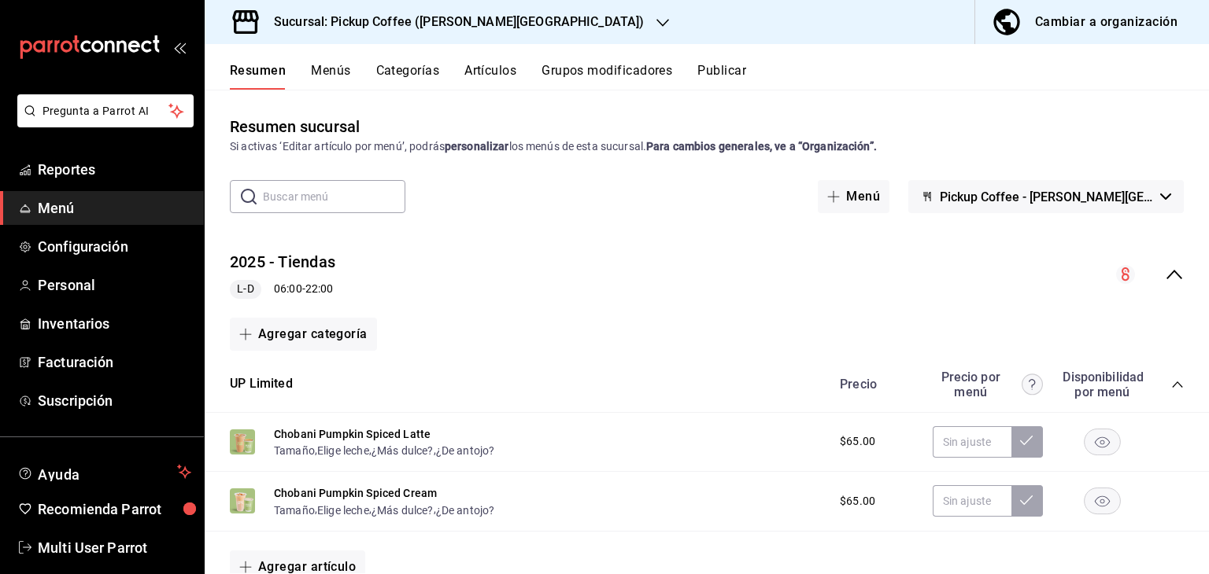
click at [1147, 274] on div "collapse-menu-row" at bounding box center [1150, 274] width 68 height 19
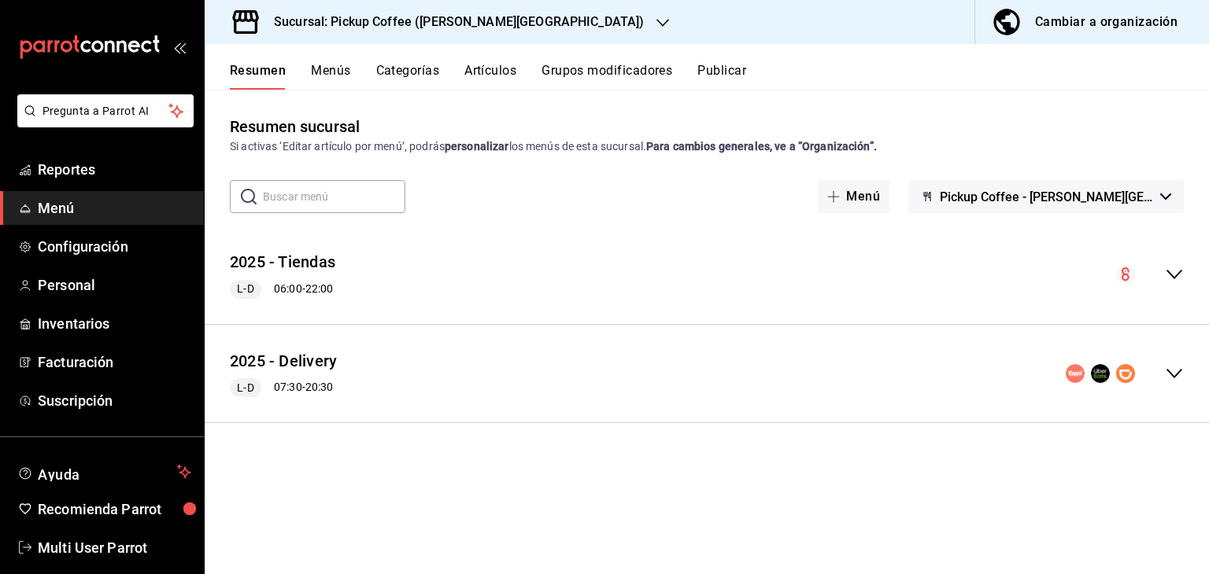
click at [331, 82] on button "Menús" at bounding box center [330, 76] width 39 height 27
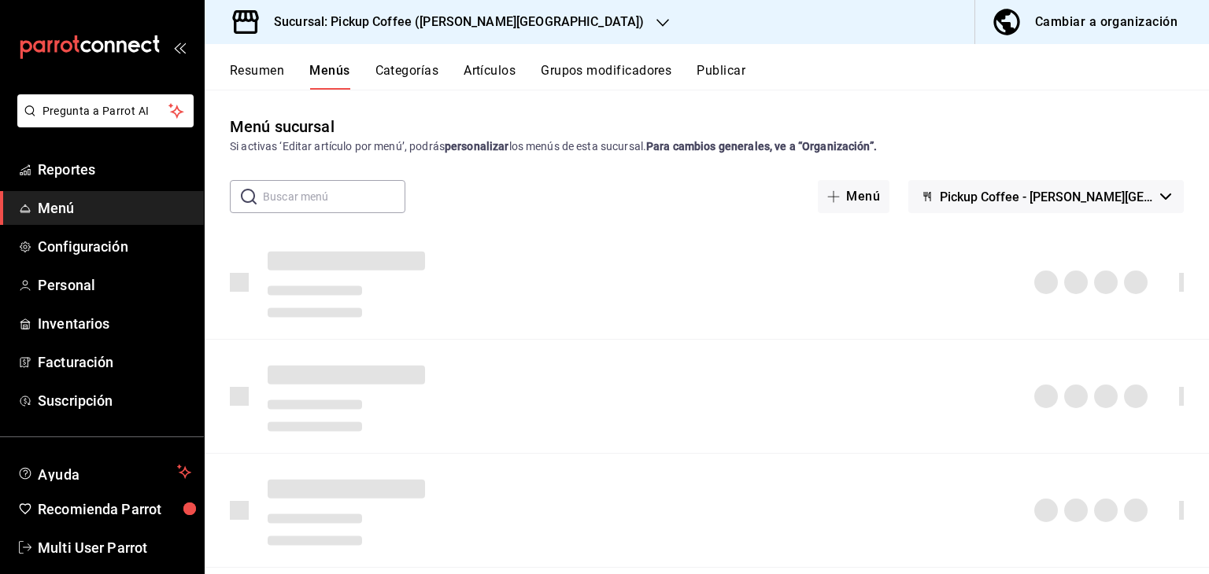
click at [384, 28] on h3 "Sucursal: Pickup Coffee ([PERSON_NAME][GEOGRAPHIC_DATA])" at bounding box center [452, 22] width 382 height 19
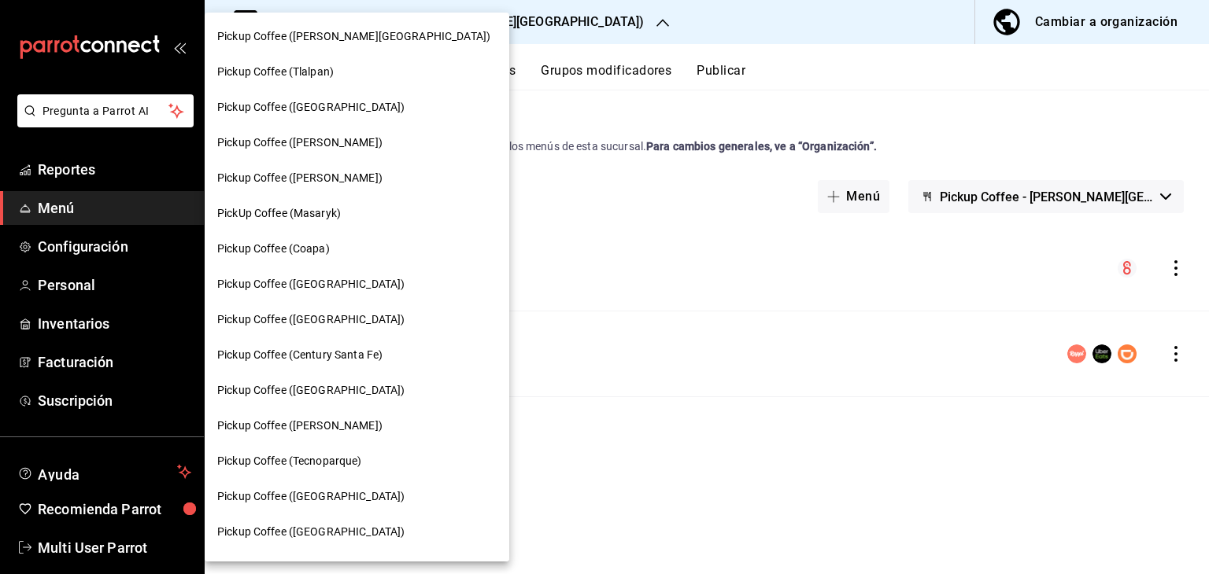
click at [321, 385] on span "Pickup Coffee ([GEOGRAPHIC_DATA])" at bounding box center [310, 390] width 187 height 17
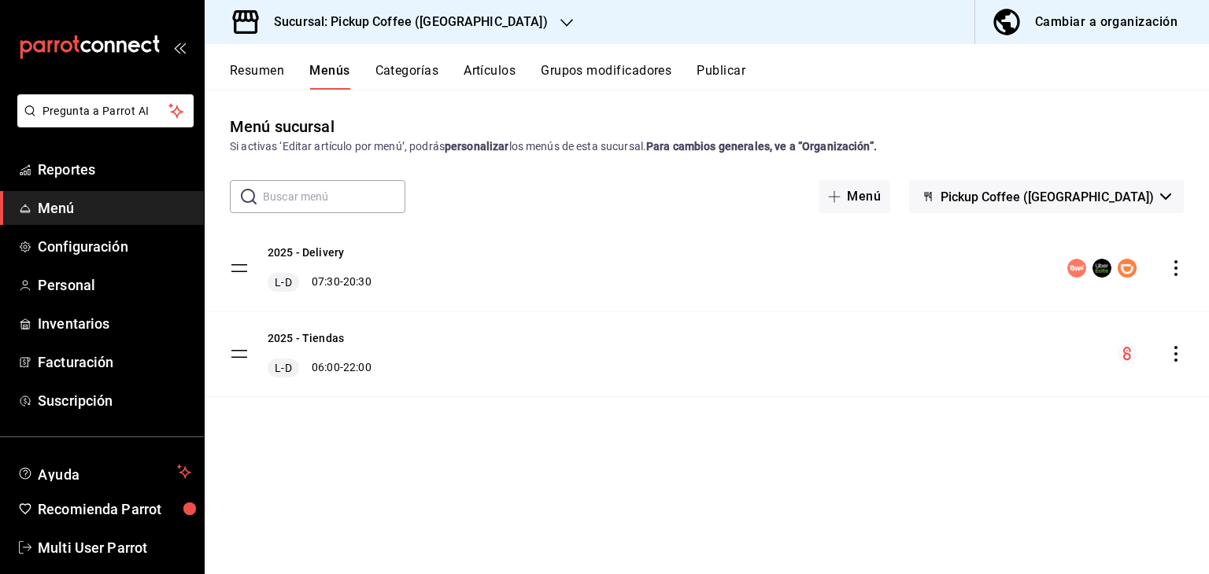
click at [1174, 264] on icon "actions" at bounding box center [1176, 268] width 16 height 16
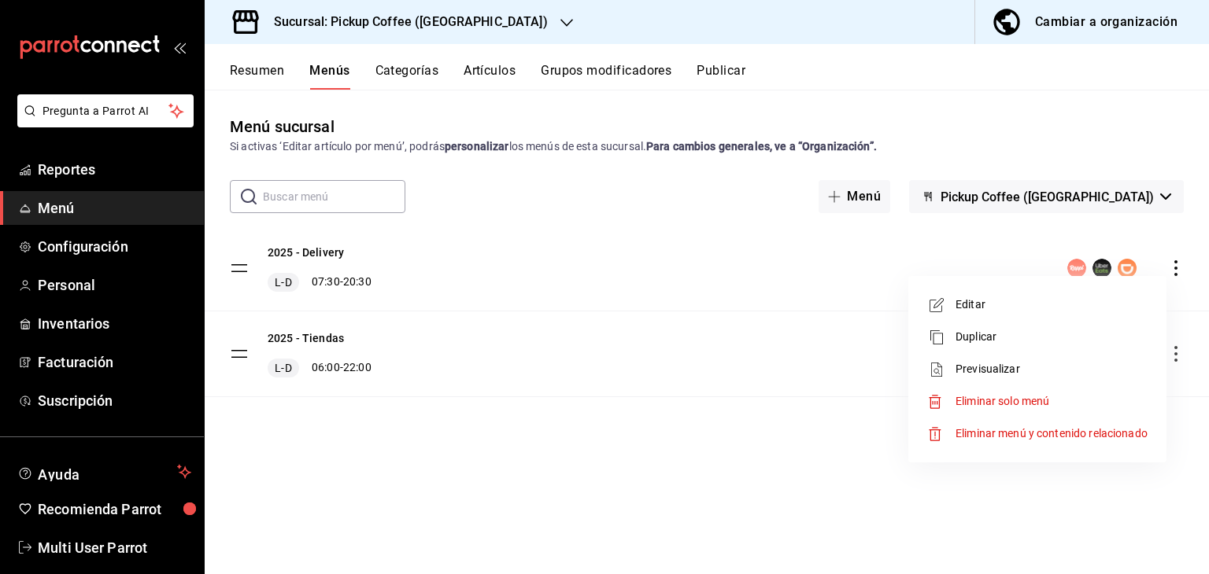
click at [987, 301] on span "Editar" at bounding box center [1051, 305] width 192 height 17
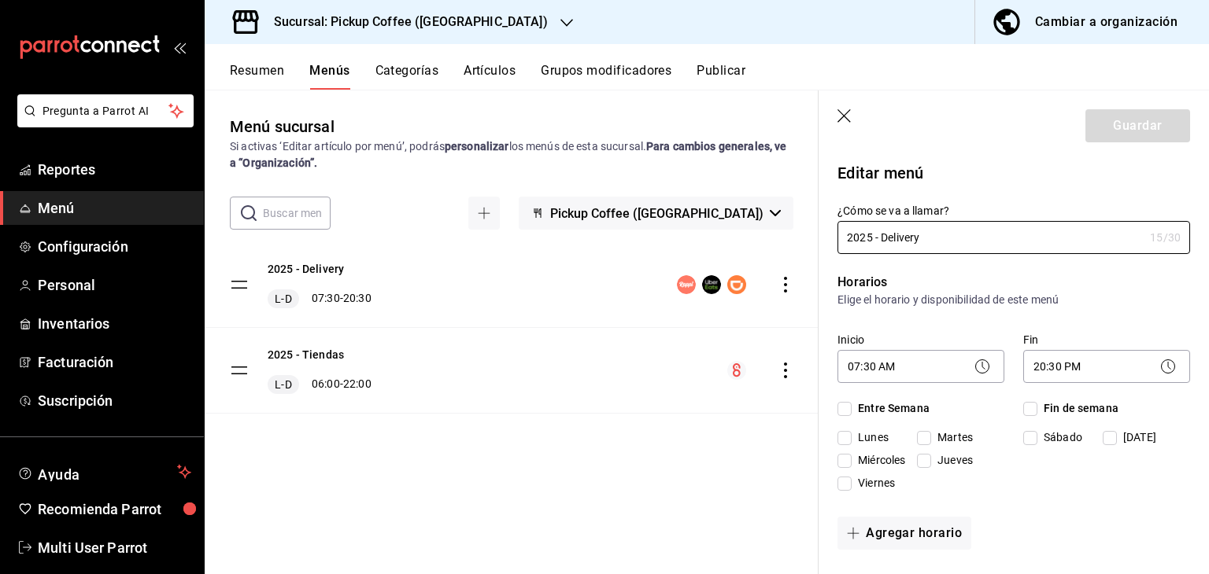
checkbox input "true"
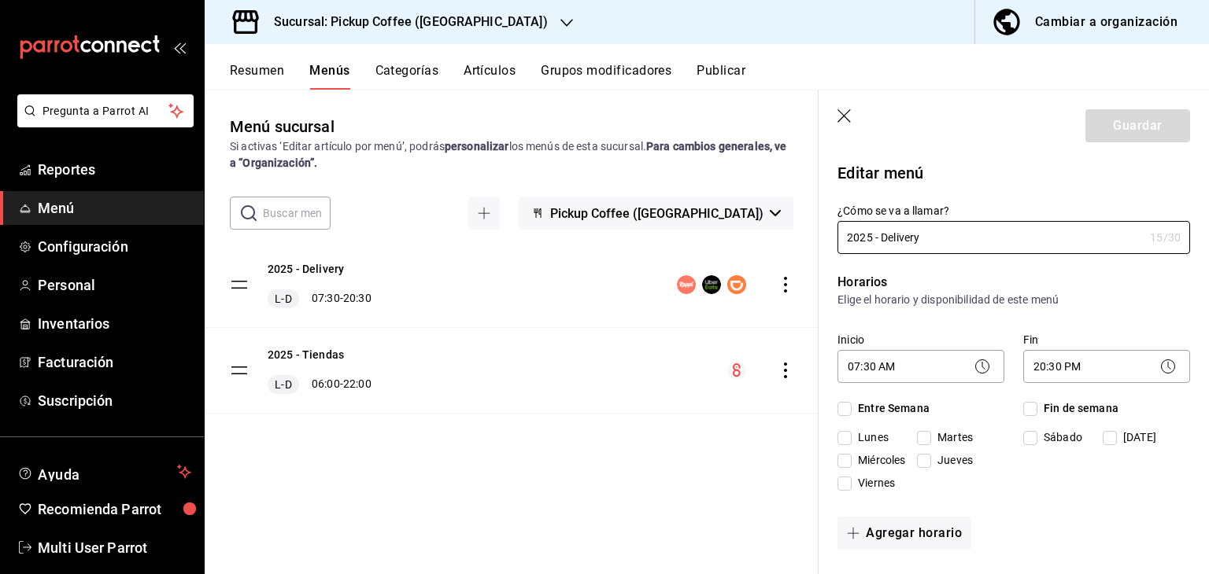
checkbox input "true"
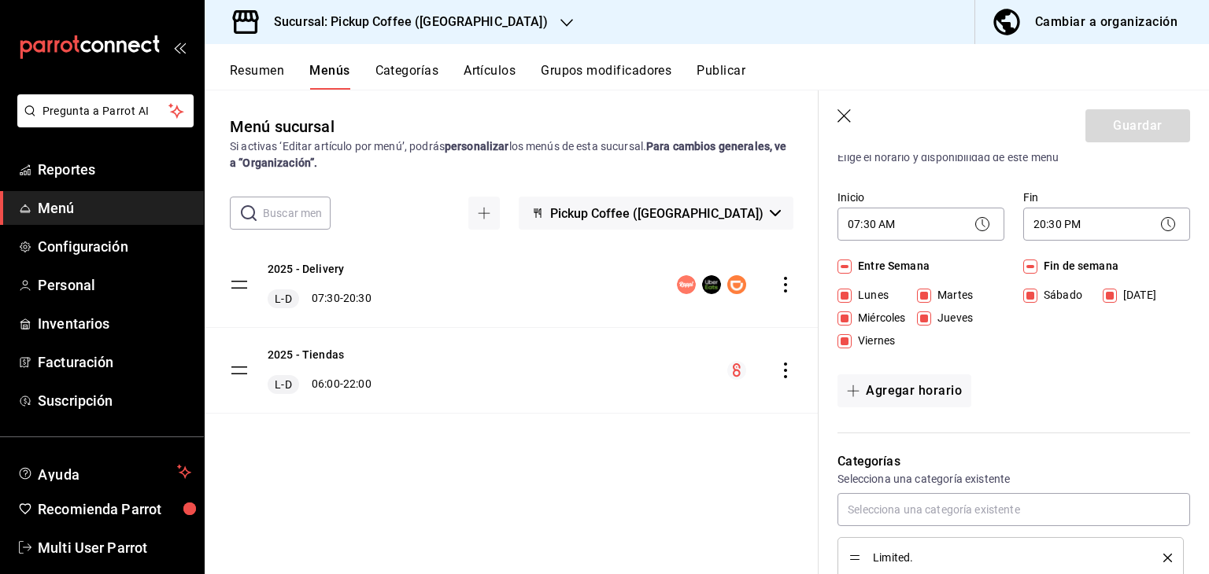
scroll to position [157, 0]
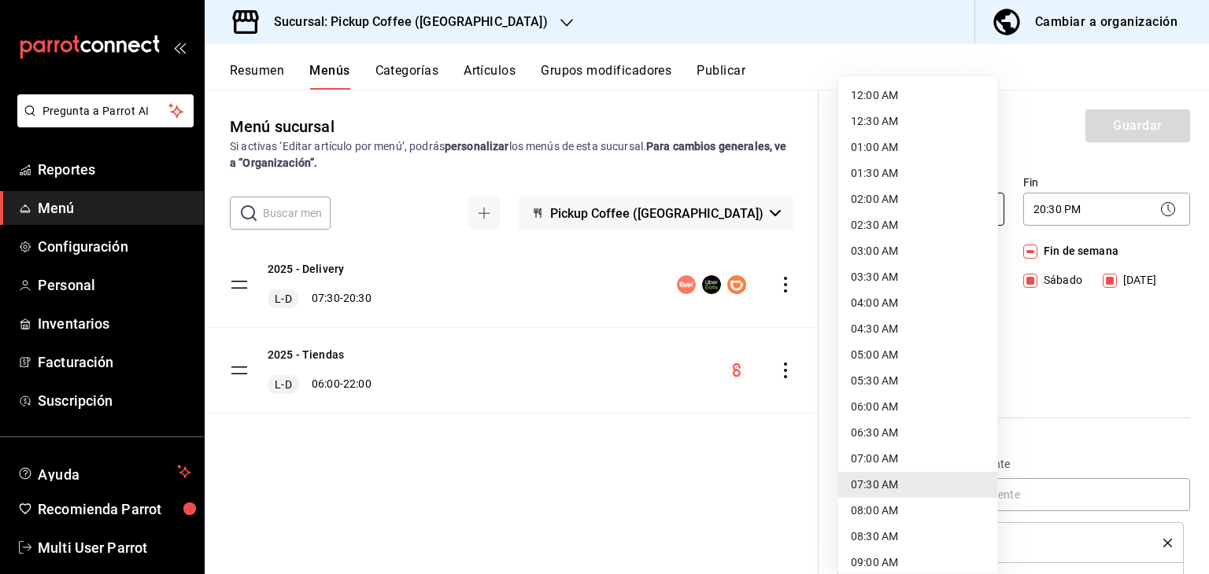
click at [895, 208] on body "Pregunta a Parrot AI Reportes Menú Configuración Personal Inventarios Facturaci…" at bounding box center [604, 350] width 1209 height 700
drag, startPoint x: 881, startPoint y: 404, endPoint x: 1037, endPoint y: 210, distance: 249.0
click at [881, 404] on li "09:00 AM" at bounding box center [917, 406] width 159 height 26
type input "09:00"
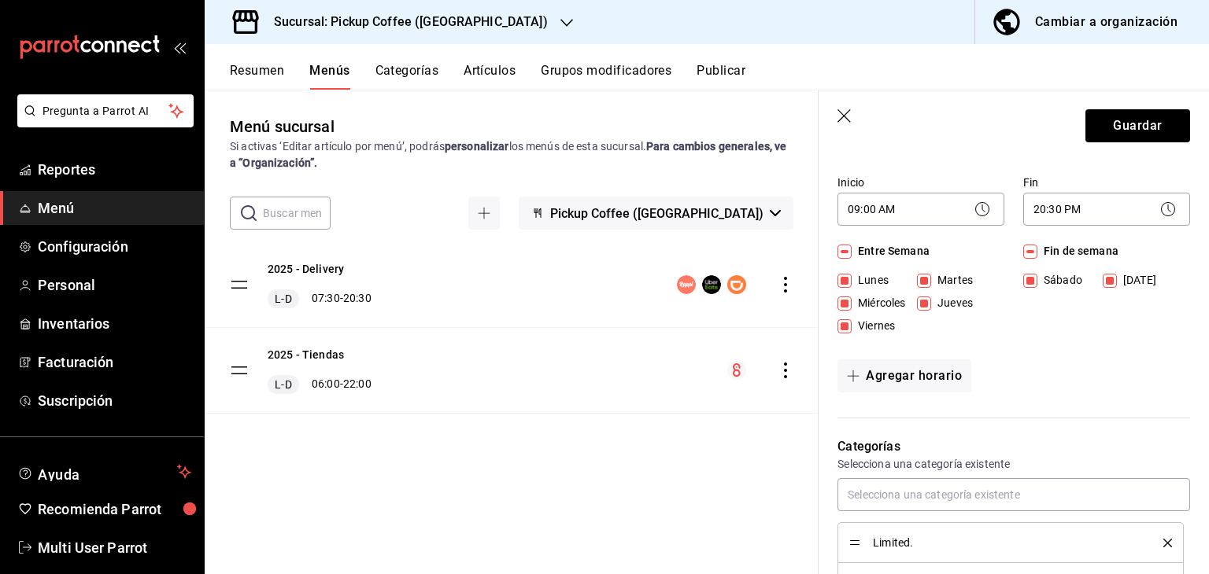
click at [1044, 202] on body "Pregunta a Parrot AI Reportes Menú Configuración Personal Inventarios Facturaci…" at bounding box center [604, 350] width 1209 height 700
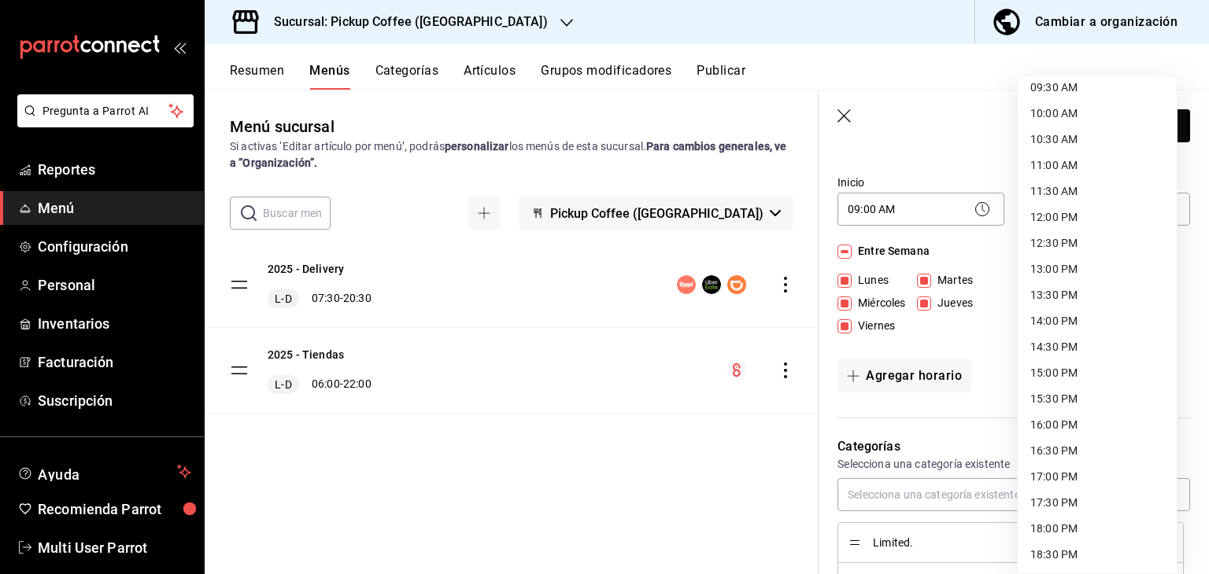
scroll to position [551, 0]
click at [1070, 402] on li "16:30 PM" at bounding box center [1097, 402] width 159 height 26
type input "16:30"
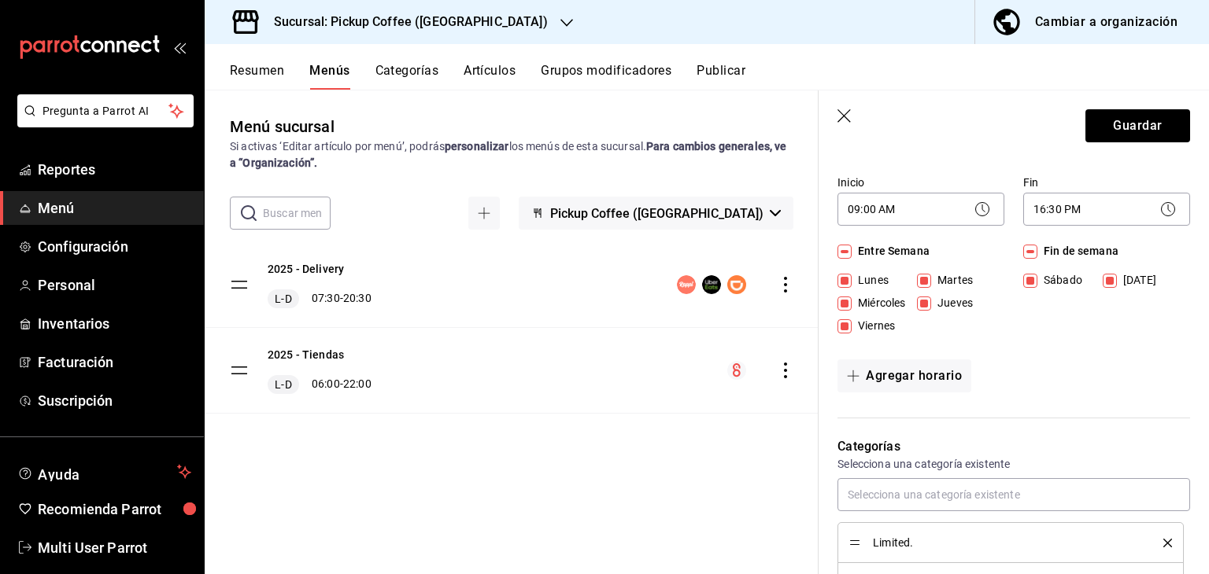
click at [1037, 253] on span "Fin de semana" at bounding box center [1077, 251] width 81 height 17
click at [1036, 253] on input "Fin de semana" at bounding box center [1030, 252] width 14 height 14
checkbox input "false"
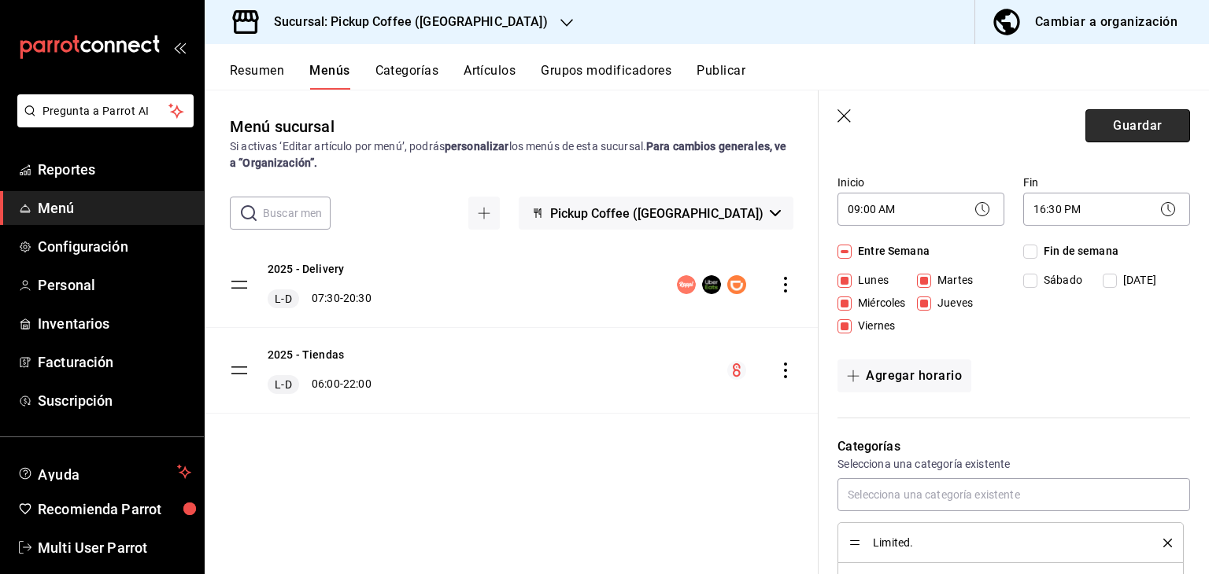
click at [1114, 132] on button "Guardar" at bounding box center [1137, 125] width 105 height 33
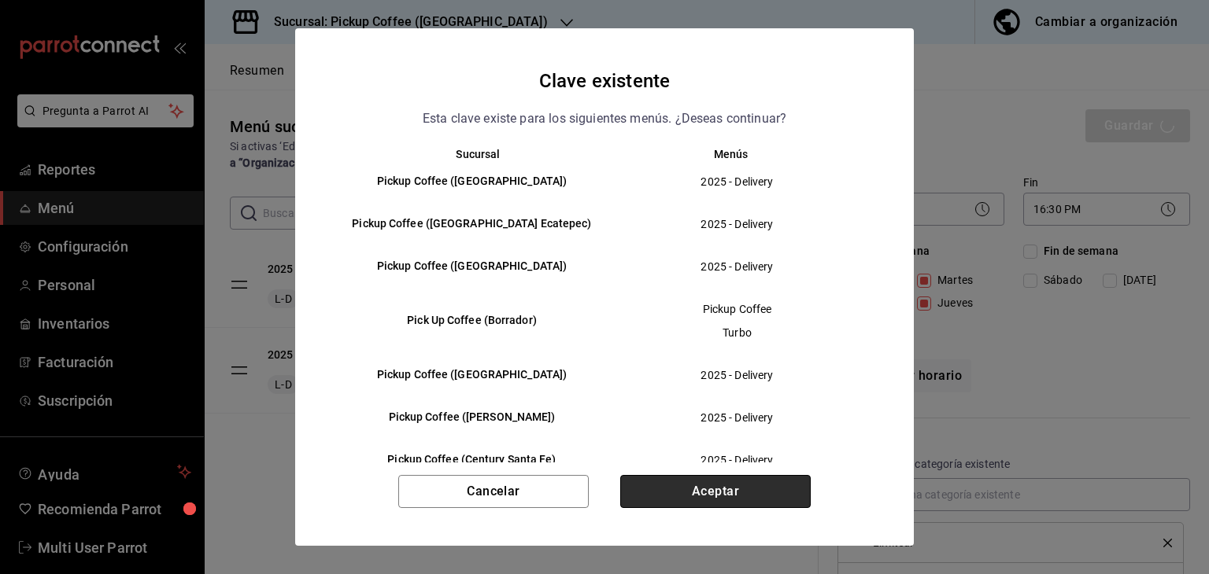
click at [652, 502] on button "Aceptar" at bounding box center [715, 491] width 190 height 33
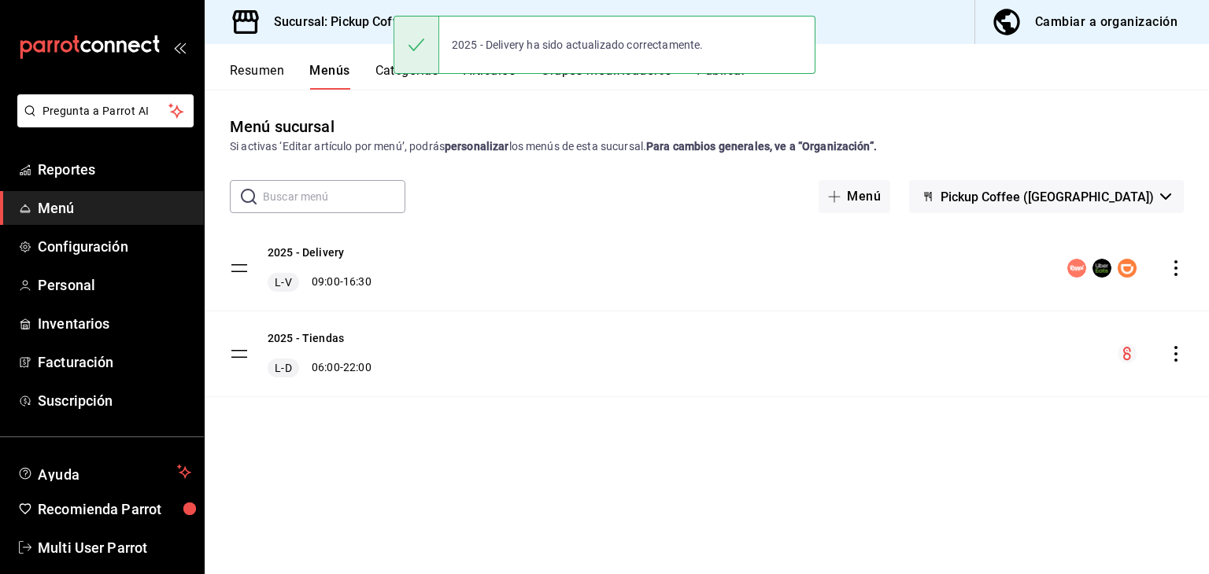
drag, startPoint x: 730, startPoint y: 275, endPoint x: 710, endPoint y: 146, distance: 130.7
click at [730, 262] on div "2025 - Delivery L-V 09:00 - 16:30" at bounding box center [707, 268] width 1004 height 85
click at [709, 87] on button "Publicar" at bounding box center [720, 76] width 49 height 27
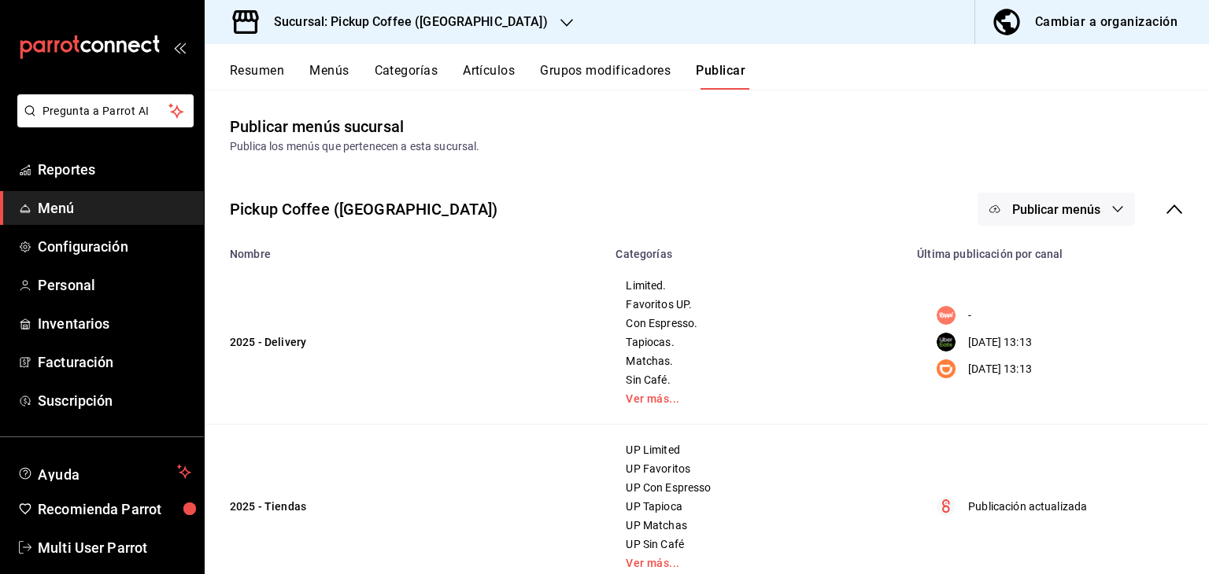
click at [1048, 209] on span "Publicar menús" at bounding box center [1056, 209] width 88 height 15
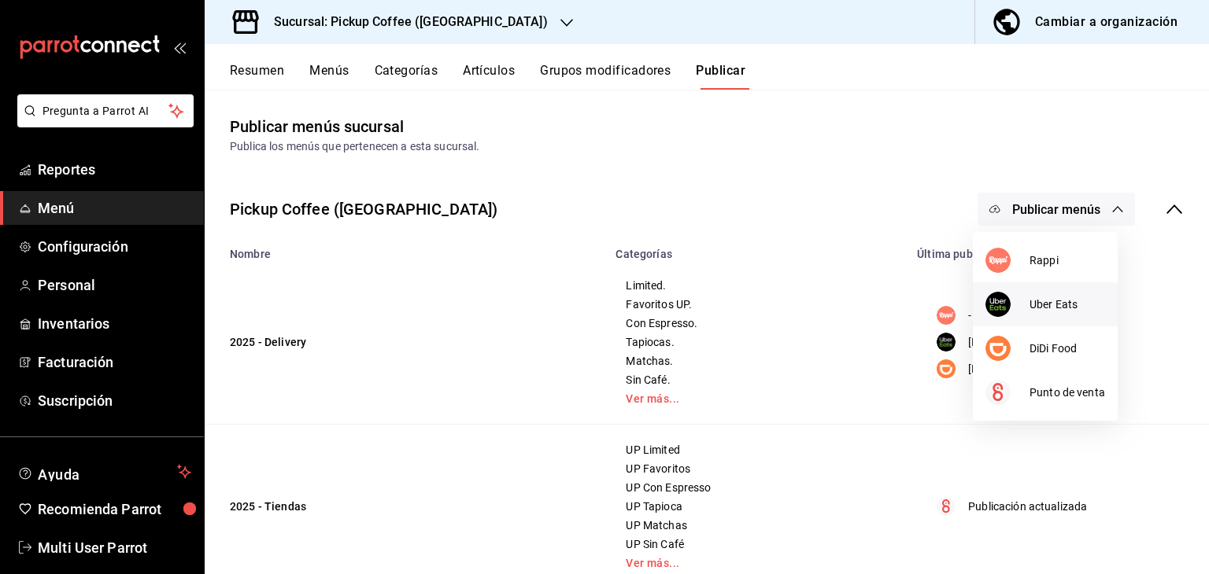
click at [1042, 303] on span "Uber Eats" at bounding box center [1067, 305] width 76 height 17
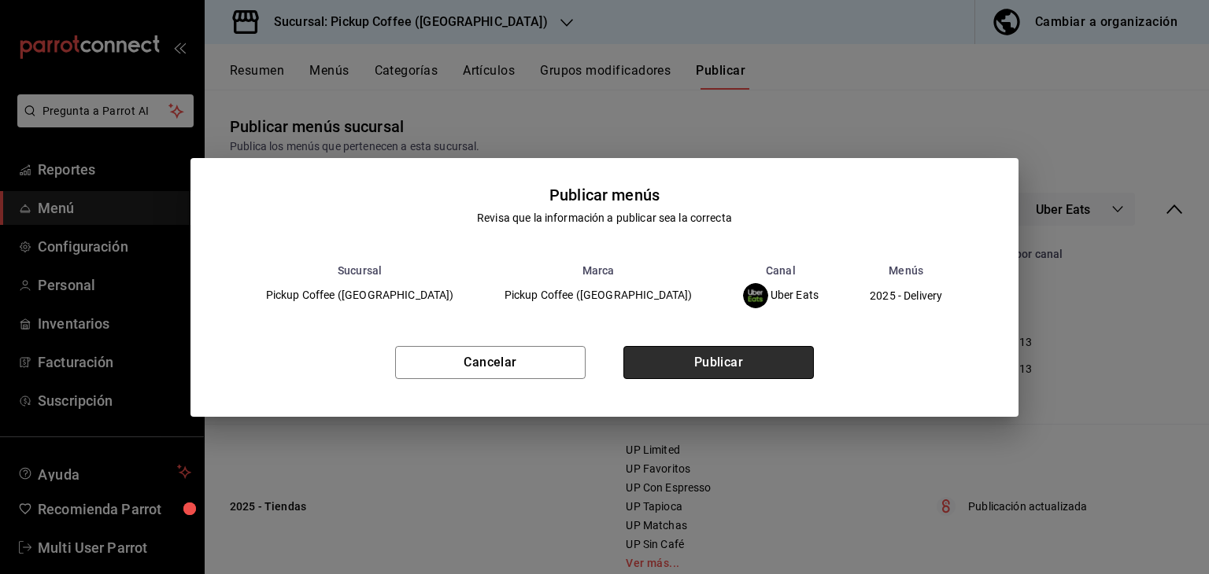
click at [710, 369] on button "Publicar" at bounding box center [718, 362] width 190 height 33
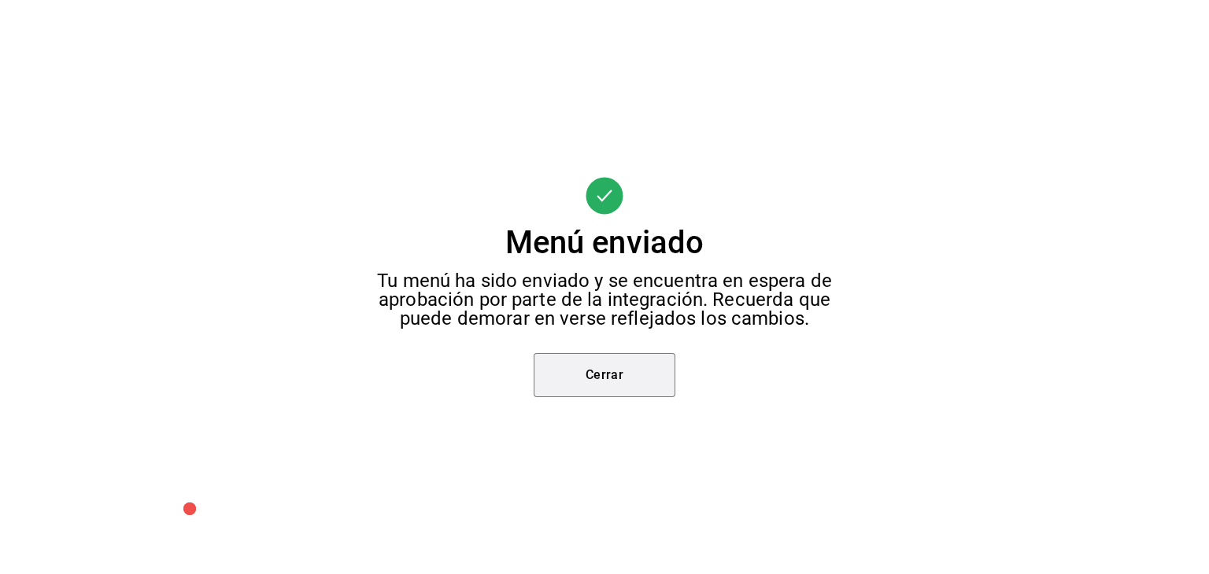
click at [599, 392] on button "Cerrar" at bounding box center [605, 375] width 142 height 44
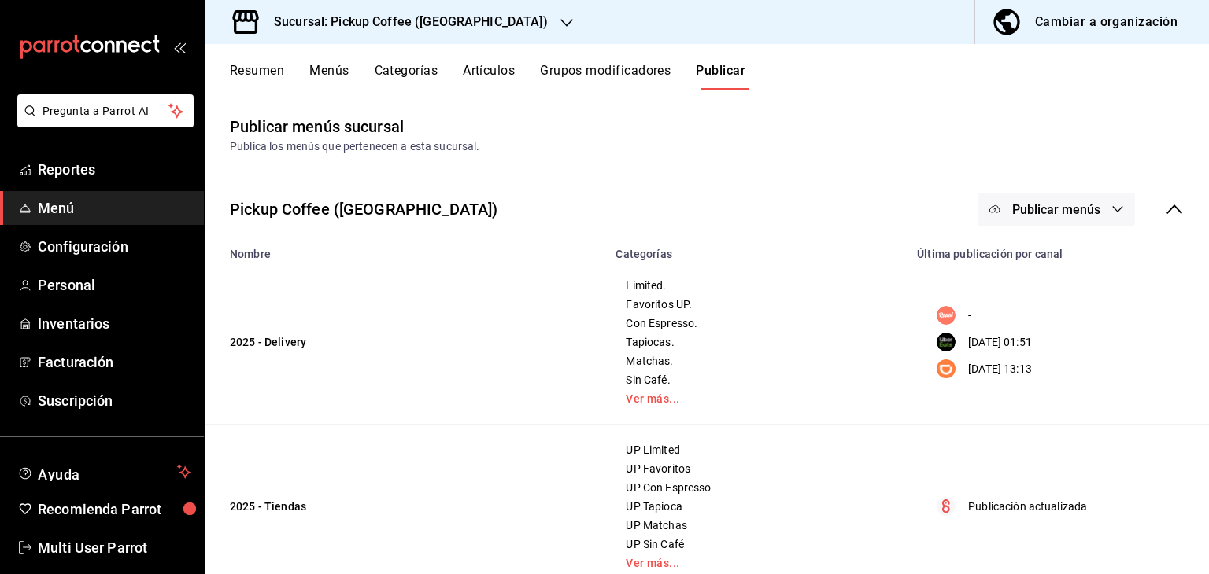
click at [1012, 212] on span "Publicar menús" at bounding box center [1056, 209] width 88 height 15
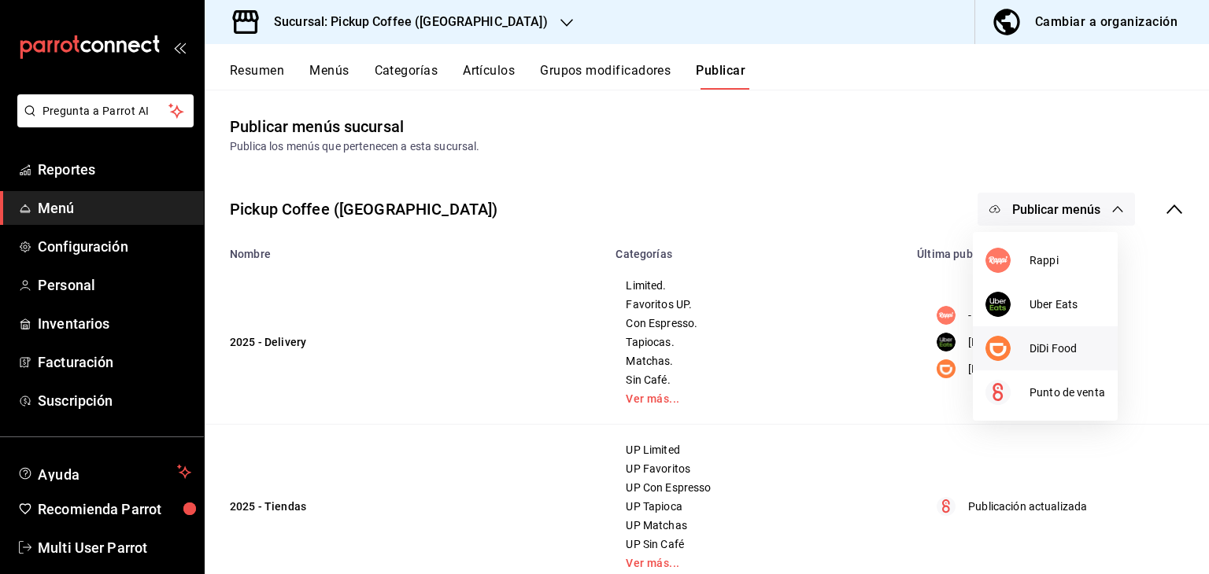
click at [1011, 347] on div at bounding box center [1007, 348] width 44 height 25
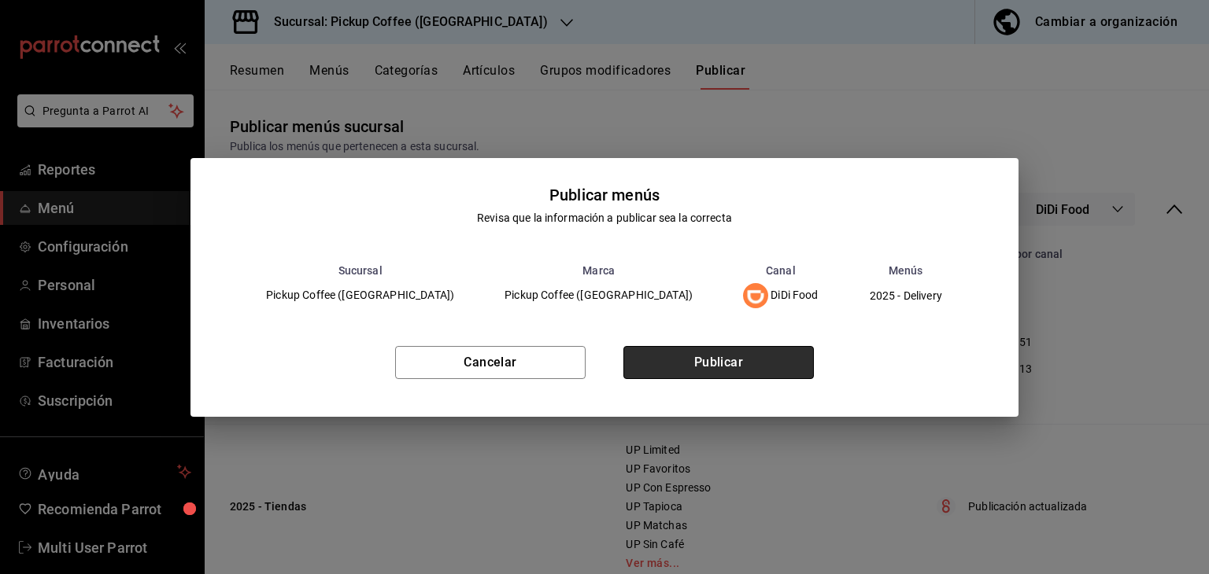
click at [800, 368] on button "Publicar" at bounding box center [718, 362] width 190 height 33
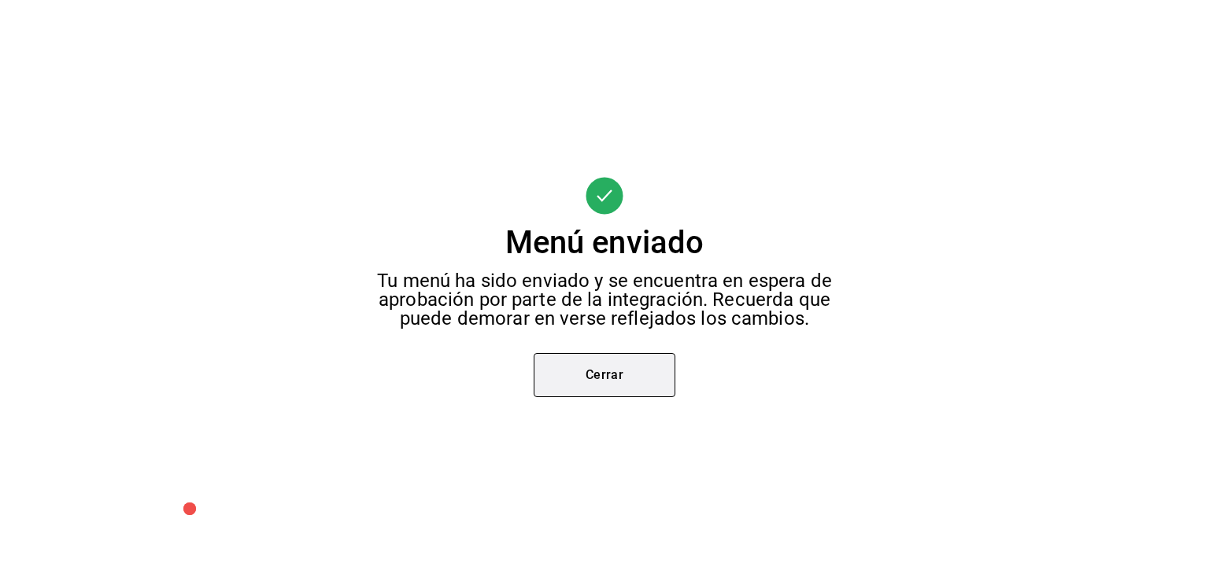
click at [579, 385] on button "Cerrar" at bounding box center [605, 375] width 142 height 44
click at [579, 385] on div "Menú enviado Tu menú ha sido enviado y se encuentra en espera de aprobación por…" at bounding box center [604, 287] width 1209 height 574
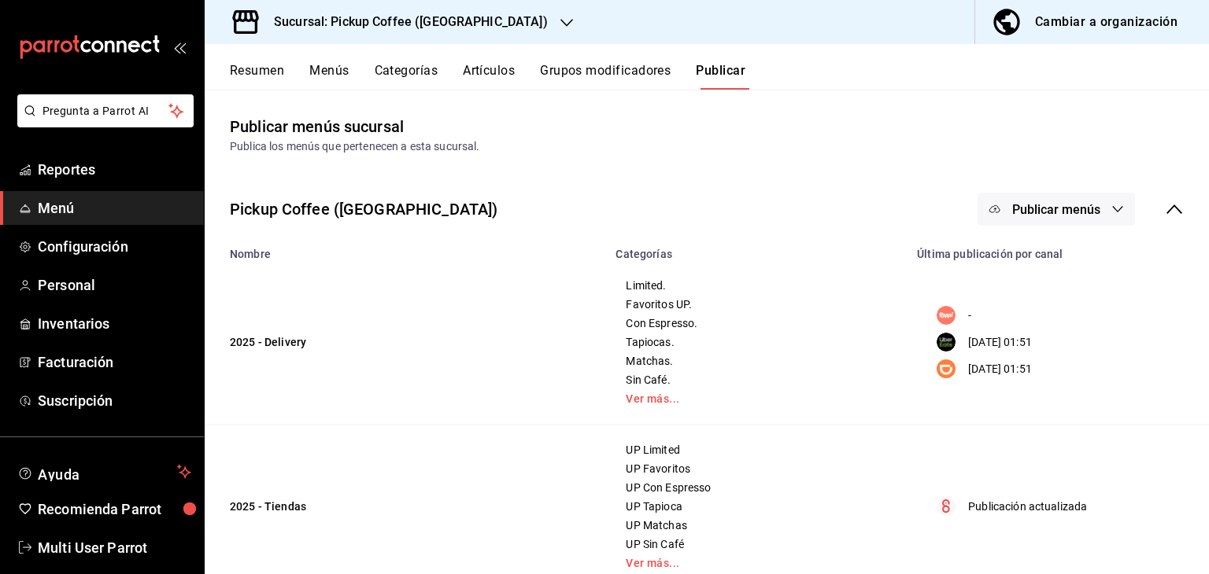
scroll to position [124, 0]
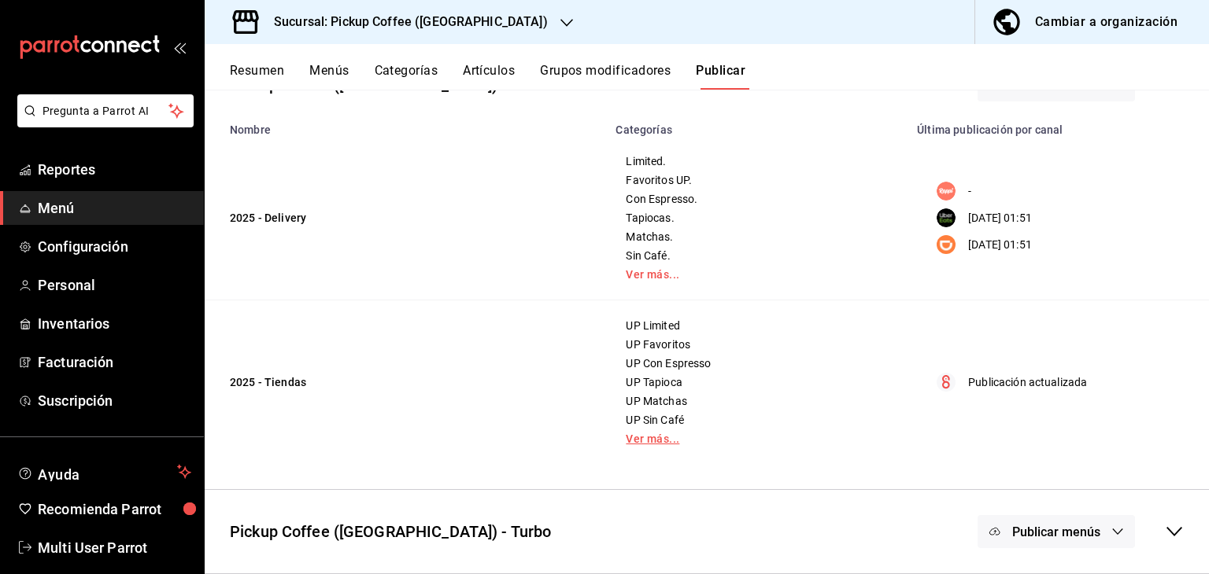
click at [641, 443] on link "Ver más..." at bounding box center [757, 439] width 262 height 11
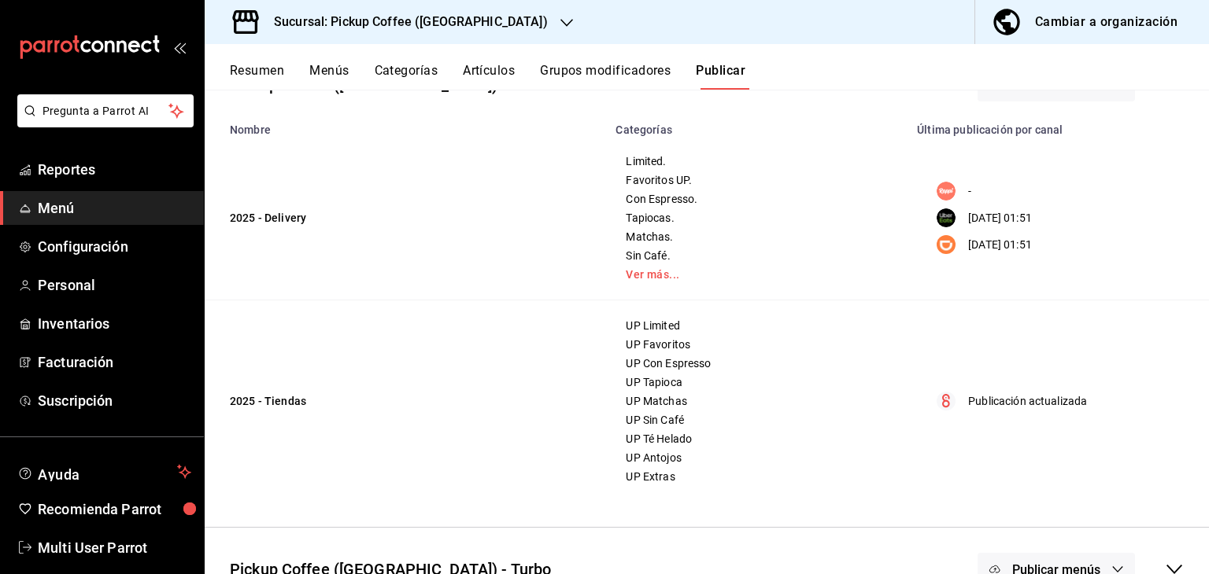
click at [641, 435] on span "UP Té Helado" at bounding box center [757, 439] width 262 height 11
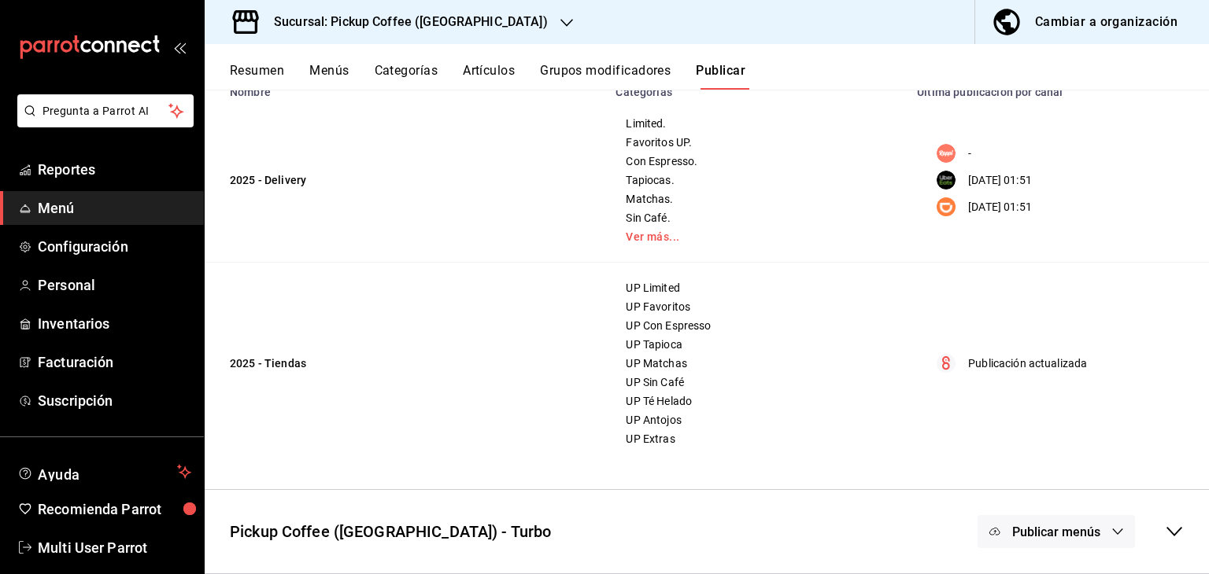
click at [1092, 521] on div "Publicar menús" at bounding box center [1055, 531] width 157 height 33
click at [1086, 519] on div "Publicar menús" at bounding box center [1055, 531] width 157 height 33
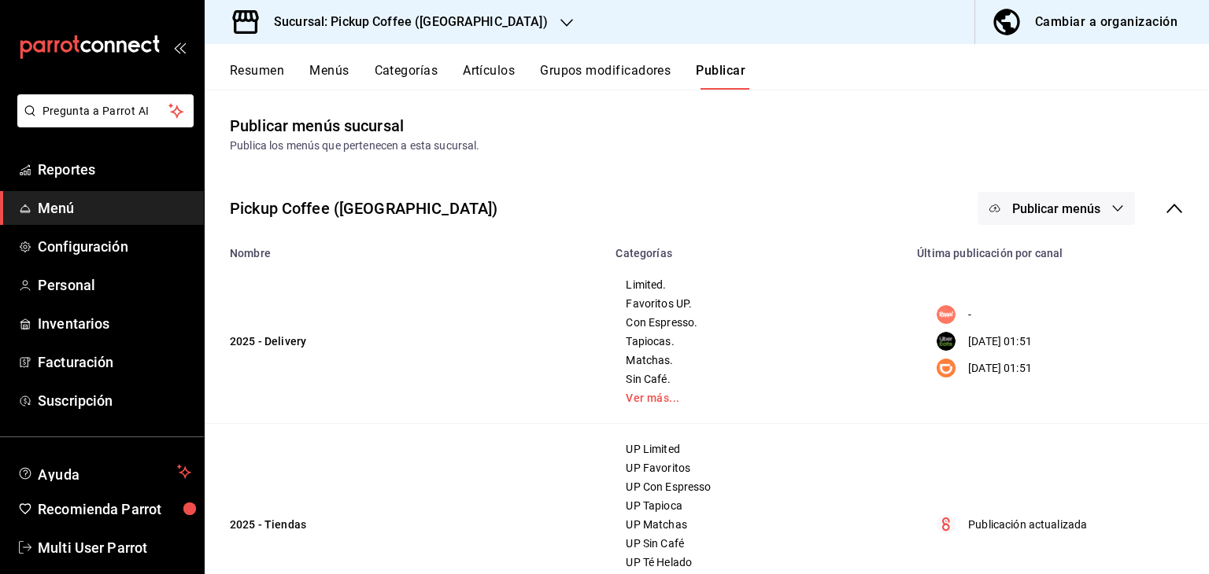
scroll to position [0, 0]
click at [1009, 219] on button "Publicar menús" at bounding box center [1055, 209] width 157 height 33
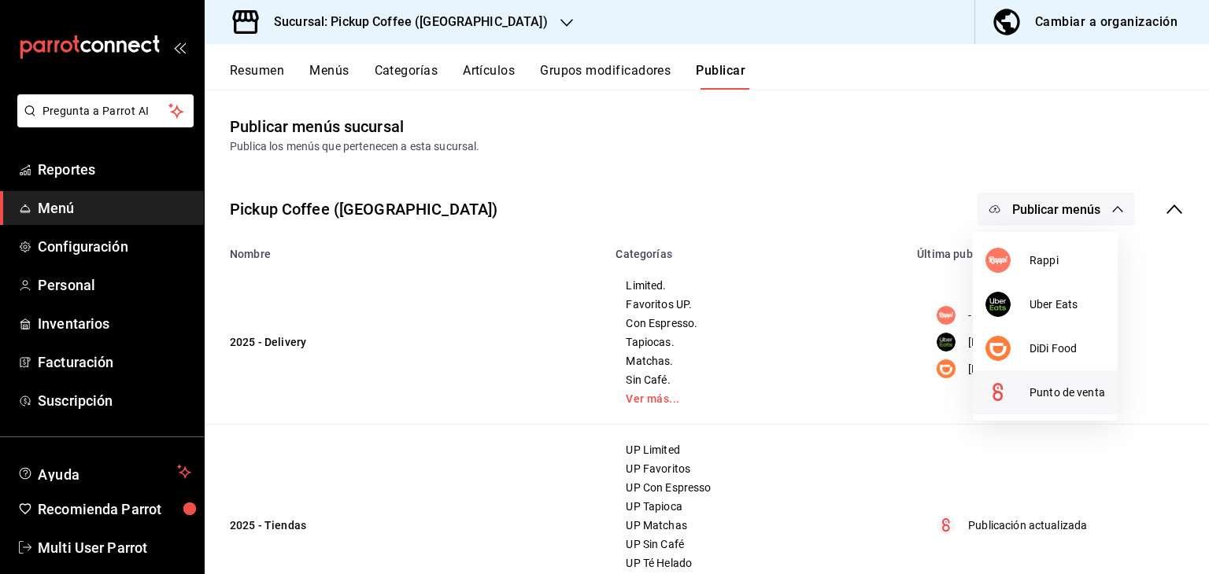
click at [1027, 389] on div at bounding box center [1007, 392] width 44 height 25
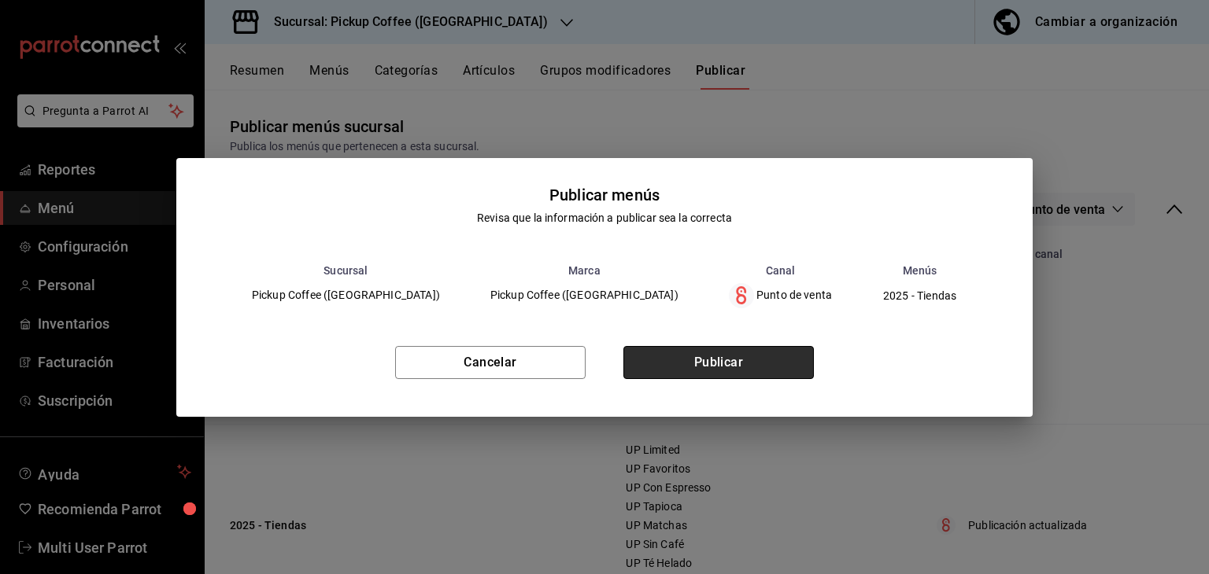
click at [794, 353] on button "Publicar" at bounding box center [718, 362] width 190 height 33
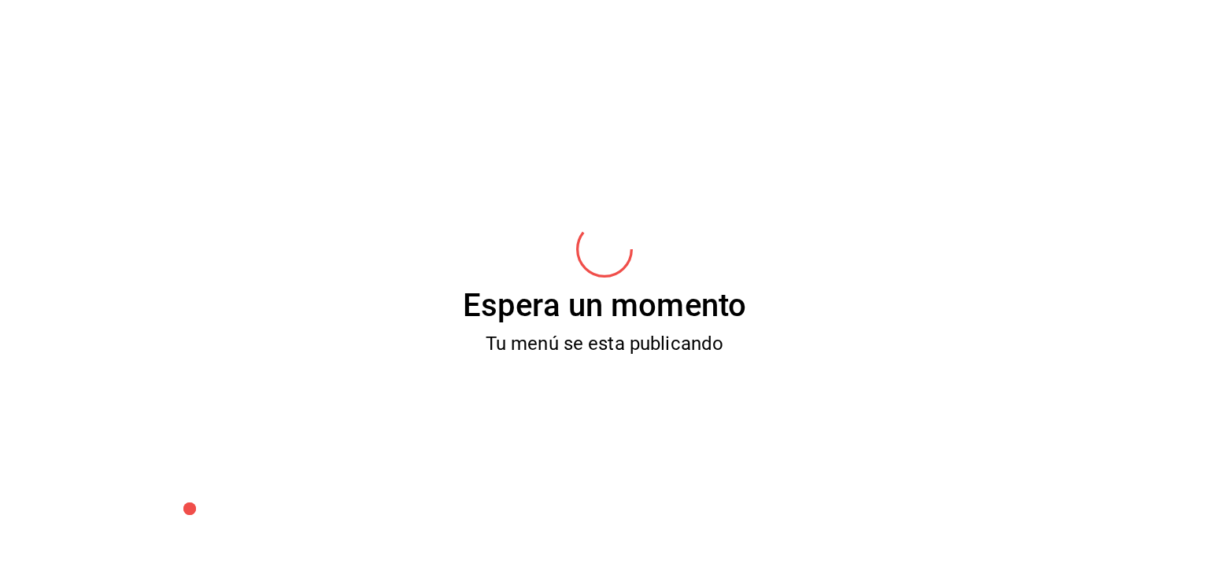
click at [198, 0] on html "Pregunta a Parrot AI Reportes Menú Configuración Personal Inventarios Facturaci…" at bounding box center [604, 350] width 1209 height 700
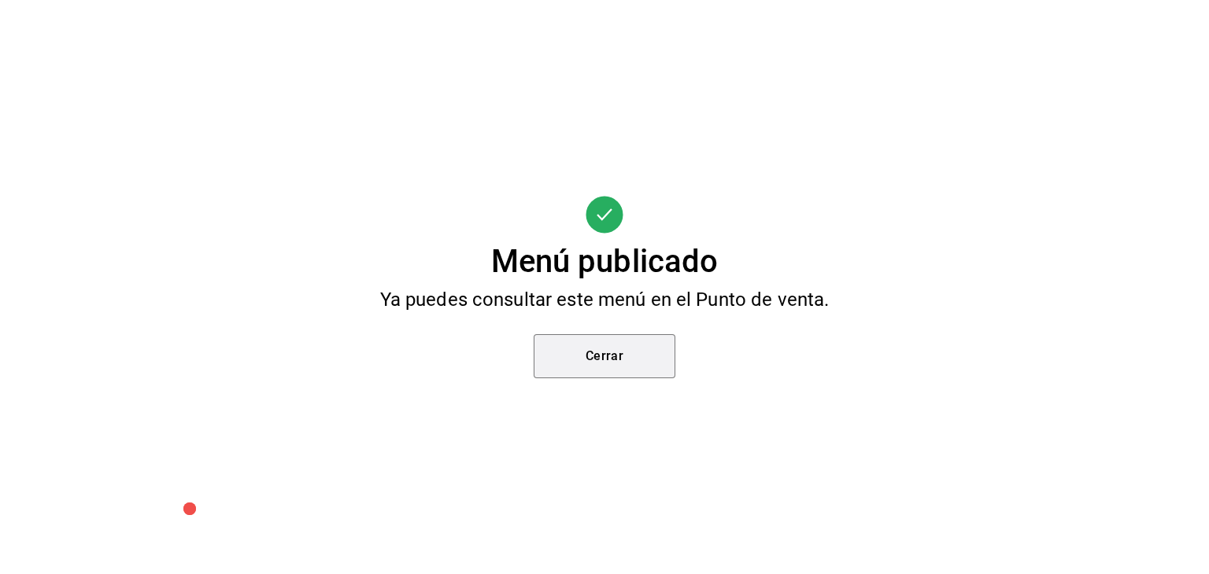
click at [560, 351] on button "Cerrar" at bounding box center [605, 356] width 142 height 44
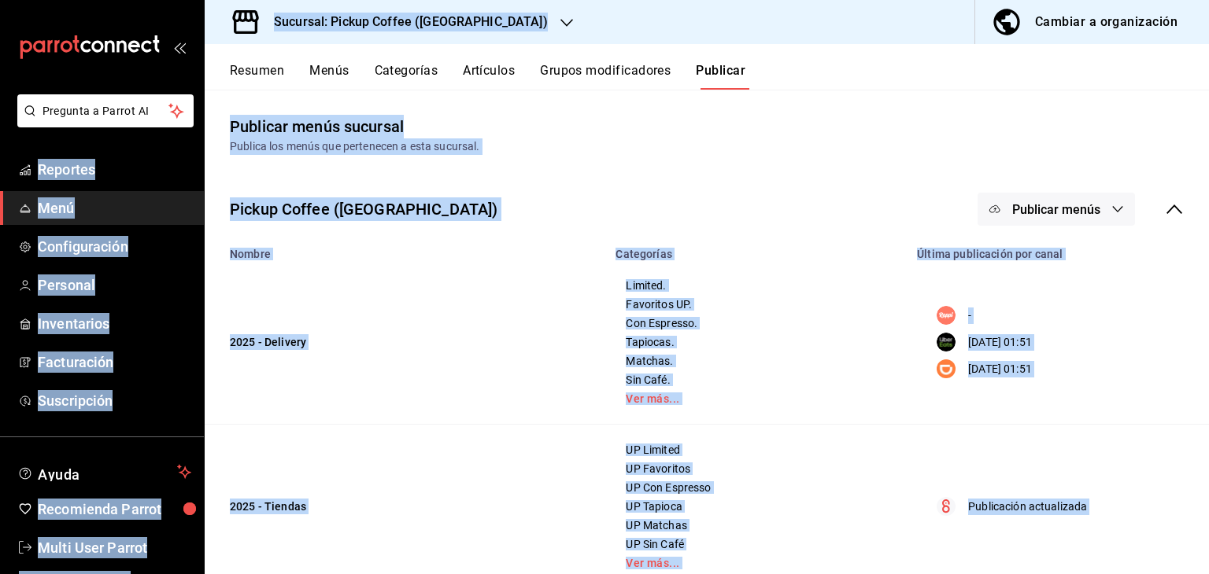
click at [581, 272] on td "2025 - Delivery" at bounding box center [405, 342] width 401 height 164
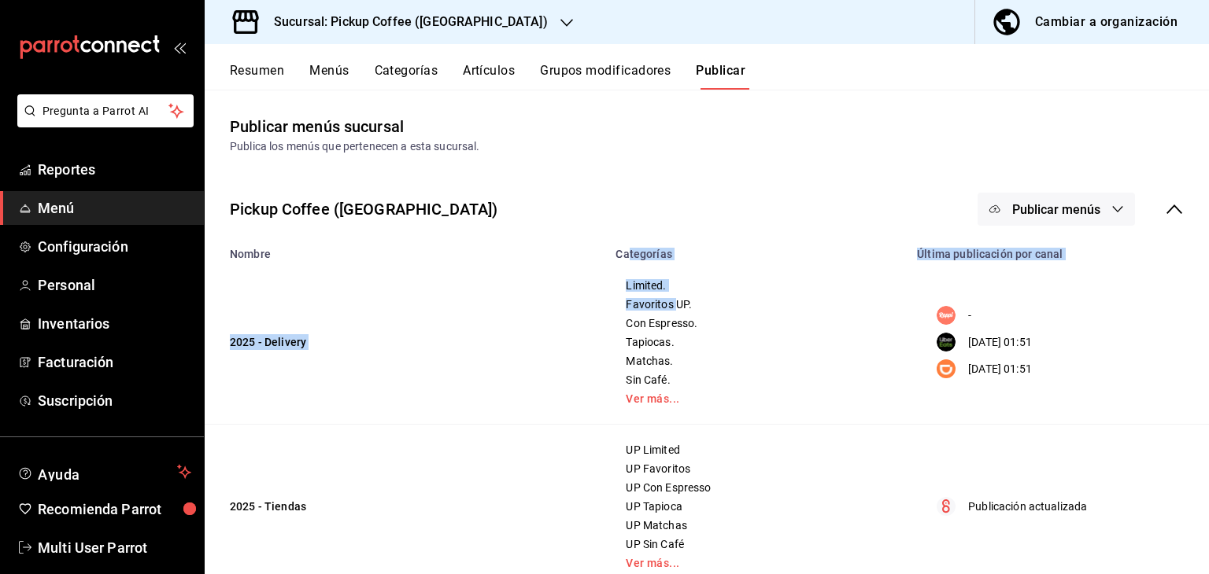
drag, startPoint x: 621, startPoint y: 257, endPoint x: 670, endPoint y: 309, distance: 72.4
click at [670, 309] on table "Nombre Categorías Última publicación por canal 2025 - Delivery Limited. Favorit…" at bounding box center [707, 413] width 1004 height 350
click at [636, 387] on div "Limited. Favoritos UP. Con Espresso. Tapiocas. Matchas. Sin Café. Ver más..." at bounding box center [757, 342] width 264 height 126
click at [414, 18] on h3 "Sucursal: Pickup Coffee (Uruguay)" at bounding box center [404, 22] width 286 height 19
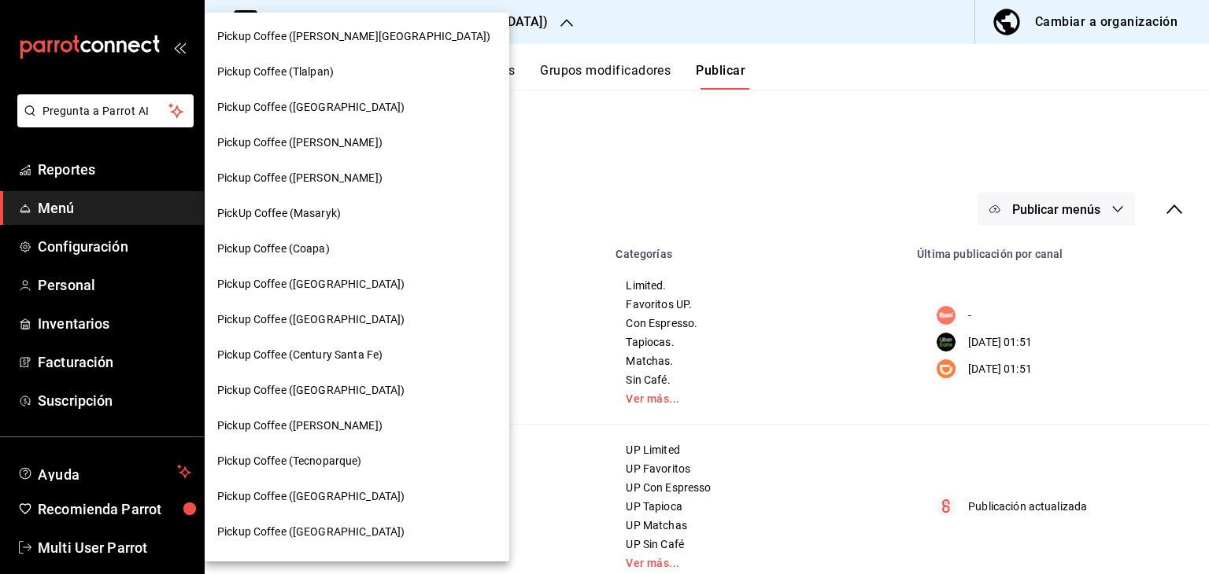
click at [288, 319] on span "Pickup Coffee ([GEOGRAPHIC_DATA])" at bounding box center [310, 320] width 187 height 17
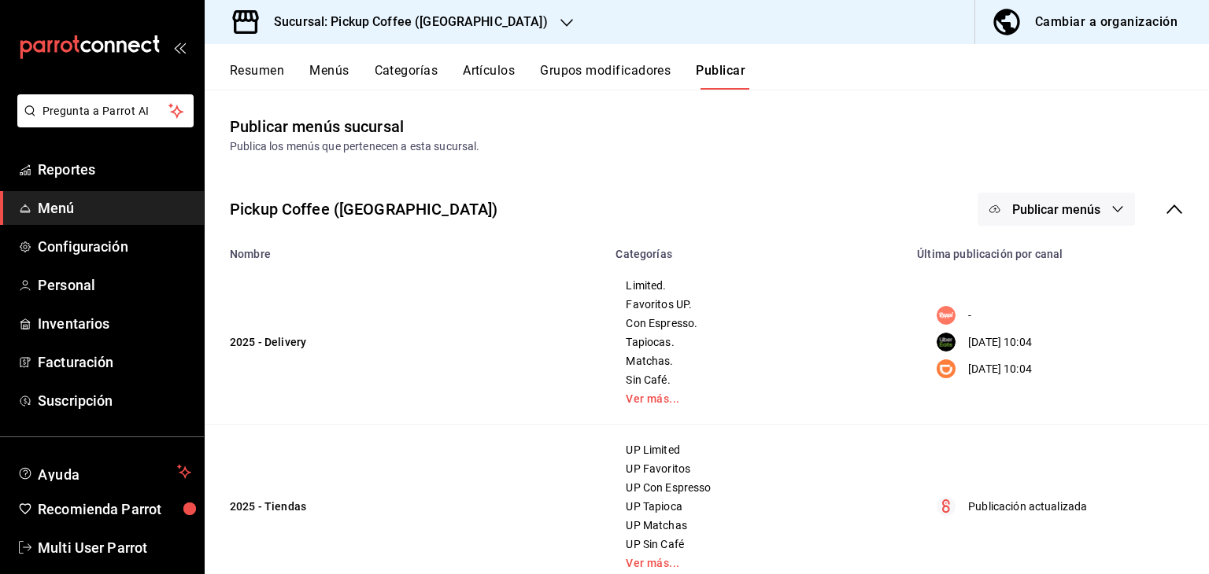
click at [337, 73] on button "Menús" at bounding box center [328, 76] width 39 height 27
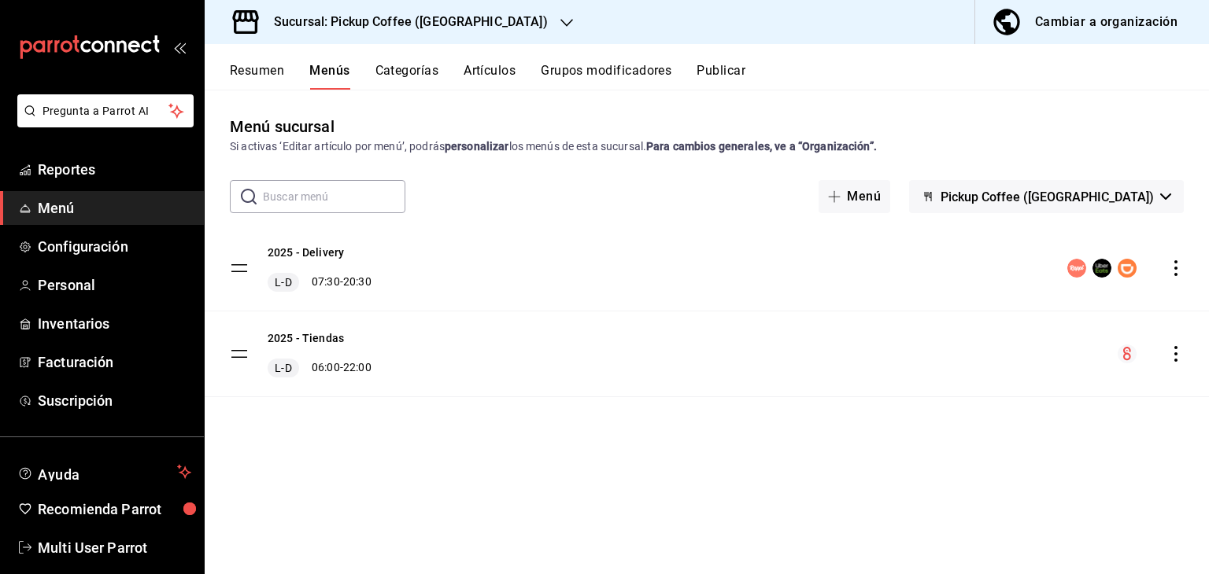
click at [1180, 267] on icon "actions" at bounding box center [1176, 268] width 16 height 16
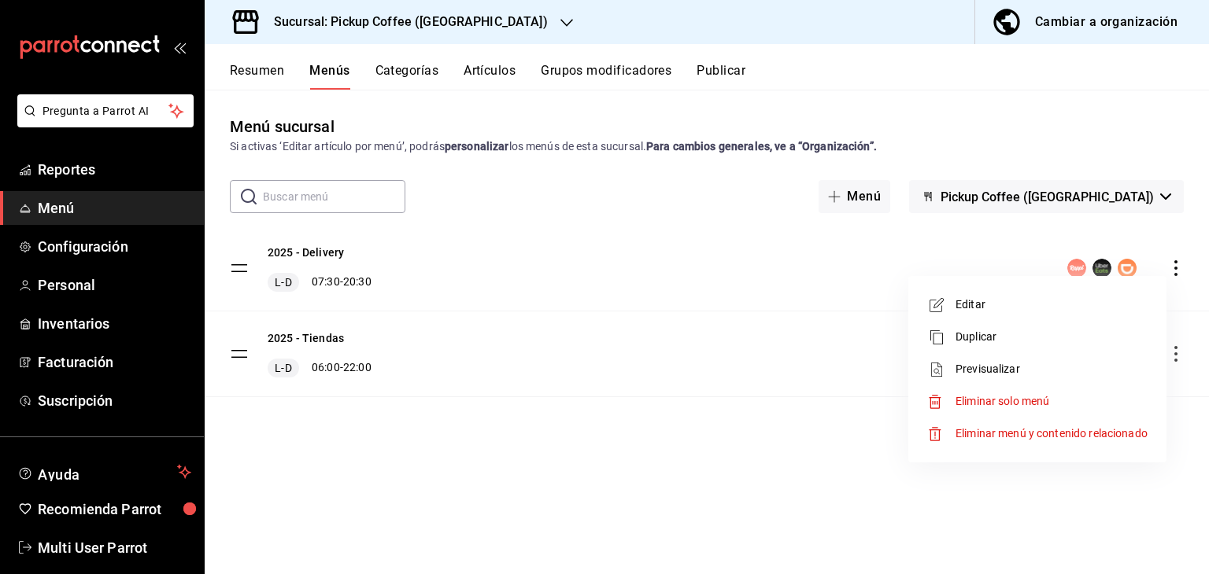
click at [1056, 305] on span "Editar" at bounding box center [1051, 305] width 192 height 17
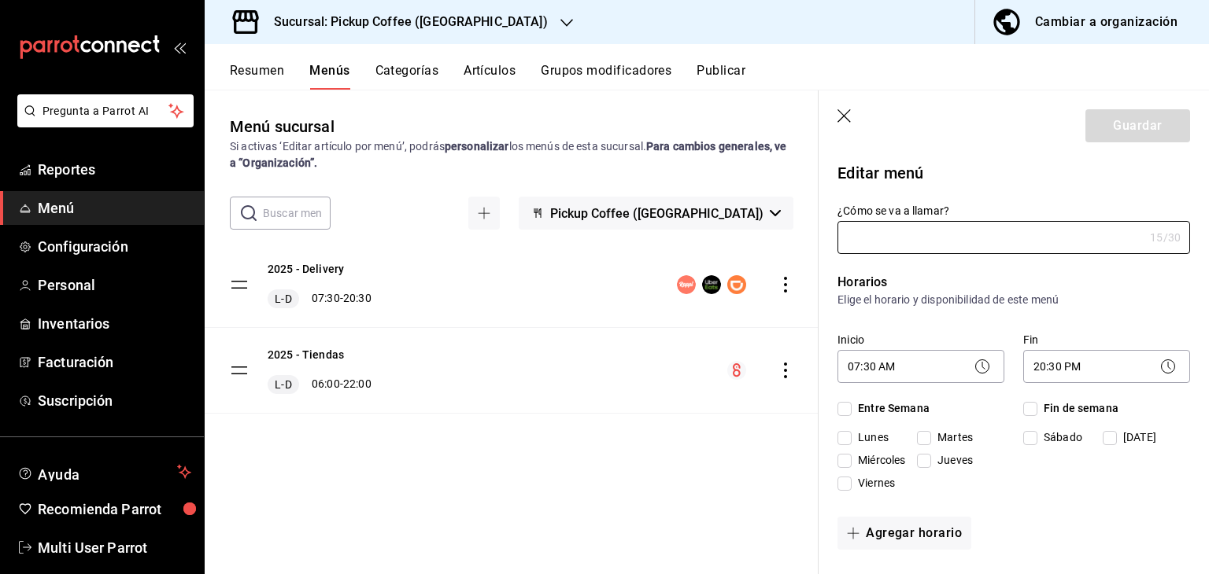
type input "2025 - Delivery"
checkbox input "true"
type input "P2025OLDMENU"
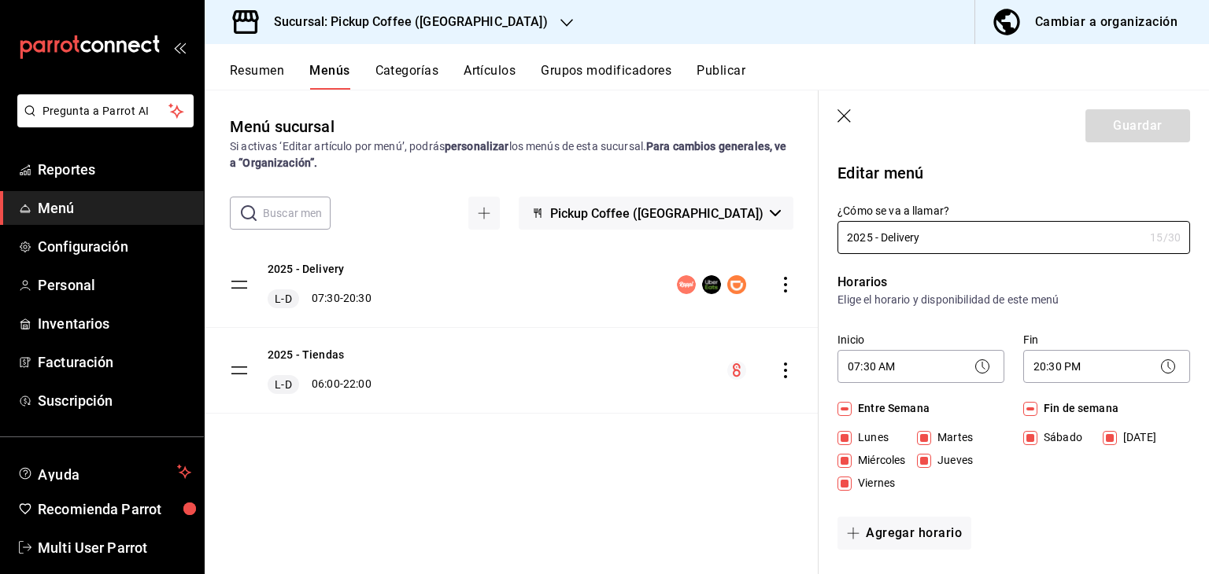
checkbox input "true"
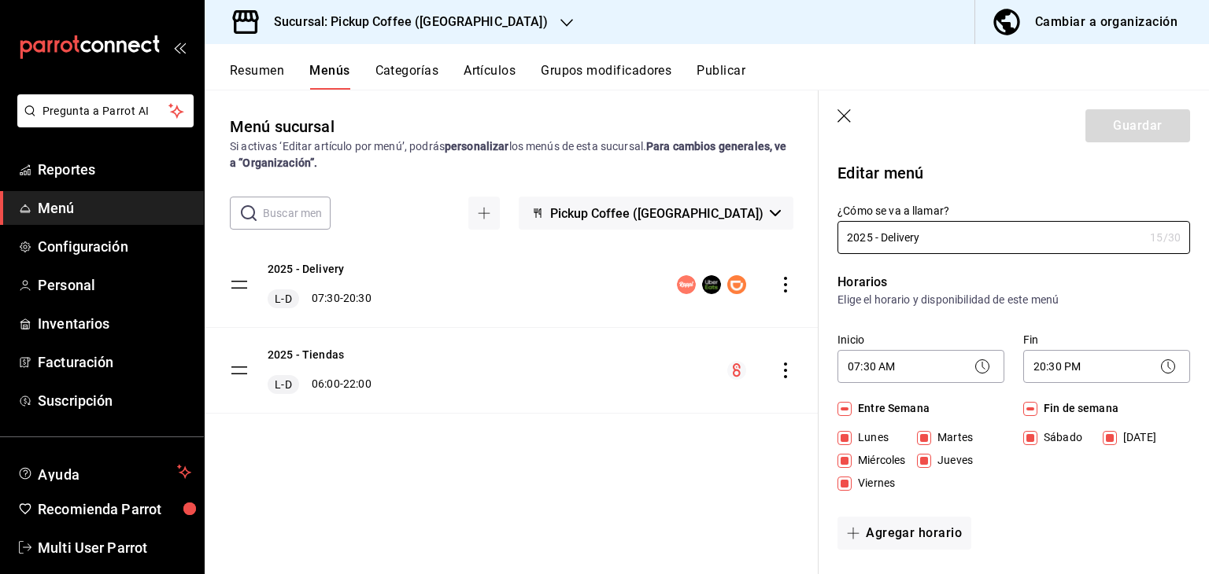
checkbox input "true"
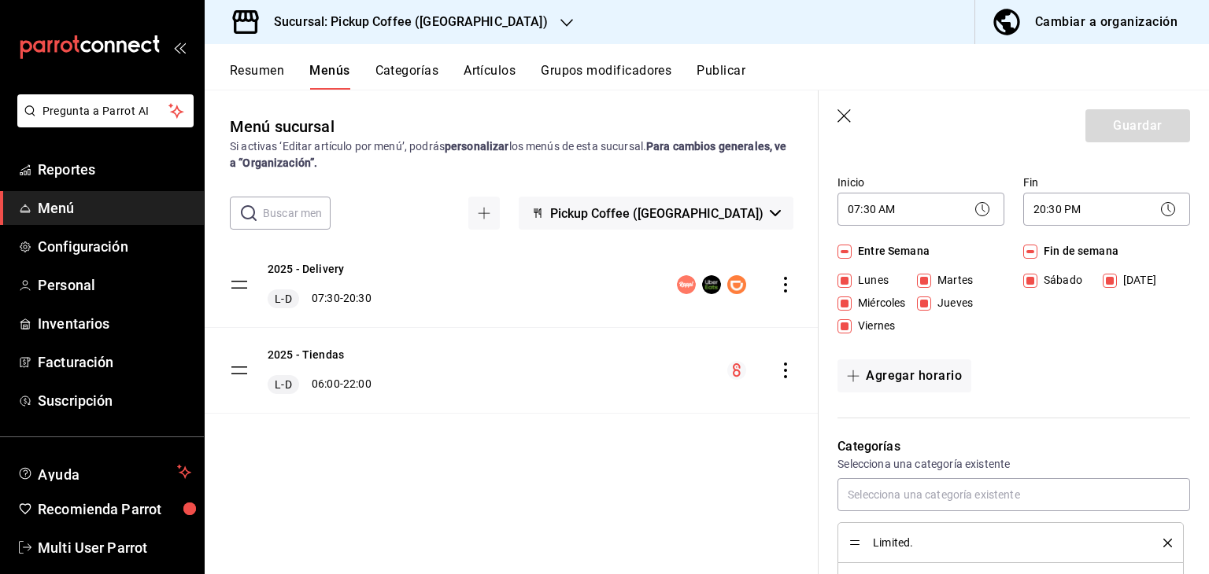
click at [1051, 253] on span "Fin de semana" at bounding box center [1077, 251] width 81 height 17
click at [1037, 253] on input "Fin de semana" at bounding box center [1030, 252] width 14 height 14
checkbox input "false"
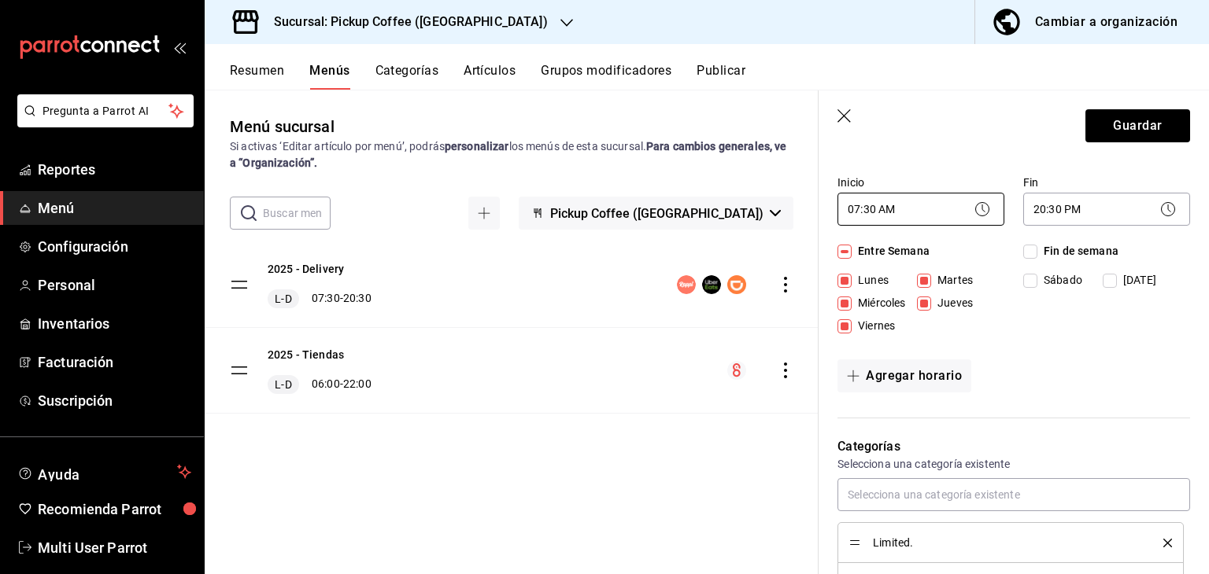
click at [916, 216] on body "Pregunta a Parrot AI Reportes Menú Configuración Personal Inventarios Facturaci…" at bounding box center [604, 350] width 1209 height 700
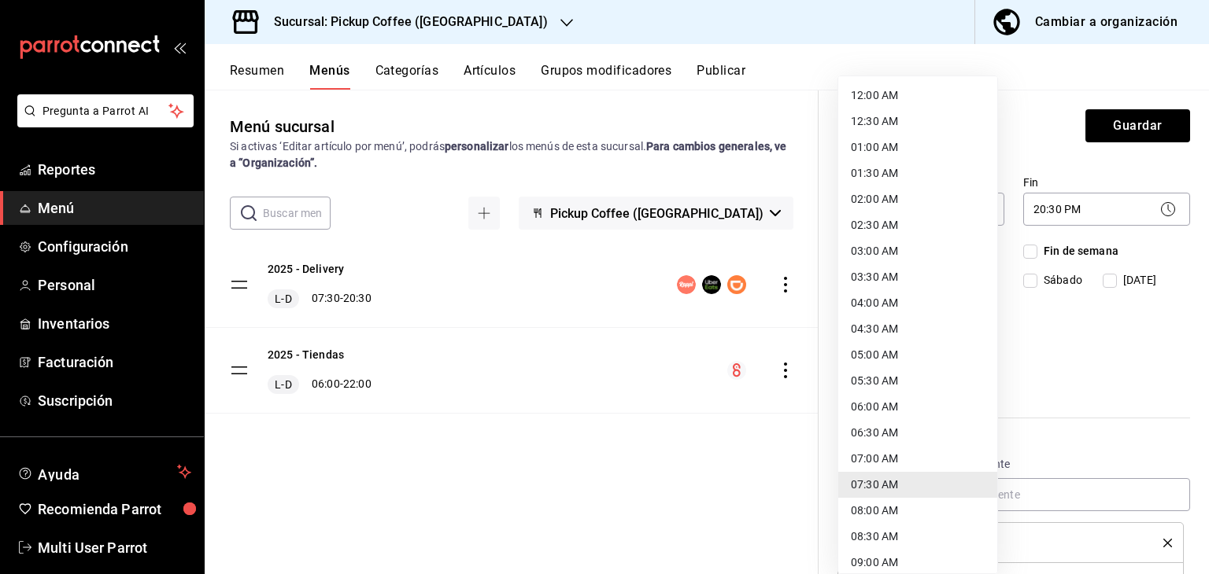
click at [894, 430] on li "06:30 AM" at bounding box center [917, 433] width 159 height 26
type input "06:30"
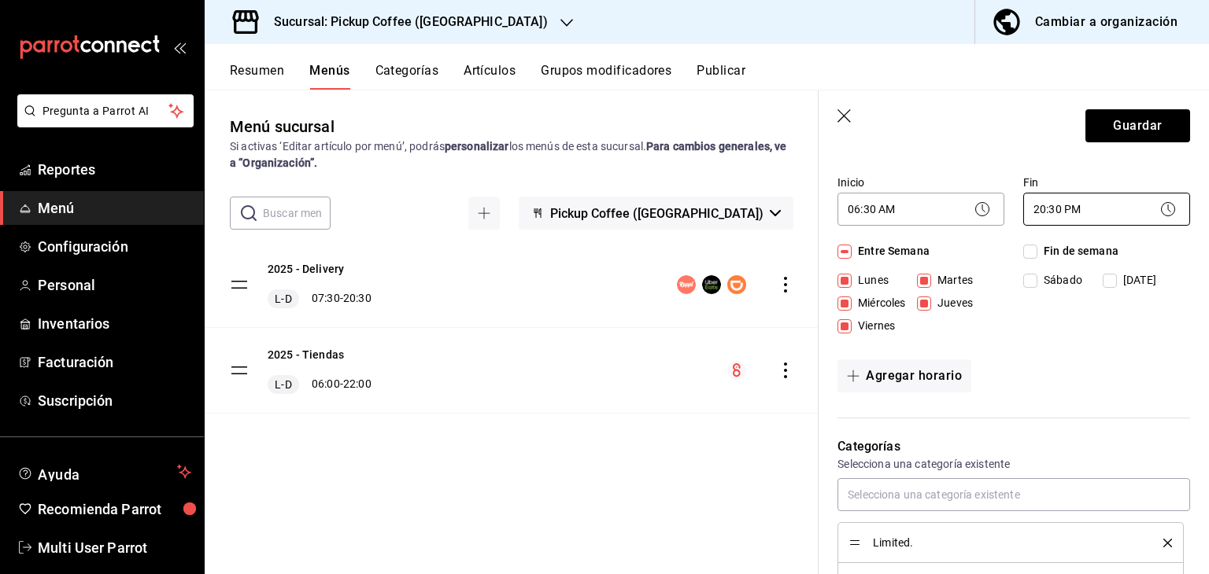
click at [1042, 213] on body "Pregunta a Parrot AI Reportes Menú Configuración Personal Inventarios Facturaci…" at bounding box center [604, 350] width 1209 height 700
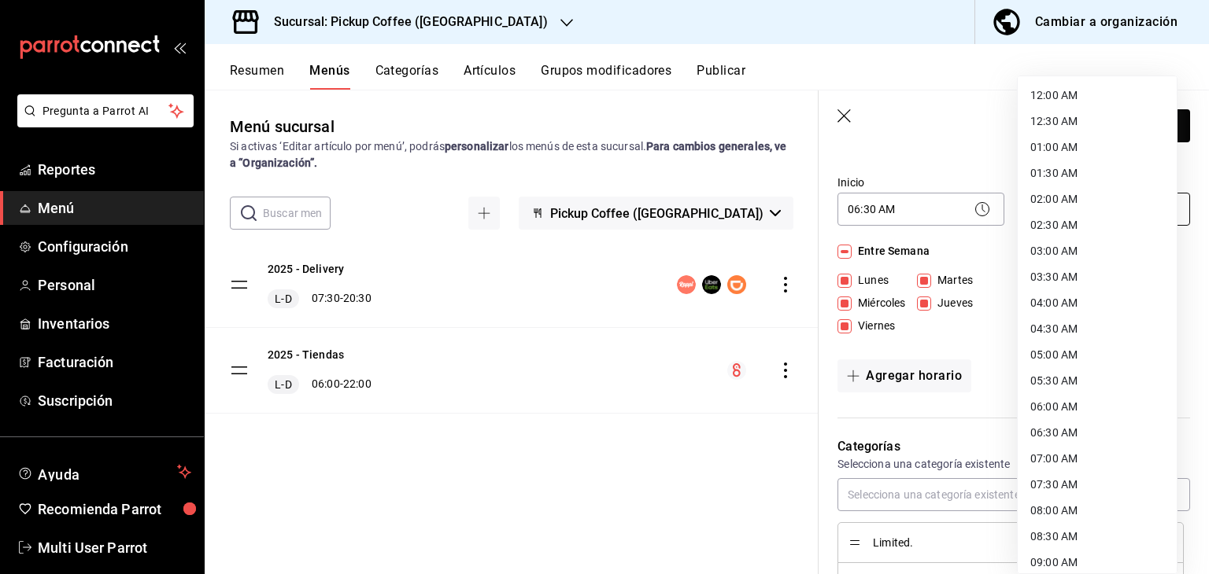
scroll to position [787, 0]
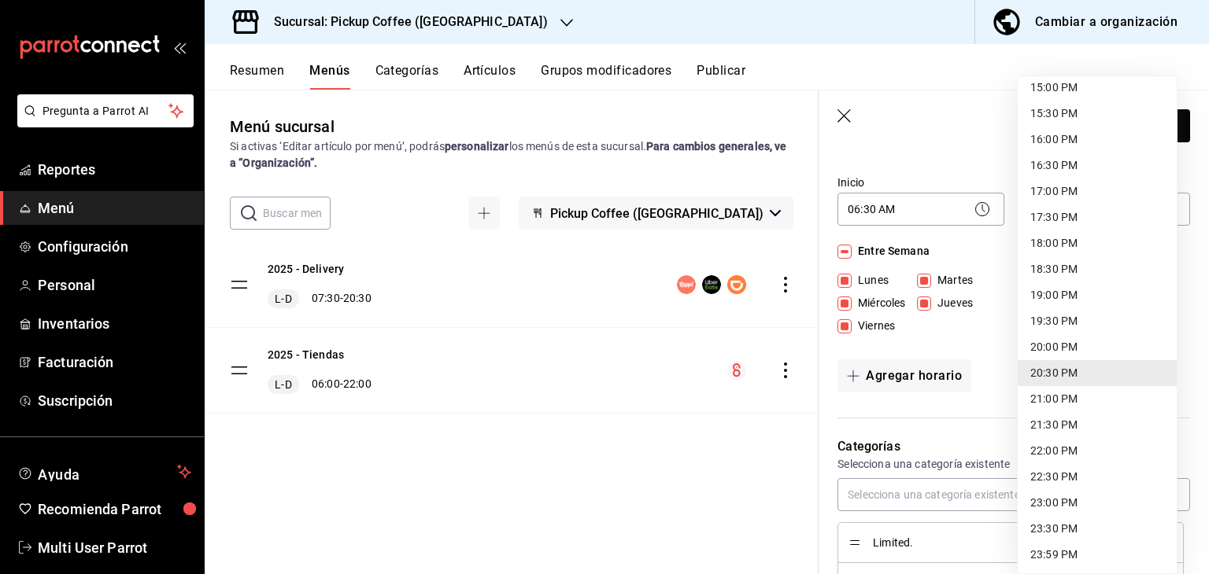
click at [1064, 370] on li "20:30 PM" at bounding box center [1097, 373] width 159 height 26
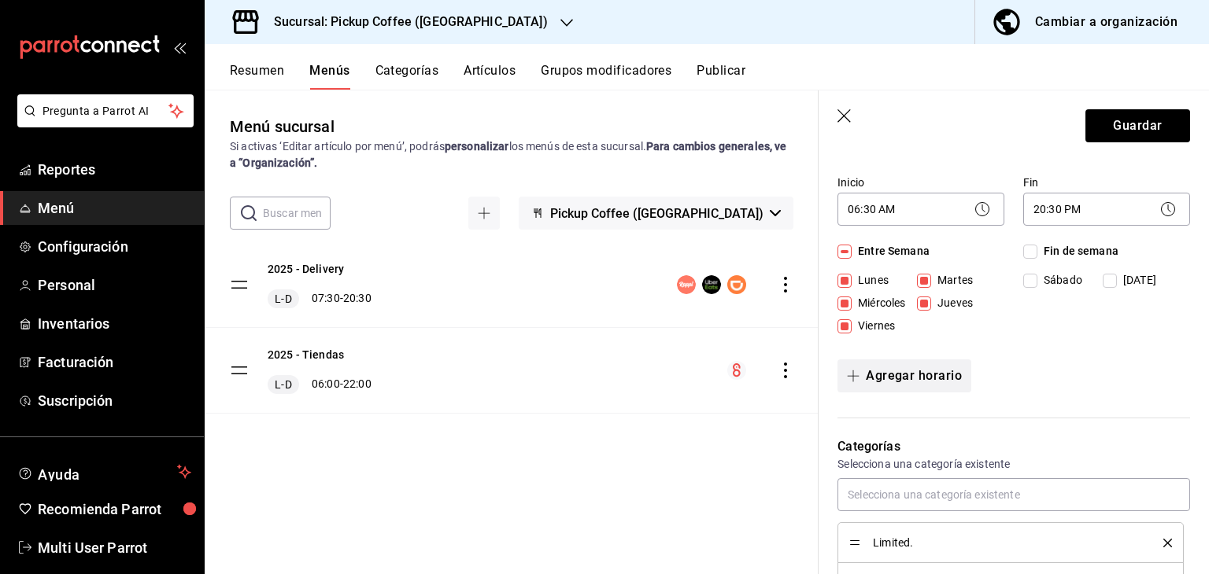
click at [944, 379] on button "Agregar horario" at bounding box center [904, 376] width 134 height 33
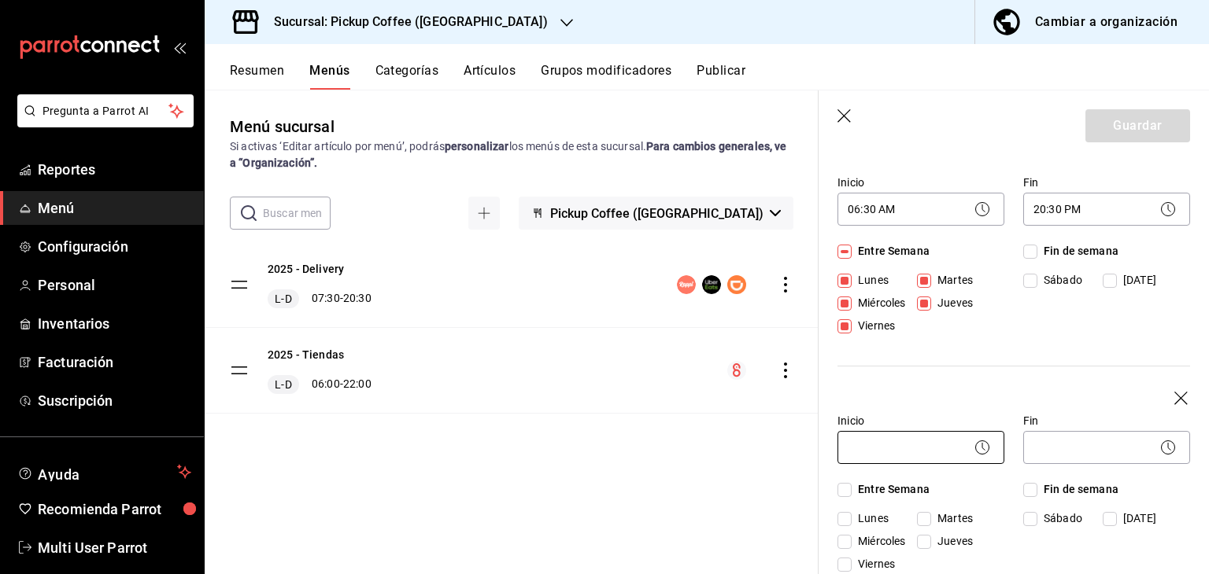
click at [909, 446] on body "Pregunta a Parrot AI Reportes Menú Configuración Personal Inventarios Facturaci…" at bounding box center [604, 350] width 1209 height 700
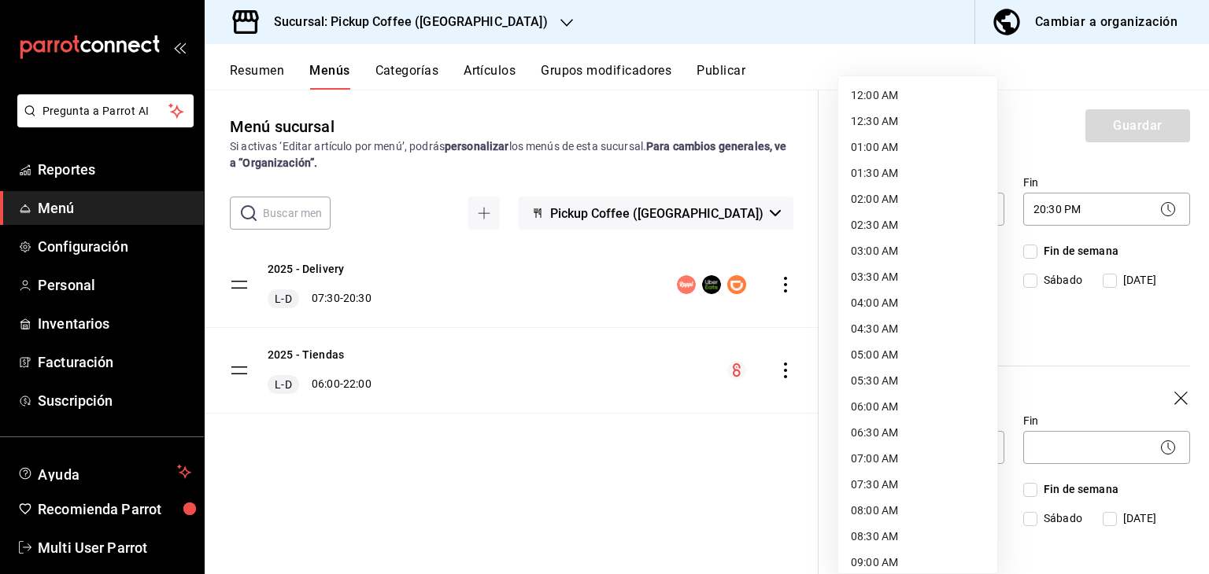
scroll to position [79, 0]
click at [883, 435] on li "08:00 AM" at bounding box center [917, 432] width 159 height 26
type input "08:00"
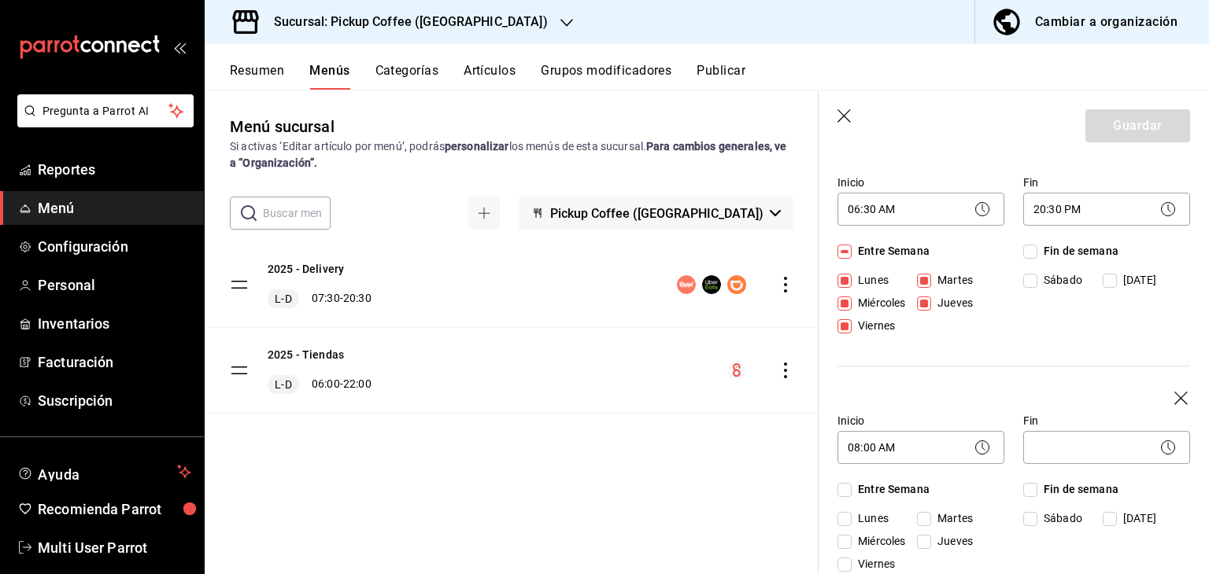
click at [1077, 441] on body "Pregunta a Parrot AI Reportes Menú Configuración Personal Inventarios Facturaci…" at bounding box center [604, 350] width 1209 height 700
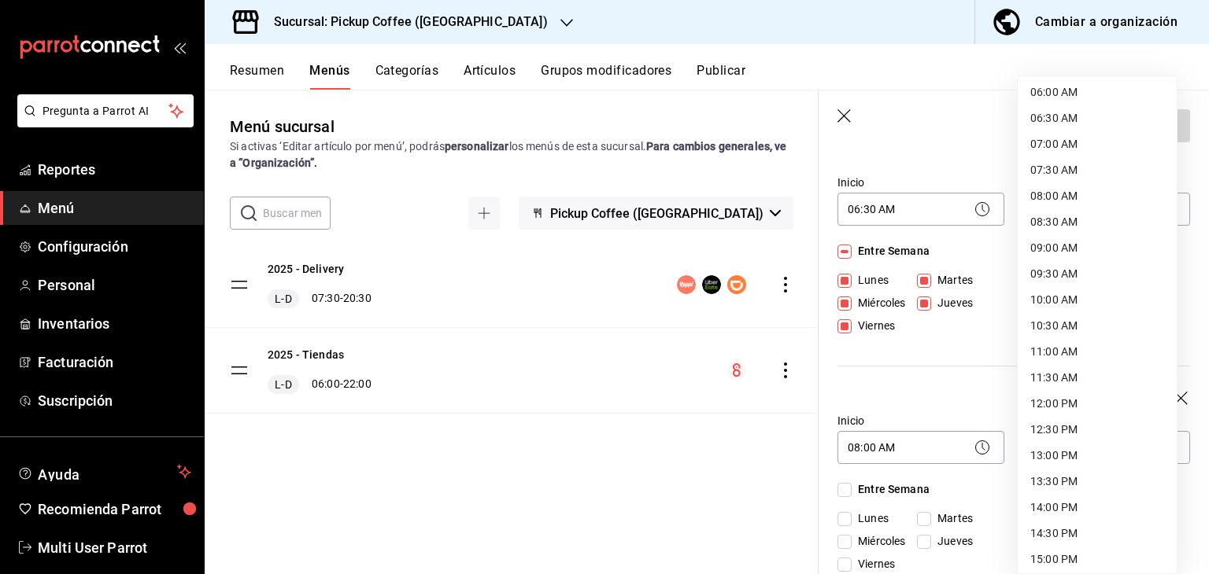
scroll to position [472, 0]
click at [1067, 423] on li "15:30 PM" at bounding box center [1097, 429] width 159 height 26
type input "15:30"
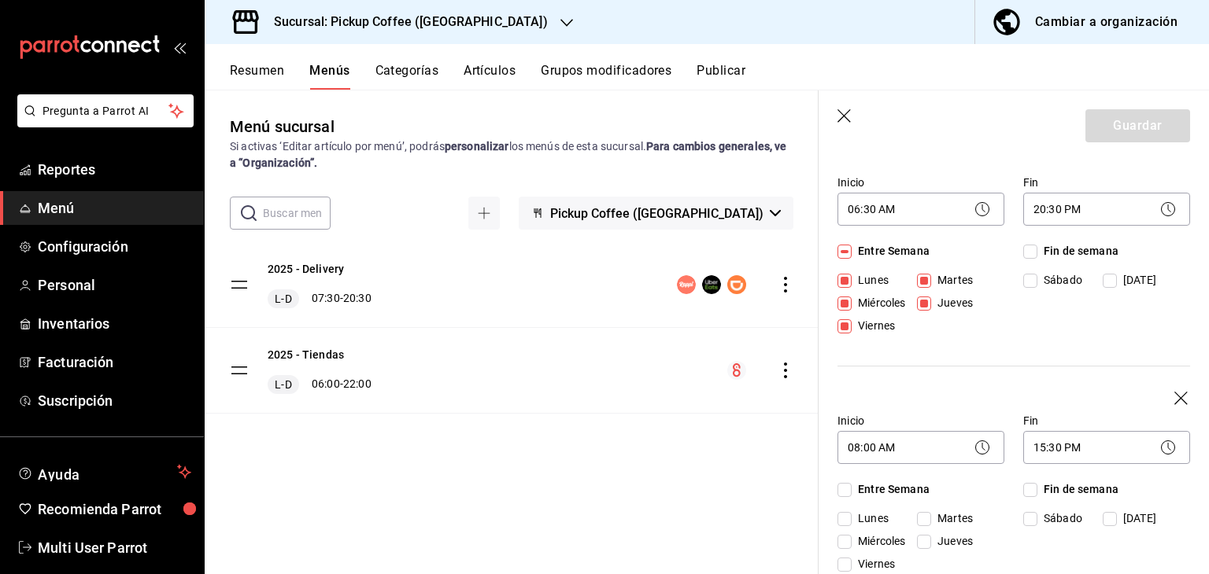
click at [1055, 487] on span "Fin de semana" at bounding box center [1077, 490] width 81 height 17
click at [1037, 487] on input "Fin de semana" at bounding box center [1030, 490] width 14 height 14
checkbox input "true"
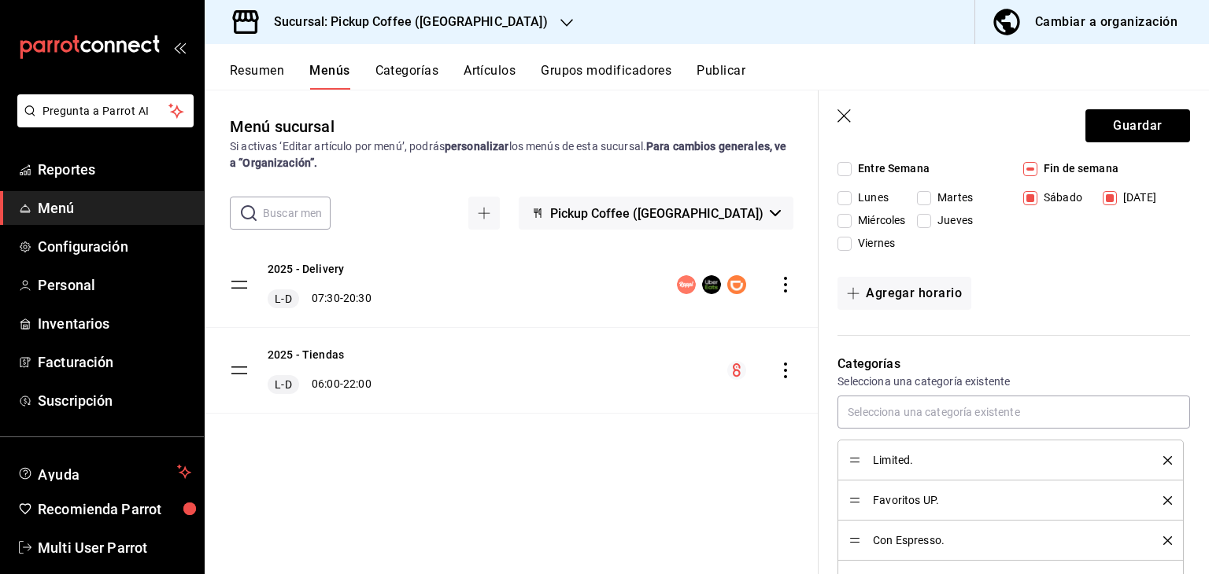
scroll to position [315, 0]
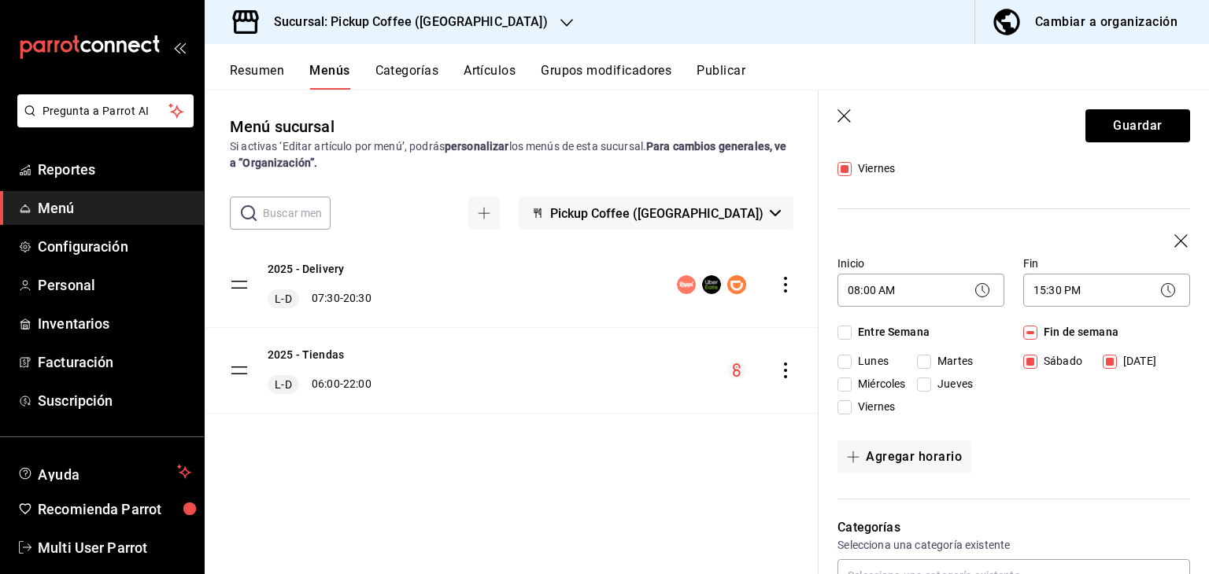
click at [1111, 105] on header "Guardar" at bounding box center [1013, 123] width 390 height 65
click at [1117, 124] on button "Guardar" at bounding box center [1137, 125] width 105 height 33
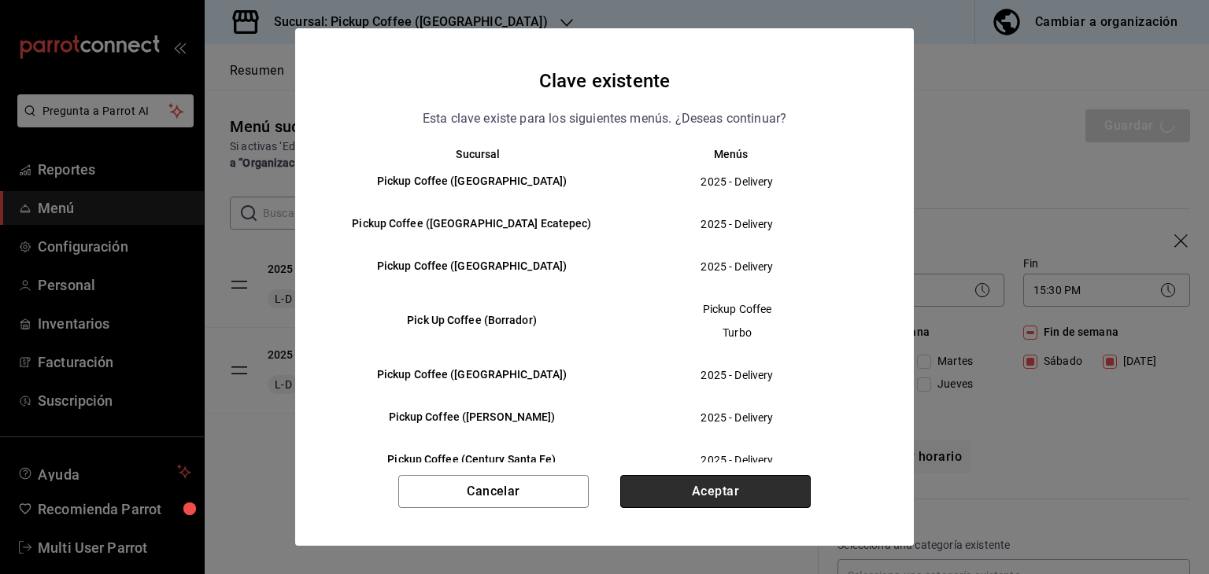
click at [715, 485] on button "Aceptar" at bounding box center [715, 491] width 190 height 33
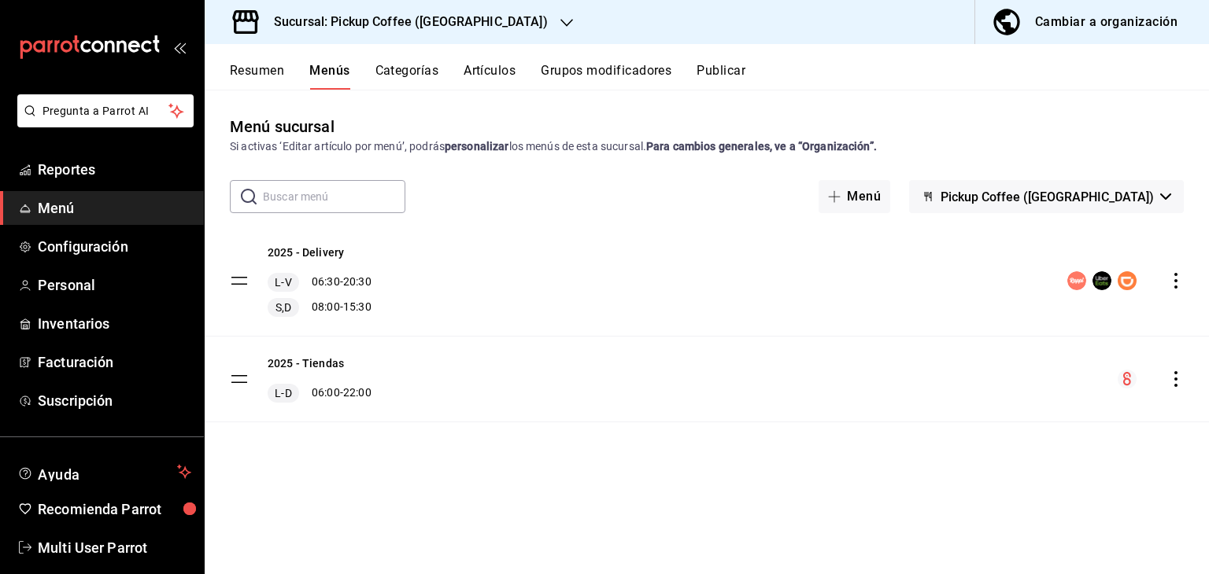
click at [723, 79] on button "Publicar" at bounding box center [720, 76] width 49 height 27
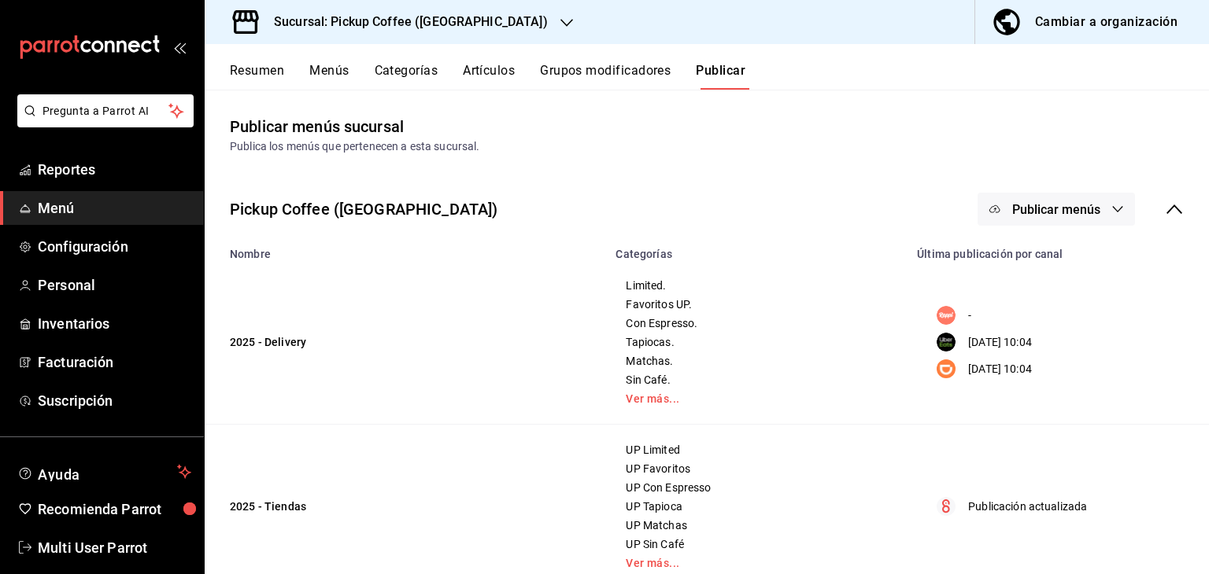
click at [1022, 216] on span "Publicar menús" at bounding box center [1056, 209] width 88 height 15
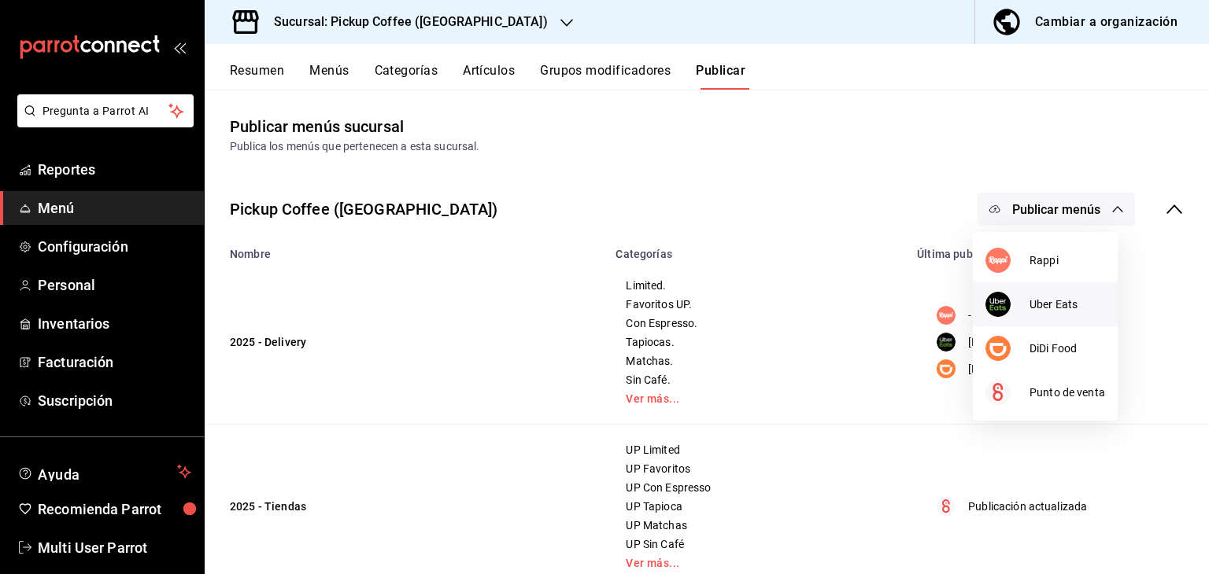
click at [1003, 310] on img at bounding box center [997, 304] width 25 height 25
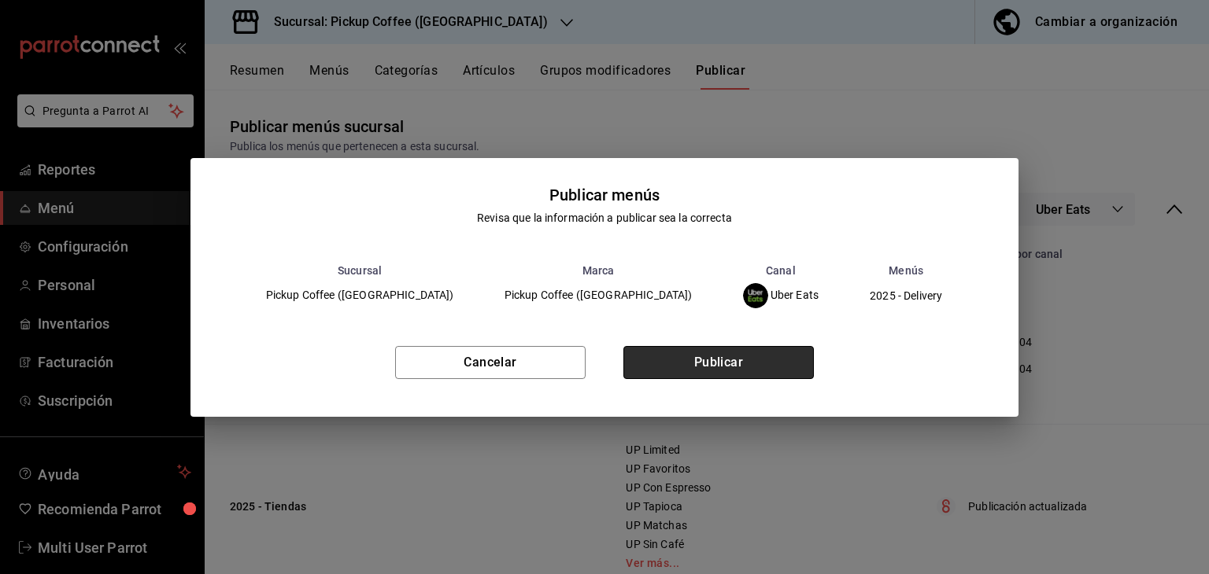
click at [789, 369] on button "Publicar" at bounding box center [718, 362] width 190 height 33
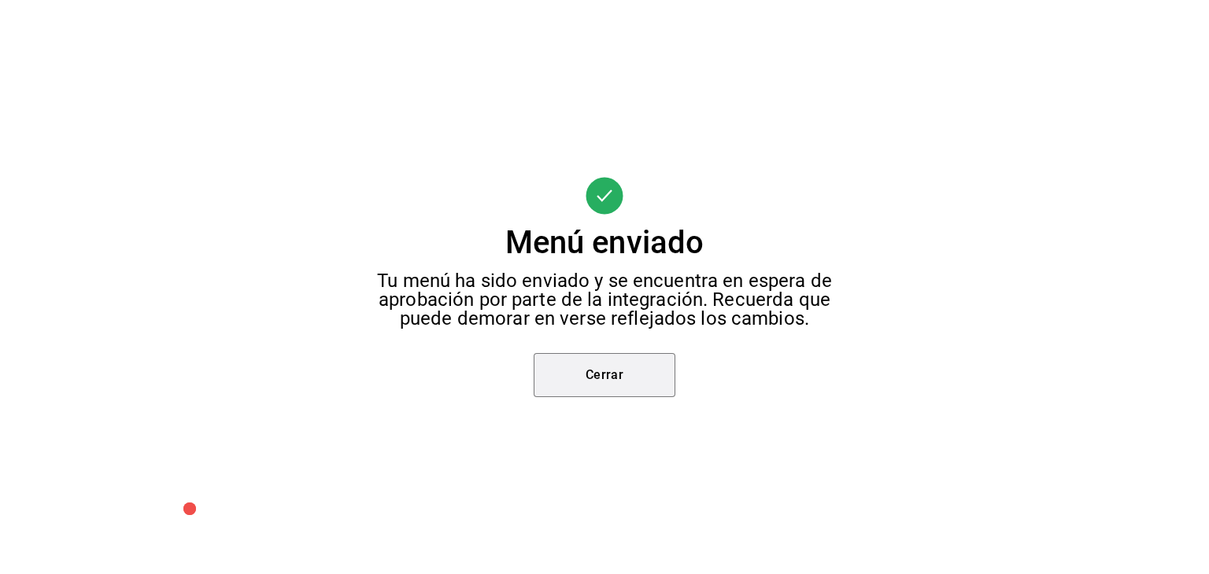
click at [608, 389] on button "Cerrar" at bounding box center [605, 375] width 142 height 44
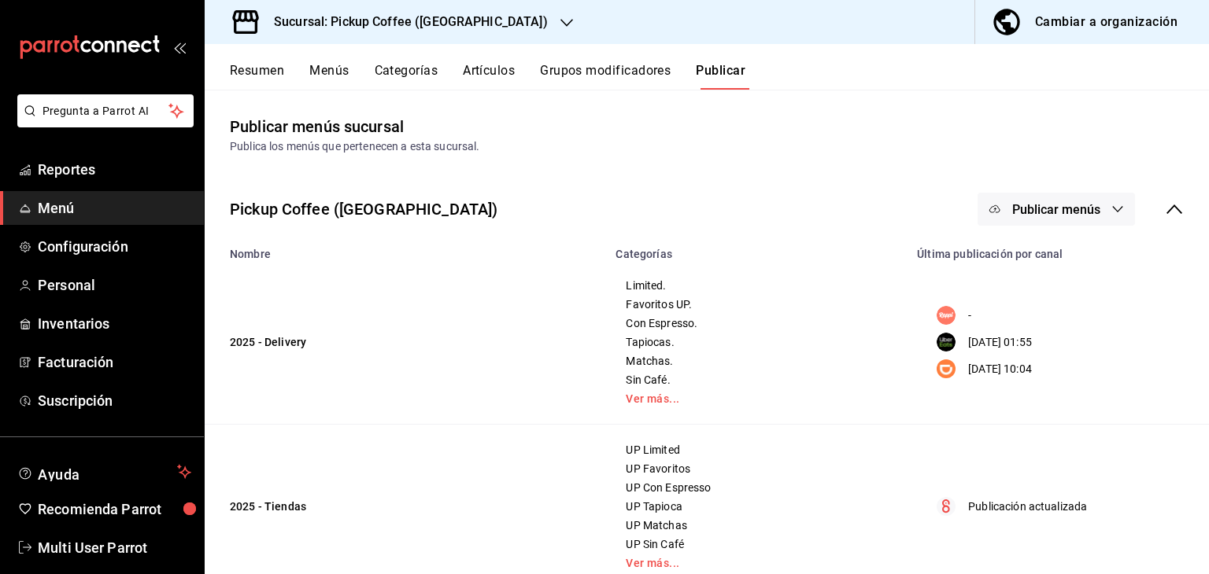
click at [1061, 224] on button "Publicar menús" at bounding box center [1055, 209] width 157 height 33
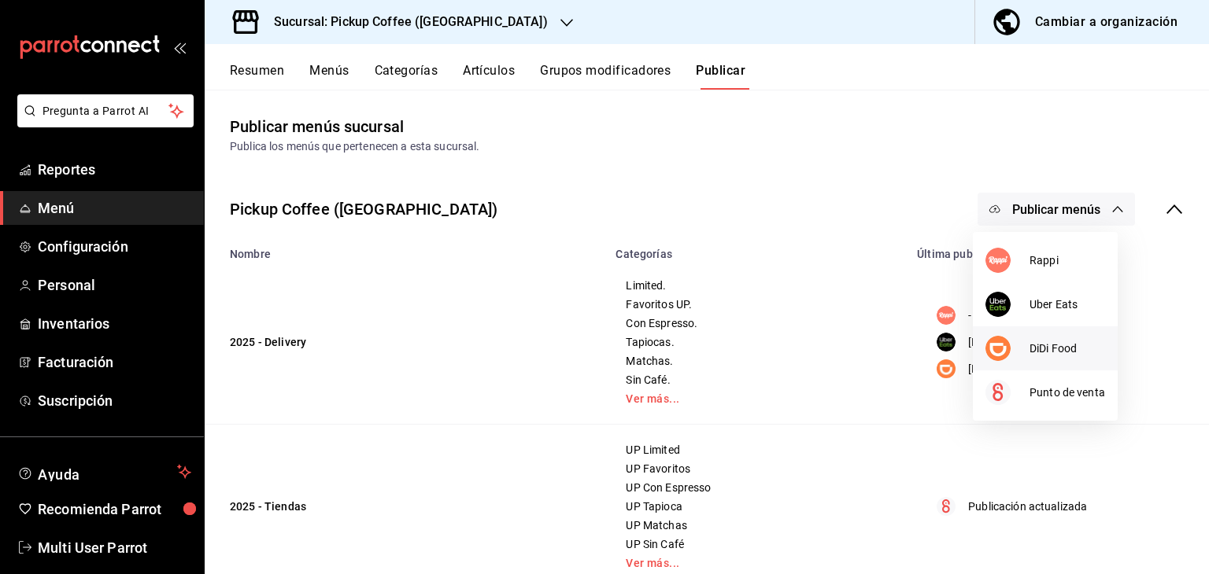
click at [1029, 344] on span "DiDi Food" at bounding box center [1067, 349] width 76 height 17
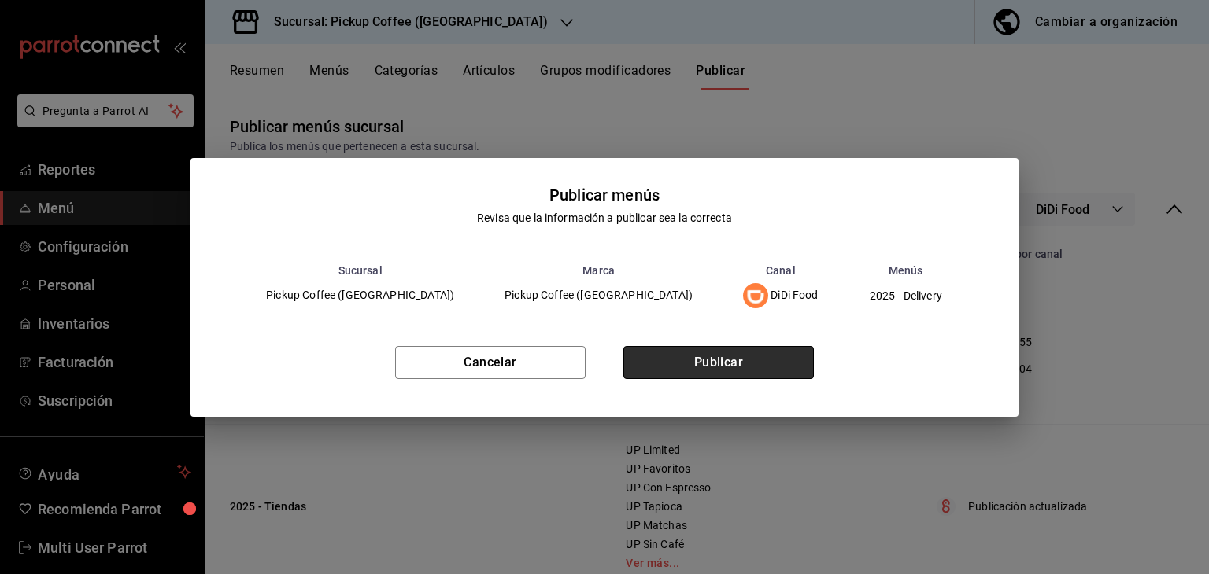
click at [762, 363] on button "Publicar" at bounding box center [718, 362] width 190 height 33
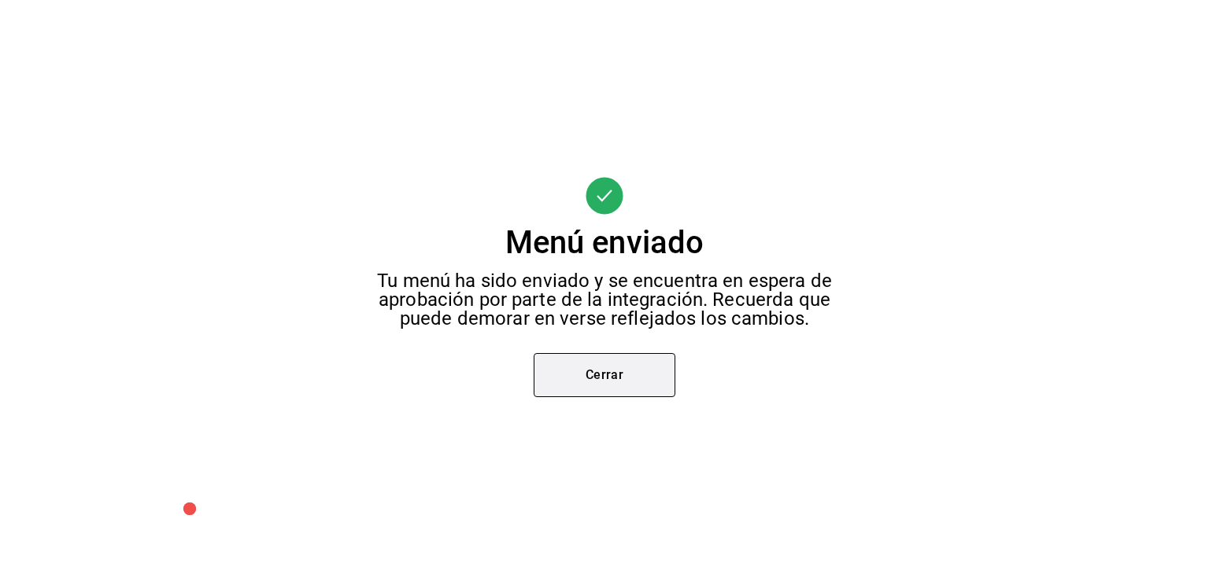
click at [617, 393] on button "Cerrar" at bounding box center [605, 375] width 142 height 44
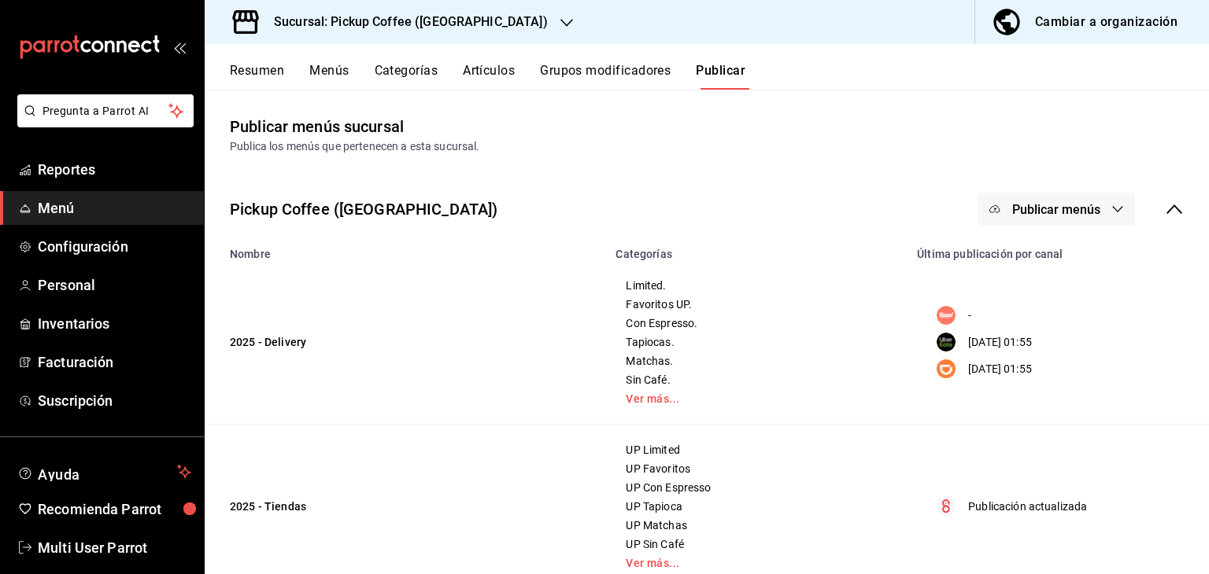
click at [466, 24] on div "Sucursal: Pickup Coffee (UNAM)" at bounding box center [398, 22] width 362 height 44
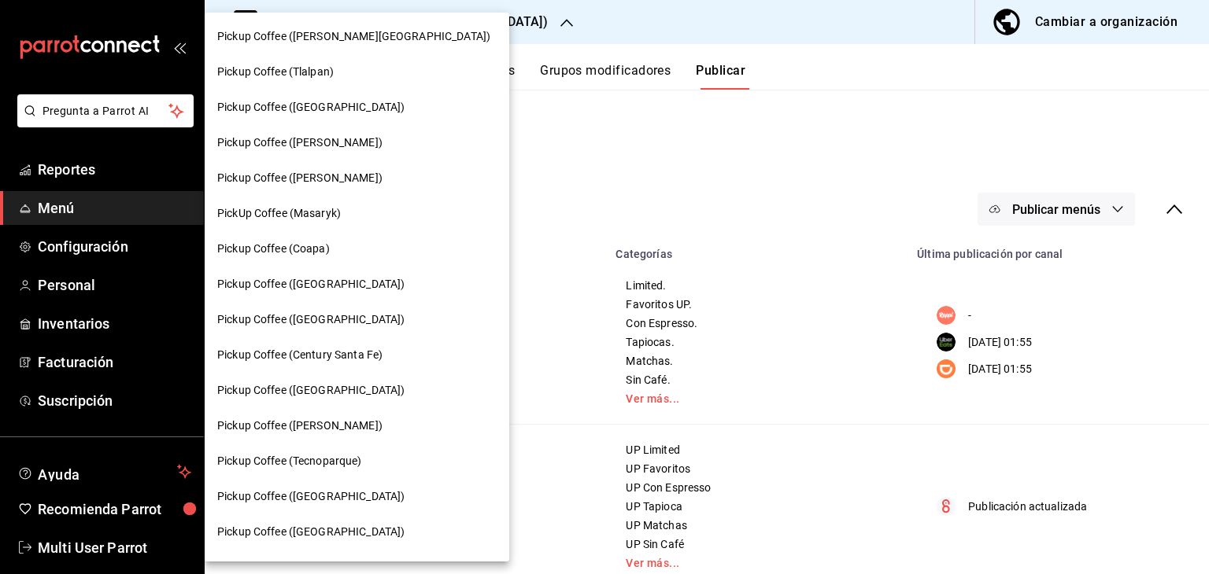
click at [1106, 199] on div at bounding box center [604, 287] width 1209 height 574
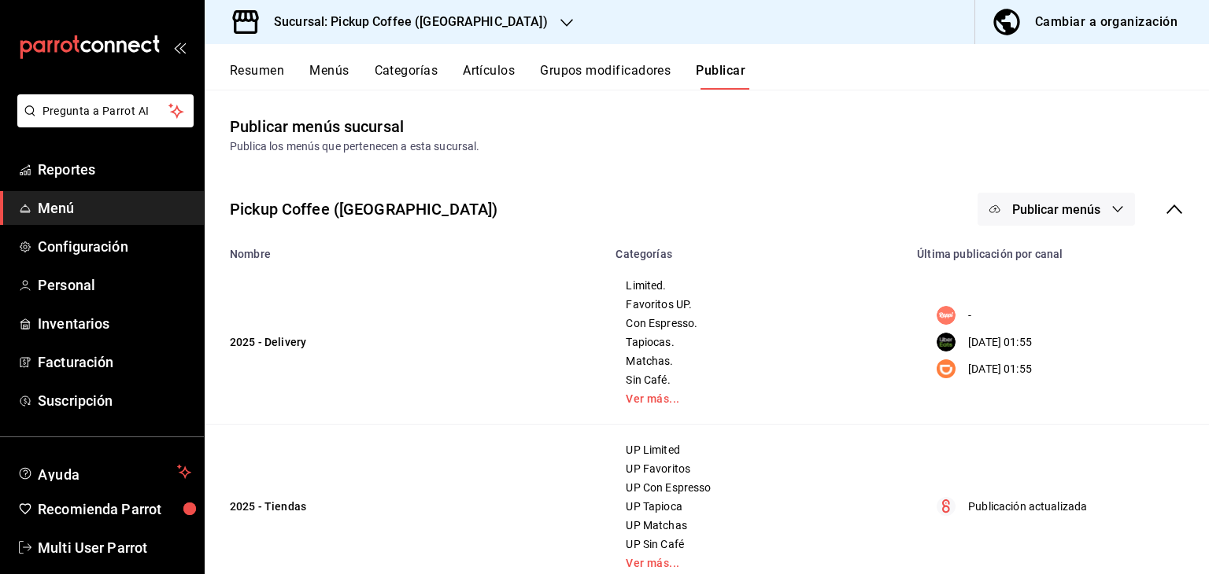
click at [1105, 203] on div "Pickup Coffee (Quintana Roo) Pickup Coffee (Tlalpan) Pickup Coffee (Santa Fe) P…" at bounding box center [604, 287] width 1209 height 574
click at [1111, 212] on icon "button" at bounding box center [1117, 209] width 13 height 13
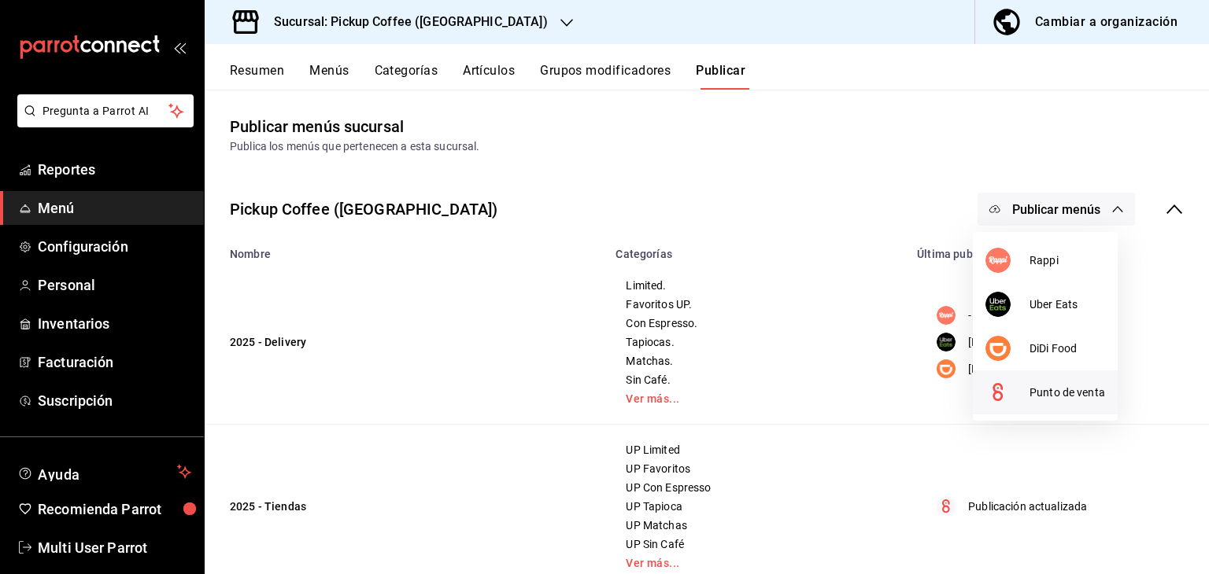
click at [1039, 388] on span "Punto de venta" at bounding box center [1067, 393] width 76 height 17
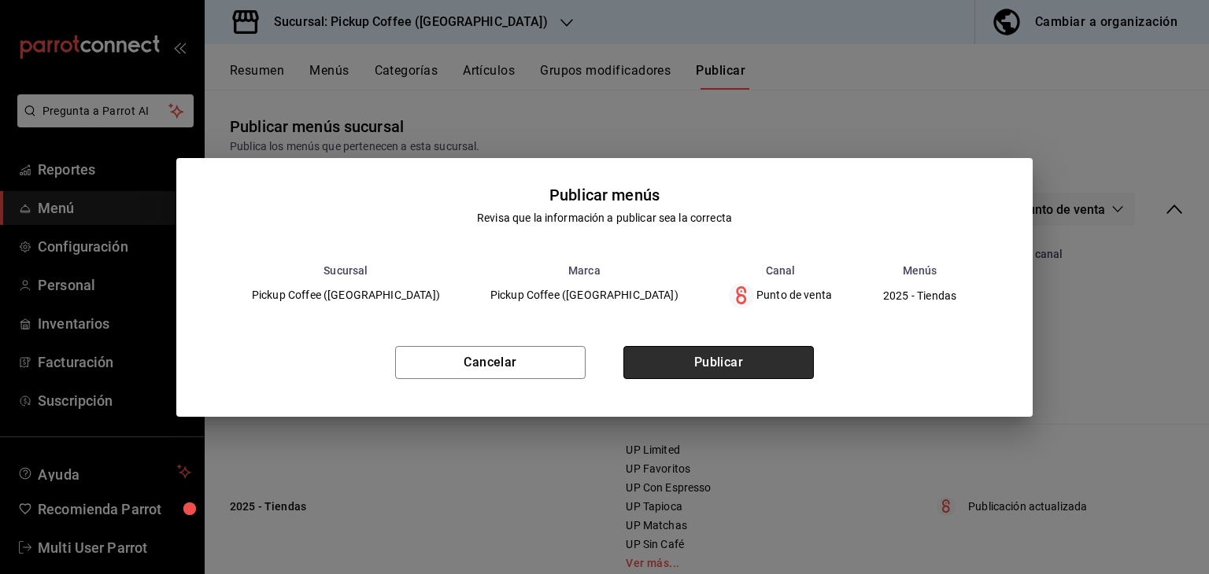
click at [788, 358] on button "Publicar" at bounding box center [718, 362] width 190 height 33
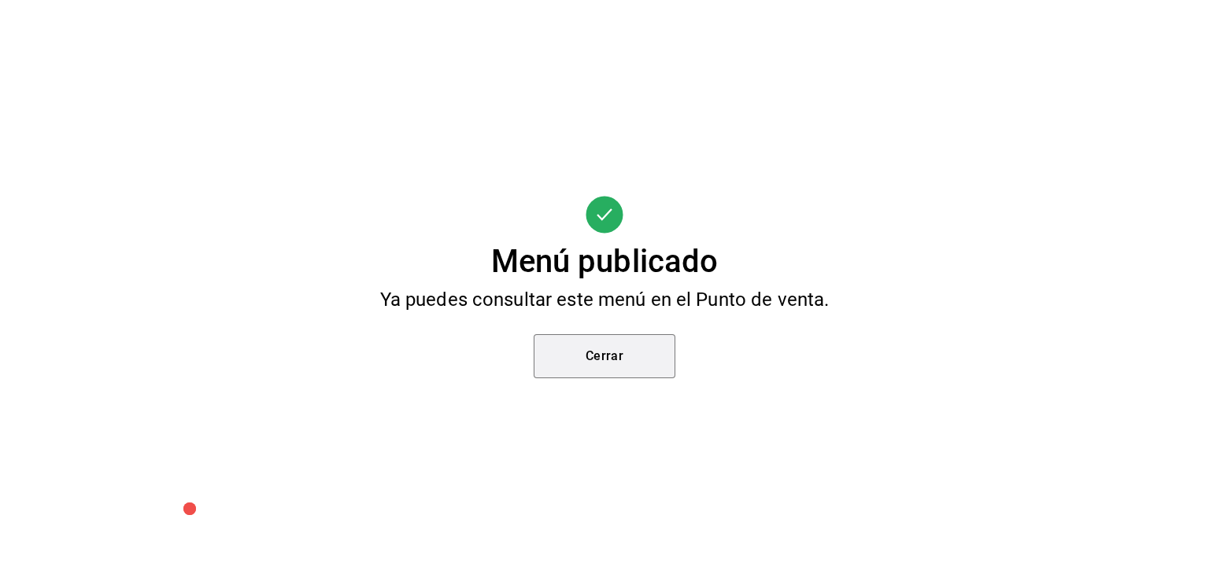
click at [578, 358] on button "Cerrar" at bounding box center [605, 356] width 142 height 44
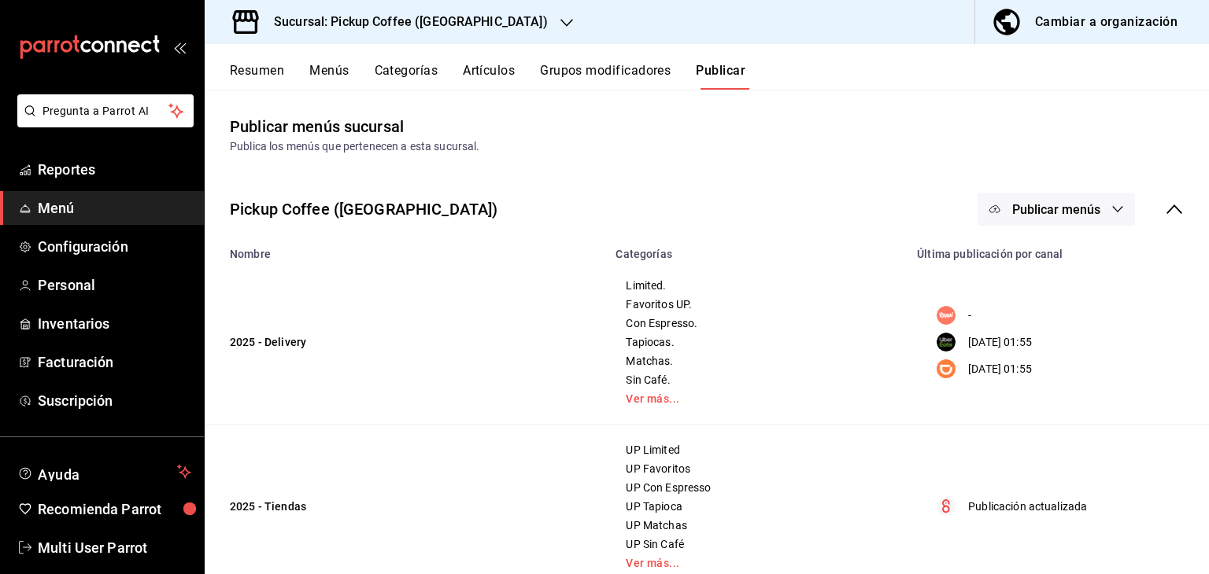
click at [383, 25] on div at bounding box center [604, 287] width 1209 height 574
click at [391, 27] on h3 "Sucursal: Pickup Coffee (UNAM)" at bounding box center [404, 22] width 286 height 19
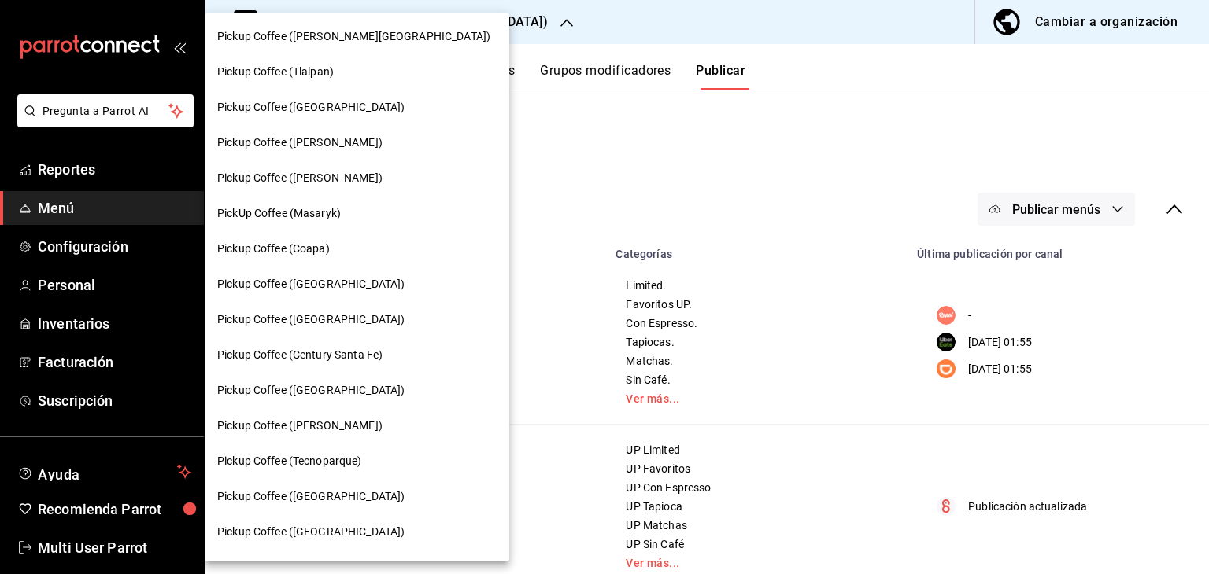
click at [377, 70] on div "Pickup Coffee (Tlalpan)" at bounding box center [356, 72] width 279 height 17
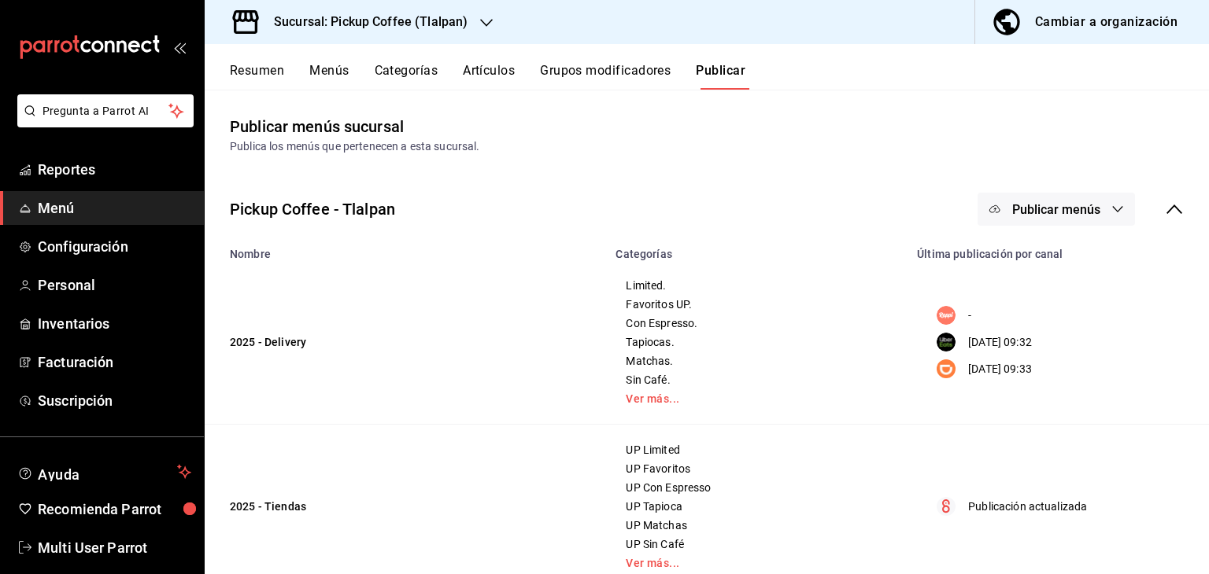
click at [343, 67] on button "Menús" at bounding box center [328, 76] width 39 height 27
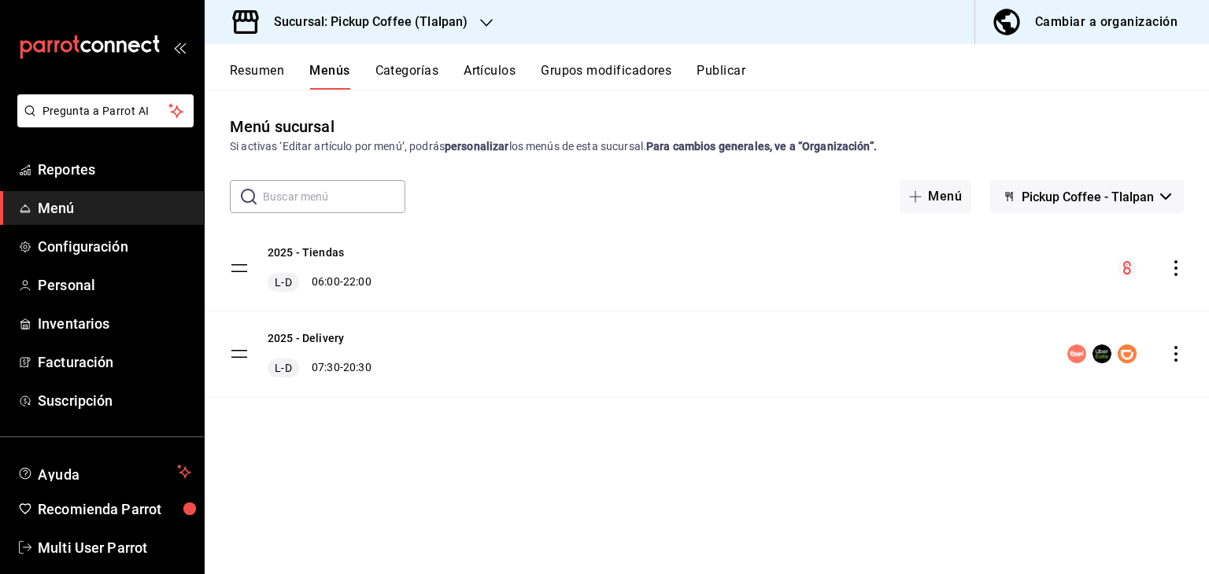
click at [1177, 358] on icon "actions" at bounding box center [1176, 354] width 16 height 16
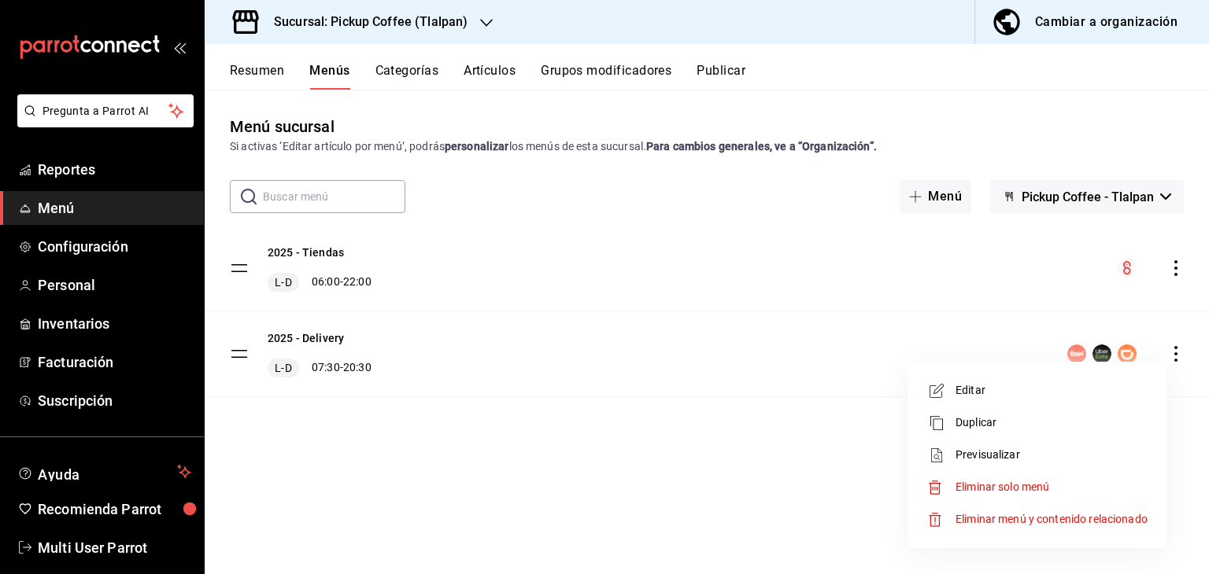
click at [1017, 394] on span "Editar" at bounding box center [1051, 390] width 192 height 17
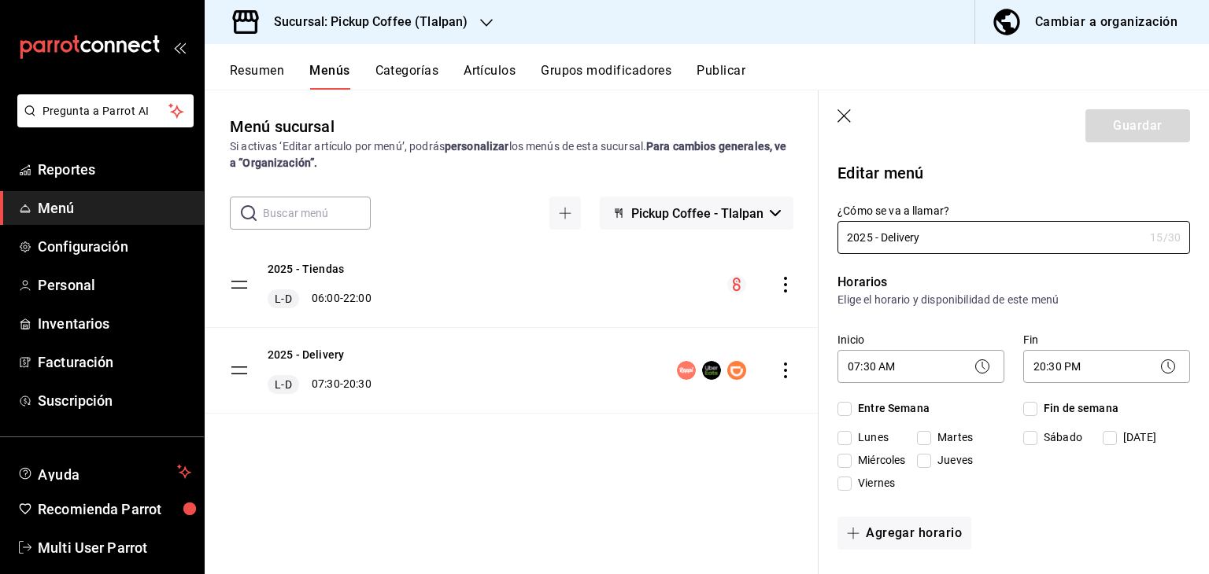
checkbox input "true"
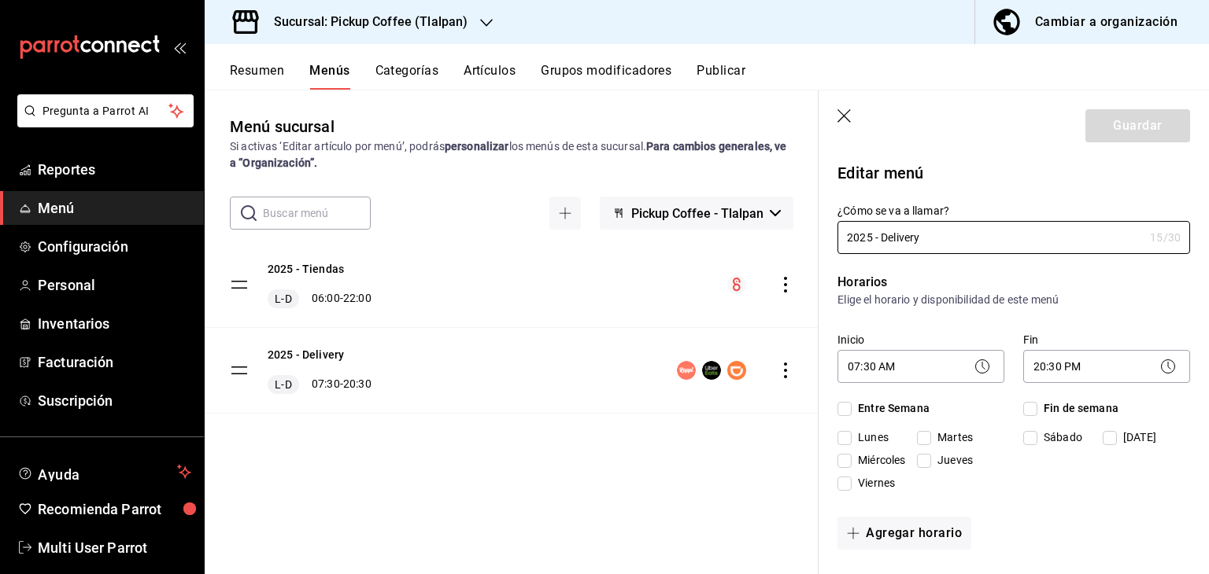
checkbox input "true"
click at [925, 361] on body "Pregunta a Parrot AI Reportes Menú Configuración Personal Inventarios Facturaci…" at bounding box center [604, 350] width 1209 height 700
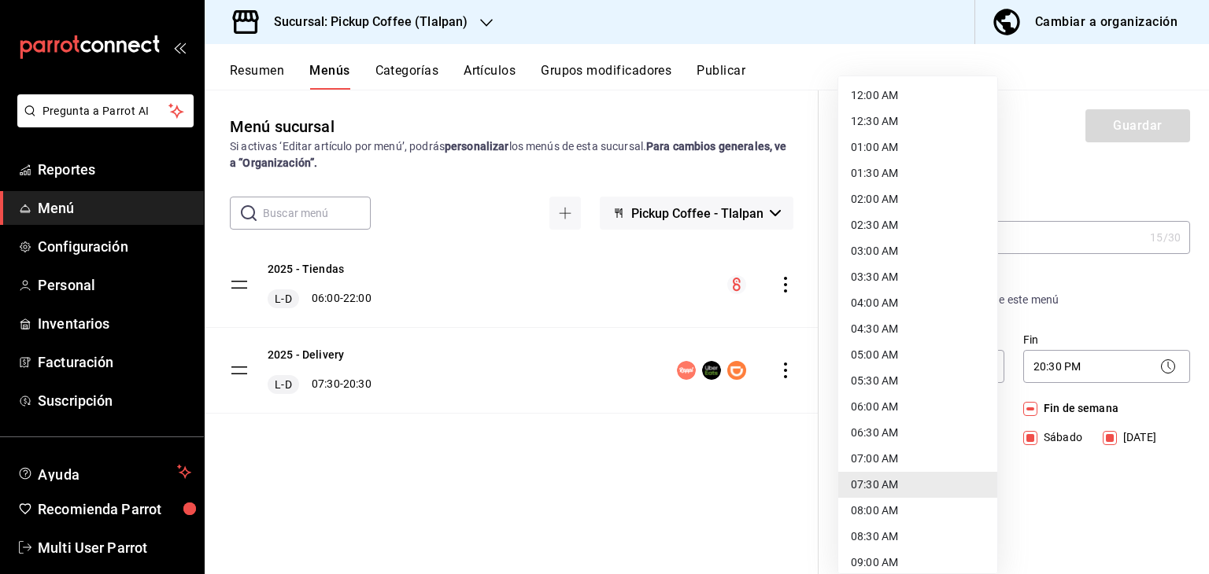
click at [903, 510] on li "08:00 AM" at bounding box center [917, 511] width 159 height 26
type input "08:00"
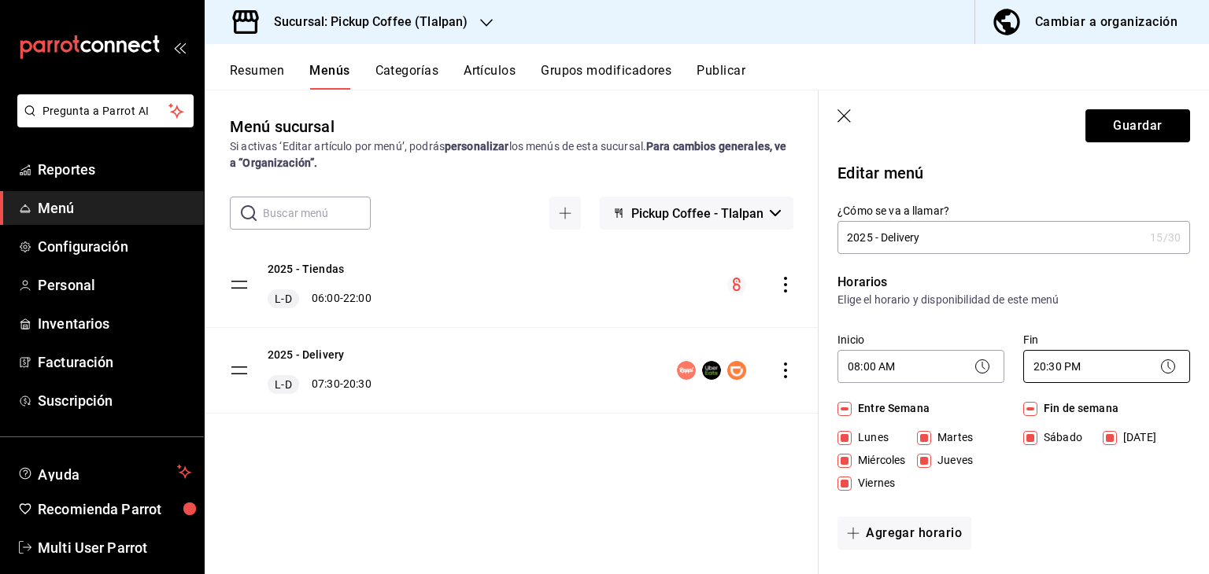
click at [1061, 367] on body "Pregunta a Parrot AI Reportes Menú Configuración Personal Inventarios Facturaci…" at bounding box center [604, 350] width 1209 height 700
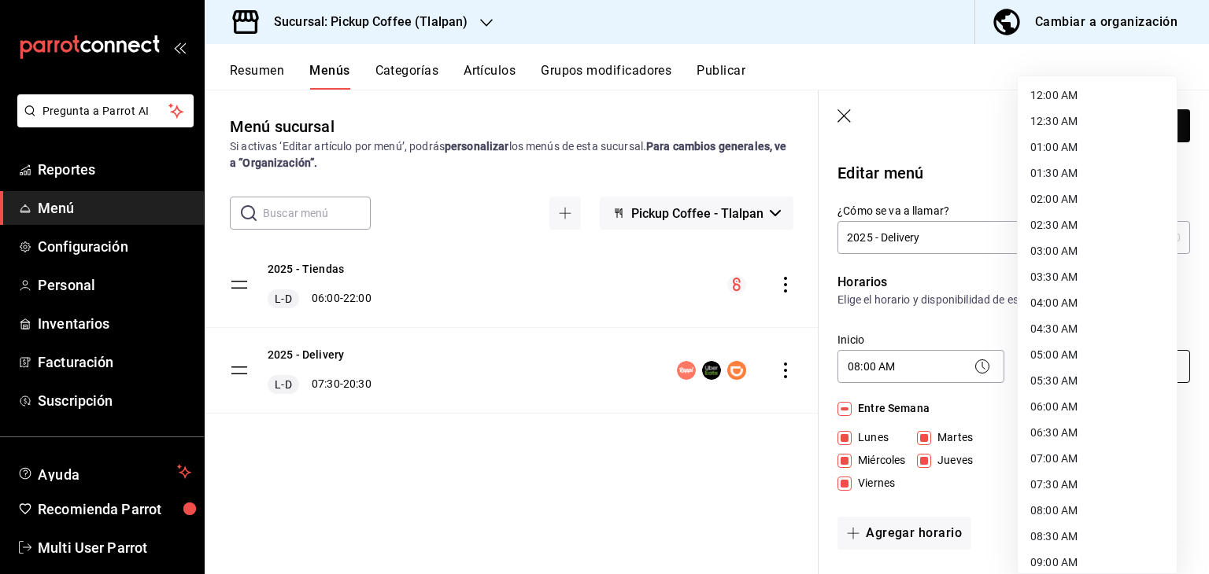
scroll to position [787, 0]
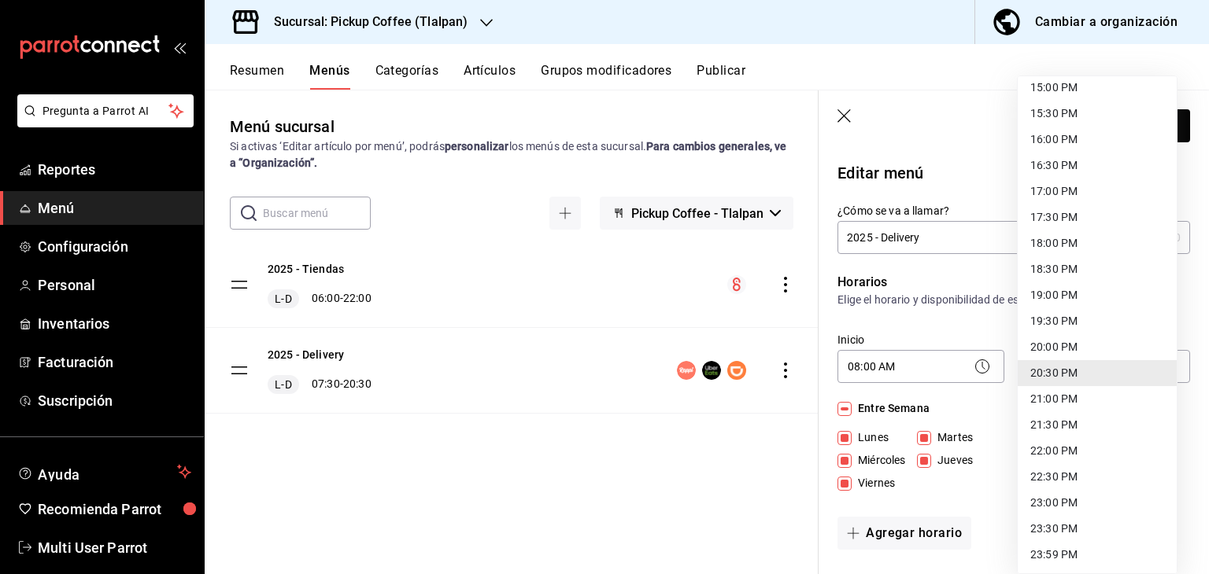
click at [1087, 318] on li "19:30 PM" at bounding box center [1097, 321] width 159 height 26
type input "19:30"
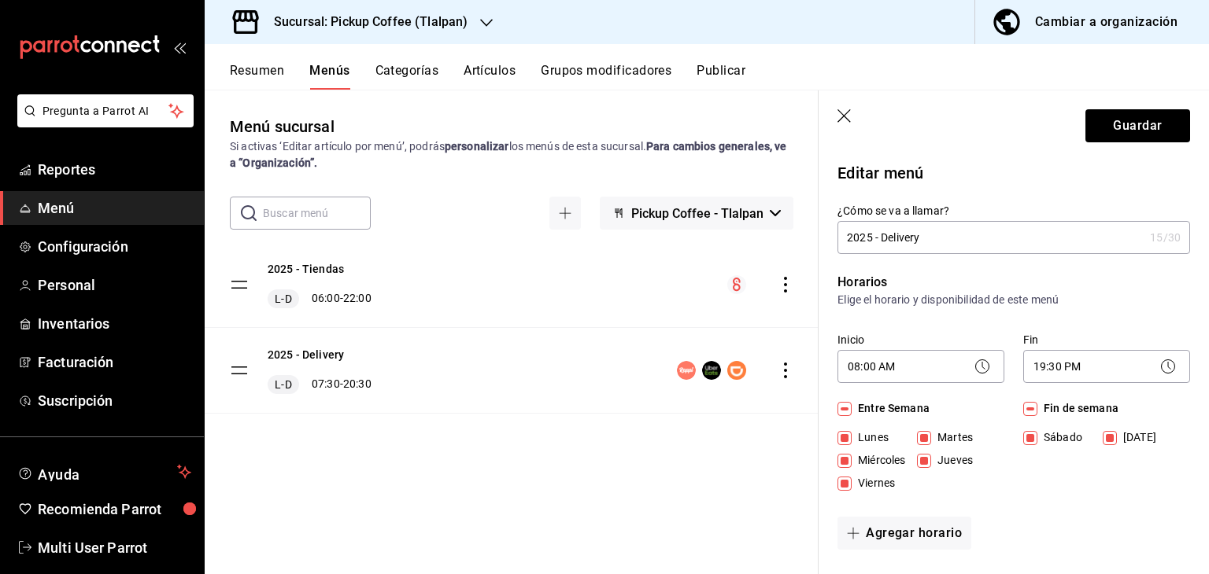
click at [1023, 409] on input "Fin de semana" at bounding box center [1030, 409] width 14 height 14
checkbox input "false"
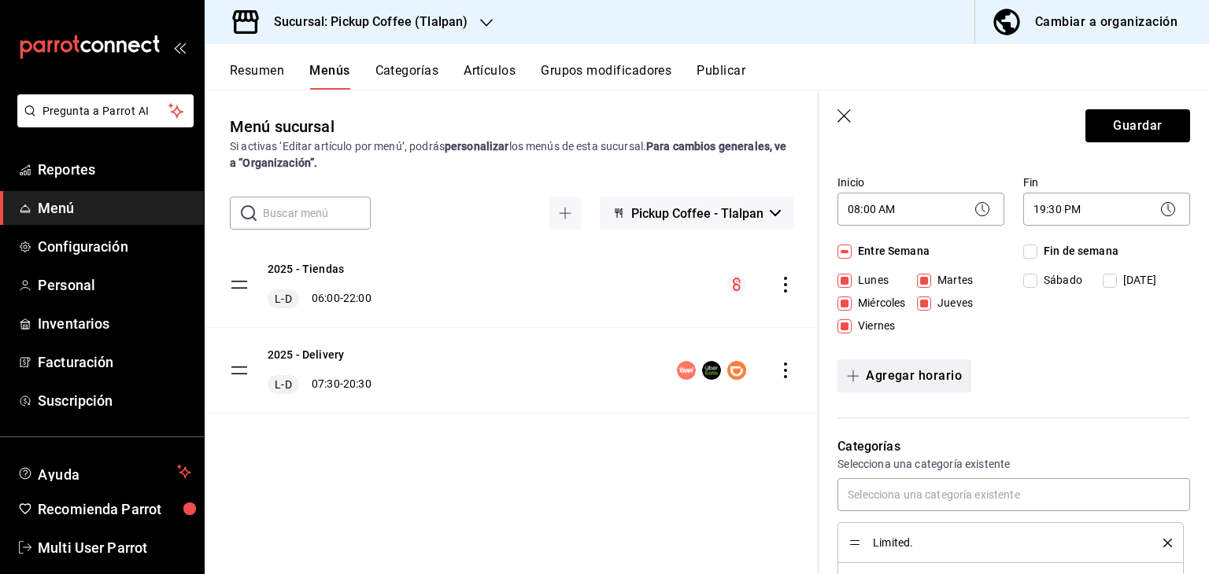
click at [955, 388] on button "Agregar horario" at bounding box center [904, 376] width 134 height 33
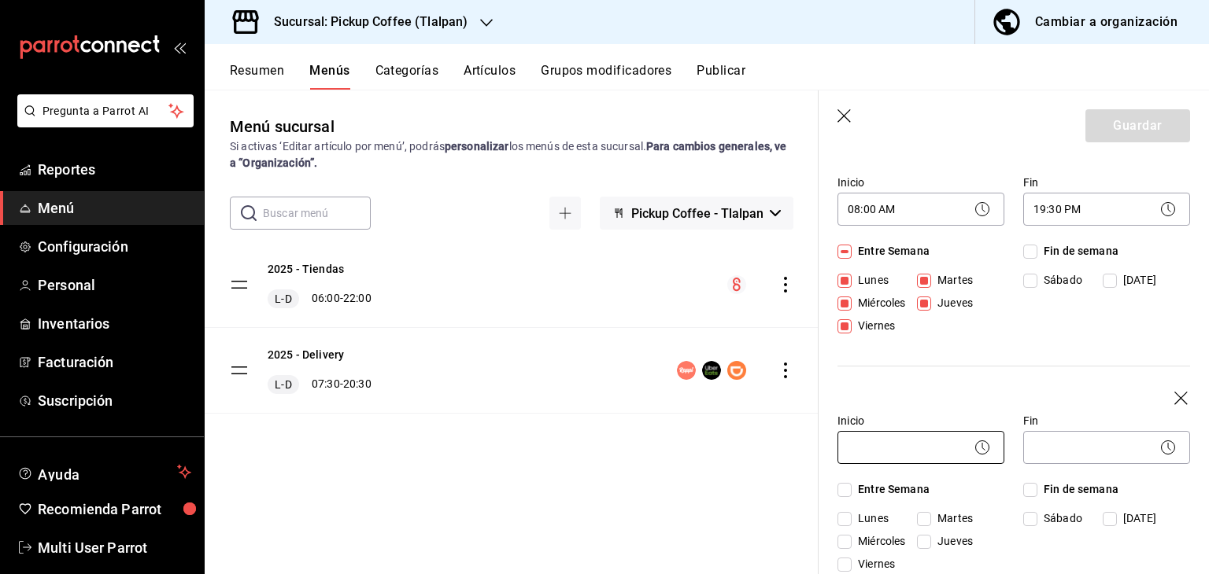
click at [929, 451] on body "Pregunta a Parrot AI Reportes Menú Configuración Personal Inventarios Facturaci…" at bounding box center [604, 350] width 1209 height 700
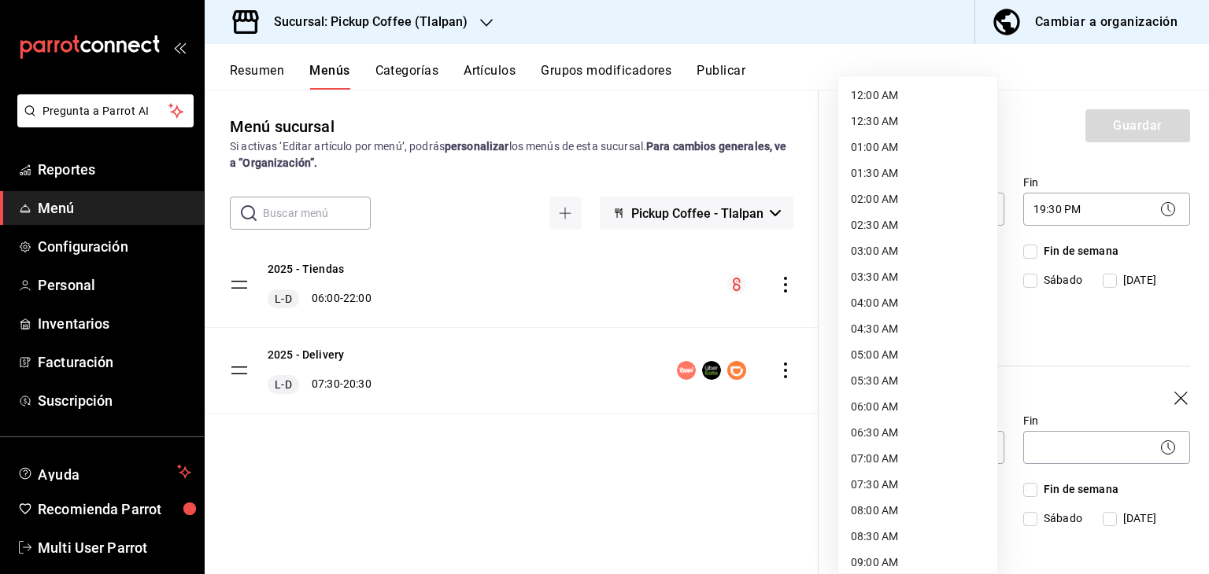
click at [900, 509] on li "08:00 AM" at bounding box center [917, 511] width 159 height 26
type input "08:00"
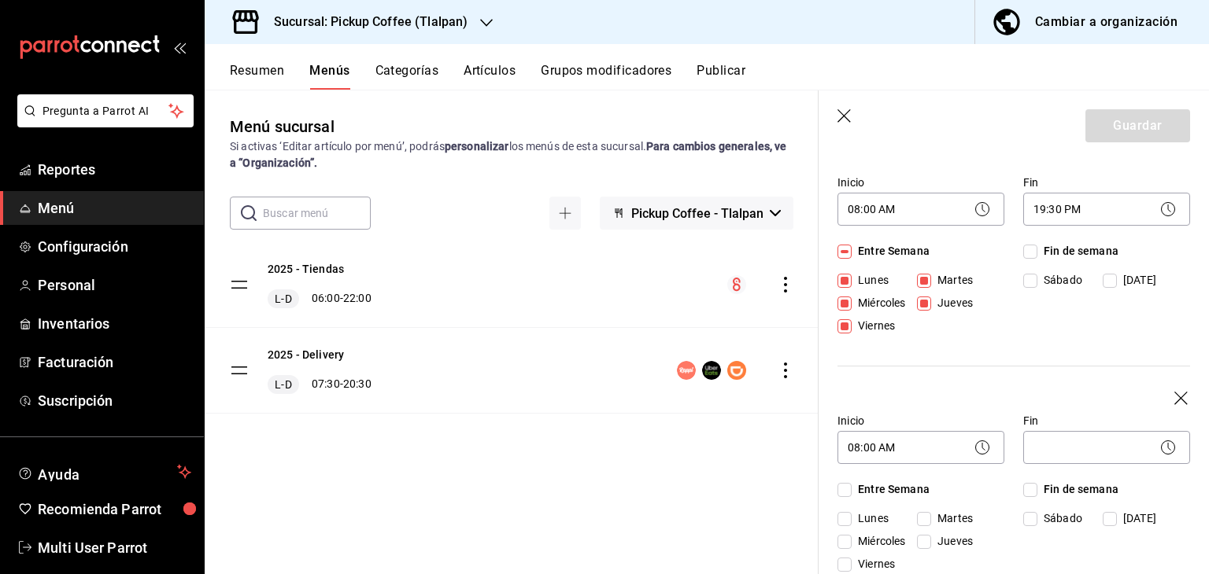
click at [1045, 449] on body "Pregunta a Parrot AI Reportes Menú Configuración Personal Inventarios Facturaci…" at bounding box center [604, 350] width 1209 height 700
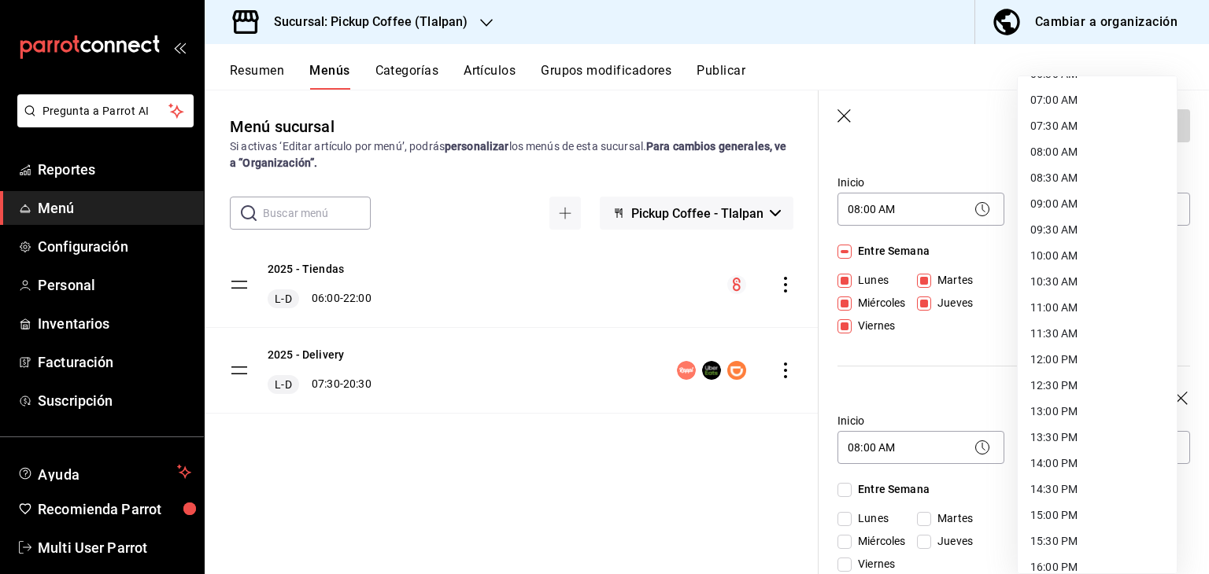
scroll to position [393, 0]
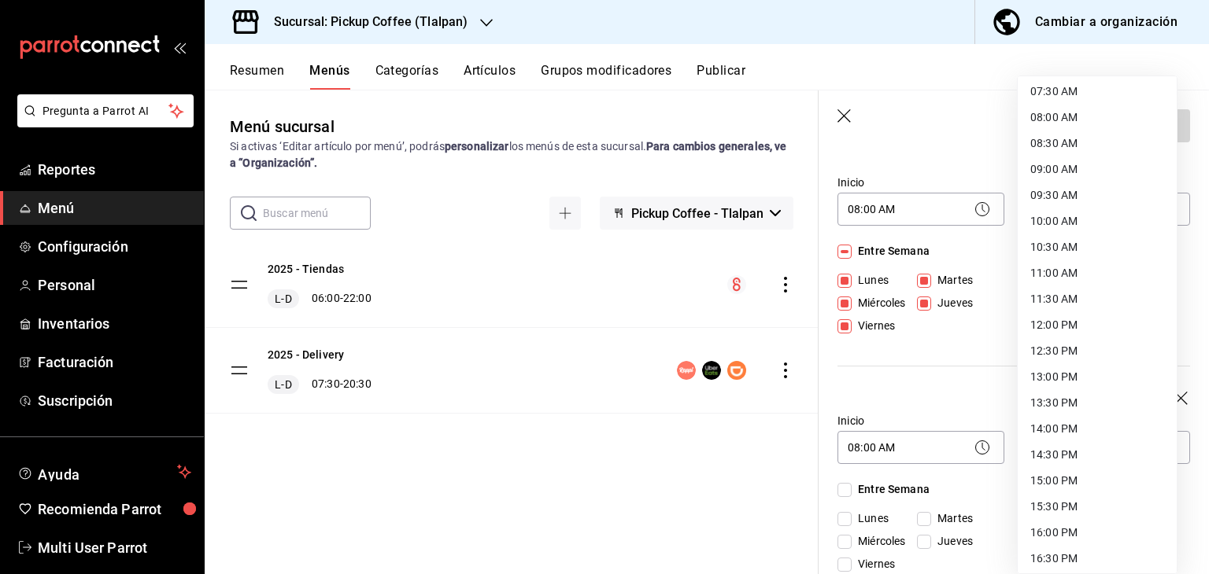
click at [1055, 504] on li "15:30 PM" at bounding box center [1097, 507] width 159 height 26
type input "15:30"
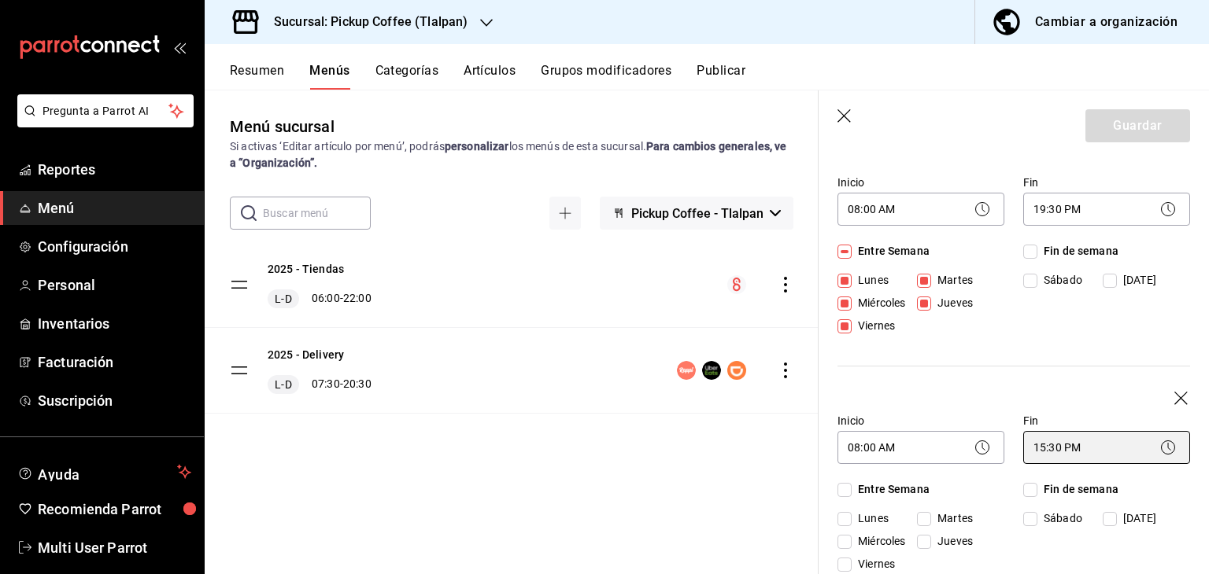
scroll to position [236, 0]
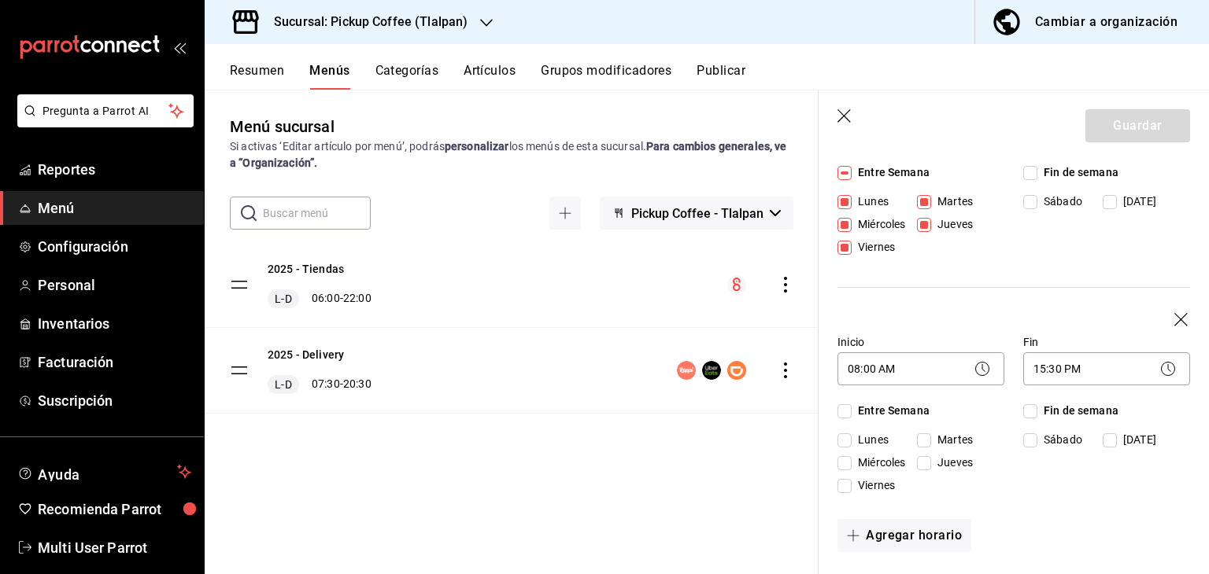
click at [1037, 407] on span "Fin de semana" at bounding box center [1077, 411] width 81 height 17
click at [1032, 407] on input "Fin de semana" at bounding box center [1030, 412] width 14 height 14
checkbox input "true"
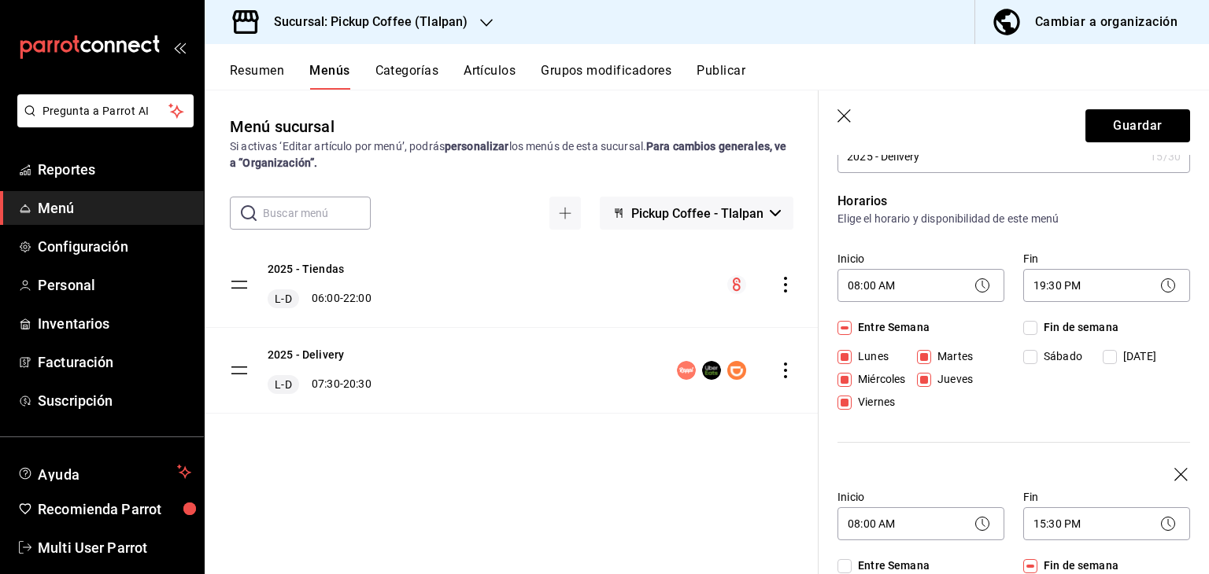
scroll to position [79, 0]
click at [1102, 135] on button "Guardar" at bounding box center [1137, 125] width 105 height 33
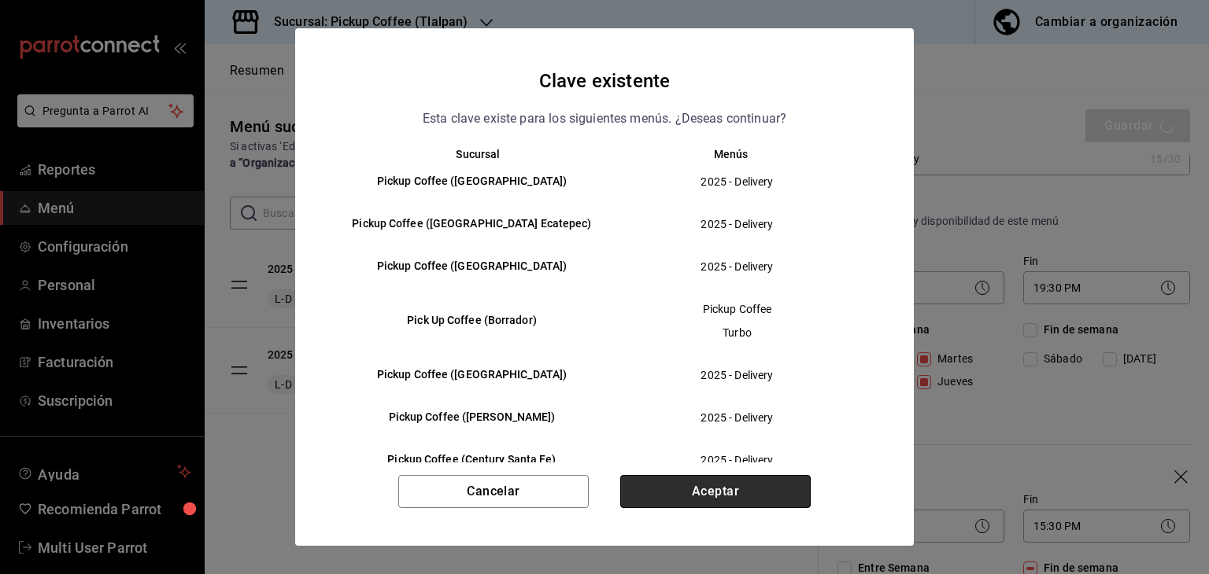
click at [785, 479] on button "Aceptar" at bounding box center [715, 491] width 190 height 33
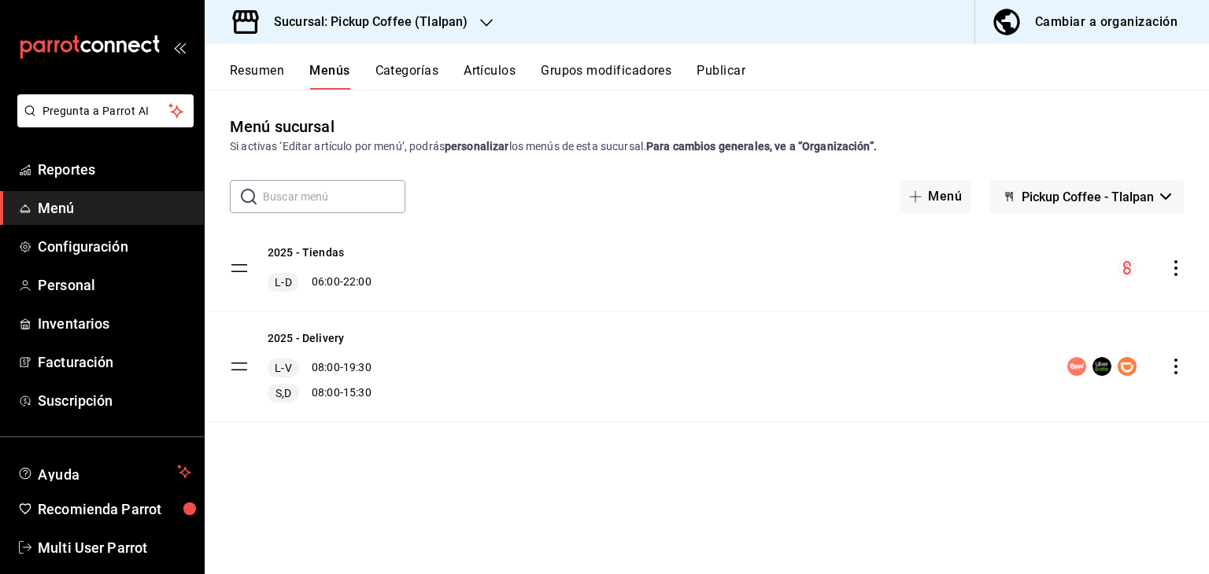
click at [727, 64] on button "Publicar" at bounding box center [720, 76] width 49 height 27
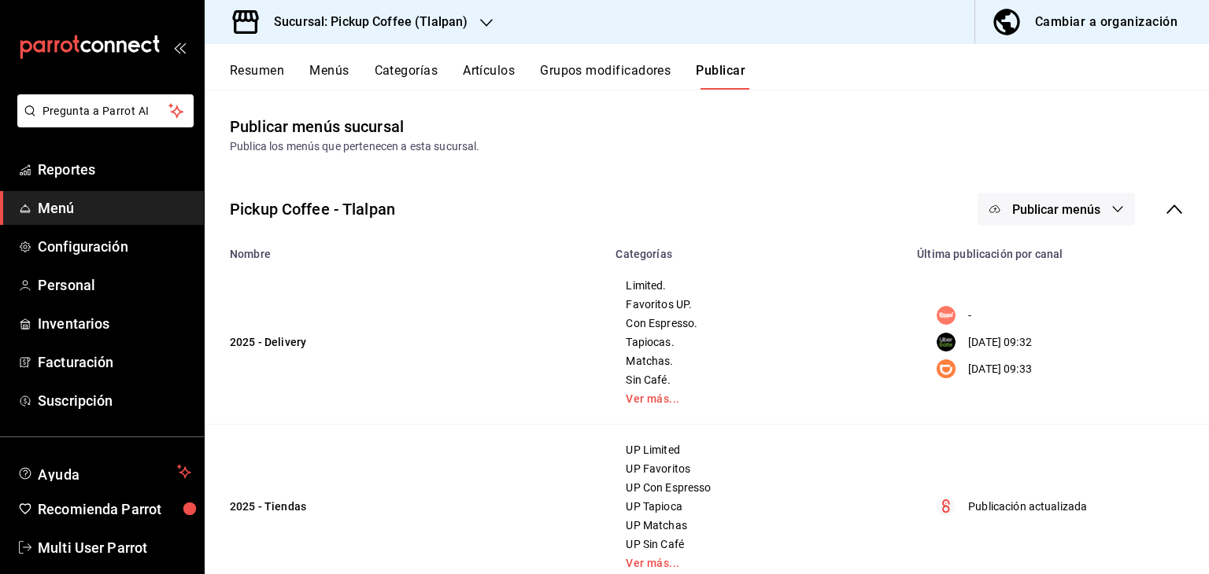
click at [1065, 212] on span "Publicar menús" at bounding box center [1056, 209] width 88 height 15
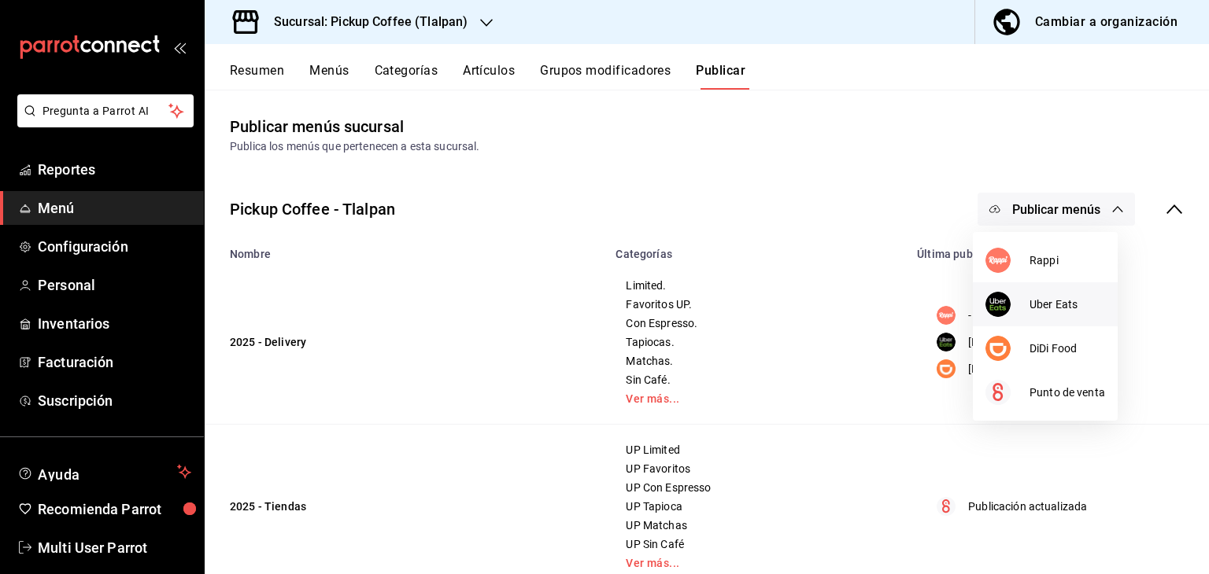
click at [1033, 301] on span "Uber Eats" at bounding box center [1067, 305] width 76 height 17
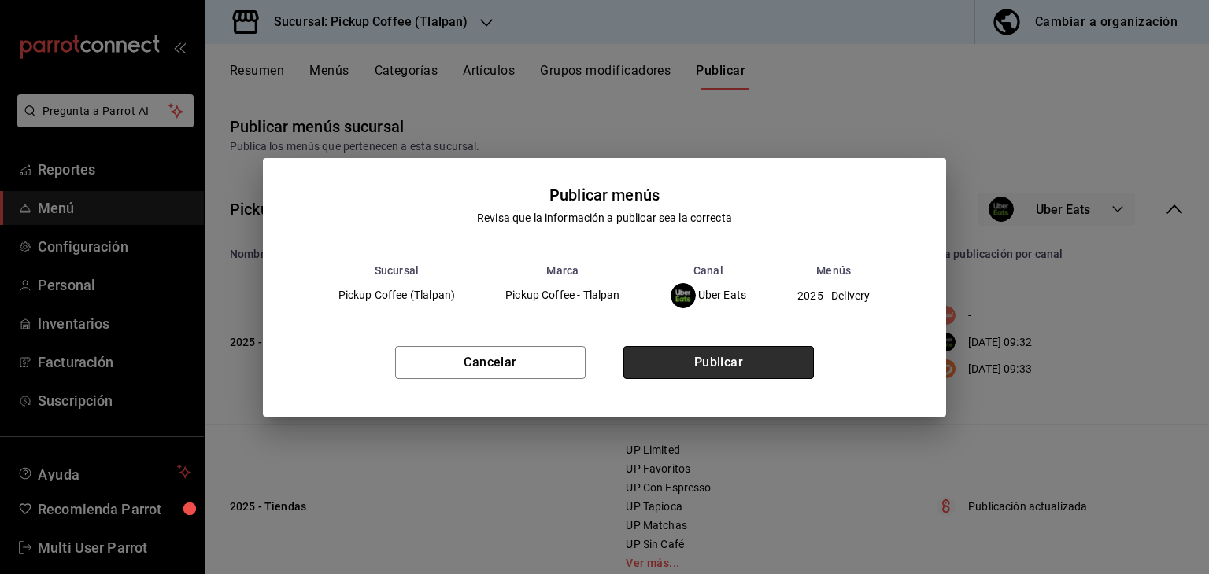
click at [741, 364] on button "Publicar" at bounding box center [718, 362] width 190 height 33
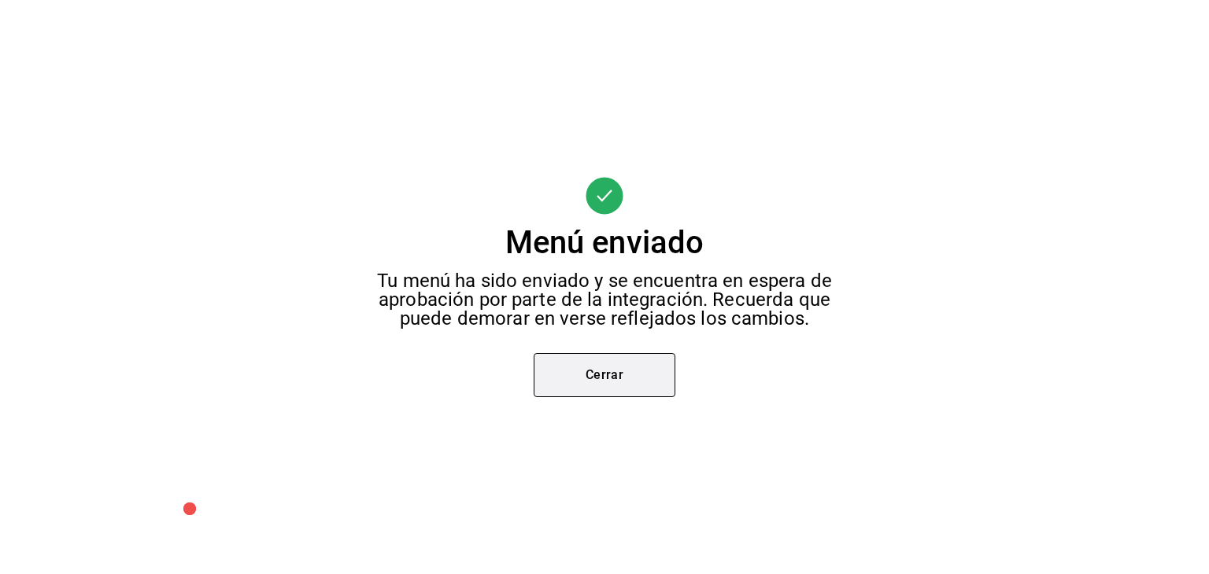
click at [602, 372] on button "Cerrar" at bounding box center [605, 375] width 142 height 44
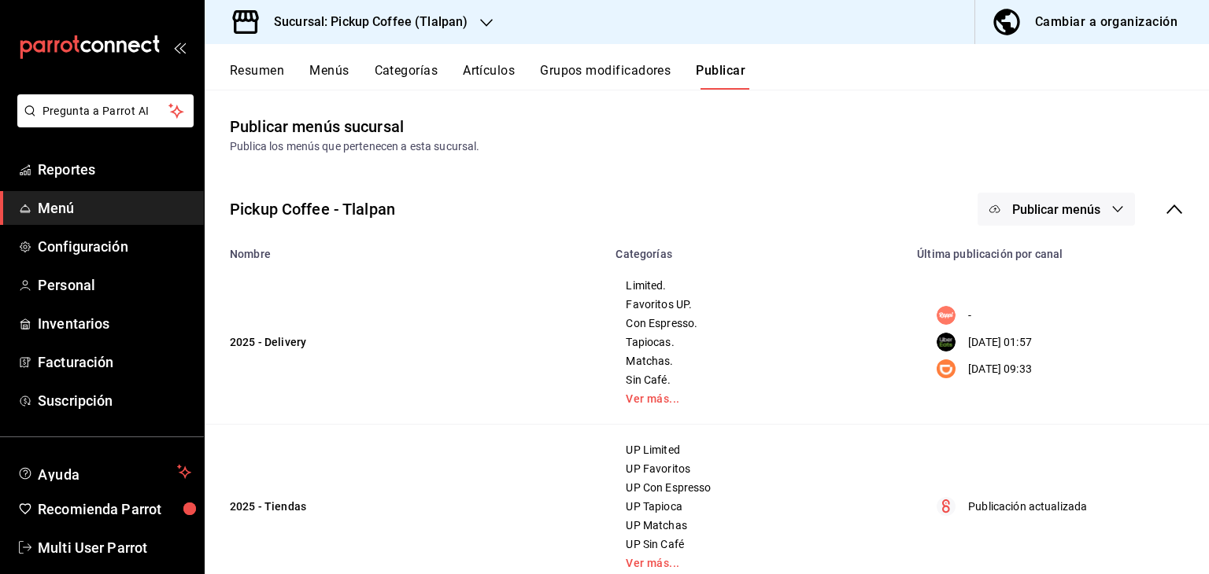
click at [1077, 212] on span "Publicar menús" at bounding box center [1056, 209] width 88 height 15
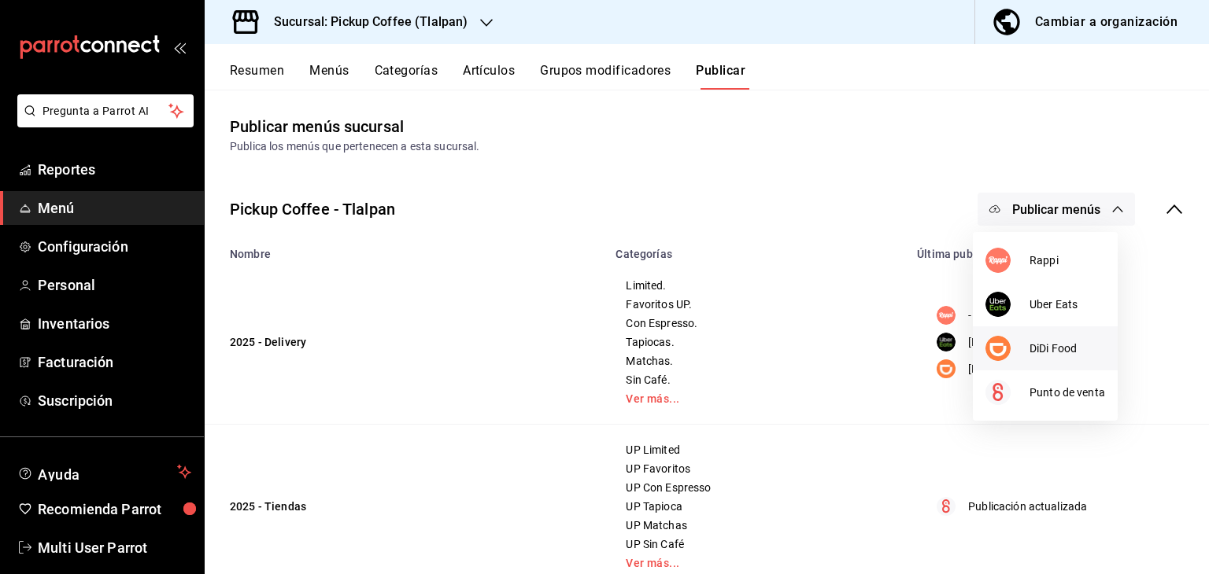
click at [1055, 346] on span "DiDi Food" at bounding box center [1067, 349] width 76 height 17
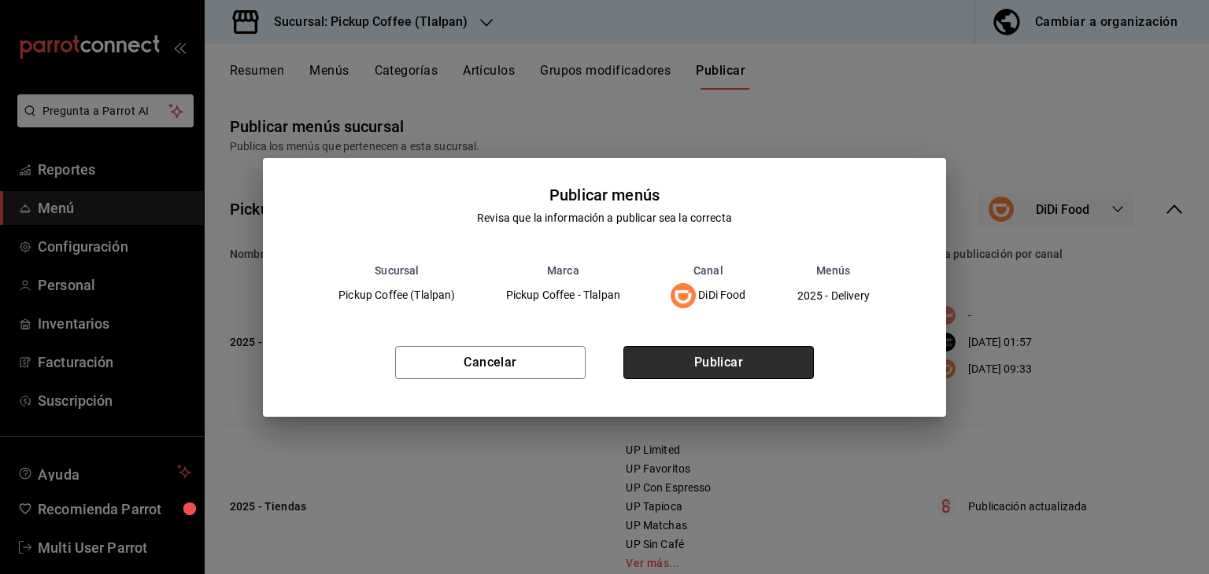
click at [666, 363] on button "Publicar" at bounding box center [718, 362] width 190 height 33
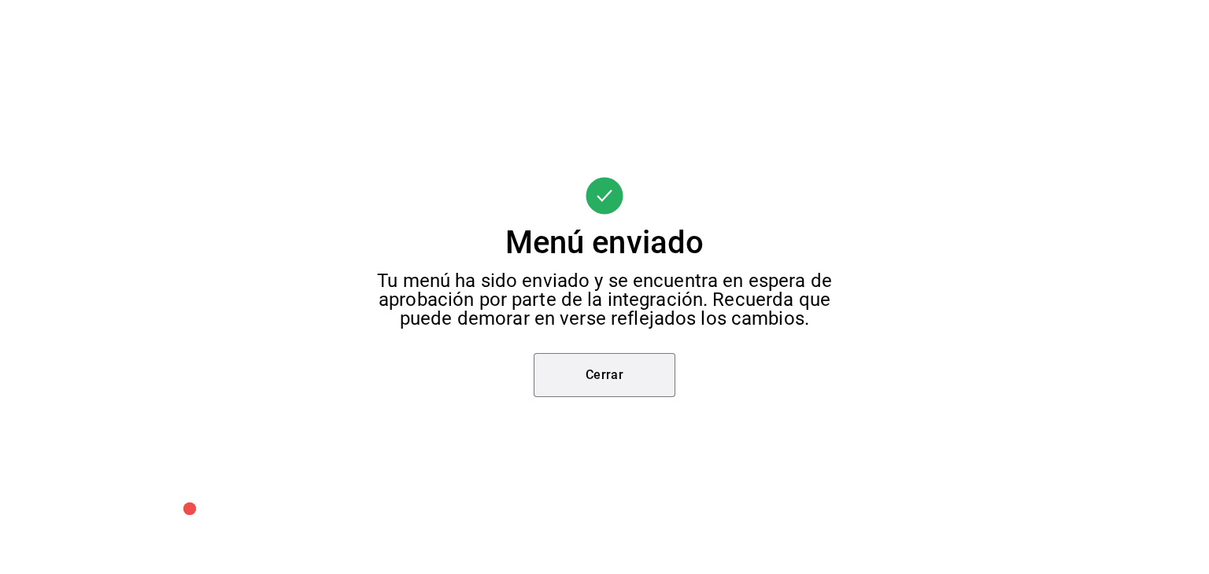
click at [623, 354] on button "Cerrar" at bounding box center [605, 375] width 142 height 44
click at [621, 370] on div "Menú enviado Tu menú ha sido enviado y se encuentra en espera de aprobación por…" at bounding box center [604, 287] width 1209 height 574
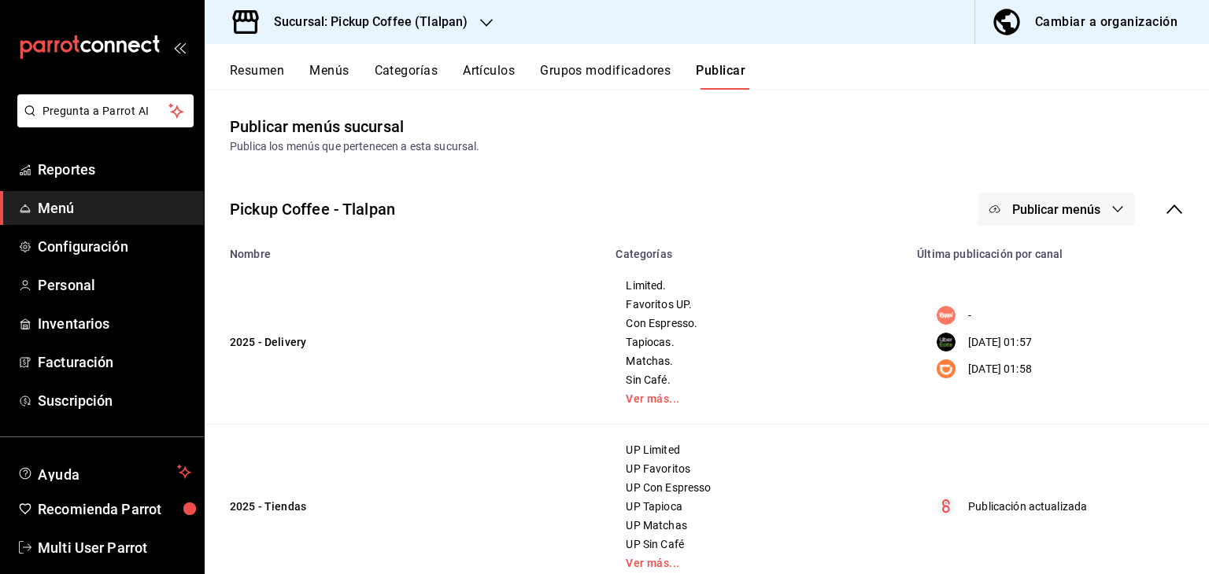
click at [645, 371] on div at bounding box center [604, 287] width 1209 height 574
click at [637, 397] on link "Ver más..." at bounding box center [757, 398] width 262 height 11
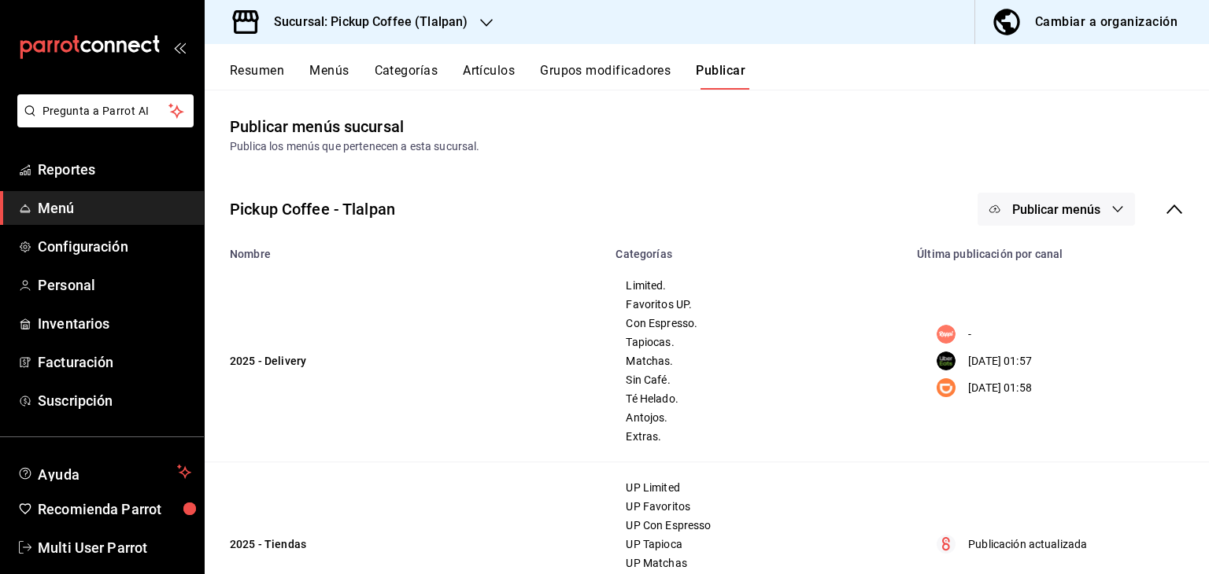
click at [1066, 210] on span "Publicar menús" at bounding box center [1056, 209] width 88 height 15
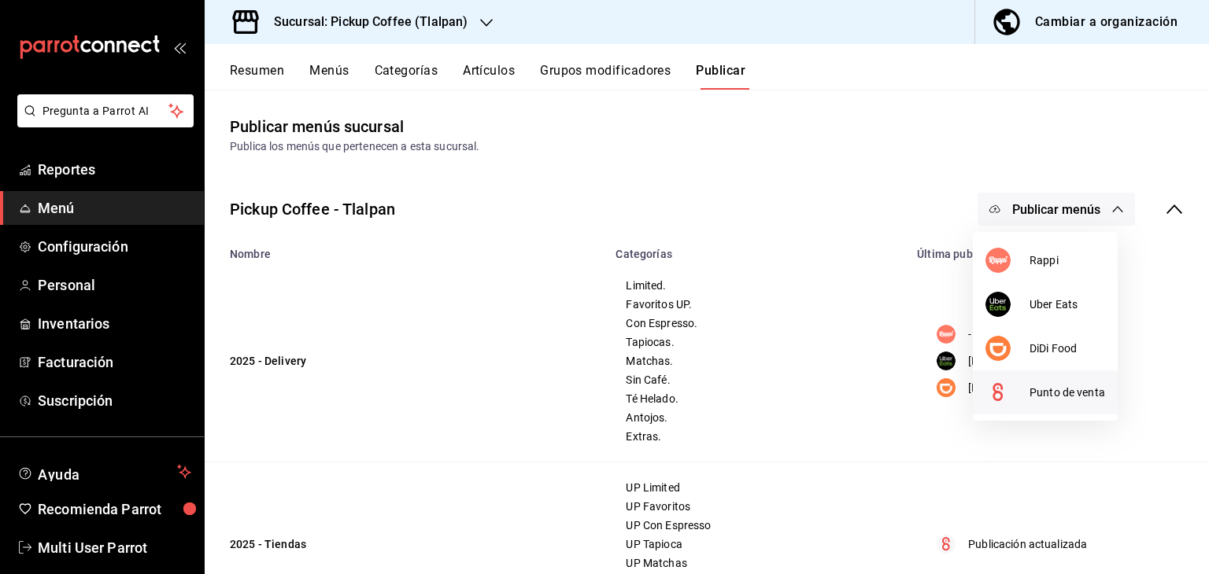
click at [1033, 385] on span "Punto de venta" at bounding box center [1067, 393] width 76 height 17
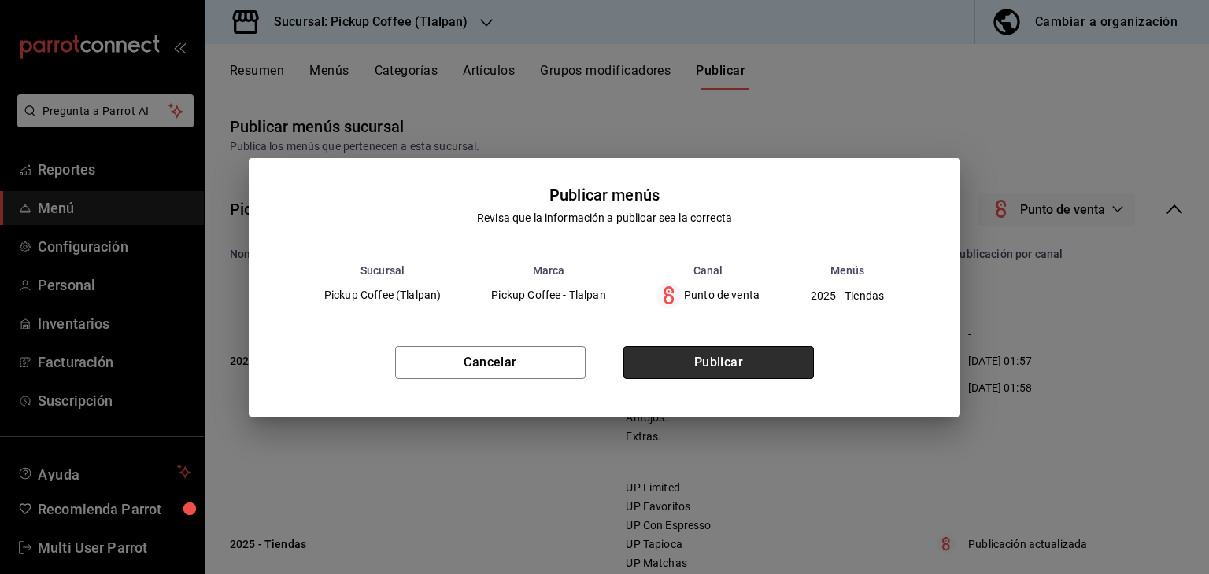
click at [785, 366] on button "Publicar" at bounding box center [718, 362] width 190 height 33
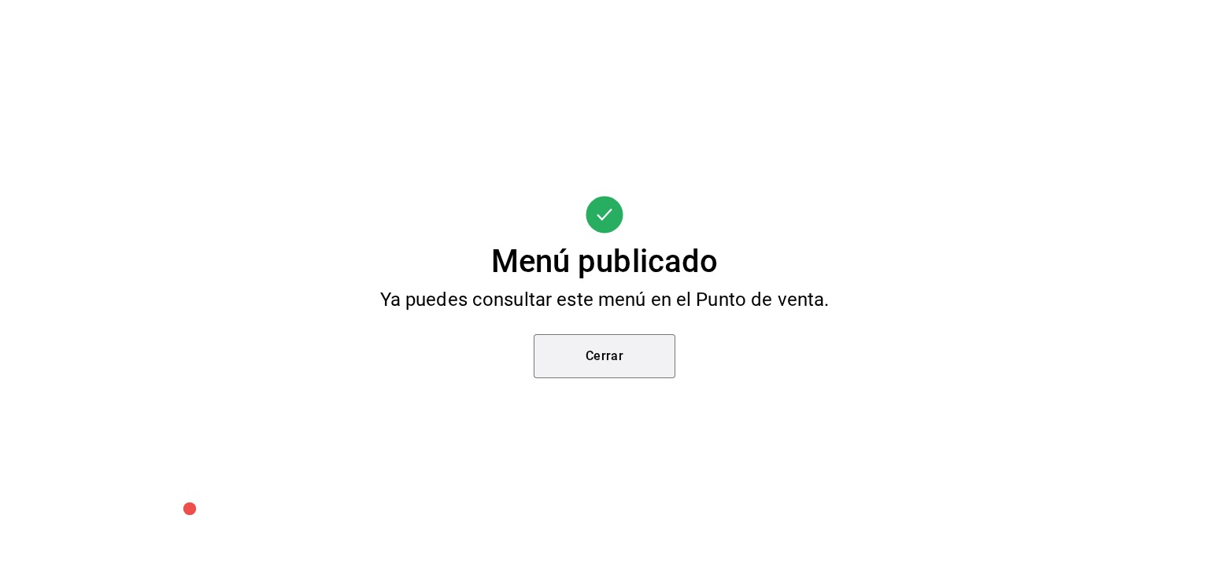
click at [611, 358] on button "Cerrar" at bounding box center [605, 356] width 142 height 44
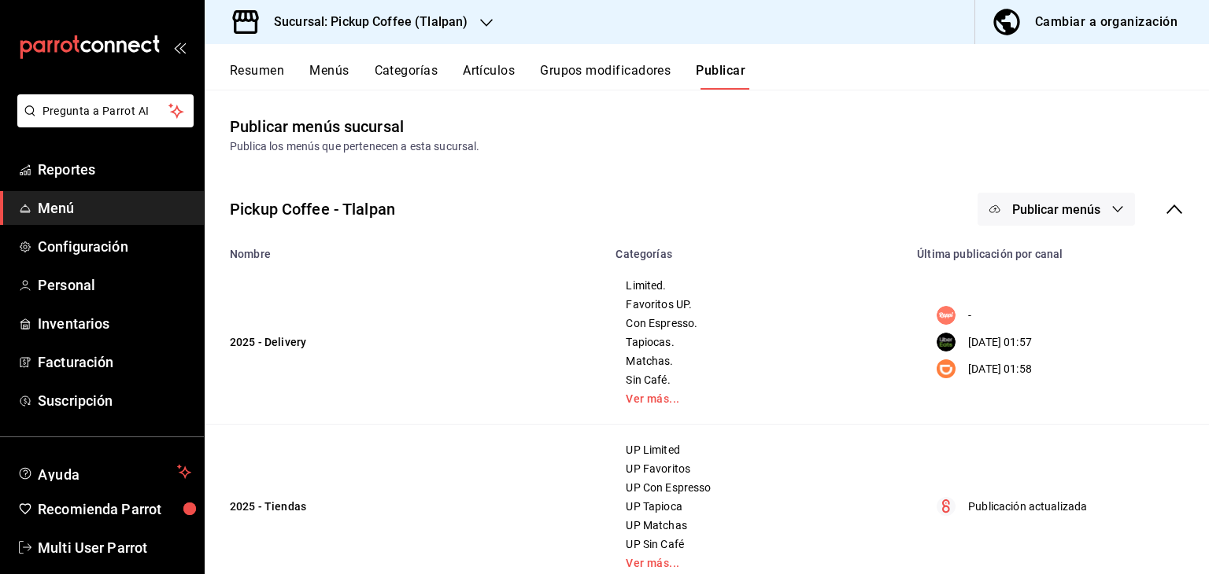
click at [611, 359] on div at bounding box center [604, 287] width 1209 height 574
click at [425, 21] on h3 "Sucursal: Pickup Coffee (Tlalpan)" at bounding box center [364, 22] width 206 height 19
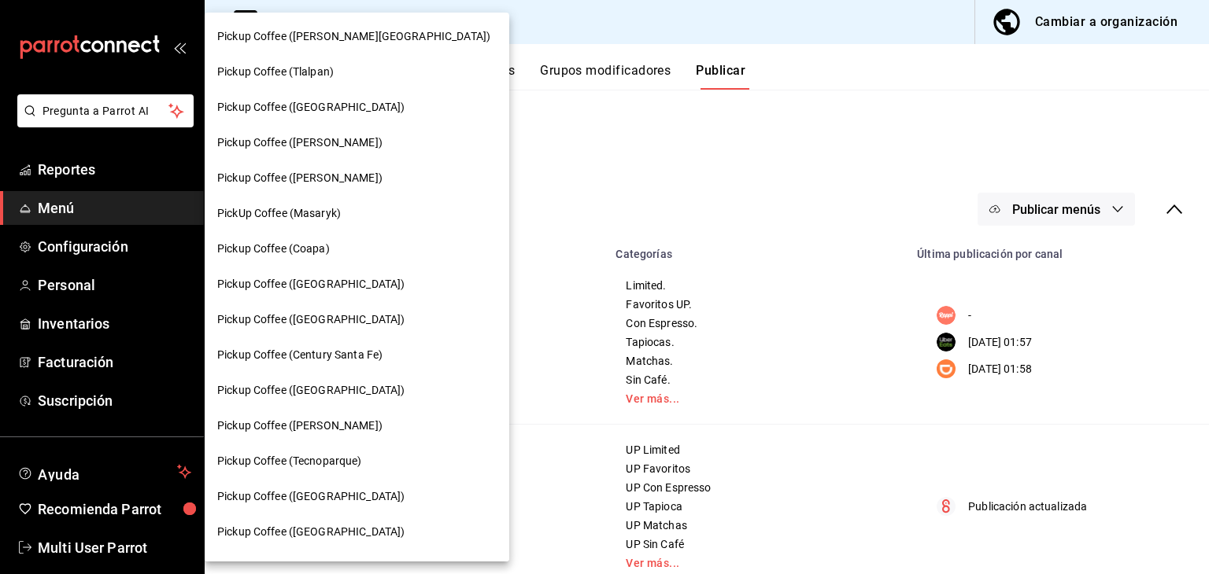
click at [353, 111] on div "Pickup Coffee ([GEOGRAPHIC_DATA])" at bounding box center [356, 107] width 279 height 17
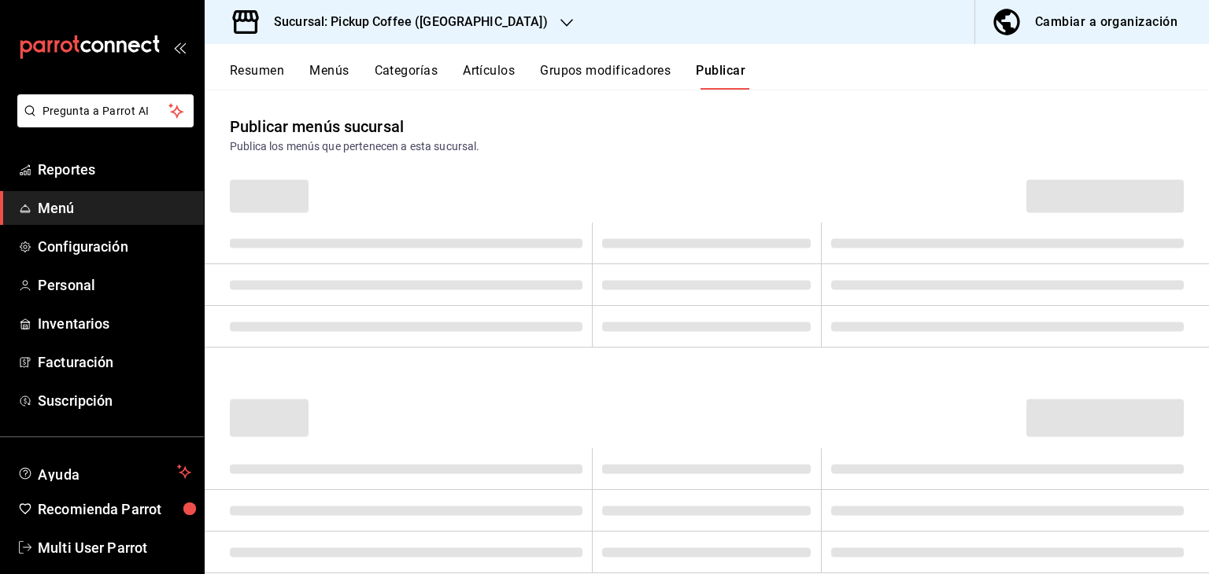
click at [340, 70] on button "Menús" at bounding box center [328, 76] width 39 height 27
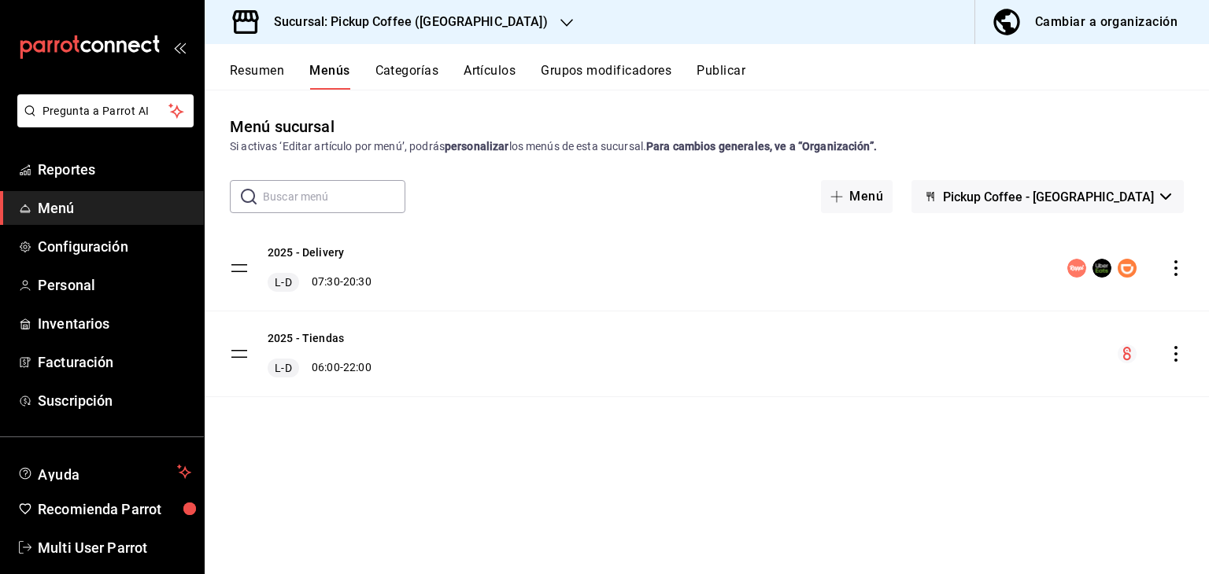
click at [1174, 262] on icon "actions" at bounding box center [1176, 268] width 16 height 16
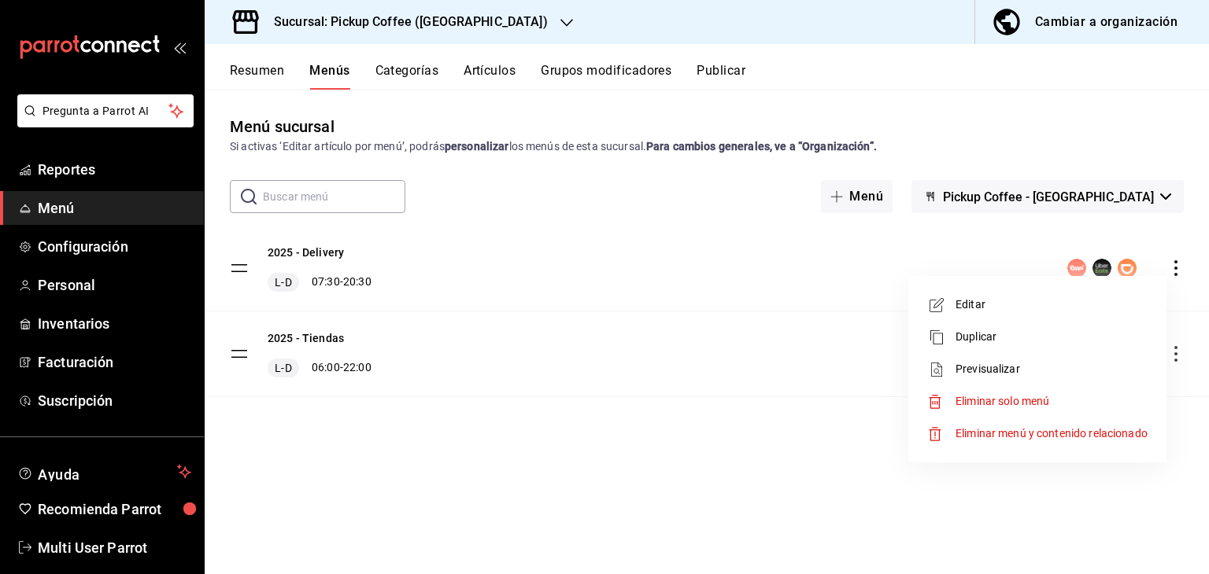
click at [1071, 305] on span "Editar" at bounding box center [1051, 305] width 192 height 17
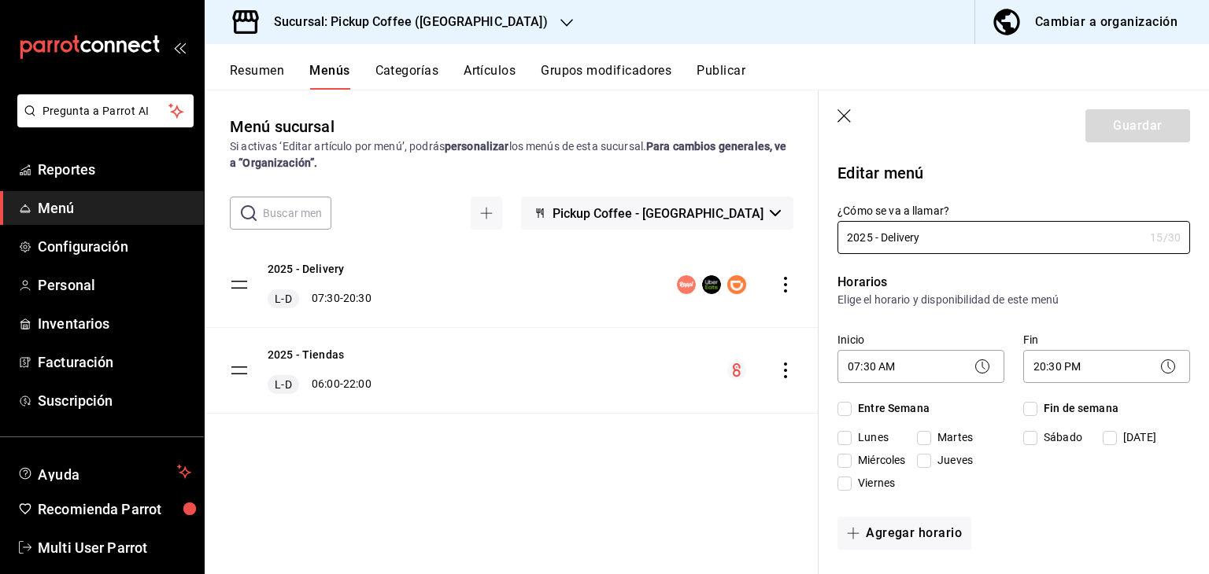
checkbox input "true"
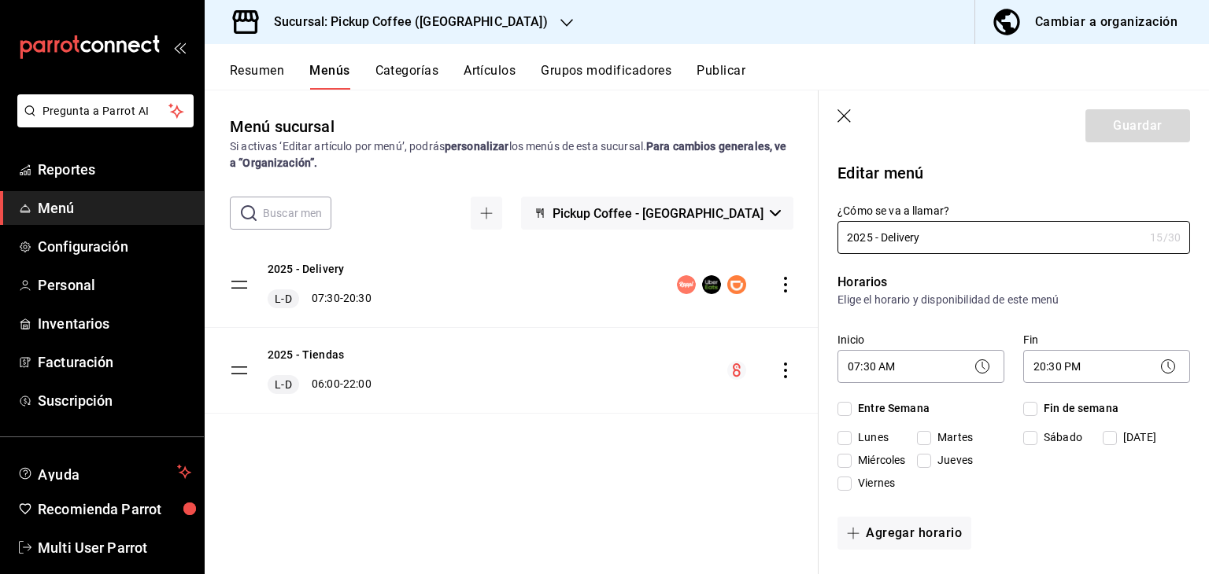
checkbox input "true"
click at [1051, 366] on body "Pregunta a Parrot AI Reportes Menú Configuración Personal Inventarios Facturaci…" at bounding box center [604, 350] width 1209 height 700
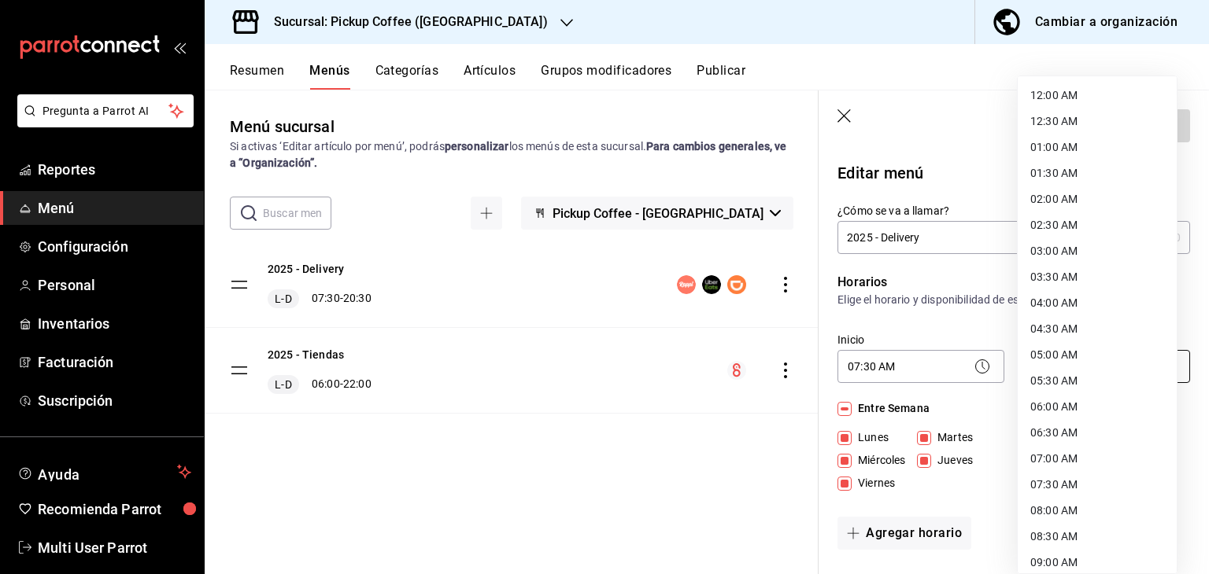
scroll to position [787, 0]
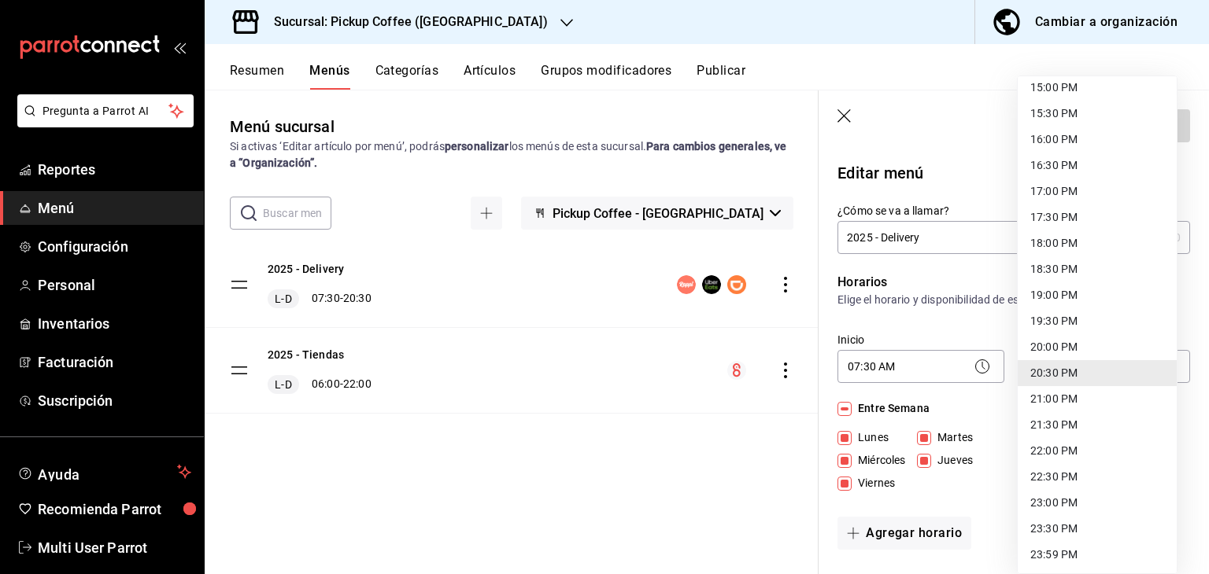
click at [1061, 319] on li "19:30 PM" at bounding box center [1097, 321] width 159 height 26
type input "19:30"
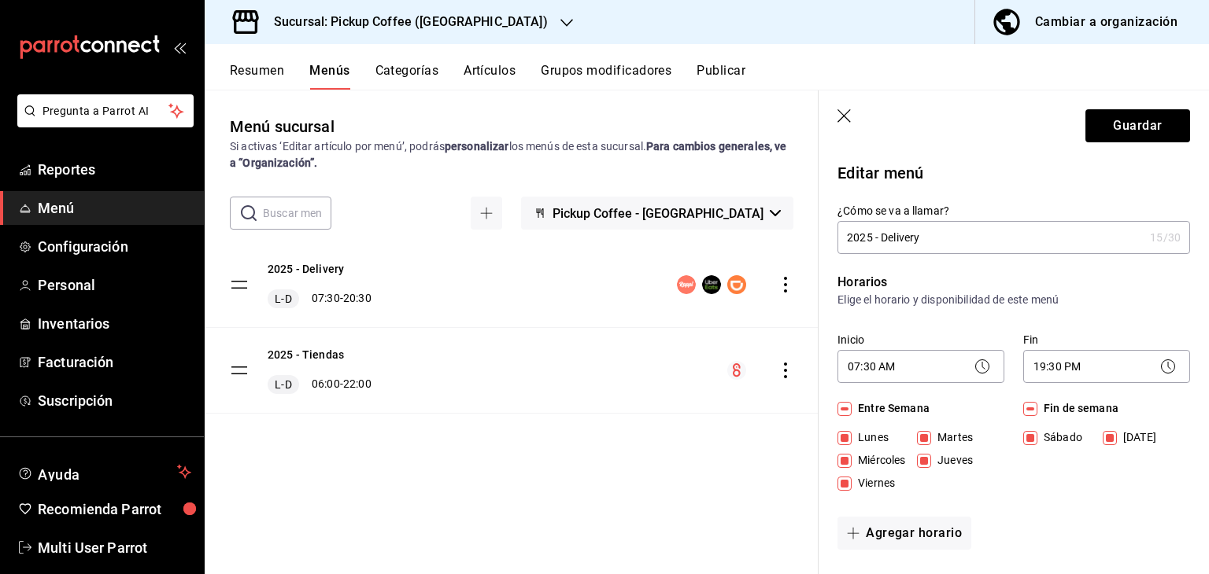
click at [1030, 406] on input "Fin de semana" at bounding box center [1030, 409] width 14 height 14
checkbox input "false"
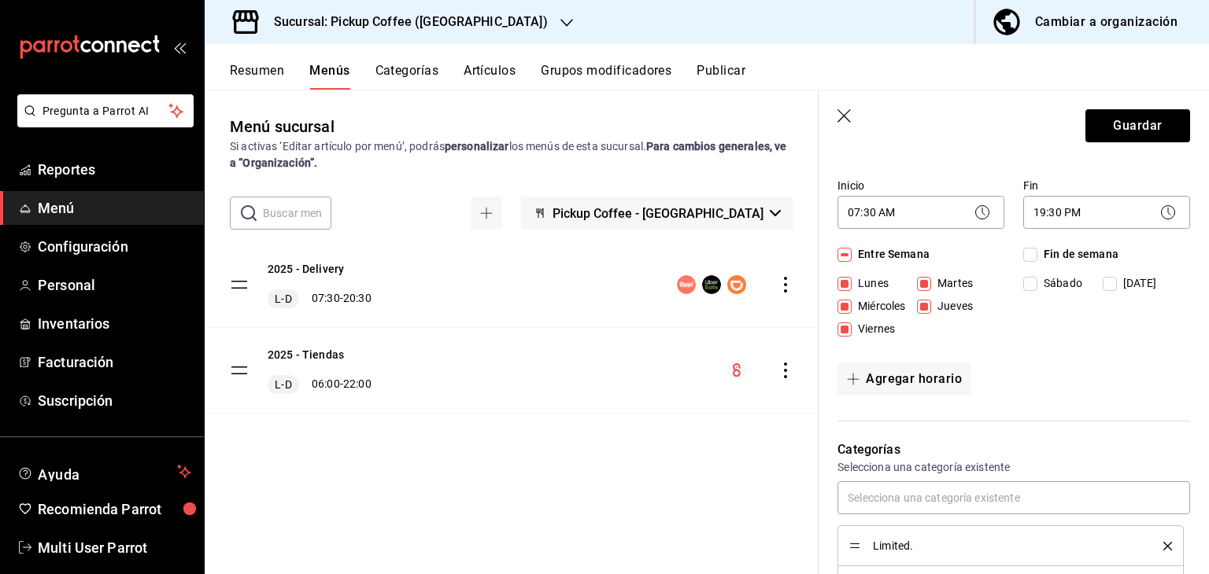
scroll to position [157, 0]
click at [922, 384] on button "Agregar horario" at bounding box center [904, 376] width 134 height 33
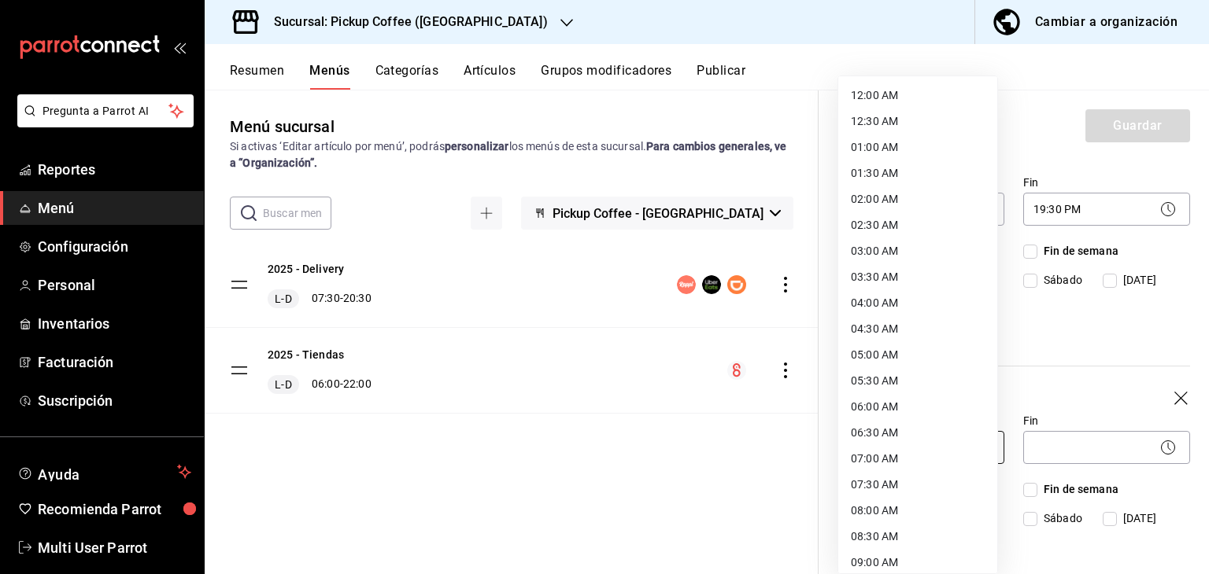
click at [903, 445] on body "Pregunta a Parrot AI Reportes Menú Configuración Personal Inventarios Facturaci…" at bounding box center [604, 350] width 1209 height 700
click at [887, 284] on li "08:00 AM" at bounding box center [917, 275] width 159 height 26
type input "08:00"
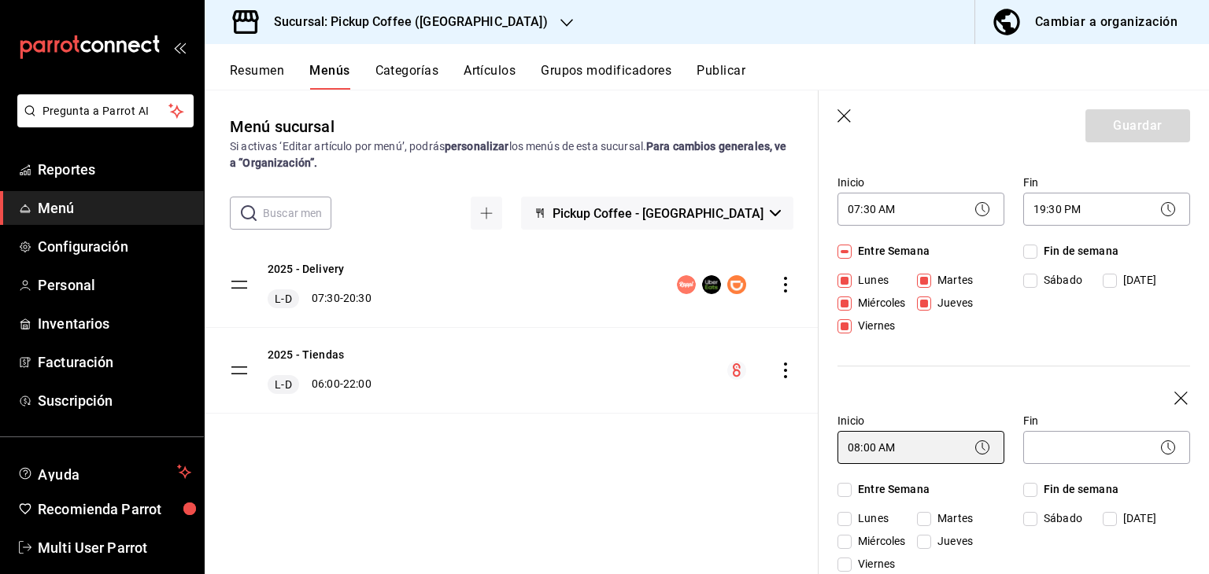
scroll to position [302, 0]
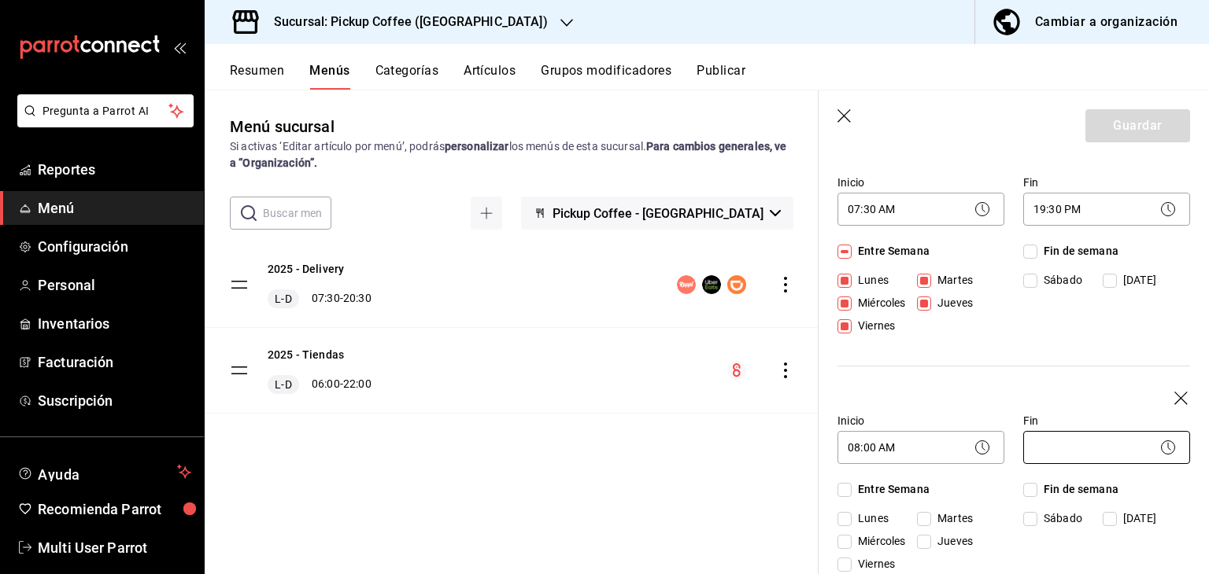
click at [1050, 443] on body "Pregunta a Parrot AI Reportes Menú Configuración Personal Inventarios Facturaci…" at bounding box center [604, 350] width 1209 height 700
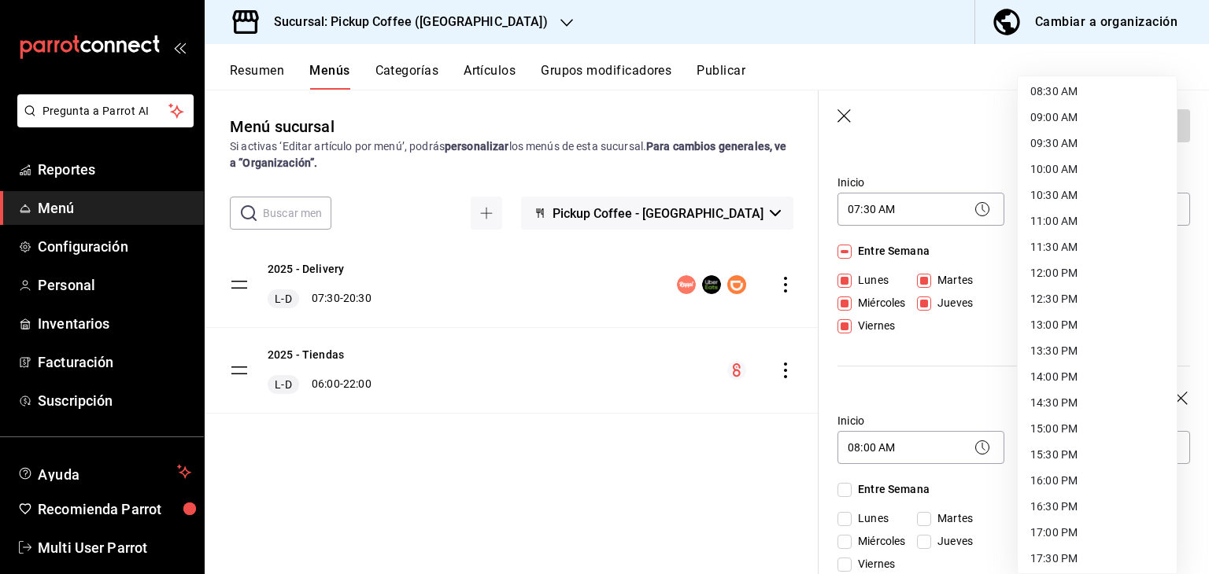
scroll to position [472, 0]
click at [1055, 428] on li "15:30 PM" at bounding box center [1097, 429] width 159 height 26
type input "15:30"
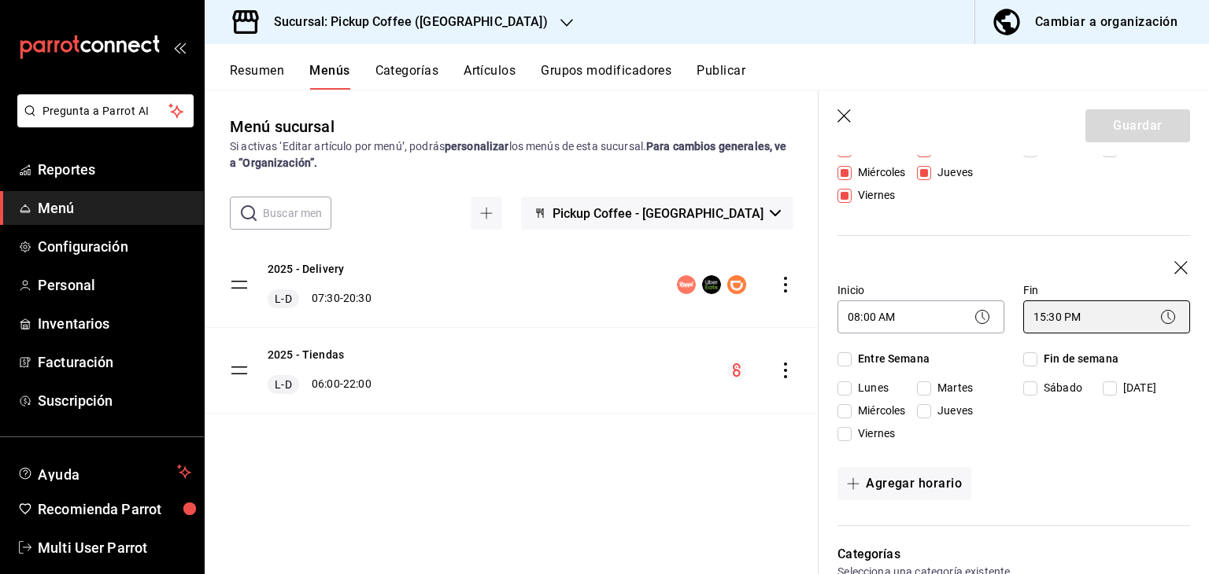
scroll to position [315, 0]
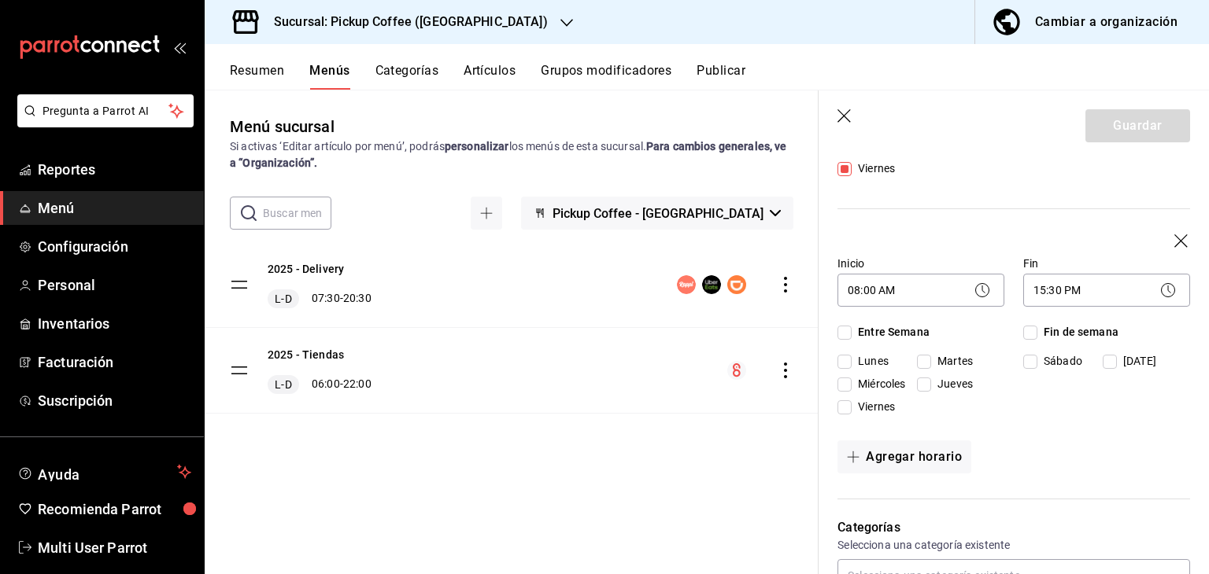
click at [1026, 331] on input "Fin de semana" at bounding box center [1030, 333] width 14 height 14
checkbox input "true"
click at [1097, 120] on button "Guardar" at bounding box center [1137, 125] width 105 height 33
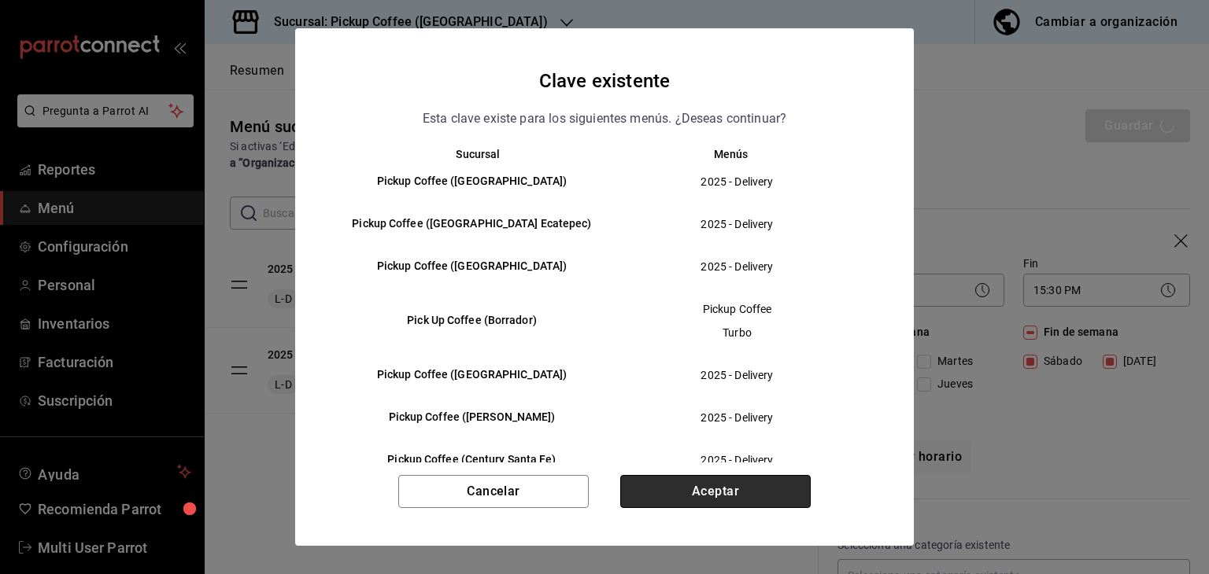
click at [755, 490] on button "Aceptar" at bounding box center [715, 491] width 190 height 33
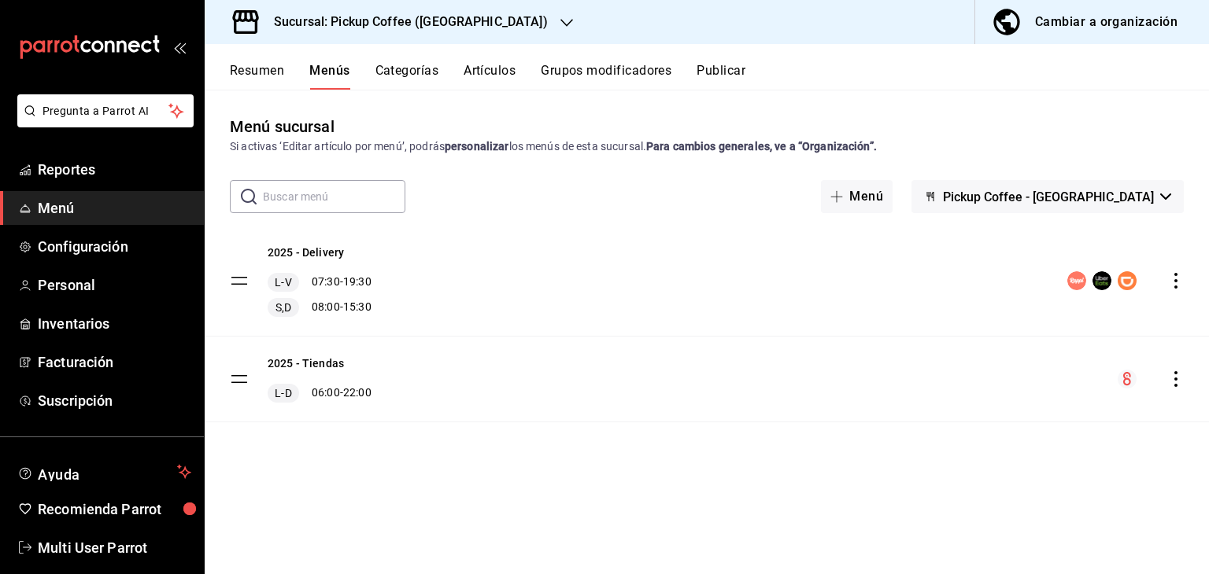
click at [727, 76] on button "Publicar" at bounding box center [720, 76] width 49 height 27
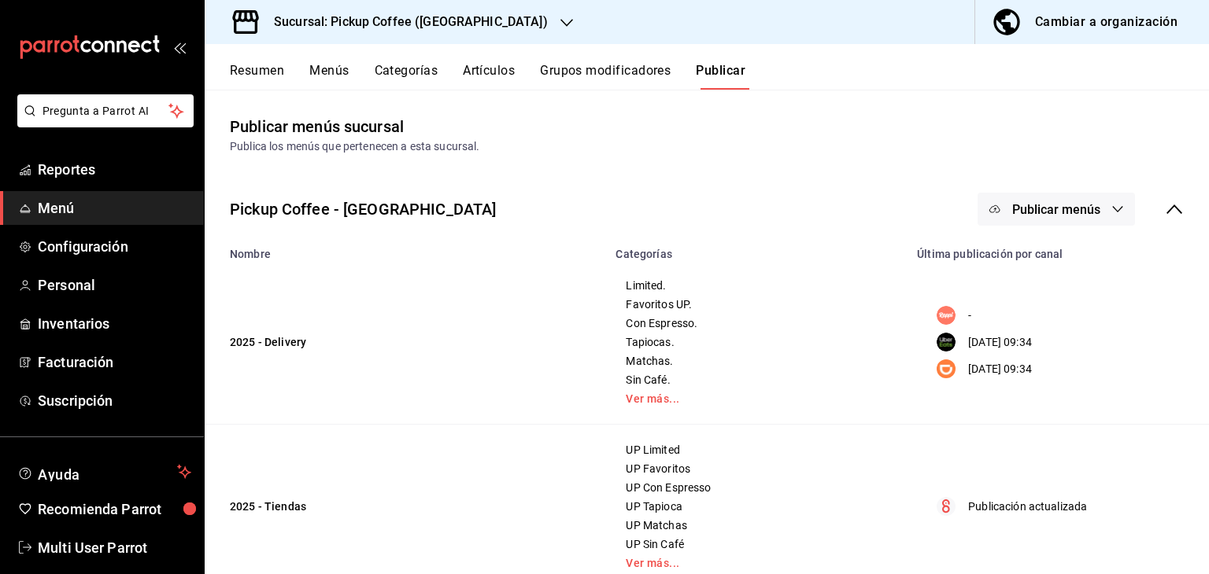
click at [989, 202] on button "Publicar menús" at bounding box center [1055, 209] width 157 height 33
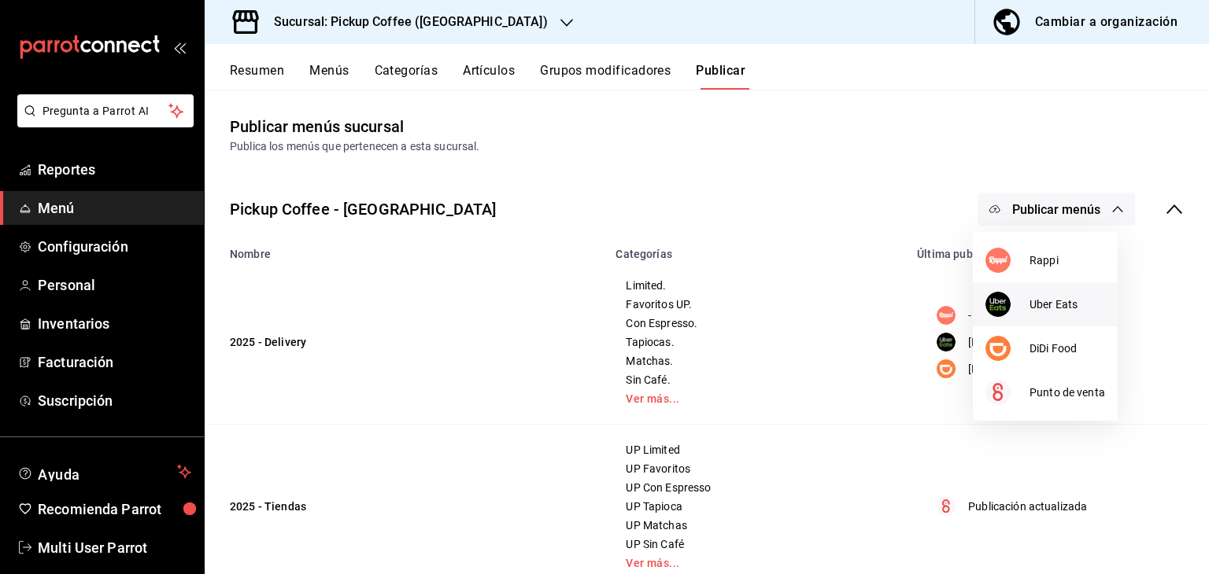
click at [1010, 312] on div at bounding box center [1007, 304] width 44 height 25
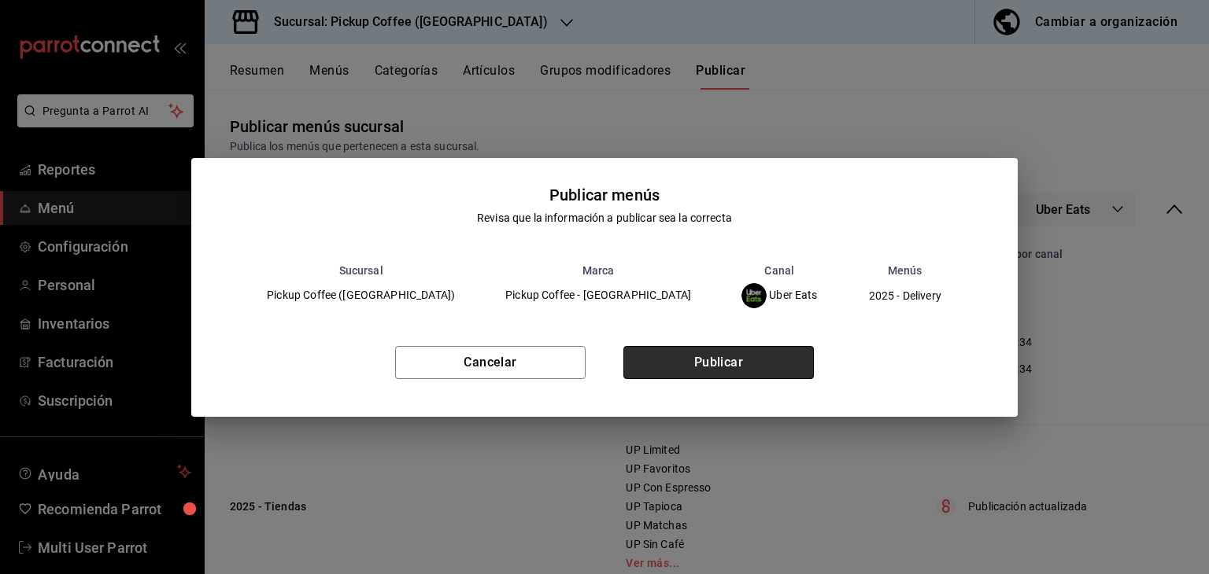
click at [752, 374] on button "Publicar" at bounding box center [718, 362] width 190 height 33
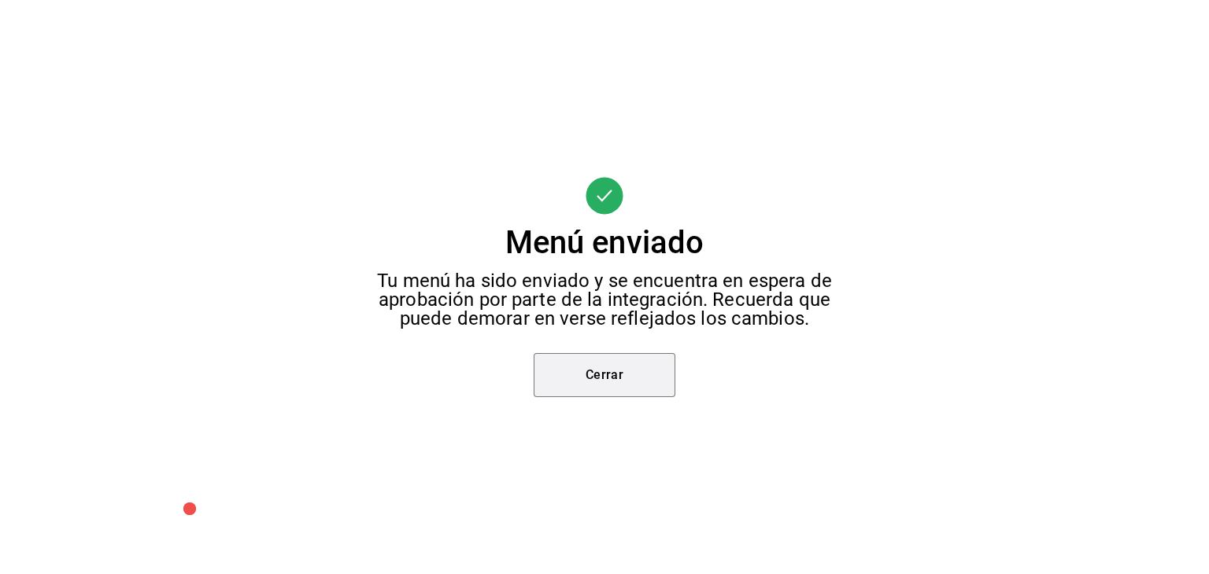
click at [608, 359] on button "Cerrar" at bounding box center [605, 375] width 142 height 44
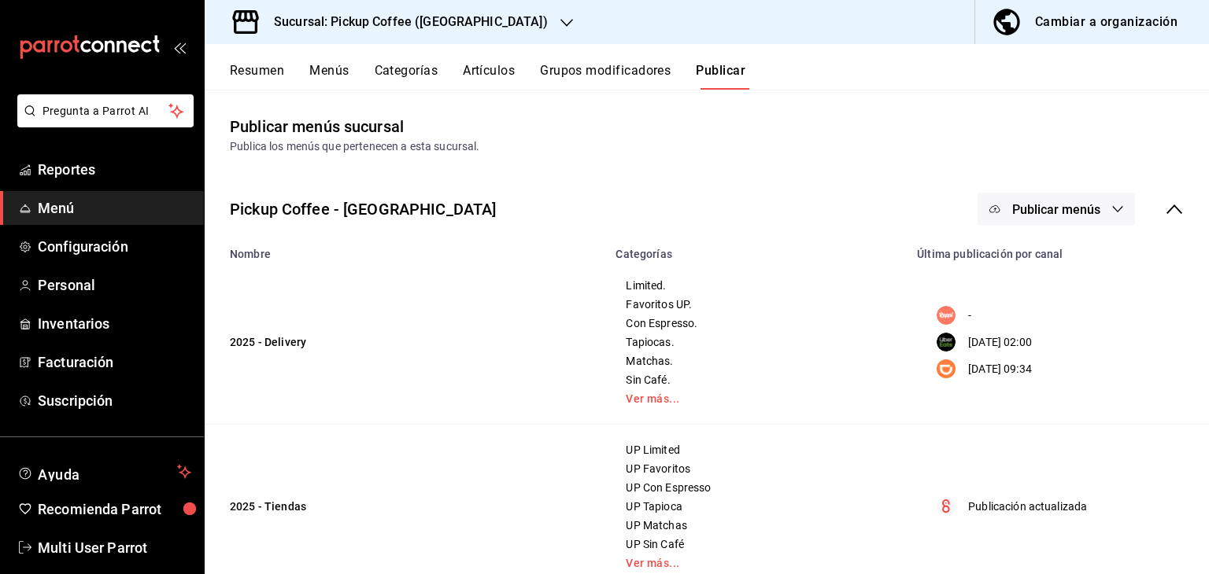
click at [1095, 210] on div at bounding box center [604, 287] width 1209 height 574
click at [1095, 210] on button "Publicar menús" at bounding box center [1055, 209] width 157 height 33
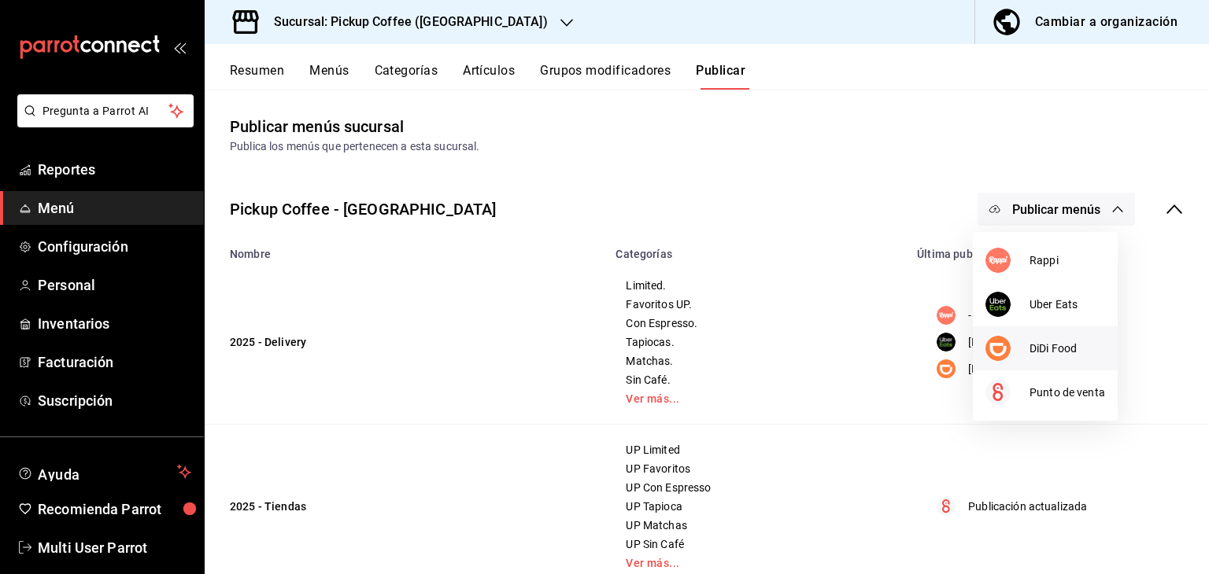
click at [1027, 344] on div at bounding box center [1007, 348] width 44 height 25
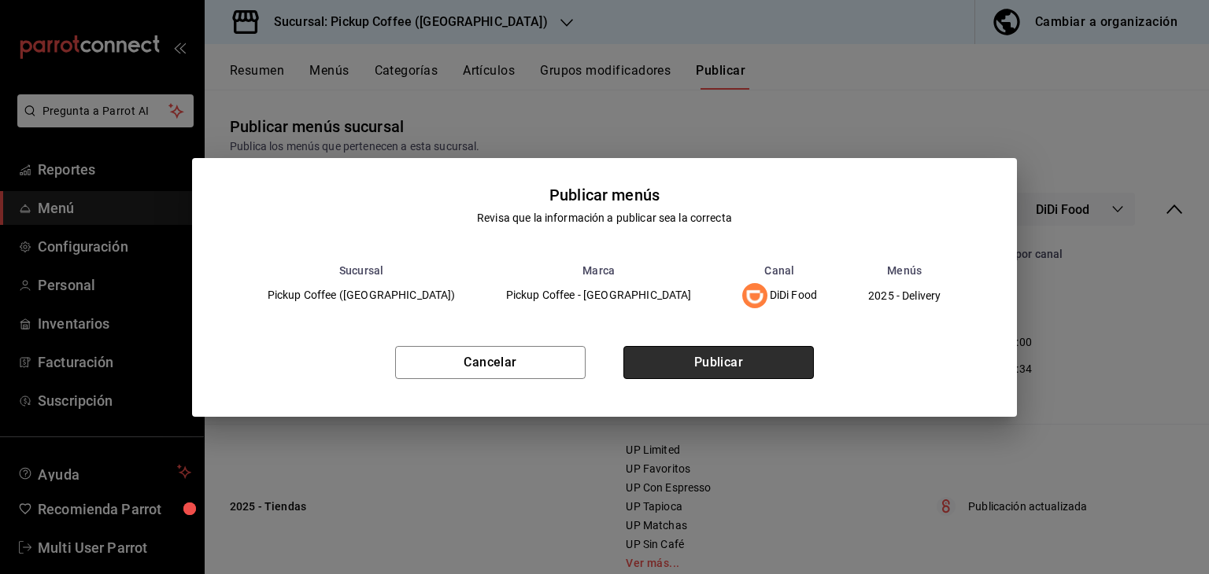
click at [794, 366] on button "Publicar" at bounding box center [718, 362] width 190 height 33
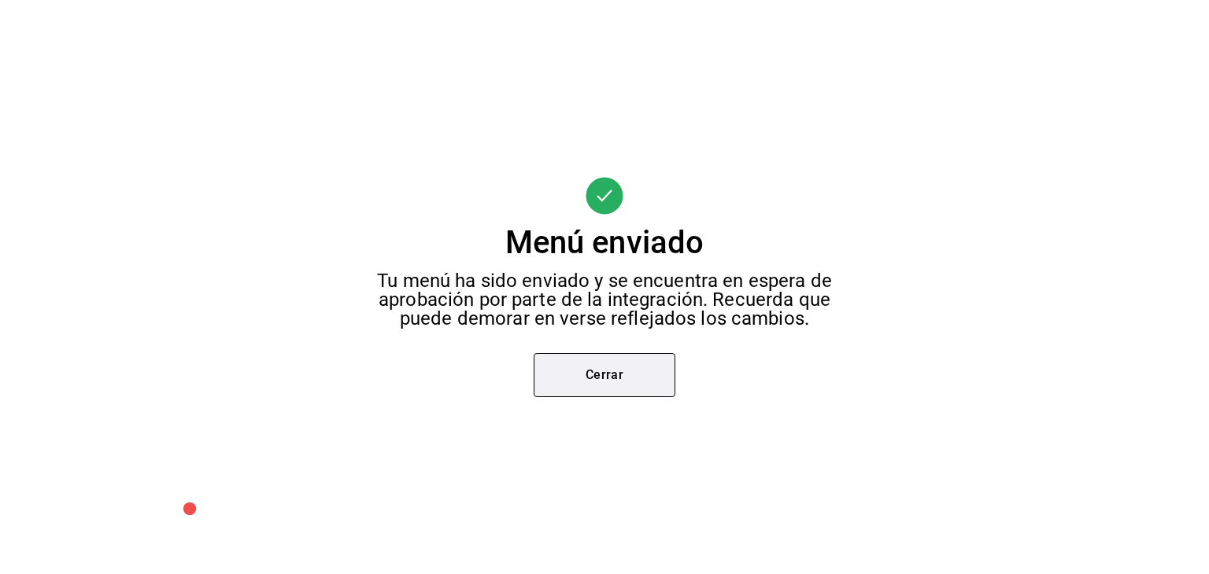
click at [586, 356] on button "Cerrar" at bounding box center [605, 375] width 142 height 44
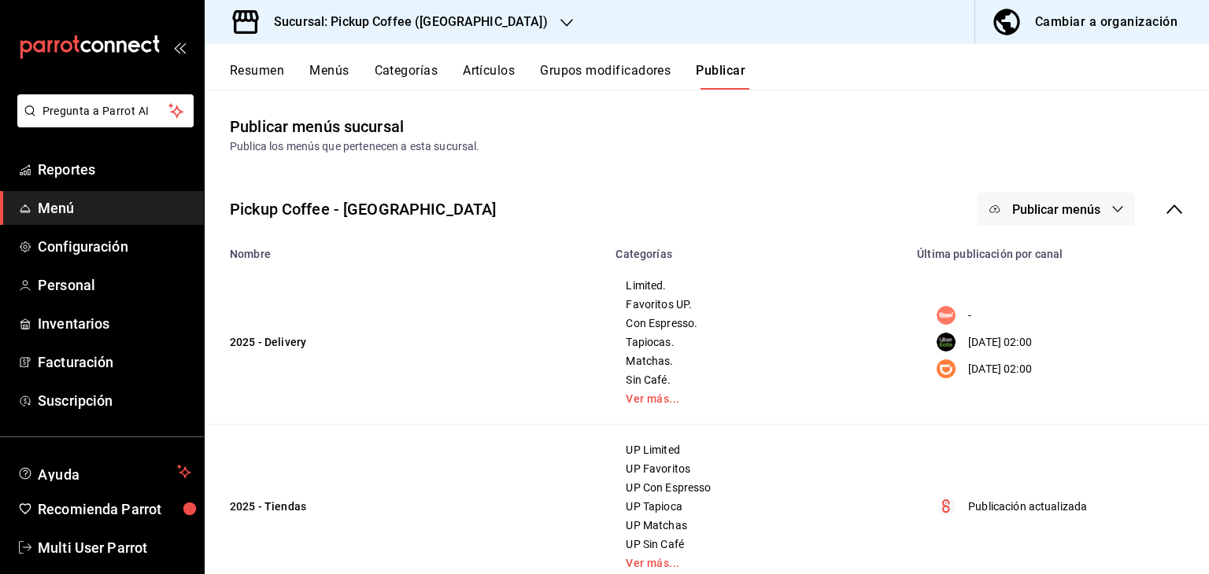
click at [1025, 199] on button "Publicar menús" at bounding box center [1055, 209] width 157 height 33
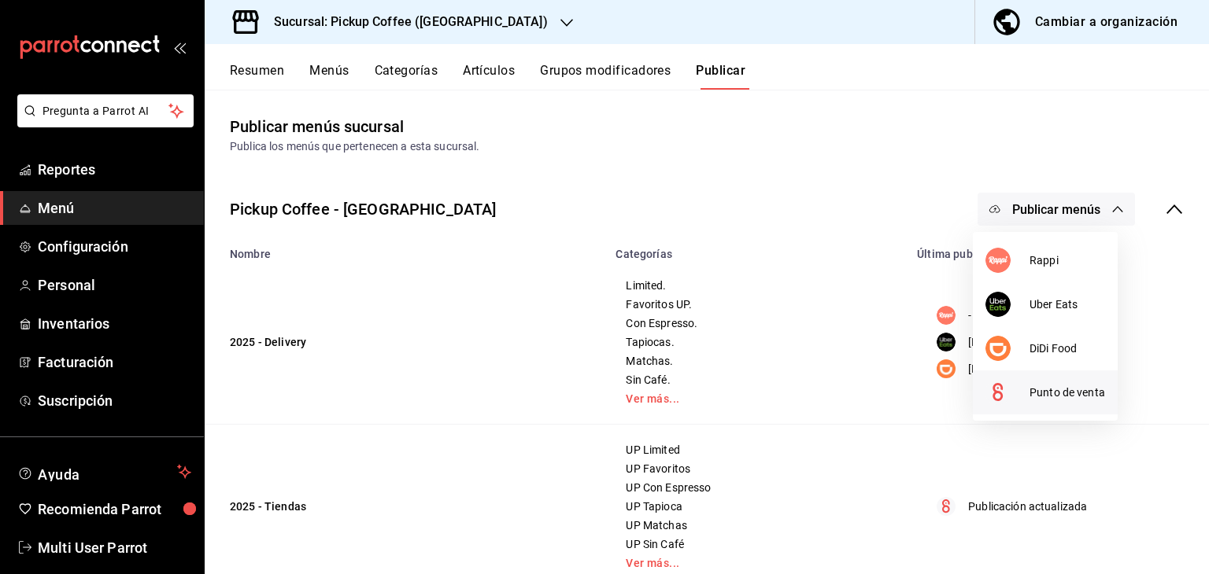
click at [1014, 382] on div at bounding box center [1007, 392] width 44 height 25
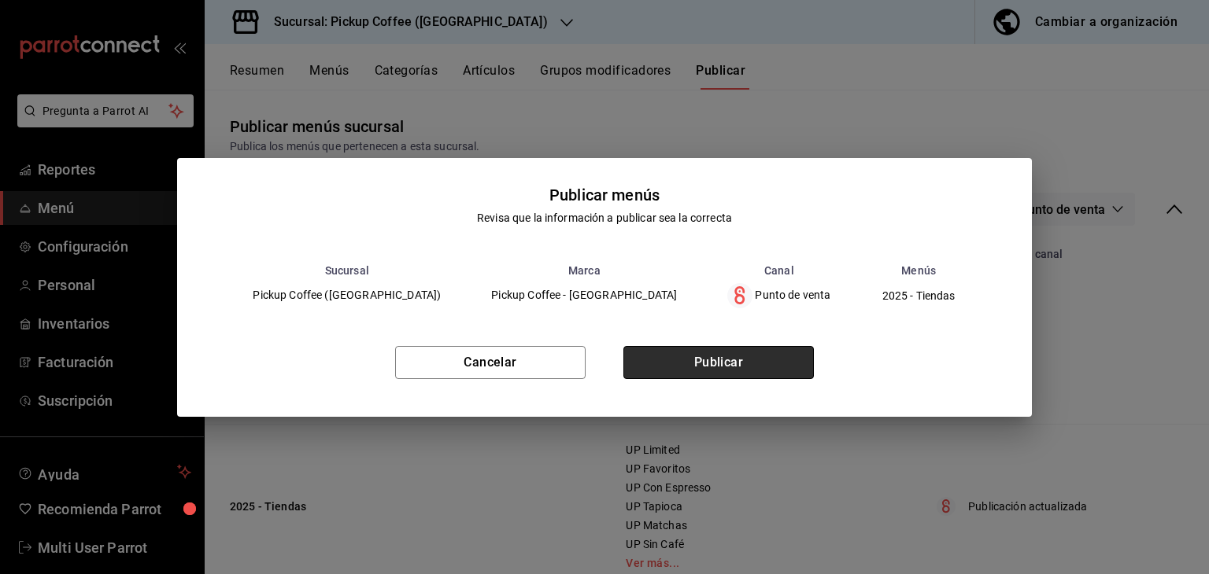
click at [740, 358] on button "Publicar" at bounding box center [718, 362] width 190 height 33
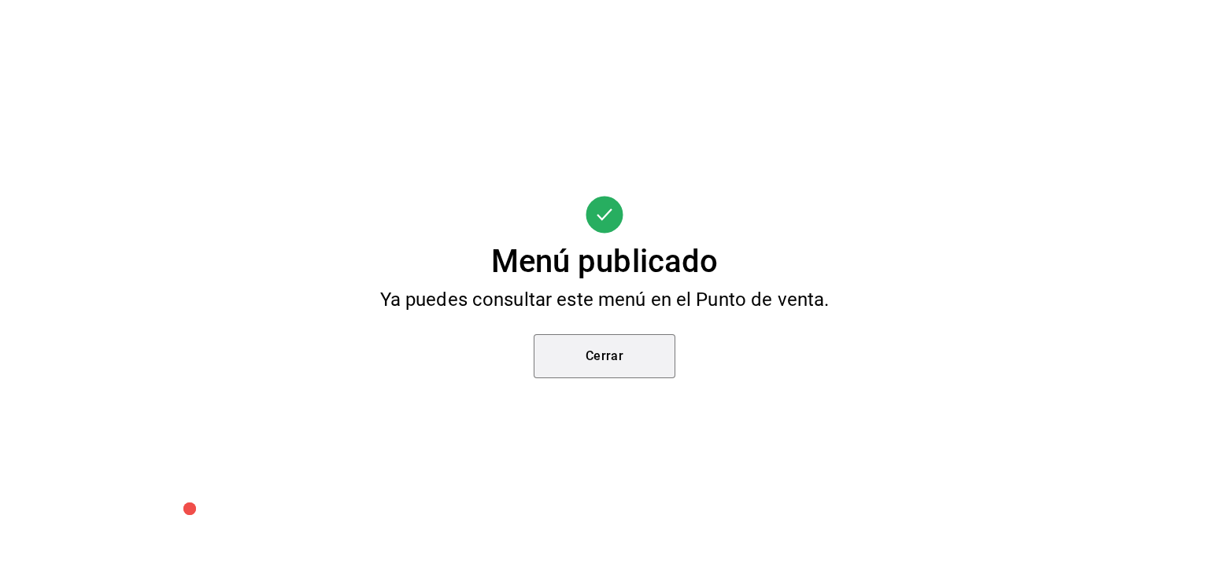
click at [594, 374] on button "Cerrar" at bounding box center [605, 356] width 142 height 44
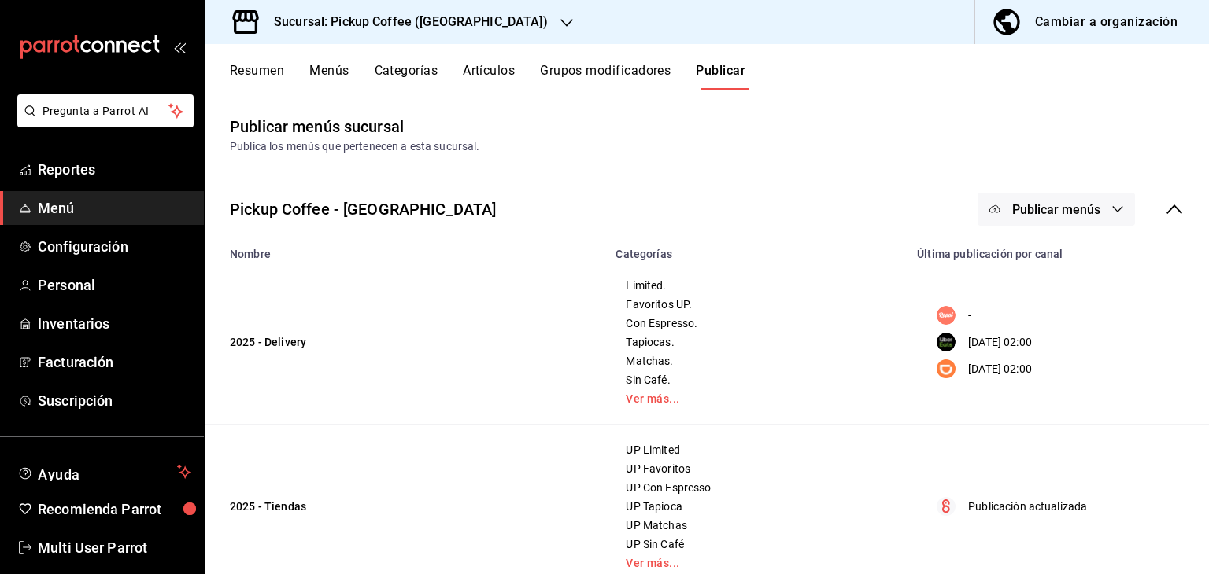
click at [360, 28] on h3 "Sucursal: Pickup Coffee (Santa Fe)" at bounding box center [404, 22] width 286 height 19
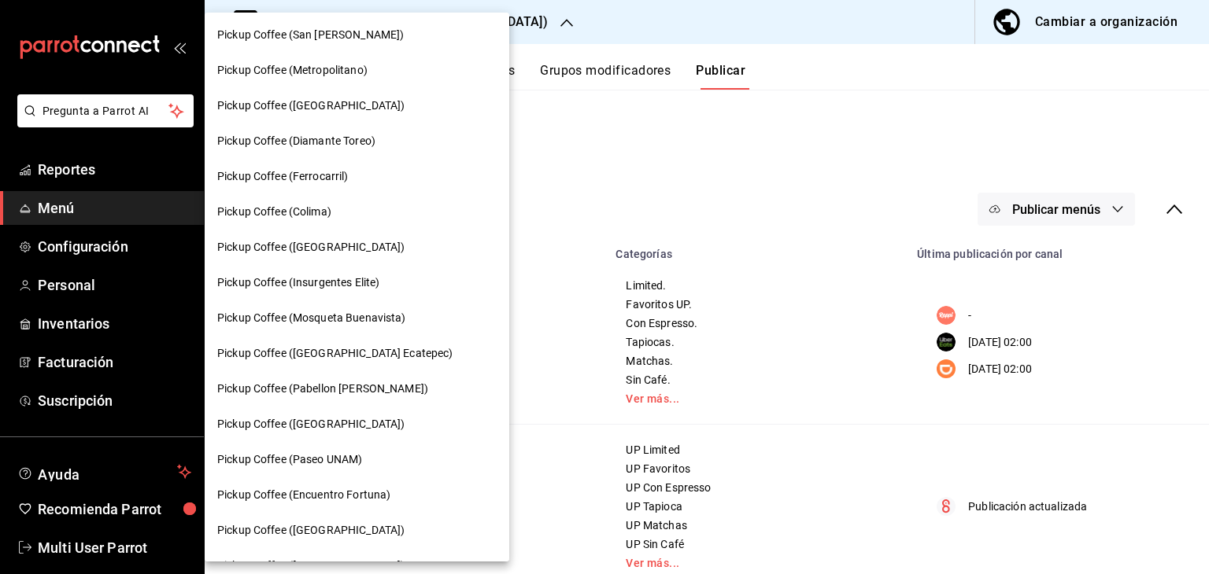
scroll to position [652, 0]
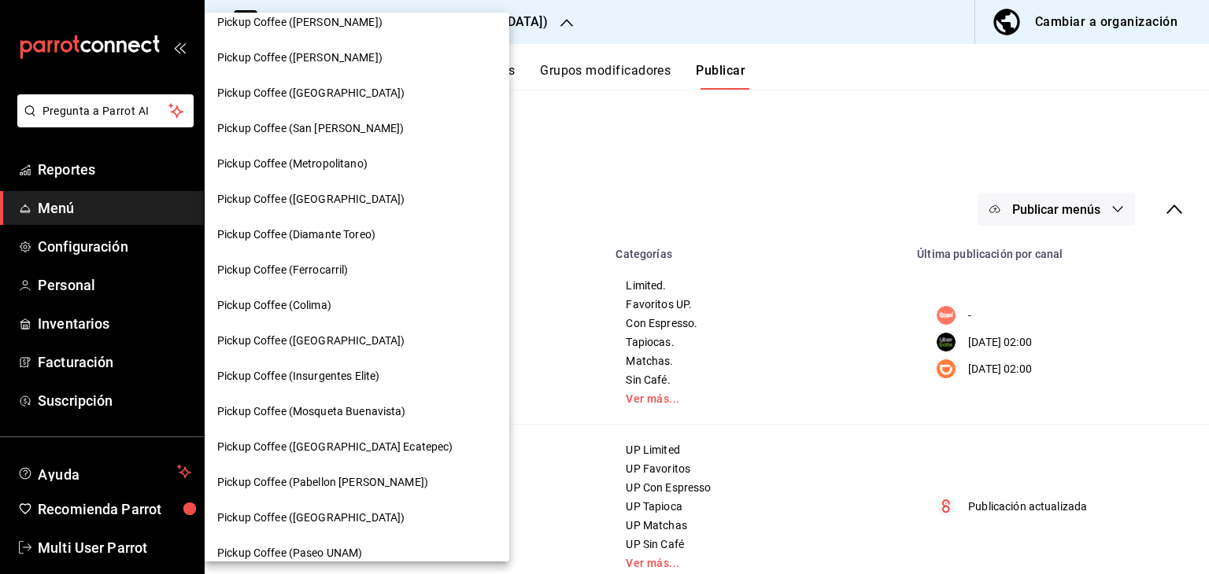
click at [328, 135] on span "Pickup Coffee (San [PERSON_NAME])" at bounding box center [310, 128] width 187 height 17
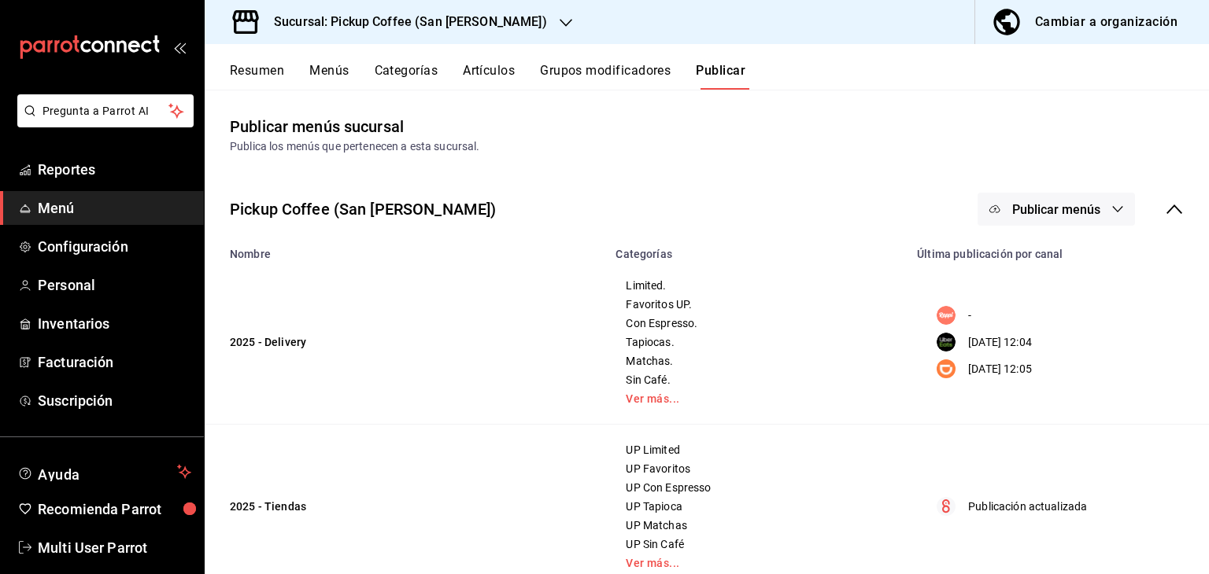
click at [334, 77] on button "Menús" at bounding box center [328, 76] width 39 height 27
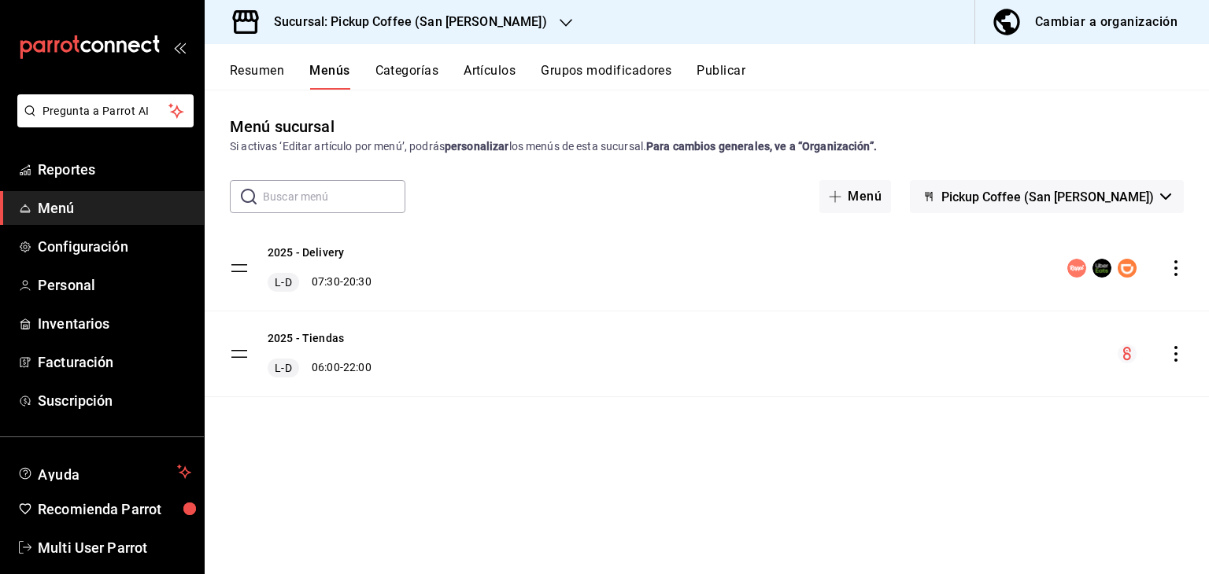
click at [1169, 268] on icon "actions" at bounding box center [1176, 268] width 16 height 16
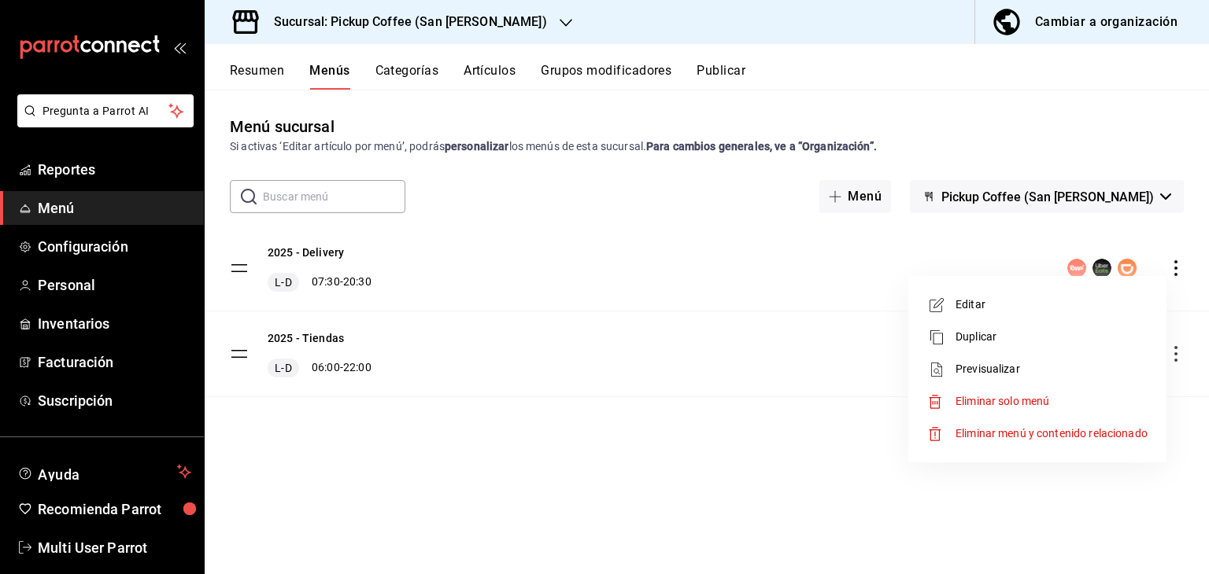
click at [1055, 309] on span "Editar" at bounding box center [1051, 305] width 192 height 17
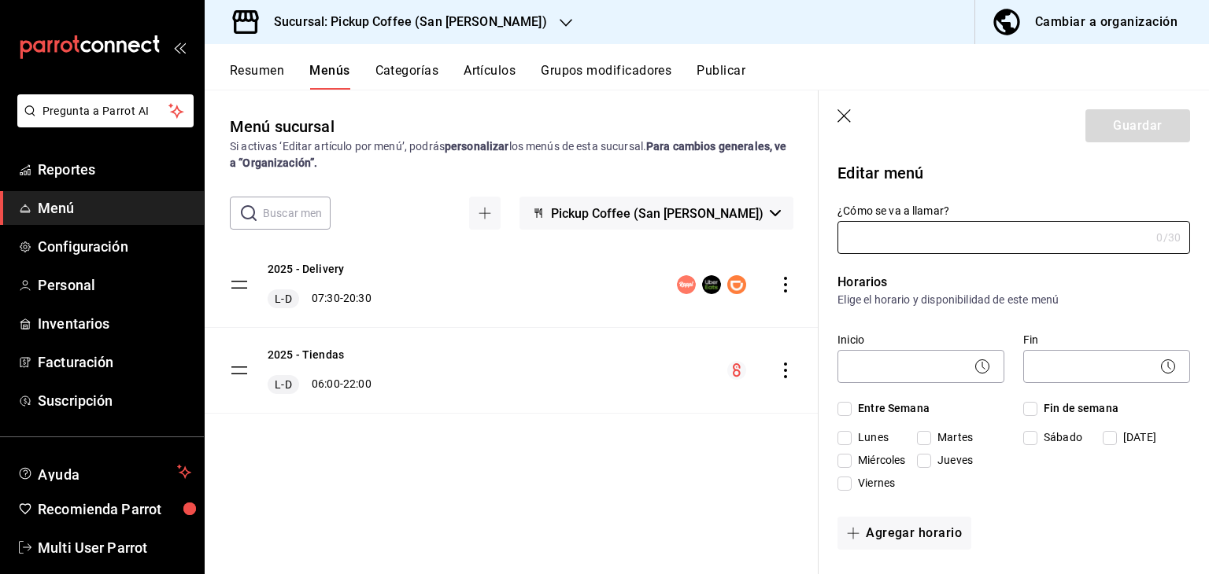
type input "2025 - Delivery"
checkbox input "true"
type input "P2025OLDMENU"
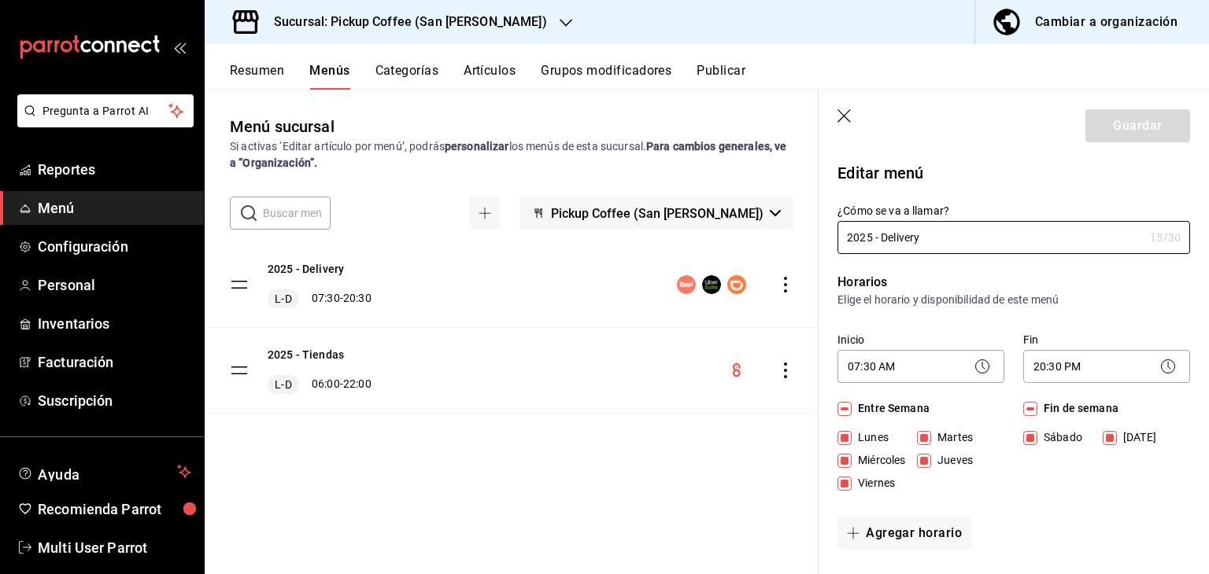
click at [842, 112] on icon "button" at bounding box center [845, 117] width 16 height 16
checkbox input "false"
type input "1758528104363"
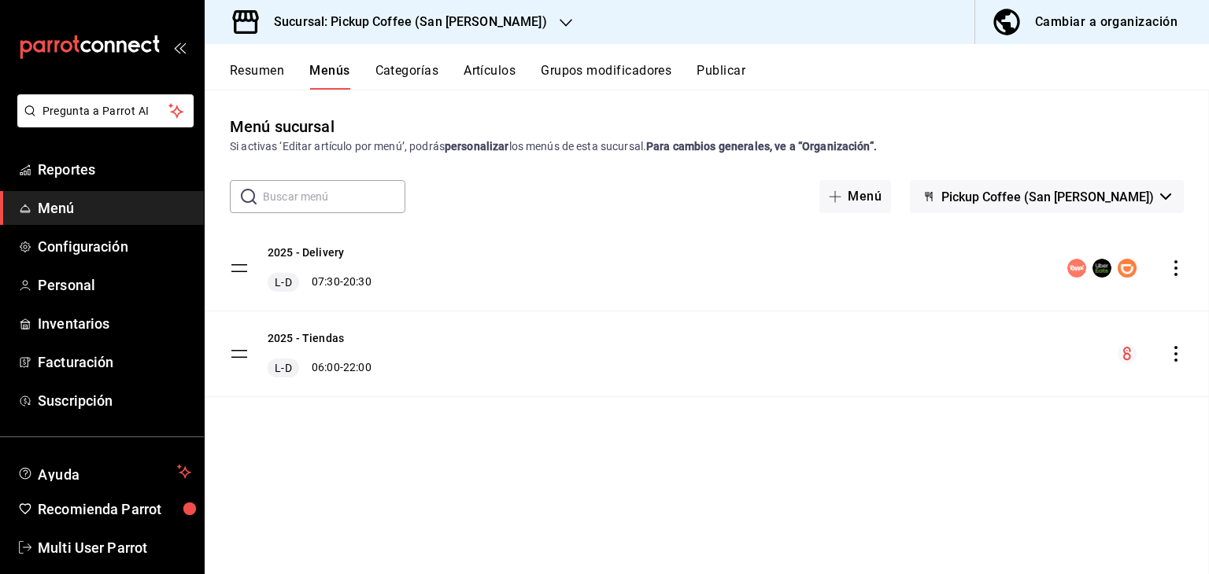
checkbox input "false"
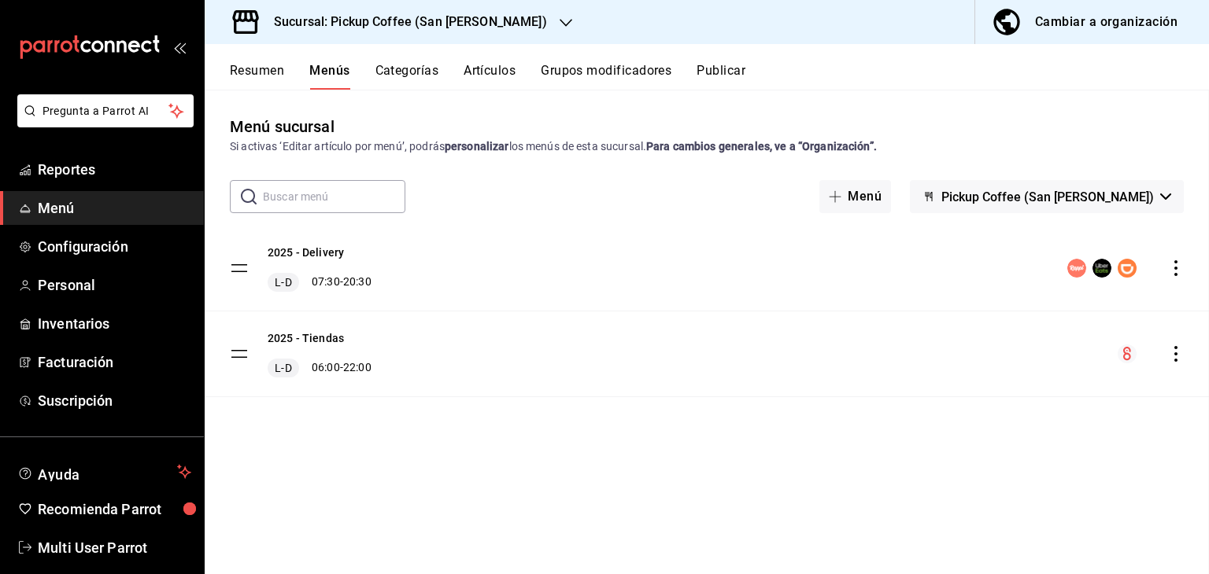
checkbox input "false"
click at [737, 65] on button "Publicar" at bounding box center [720, 76] width 49 height 27
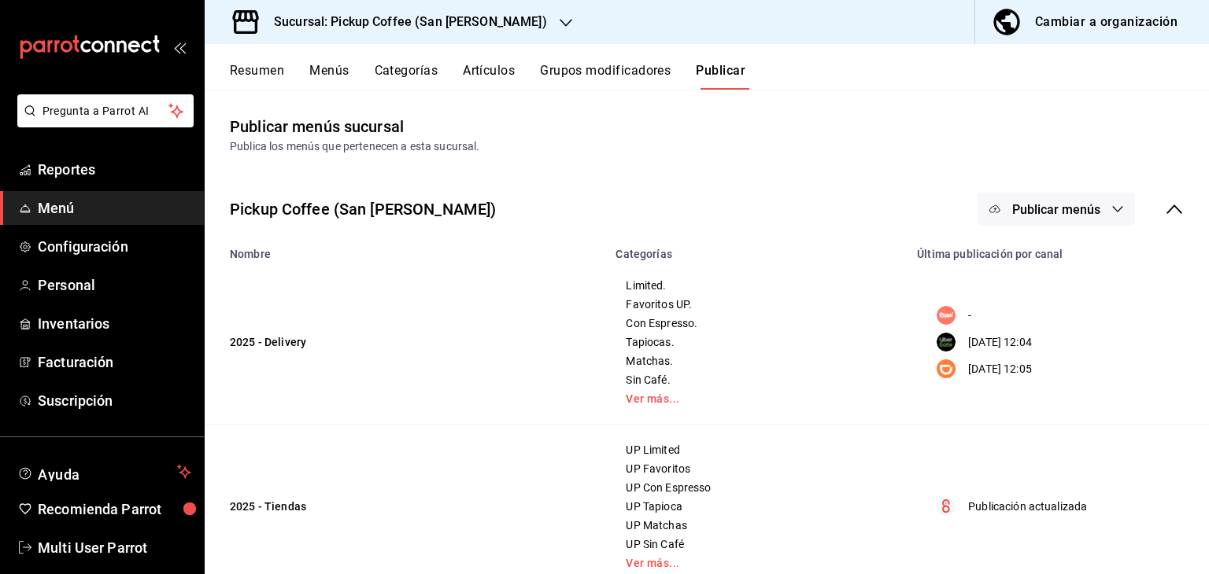
click at [1070, 220] on button "Publicar menús" at bounding box center [1055, 209] width 157 height 33
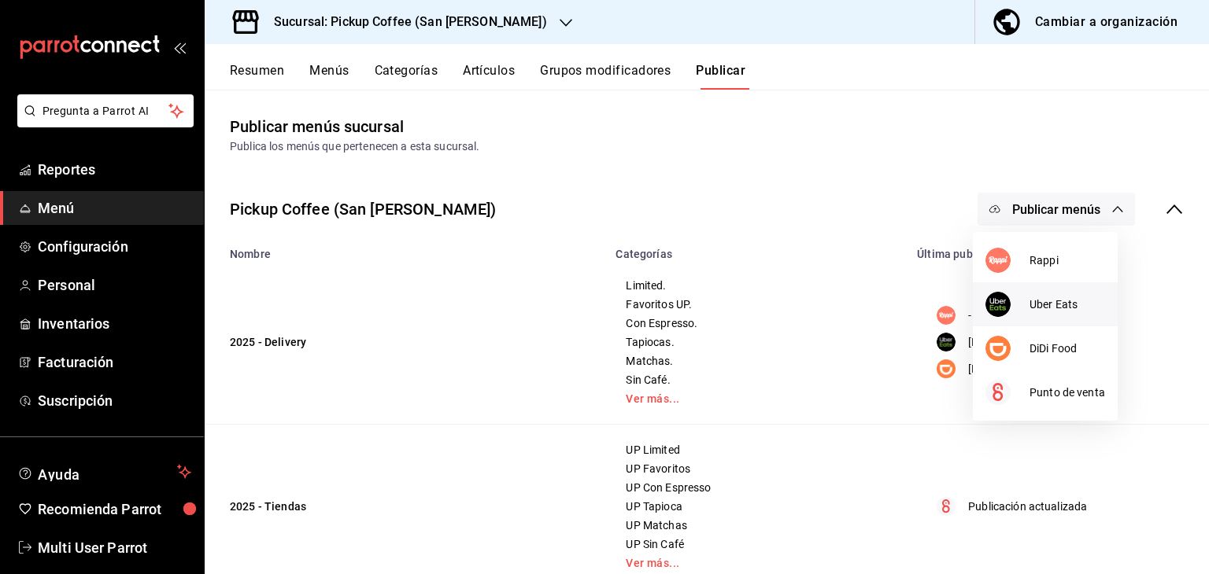
click at [1051, 303] on span "Uber Eats" at bounding box center [1067, 305] width 76 height 17
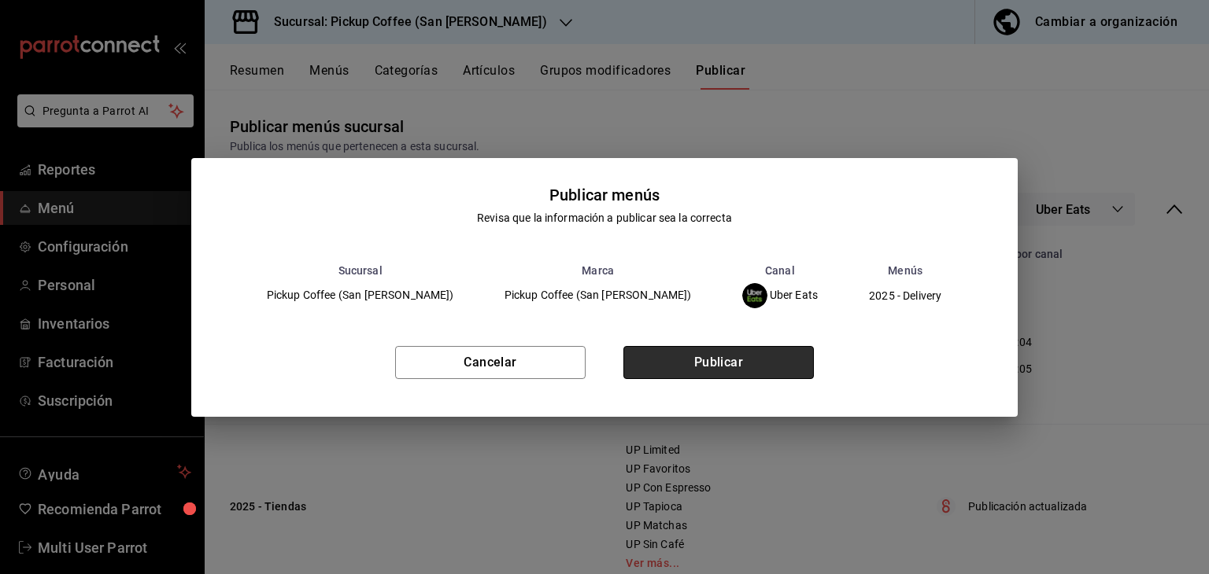
click at [731, 365] on button "Publicar" at bounding box center [718, 362] width 190 height 33
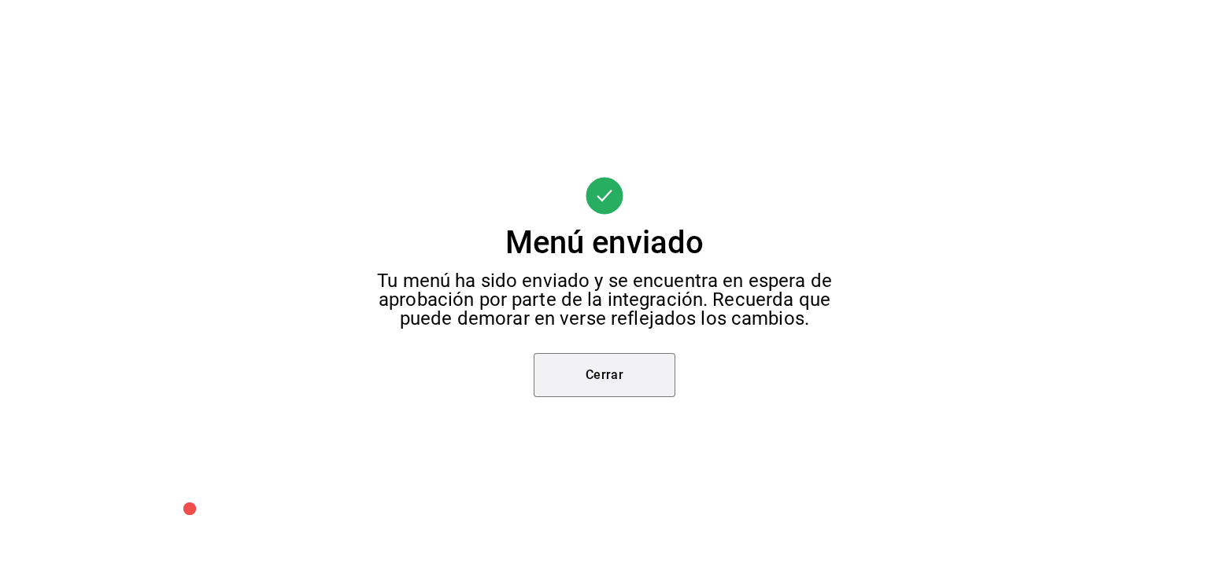
click at [598, 387] on button "Cerrar" at bounding box center [605, 375] width 142 height 44
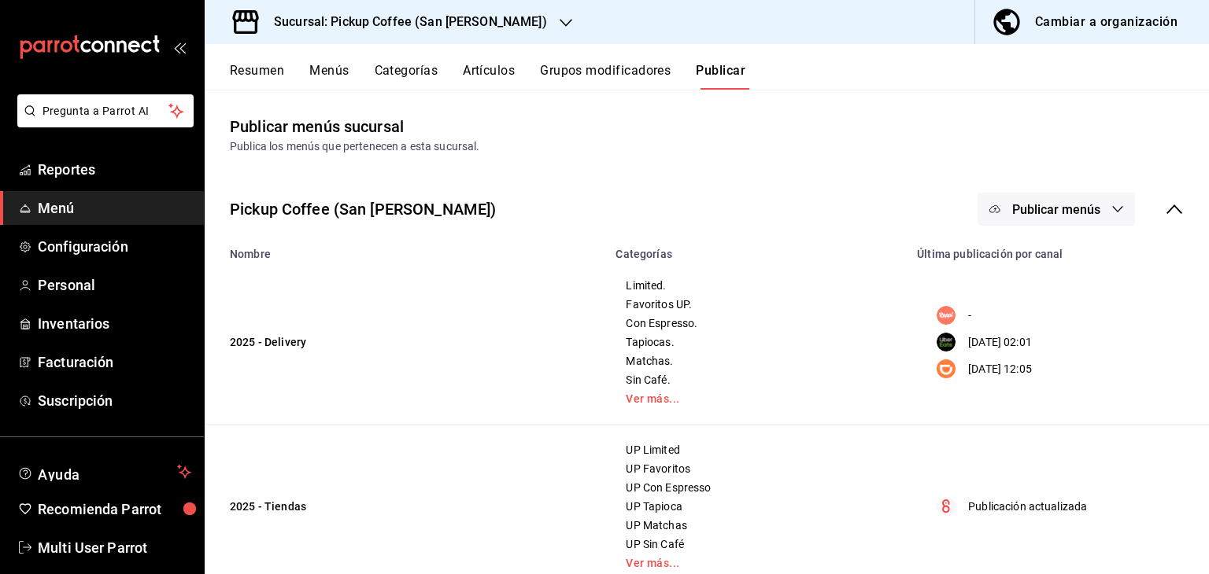
click at [1051, 222] on button "Publicar menús" at bounding box center [1055, 209] width 157 height 33
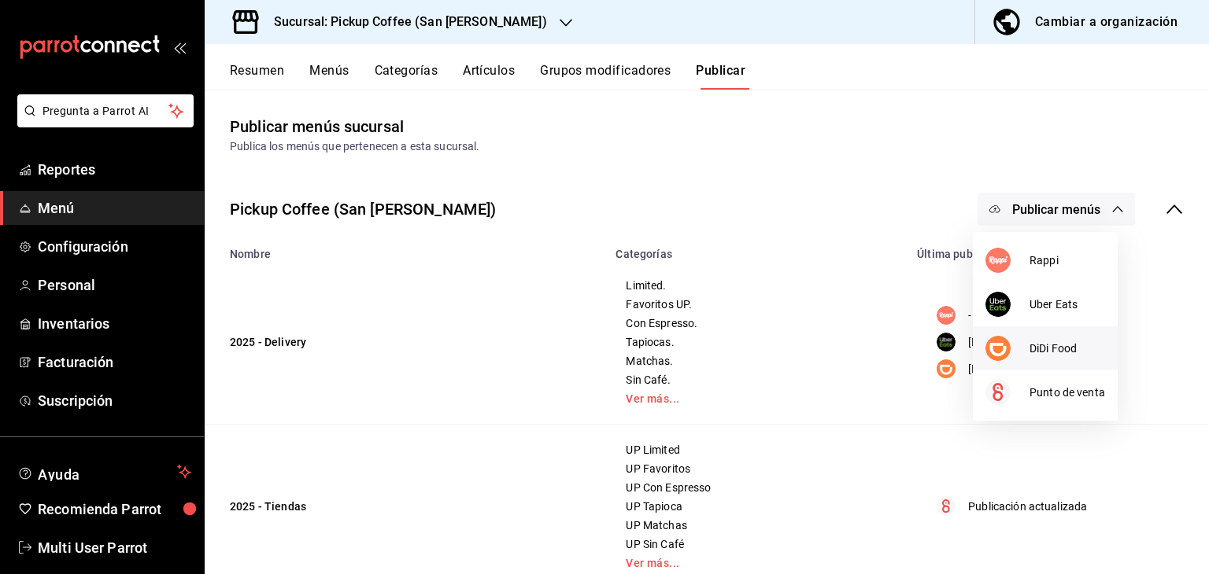
click at [1033, 332] on li "DiDi Food" at bounding box center [1045, 349] width 145 height 44
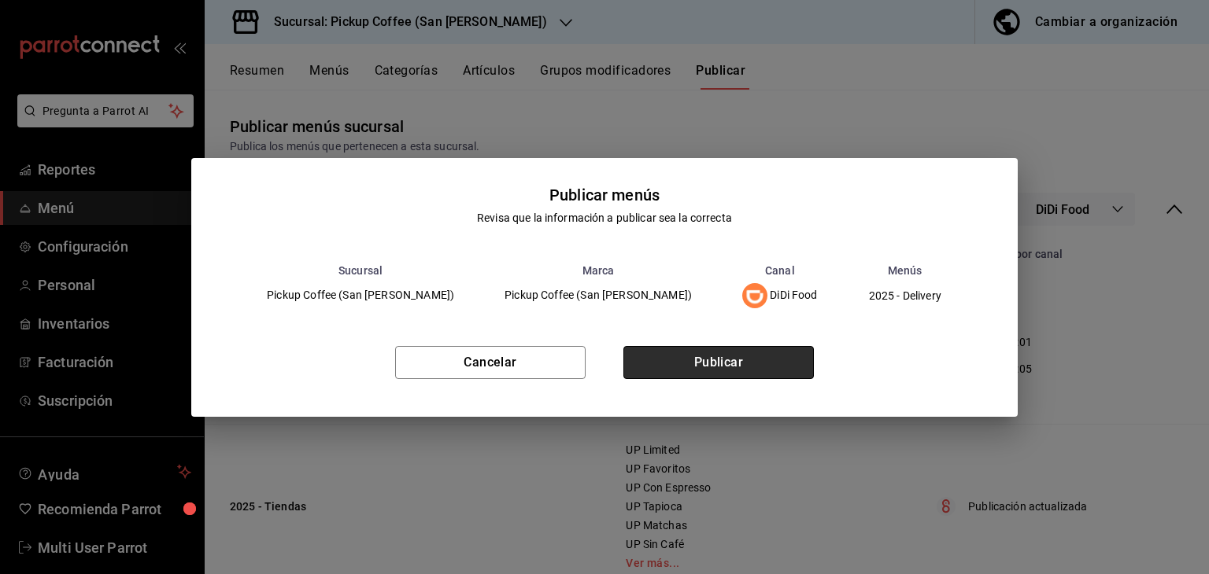
click at [721, 364] on button "Publicar" at bounding box center [718, 362] width 190 height 33
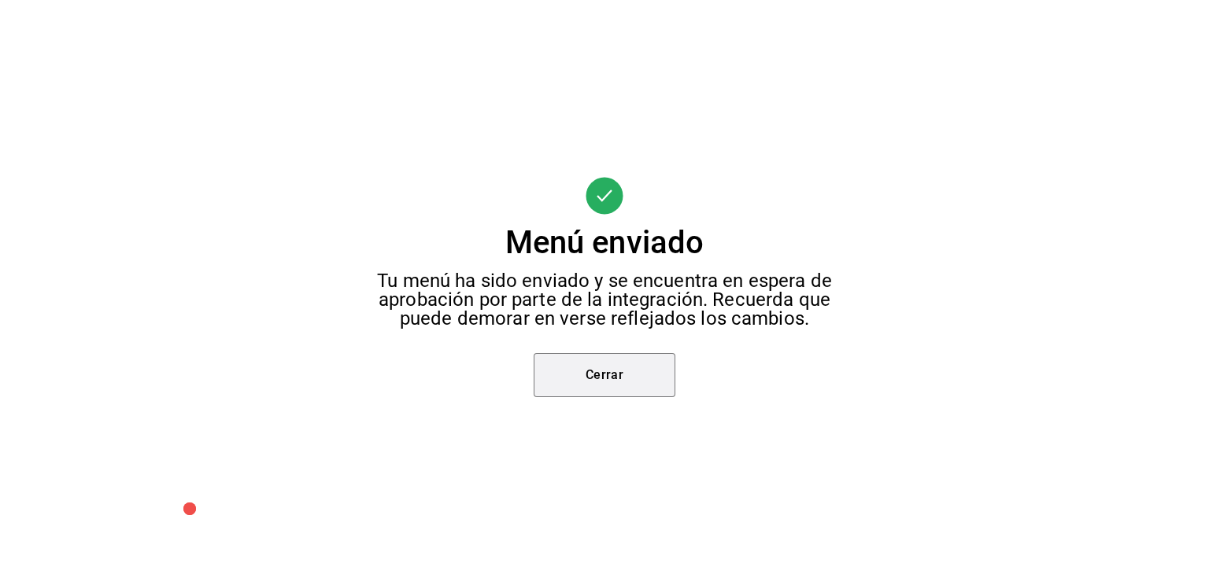
click at [573, 385] on button "Cerrar" at bounding box center [605, 375] width 142 height 44
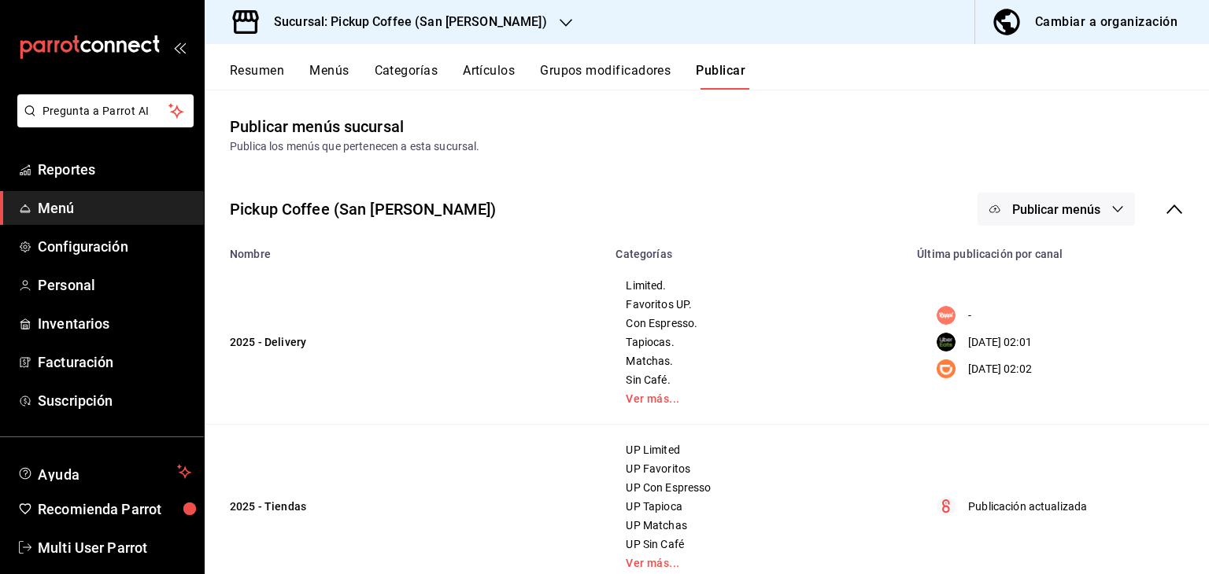
click at [578, 379] on div at bounding box center [604, 287] width 1209 height 574
click at [1056, 199] on button "Publicar menús" at bounding box center [1055, 209] width 157 height 33
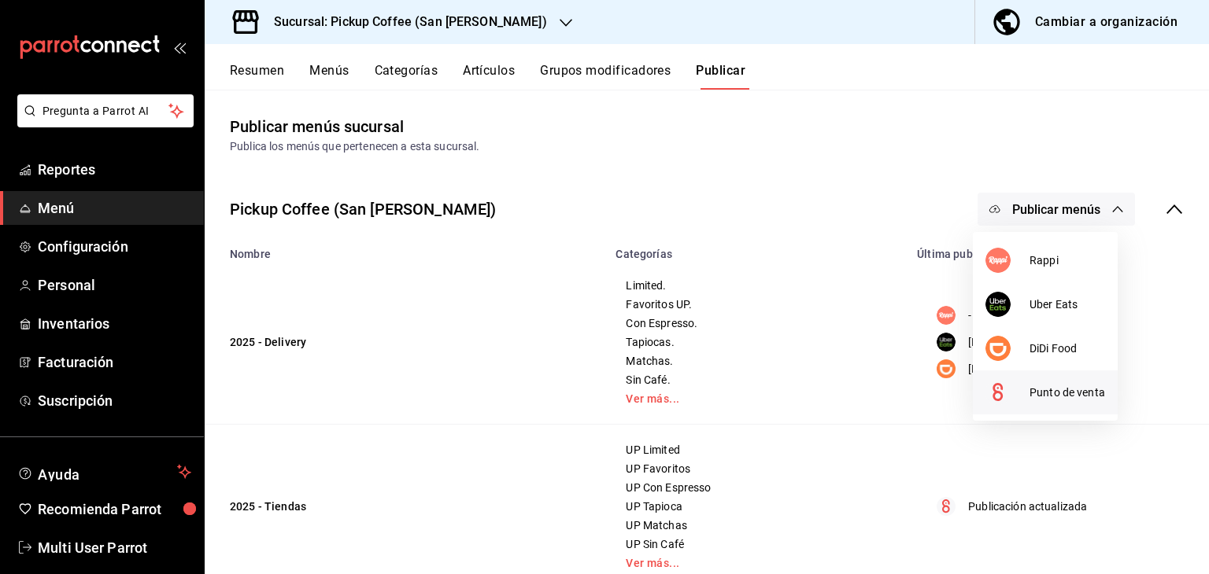
click at [1026, 385] on div at bounding box center [1007, 392] width 44 height 25
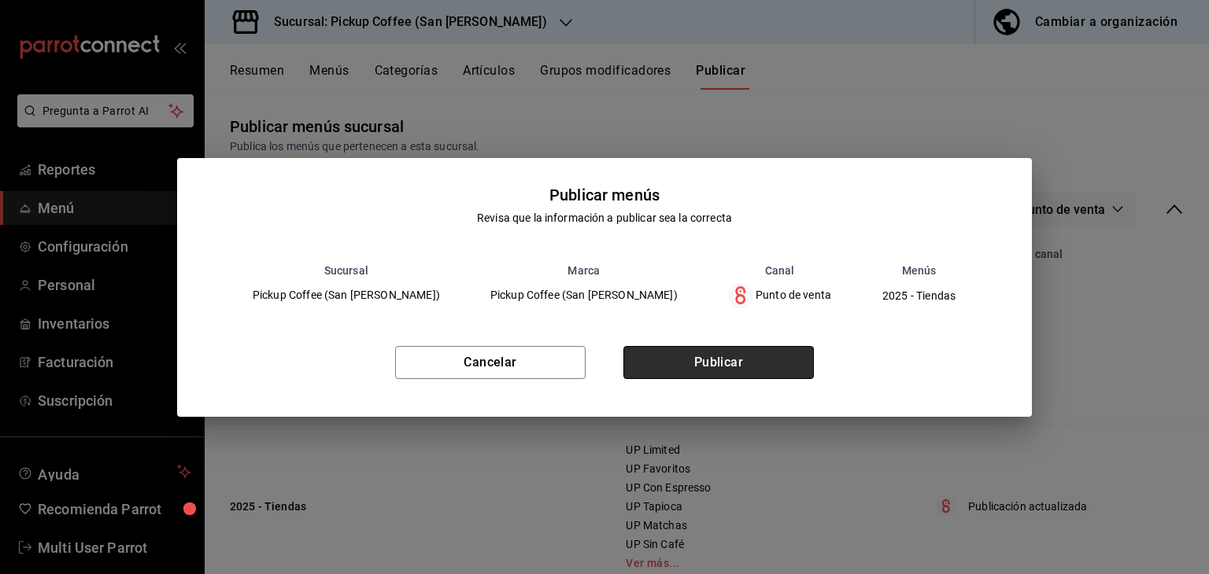
click at [681, 359] on button "Publicar" at bounding box center [718, 362] width 190 height 33
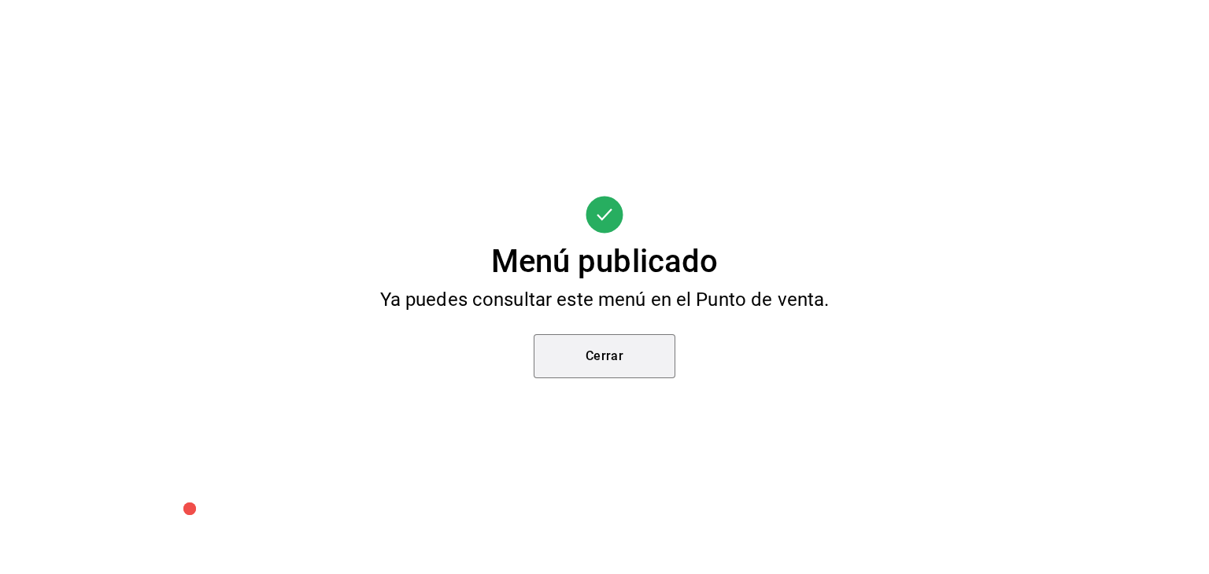
click at [615, 360] on button "Cerrar" at bounding box center [605, 356] width 142 height 44
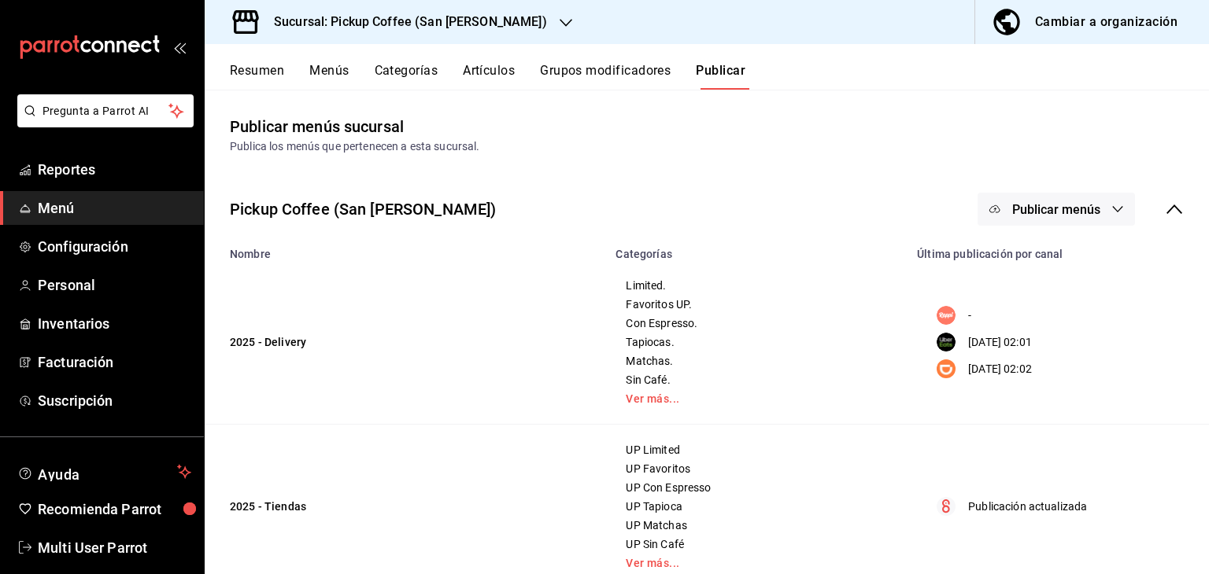
click at [263, 14] on h3 "Sucursal: Pickup Coffee (San Jeronimo)" at bounding box center [404, 22] width 286 height 19
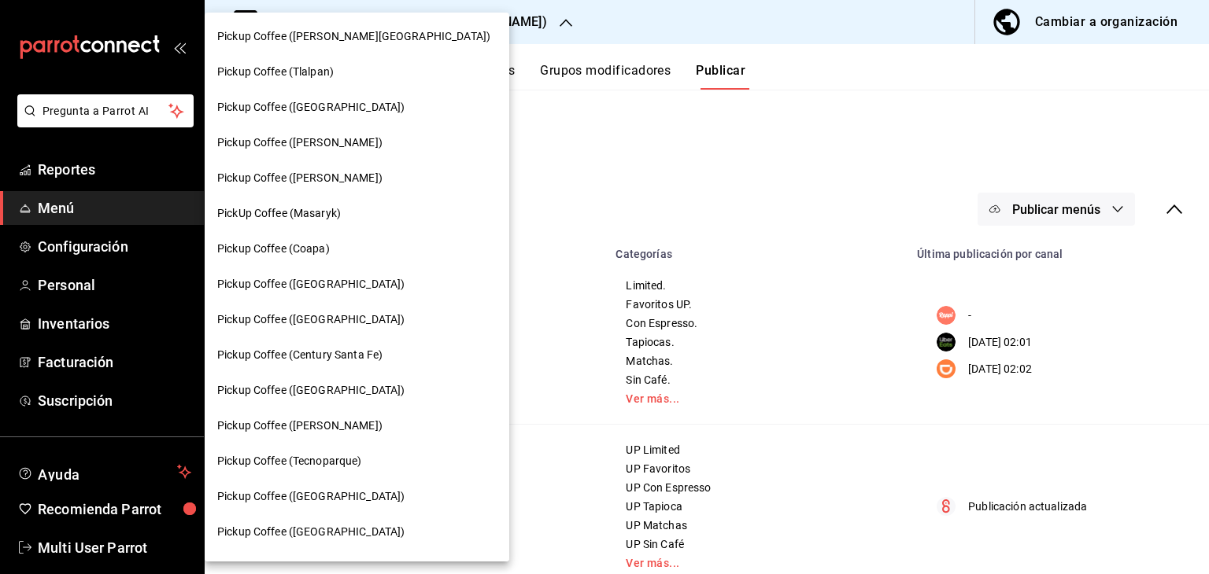
click at [292, 23] on div "Pickup Coffee ([PERSON_NAME][GEOGRAPHIC_DATA])" at bounding box center [357, 36] width 305 height 35
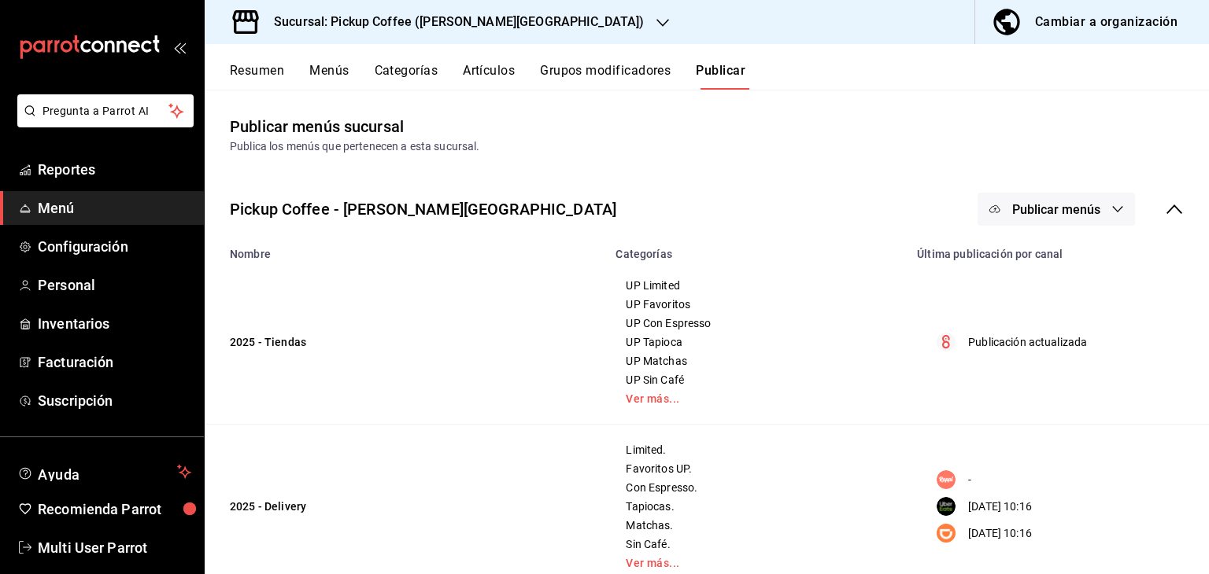
click at [336, 69] on button "Menús" at bounding box center [328, 76] width 39 height 27
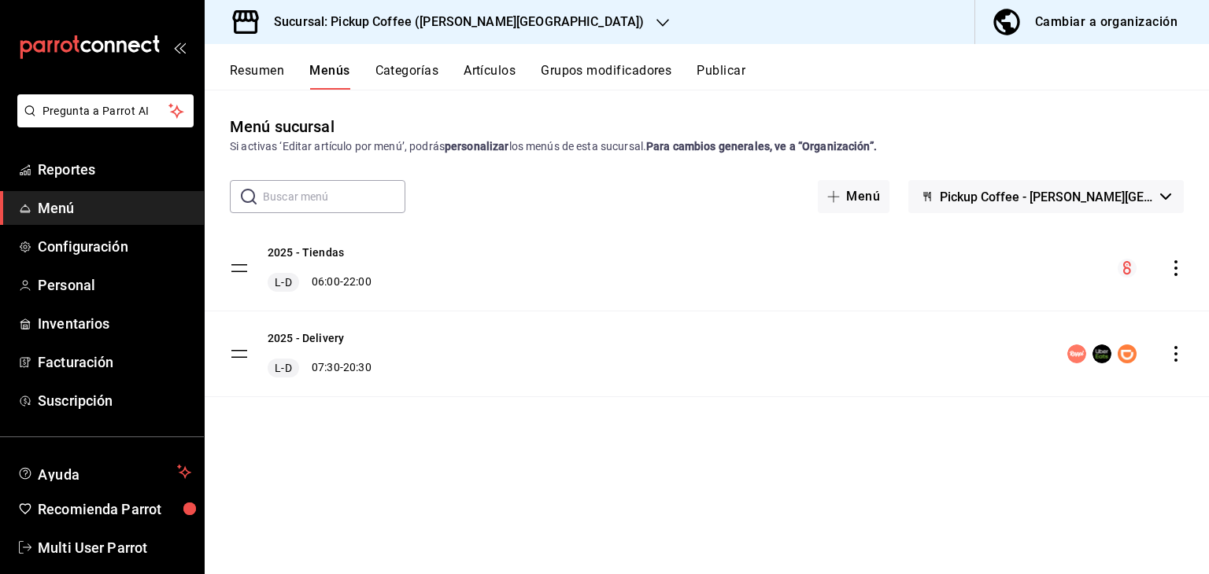
click at [1171, 347] on icon "actions" at bounding box center [1176, 354] width 16 height 16
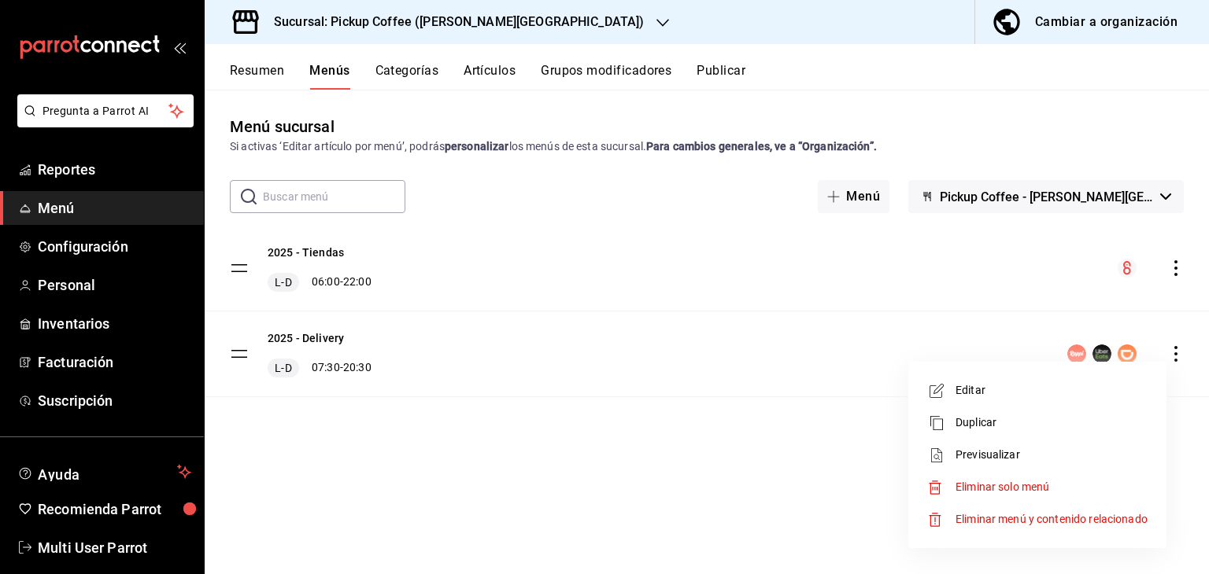
click at [1058, 393] on span "Editar" at bounding box center [1051, 390] width 192 height 17
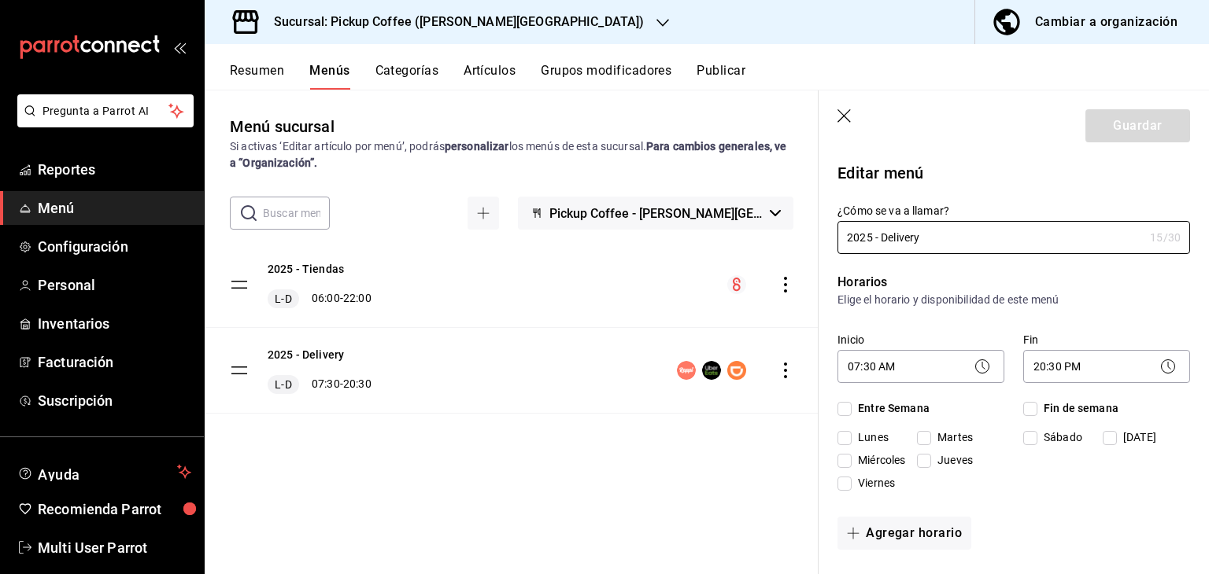
checkbox input "true"
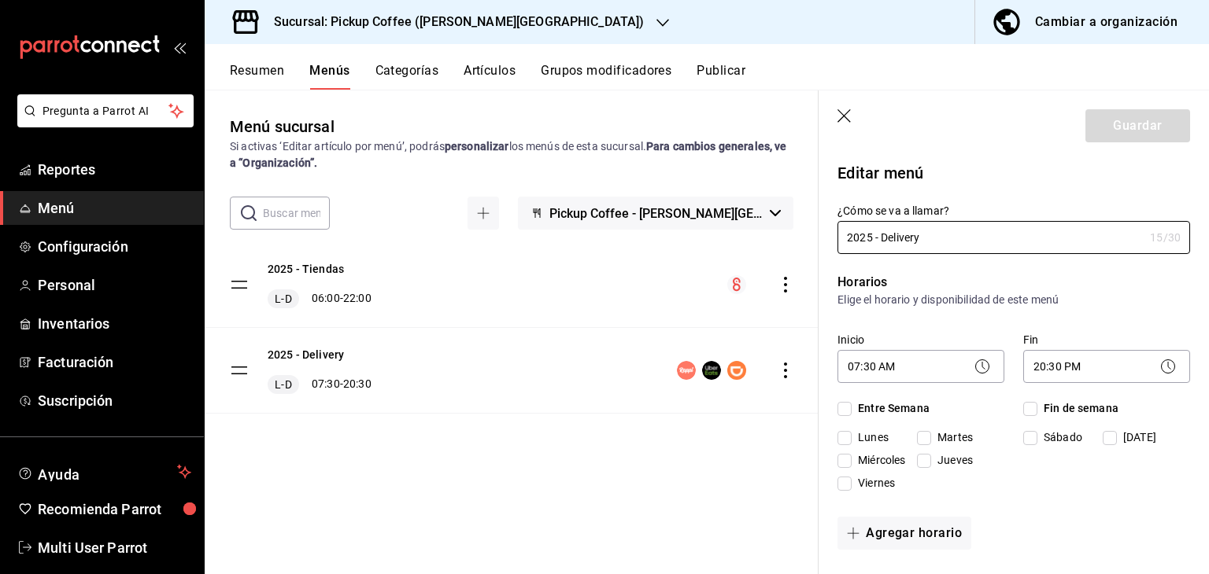
checkbox input "true"
click at [957, 370] on body "Pregunta a Parrot AI Reportes Menú Configuración Personal Inventarios Facturaci…" at bounding box center [604, 350] width 1209 height 700
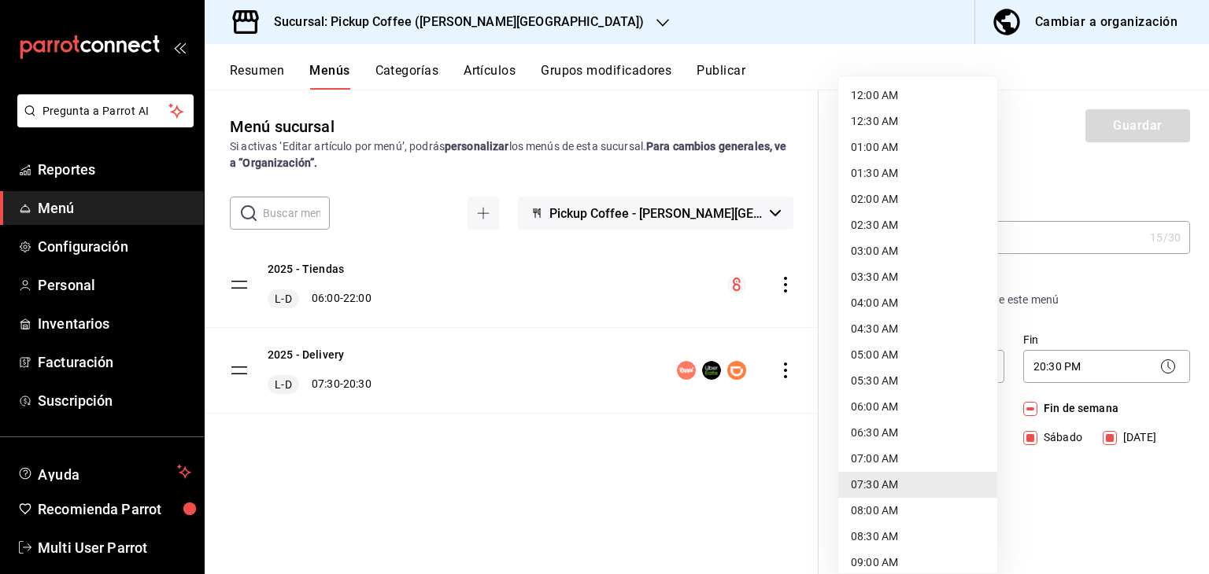
click at [886, 431] on li "06:30 AM" at bounding box center [917, 433] width 159 height 26
type input "06:30"
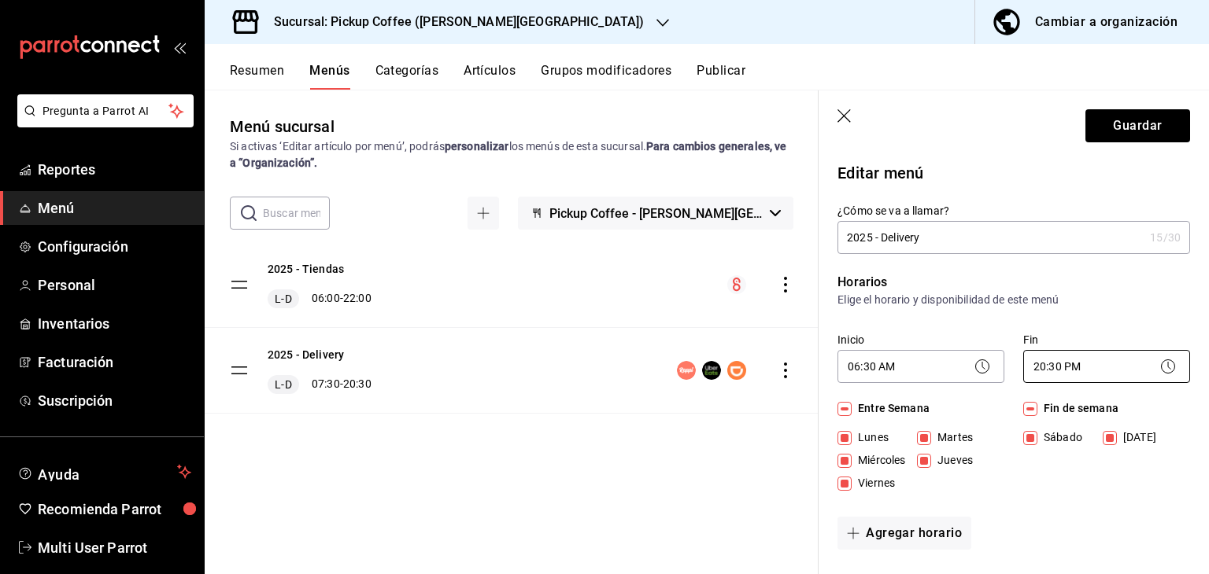
click at [1068, 372] on body "Pregunta a Parrot AI Reportes Menú Configuración Personal Inventarios Facturaci…" at bounding box center [604, 350] width 1209 height 700
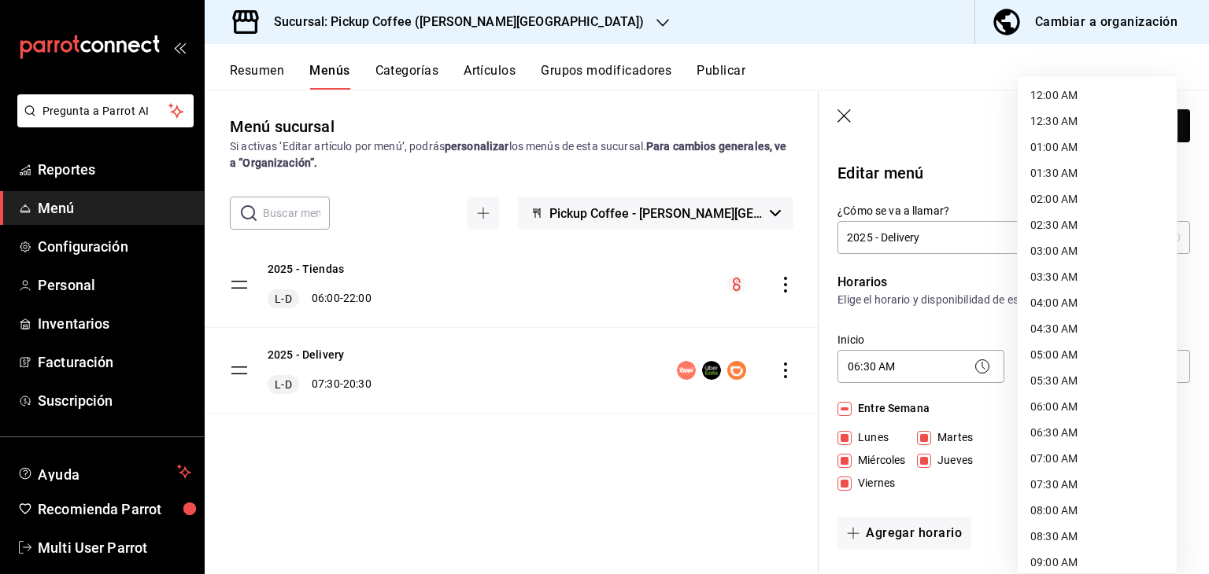
scroll to position [787, 0]
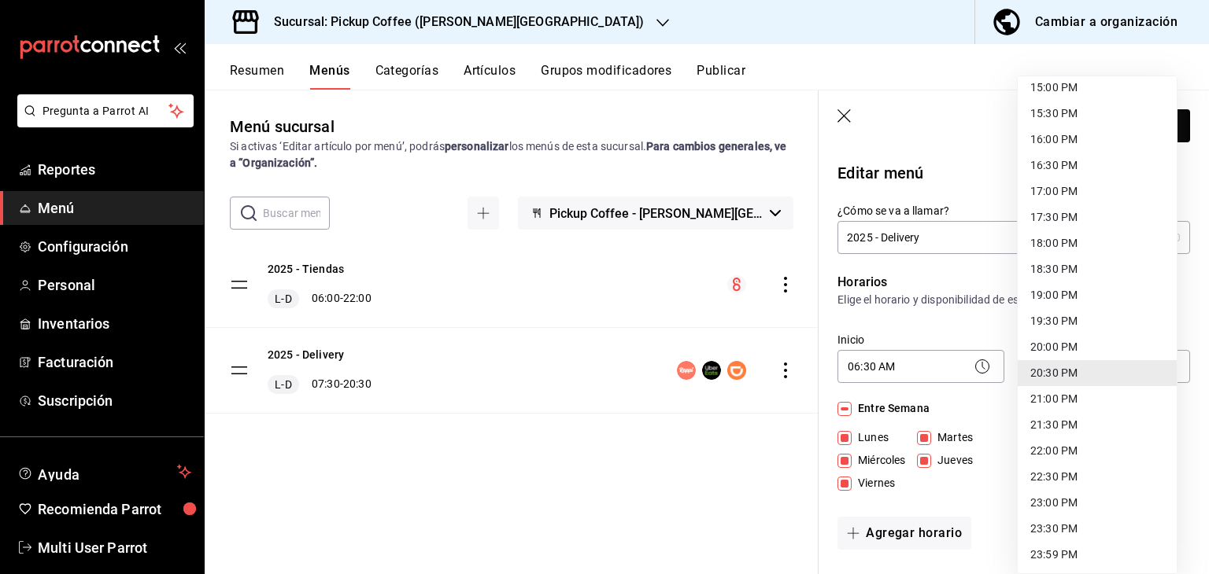
click at [1062, 315] on li "19:30 PM" at bounding box center [1097, 321] width 159 height 26
type input "19:30"
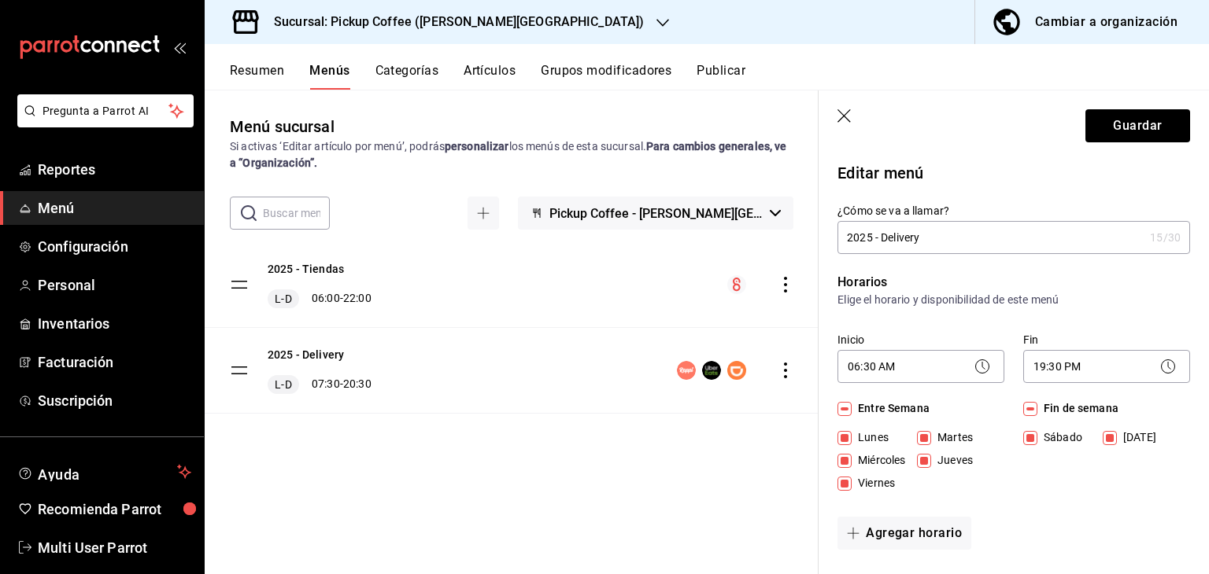
click at [1025, 408] on input "Fin de semana" at bounding box center [1030, 409] width 14 height 14
checkbox input "false"
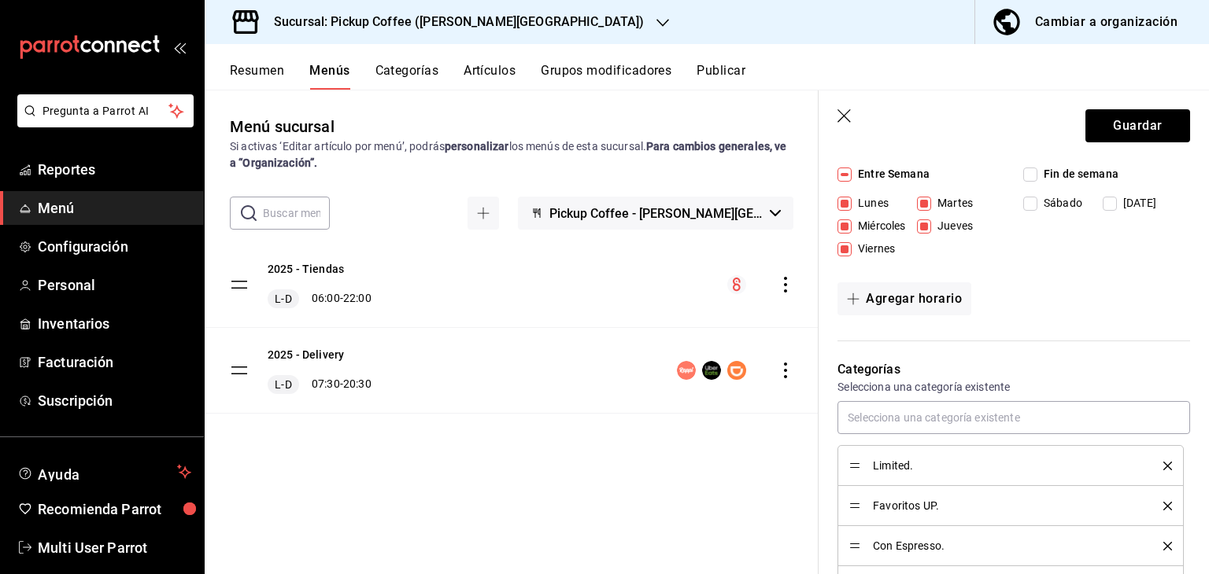
scroll to position [236, 0]
click at [932, 301] on button "Agregar horario" at bounding box center [904, 297] width 134 height 33
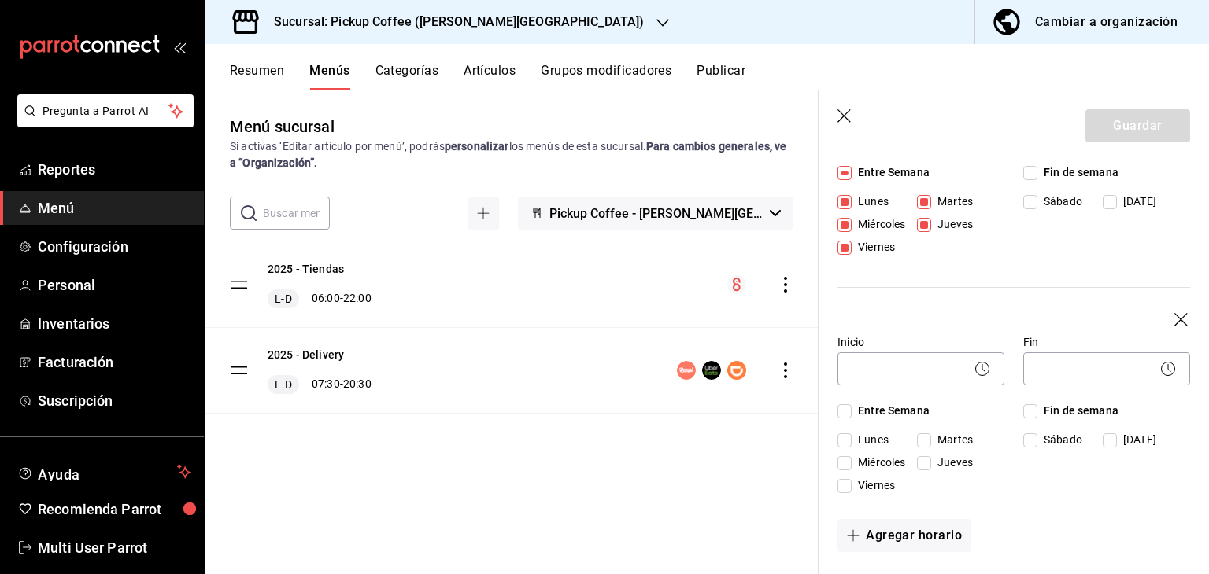
click at [1037, 413] on span "Fin de semana" at bounding box center [1077, 411] width 81 height 17
click at [1032, 413] on input "Fin de semana" at bounding box center [1030, 412] width 14 height 14
checkbox input "true"
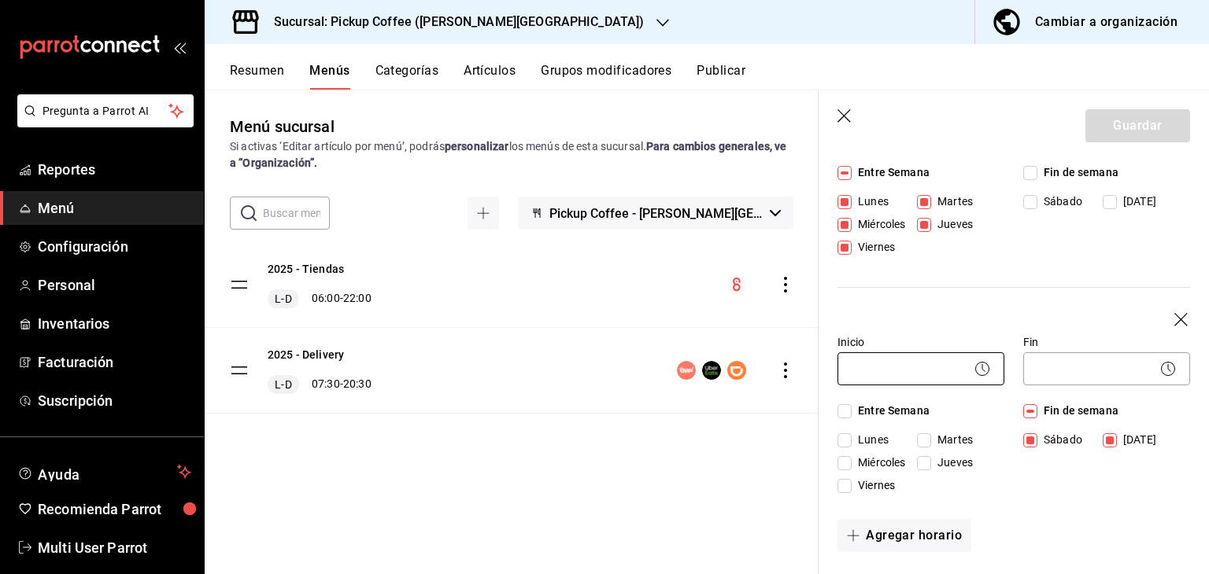
click at [909, 363] on body "Pregunta a Parrot AI Reportes Menú Configuración Personal Inventarios Facturaci…" at bounding box center [604, 350] width 1209 height 700
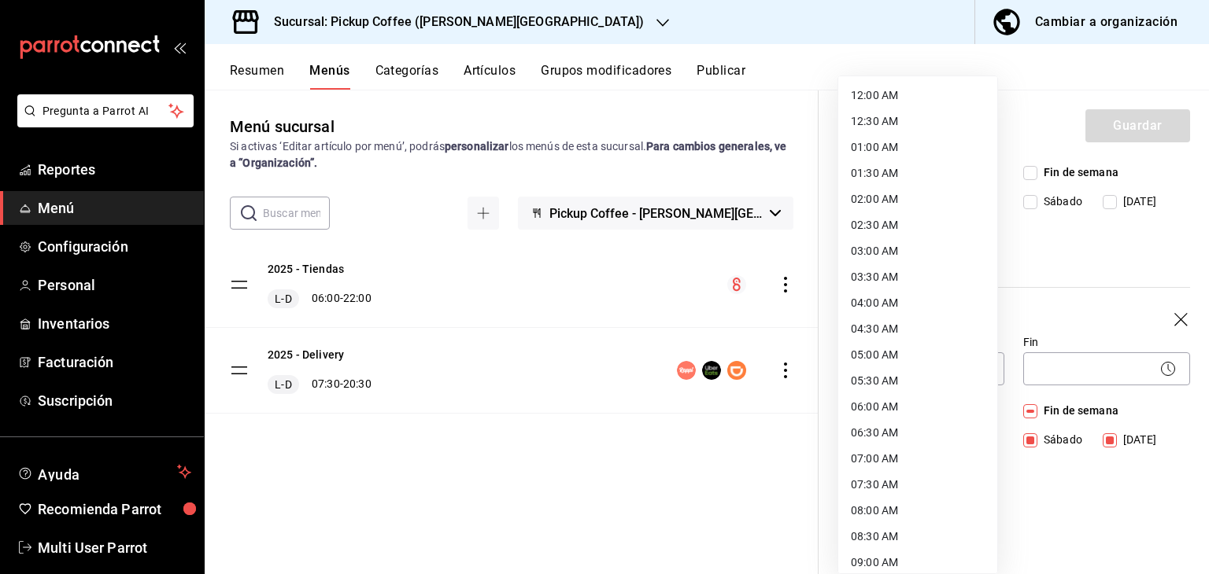
drag, startPoint x: 896, startPoint y: 491, endPoint x: 1095, endPoint y: 395, distance: 221.0
click at [898, 493] on li "07:30 AM" at bounding box center [917, 485] width 159 height 26
type input "07:30"
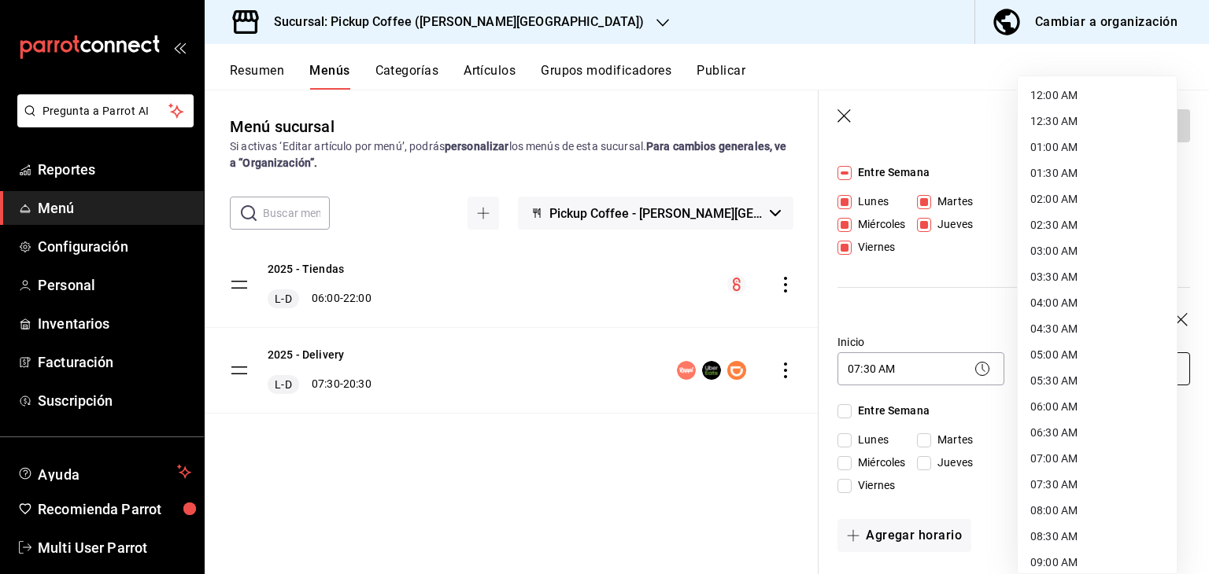
click at [1079, 365] on body "Pregunta a Parrot AI Reportes Menú Configuración Personal Inventarios Facturaci…" at bounding box center [604, 350] width 1209 height 700
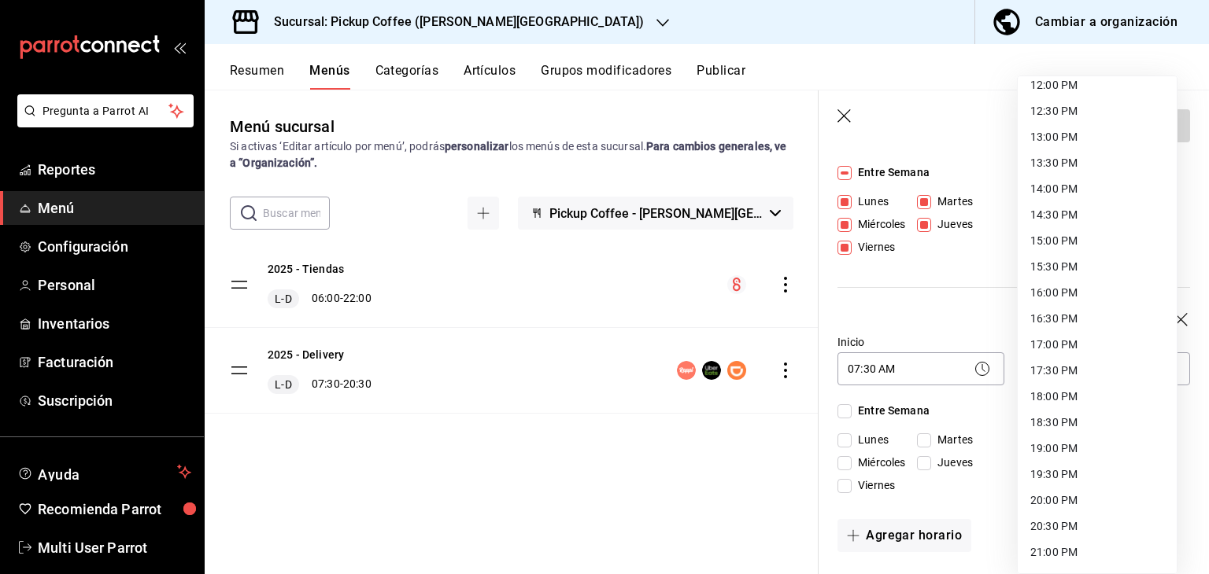
scroll to position [708, 0]
click at [1057, 401] on li "19:30 PM" at bounding box center [1097, 400] width 159 height 26
type input "19:30"
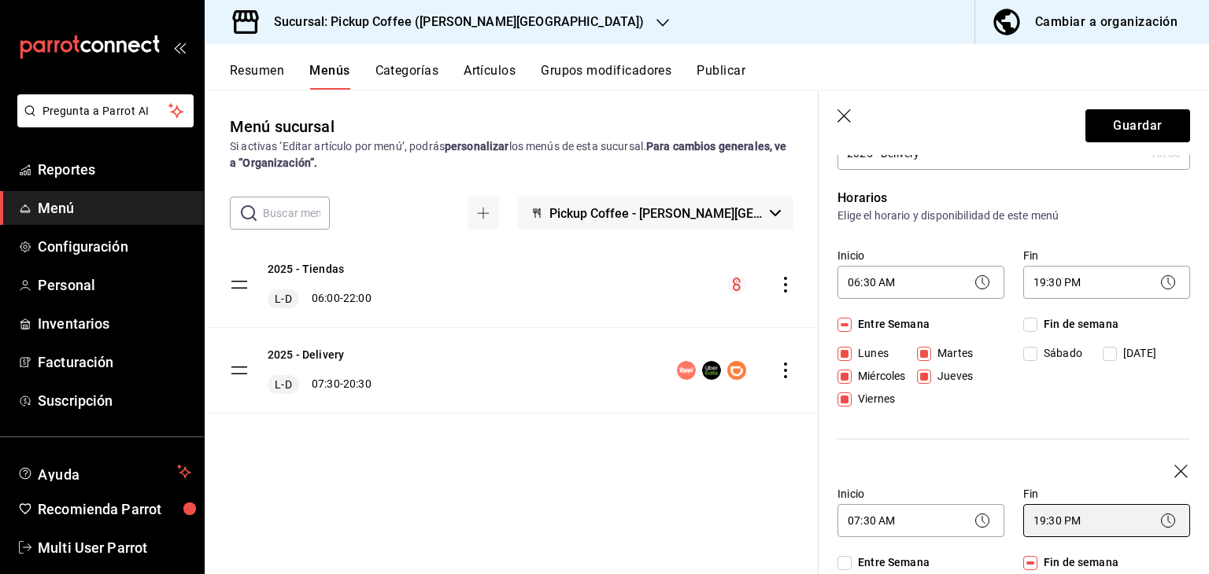
scroll to position [79, 0]
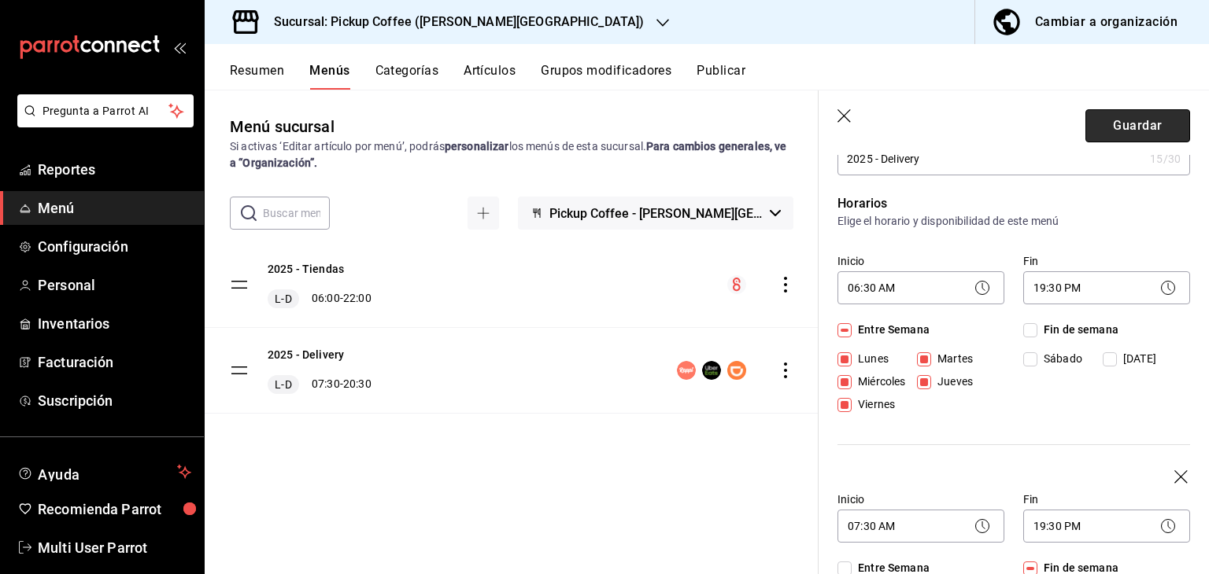
click at [1093, 133] on button "Guardar" at bounding box center [1137, 125] width 105 height 33
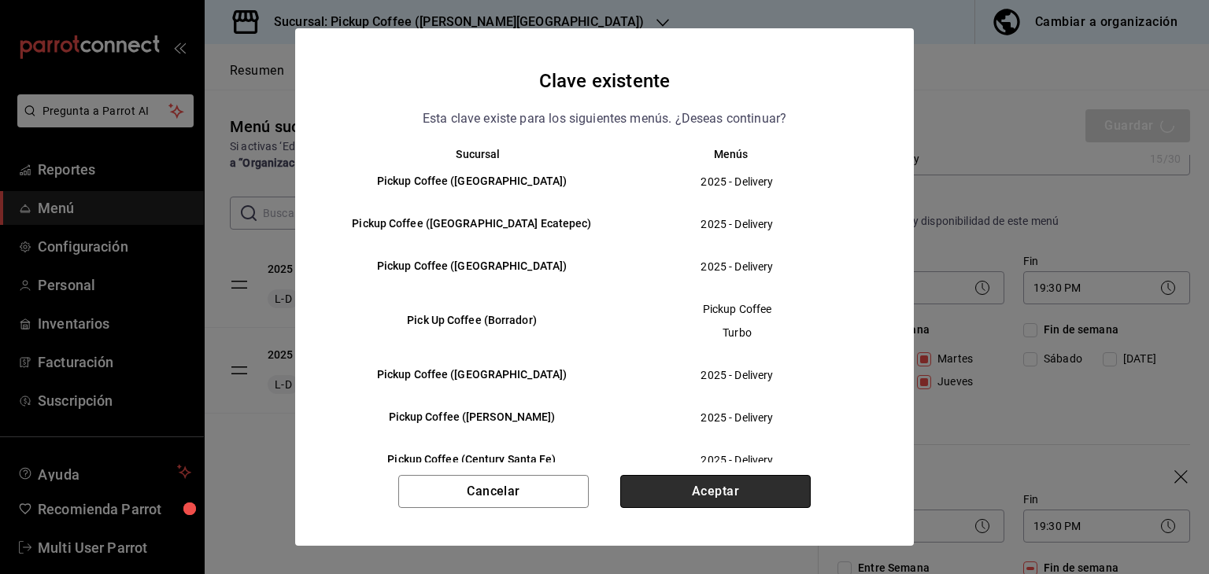
click at [708, 478] on button "Aceptar" at bounding box center [715, 491] width 190 height 33
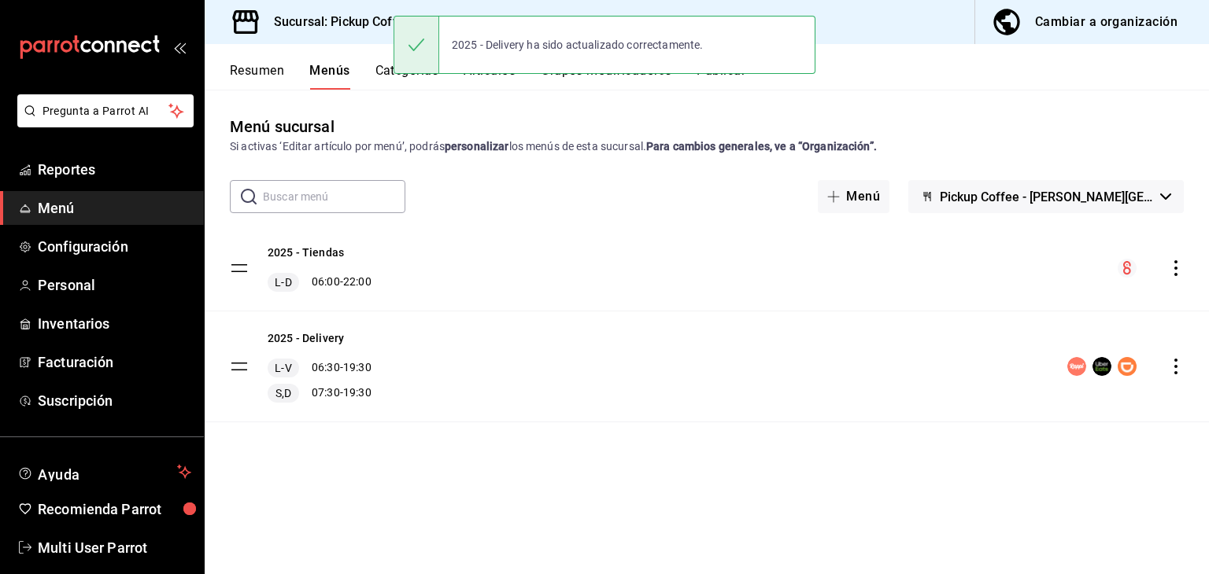
click at [347, 35] on div "Sucursal: Pickup Coffee (Quintana Roo)" at bounding box center [446, 22] width 458 height 44
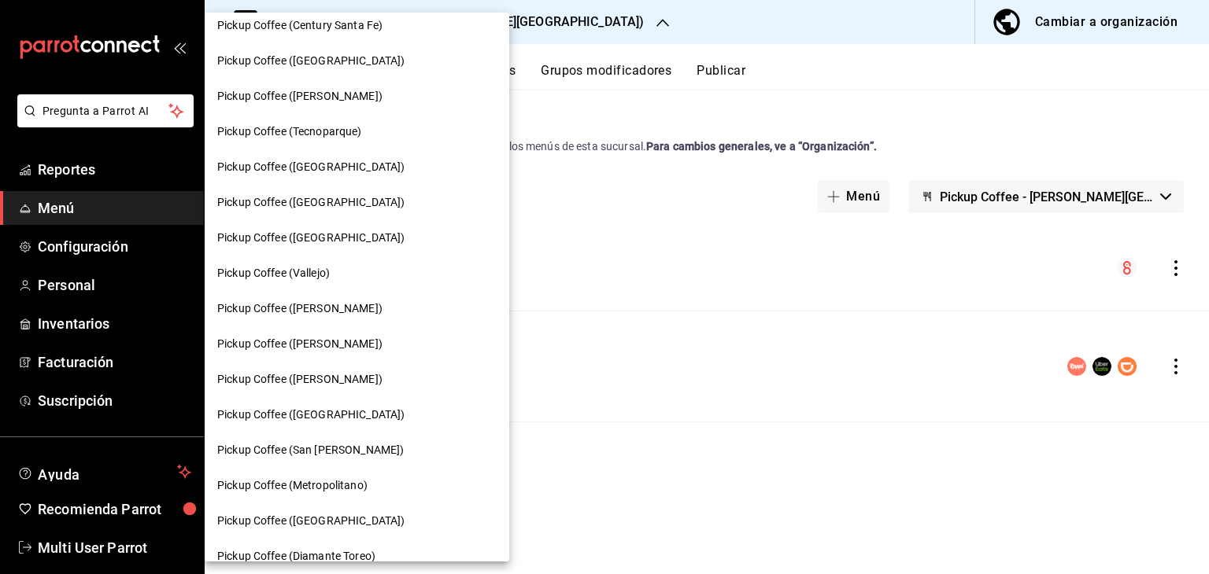
scroll to position [315, 0]
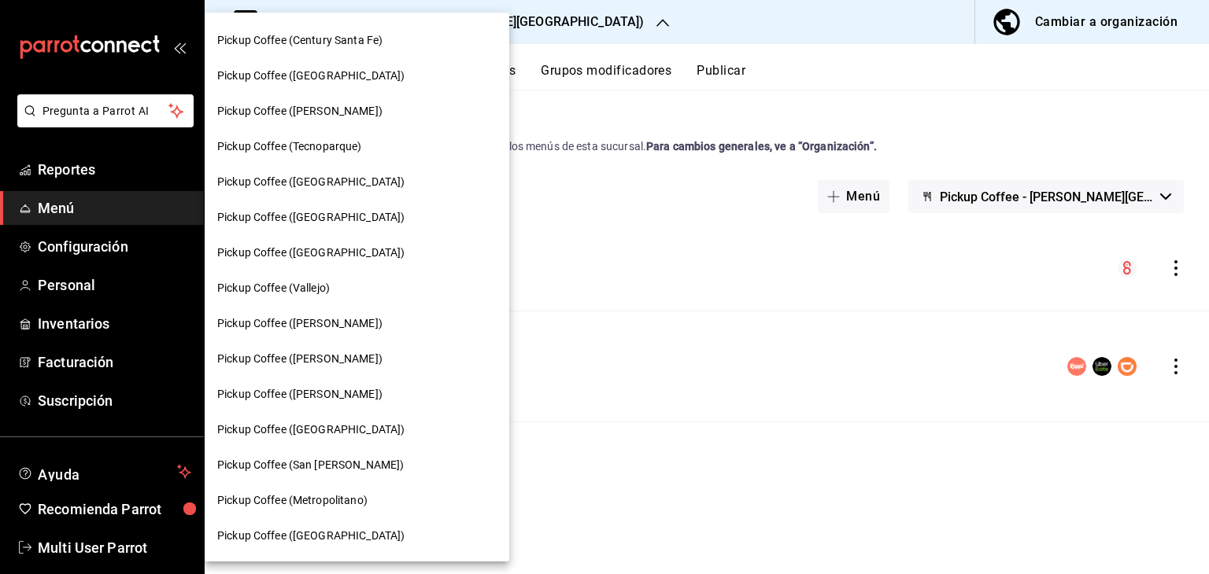
click at [337, 243] on div "Pickup Coffee ([GEOGRAPHIC_DATA])" at bounding box center [357, 252] width 305 height 35
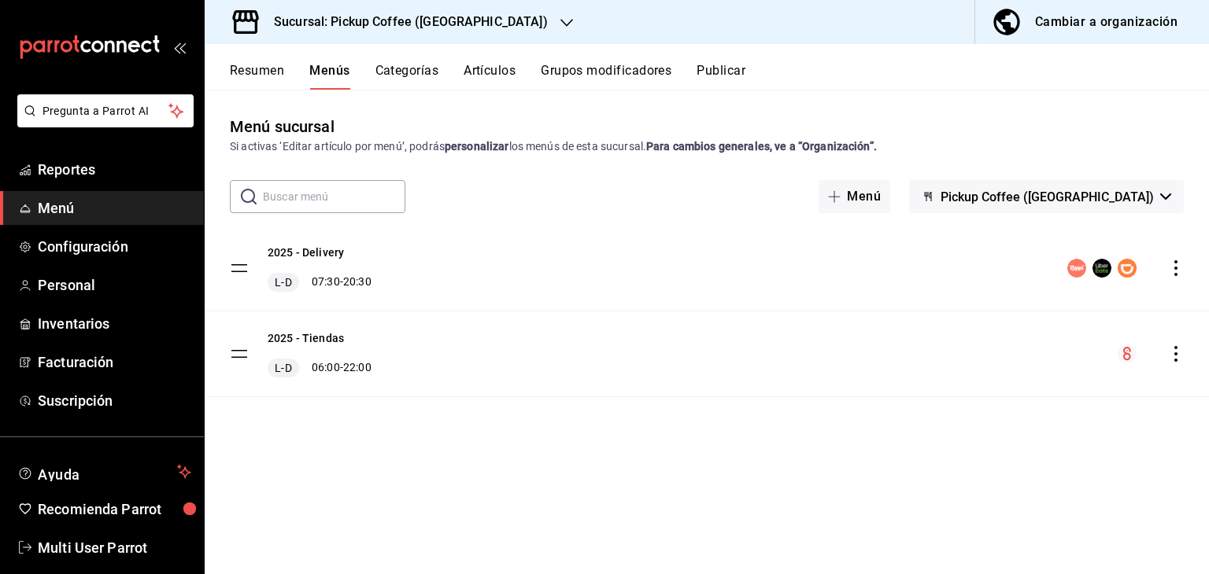
click at [1177, 265] on icon "actions" at bounding box center [1176, 268] width 16 height 16
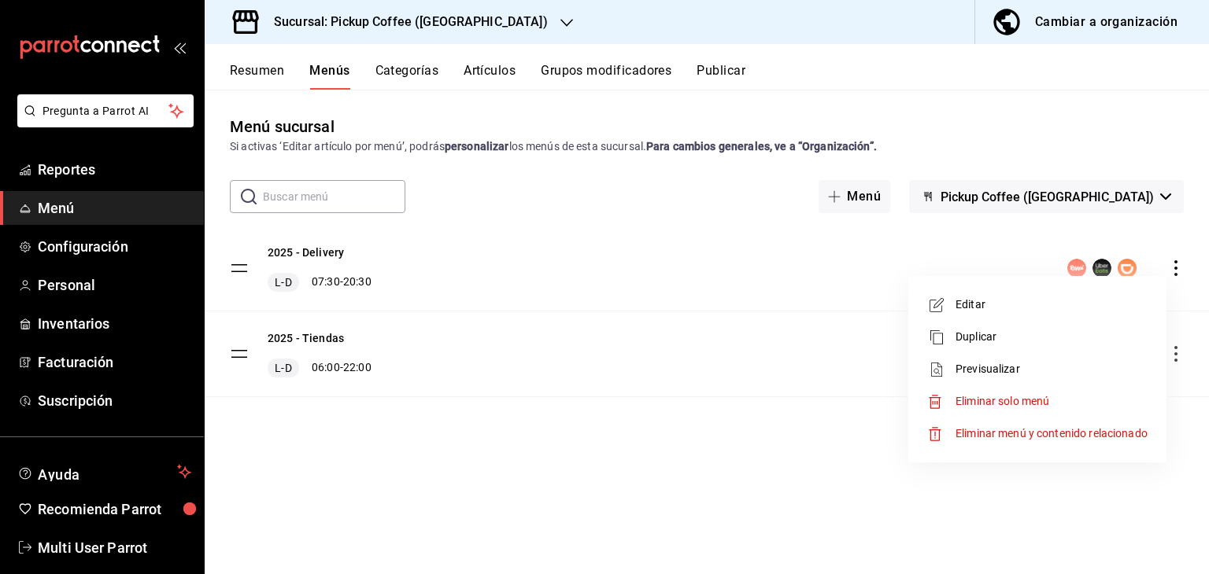
click at [365, 26] on div at bounding box center [604, 287] width 1209 height 574
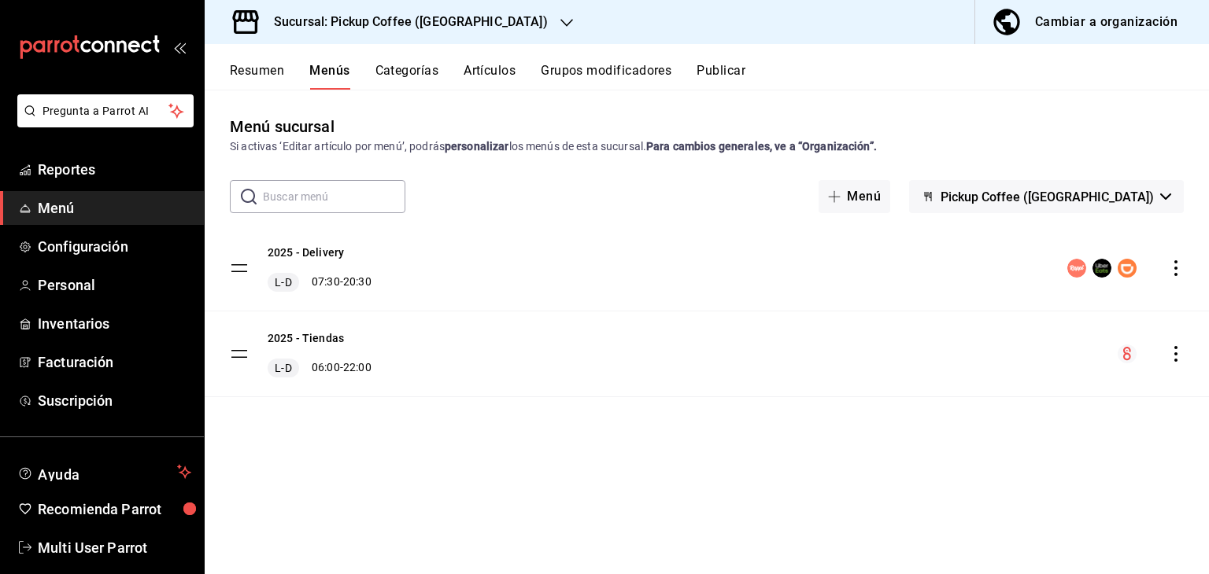
click at [1187, 267] on div "2025 - Delivery L-D 07:30 - 20:30" at bounding box center [707, 268] width 1004 height 85
click at [1171, 270] on icon "actions" at bounding box center [1176, 268] width 16 height 16
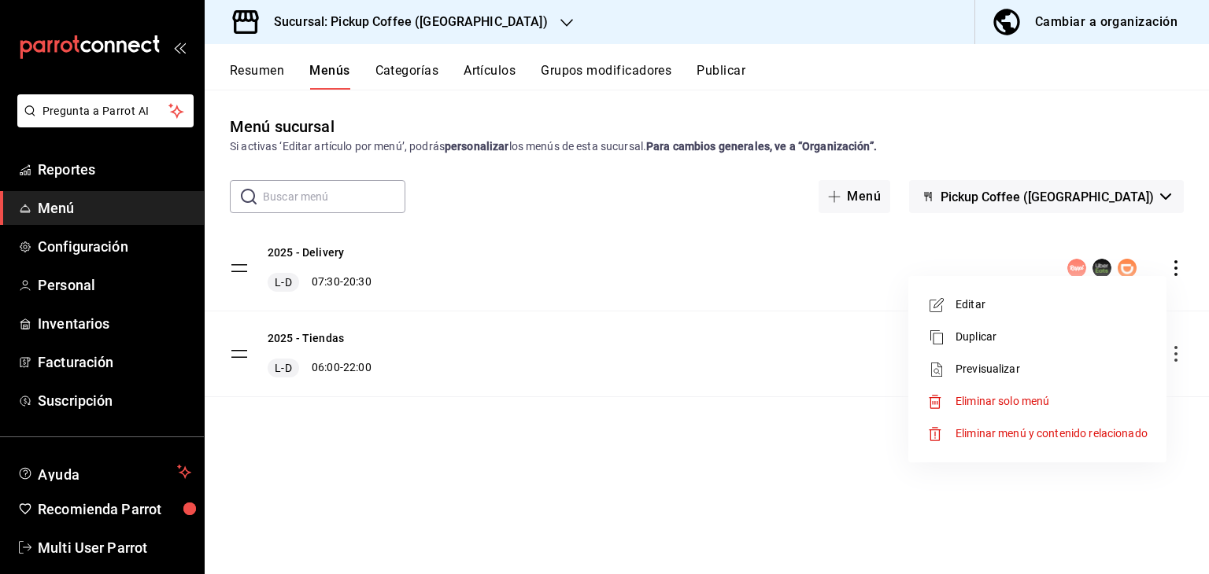
click at [1100, 294] on li "Editar" at bounding box center [1037, 305] width 246 height 32
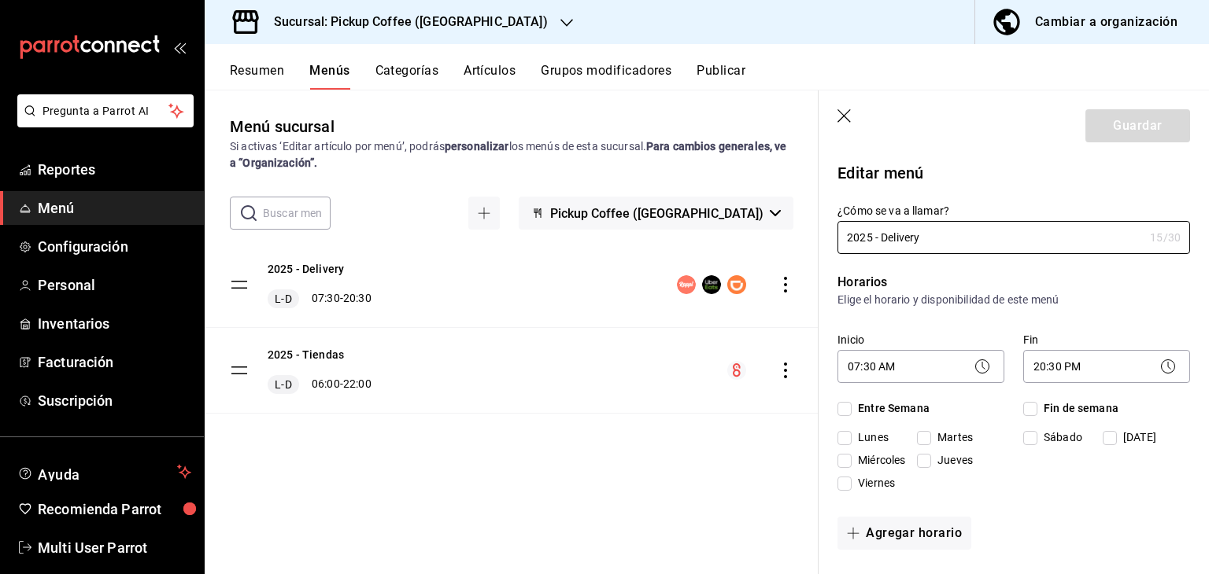
checkbox input "true"
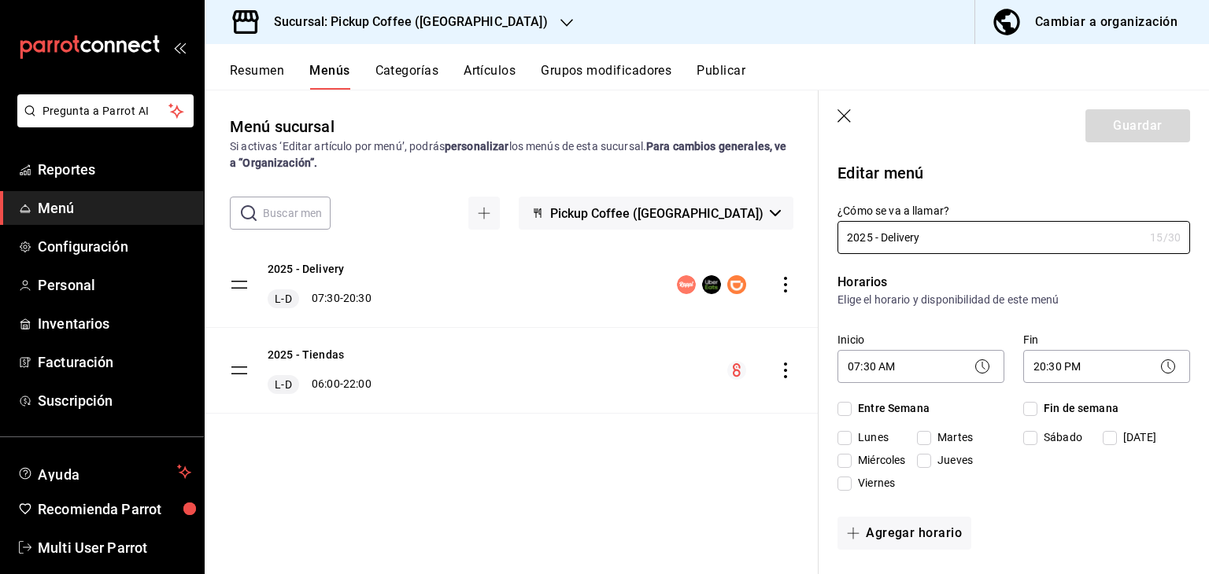
checkbox input "true"
click at [917, 382] on body "Pregunta a Parrot AI Reportes Menú Configuración Personal Inventarios Facturaci…" at bounding box center [604, 350] width 1209 height 700
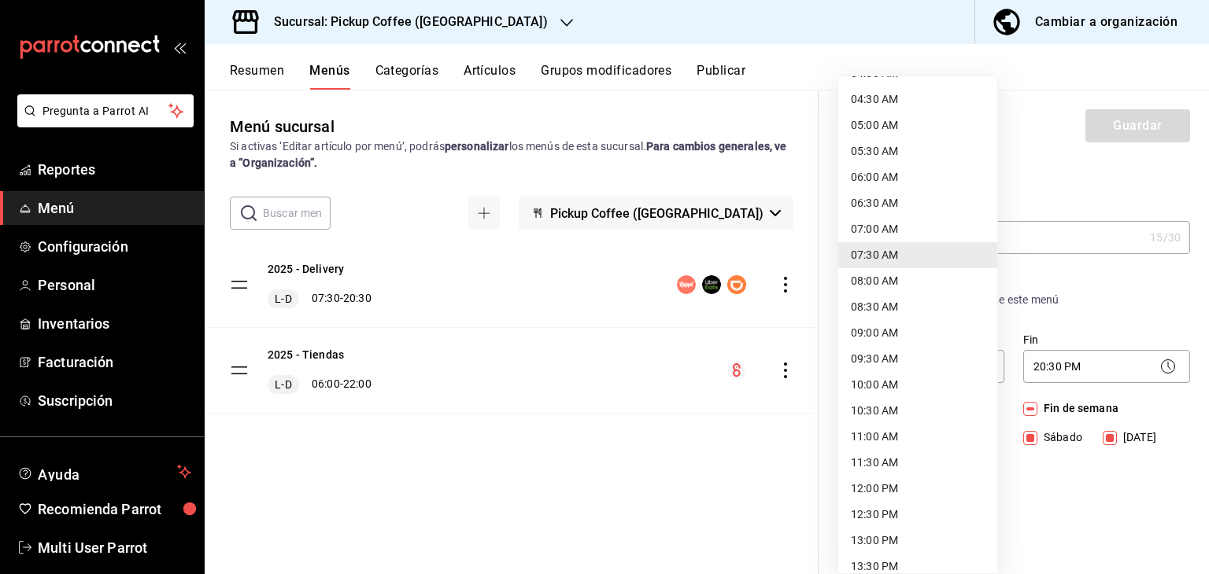
scroll to position [315, 0]
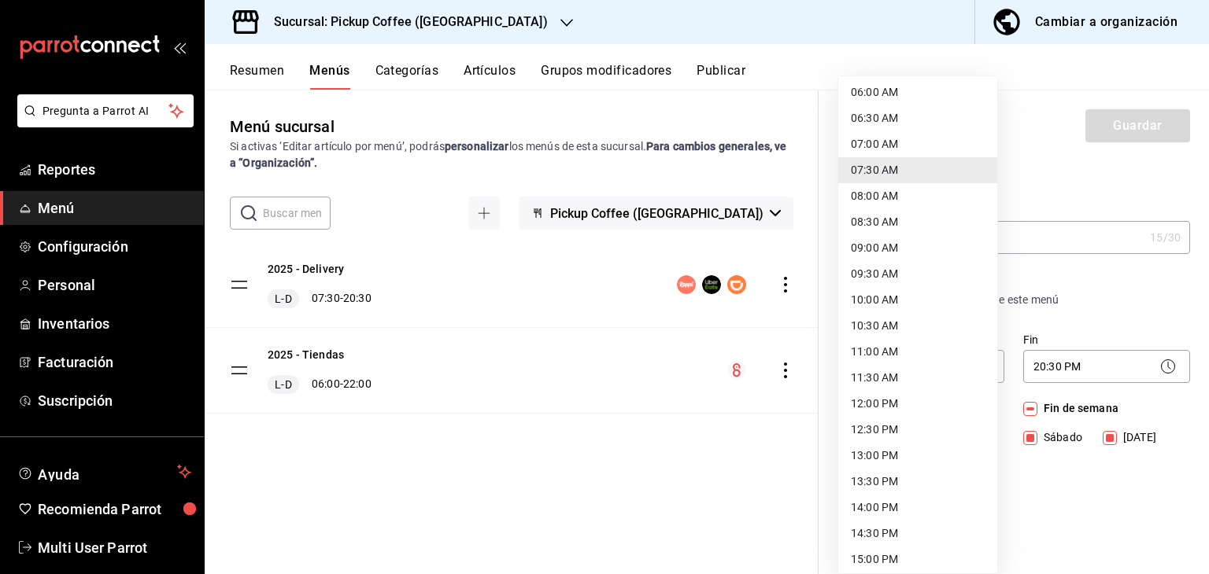
click at [881, 408] on li "12:00 PM" at bounding box center [917, 404] width 159 height 26
type input "12:00"
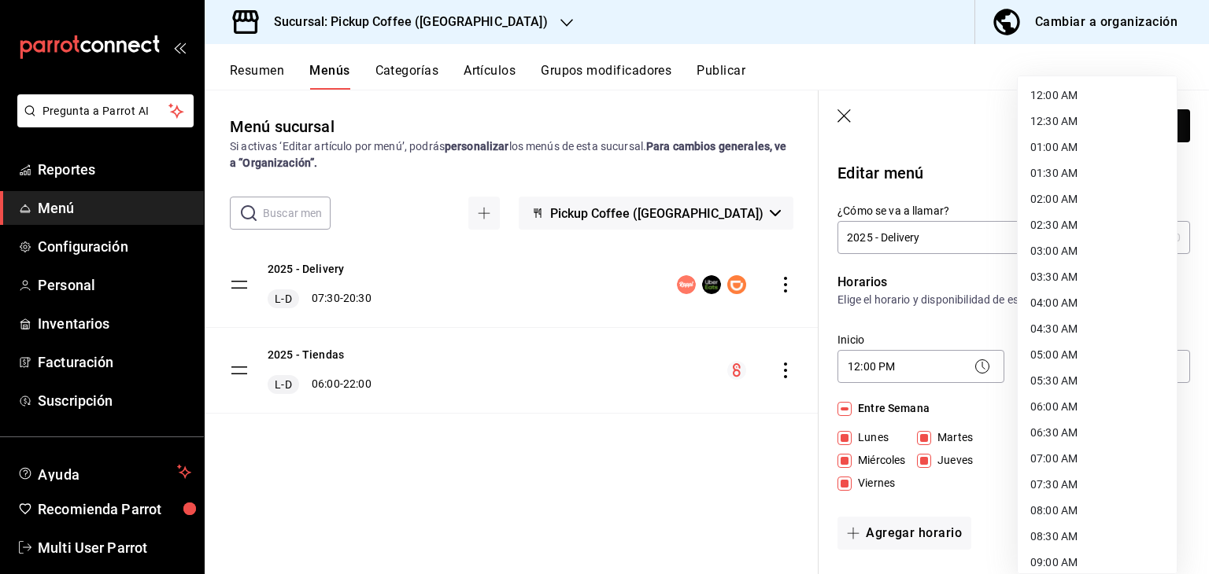
click at [1078, 375] on body "Pregunta a Parrot AI Reportes Menú Configuración Personal Inventarios Facturaci…" at bounding box center [604, 350] width 1209 height 700
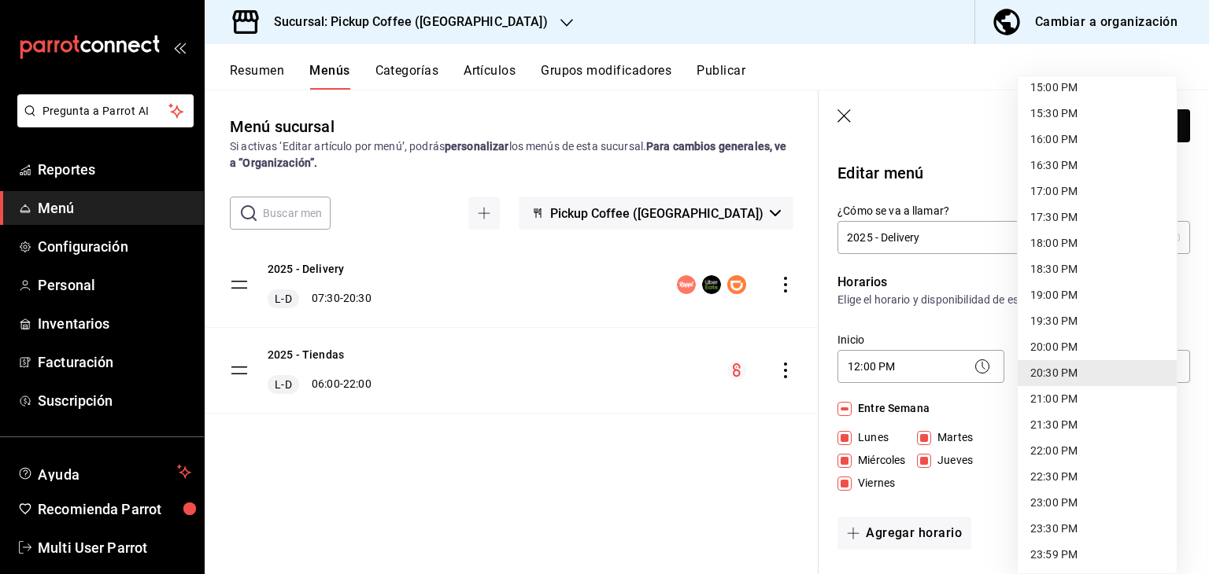
click at [1066, 316] on li "19:30 PM" at bounding box center [1097, 321] width 159 height 26
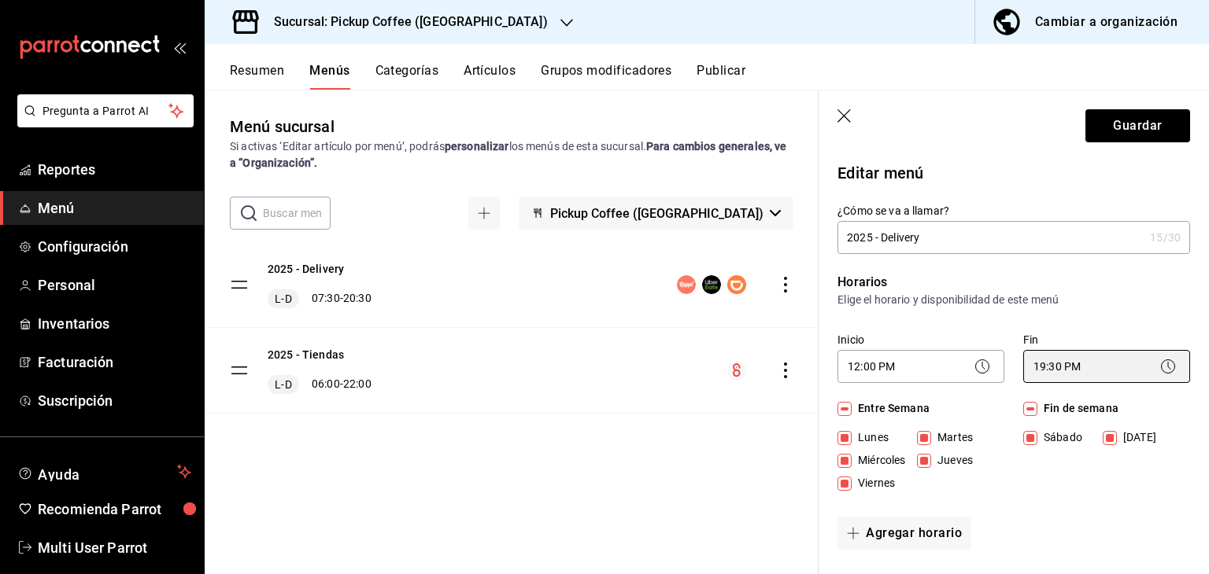
type input "19:30"
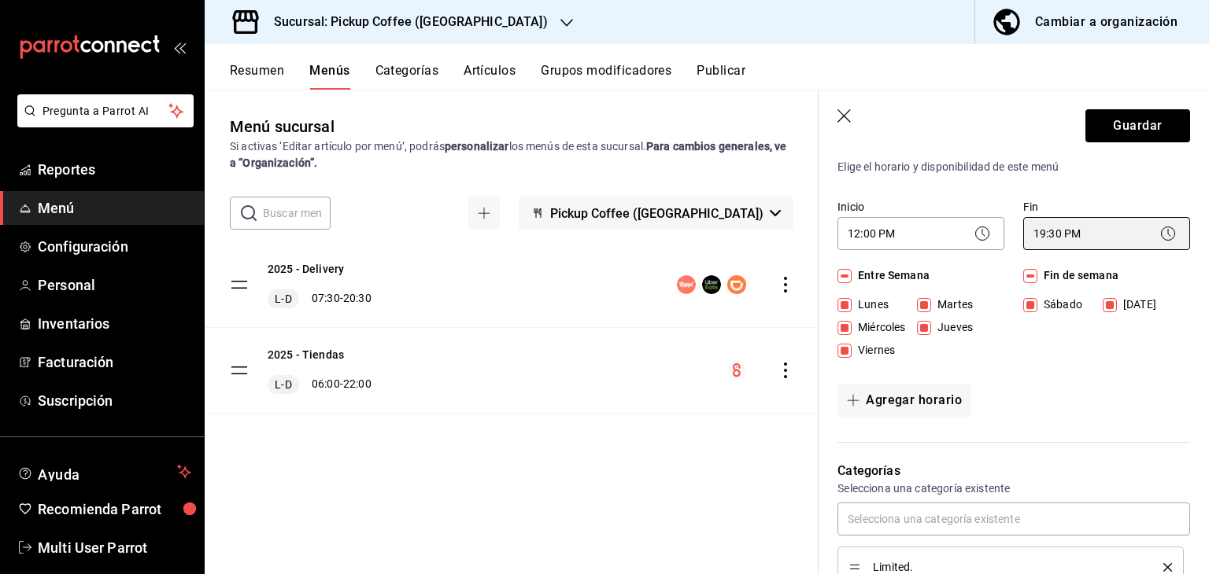
scroll to position [236, 0]
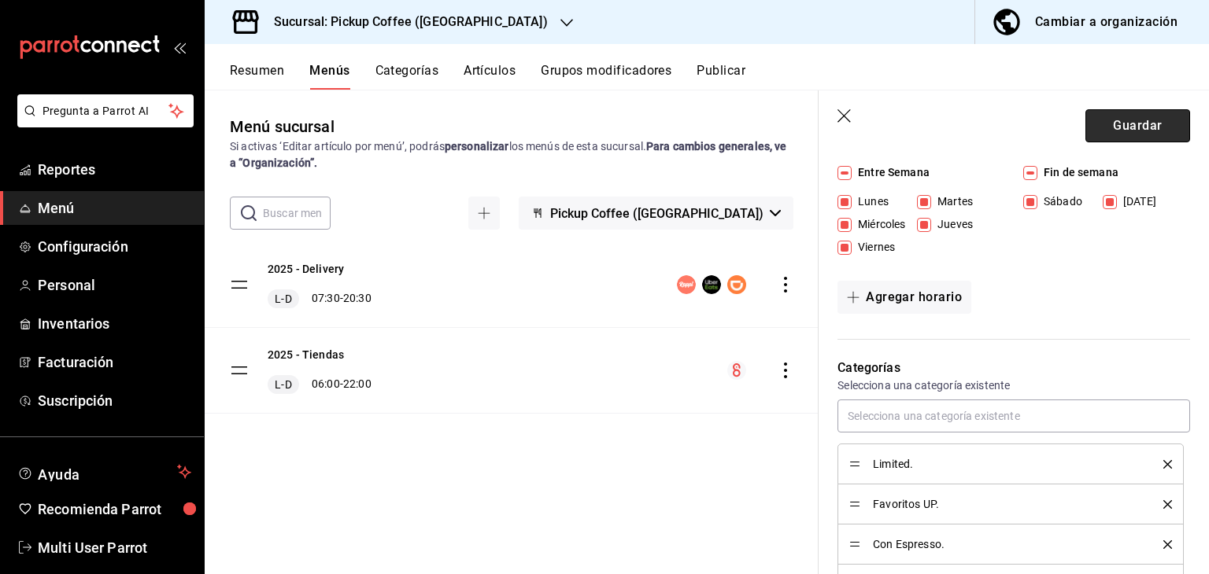
click at [1121, 130] on button "Guardar" at bounding box center [1137, 125] width 105 height 33
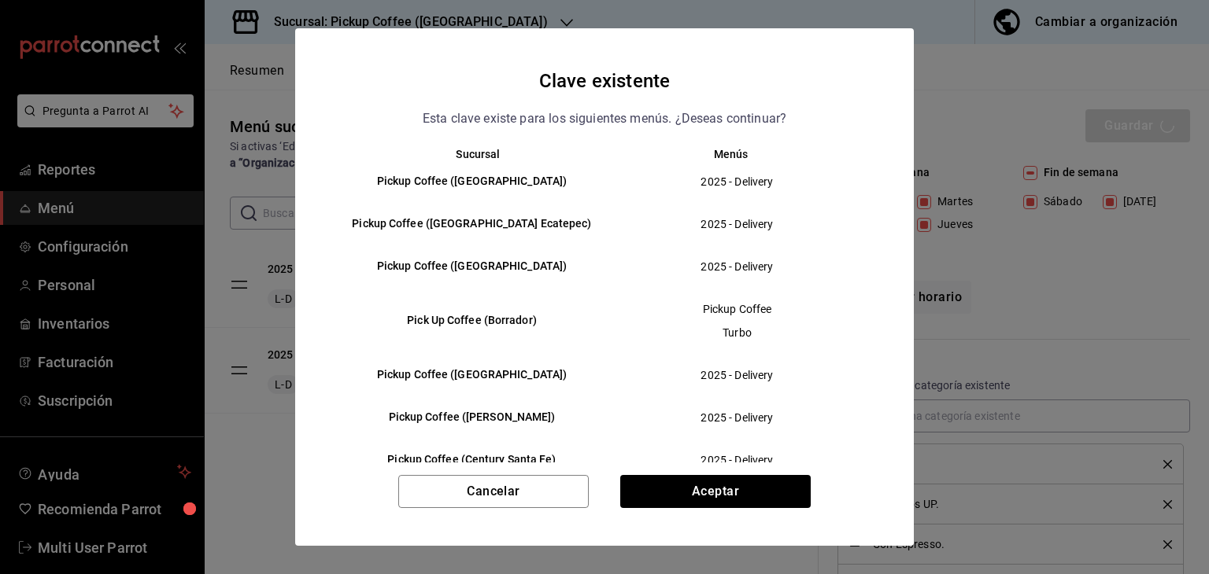
click at [757, 508] on div "Cancelar Aceptar" at bounding box center [604, 510] width 619 height 71
click at [755, 489] on button "Aceptar" at bounding box center [715, 491] width 190 height 33
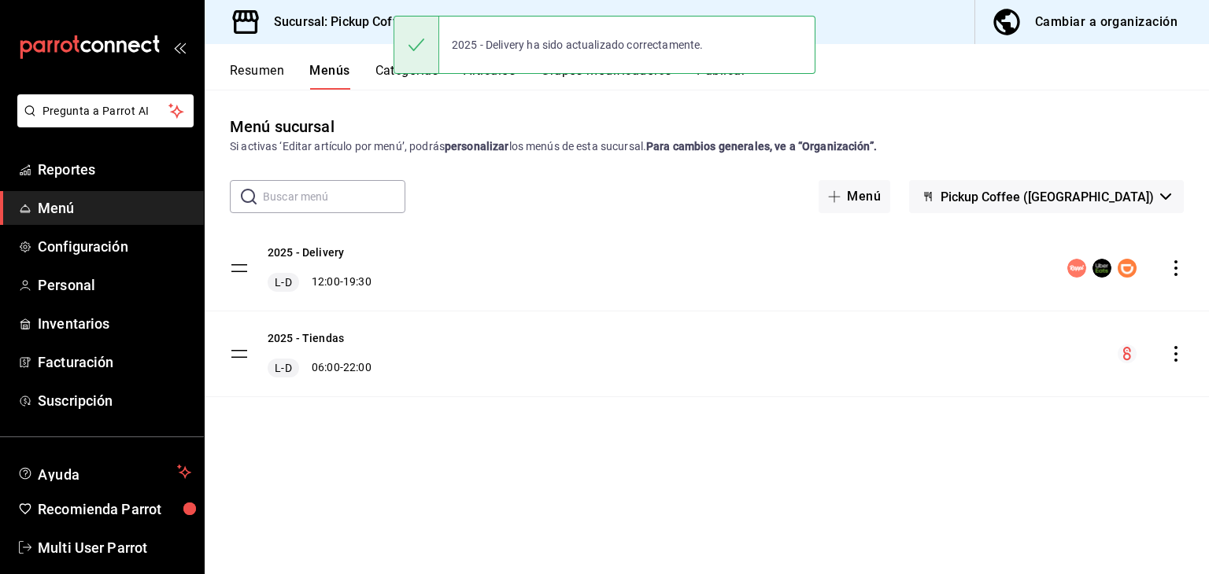
click at [737, 83] on button "Publicar" at bounding box center [720, 76] width 49 height 27
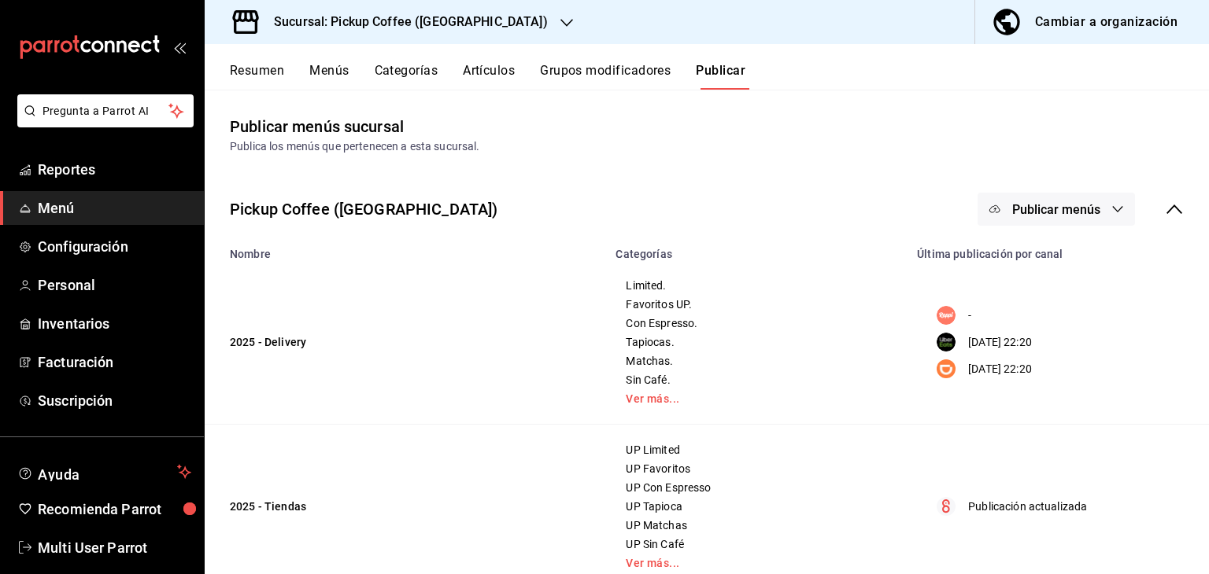
click at [1120, 207] on button "Publicar menús" at bounding box center [1055, 209] width 157 height 33
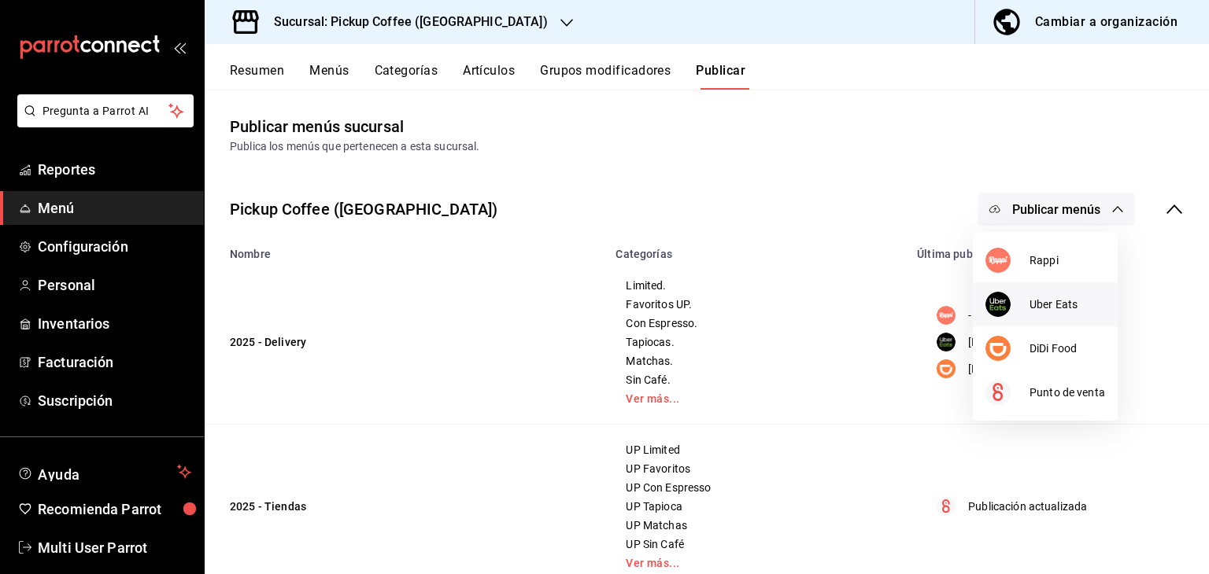
click at [1057, 299] on span "Uber Eats" at bounding box center [1067, 305] width 76 height 17
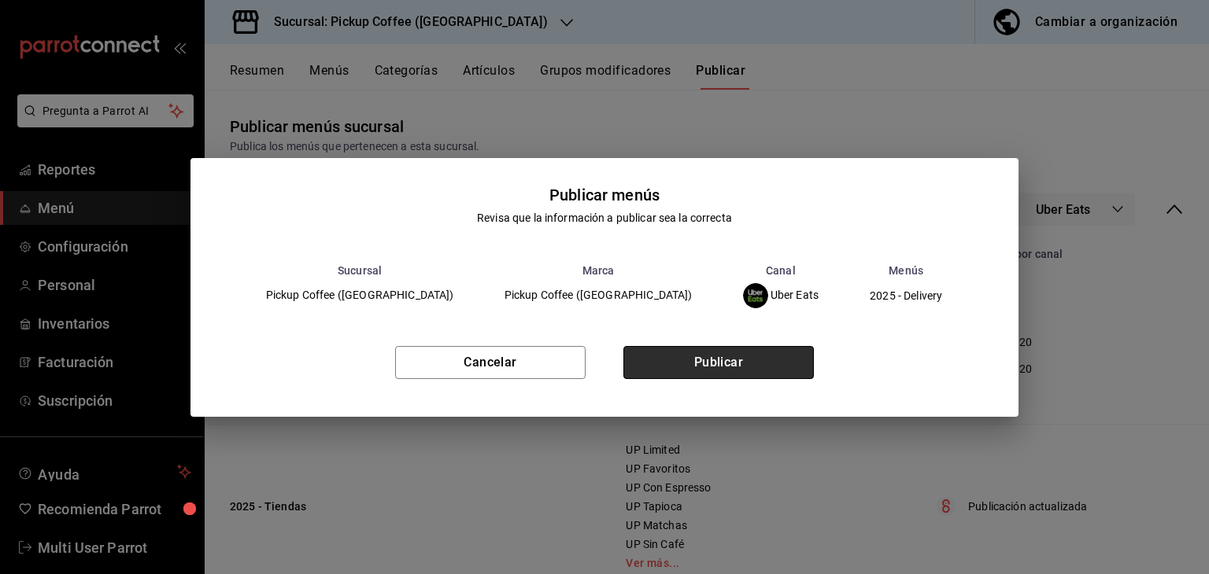
click at [744, 350] on button "Publicar" at bounding box center [718, 362] width 190 height 33
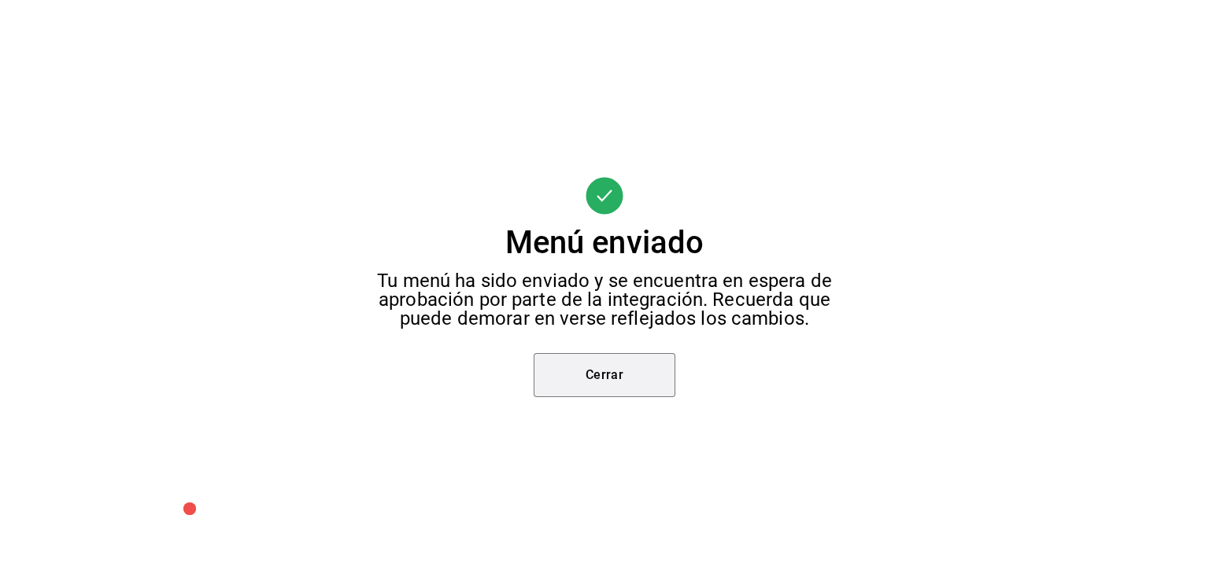
click at [620, 385] on button "Cerrar" at bounding box center [605, 375] width 142 height 44
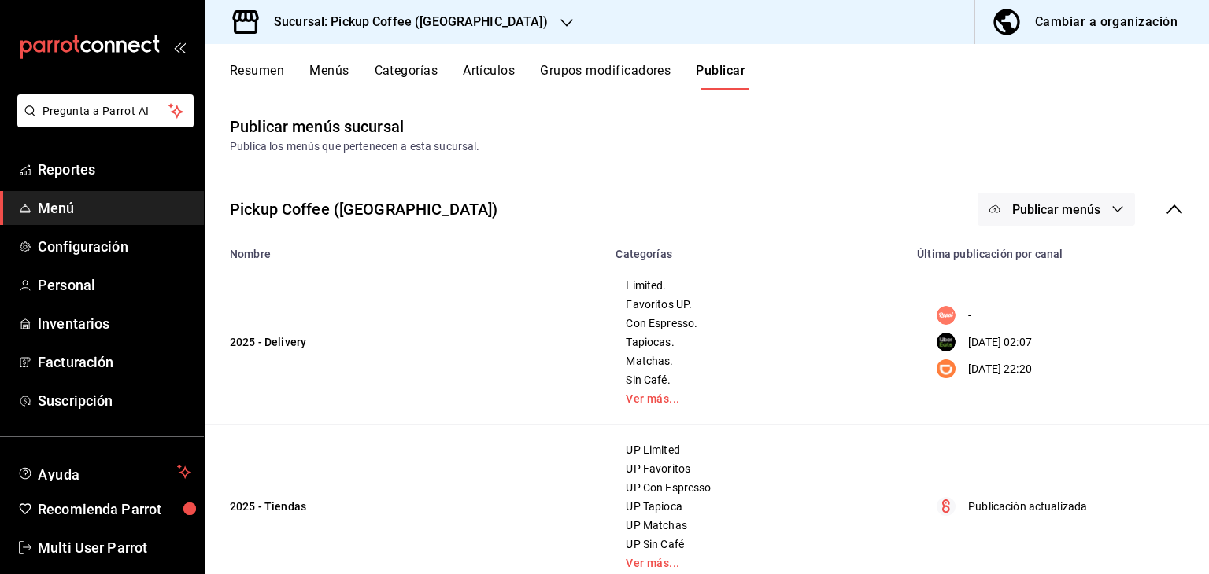
click at [991, 215] on button "Publicar menús" at bounding box center [1055, 209] width 157 height 33
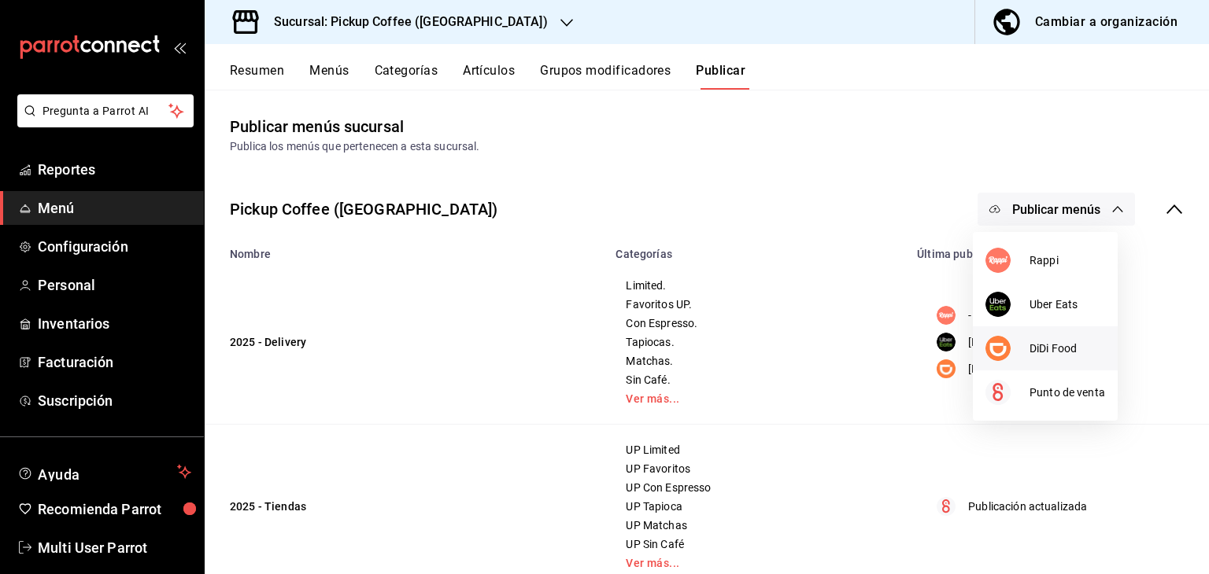
click at [1007, 354] on img at bounding box center [997, 348] width 25 height 25
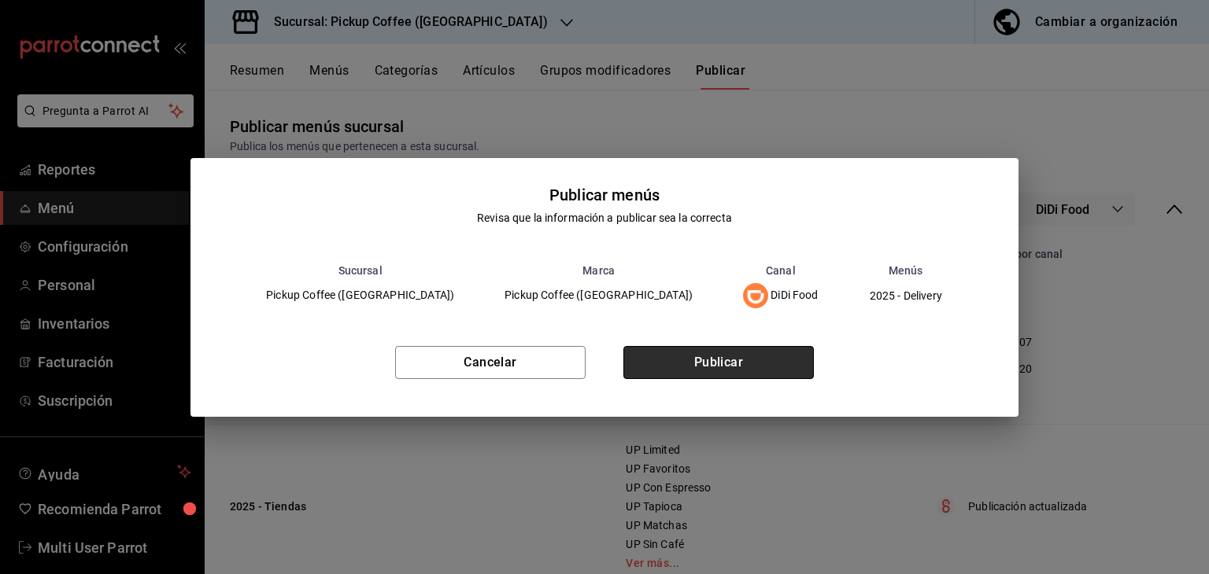
click at [790, 374] on button "Publicar" at bounding box center [718, 362] width 190 height 33
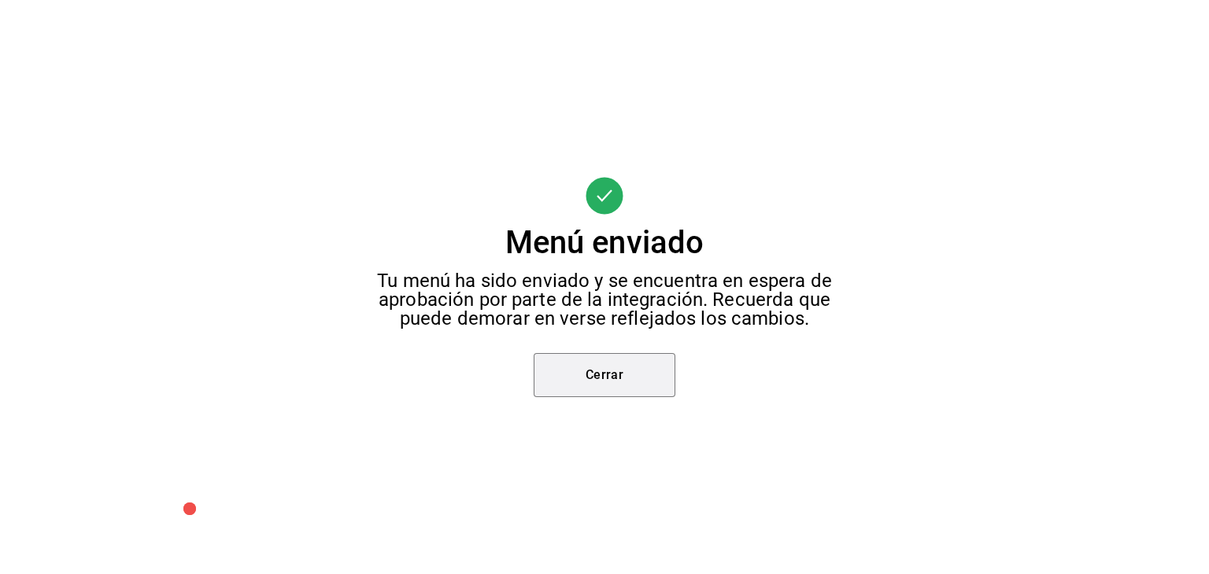
click at [600, 379] on button "Cerrar" at bounding box center [605, 375] width 142 height 44
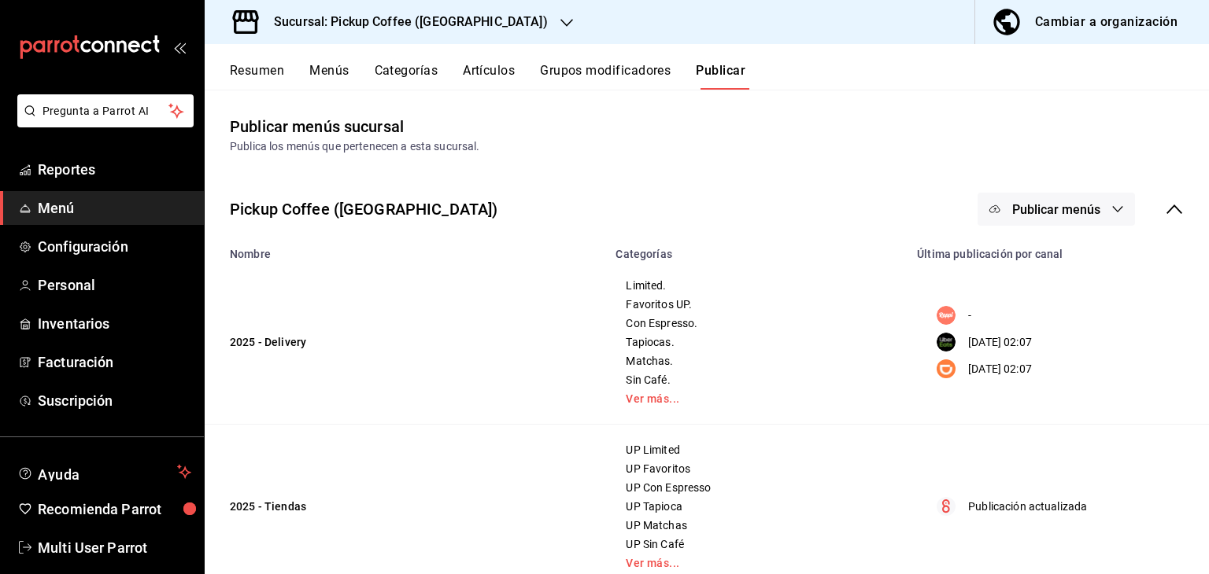
click at [460, 34] on div "Sucursal: Pickup Coffee (Plaza Oriente)" at bounding box center [398, 22] width 362 height 44
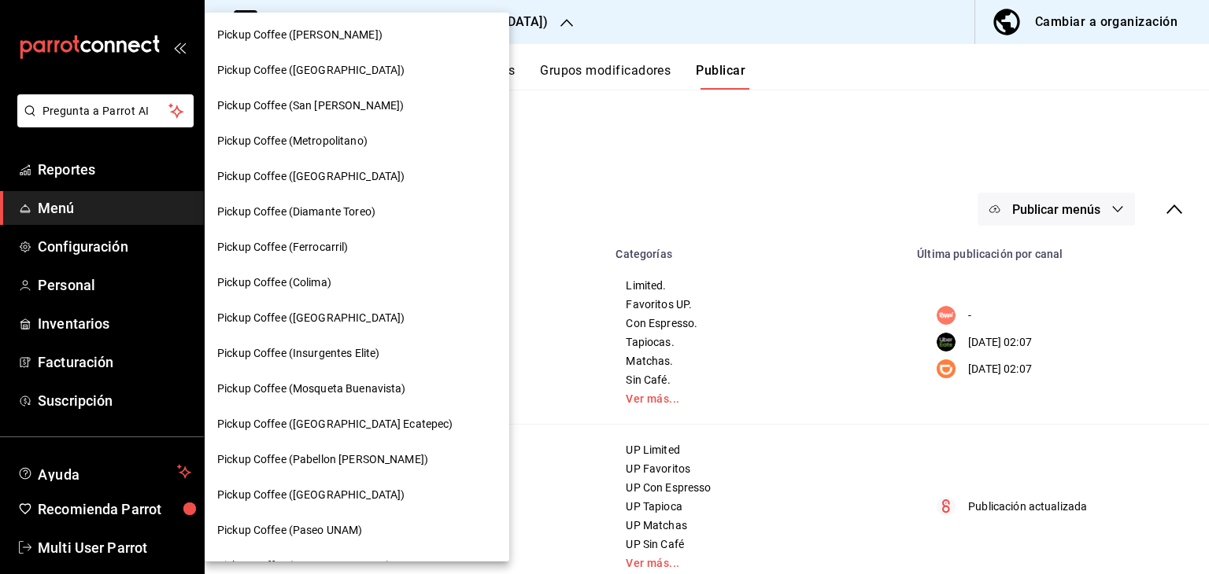
scroll to position [809, 0]
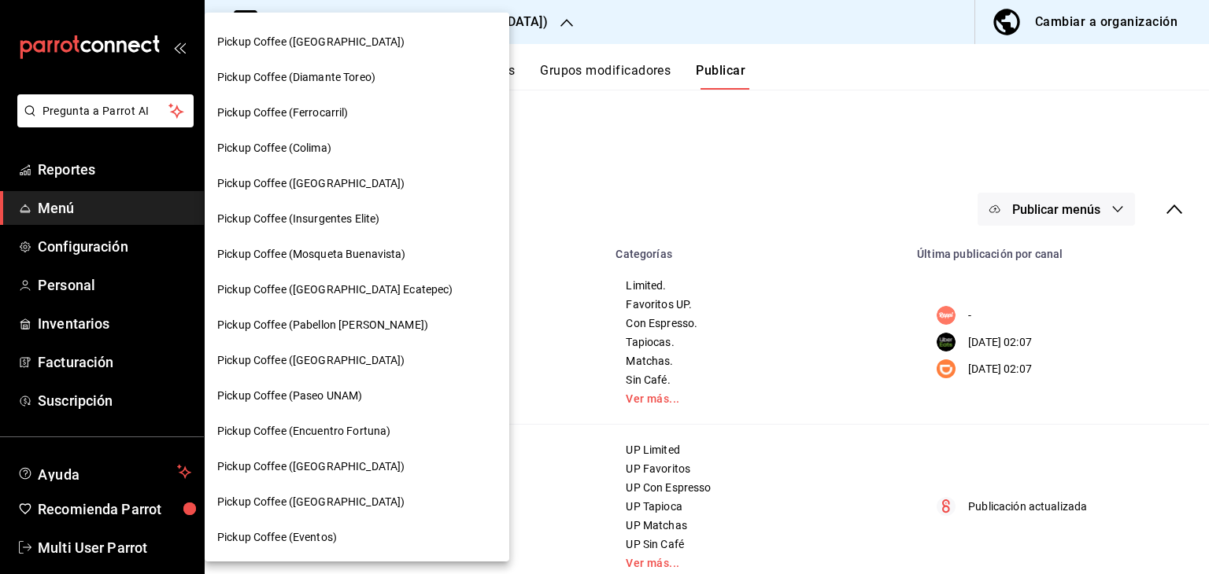
click at [364, 368] on span "Pickup Coffee ([GEOGRAPHIC_DATA])" at bounding box center [310, 361] width 187 height 17
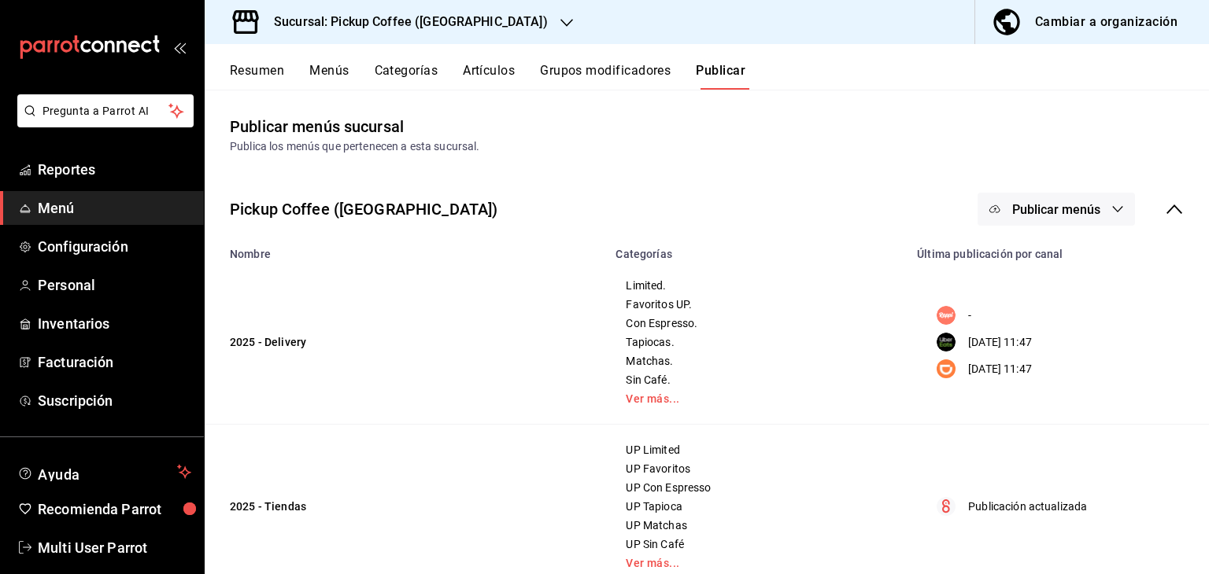
click at [332, 67] on button "Menús" at bounding box center [328, 76] width 39 height 27
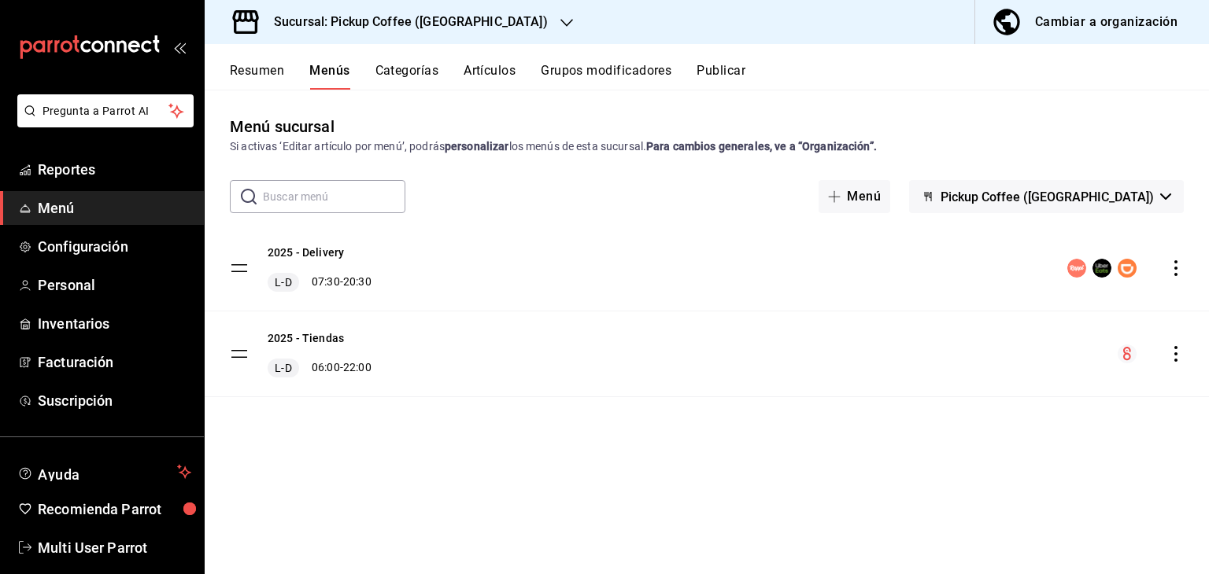
click at [1117, 195] on span "Pickup Coffee ([GEOGRAPHIC_DATA])" at bounding box center [1046, 197] width 213 height 15
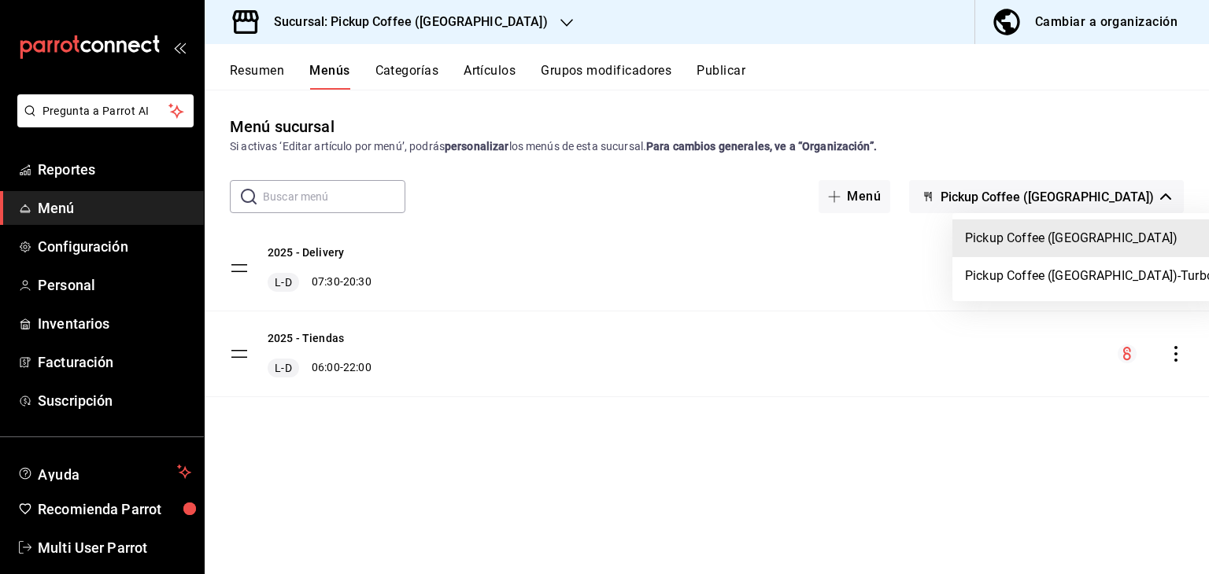
click at [622, 342] on div at bounding box center [604, 287] width 1209 height 574
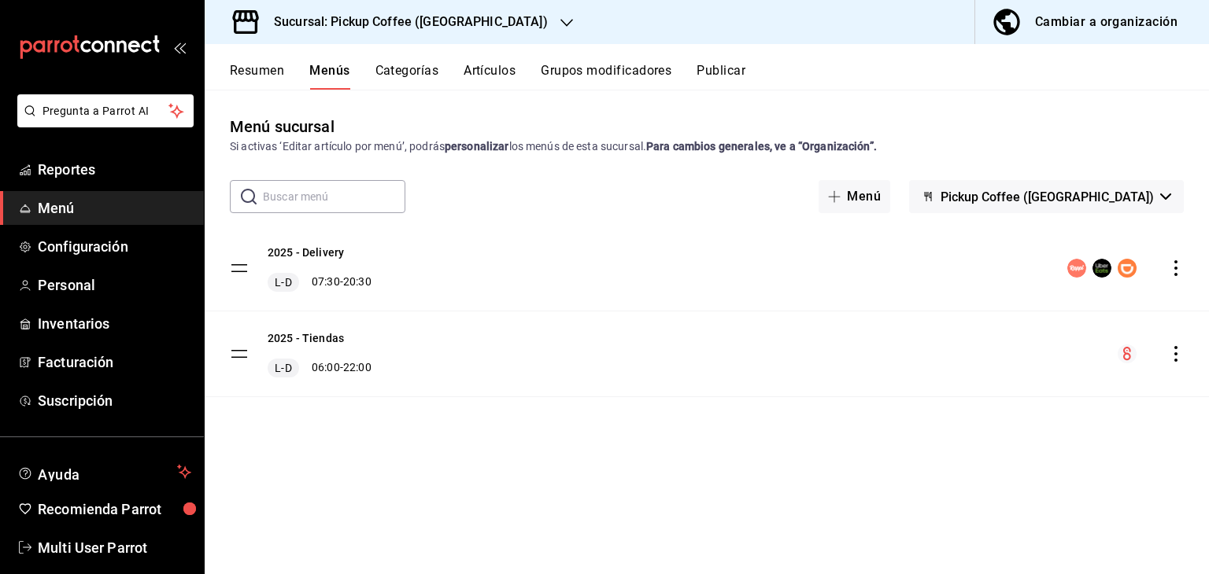
click at [1096, 363] on div "Pickup Coffee (Palmas Norte) Pickup Coffee (Palmas Norte)-Turbo" at bounding box center [604, 287] width 1209 height 574
click at [1177, 257] on div "2025 - Delivery L-D 07:30 - 20:30" at bounding box center [707, 268] width 1004 height 85
click at [1174, 272] on icon "actions" at bounding box center [1176, 268] width 16 height 16
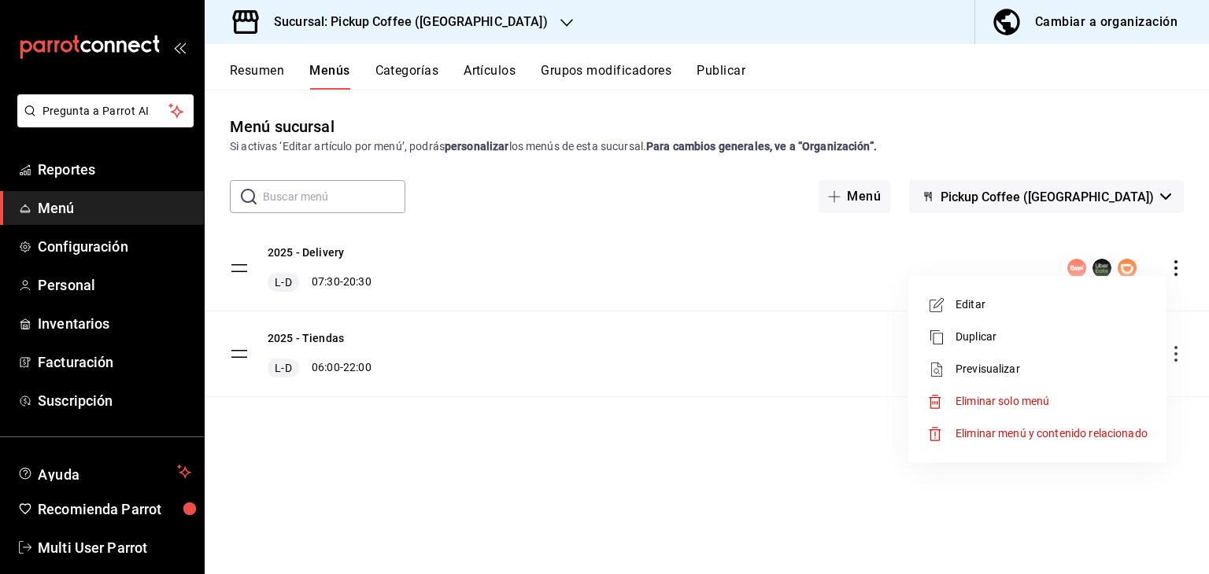
click at [1027, 299] on span "Editar" at bounding box center [1051, 305] width 192 height 17
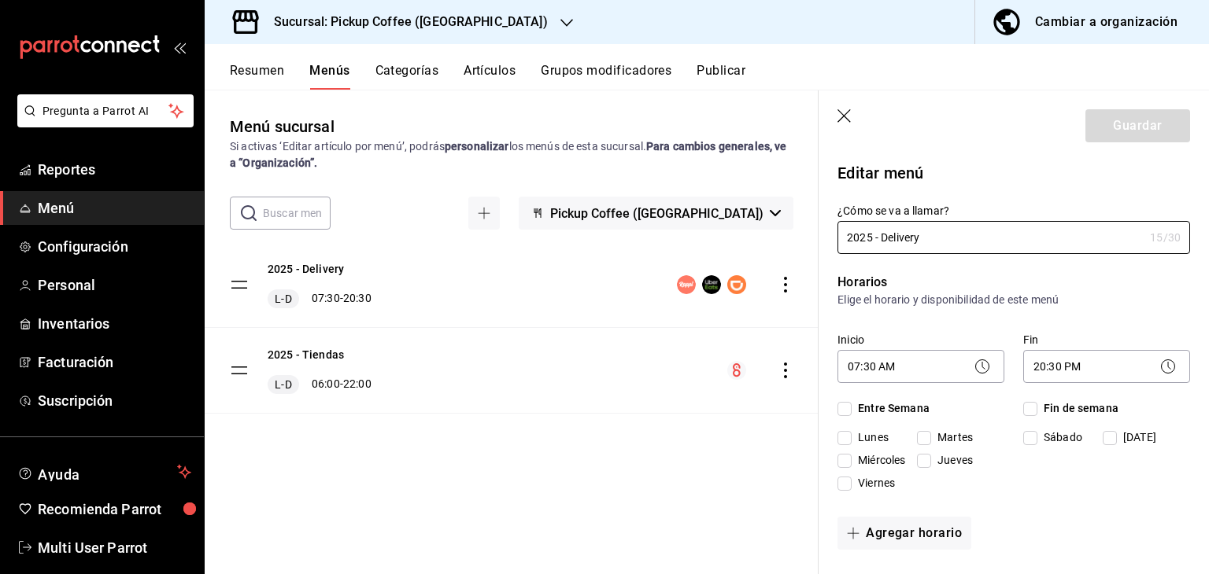
checkbox input "true"
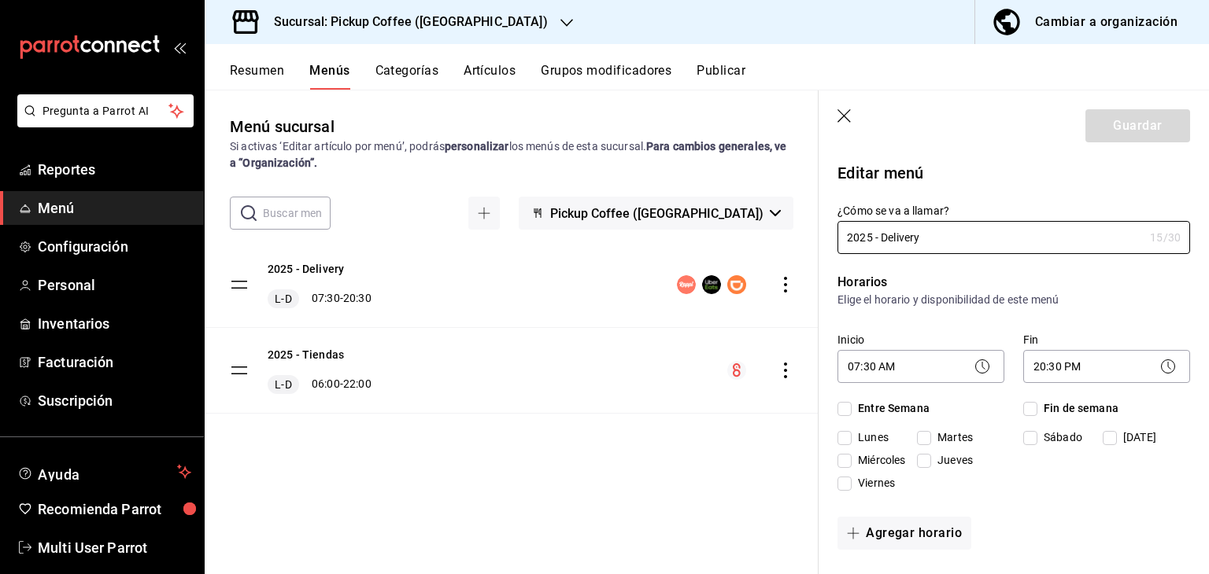
checkbox input "true"
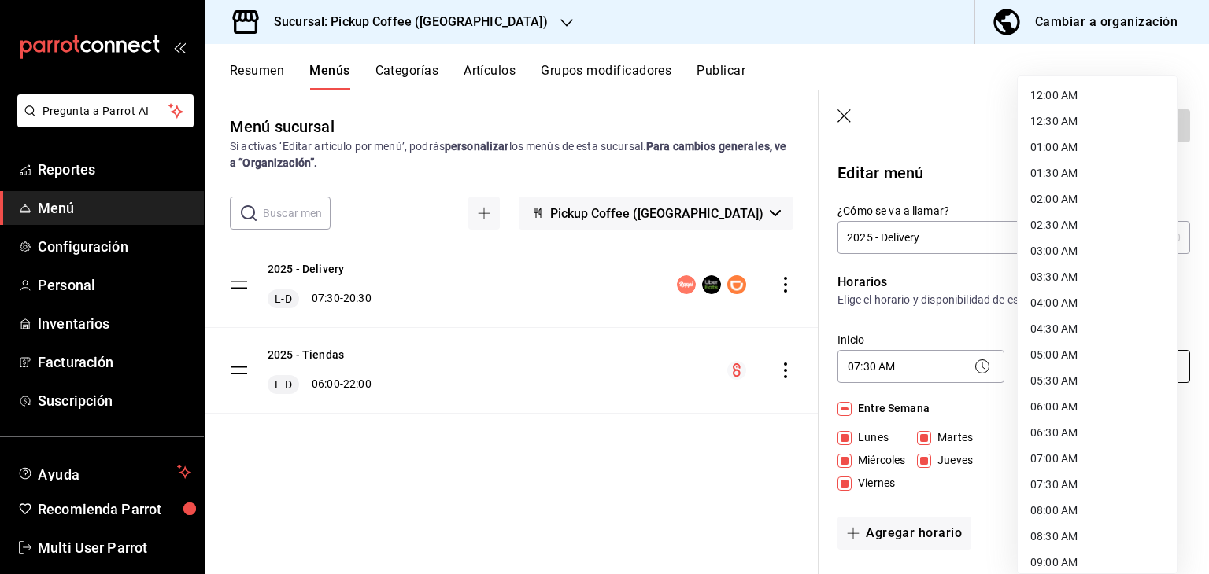
click at [1033, 368] on body "Pregunta a Parrot AI Reportes Menú Configuración Personal Inventarios Facturaci…" at bounding box center [604, 350] width 1209 height 700
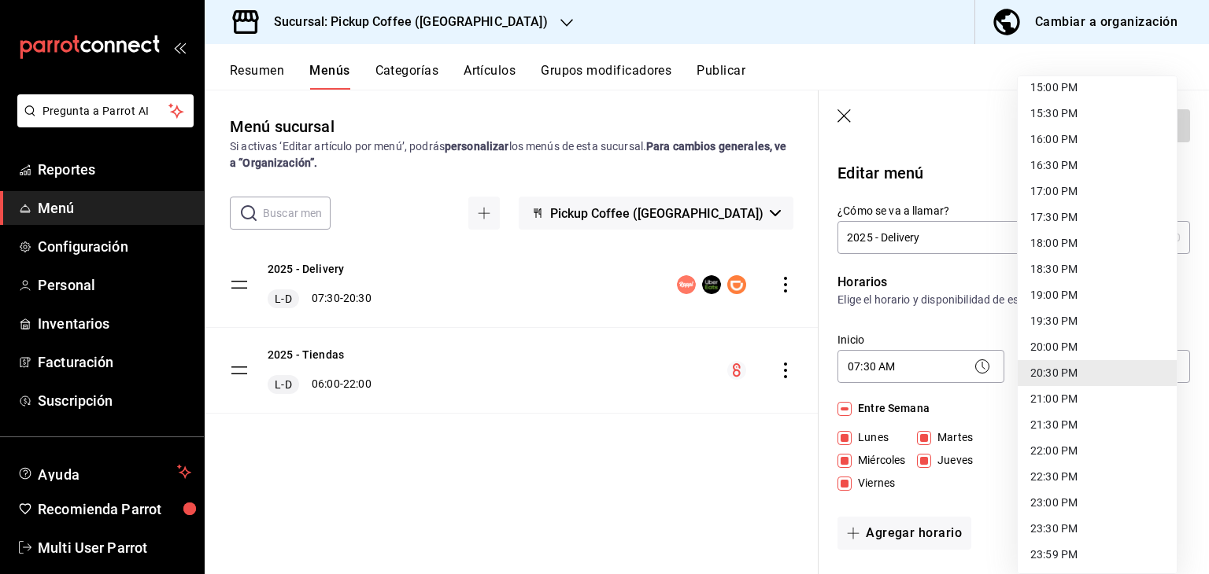
click at [1056, 316] on li "19:30 PM" at bounding box center [1097, 321] width 159 height 26
type input "19:30"
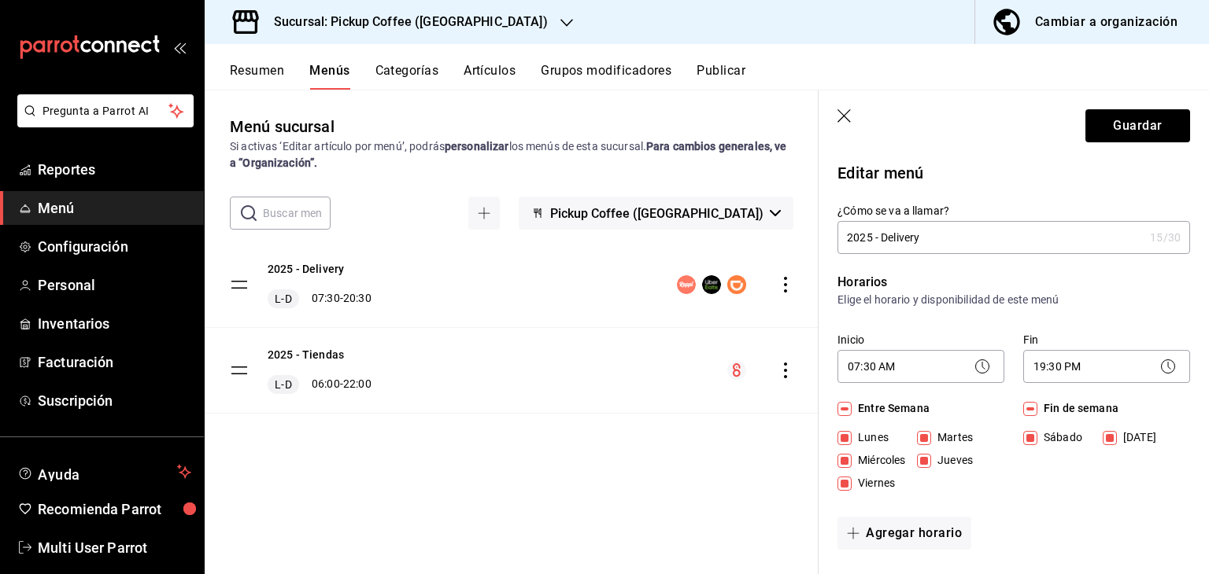
click at [1029, 405] on input "Fin de semana" at bounding box center [1030, 409] width 14 height 14
checkbox input "false"
click at [918, 537] on button "Agregar horario" at bounding box center [904, 533] width 134 height 33
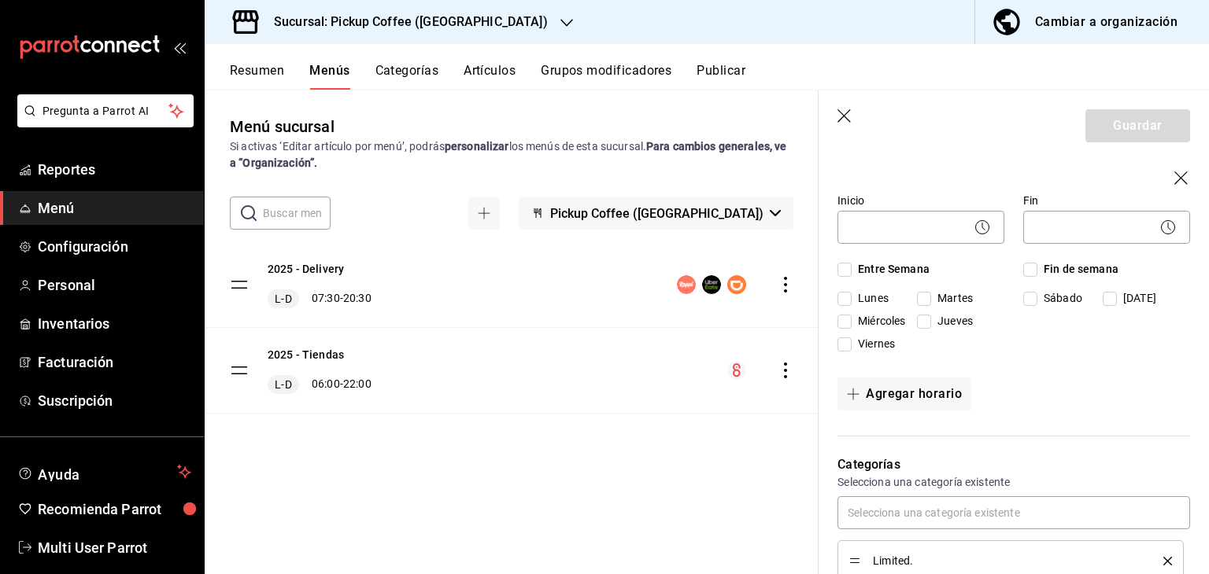
scroll to position [393, 0]
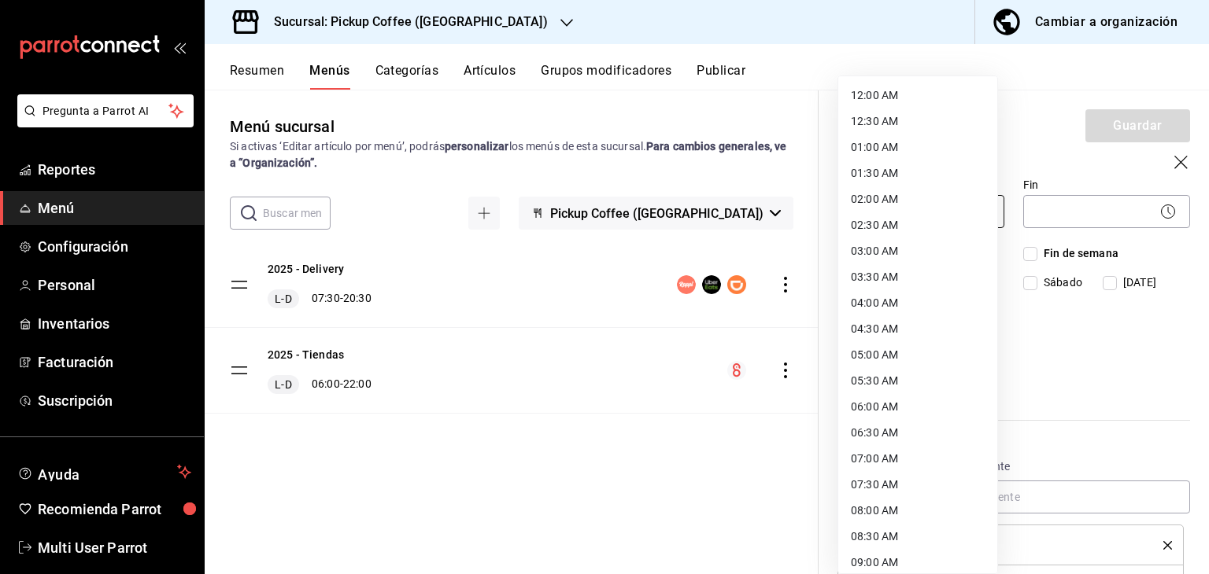
click at [881, 215] on body "Pregunta a Parrot AI Reportes Menú Configuración Personal Inventarios Facturaci…" at bounding box center [604, 350] width 1209 height 700
click at [870, 509] on li "08:00 AM" at bounding box center [917, 511] width 159 height 26
type input "08:00"
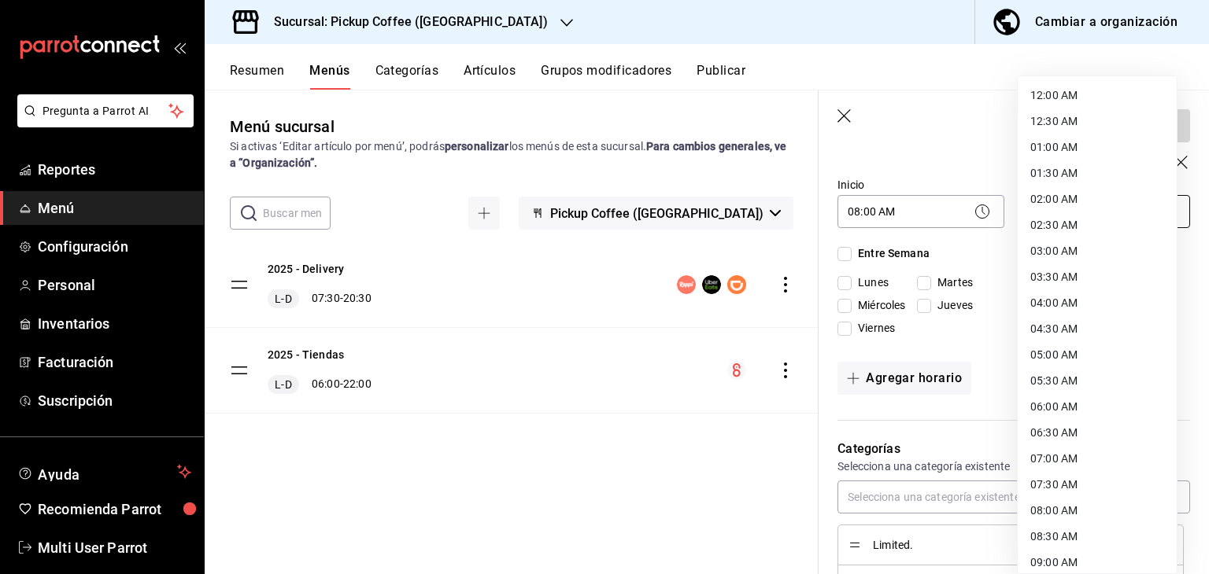
click at [1048, 216] on body "Pregunta a Parrot AI Reportes Menú Configuración Personal Inventarios Facturaci…" at bounding box center [604, 350] width 1209 height 700
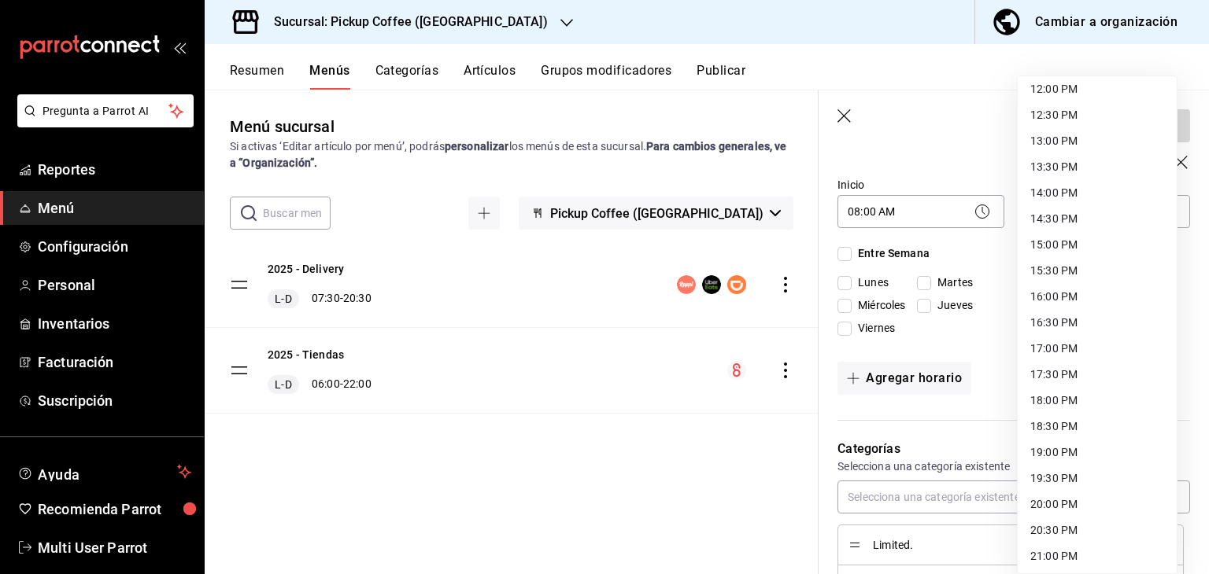
click at [1065, 263] on li "15:30 PM" at bounding box center [1097, 271] width 159 height 26
type input "15:30"
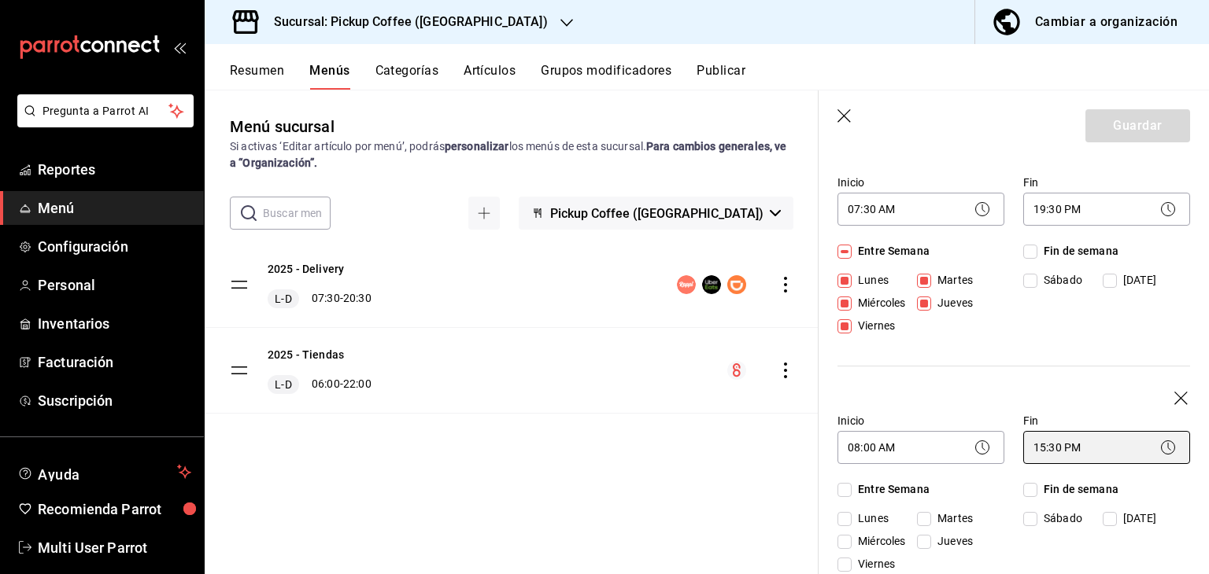
scroll to position [315, 0]
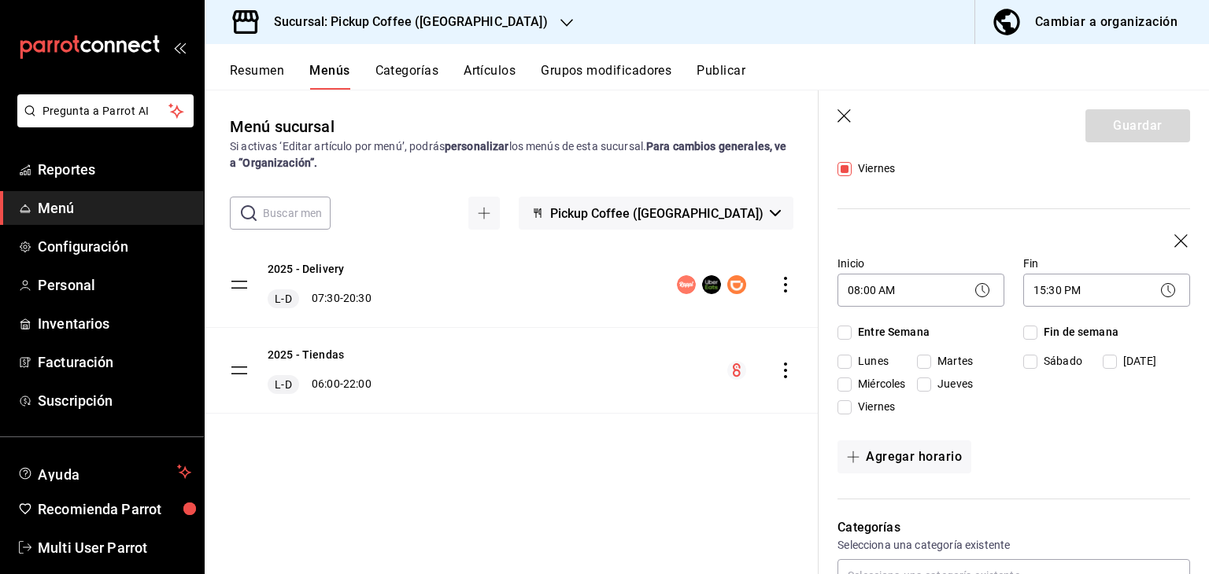
click at [1026, 337] on input "Fin de semana" at bounding box center [1030, 333] width 14 height 14
checkbox input "true"
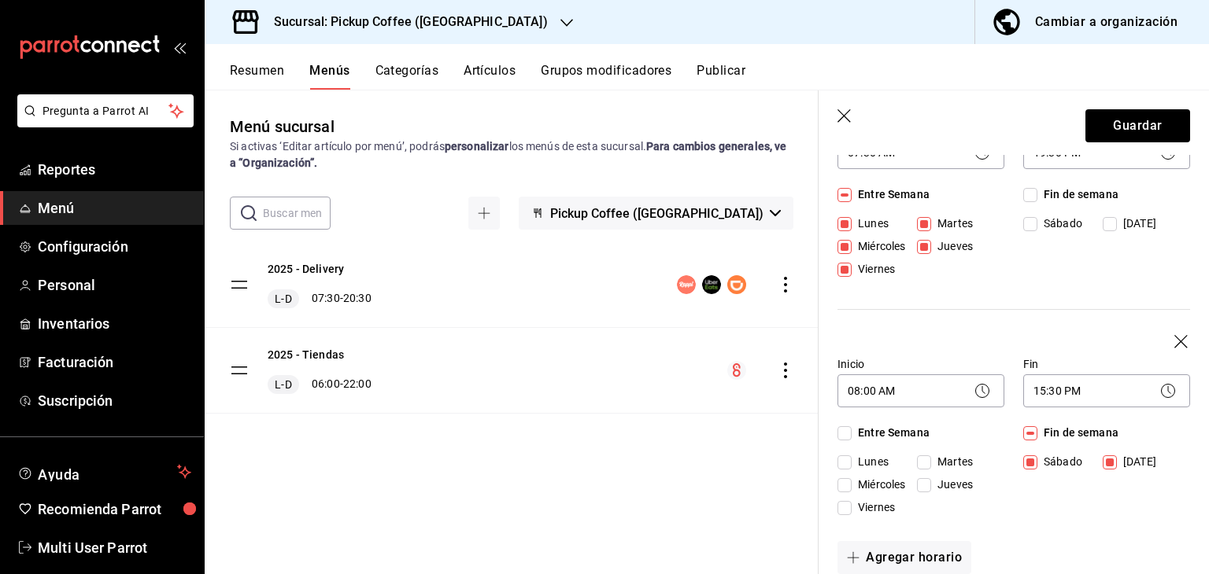
scroll to position [79, 0]
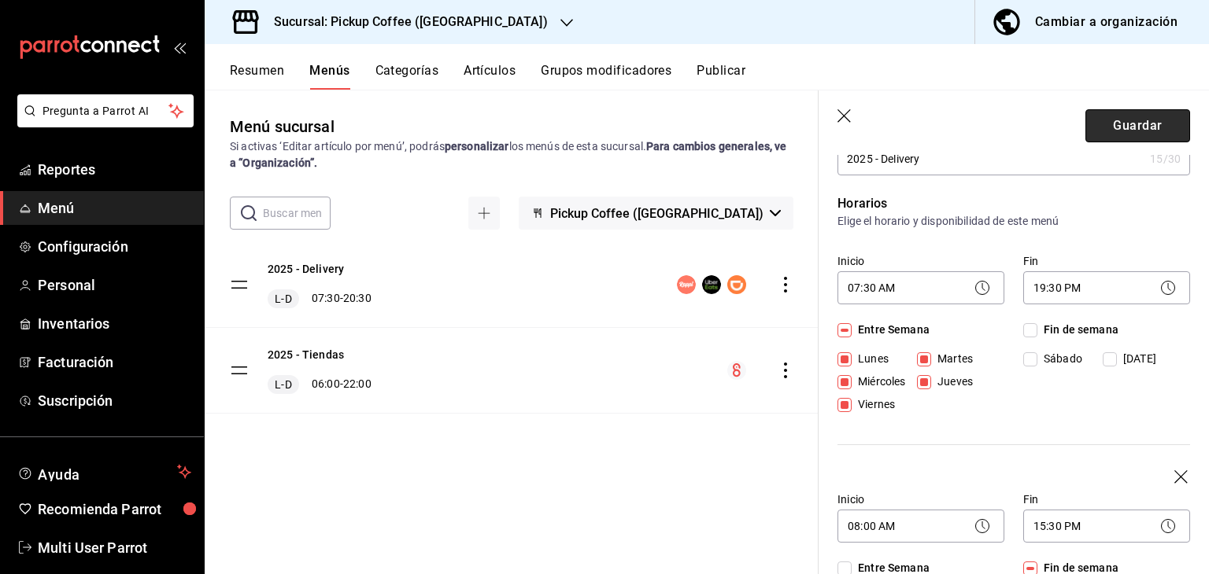
click at [1117, 139] on button "Guardar" at bounding box center [1137, 125] width 105 height 33
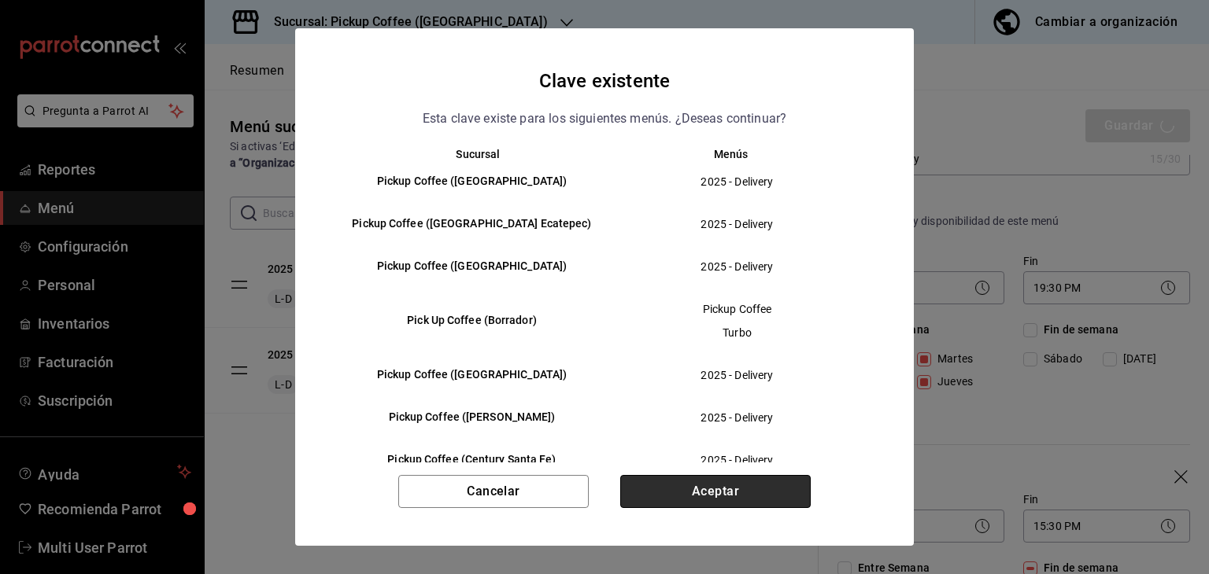
click at [689, 505] on button "Aceptar" at bounding box center [715, 491] width 190 height 33
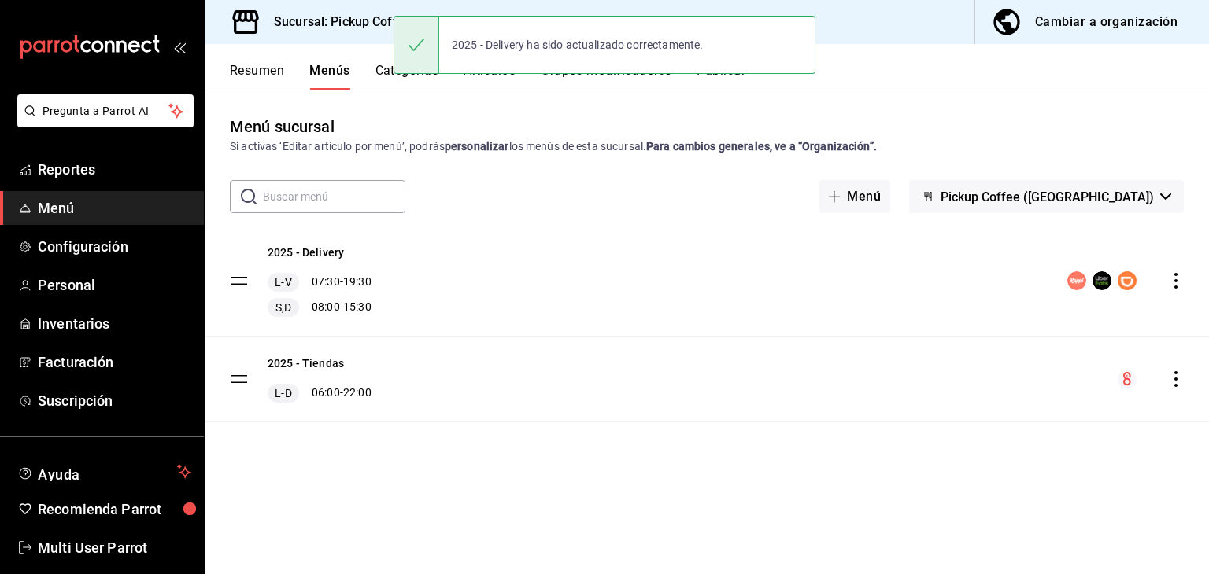
click at [726, 81] on button "Publicar" at bounding box center [720, 76] width 49 height 27
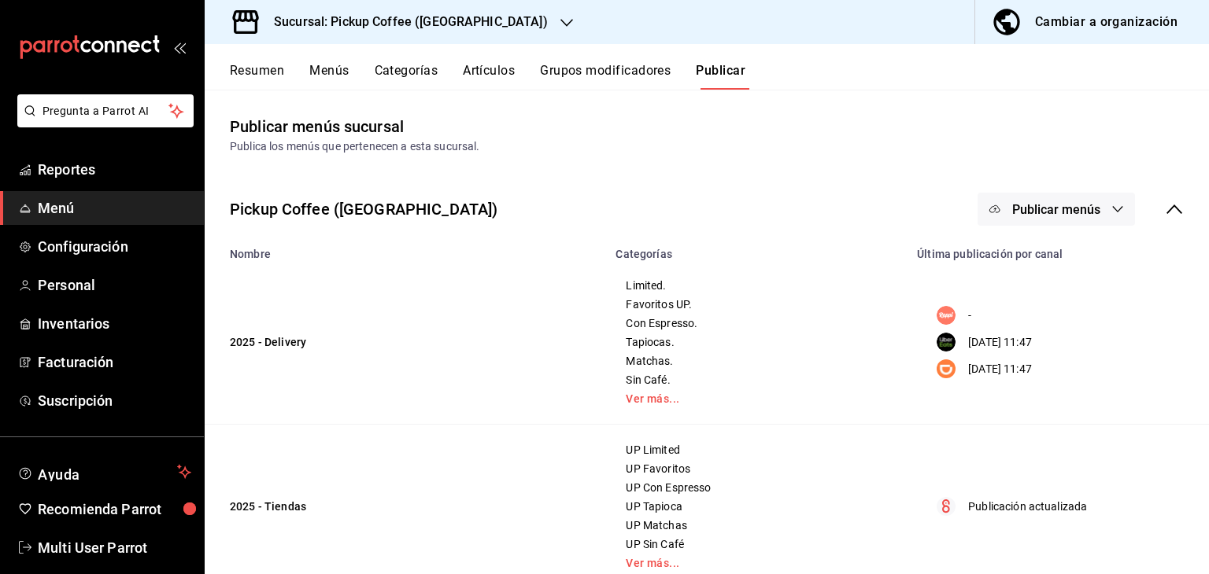
click at [1047, 210] on span "Publicar menús" at bounding box center [1056, 209] width 88 height 15
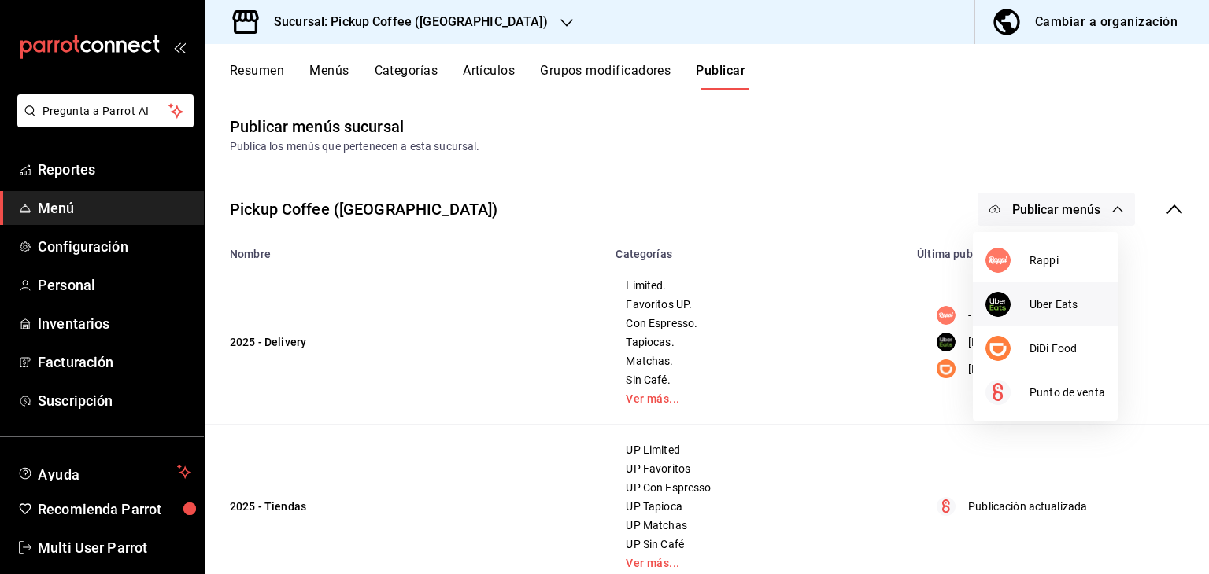
click at [1011, 305] on div at bounding box center [1007, 304] width 44 height 25
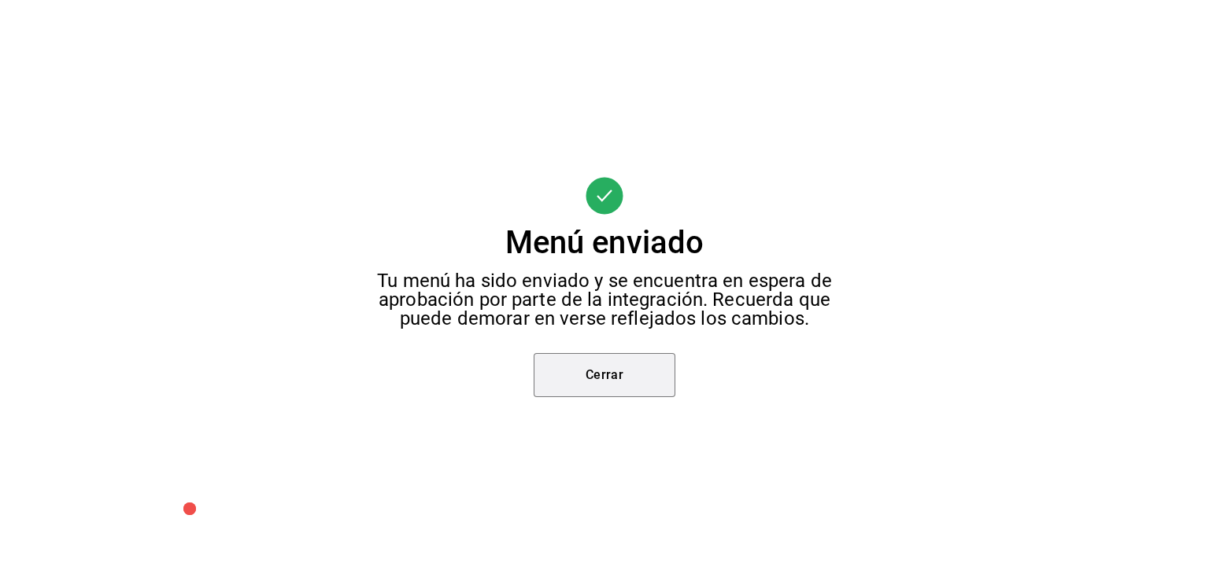
click at [615, 391] on button "Cerrar" at bounding box center [605, 375] width 142 height 44
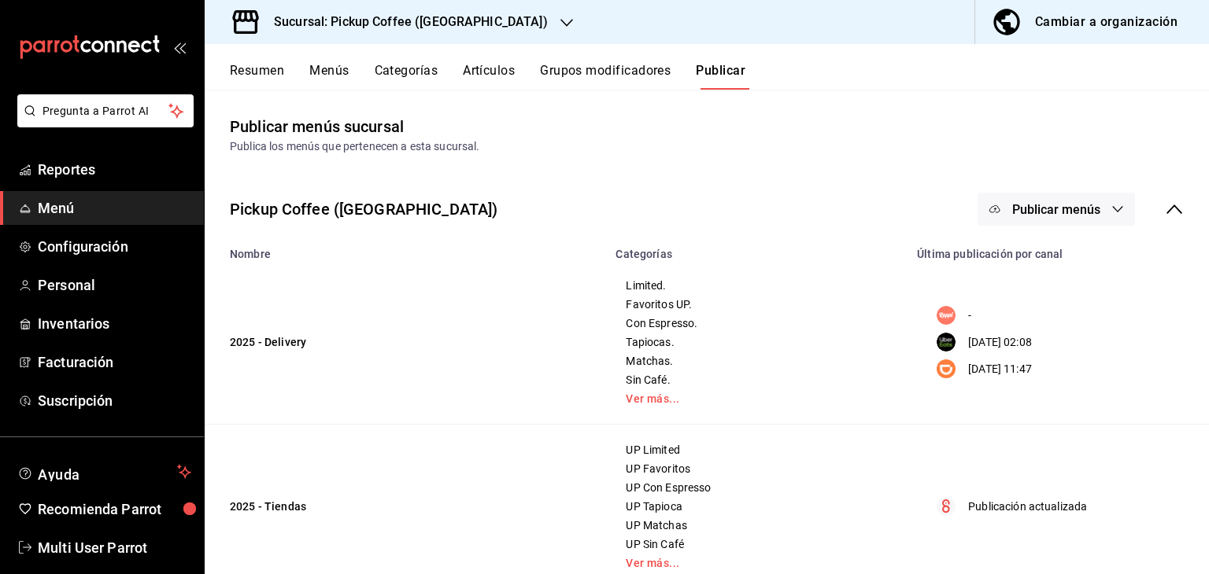
click at [1034, 209] on span "Publicar menús" at bounding box center [1056, 209] width 88 height 15
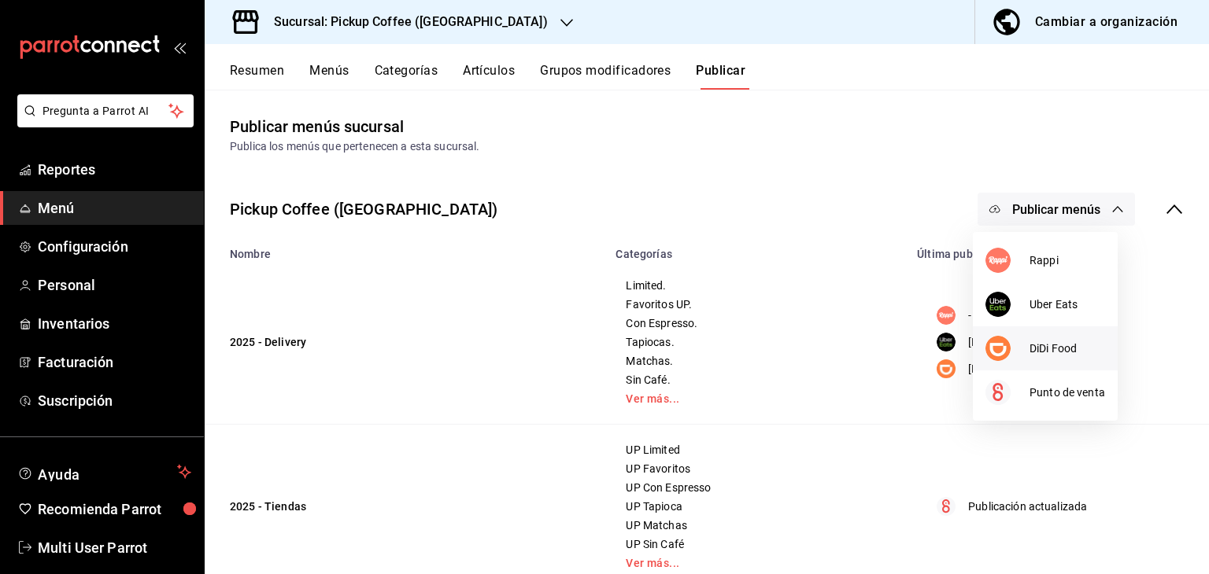
click at [1010, 358] on div at bounding box center [1007, 348] width 44 height 25
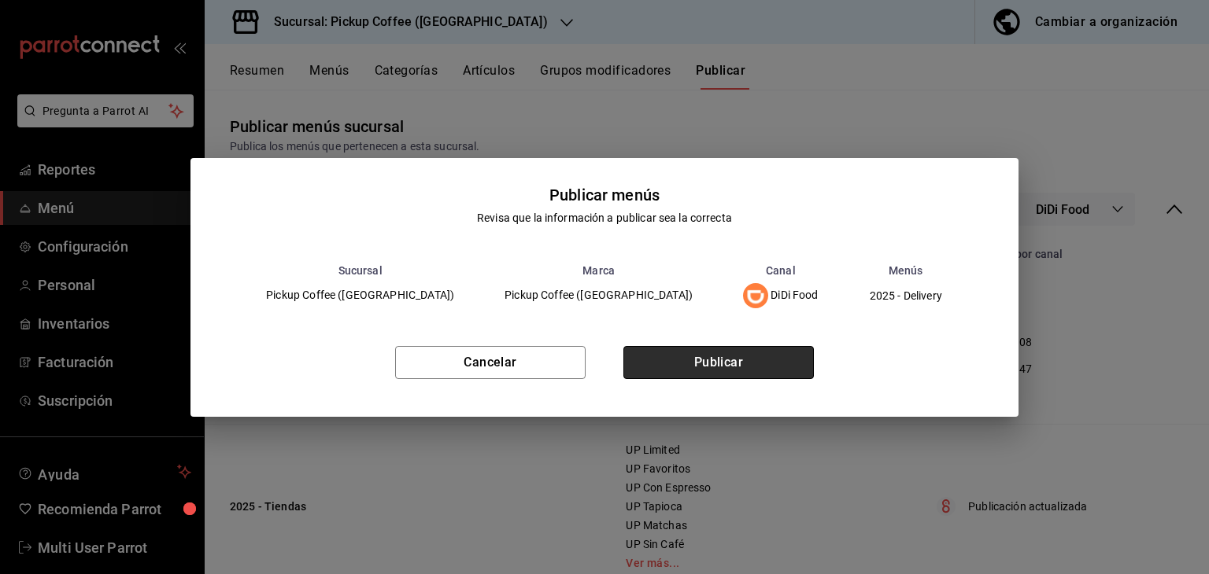
click at [699, 373] on button "Publicar" at bounding box center [718, 362] width 190 height 33
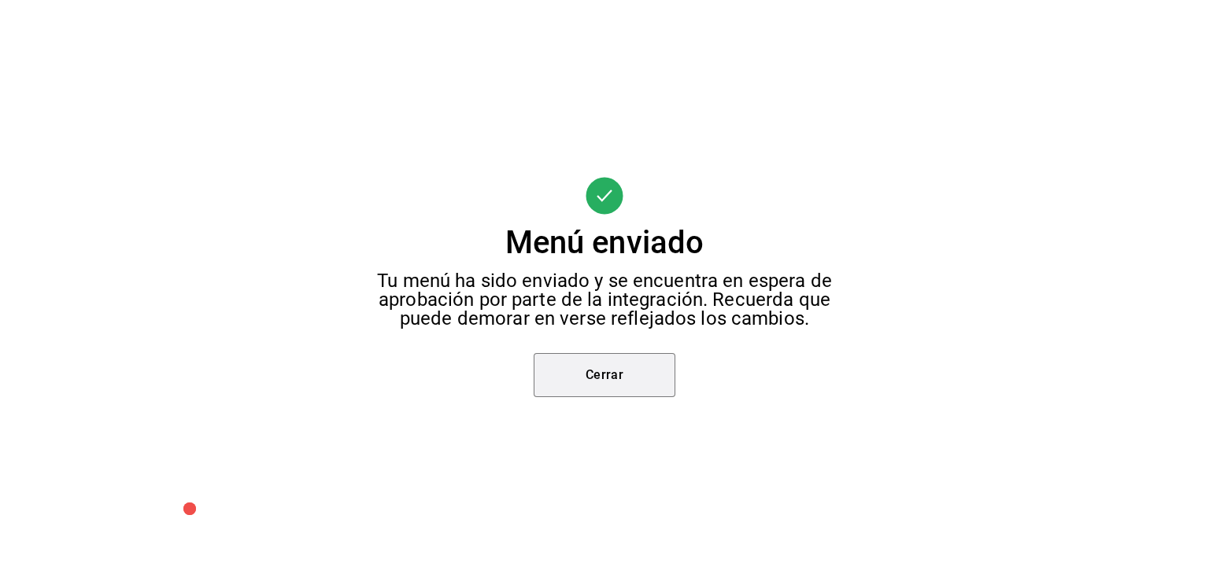
click at [639, 373] on button "Cerrar" at bounding box center [605, 375] width 142 height 44
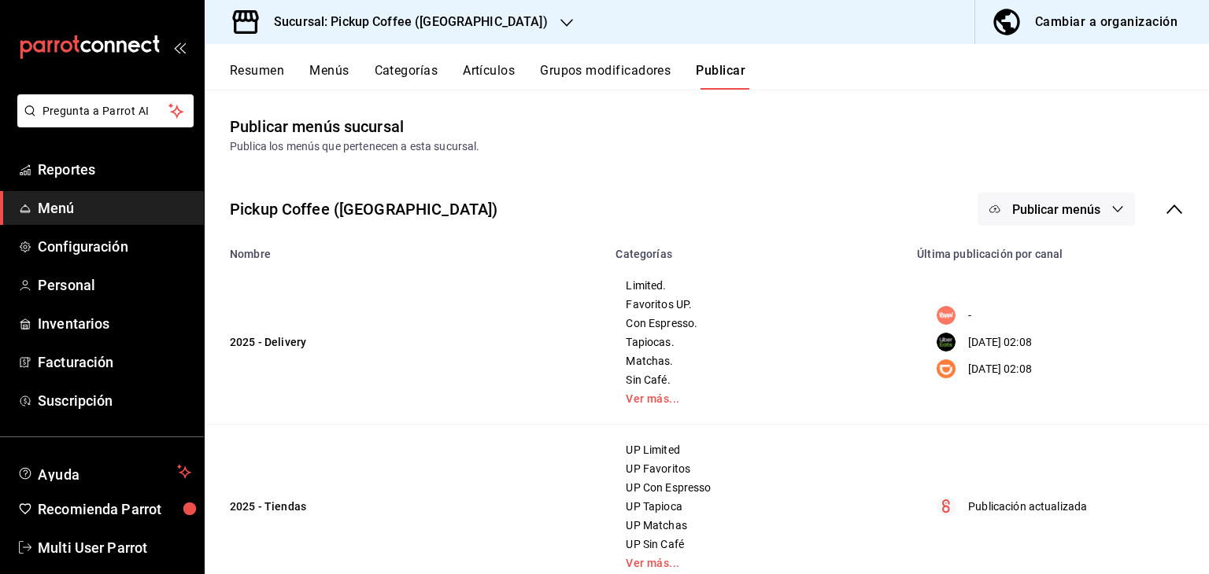
click at [456, 31] on div "Sucursal: Pickup Coffee (Palmas Norte)" at bounding box center [398, 22] width 362 height 44
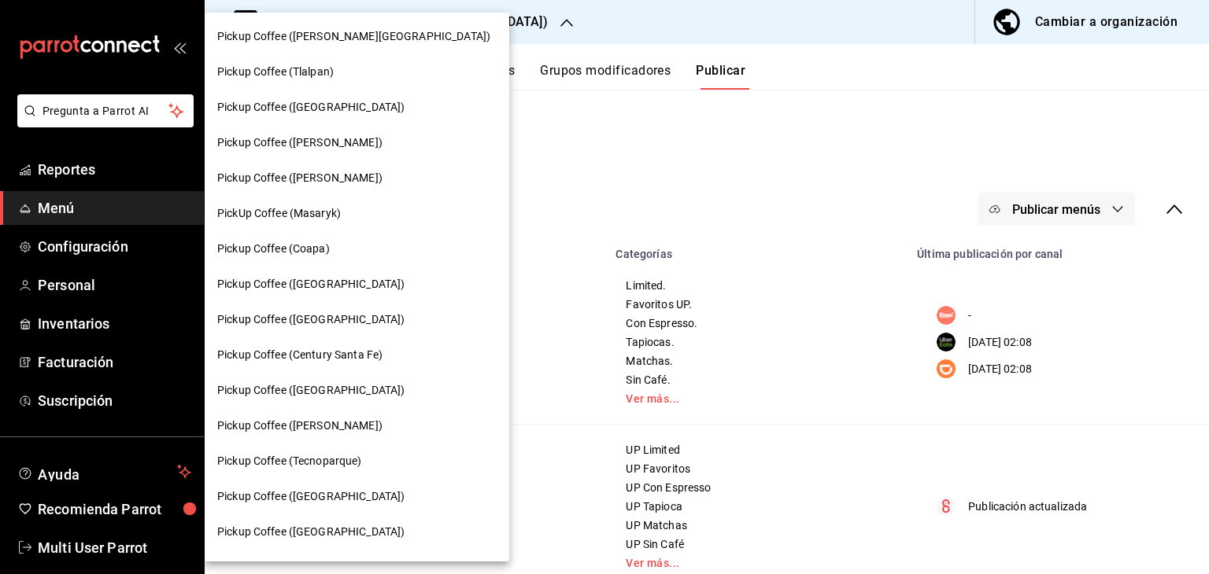
click at [373, 43] on div "Pickup Coffee ([PERSON_NAME][GEOGRAPHIC_DATA])" at bounding box center [356, 36] width 279 height 17
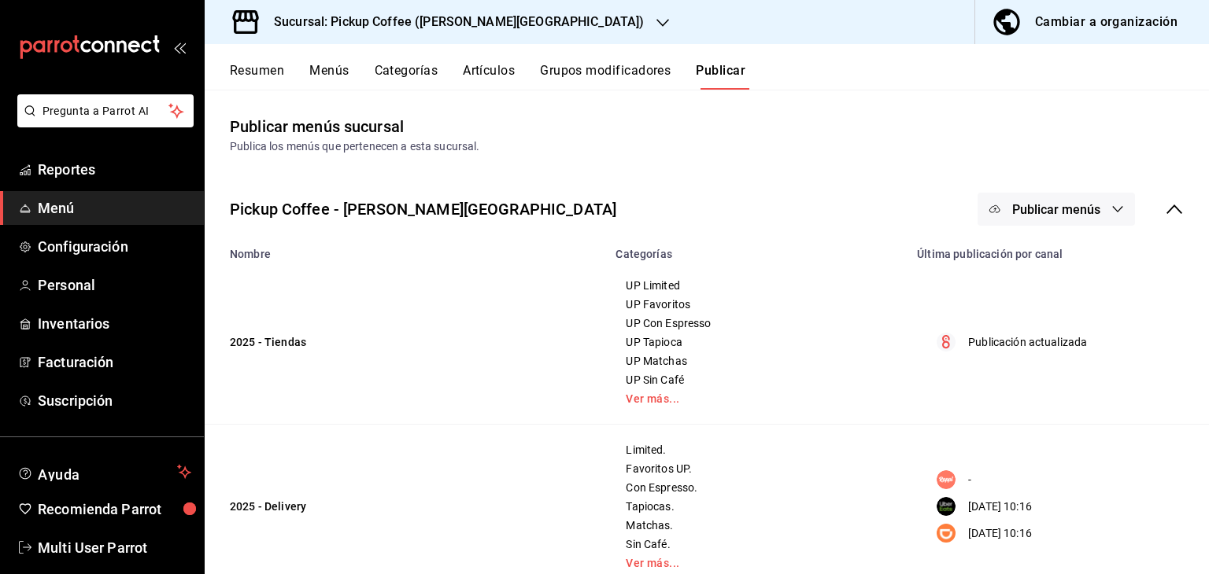
click at [992, 216] on button "Publicar menús" at bounding box center [1055, 209] width 157 height 33
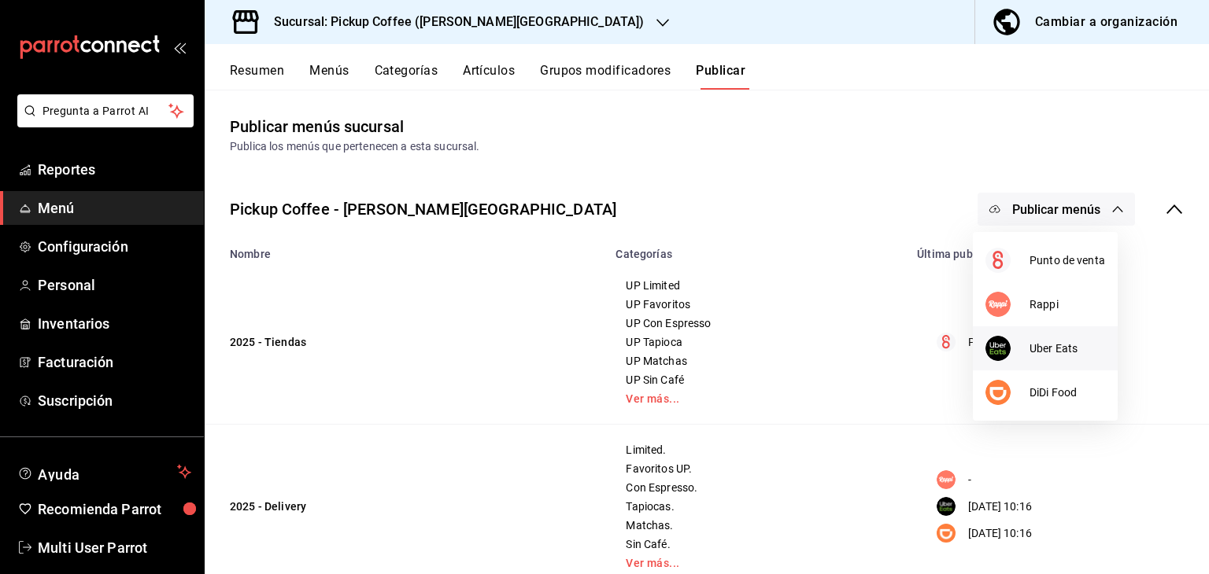
click at [1025, 349] on div at bounding box center [1007, 348] width 44 height 25
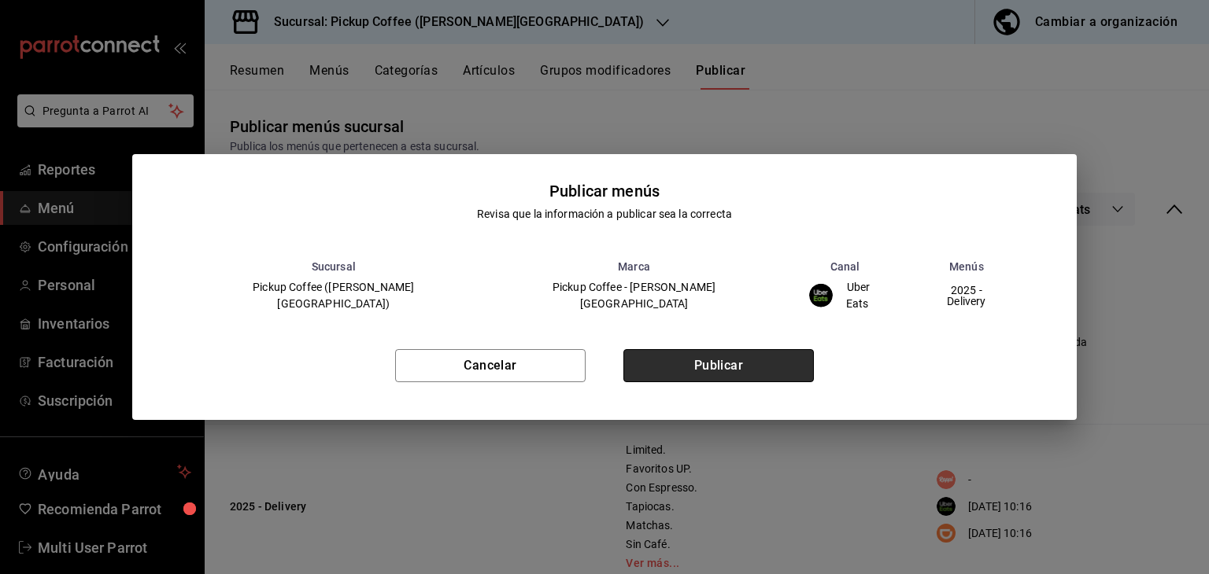
click at [767, 368] on button "Publicar" at bounding box center [718, 365] width 190 height 33
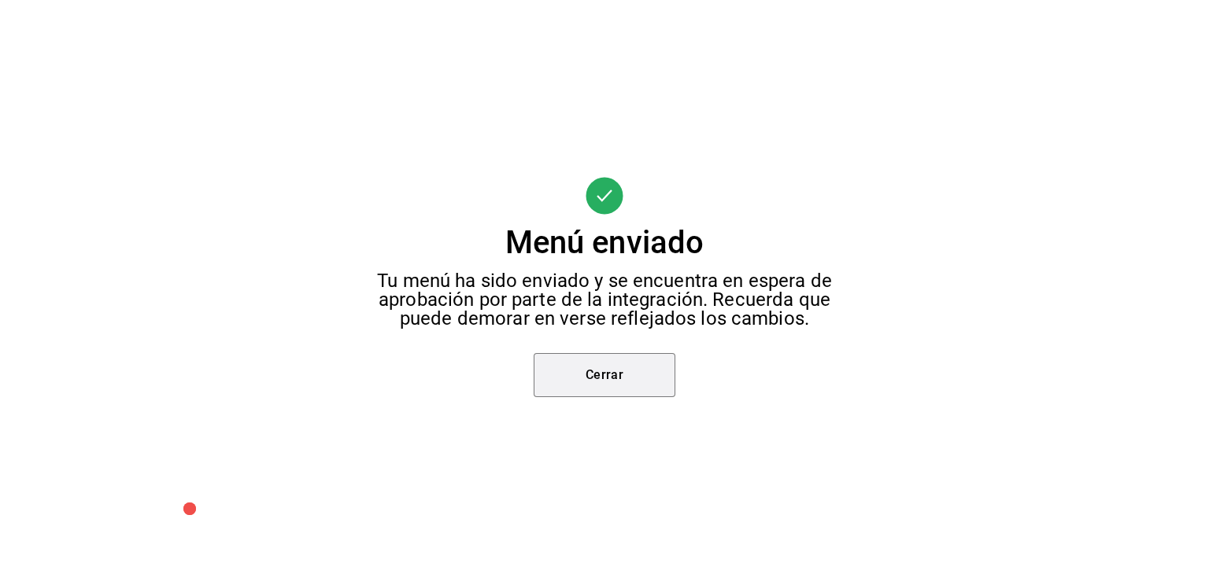
click at [634, 381] on button "Cerrar" at bounding box center [605, 375] width 142 height 44
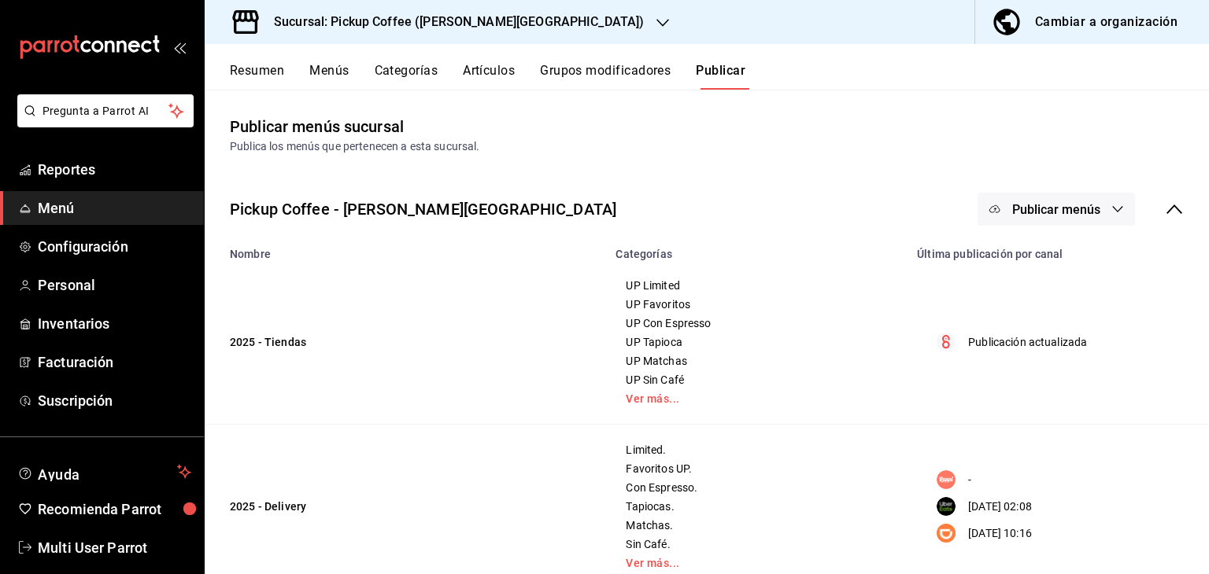
click at [1054, 216] on span "Publicar menús" at bounding box center [1056, 209] width 88 height 15
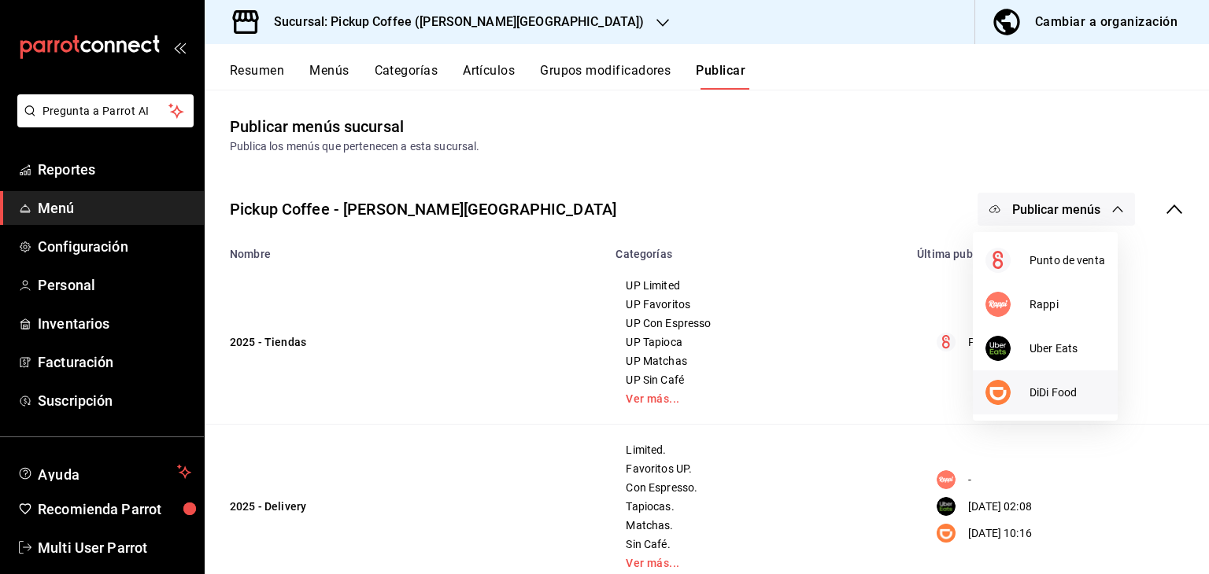
click at [1059, 389] on span "DiDi Food" at bounding box center [1067, 393] width 76 height 17
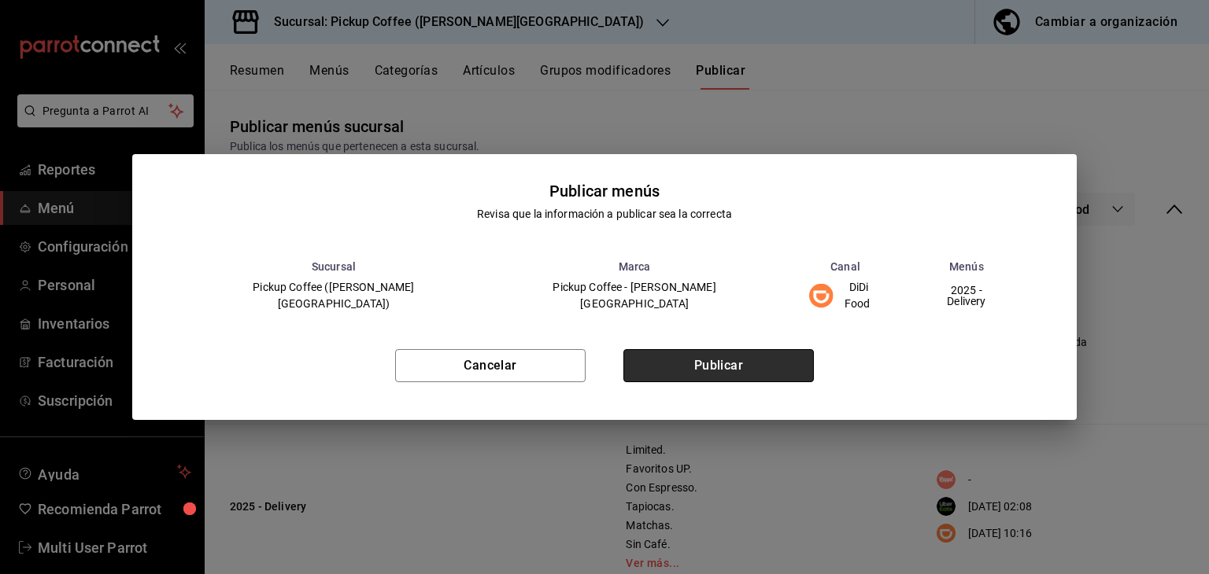
click at [751, 362] on button "Publicar" at bounding box center [718, 365] width 190 height 33
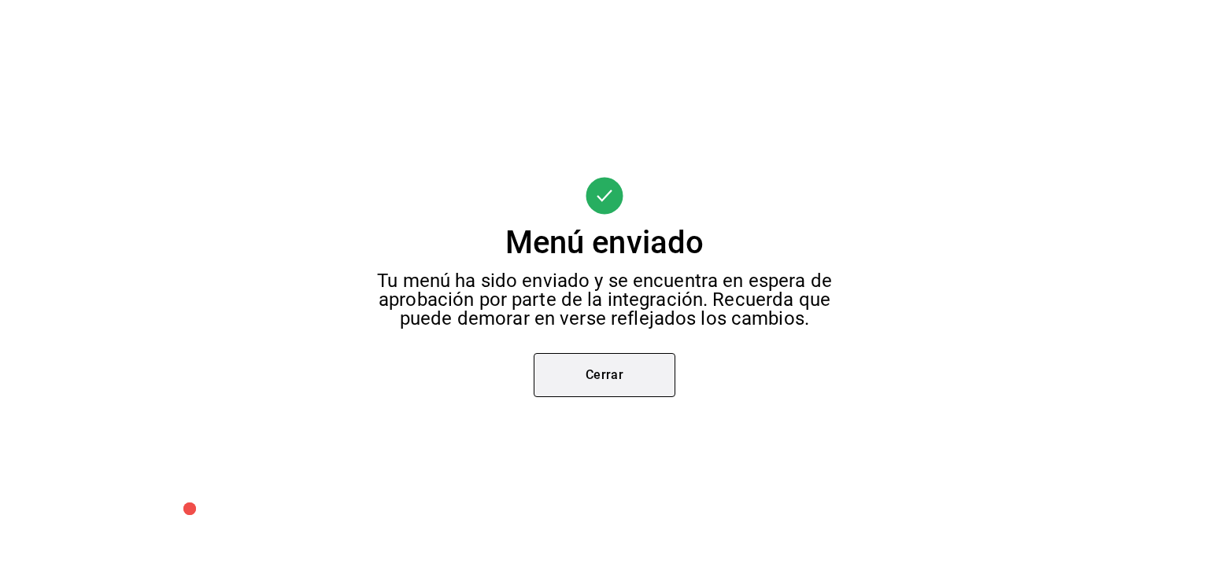
click at [602, 376] on button "Cerrar" at bounding box center [605, 375] width 142 height 44
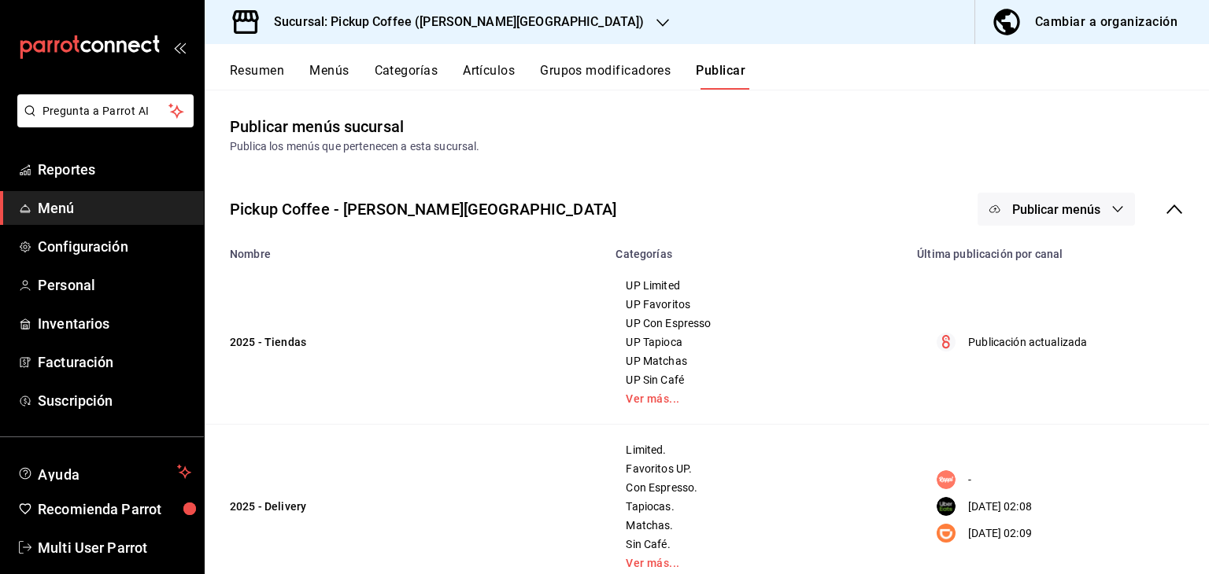
click at [373, 30] on h3 "Sucursal: Pickup Coffee (Quintana Roo)" at bounding box center [452, 22] width 382 height 19
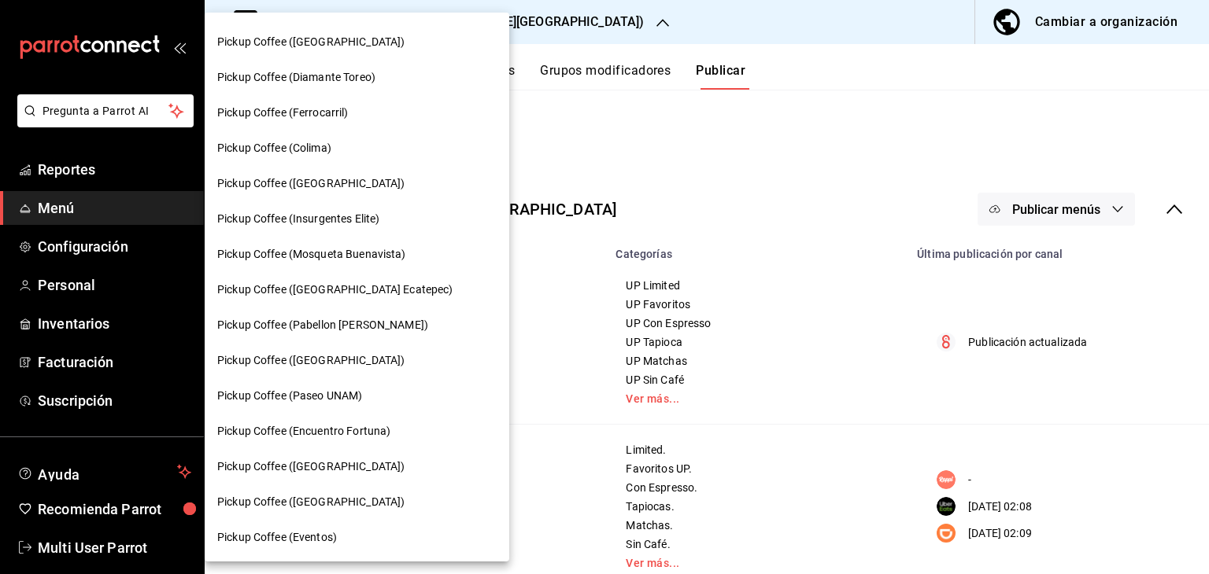
scroll to position [809, 0]
click at [338, 320] on span "Pickup Coffee (Pabellon [PERSON_NAME])" at bounding box center [322, 325] width 211 height 17
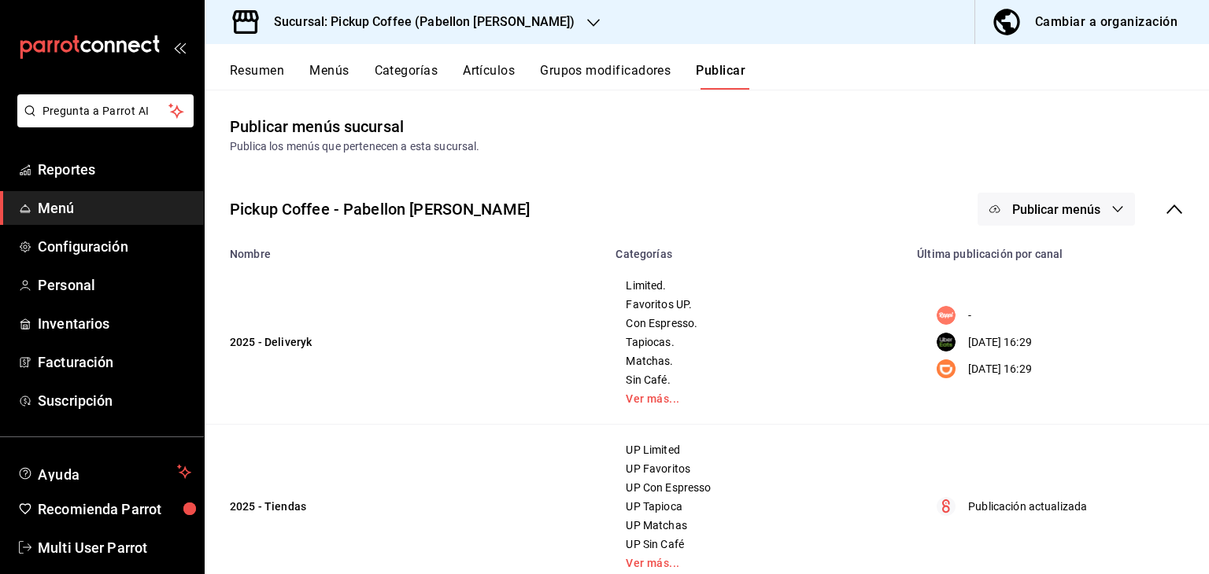
click at [322, 69] on button "Menús" at bounding box center [328, 76] width 39 height 27
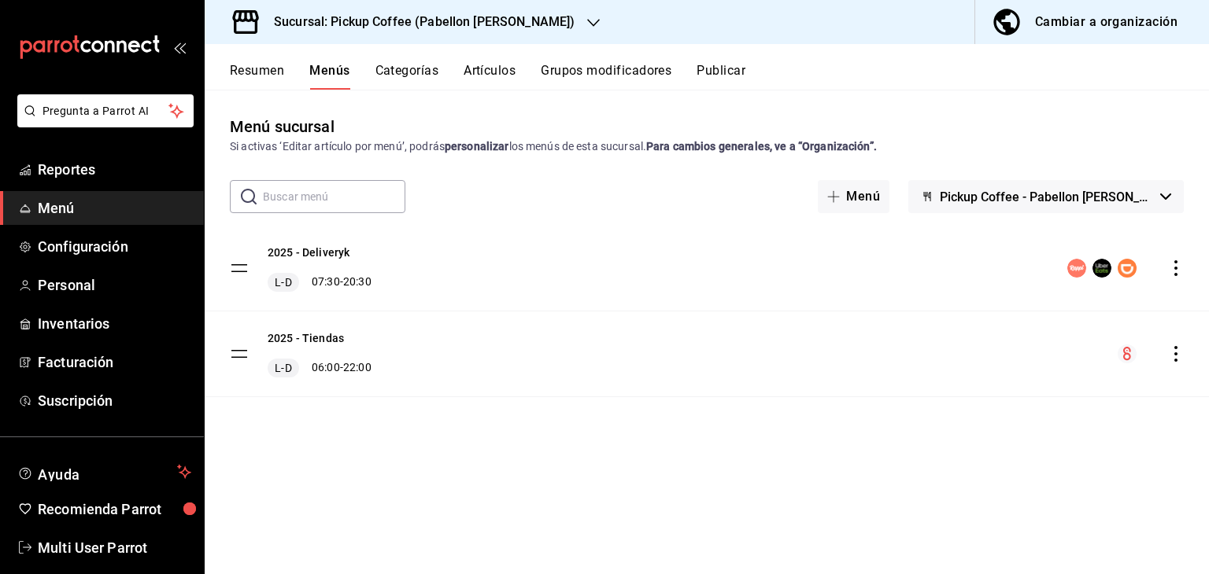
click at [1171, 268] on icon "actions" at bounding box center [1176, 268] width 16 height 16
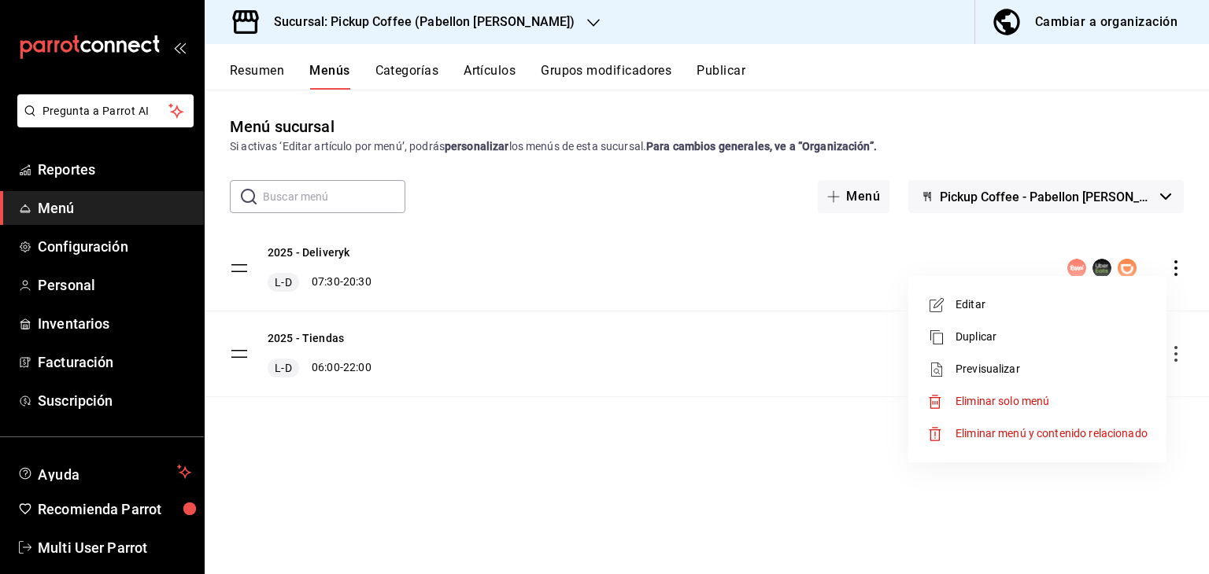
click at [1064, 297] on span "Editar" at bounding box center [1051, 305] width 192 height 17
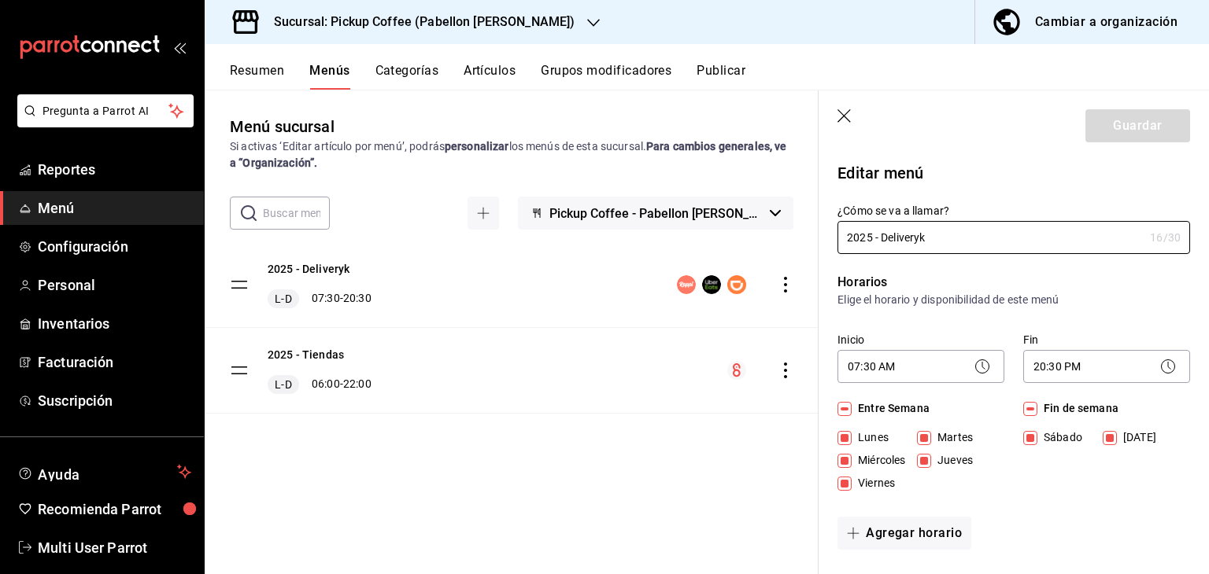
checkbox input "true"
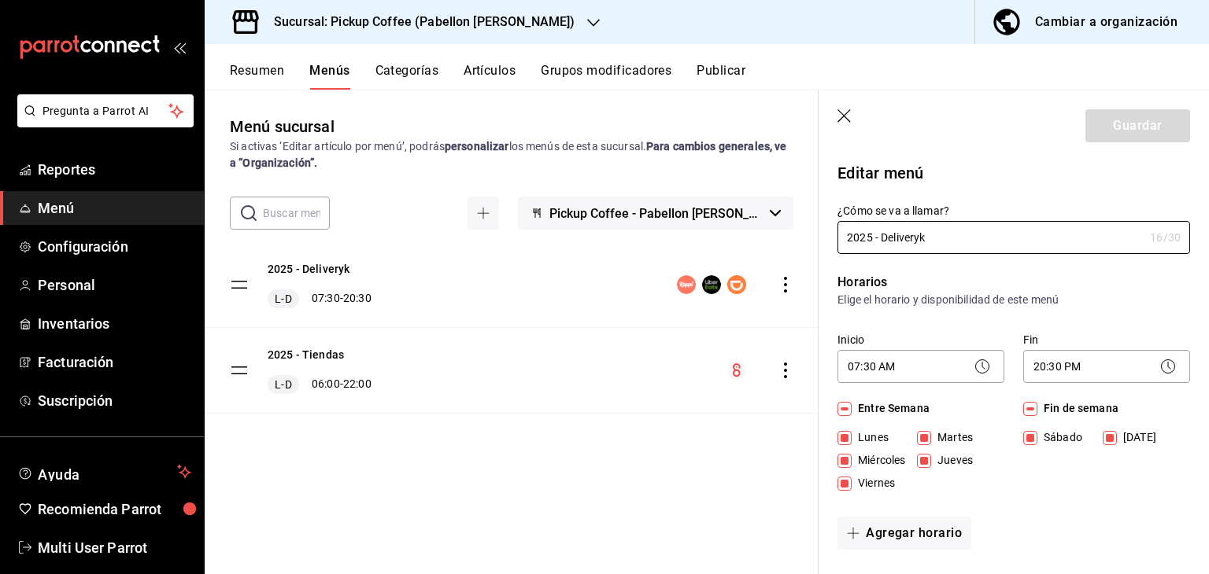
checkbox input "true"
click at [920, 241] on input "2025 - Deliveryk" at bounding box center [990, 237] width 306 height 31
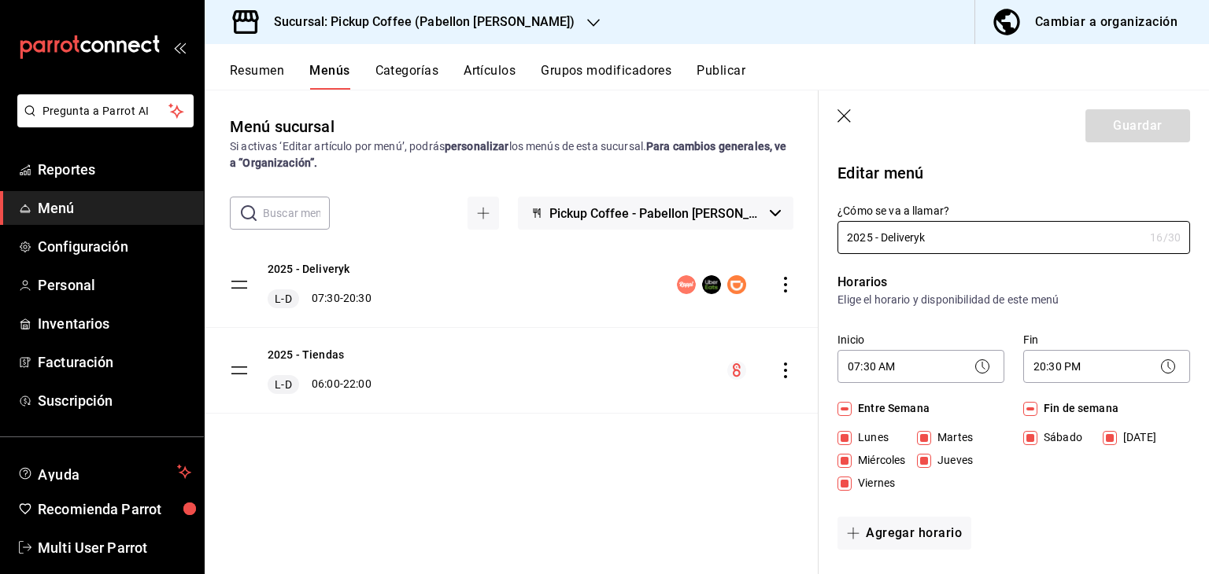
click at [1056, 220] on div "¿Cómo se va a llamar? 2025 - Deliveryk 16 /30 ¿Cómo se va a llamar?" at bounding box center [1013, 229] width 353 height 50
click at [1045, 235] on input "2025 - Deliveryk" at bounding box center [990, 237] width 306 height 31
type input "2025 - Delivery"
click at [1083, 371] on body "Pregunta a Parrot AI Reportes Menú Configuración Personal Inventarios Facturaci…" at bounding box center [604, 350] width 1209 height 700
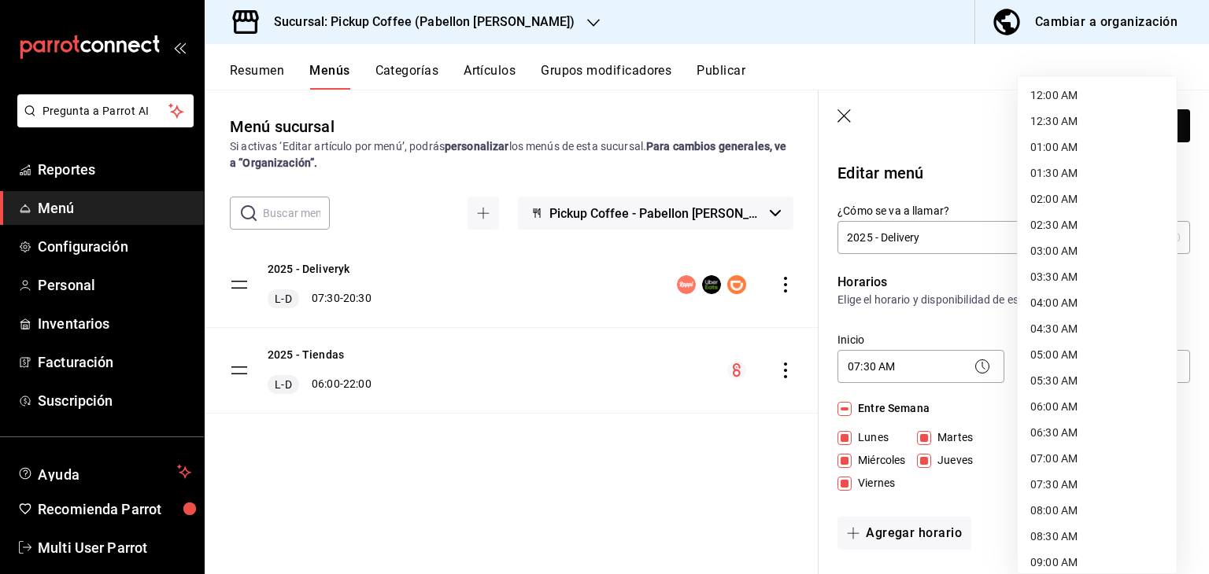
scroll to position [787, 0]
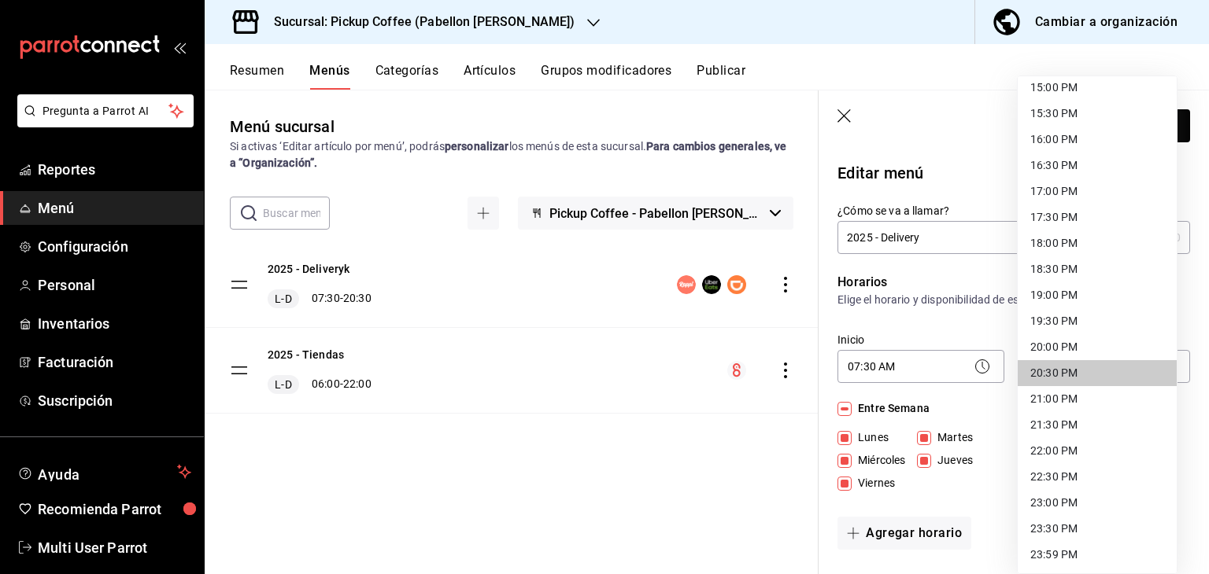
click at [1041, 325] on li "19:30 PM" at bounding box center [1097, 321] width 159 height 26
type input "19:30"
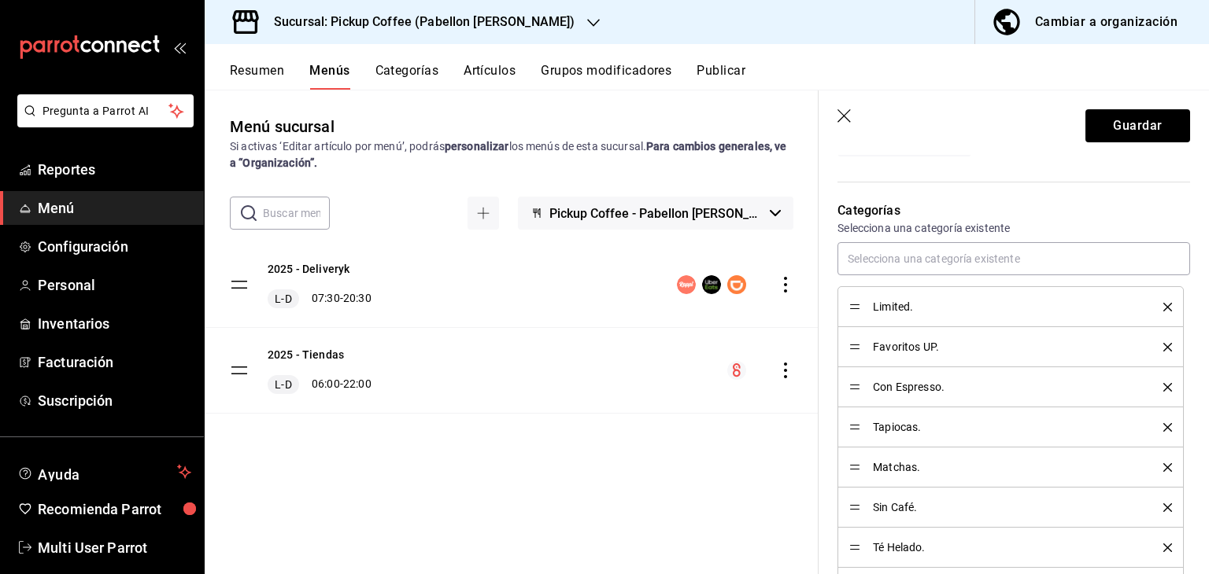
scroll to position [630, 0]
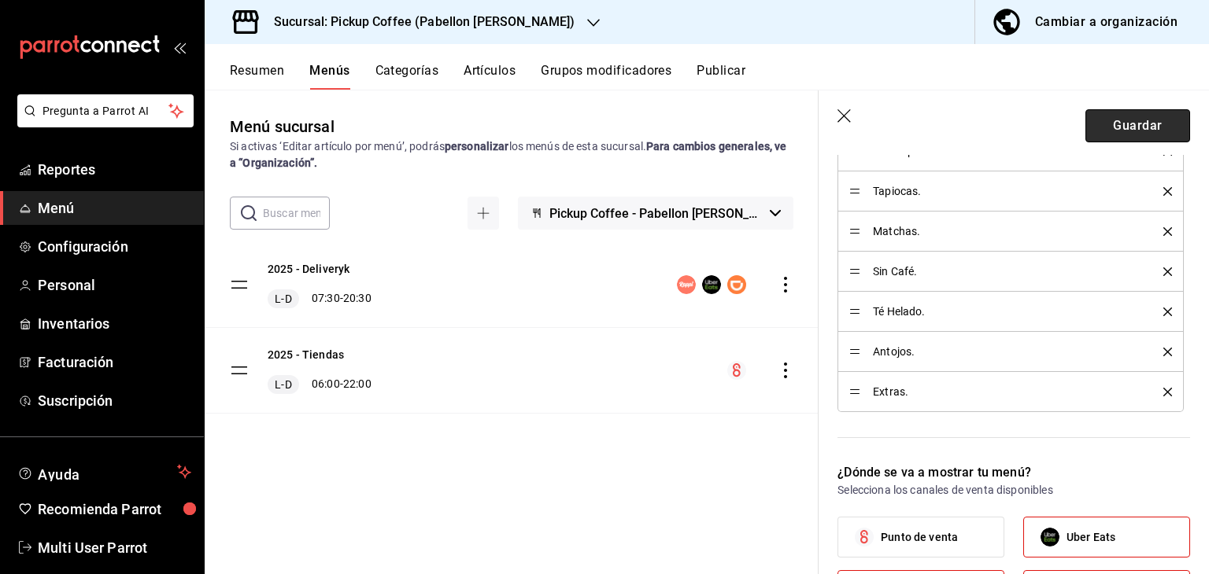
click at [1142, 114] on button "Guardar" at bounding box center [1137, 125] width 105 height 33
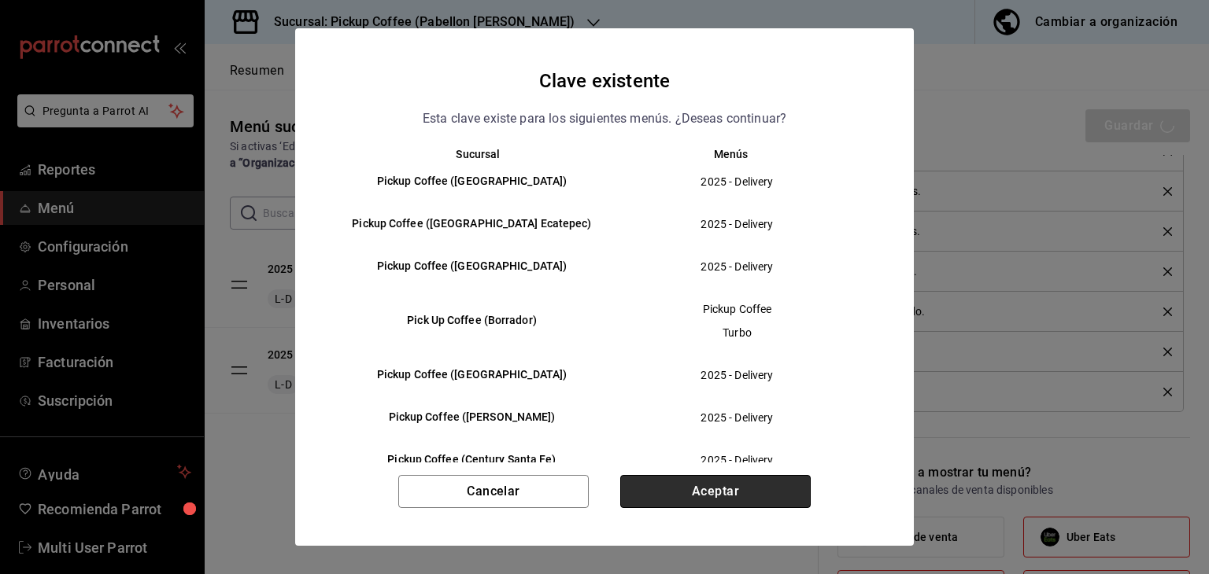
click at [767, 489] on button "Aceptar" at bounding box center [715, 491] width 190 height 33
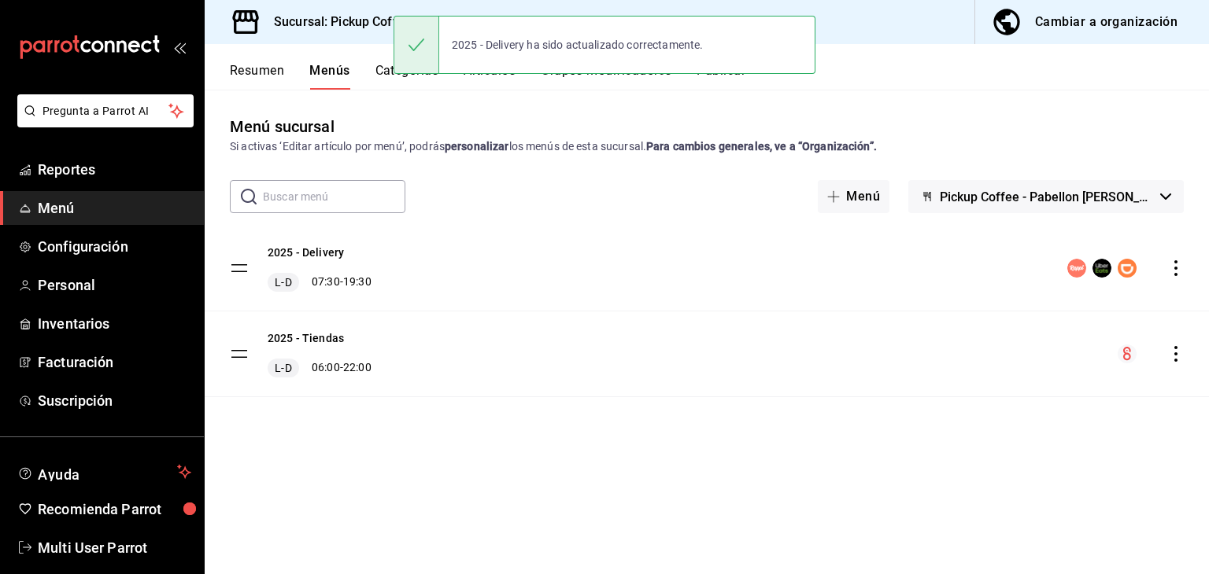
click at [323, 16] on h3 "Sucursal: Pickup Coffee (Pabellon Cuauhtemoc)" at bounding box center [417, 22] width 313 height 19
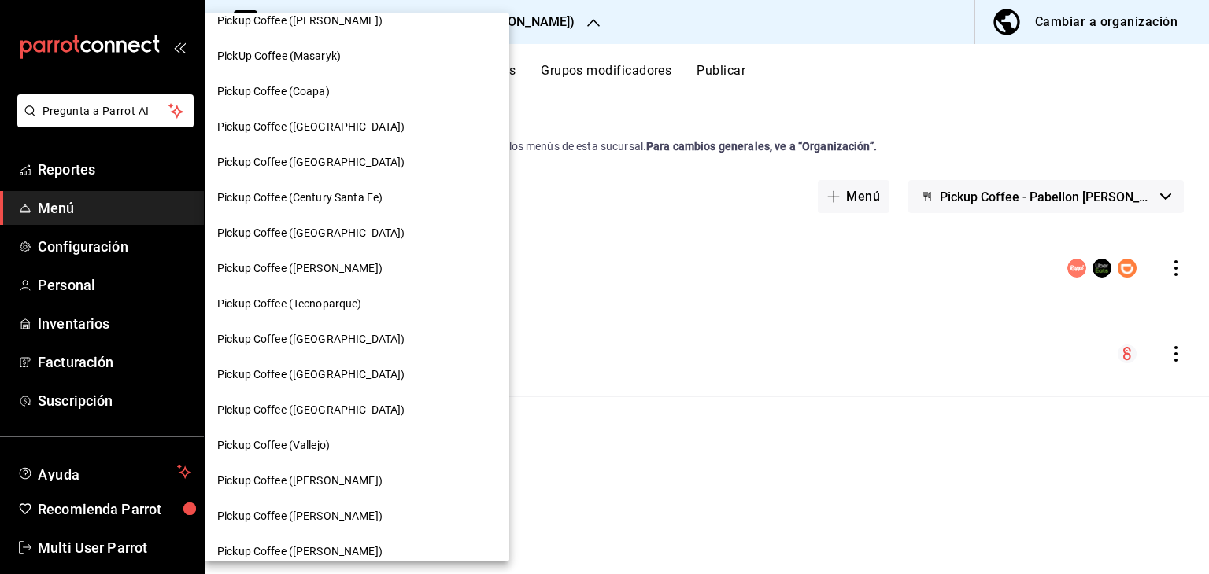
scroll to position [236, 0]
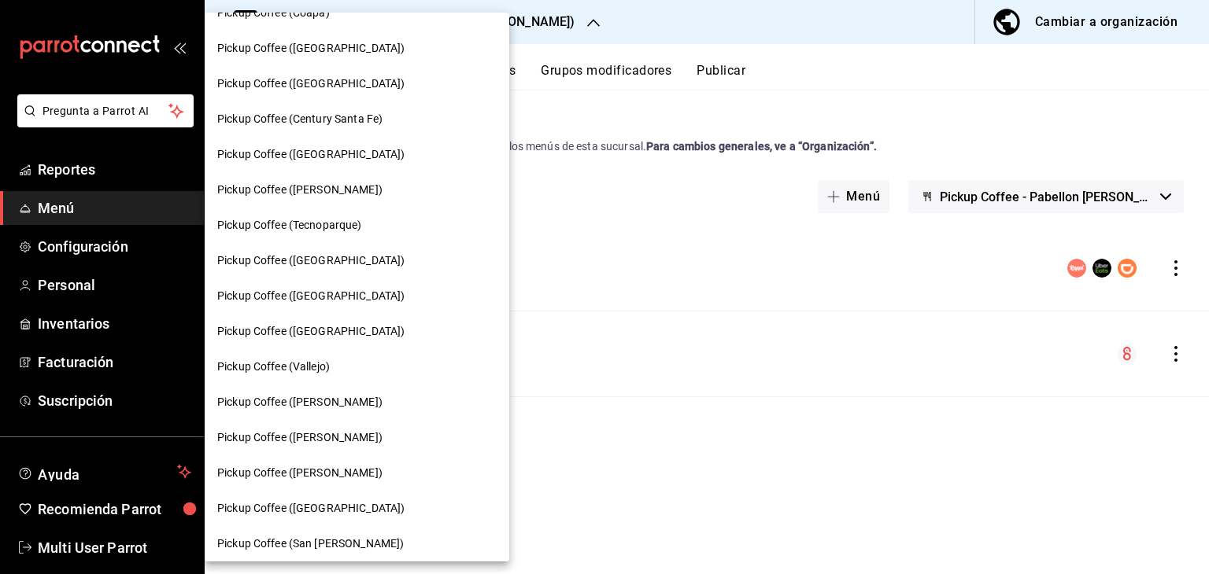
click at [327, 304] on span "Pickup Coffee ([GEOGRAPHIC_DATA])" at bounding box center [310, 296] width 187 height 17
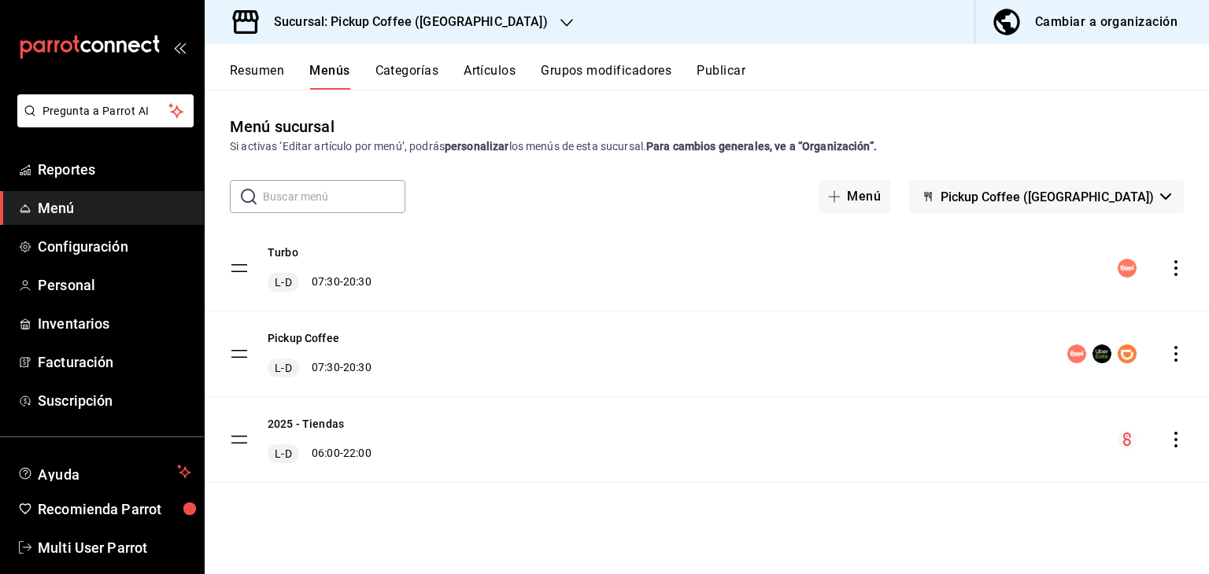
click at [1168, 352] on icon "actions" at bounding box center [1176, 354] width 16 height 16
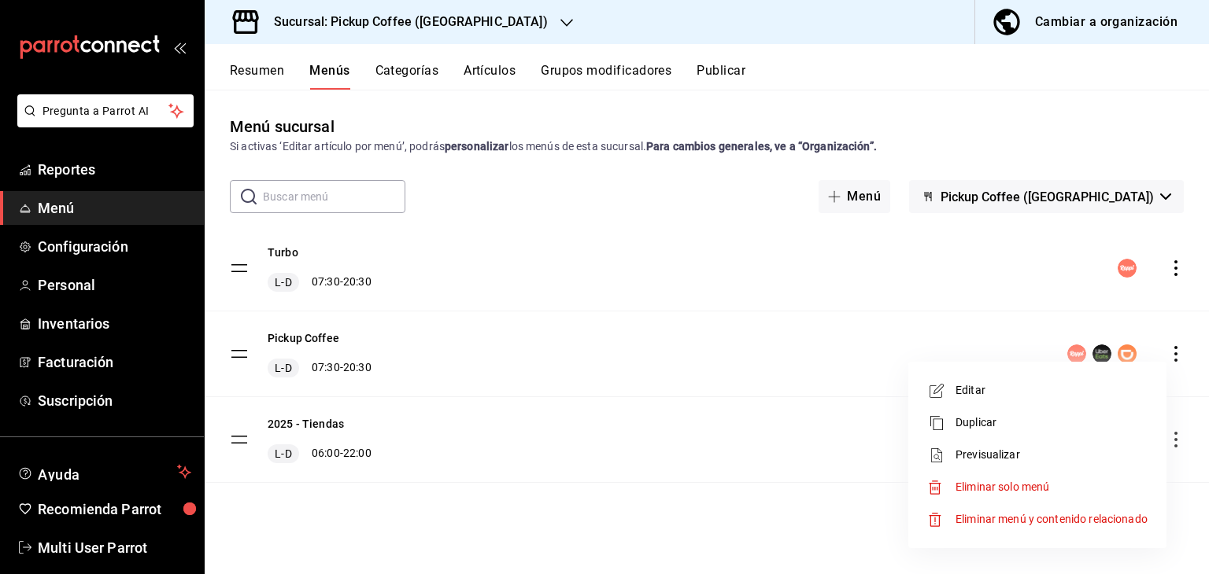
click at [1096, 391] on span "Editar" at bounding box center [1051, 390] width 192 height 17
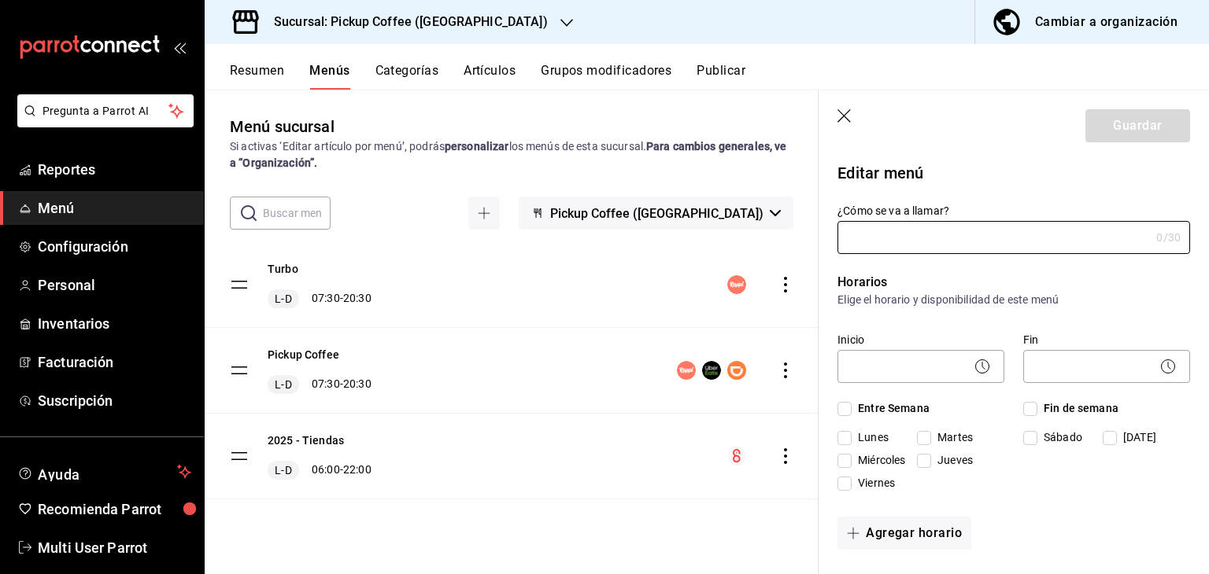
type input "Pickup Coffee"
checkbox input "true"
type input "P2025OLDMENU"
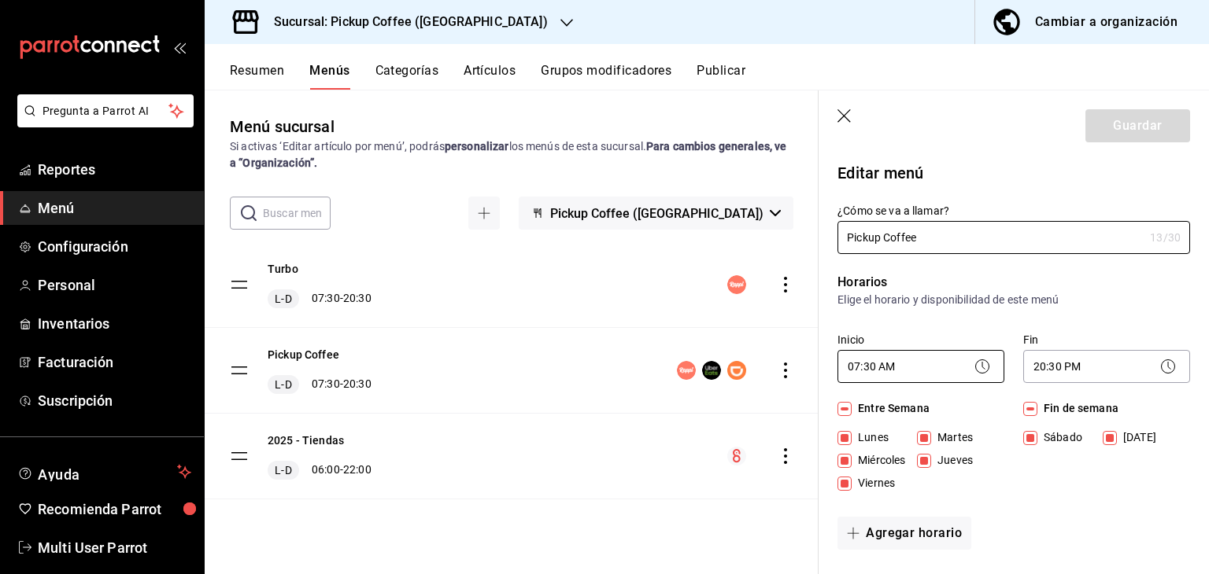
click at [894, 360] on body "Pregunta a Parrot AI Reportes Menú Configuración Personal Inventarios Facturaci…" at bounding box center [604, 350] width 1209 height 700
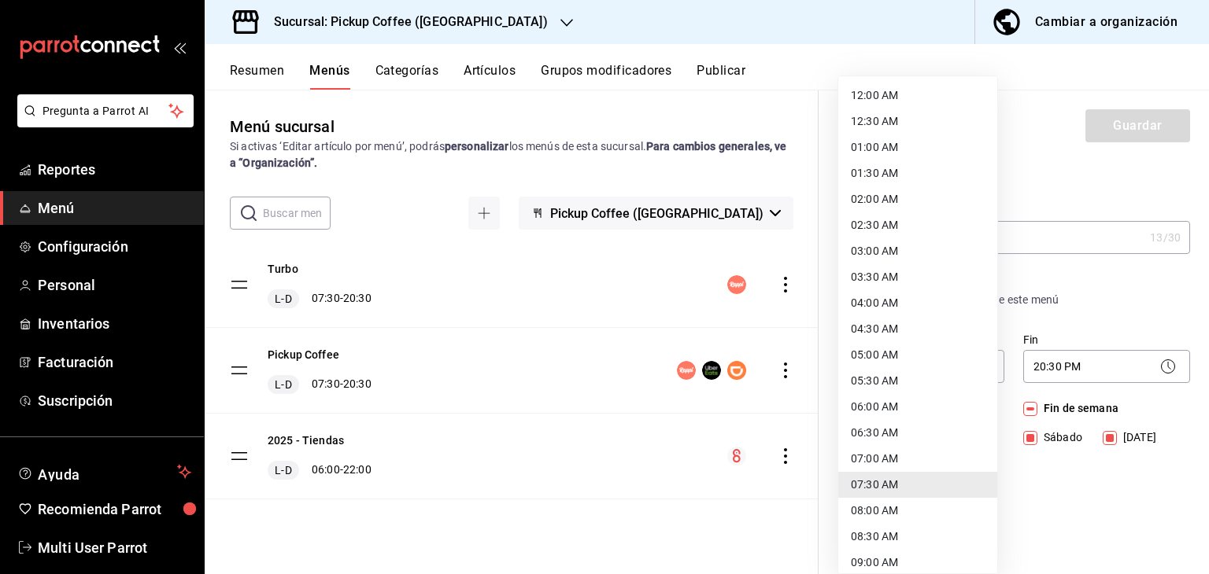
click at [888, 423] on li "06:30 AM" at bounding box center [917, 433] width 159 height 26
type input "06:30"
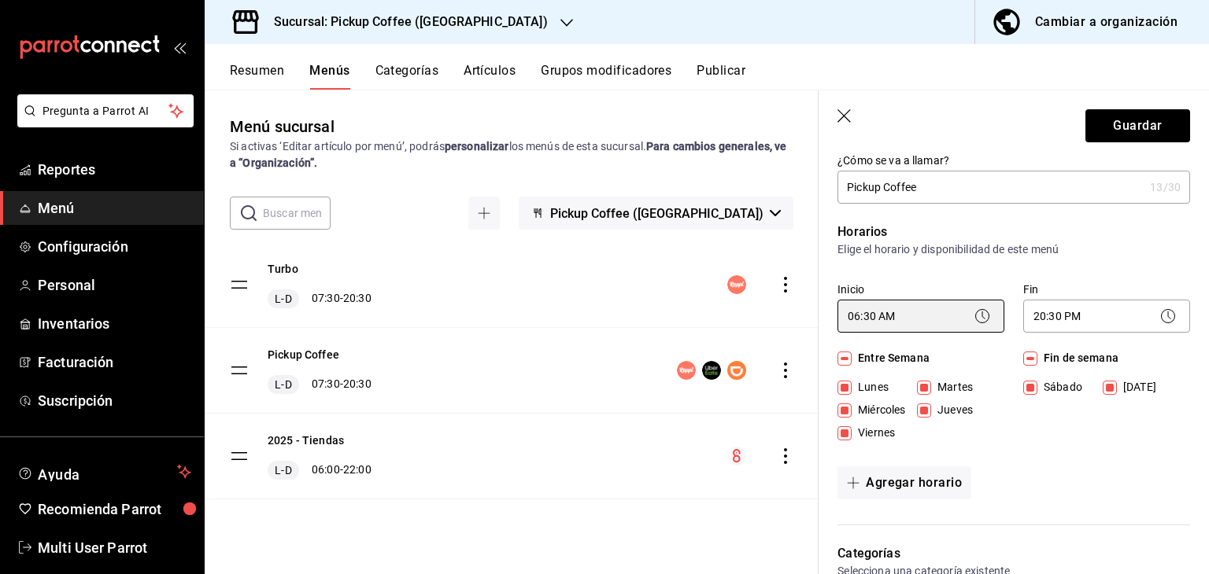
scroll to position [79, 0]
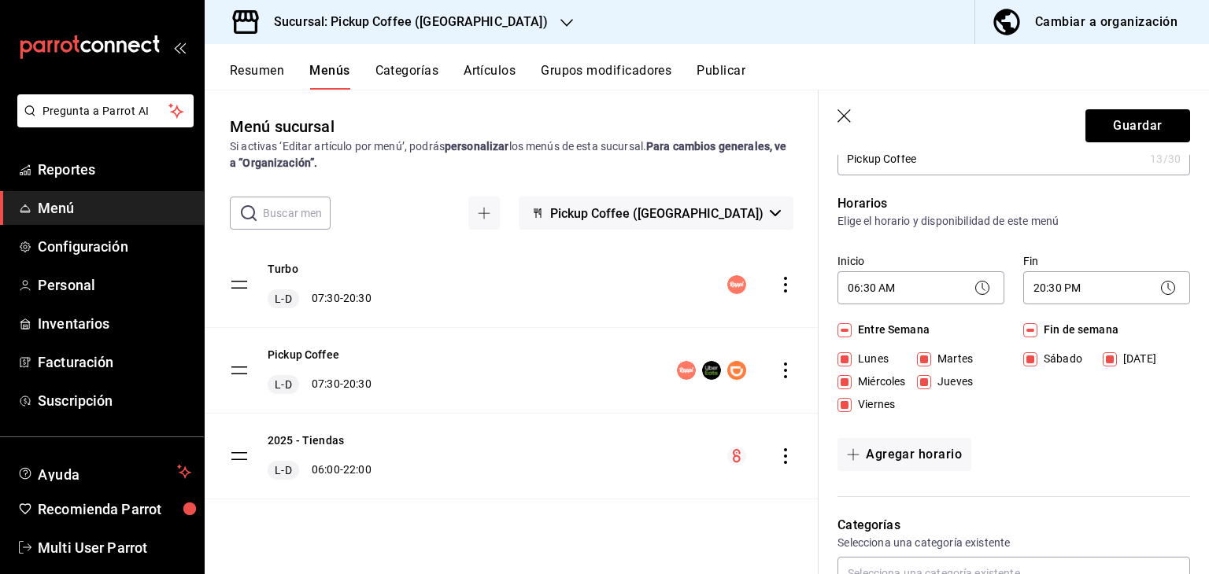
click at [1030, 329] on input "Fin de semana" at bounding box center [1030, 330] width 14 height 14
checkbox input "false"
click at [940, 464] on button "Agregar horario" at bounding box center [904, 454] width 134 height 33
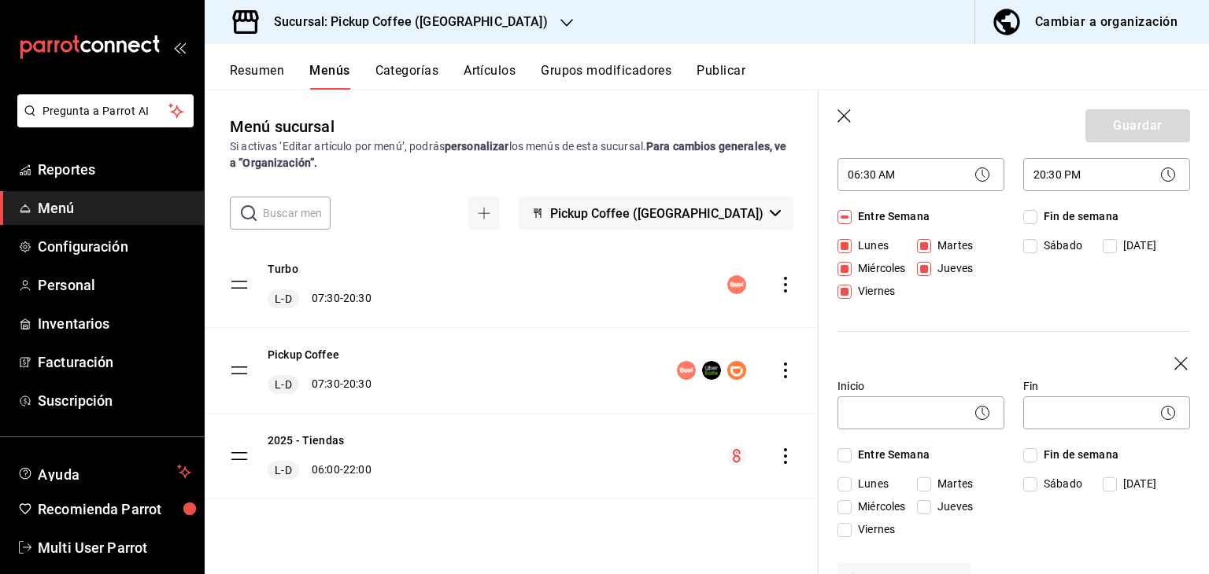
scroll to position [236, 0]
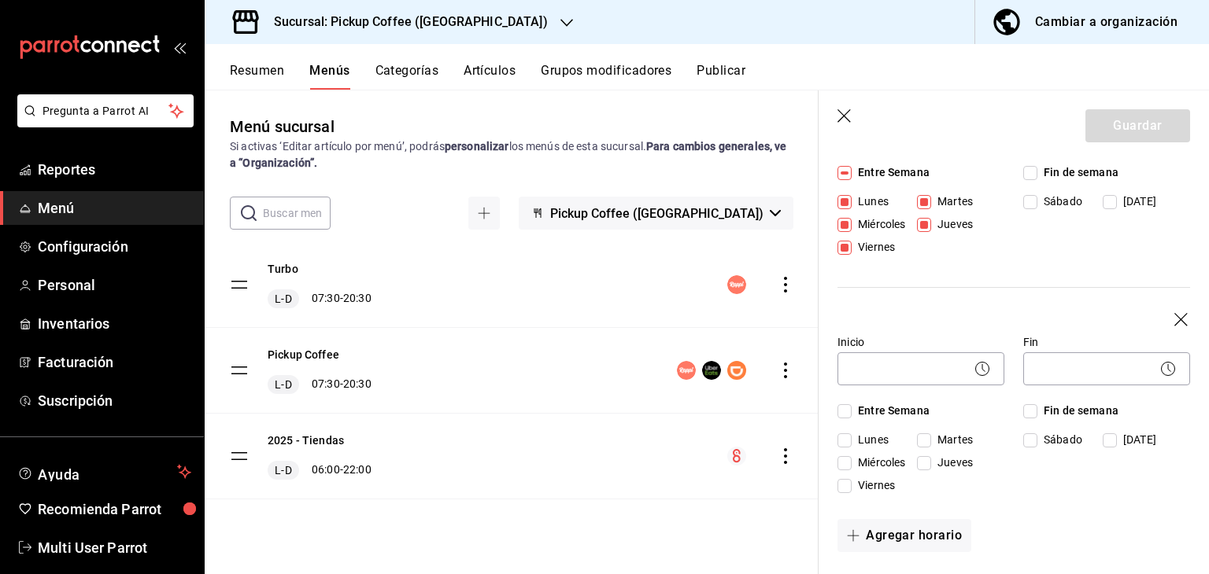
click at [1023, 437] on input "Sábado" at bounding box center [1030, 441] width 14 height 14
checkbox input "true"
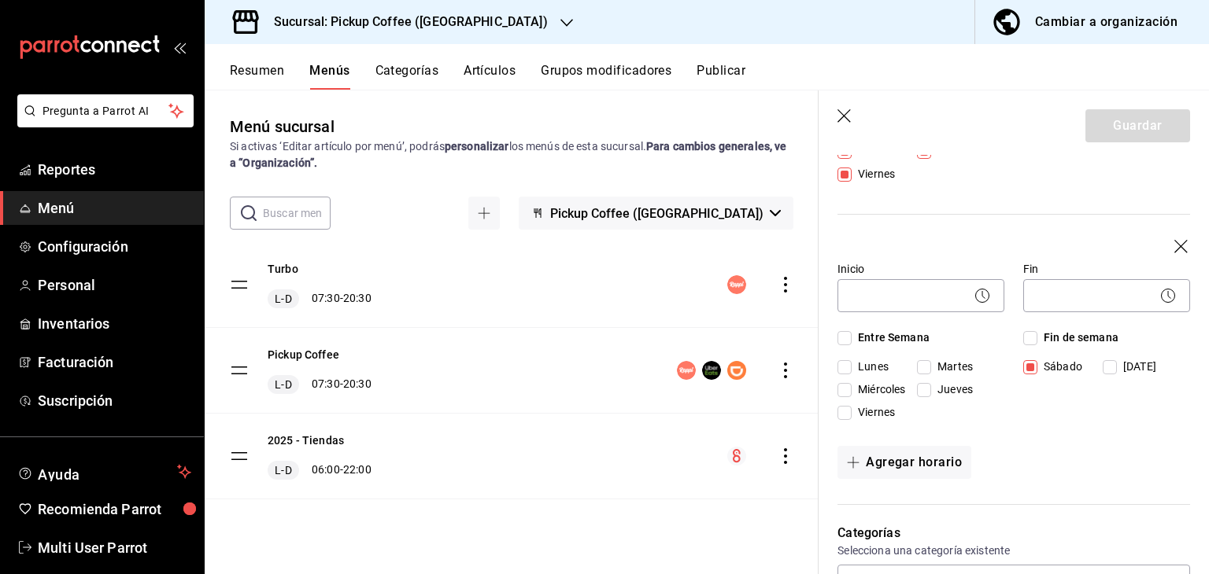
scroll to position [265, 0]
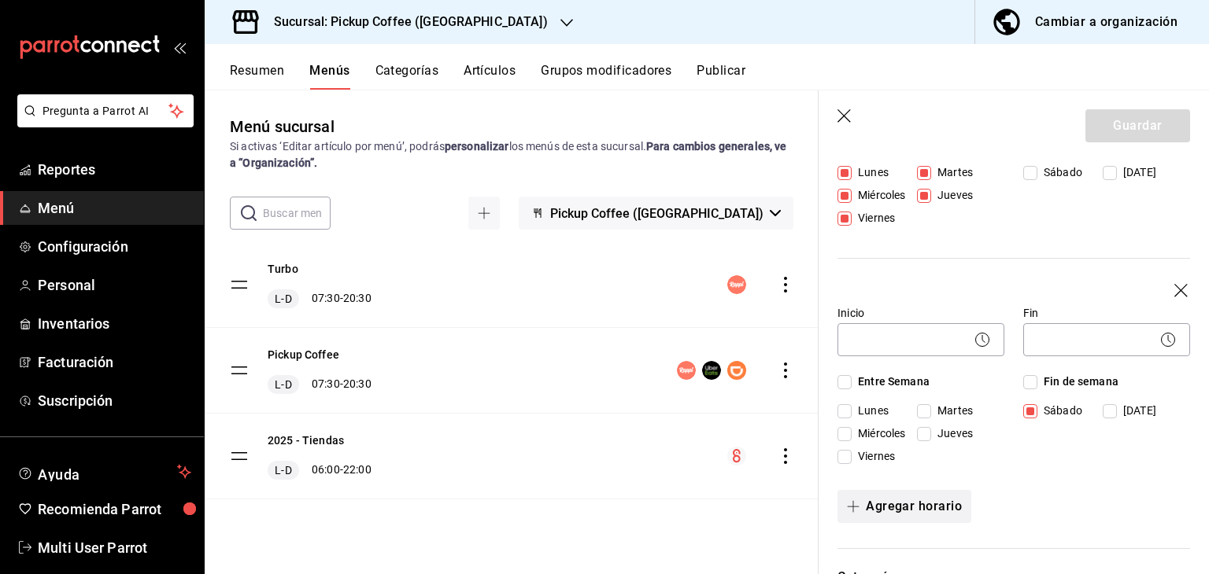
click at [915, 494] on button "Agregar horario" at bounding box center [904, 506] width 134 height 33
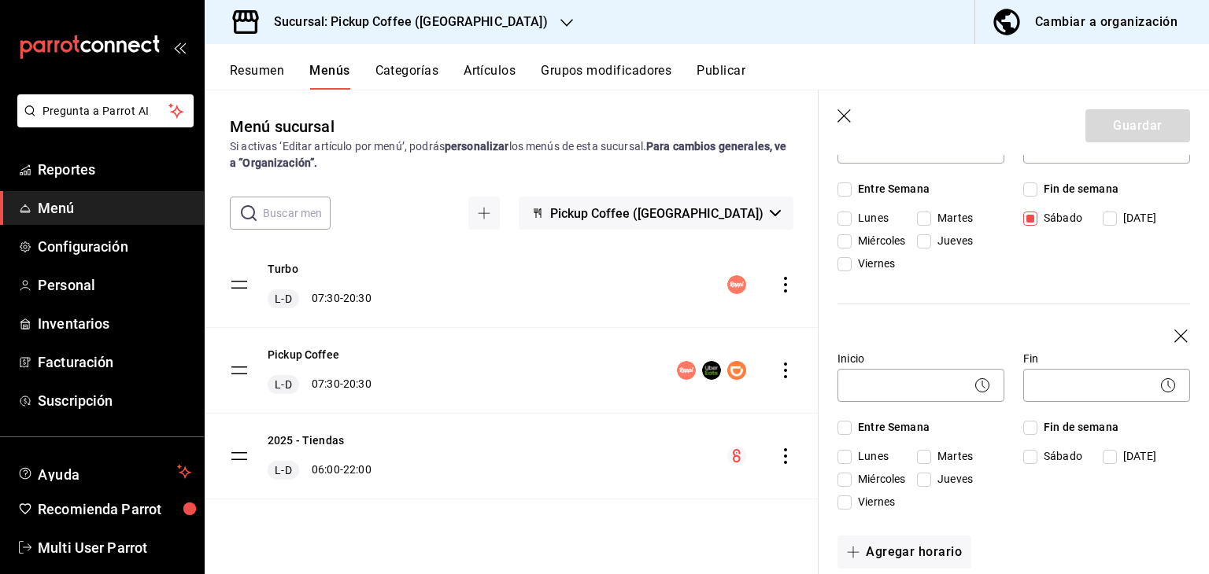
scroll to position [501, 0]
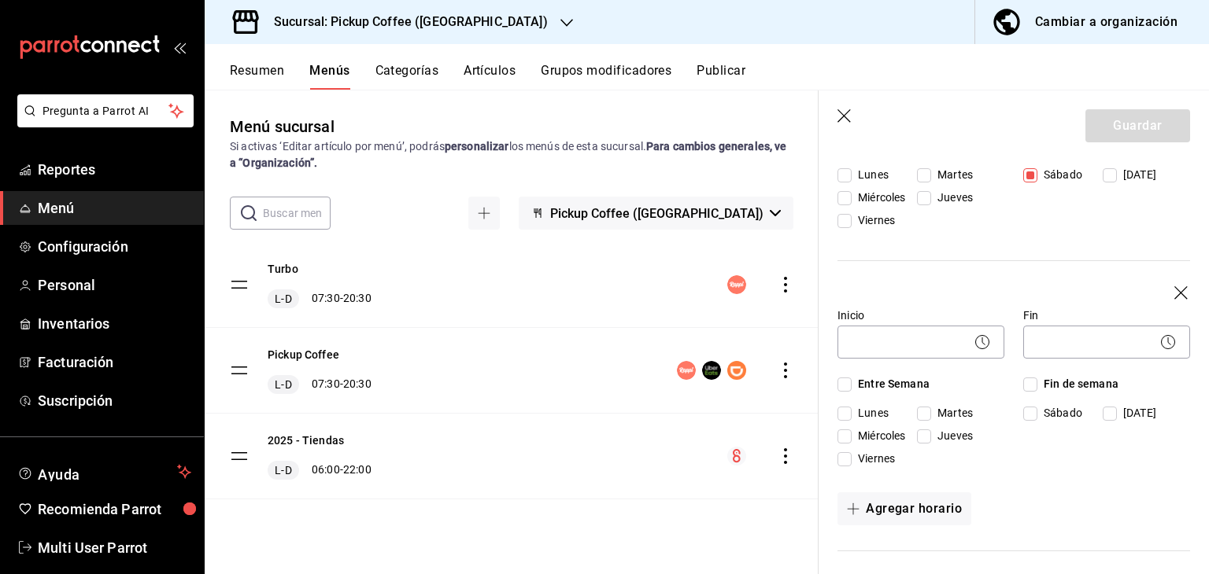
click at [1103, 410] on input "[DATE]" at bounding box center [1110, 414] width 14 height 14
checkbox input "true"
click at [855, 334] on body "Pregunta a Parrot AI Reportes Menú Configuración Personal Inventarios Facturaci…" at bounding box center [604, 350] width 1209 height 700
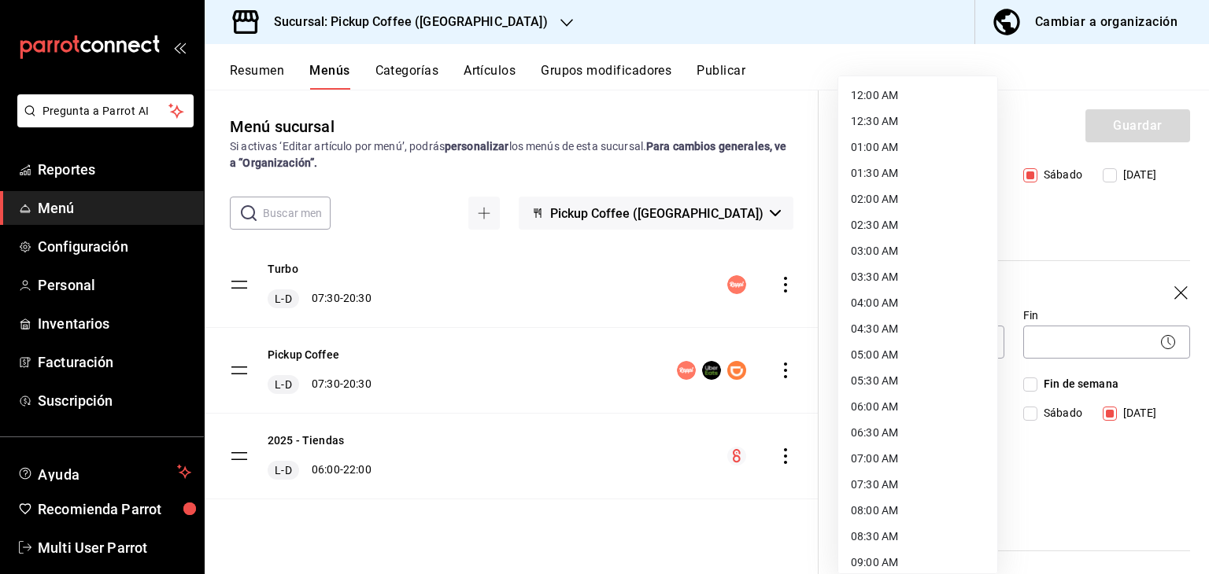
click at [896, 476] on li "07:30 AM" at bounding box center [917, 485] width 159 height 26
type input "07:30"
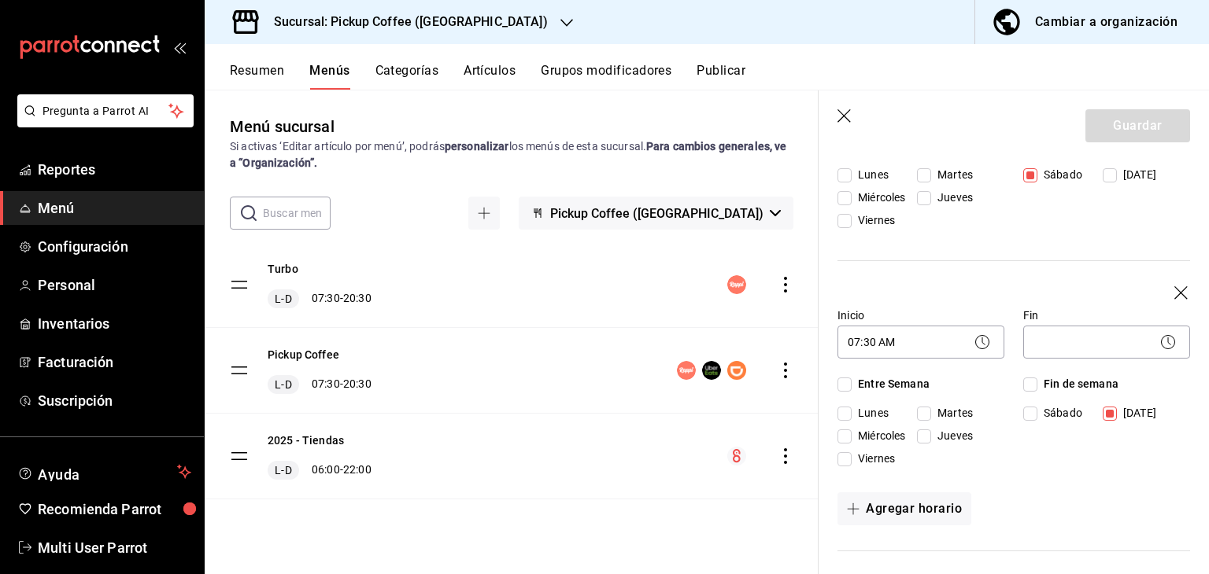
click at [1048, 331] on body "Pregunta a Parrot AI Reportes Menú Configuración Personal Inventarios Facturaci…" at bounding box center [604, 350] width 1209 height 700
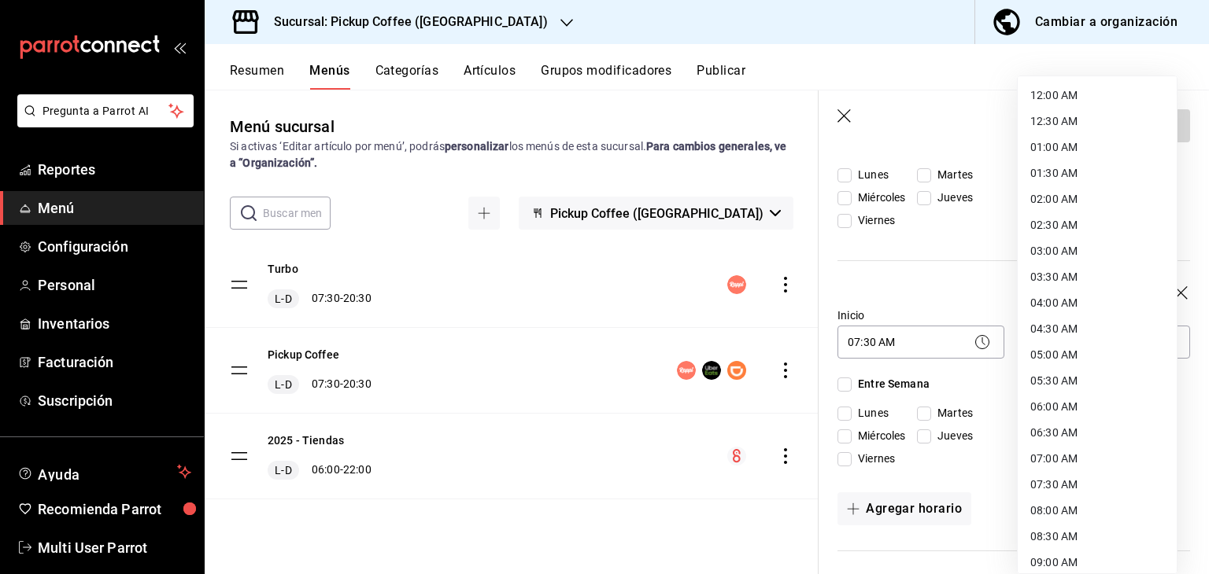
click at [1078, 530] on li "08:30 AM" at bounding box center [1097, 537] width 159 height 26
type input "08:30"
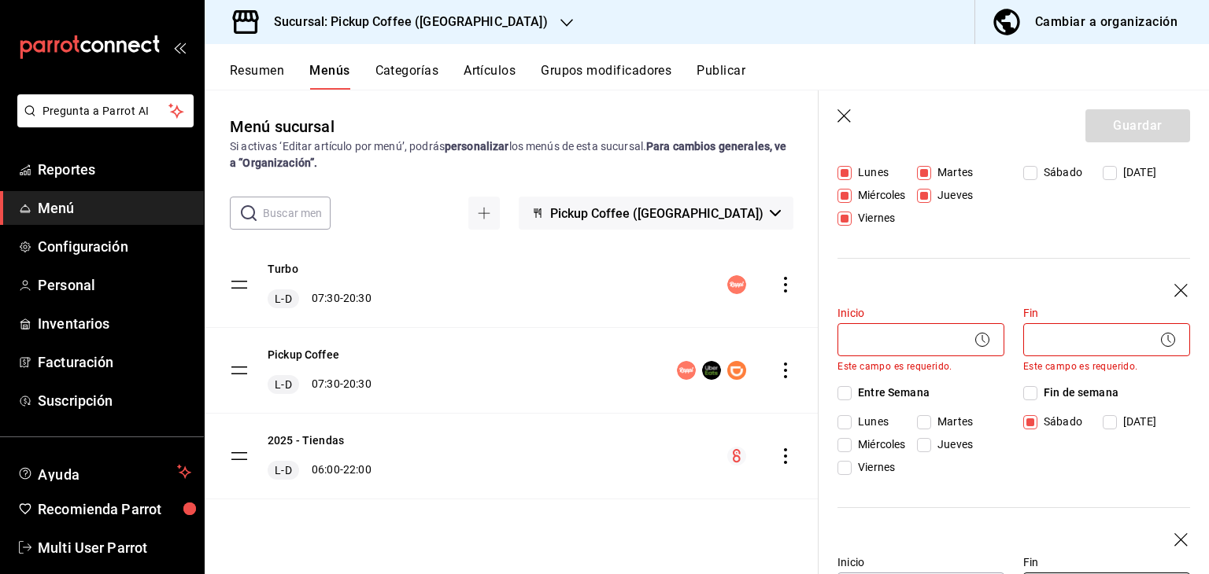
scroll to position [344, 0]
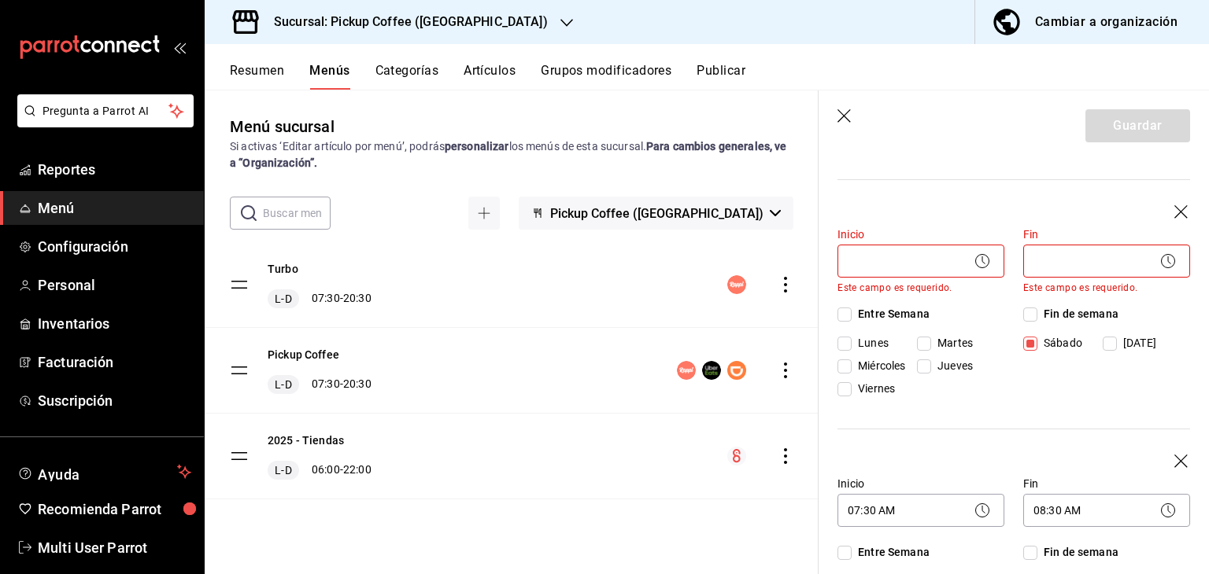
click at [1163, 204] on div "Inicio 06:30 AM 06:30 Fin 20:30 PM 20:30 Entre Semana Lunes Martes Miércoles Ju…" at bounding box center [1013, 94] width 353 height 223
click at [1174, 216] on icon "button" at bounding box center [1182, 213] width 16 height 16
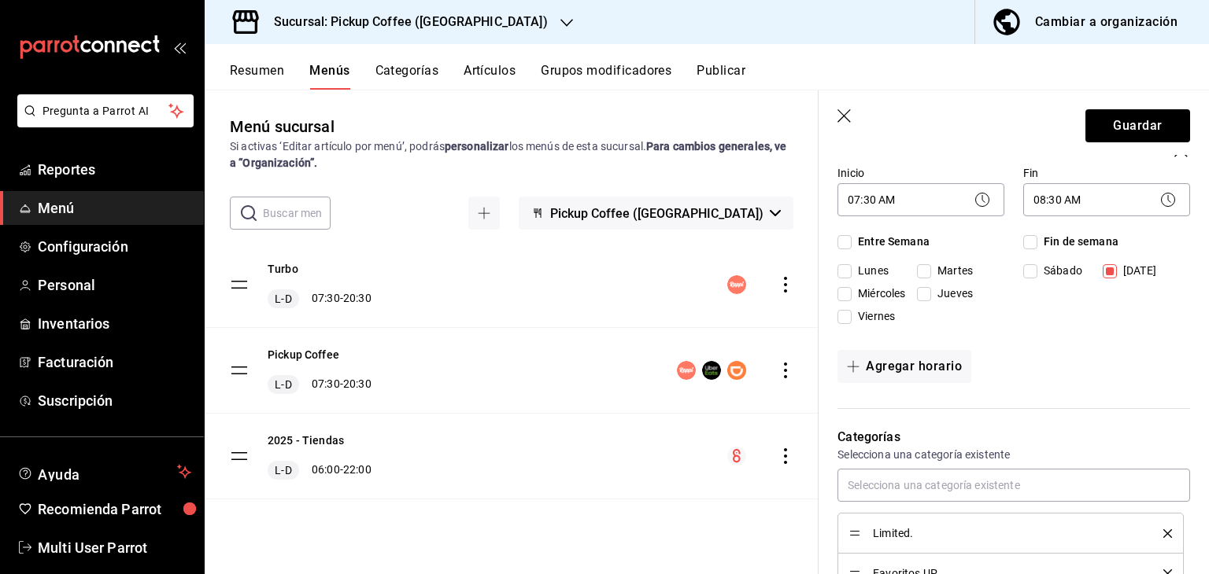
scroll to position [501, 0]
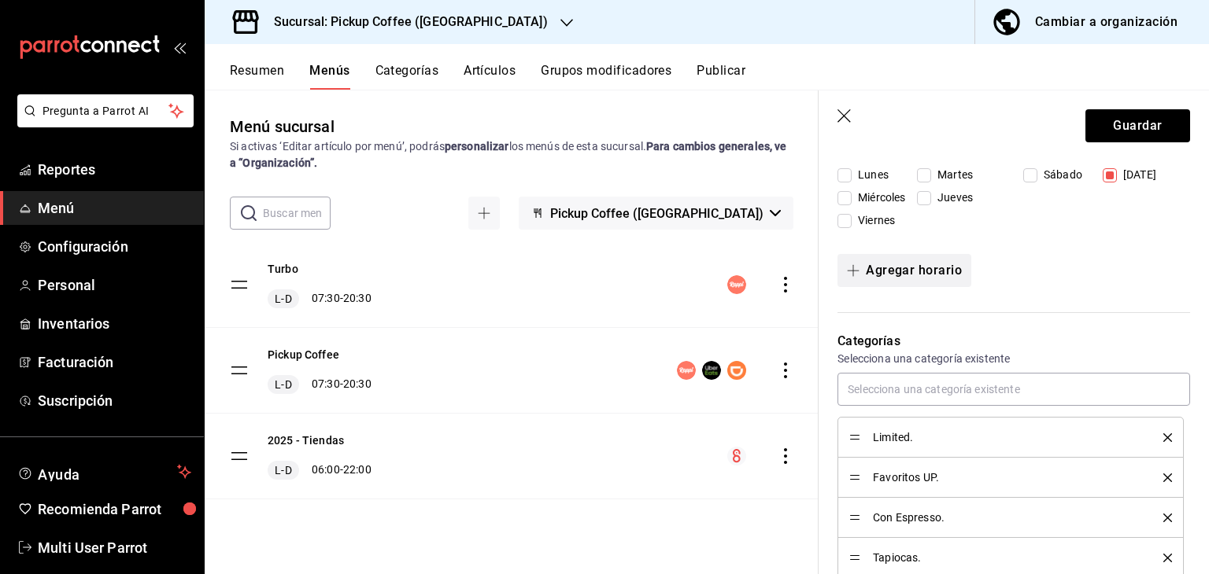
click at [902, 279] on button "Agregar horario" at bounding box center [904, 270] width 134 height 33
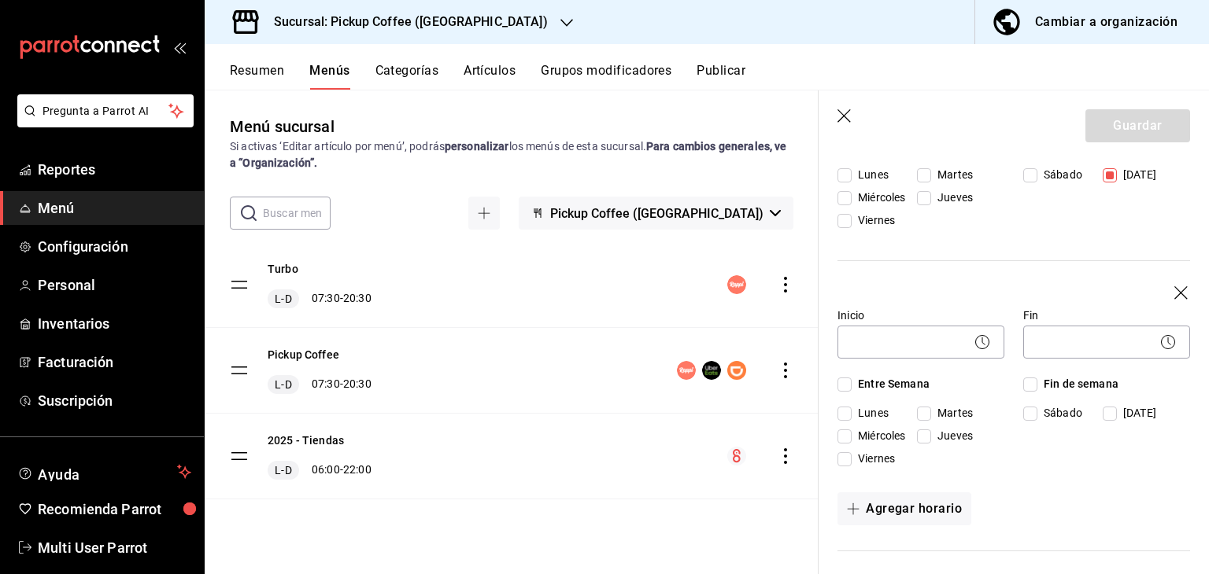
click at [1026, 171] on input "Sábado" at bounding box center [1030, 175] width 14 height 14
checkbox input "true"
click at [1103, 167] on label "[DATE]" at bounding box center [1141, 175] width 76 height 17
click at [1103, 168] on input "[DATE]" at bounding box center [1110, 175] width 14 height 14
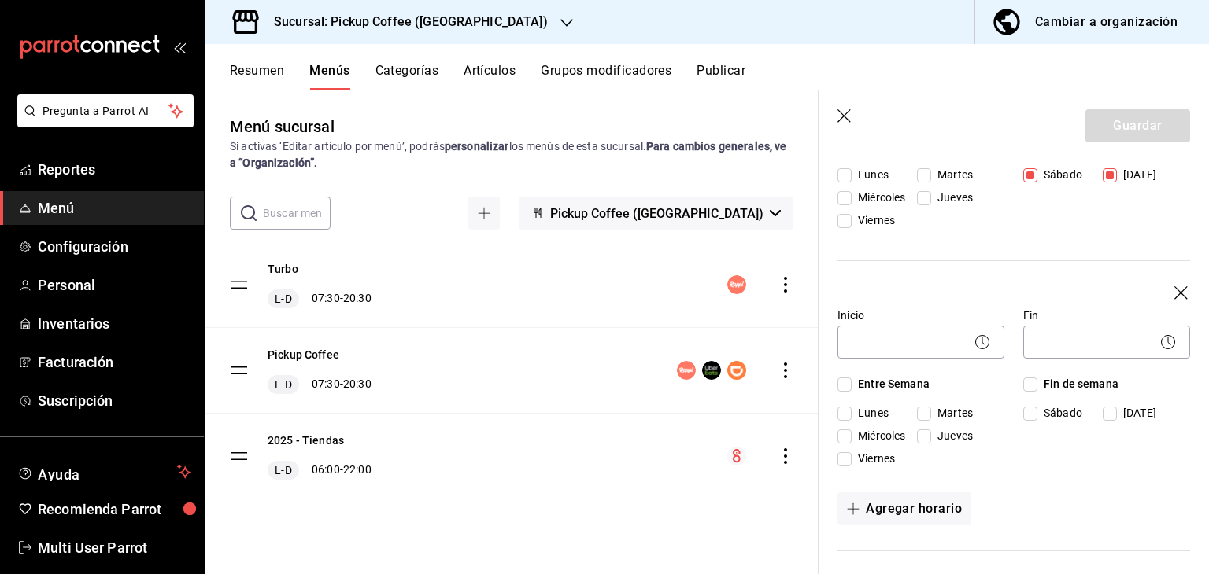
checkbox input "false"
drag, startPoint x: 1111, startPoint y: 407, endPoint x: 610, endPoint y: 108, distance: 583.7
click at [1110, 407] on label "[DATE]" at bounding box center [1141, 413] width 76 height 17
click at [1110, 407] on input "[DATE]" at bounding box center [1110, 414] width 14 height 14
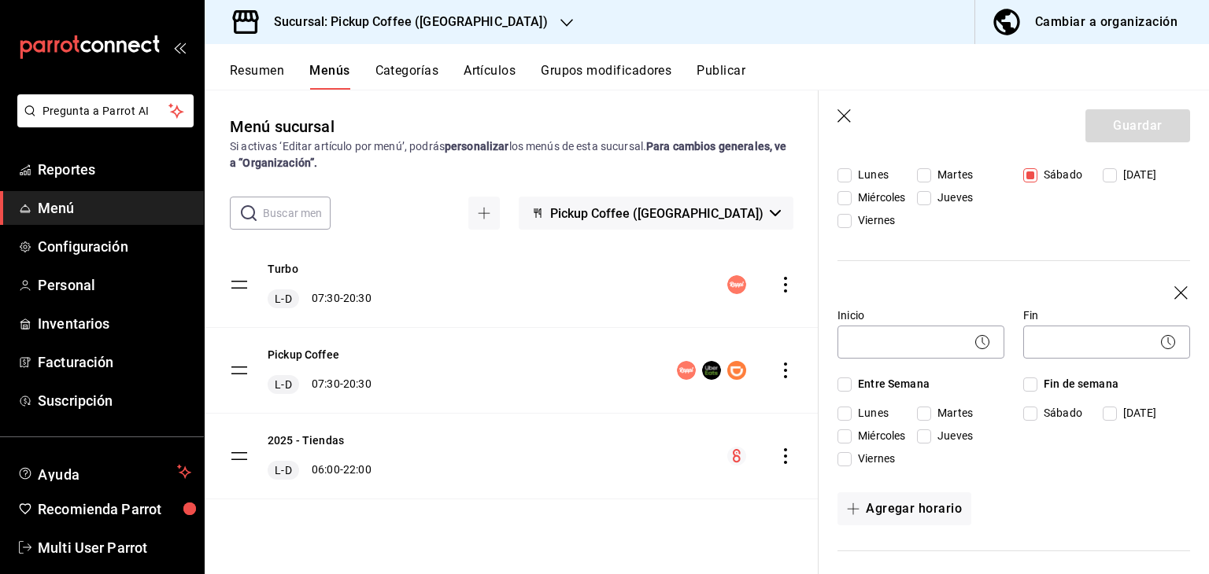
checkbox input "true"
click at [935, 349] on body "Pregunta a Parrot AI Reportes Menú Configuración Personal Inventarios Facturaci…" at bounding box center [604, 350] width 1209 height 700
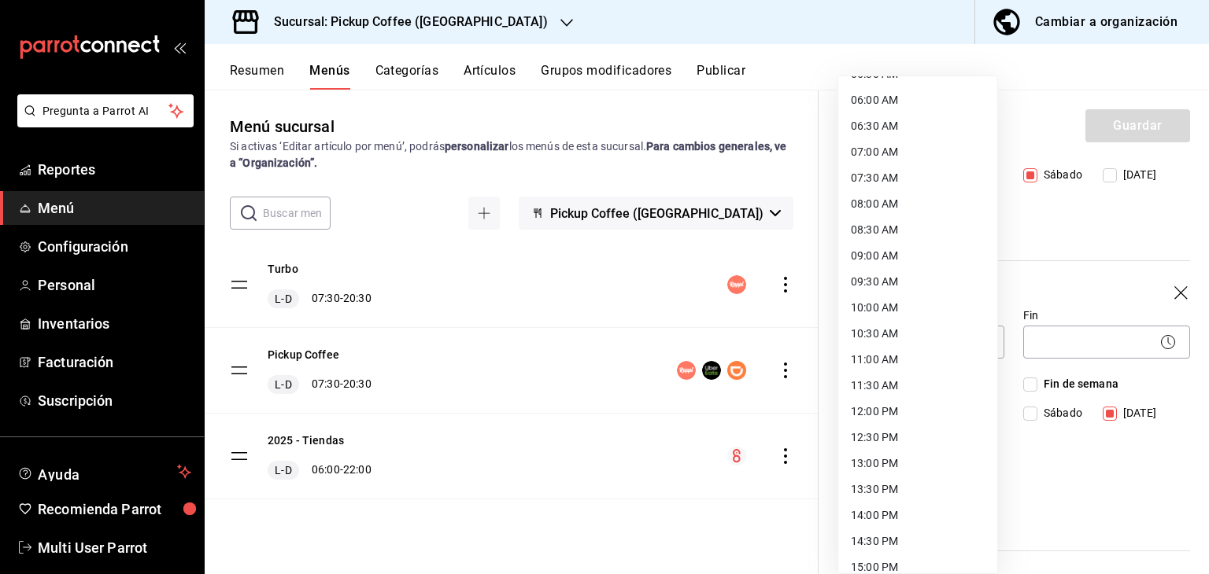
scroll to position [315, 0]
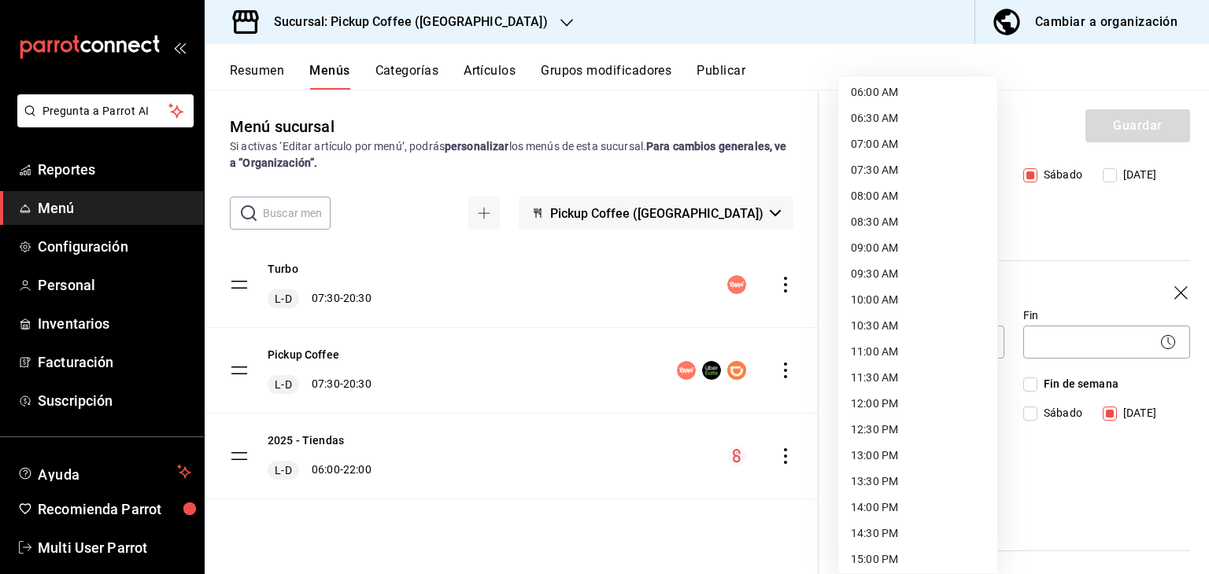
click at [869, 301] on li "10:00 AM" at bounding box center [917, 300] width 159 height 26
type input "10:00"
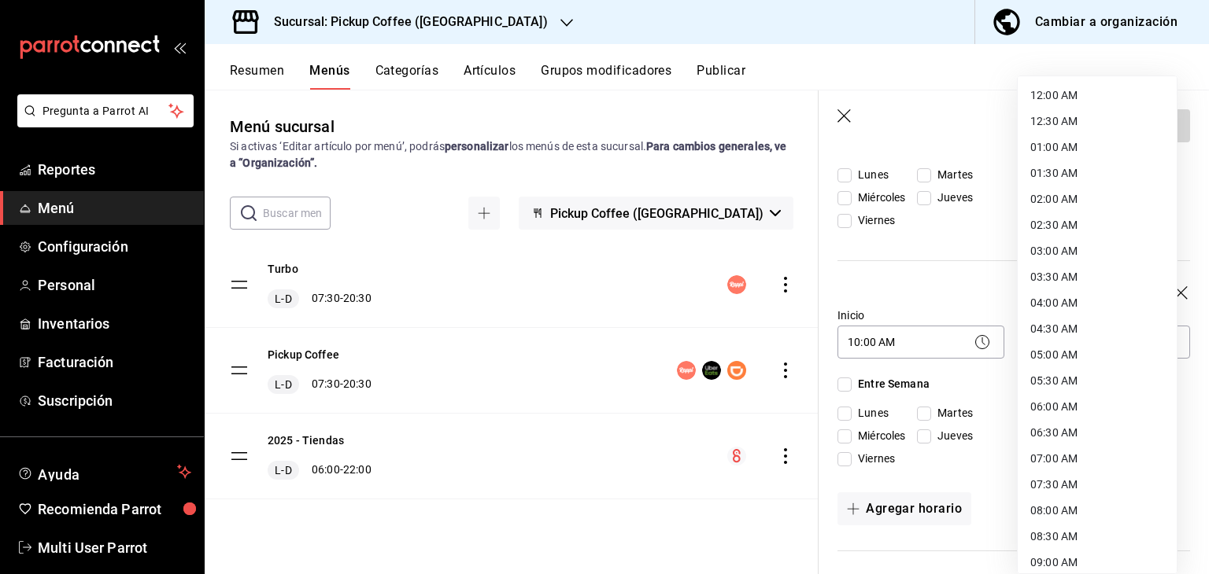
click at [1031, 336] on body "Pregunta a Parrot AI Reportes Menú Configuración Personal Inventarios Facturaci…" at bounding box center [604, 350] width 1209 height 700
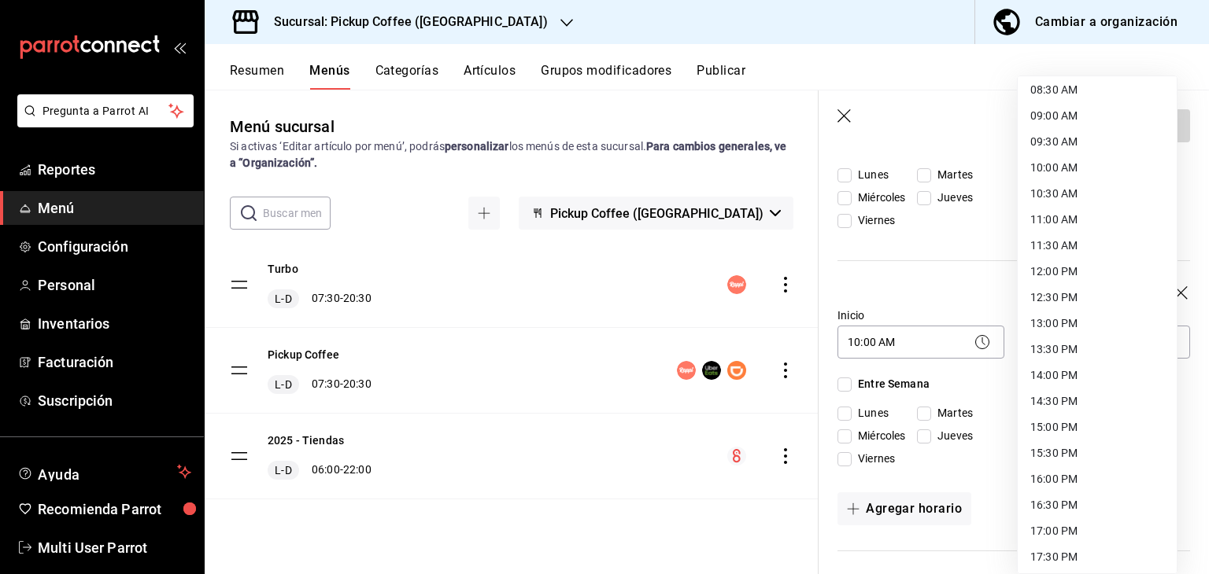
scroll to position [472, 0]
click at [1044, 532] on li "17:30 PM" at bounding box center [1097, 532] width 159 height 26
type input "17:30"
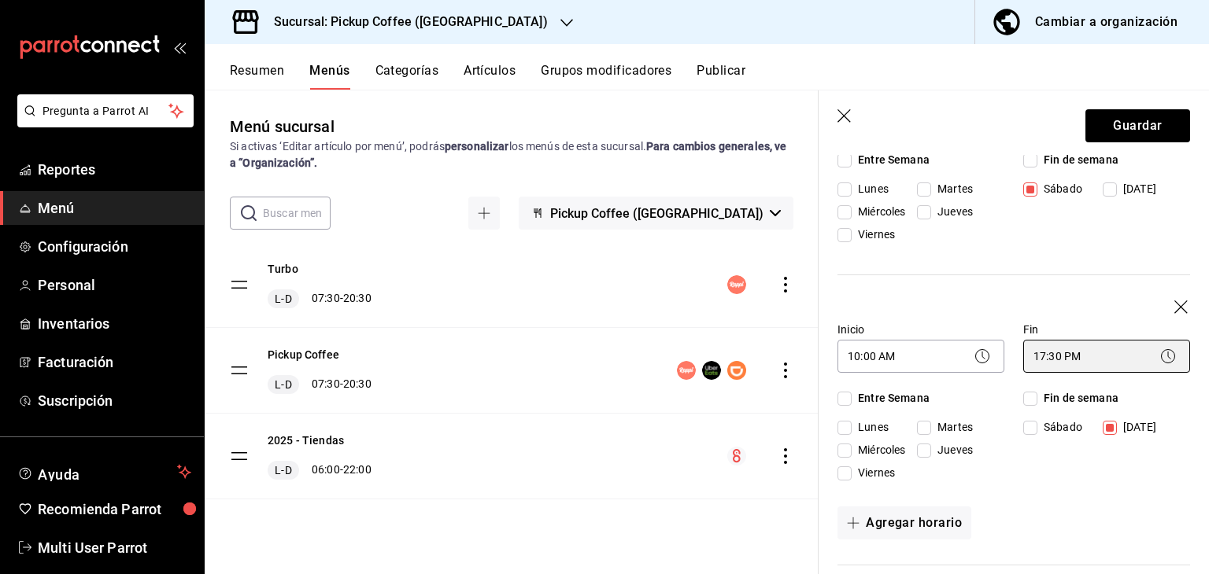
scroll to position [265, 0]
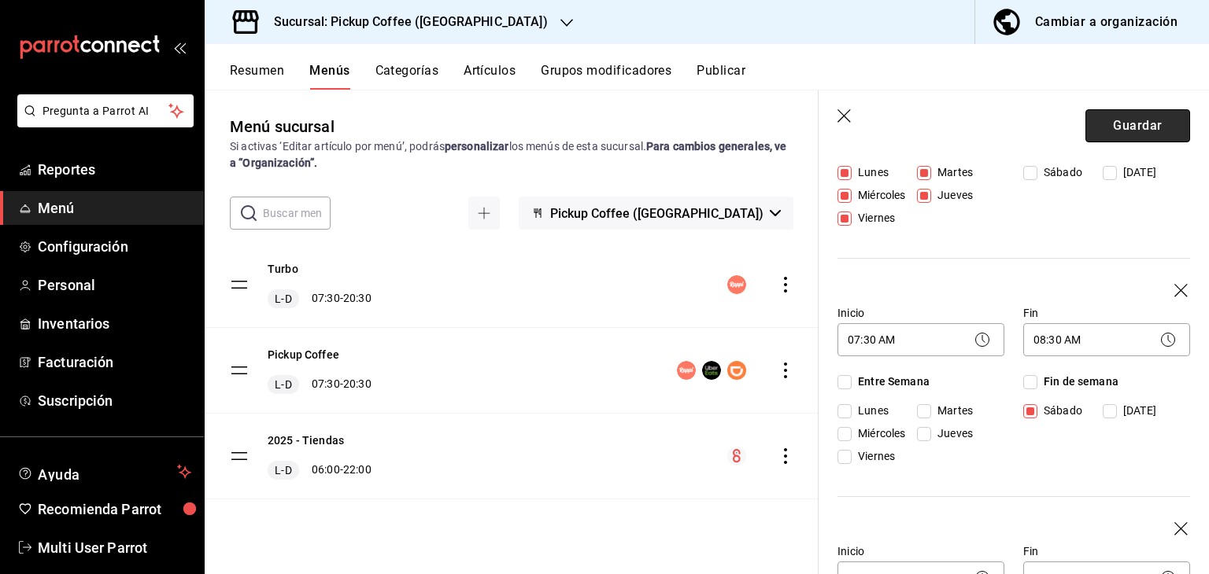
click at [1098, 124] on button "Guardar" at bounding box center [1137, 125] width 105 height 33
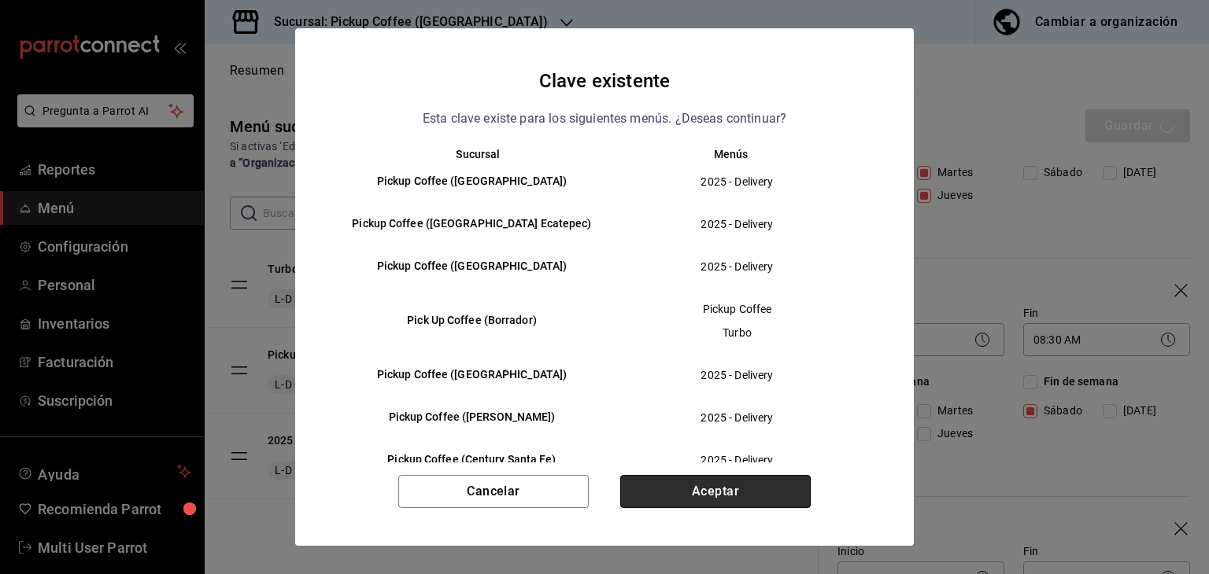
click at [763, 484] on button "Aceptar" at bounding box center [715, 491] width 190 height 33
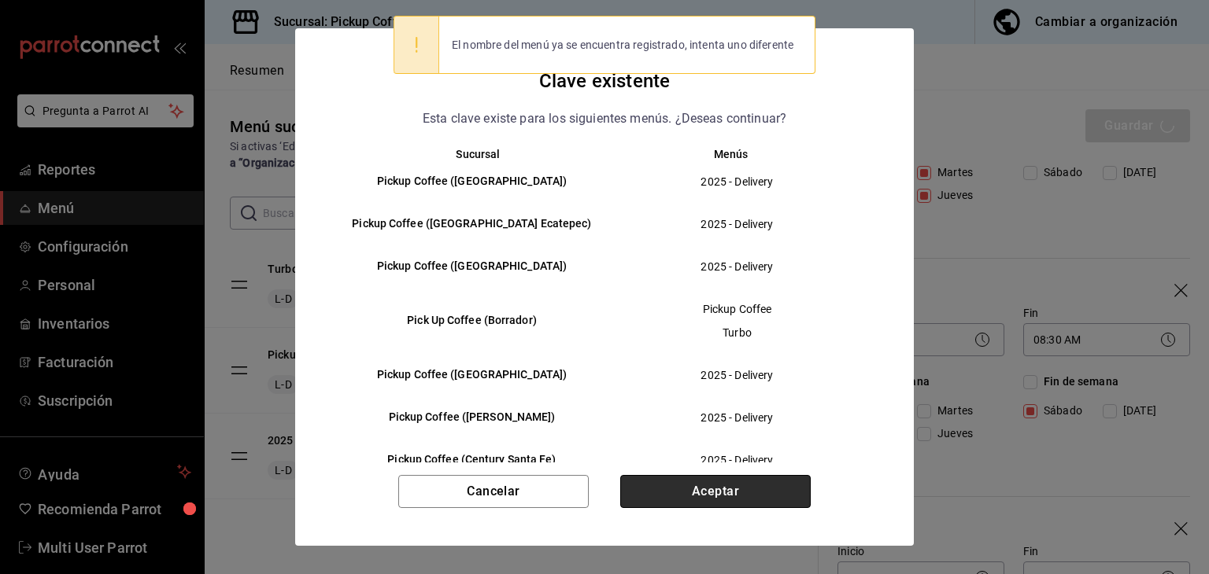
click at [743, 489] on button "Aceptar" at bounding box center [715, 491] width 190 height 33
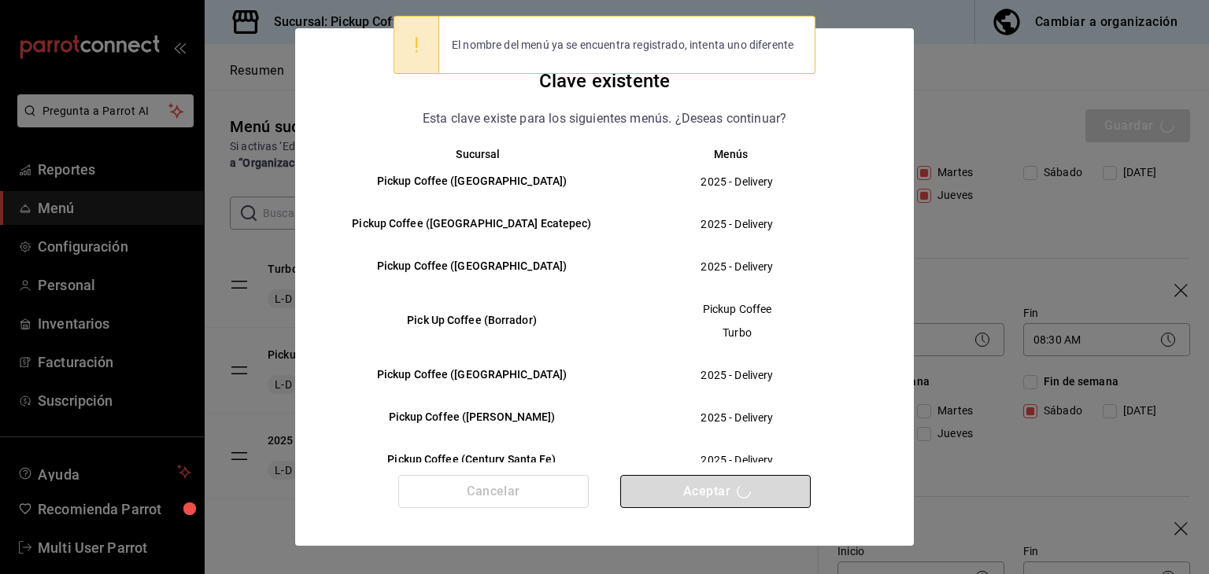
click at [739, 485] on button "Aceptar" at bounding box center [715, 491] width 190 height 33
click at [739, 485] on div "Cancelar Aceptar" at bounding box center [604, 510] width 619 height 71
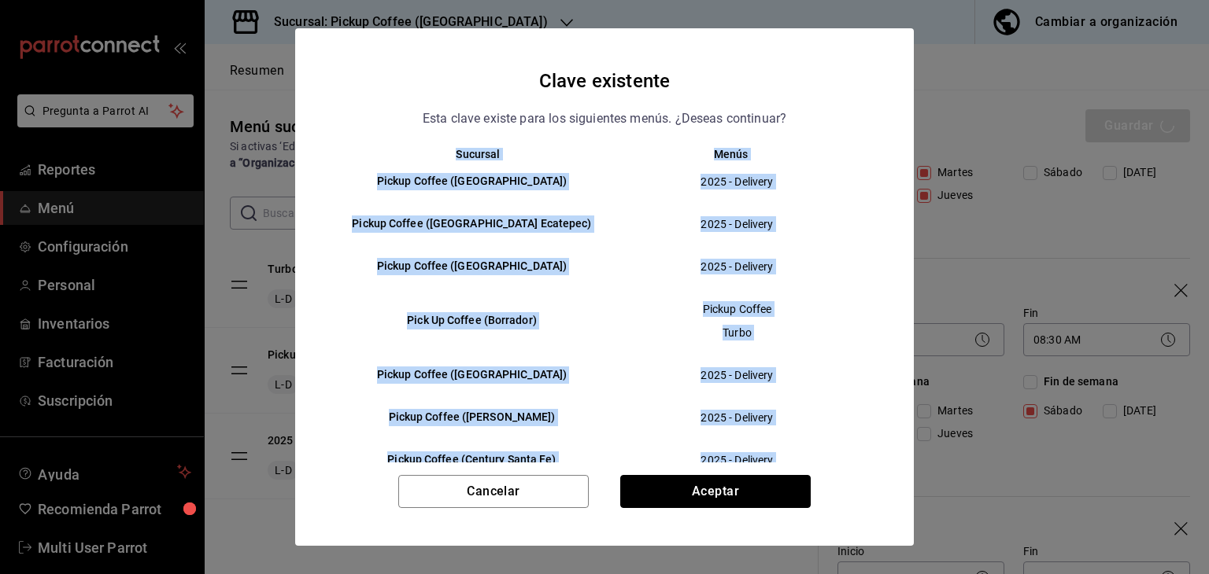
click at [739, 485] on button "Aceptar" at bounding box center [715, 491] width 190 height 33
click at [543, 494] on button "Cancelar" at bounding box center [493, 491] width 190 height 33
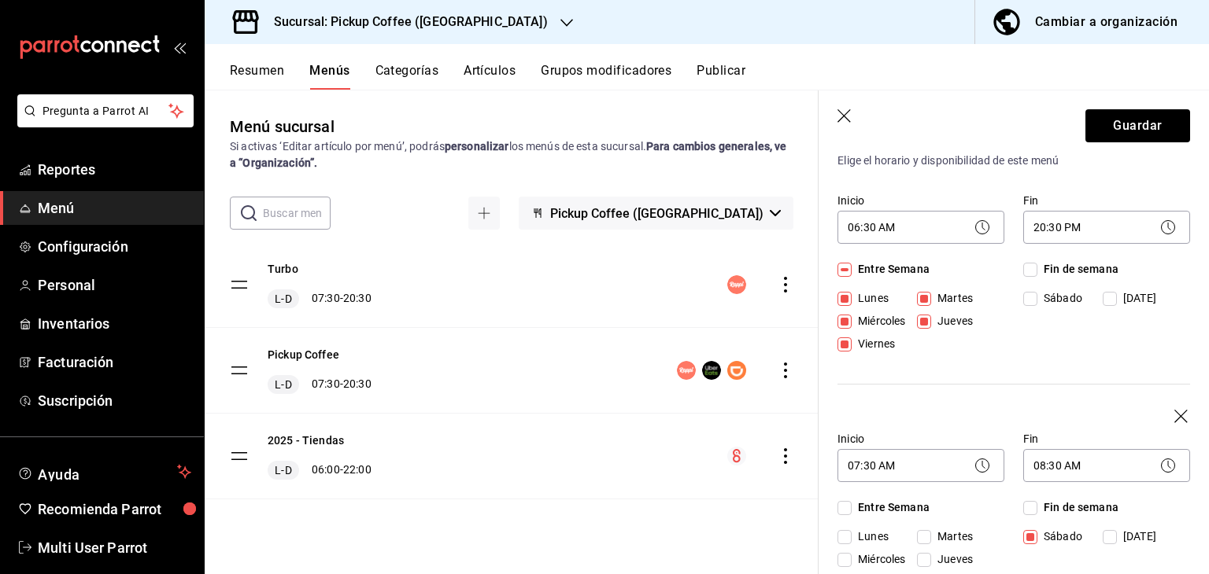
scroll to position [0, 0]
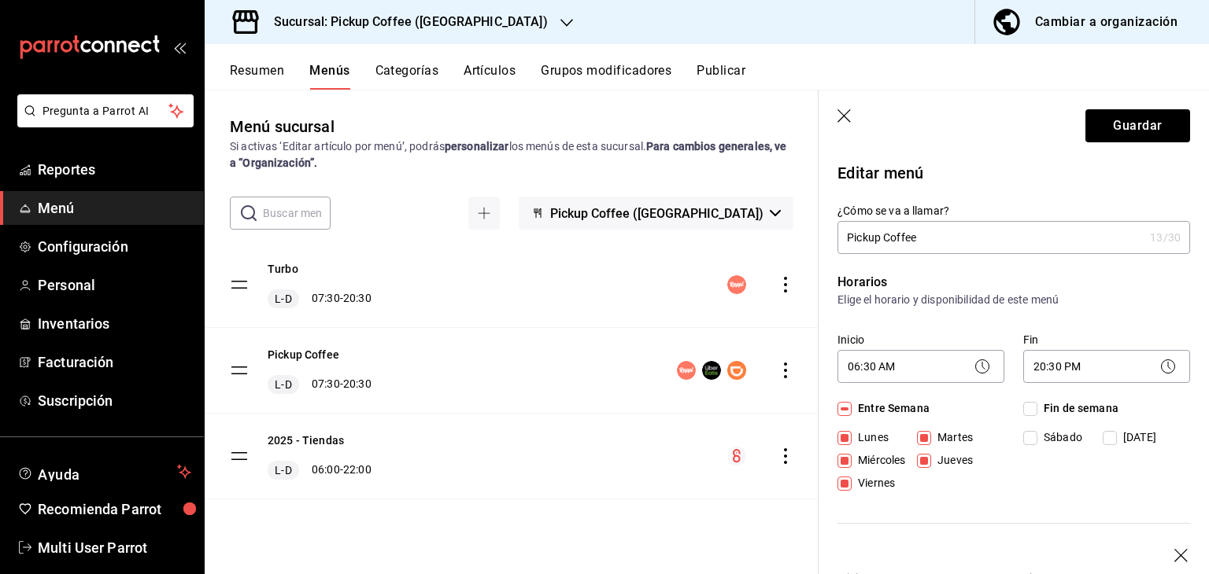
click at [935, 253] on input "Pickup Coffee" at bounding box center [990, 237] width 306 height 31
drag, startPoint x: 935, startPoint y: 253, endPoint x: 805, endPoint y: 255, distance: 129.9
click at [805, 255] on main "Menú sucursal Si activas ‘Editar artículo por menú’, podrás personalizar los me…" at bounding box center [707, 332] width 1004 height 485
click at [986, 279] on p "Horarios" at bounding box center [1013, 282] width 353 height 19
click at [1091, 139] on button "Guardar" at bounding box center [1137, 125] width 105 height 33
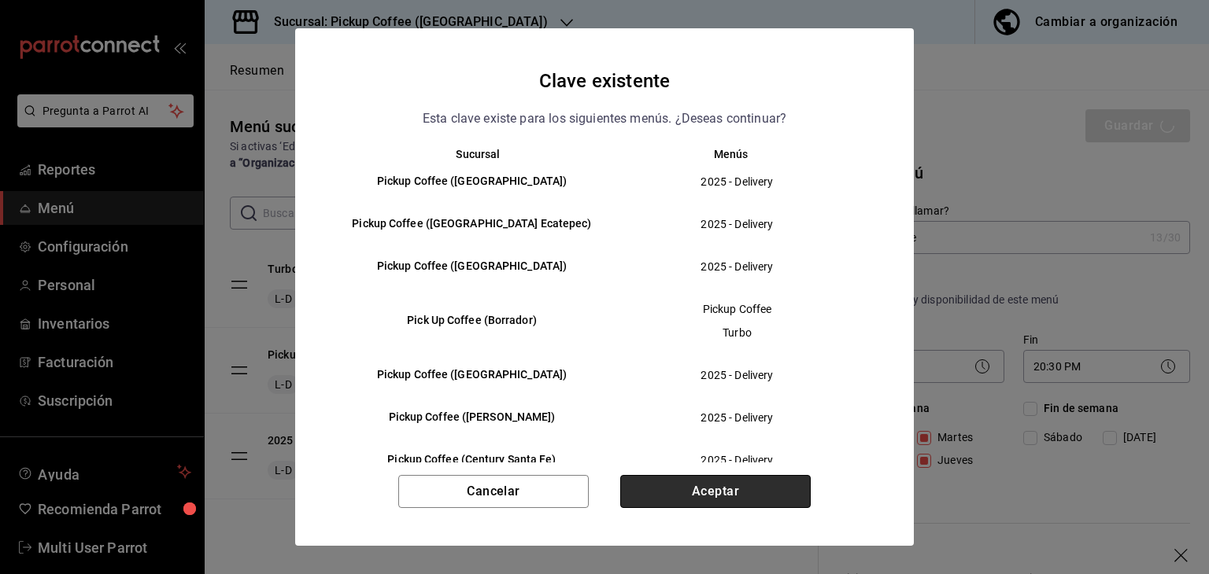
click at [771, 489] on button "Aceptar" at bounding box center [715, 491] width 190 height 33
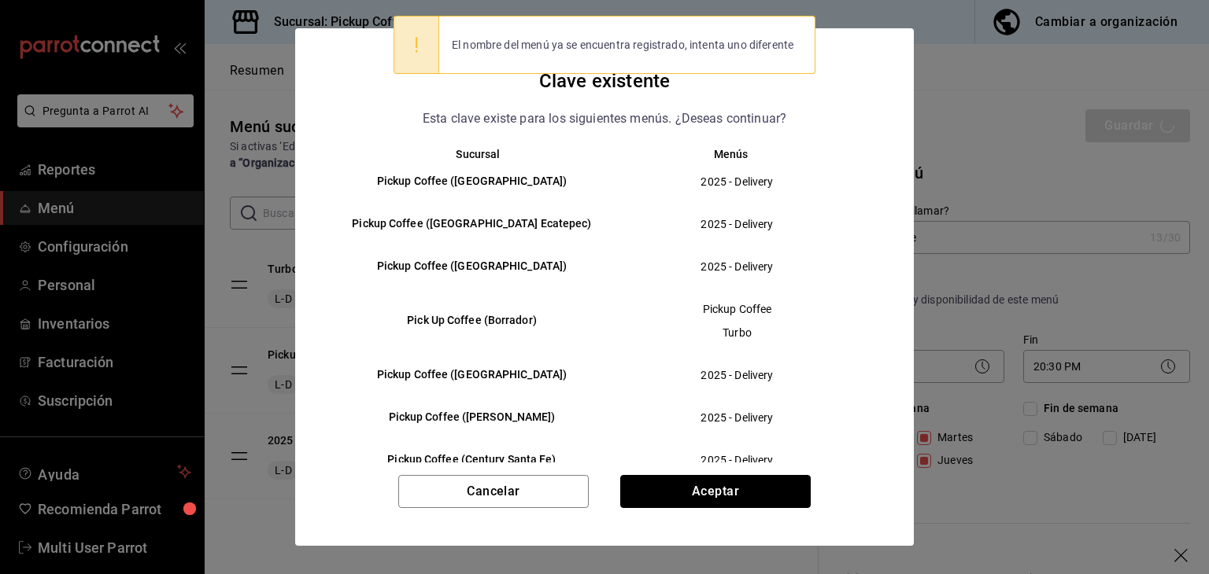
drag, startPoint x: 771, startPoint y: 489, endPoint x: 456, endPoint y: 492, distance: 314.8
click at [765, 491] on button "Aceptar" at bounding box center [715, 491] width 190 height 33
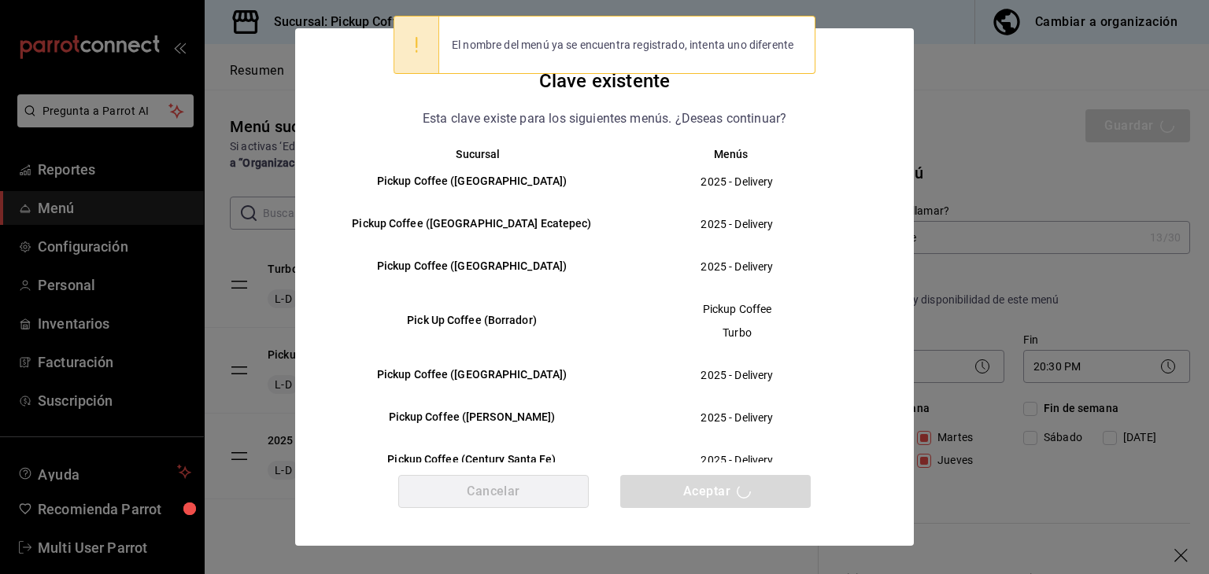
click at [456, 492] on button "Cancelar" at bounding box center [493, 491] width 190 height 33
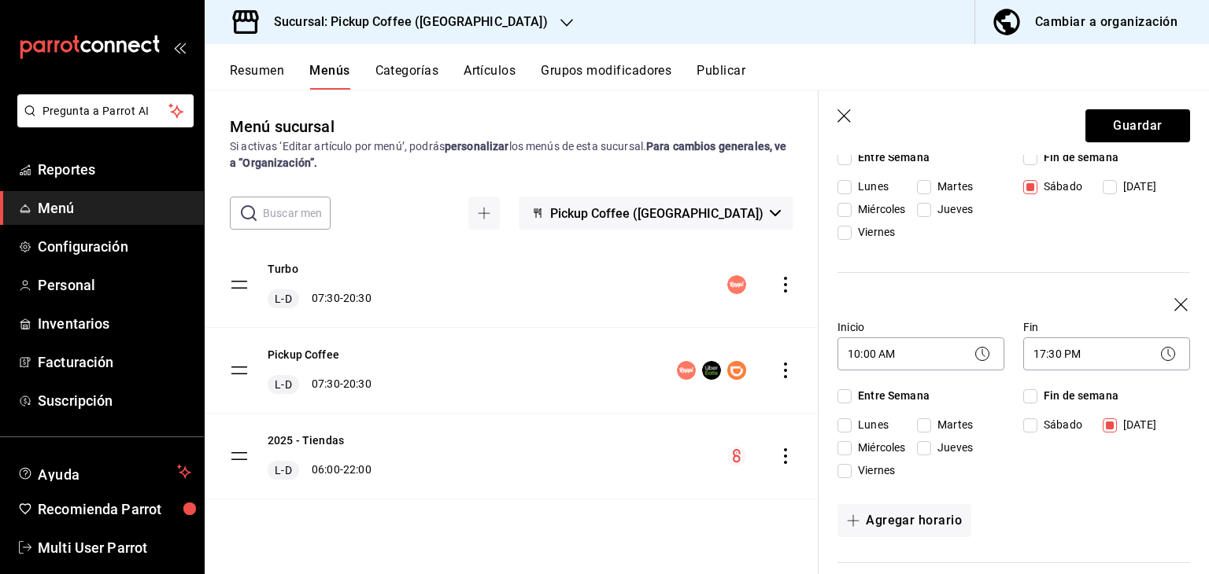
scroll to position [472, 0]
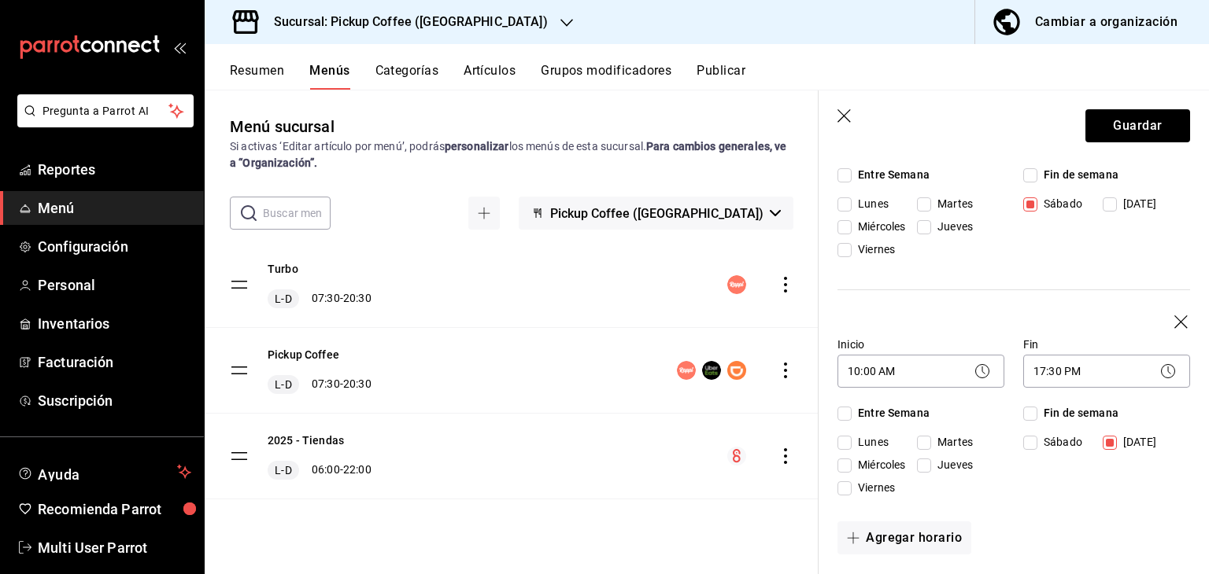
click at [838, 116] on icon "button" at bounding box center [845, 117] width 16 height 16
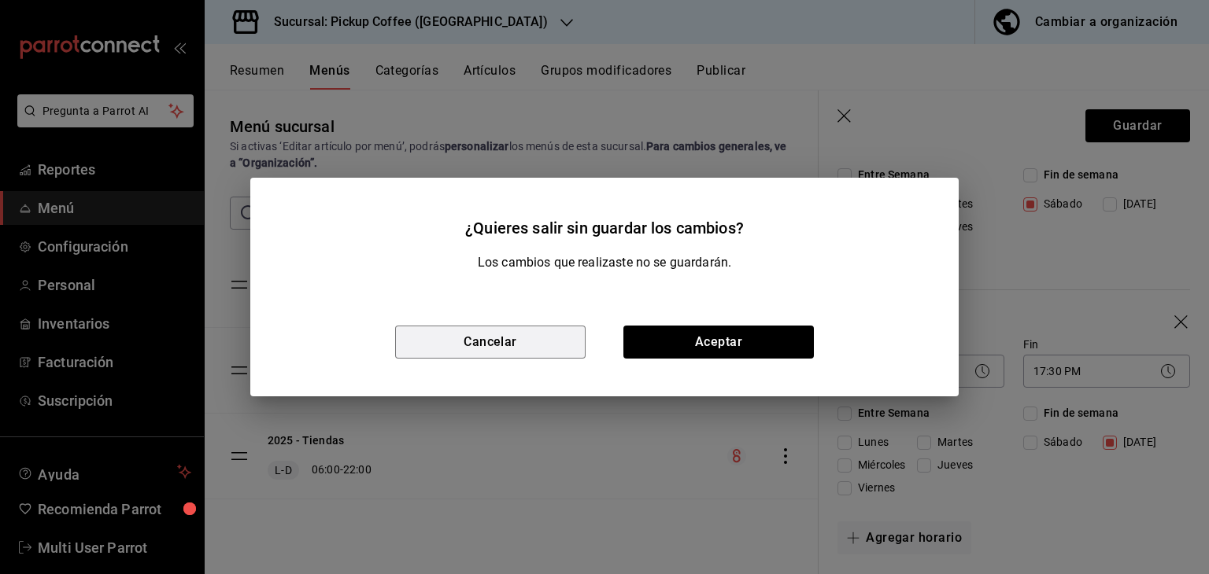
drag, startPoint x: 508, startPoint y: 347, endPoint x: 1168, endPoint y: 247, distance: 667.8
click at [508, 349] on button "Cancelar" at bounding box center [490, 342] width 190 height 33
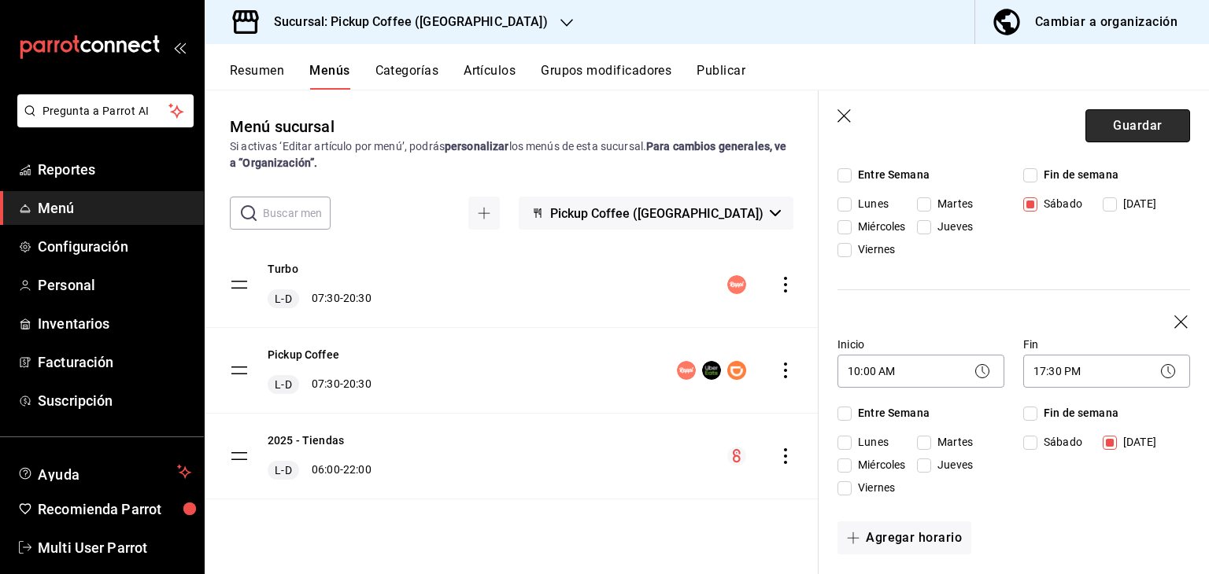
click at [1149, 134] on button "Guardar" at bounding box center [1137, 125] width 105 height 33
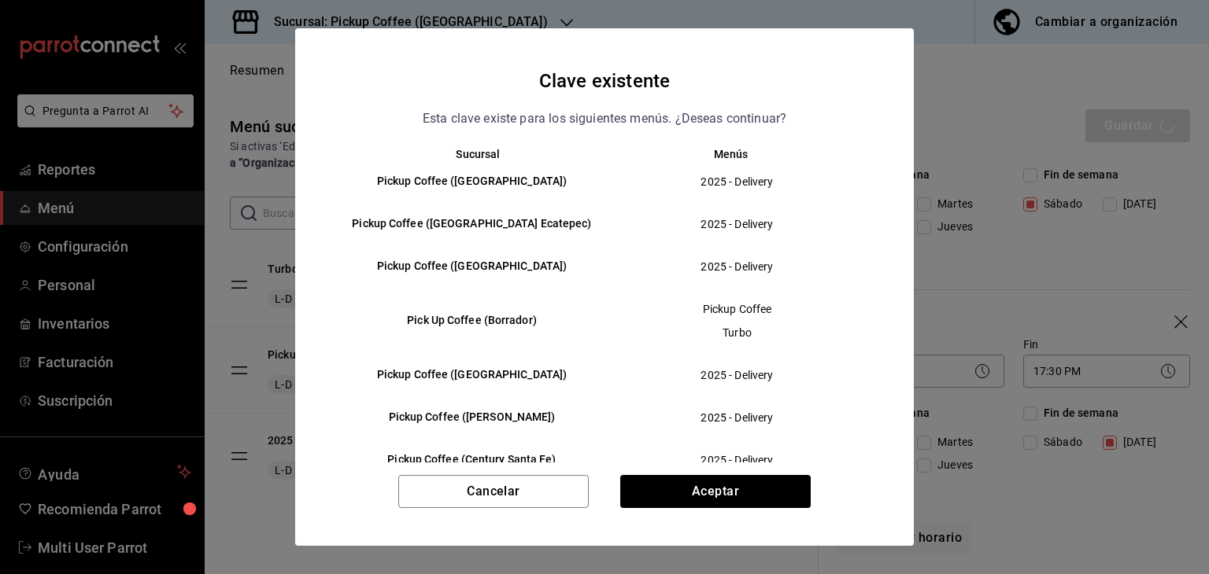
click at [745, 511] on div "Cancelar Aceptar" at bounding box center [604, 510] width 619 height 71
click at [747, 495] on button "Aceptar" at bounding box center [715, 491] width 190 height 33
click at [556, 480] on button "Cancelar" at bounding box center [493, 491] width 190 height 33
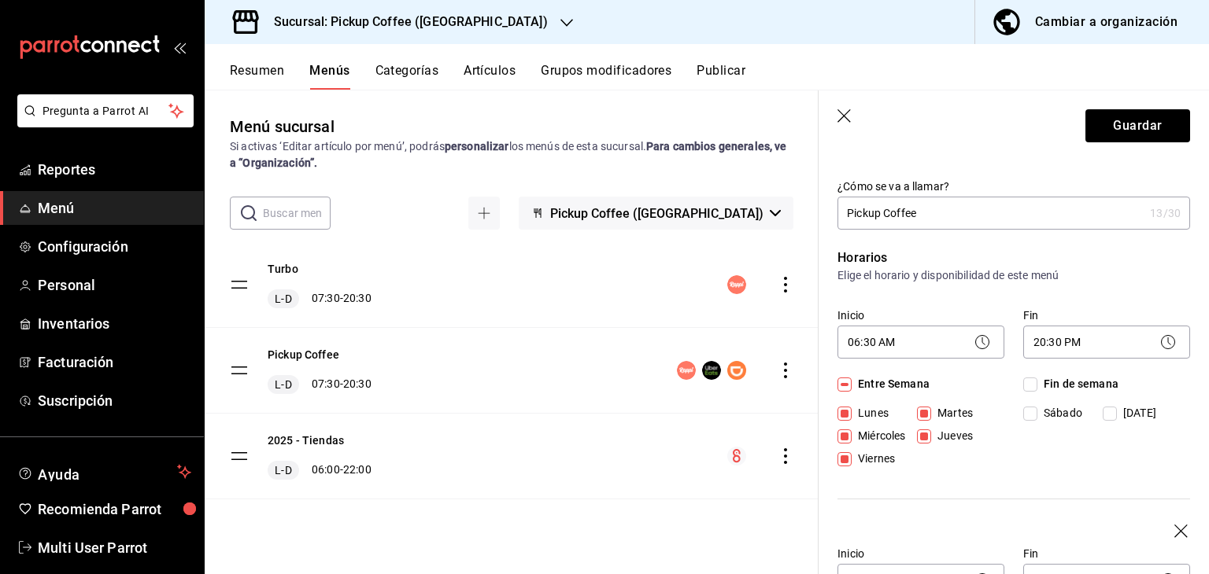
scroll to position [0, 0]
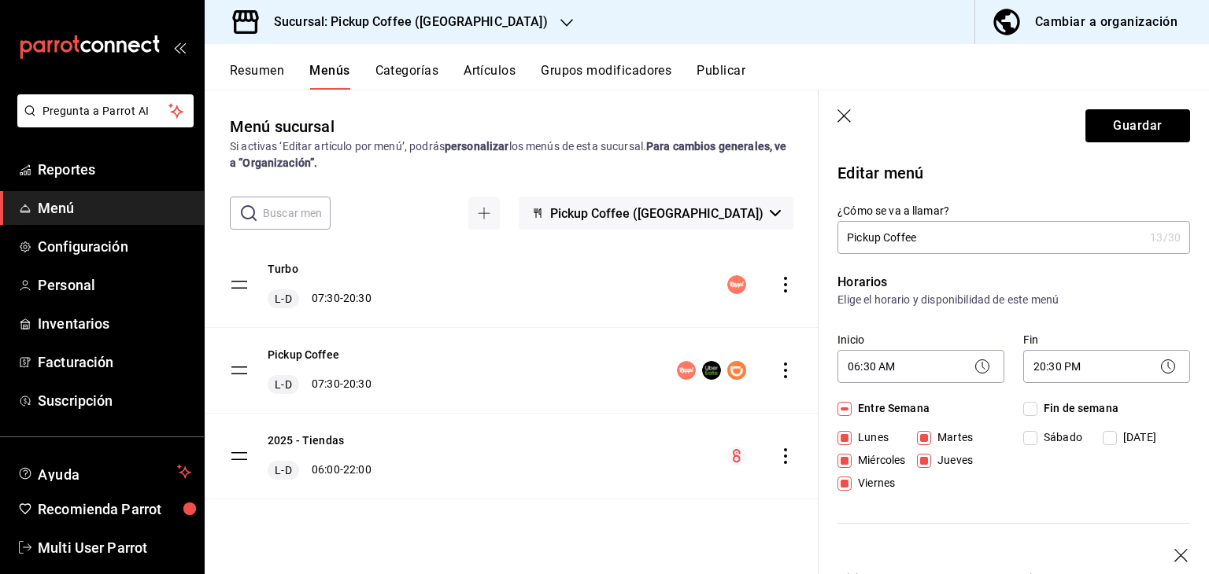
click at [936, 242] on input "Pickup Coffee" at bounding box center [990, 237] width 306 height 31
type input "Pickup Coffee."
click at [1085, 124] on button "Guardar" at bounding box center [1137, 125] width 105 height 33
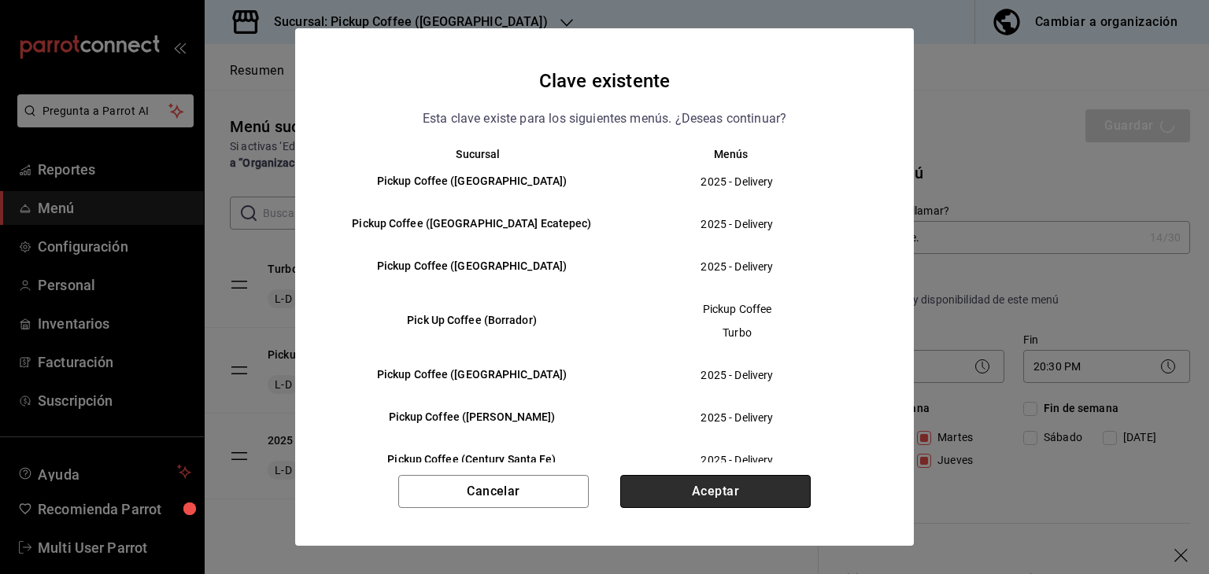
click at [689, 501] on button "Aceptar" at bounding box center [715, 491] width 190 height 33
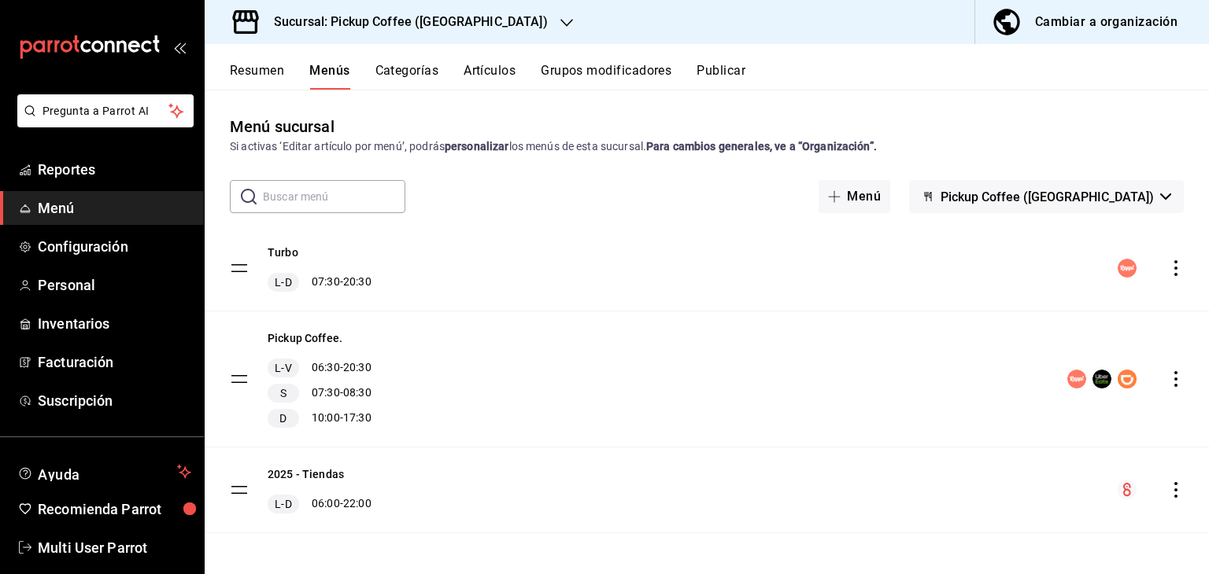
click at [708, 65] on button "Publicar" at bounding box center [720, 76] width 49 height 27
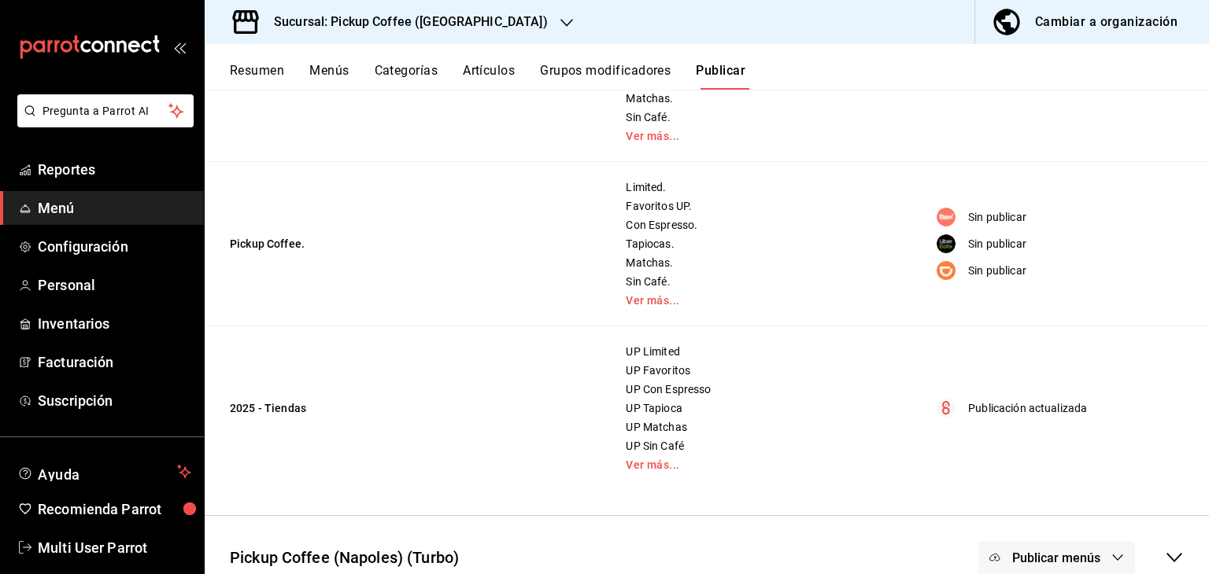
scroll to position [236, 0]
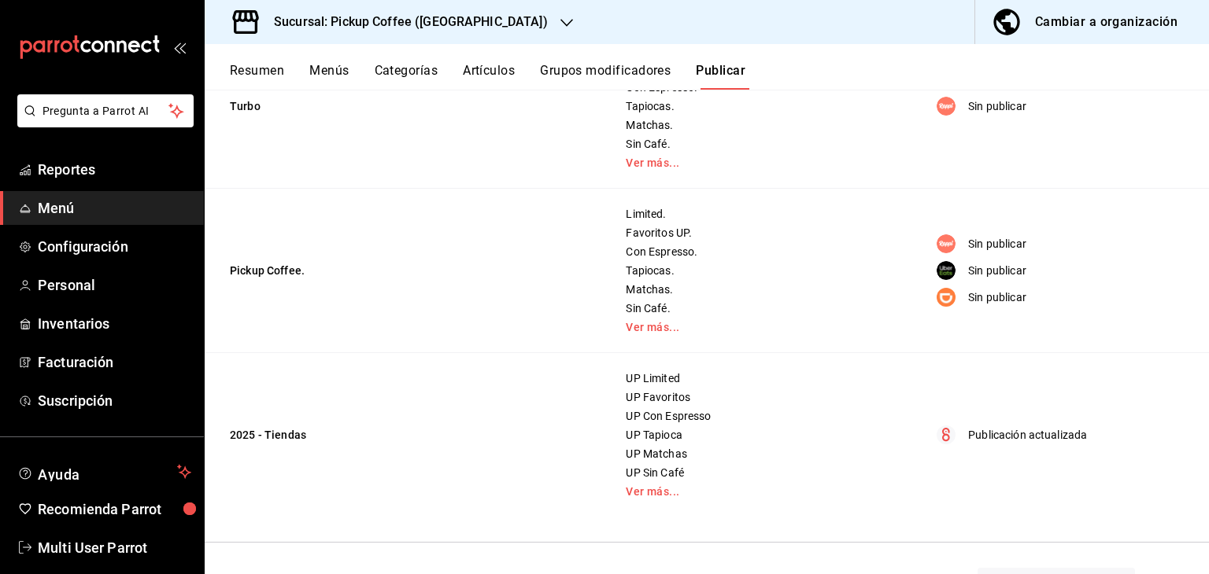
click at [667, 335] on td "Limited. Favoritos UP. Con Espresso. Tapiocas. Matchas. Sin Café. Ver más..." at bounding box center [756, 271] width 301 height 164
click at [658, 324] on link "Ver más..." at bounding box center [757, 327] width 262 height 11
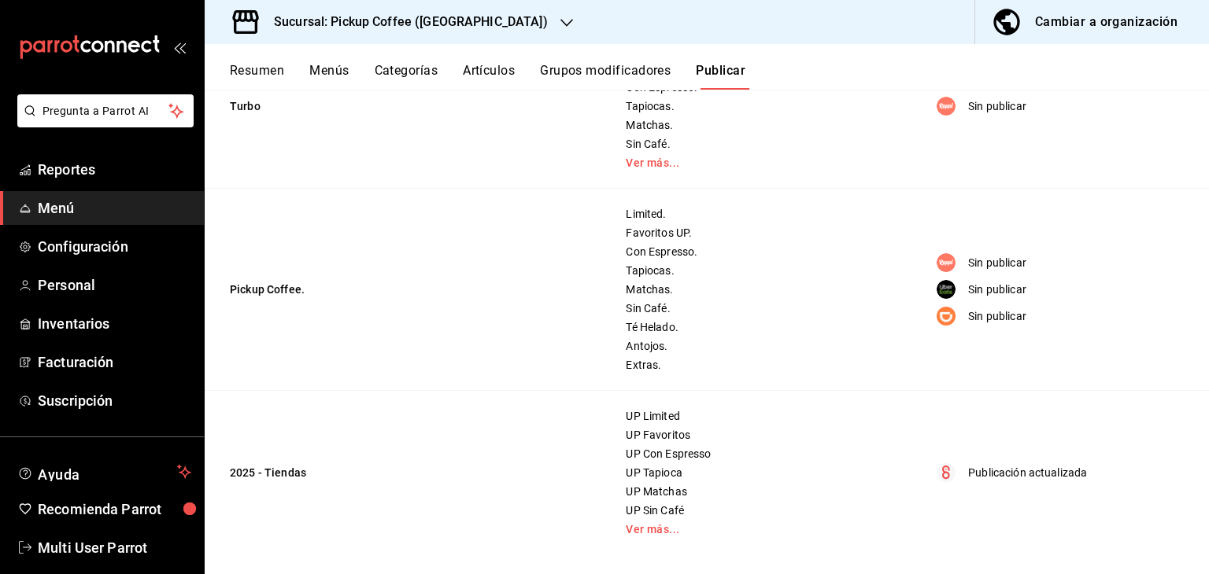
scroll to position [0, 0]
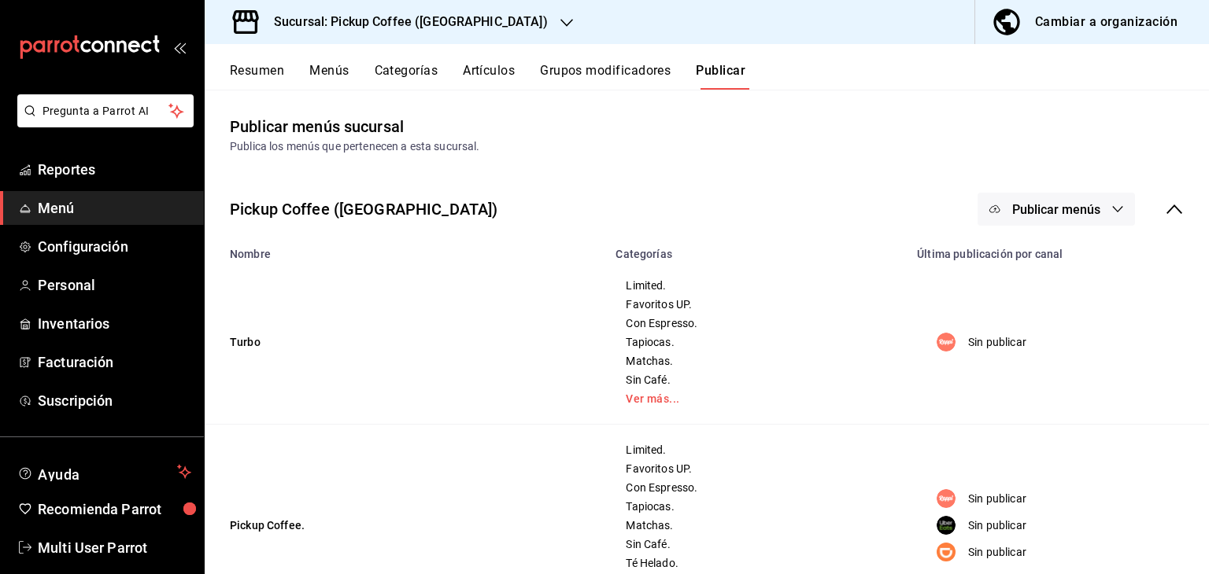
click at [1011, 218] on button "Publicar menús" at bounding box center [1055, 209] width 157 height 33
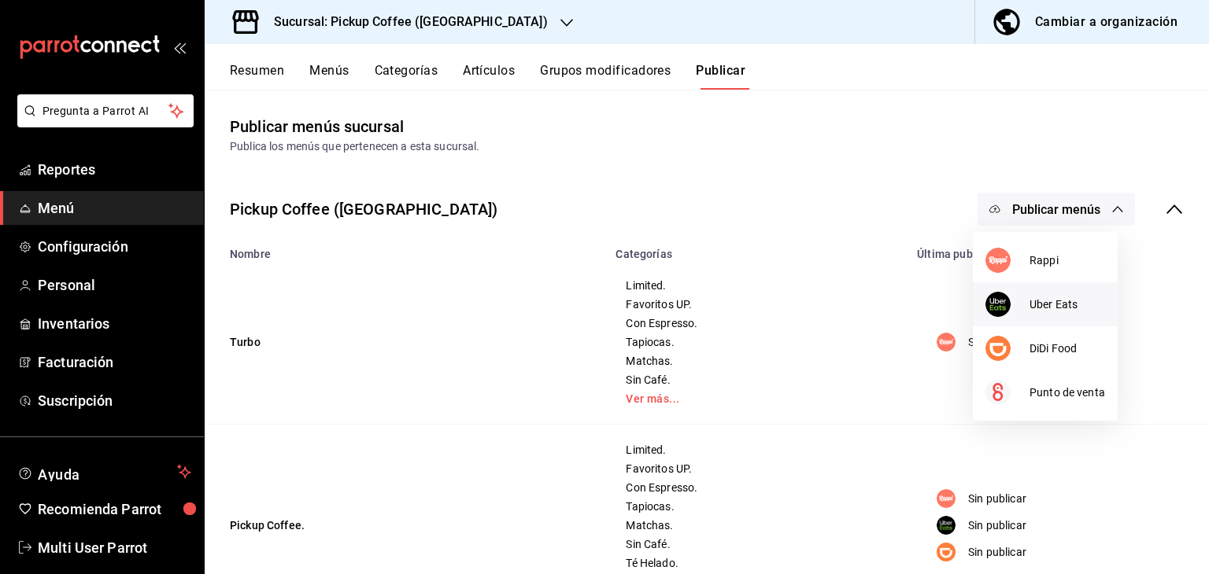
click at [1029, 322] on li "Uber Eats" at bounding box center [1045, 305] width 145 height 44
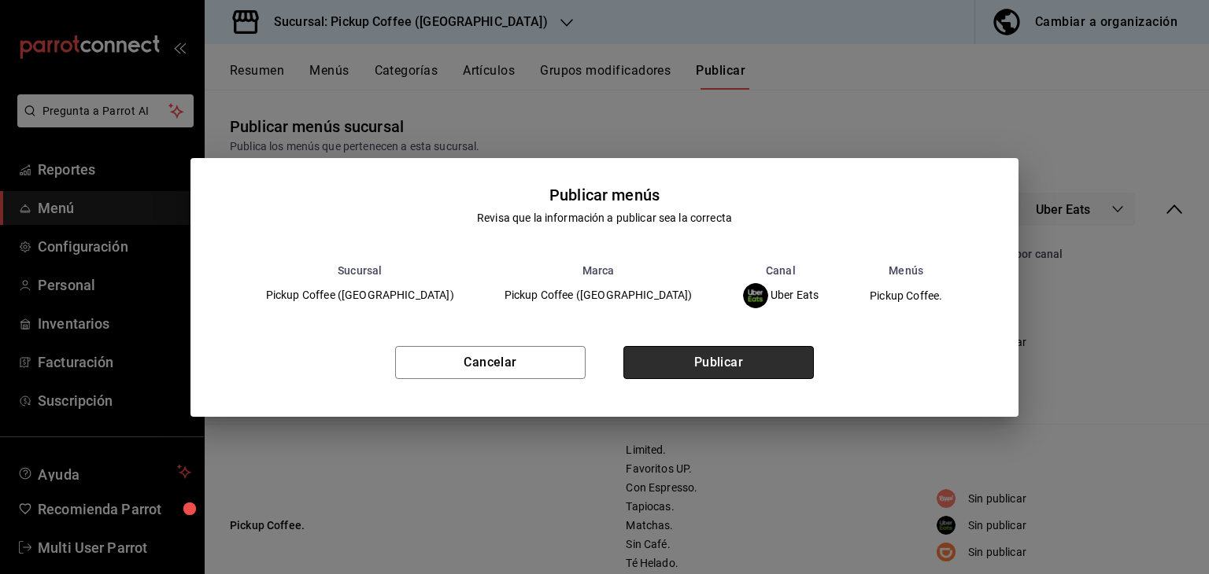
click at [776, 366] on button "Publicar" at bounding box center [718, 362] width 190 height 33
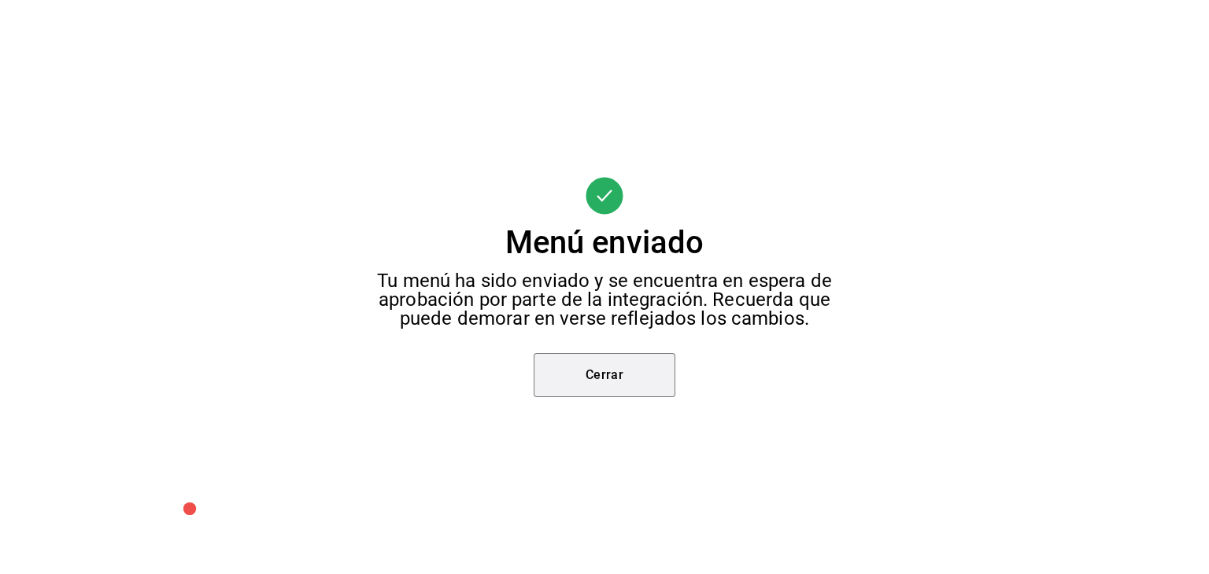
click at [575, 368] on button "Cerrar" at bounding box center [605, 375] width 142 height 44
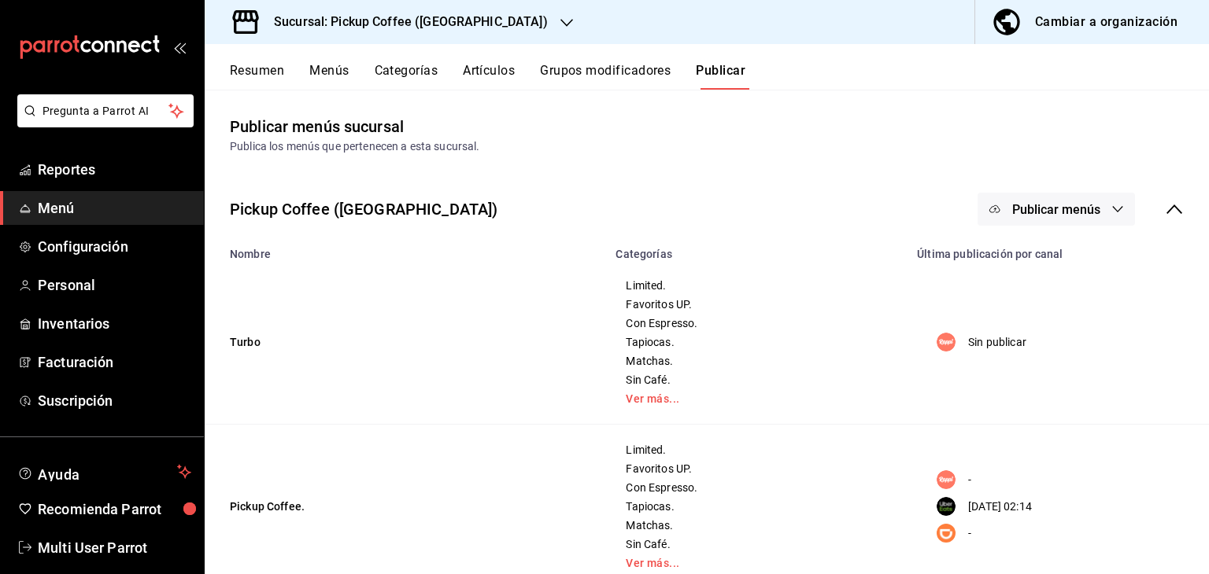
click at [583, 369] on div at bounding box center [604, 287] width 1209 height 574
click at [1040, 204] on span "Publicar menús" at bounding box center [1056, 209] width 88 height 15
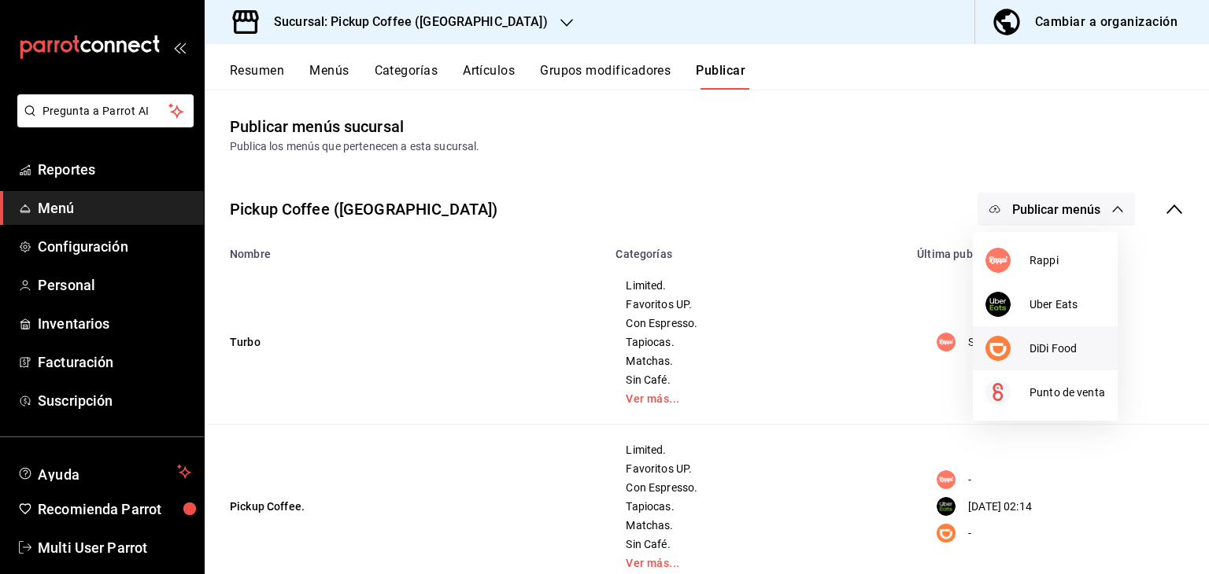
click at [1039, 344] on span "DiDi Food" at bounding box center [1067, 349] width 76 height 17
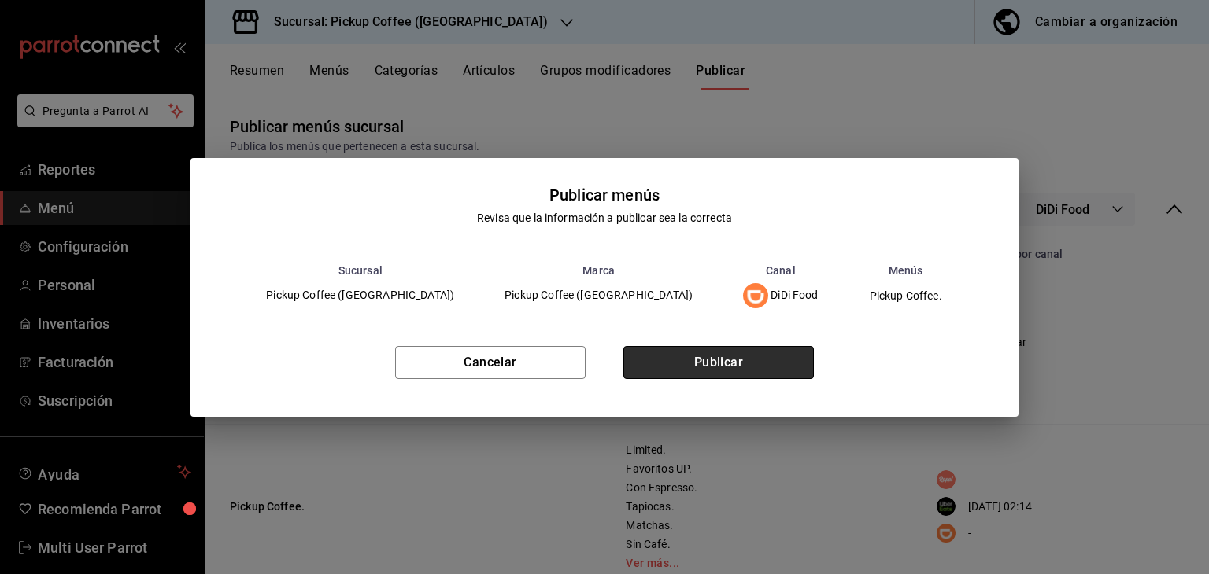
click at [718, 364] on button "Publicar" at bounding box center [718, 362] width 190 height 33
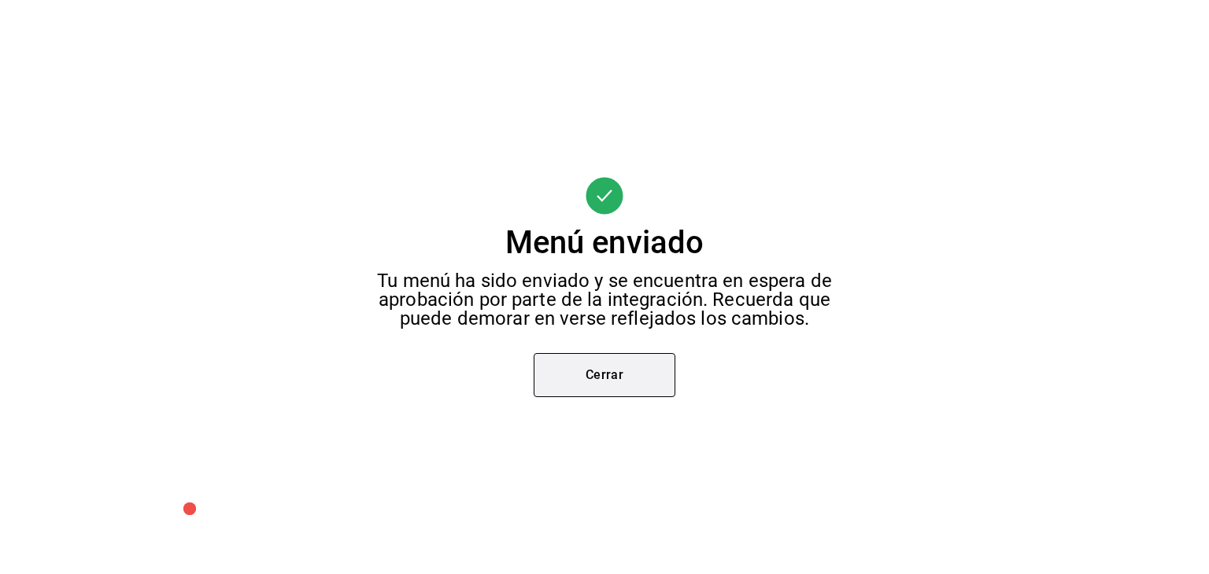
click at [590, 369] on button "Cerrar" at bounding box center [605, 375] width 142 height 44
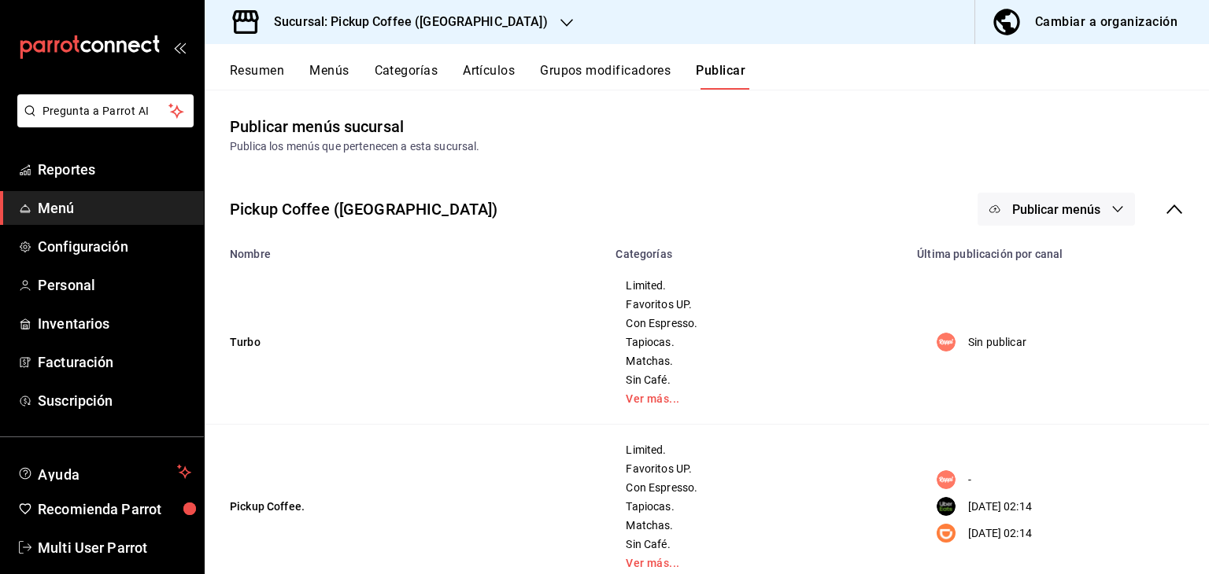
click at [416, 30] on h3 "Sucursal: Pickup Coffee ([GEOGRAPHIC_DATA])" at bounding box center [404, 22] width 286 height 19
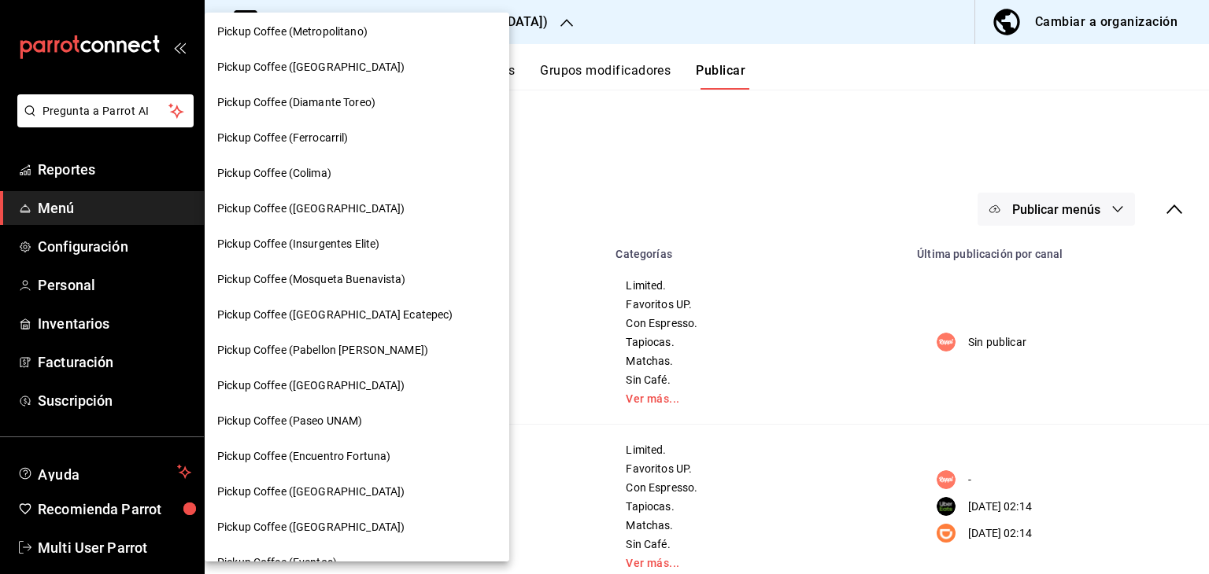
scroll to position [787, 0]
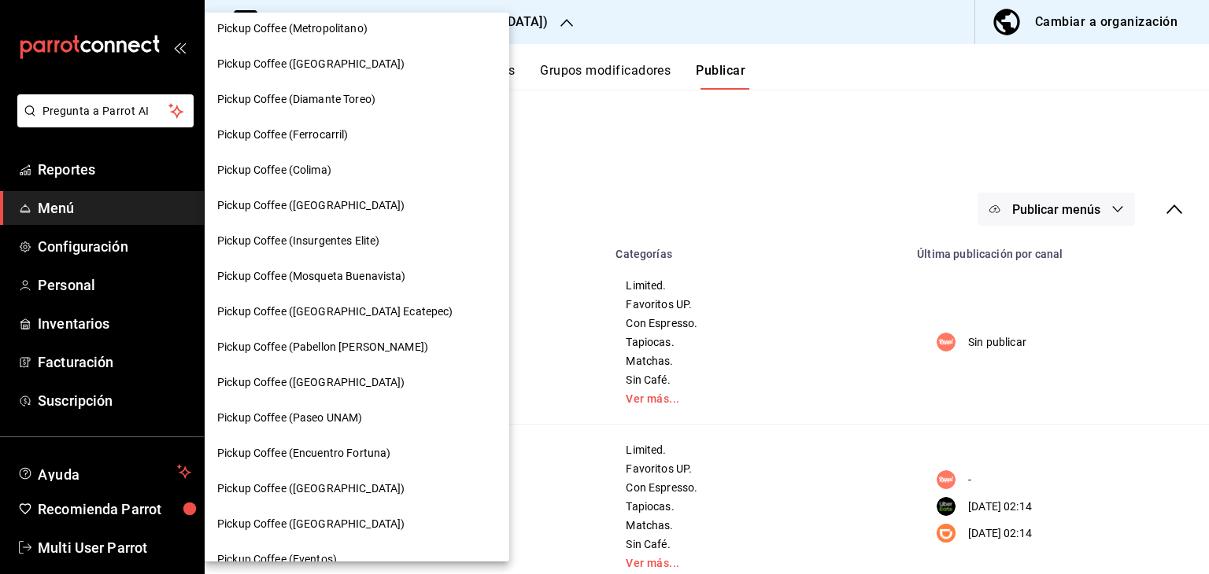
click at [350, 209] on span "Pickup Coffee ([GEOGRAPHIC_DATA])" at bounding box center [310, 206] width 187 height 17
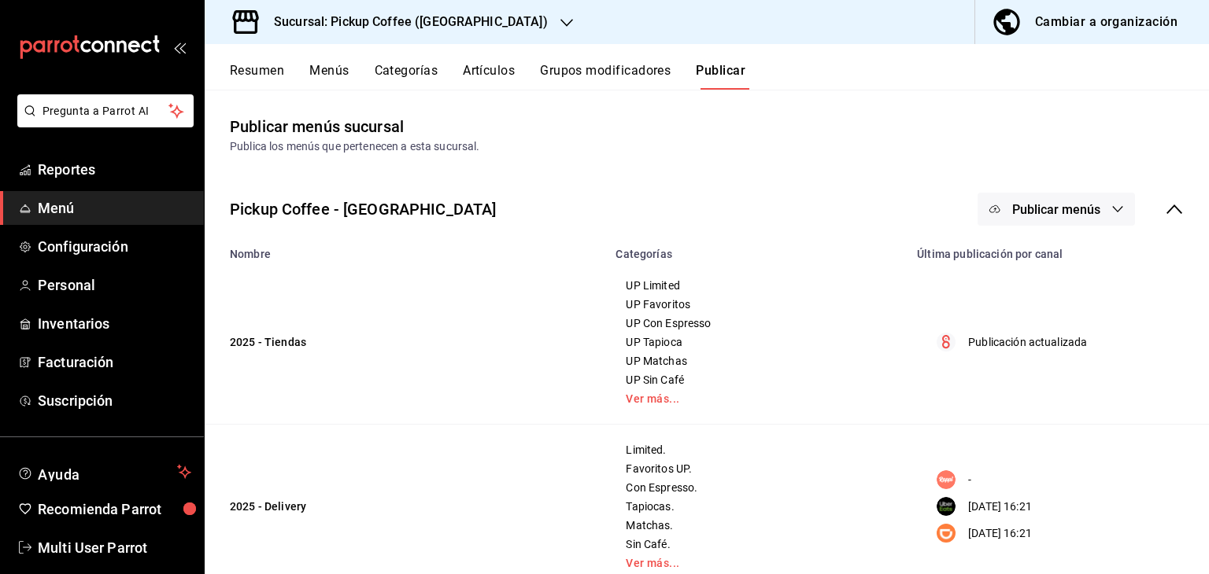
click at [331, 74] on button "Menús" at bounding box center [328, 76] width 39 height 27
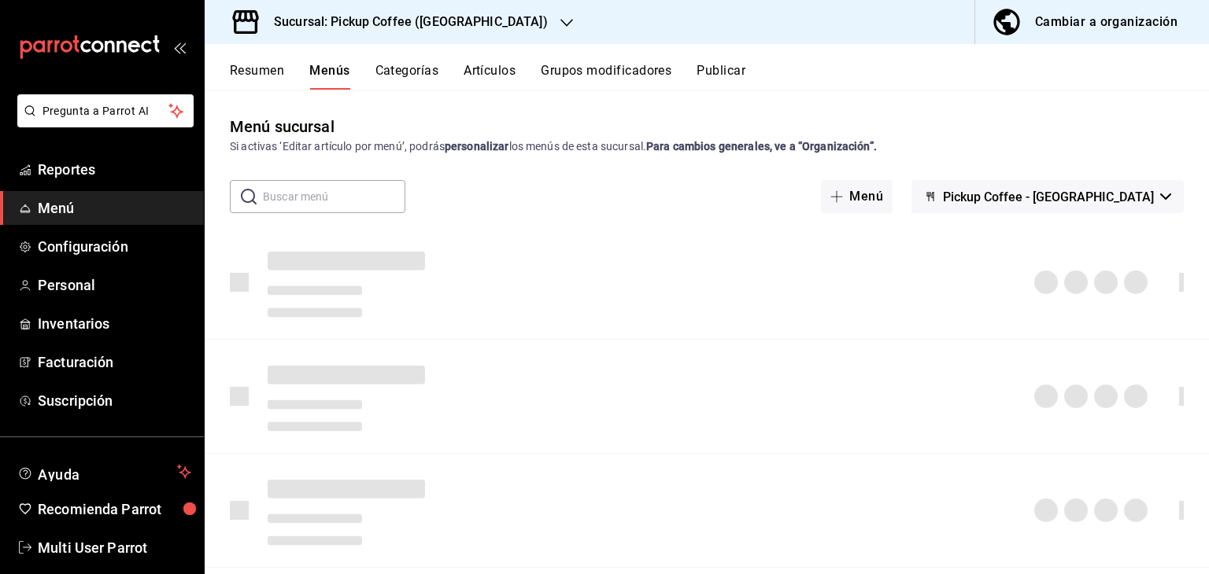
drag, startPoint x: 228, startPoint y: 121, endPoint x: 755, endPoint y: 145, distance: 527.0
click at [711, 154] on div "Menú sucursal Si activas ‘Editar artículo por menú’, podrás personalizar los me…" at bounding box center [707, 135] width 1004 height 40
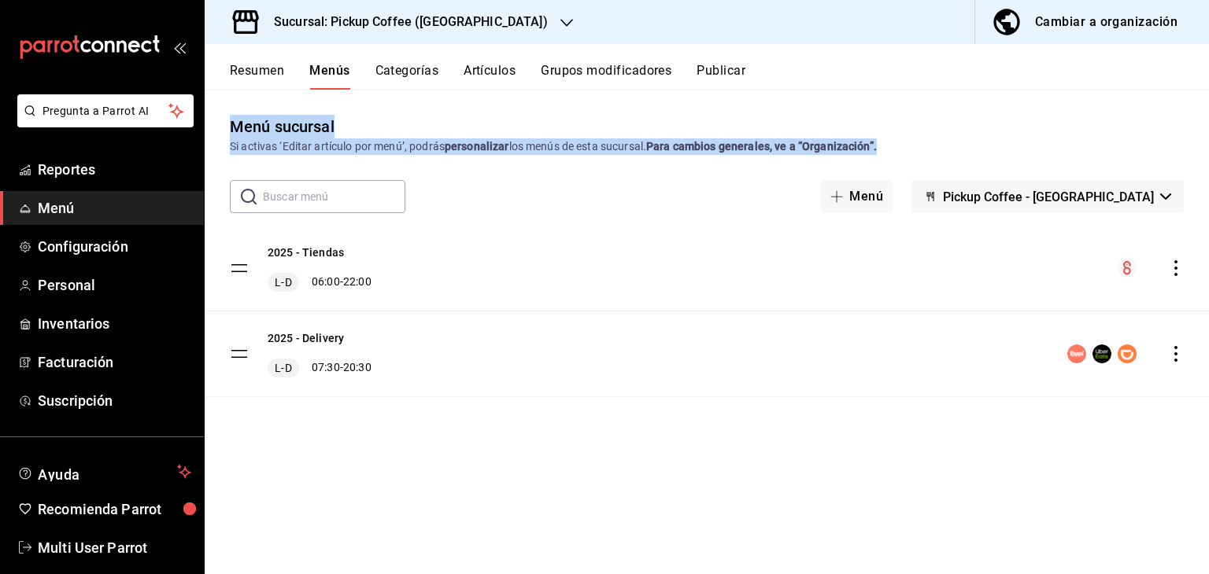
drag, startPoint x: 892, startPoint y: 144, endPoint x: 235, endPoint y: 128, distance: 658.1
click at [235, 128] on div "Menú sucursal Si activas ‘Editar artículo por menú’, podrás personalizar los me…" at bounding box center [707, 135] width 1004 height 40
click at [235, 128] on div "Menú sucursal" at bounding box center [282, 127] width 105 height 24
drag, startPoint x: 224, startPoint y: 123, endPoint x: 957, endPoint y: 153, distance: 733.3
click at [957, 153] on div "Menú sucursal Si activas ‘Editar artículo por menú’, podrás personalizar los me…" at bounding box center [707, 135] width 1004 height 40
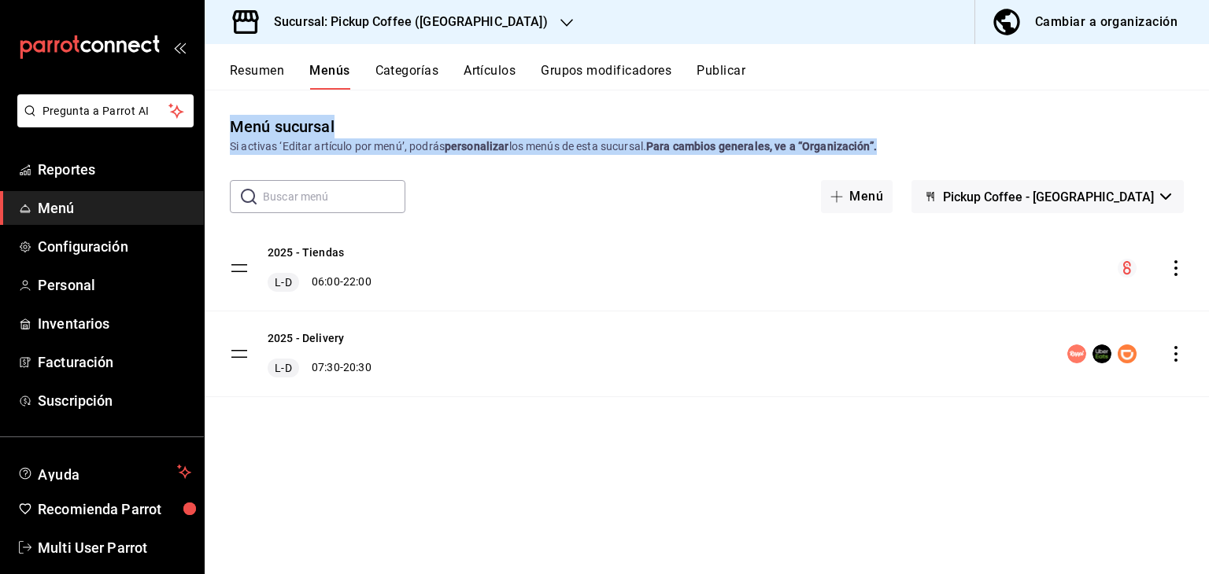
click at [919, 152] on div "Si activas ‘Editar artículo por menú’, podrás personalizar los menús de esta su…" at bounding box center [707, 147] width 954 height 17
drag, startPoint x: 900, startPoint y: 147, endPoint x: 223, endPoint y: 124, distance: 677.2
click at [223, 124] on div "Menú sucursal Si activas ‘Editar artículo por menú’, podrás personalizar los me…" at bounding box center [707, 135] width 1004 height 40
click at [1178, 349] on icon "actions" at bounding box center [1176, 354] width 16 height 16
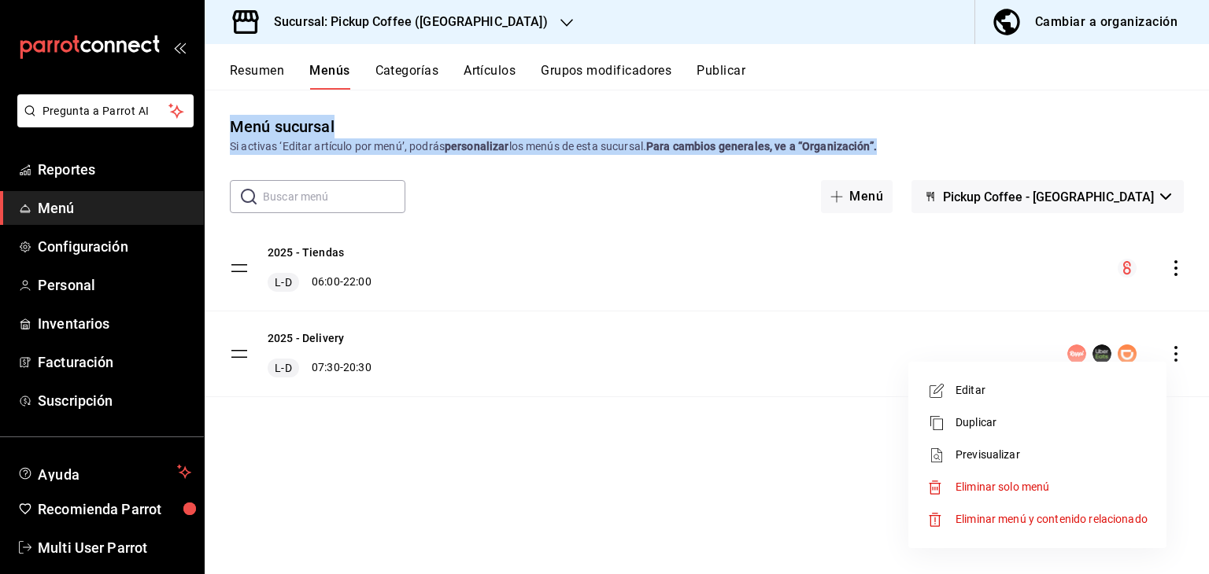
click at [1008, 386] on span "Editar" at bounding box center [1051, 390] width 192 height 17
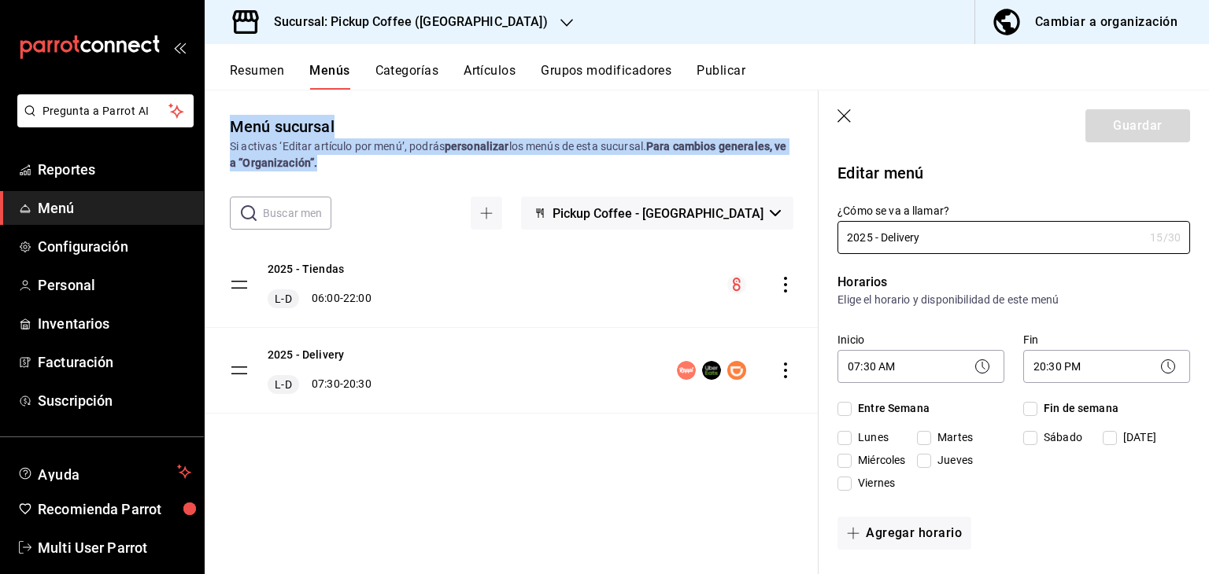
checkbox input "true"
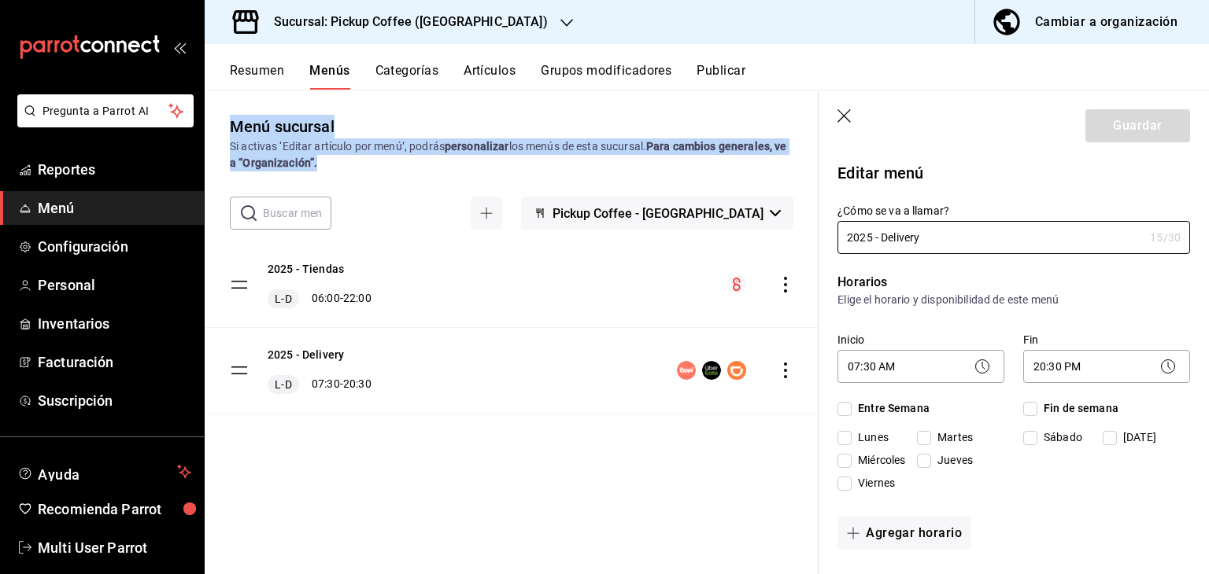
checkbox input "true"
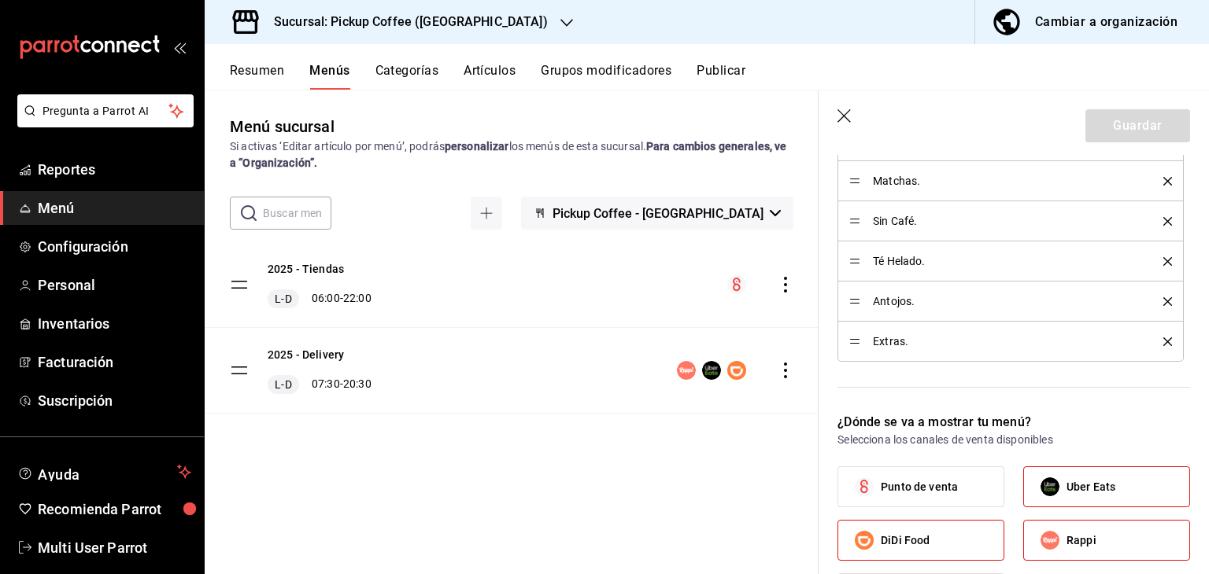
scroll to position [787, 0]
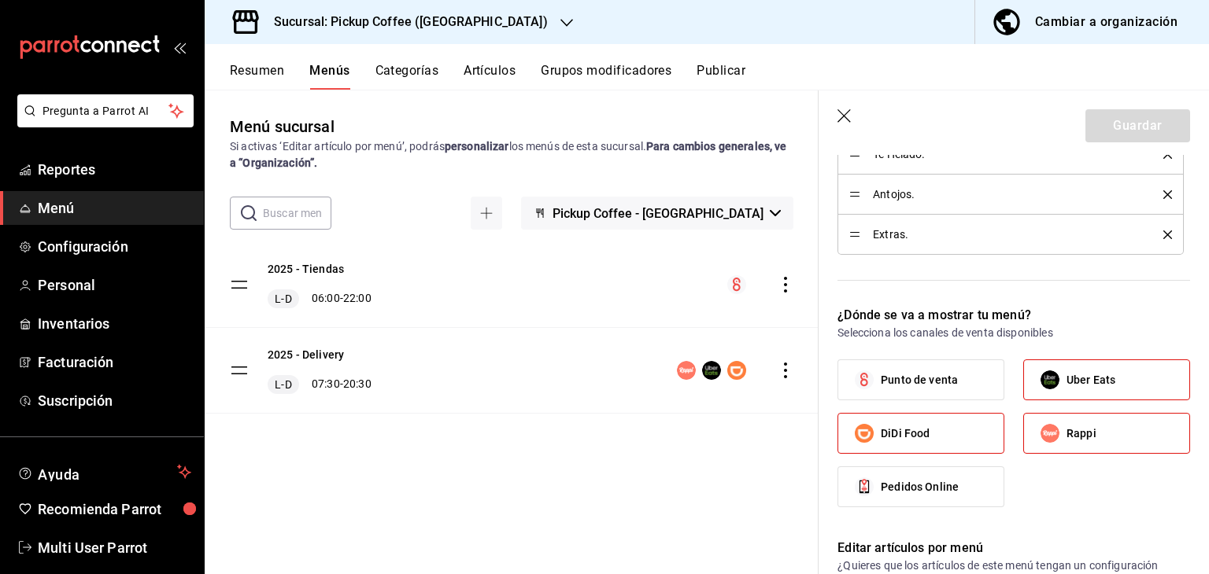
click at [838, 114] on icon "button" at bounding box center [845, 117] width 16 height 16
checkbox input "false"
type input "1758528965437"
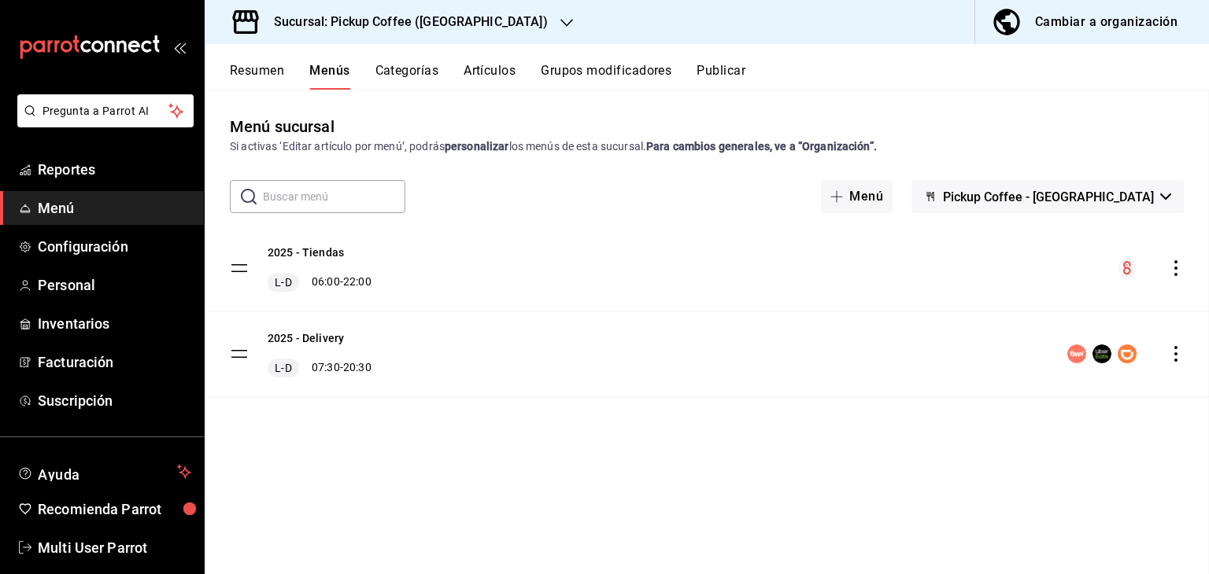
checkbox input "false"
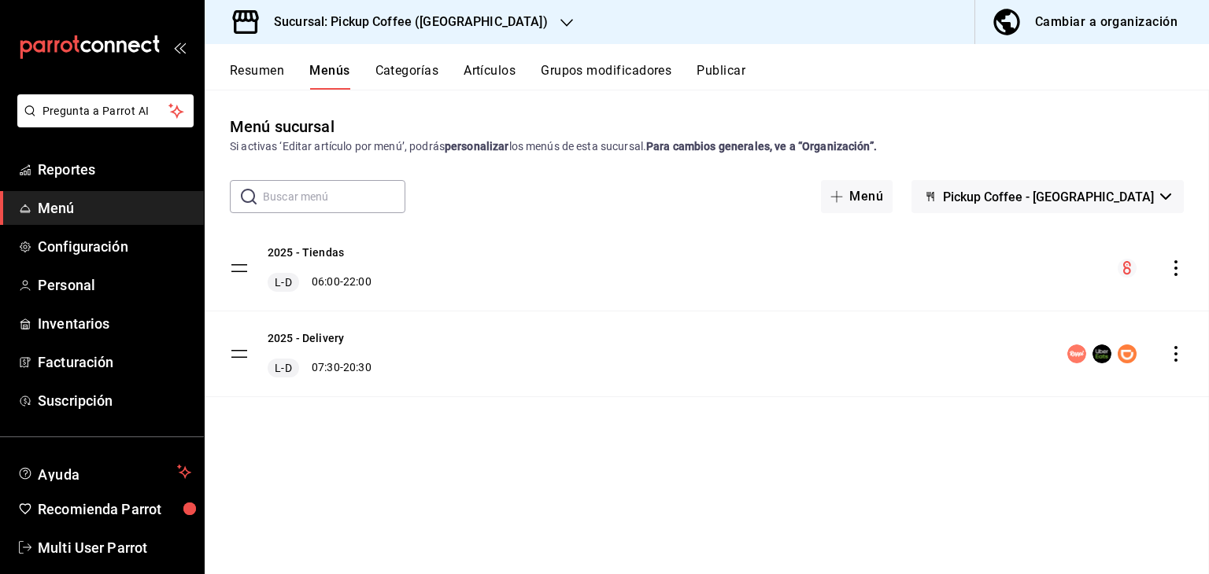
checkbox input "false"
click at [724, 76] on button "Publicar" at bounding box center [720, 76] width 49 height 27
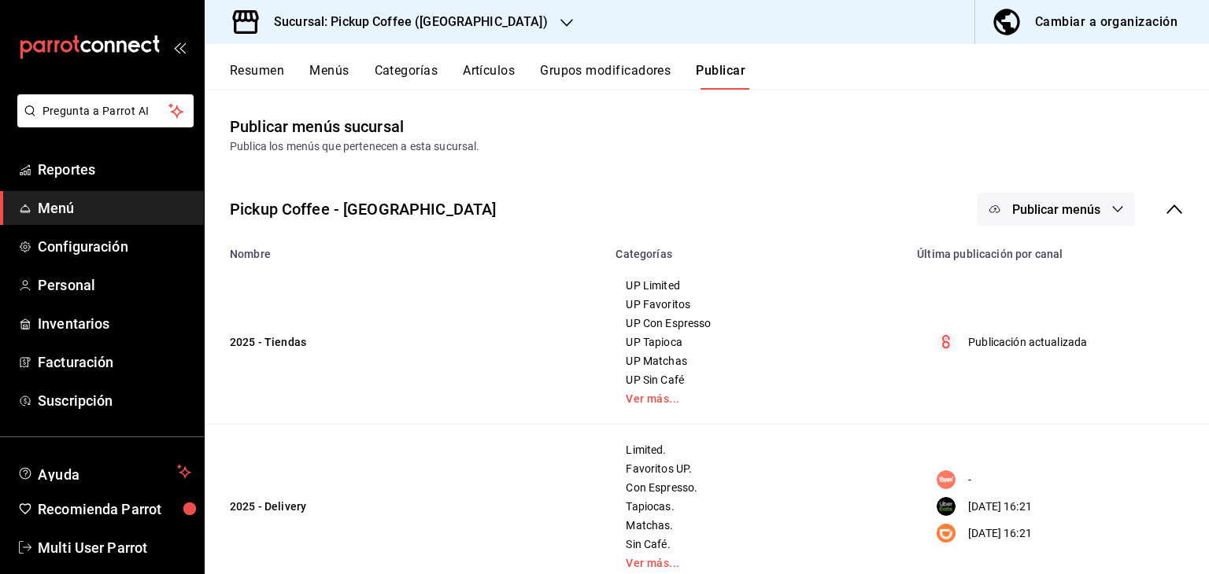
click at [1055, 199] on button "Publicar menús" at bounding box center [1055, 209] width 157 height 33
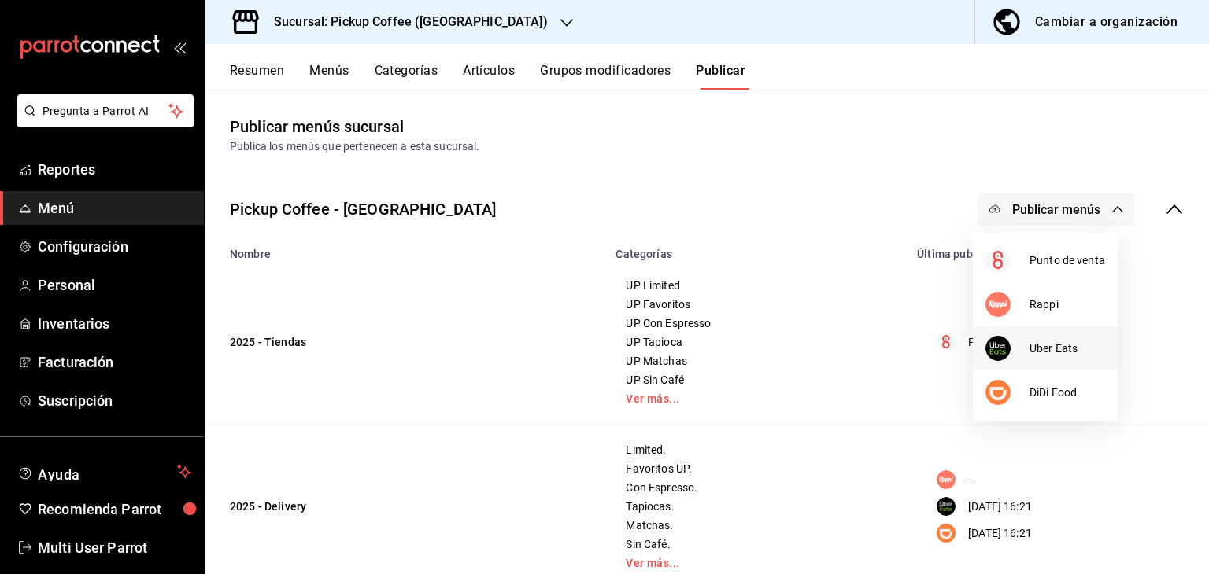
click at [1031, 366] on li "Uber Eats" at bounding box center [1045, 349] width 145 height 44
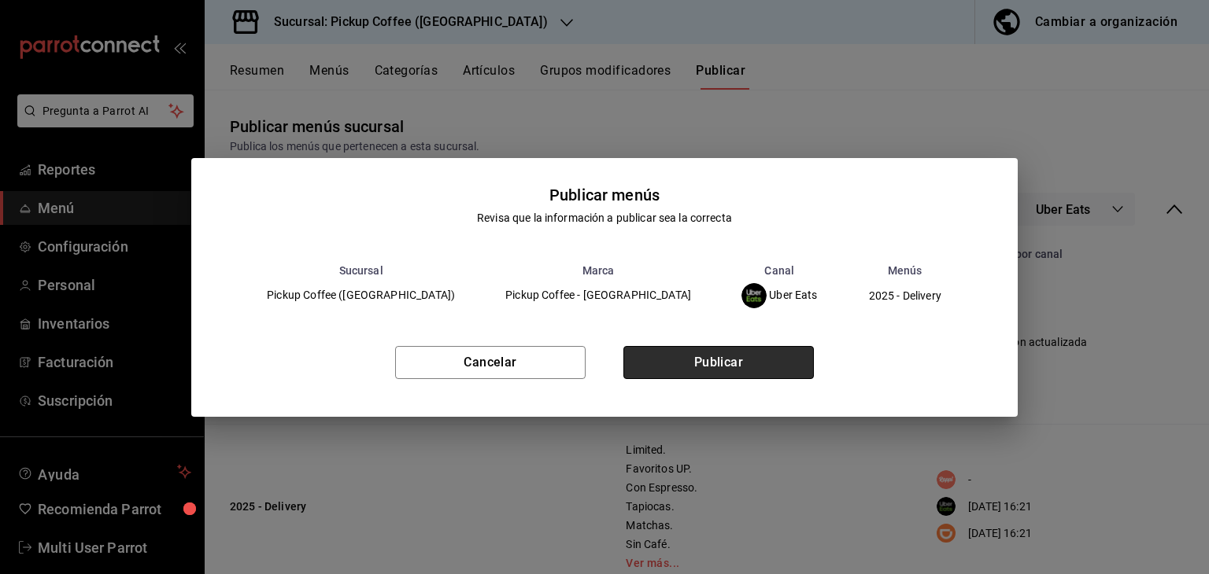
click at [793, 374] on button "Publicar" at bounding box center [718, 362] width 190 height 33
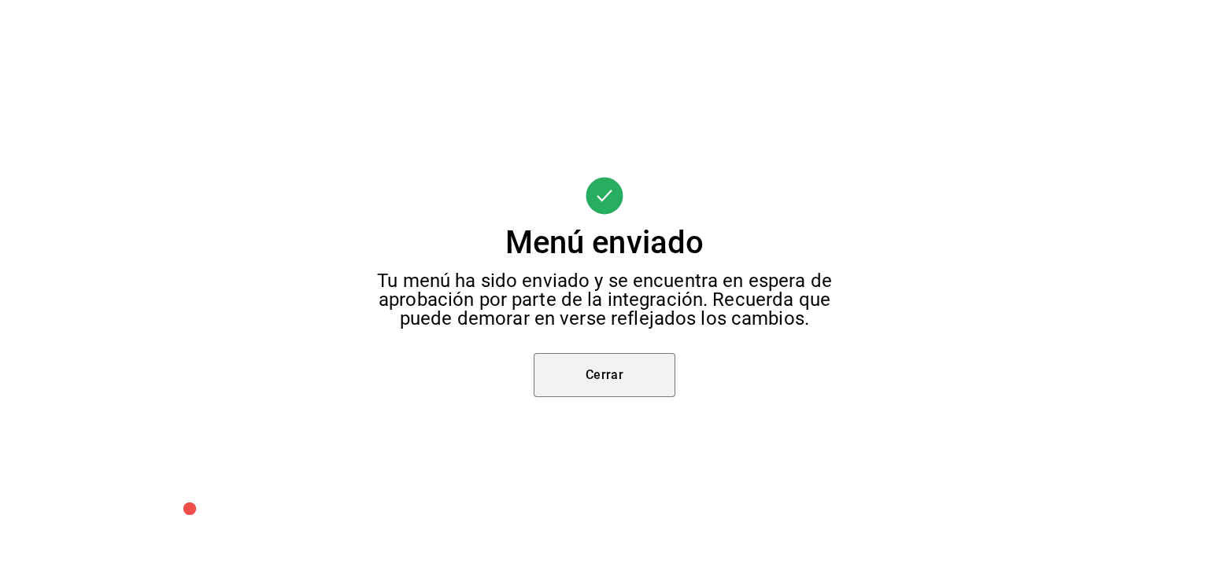
click at [545, 388] on button "Cerrar" at bounding box center [605, 375] width 142 height 44
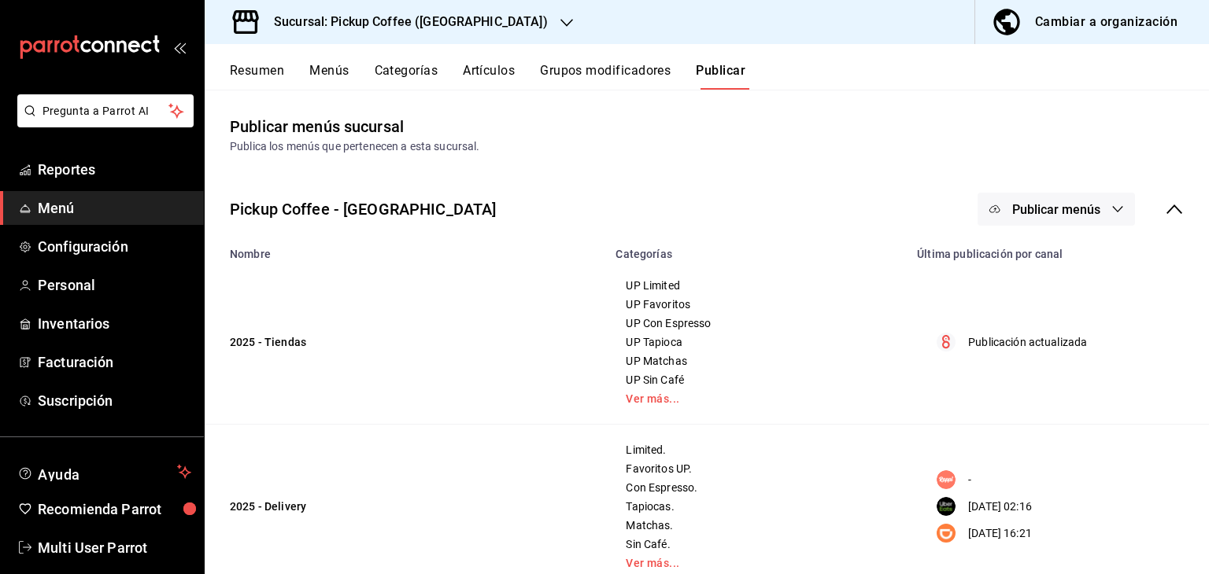
click at [1091, 215] on button "Publicar menús" at bounding box center [1055, 209] width 157 height 33
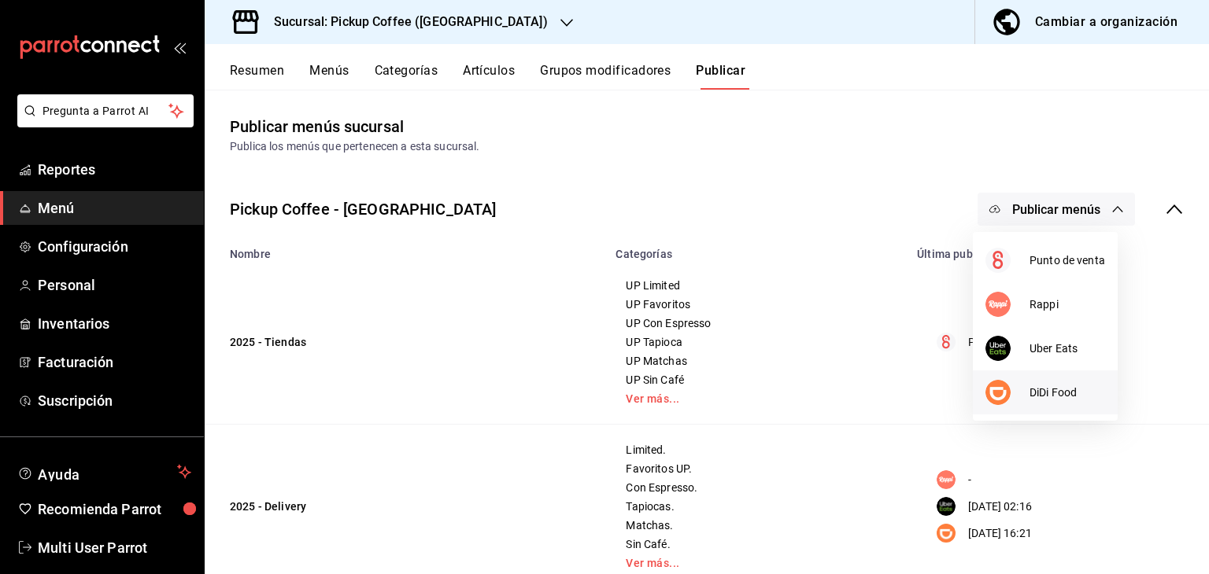
click at [1041, 393] on span "DiDi Food" at bounding box center [1067, 393] width 76 height 17
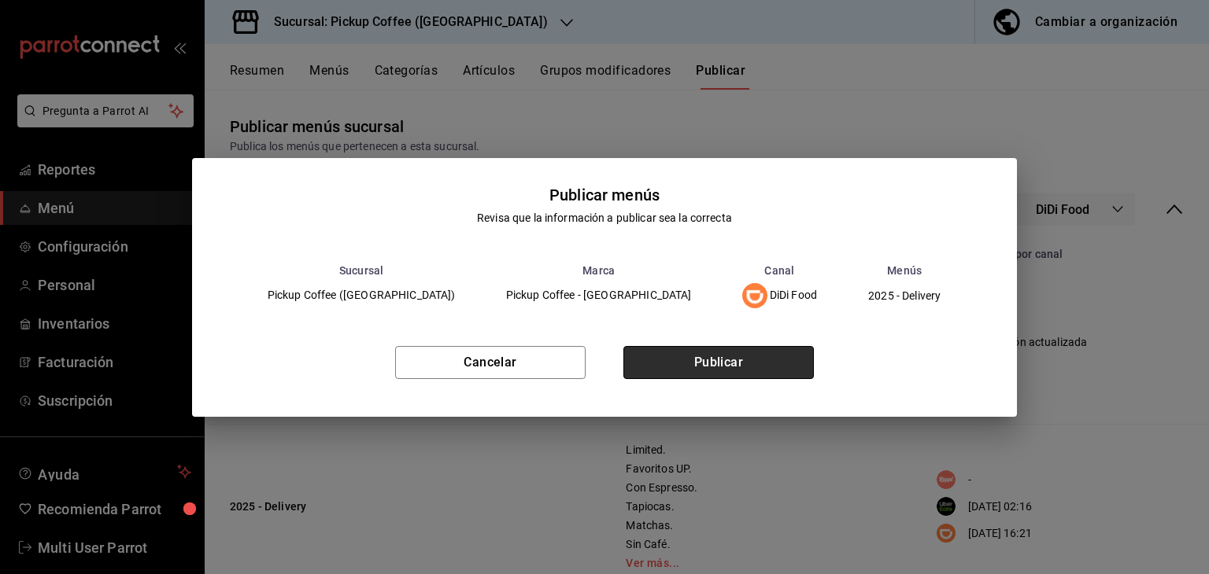
click at [670, 359] on button "Publicar" at bounding box center [718, 362] width 190 height 33
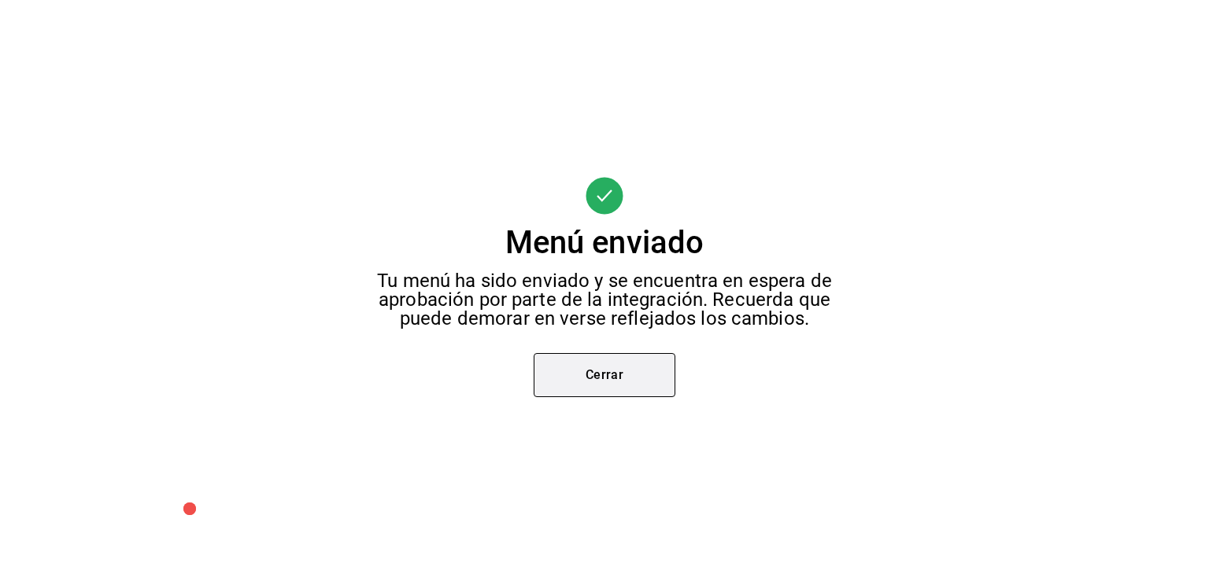
click at [651, 357] on button "Cerrar" at bounding box center [605, 375] width 142 height 44
